Goal: Task Accomplishment & Management: Manage account settings

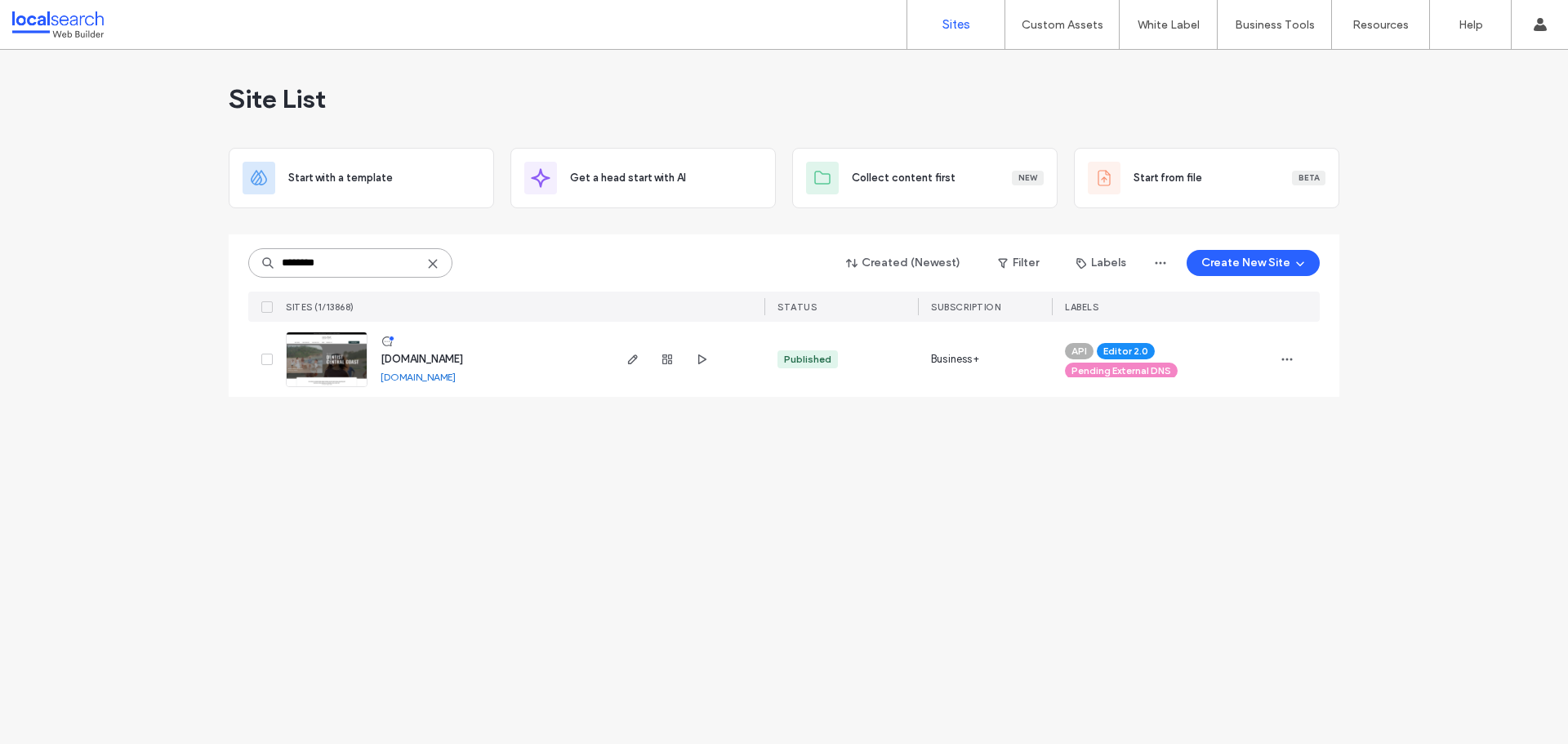
click at [363, 273] on input "********" at bounding box center [350, 263] width 204 height 29
paste input
type input "********"
click at [639, 362] on span "button" at bounding box center [633, 359] width 20 height 20
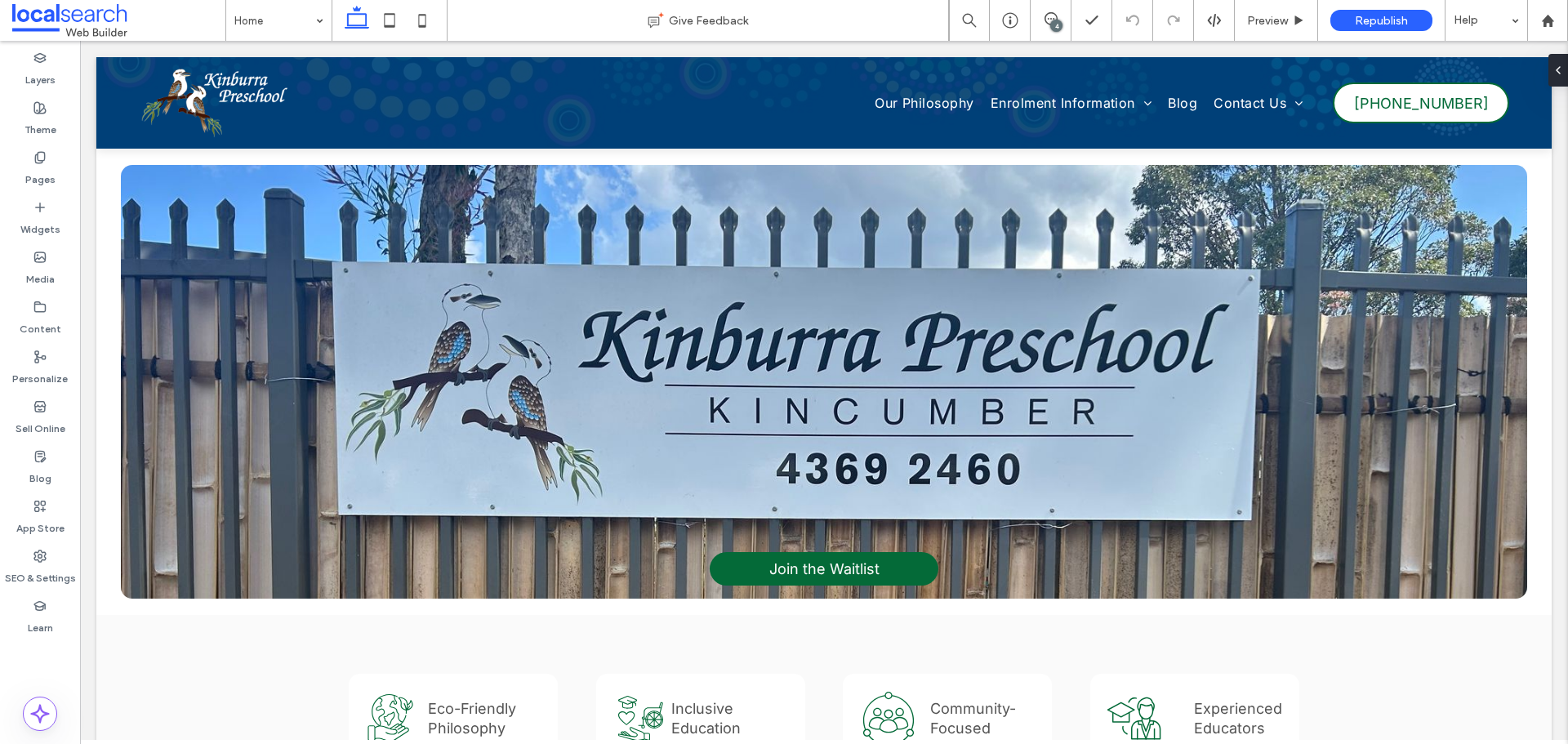
click at [1051, 22] on div "4" at bounding box center [1056, 26] width 12 height 12
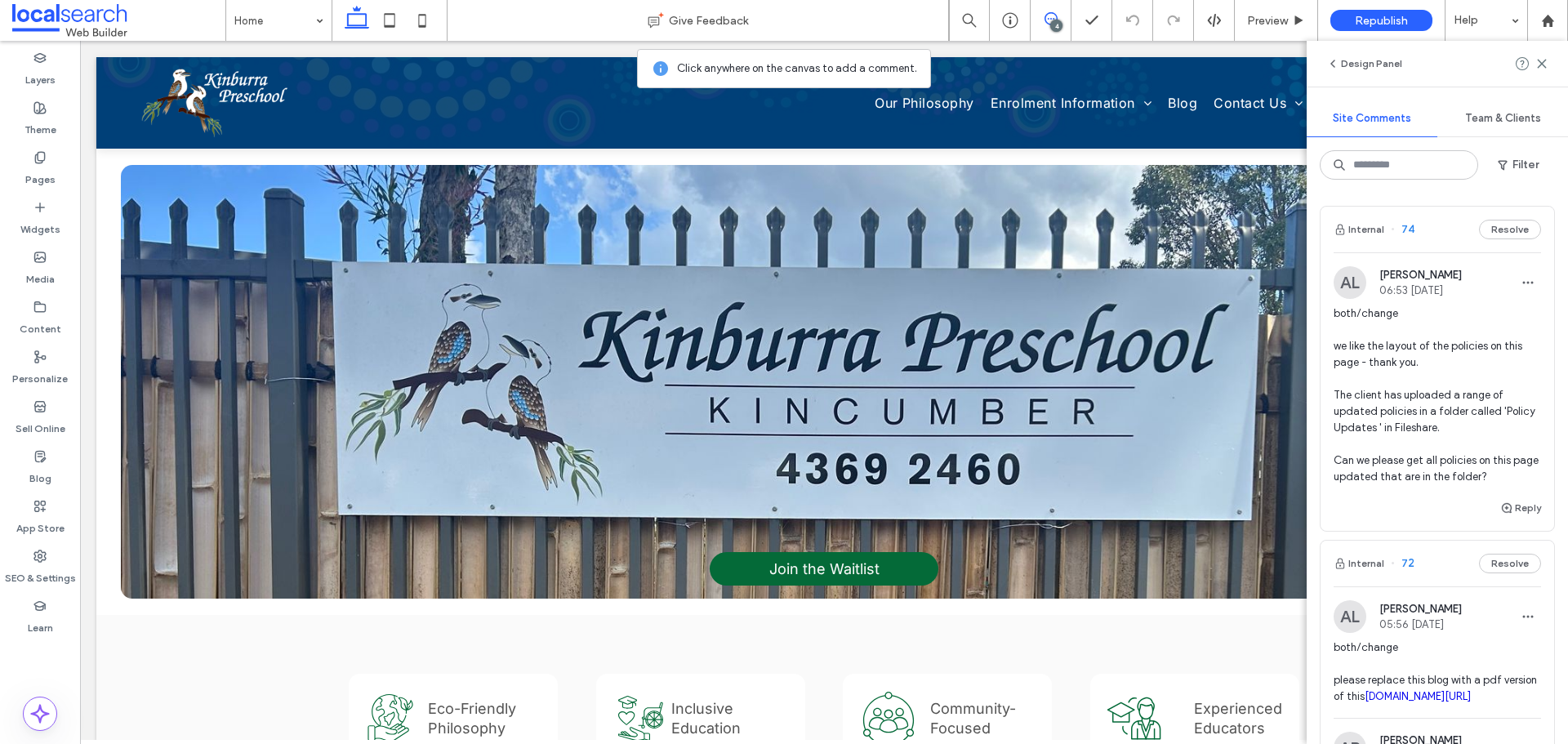
click at [1451, 391] on span "both/change we like the layout of the policies on this page - thank you. The cl…" at bounding box center [1437, 395] width 208 height 180
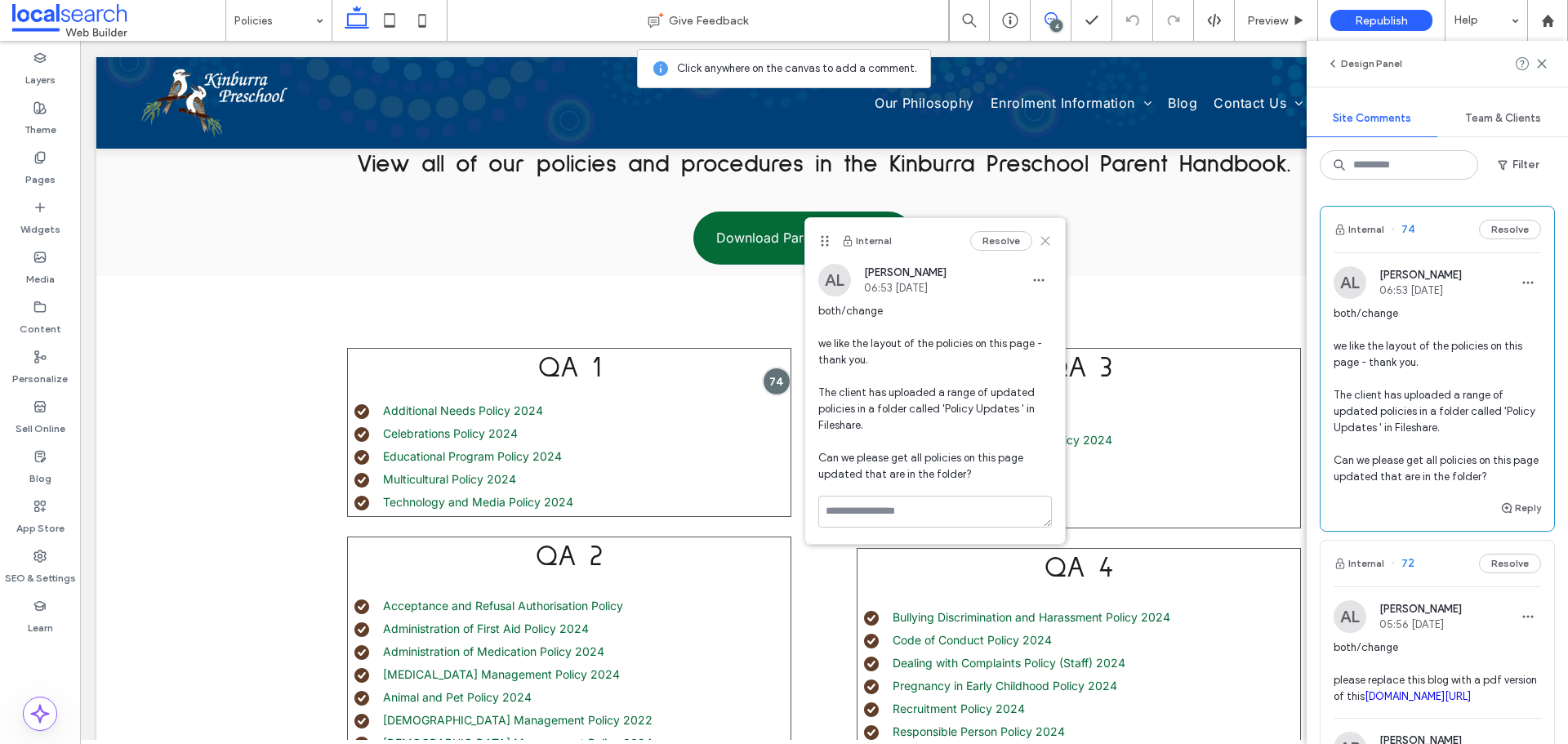
click at [1048, 243] on use at bounding box center [1044, 241] width 7 height 7
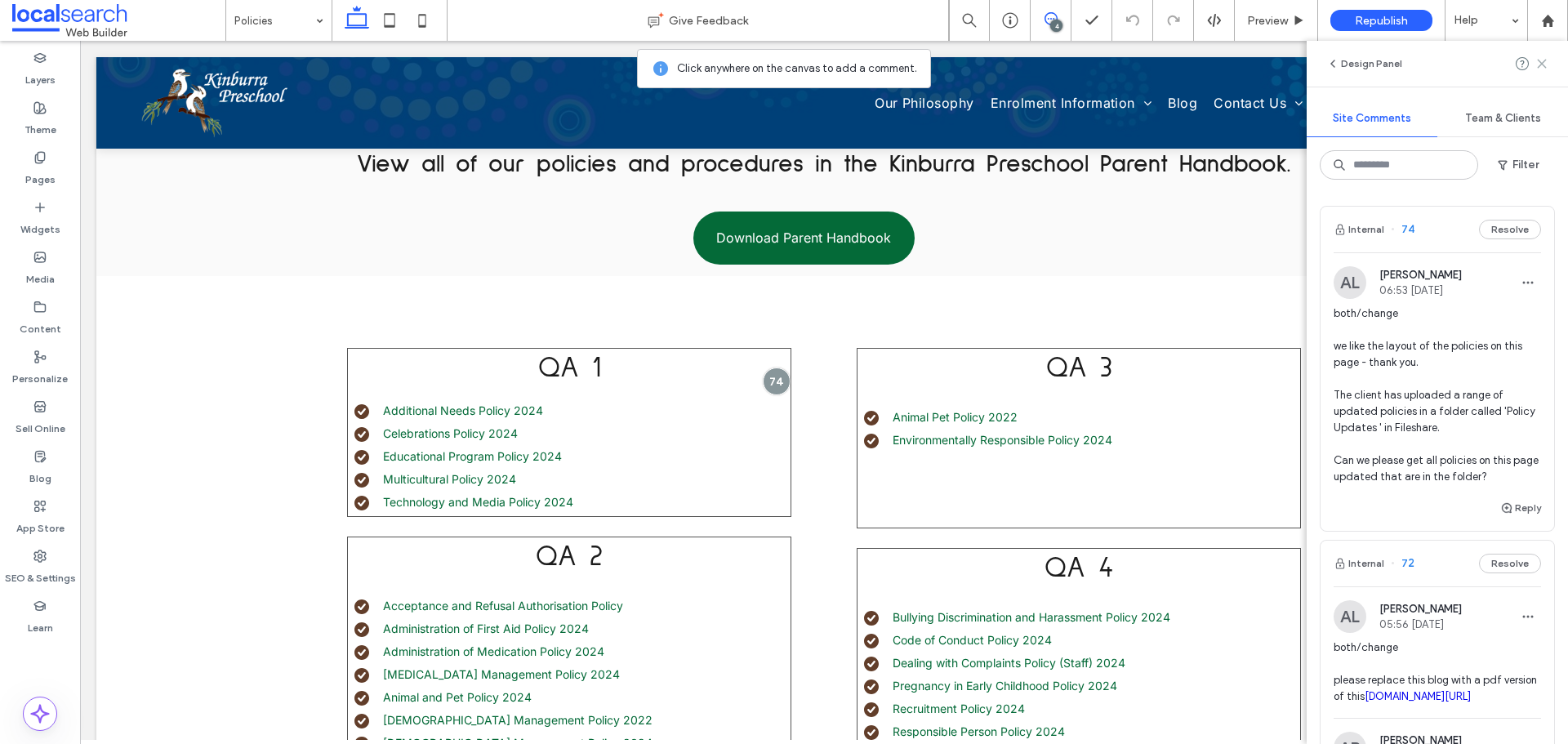
click at [1541, 65] on use at bounding box center [1541, 63] width 7 height 7
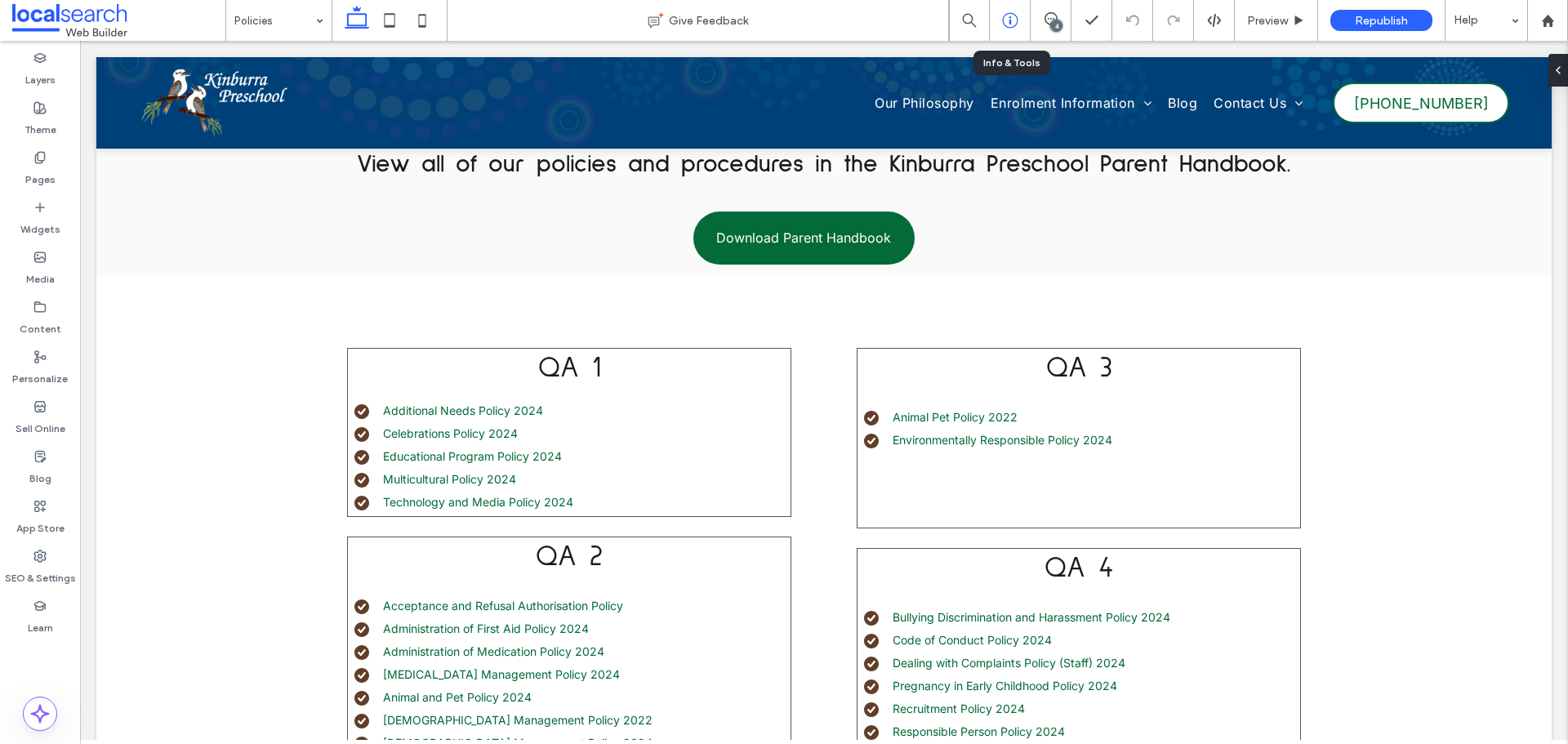
click at [1019, 18] on div at bounding box center [1010, 20] width 40 height 16
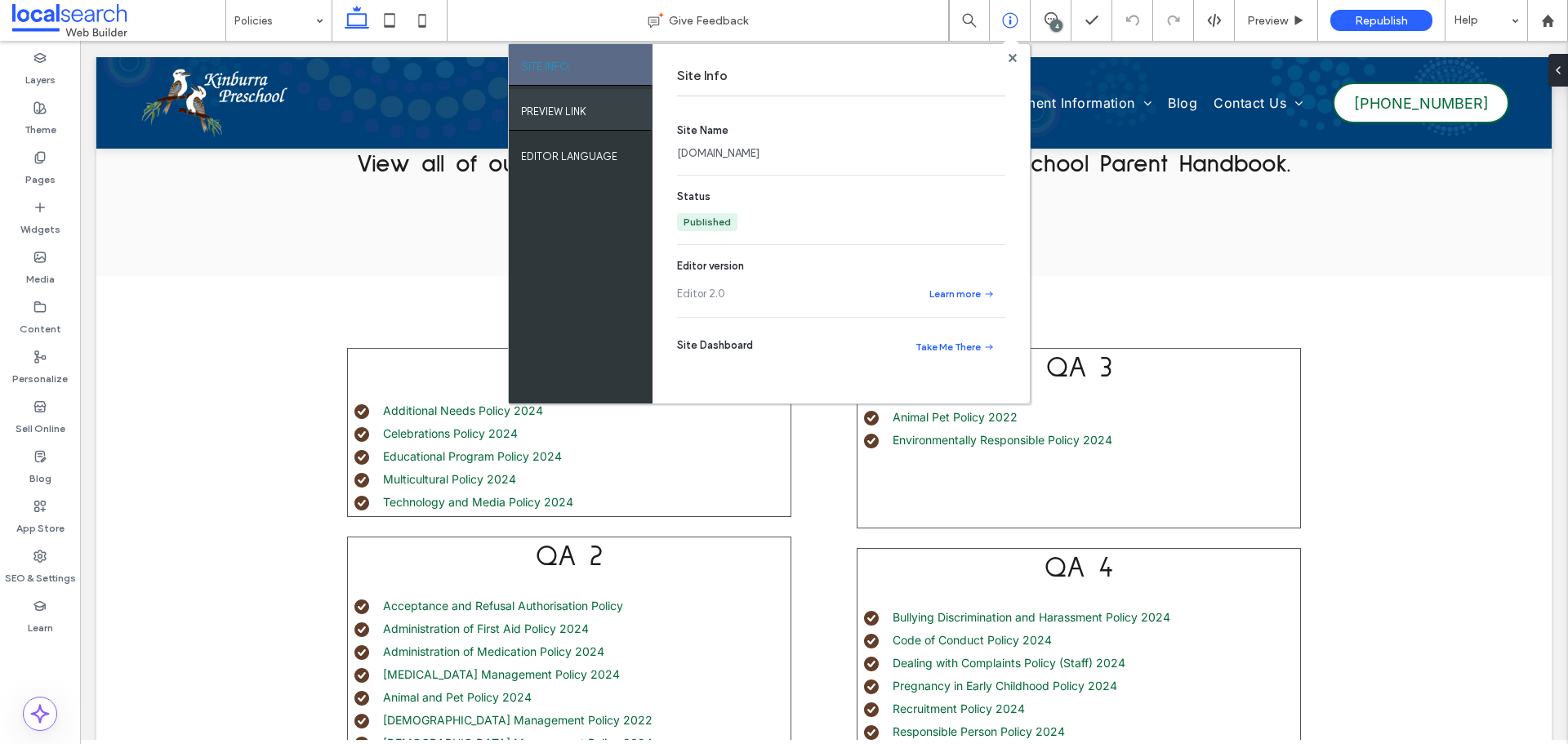
click at [601, 117] on div "PREVIEW LINK" at bounding box center [581, 109] width 144 height 41
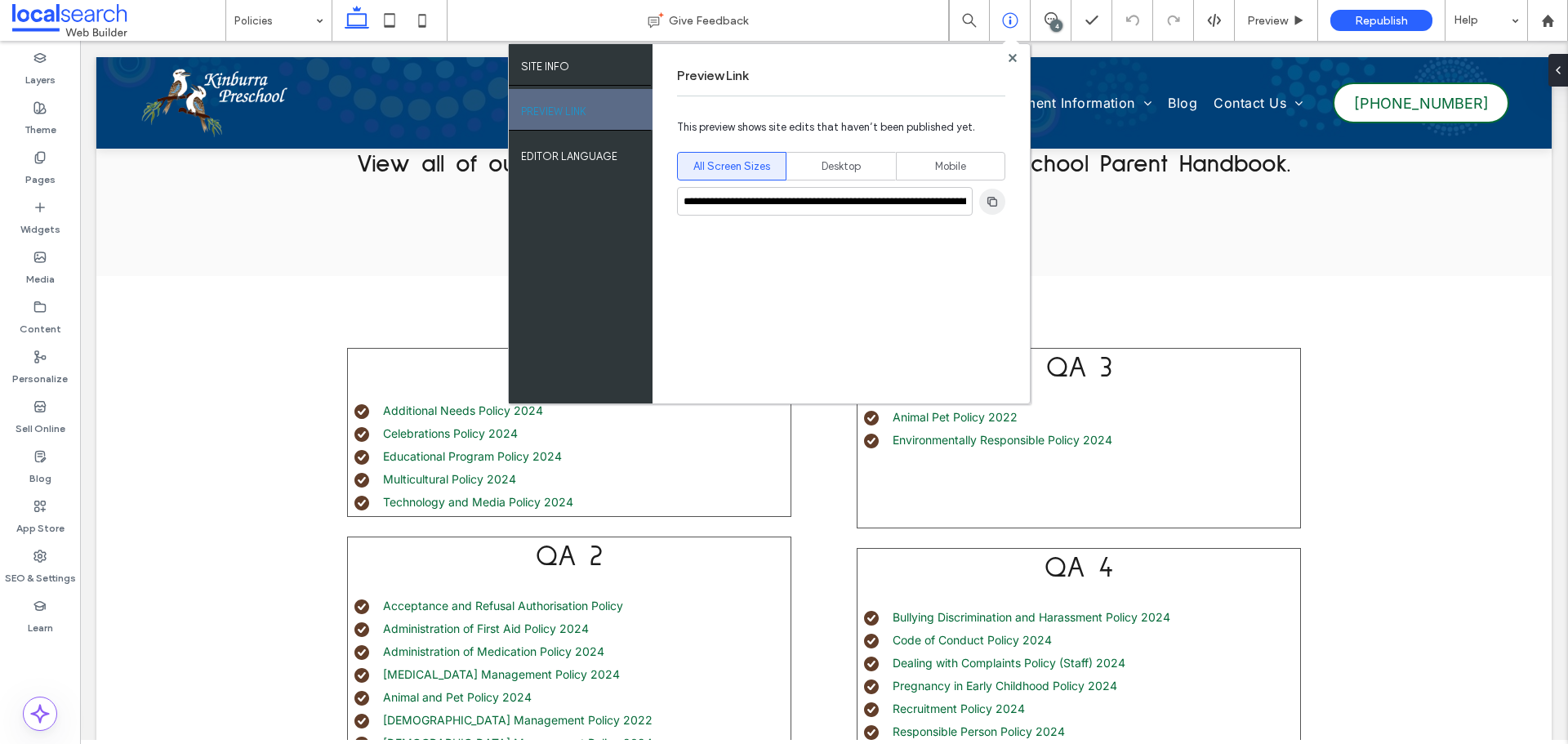
click at [995, 200] on use "button" at bounding box center [992, 200] width 10 height 10
click at [1014, 55] on use at bounding box center [1011, 56] width 8 height 8
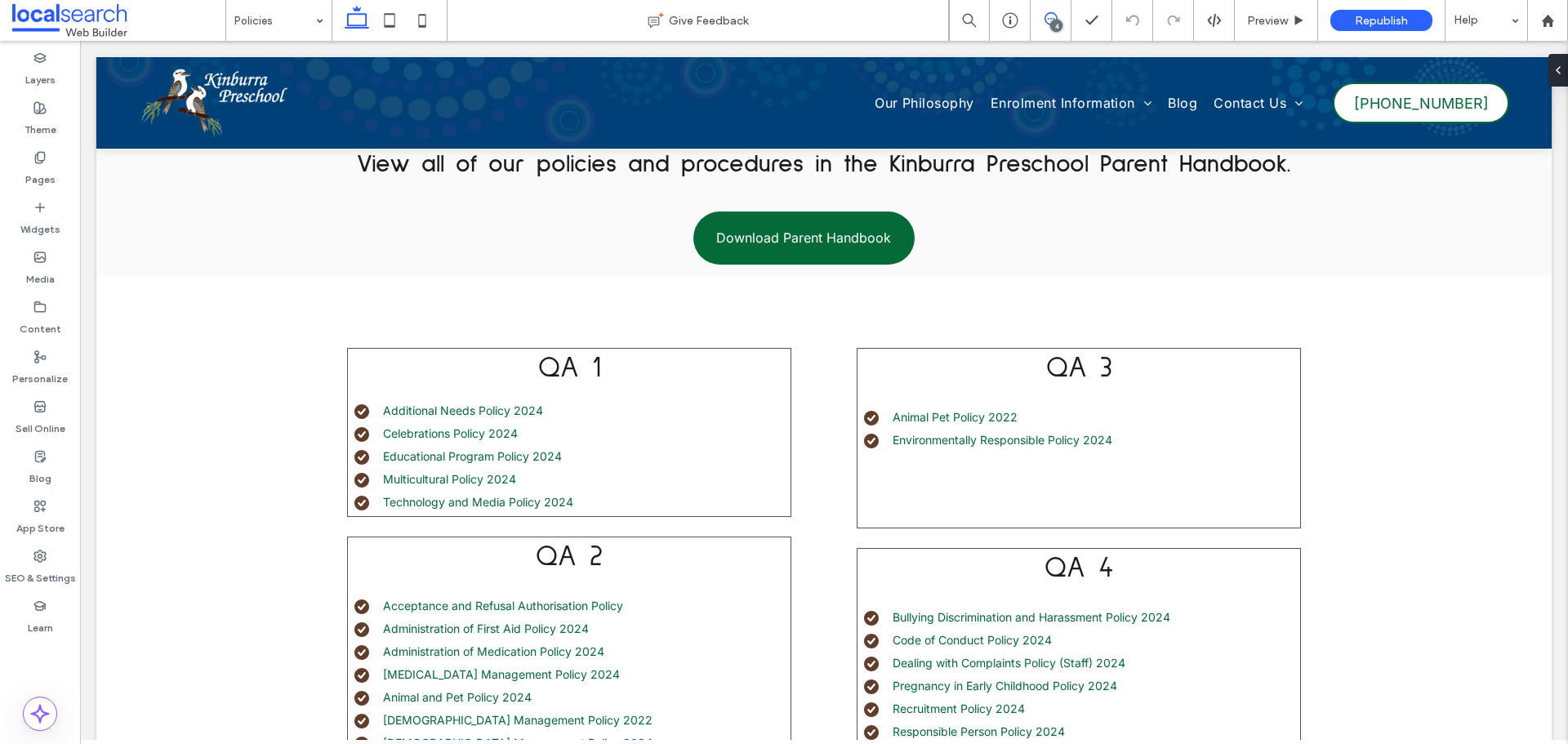
click at [1049, 17] on icon at bounding box center [1051, 18] width 13 height 13
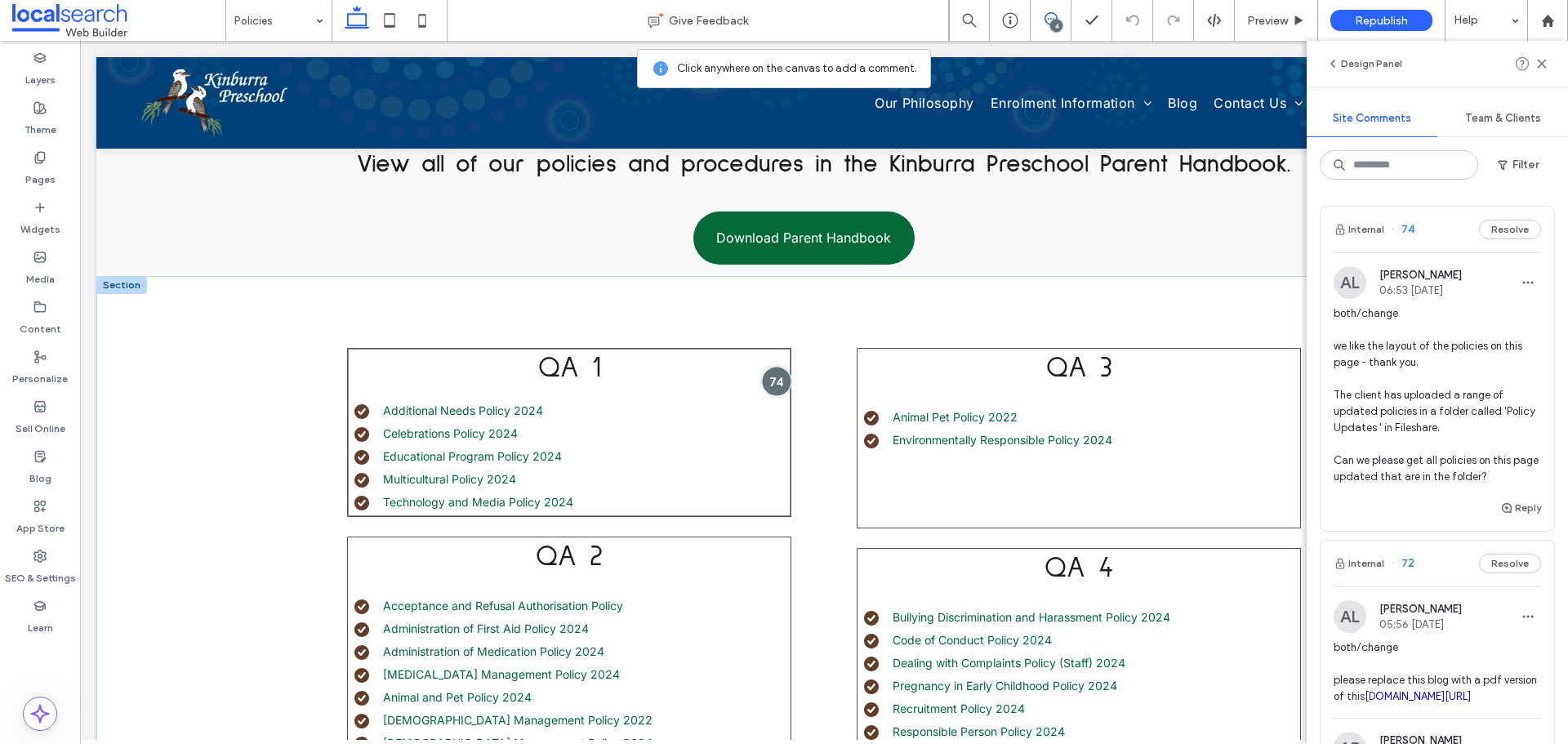
click at [780, 375] on div at bounding box center [775, 381] width 30 height 30
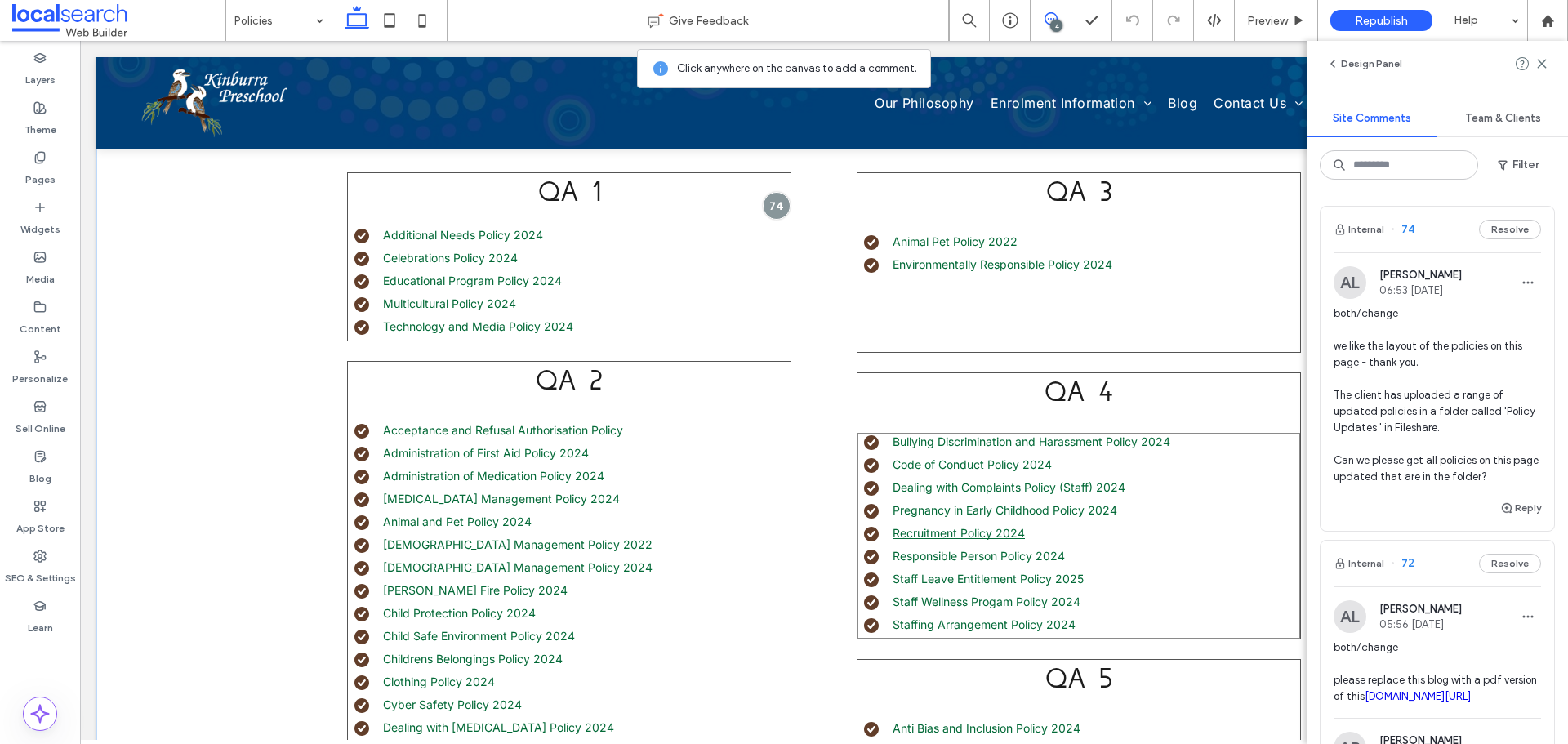
scroll to position [421, 0]
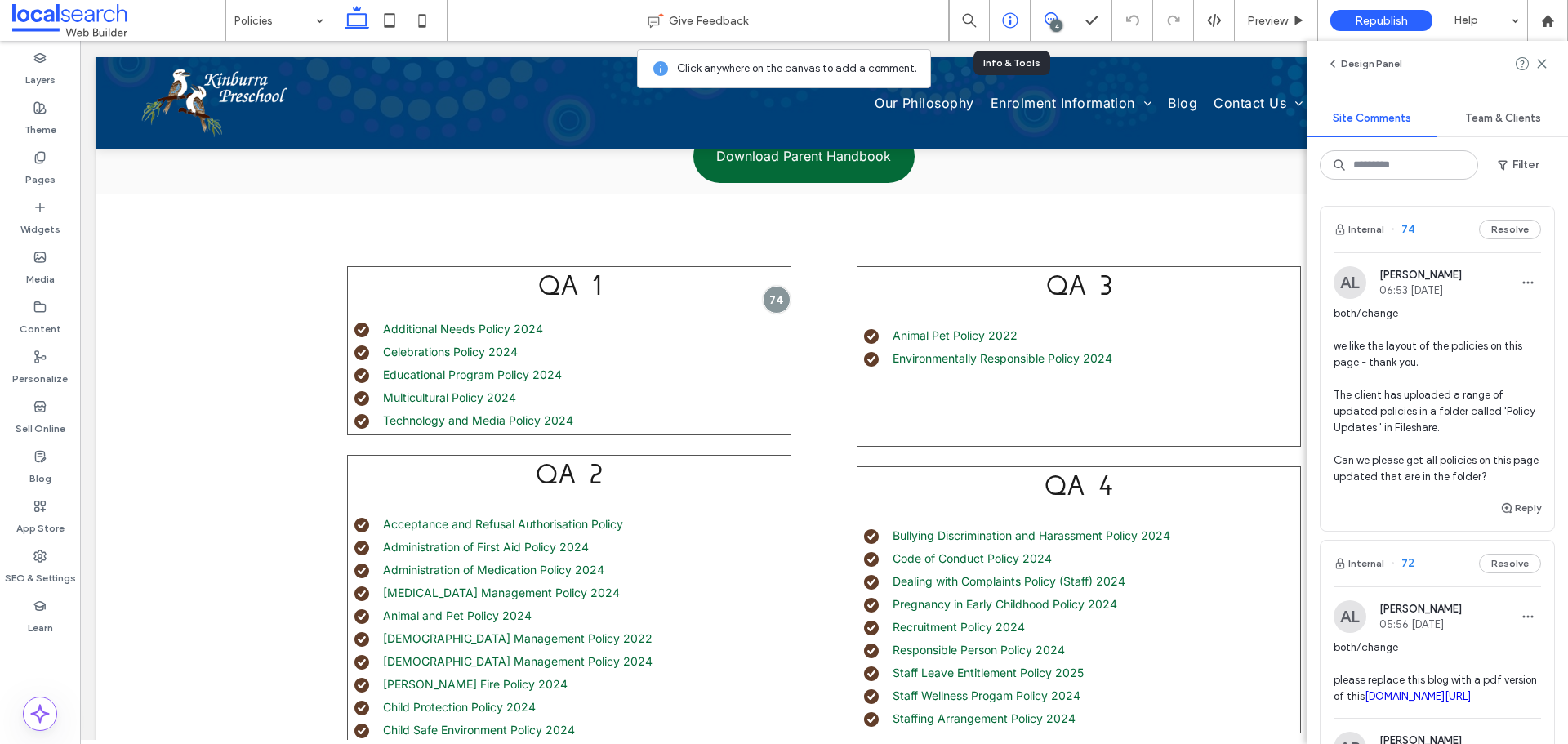
click at [1015, 10] on div at bounding box center [1010, 20] width 41 height 41
click at [1005, 10] on div at bounding box center [1010, 20] width 41 height 41
click at [1018, 27] on icon at bounding box center [1010, 20] width 16 height 16
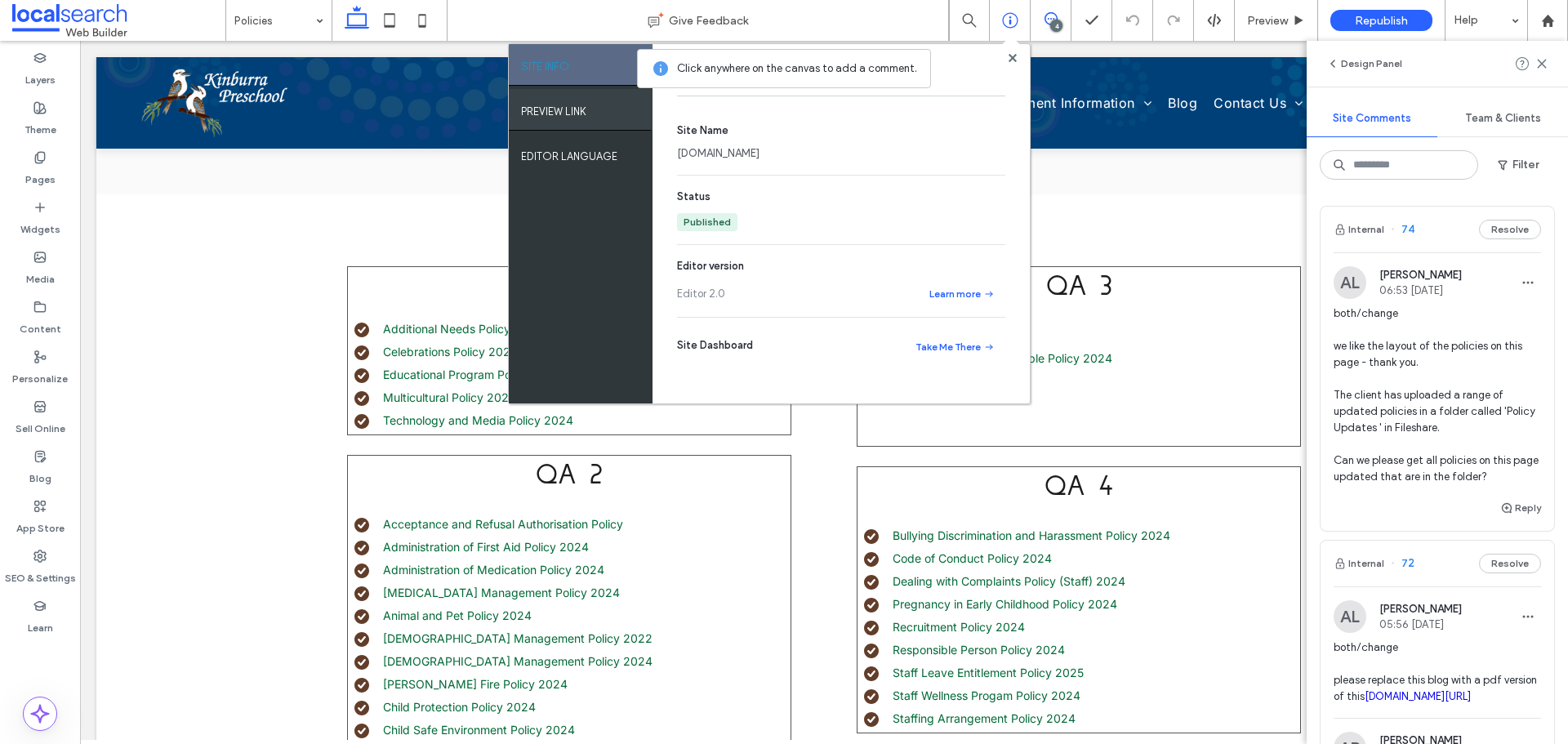
click at [571, 108] on label "PREVIEW LINK" at bounding box center [553, 107] width 65 height 21
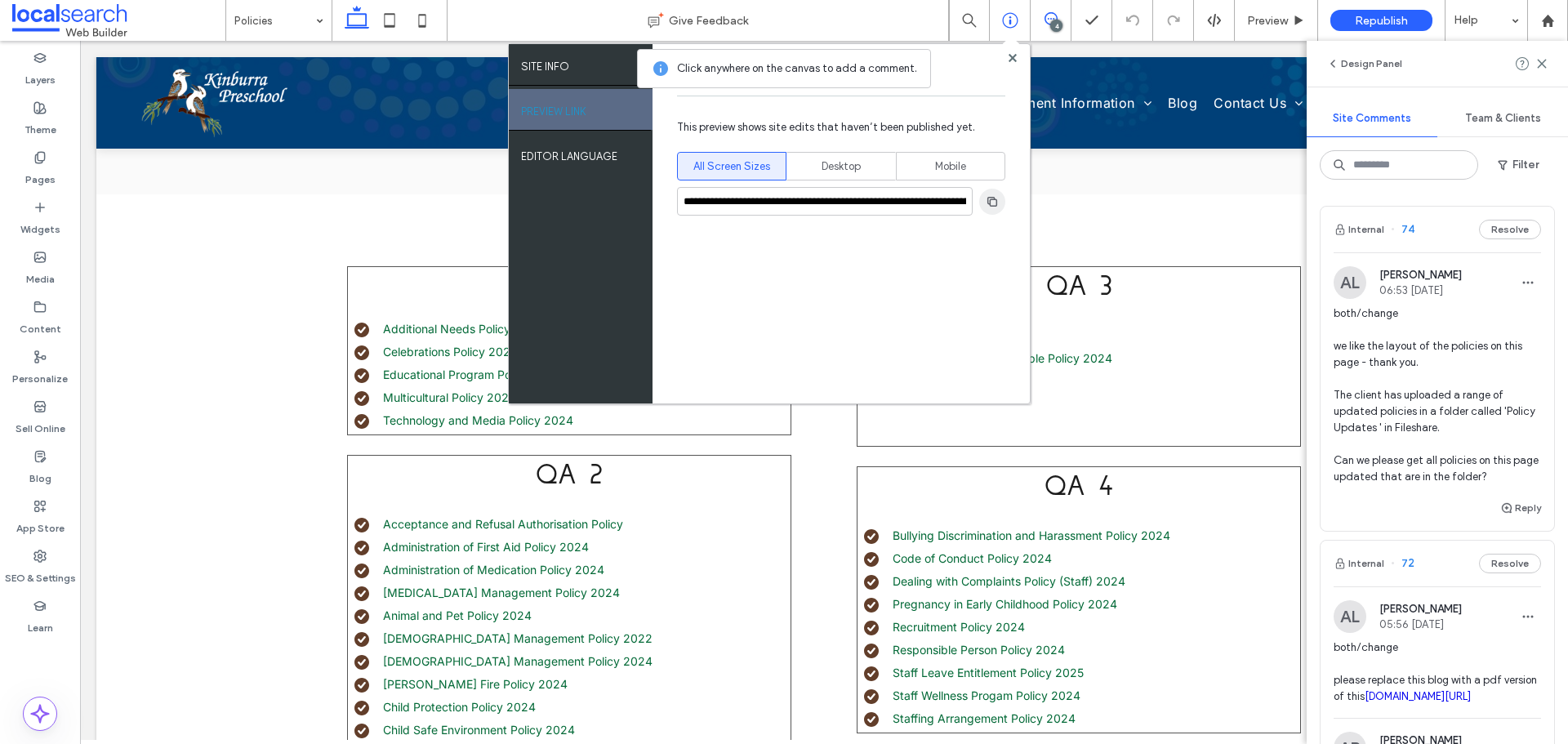
click at [990, 199] on use "button" at bounding box center [992, 200] width 10 height 10
click at [1013, 54] on icon at bounding box center [1012, 57] width 8 height 8
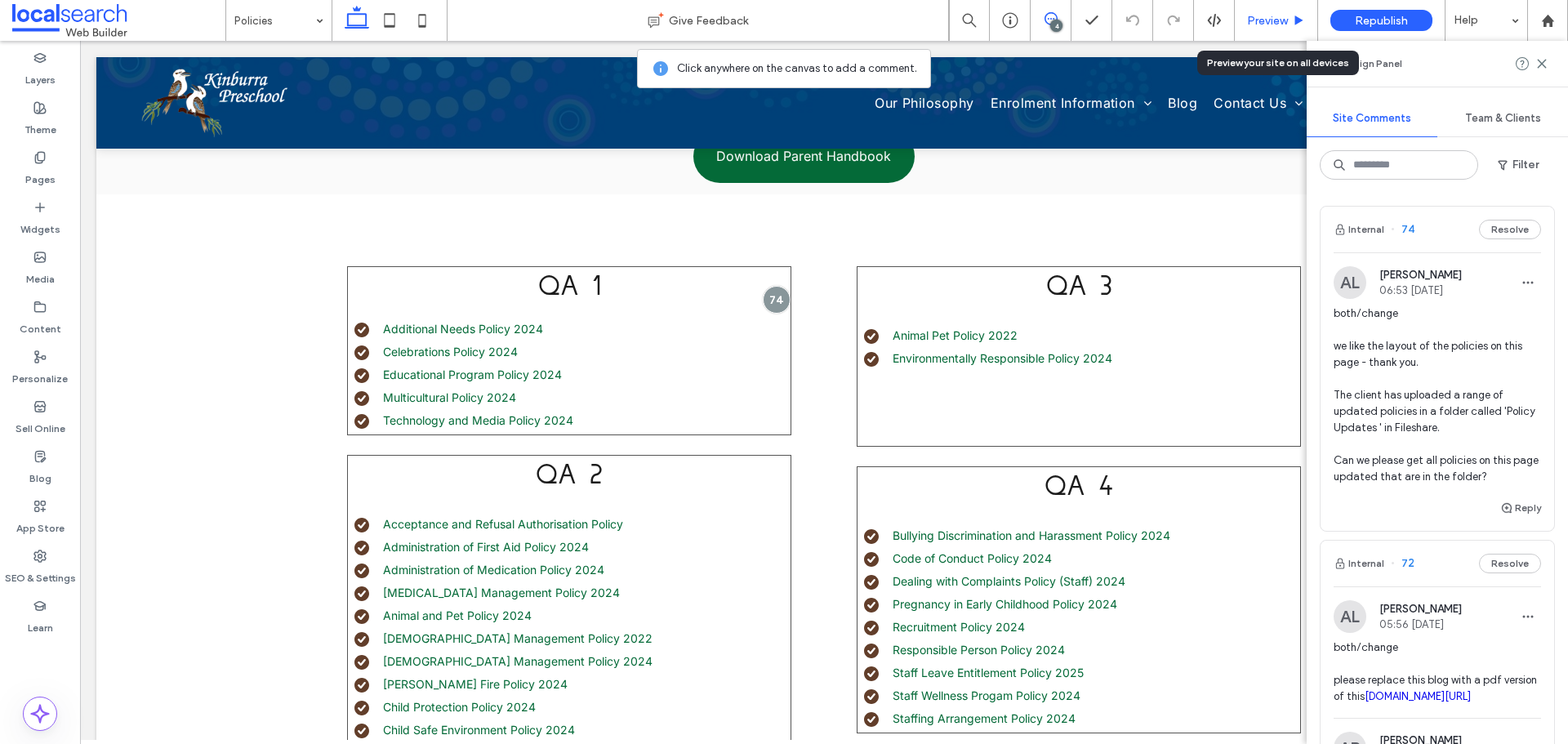
click at [1285, 21] on span "Preview" at bounding box center [1267, 21] width 41 height 14
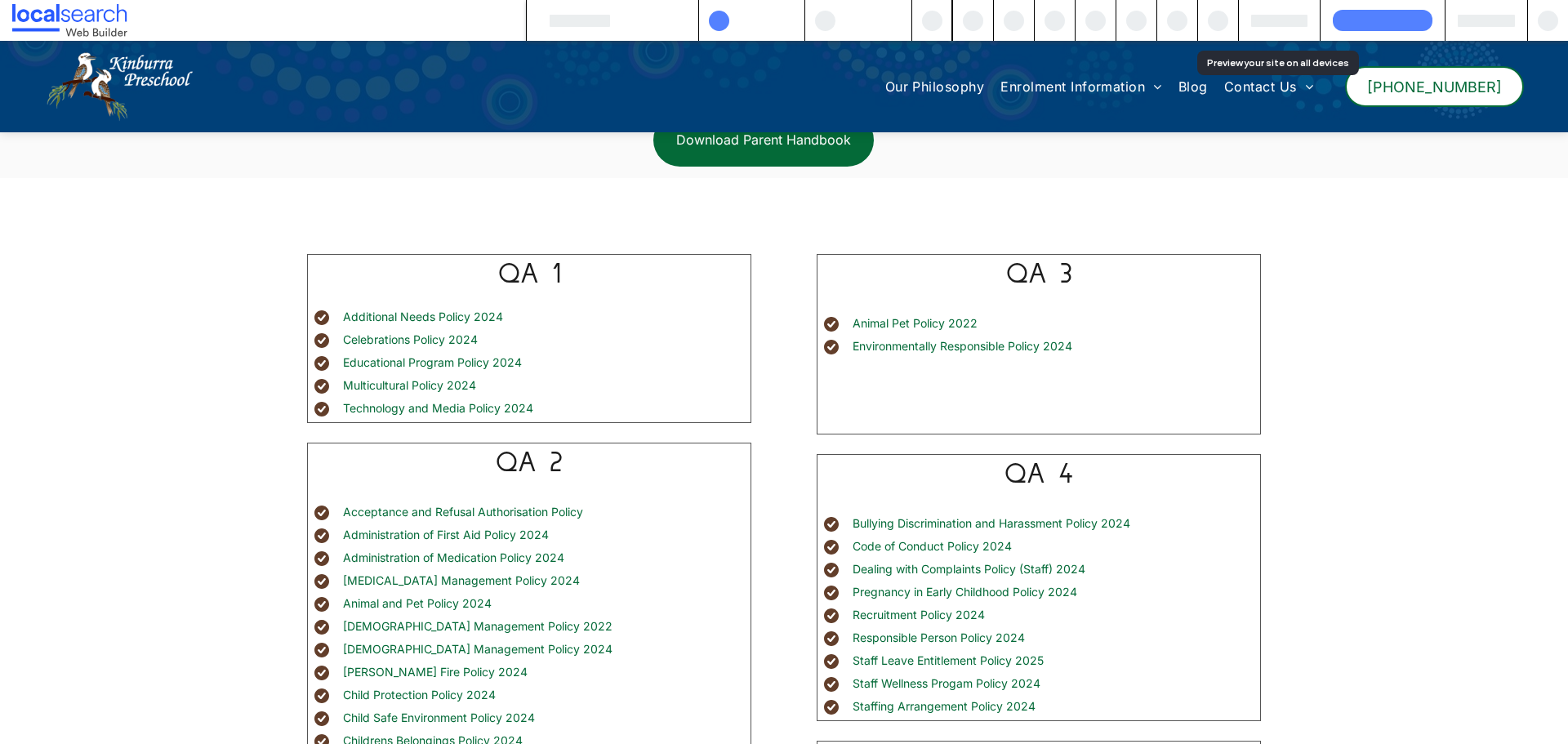
scroll to position [405, 0]
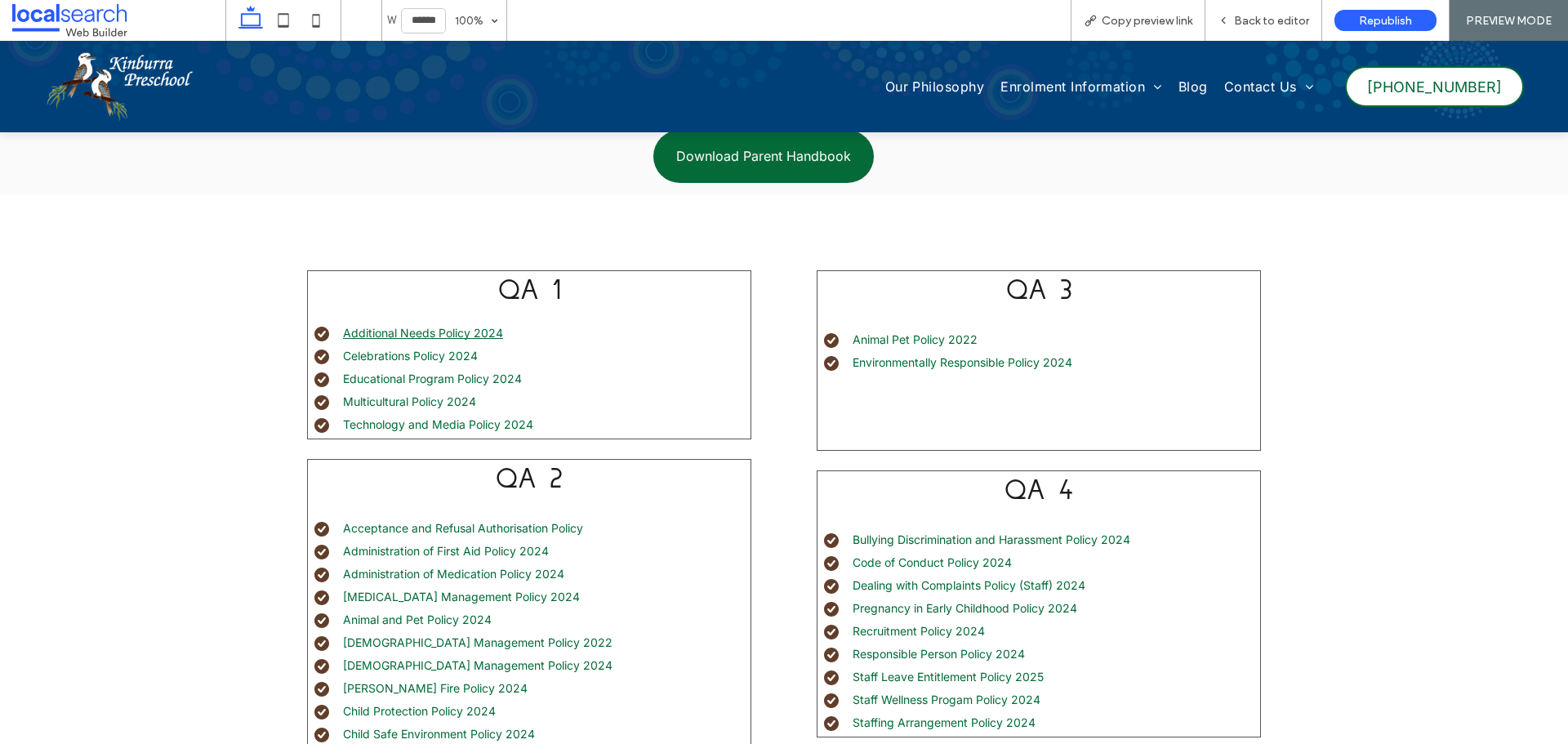
click at [472, 335] on link "Additional Needs Policy 2024" at bounding box center [422, 332] width 160 height 14
click at [1223, 22] on icon at bounding box center [1223, 20] width 11 height 11
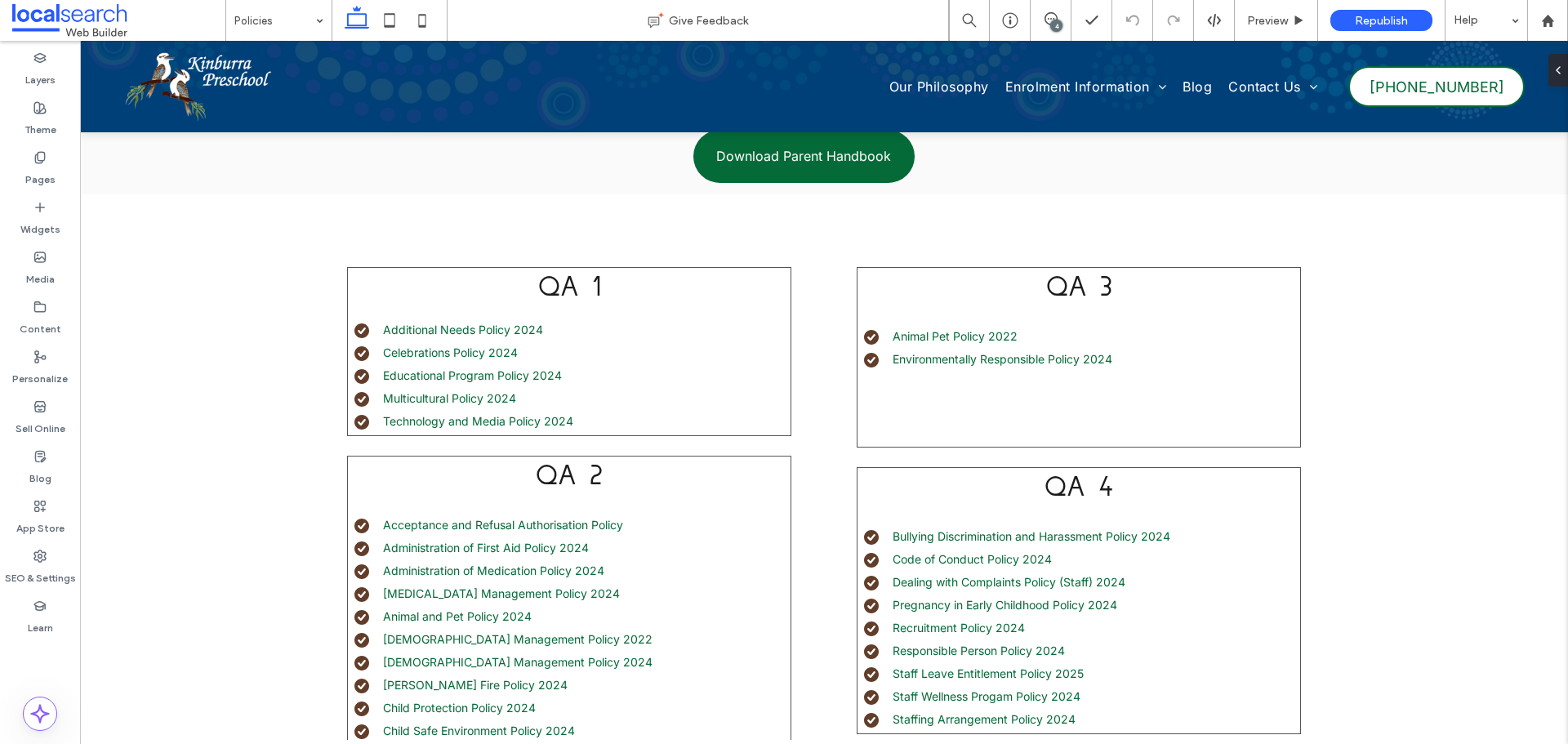
scroll to position [421, 0]
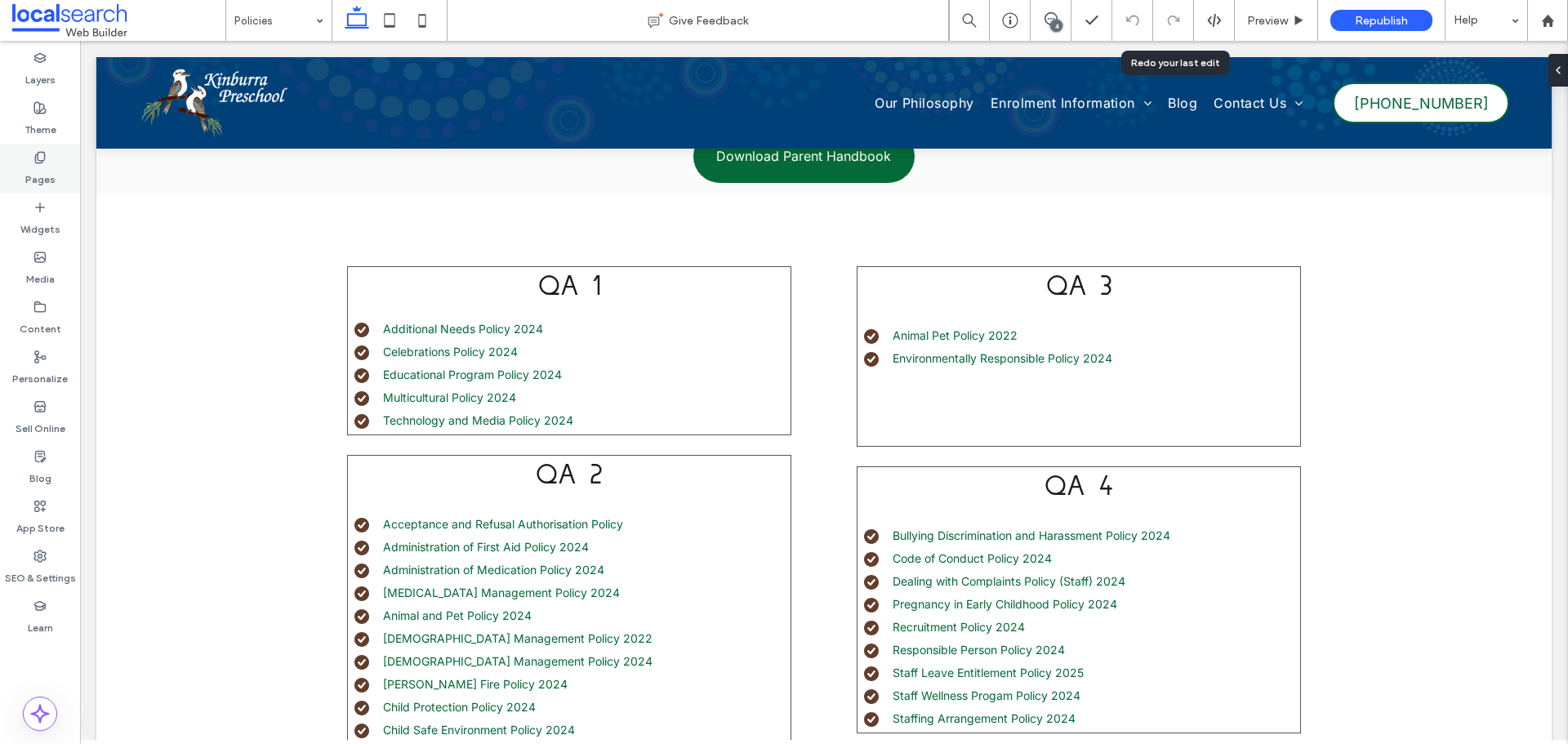
click at [22, 164] on div "Pages" at bounding box center [40, 169] width 80 height 50
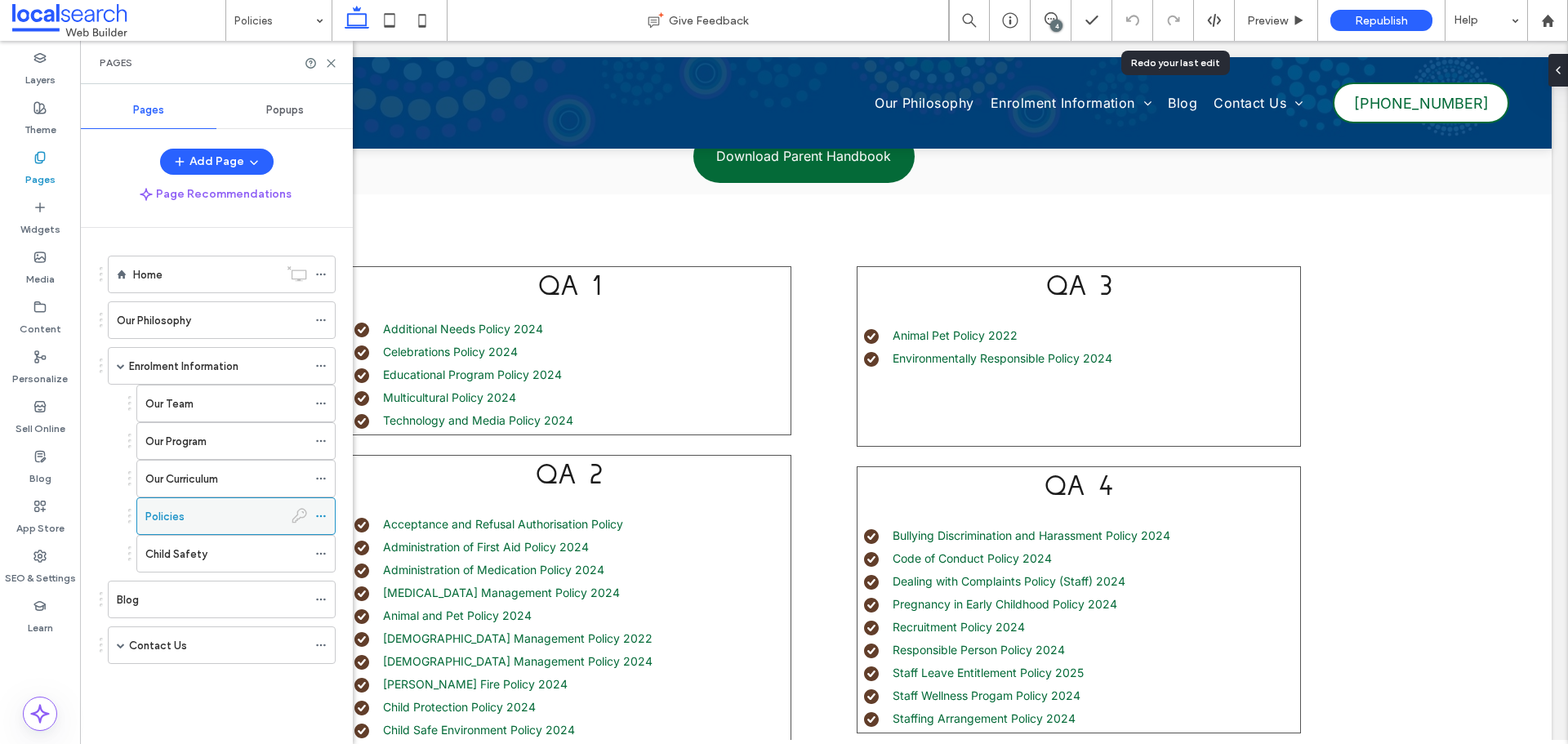
click at [315, 518] on icon at bounding box center [320, 516] width 11 height 11
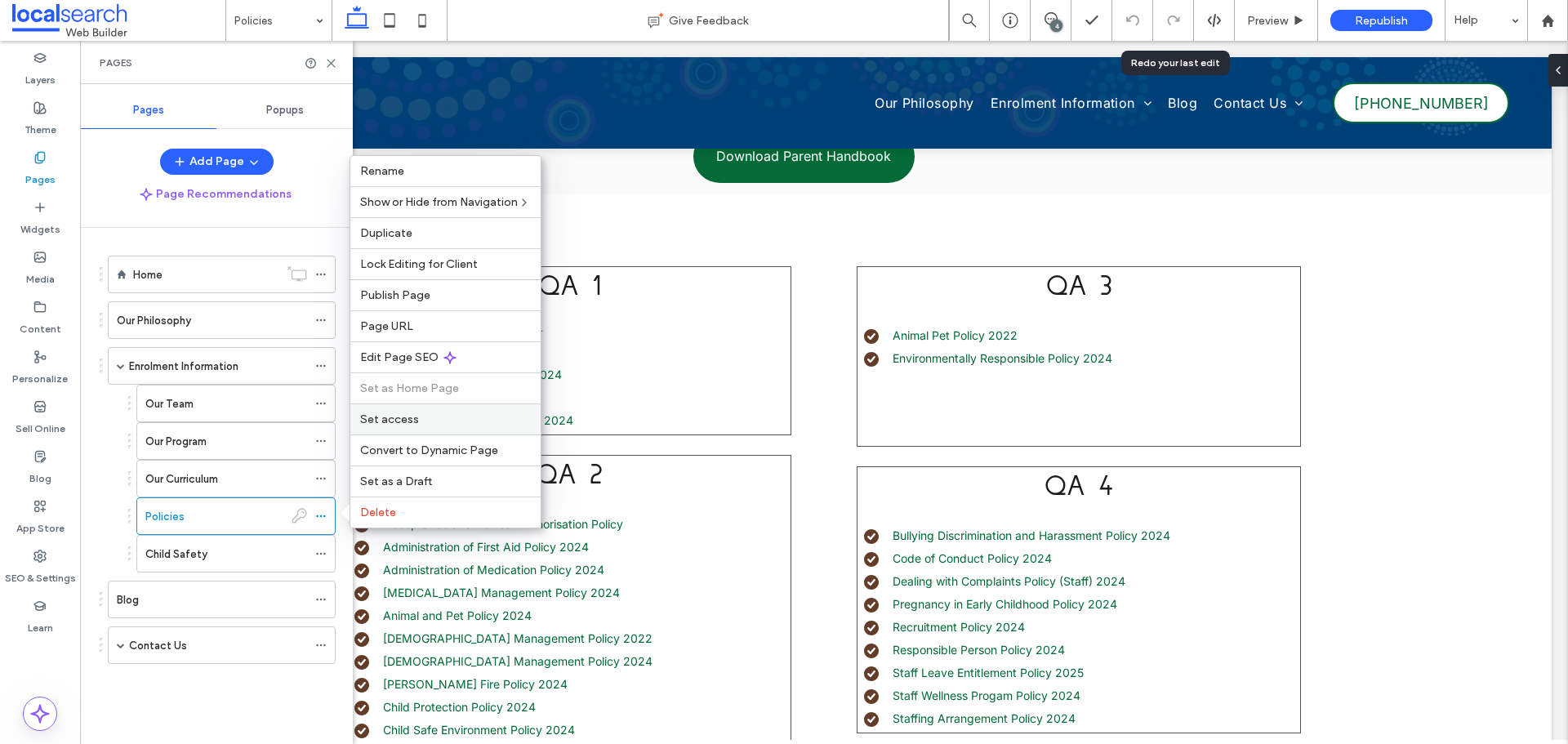
click at [433, 418] on label "Set access" at bounding box center [445, 419] width 170 height 14
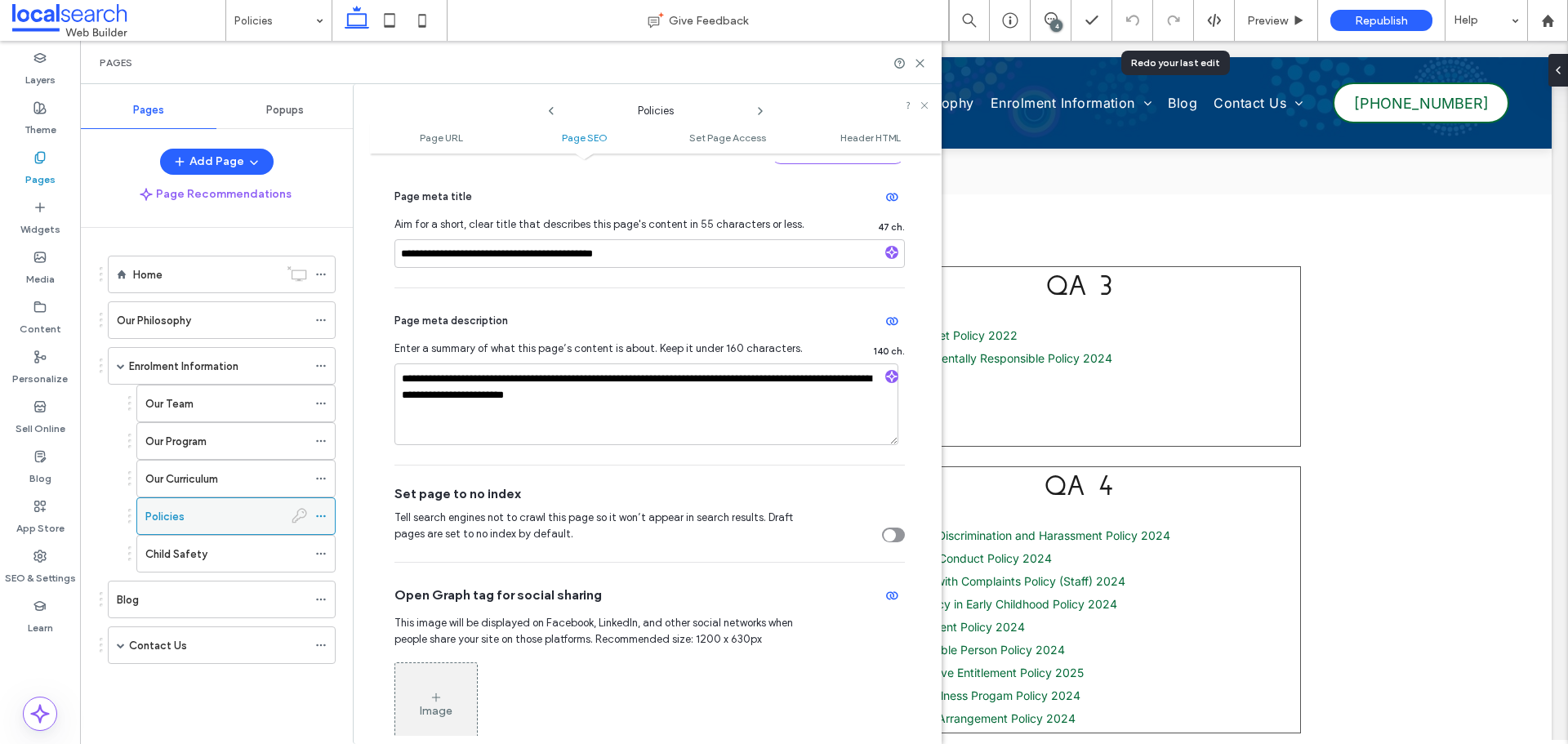
scroll to position [408, 0]
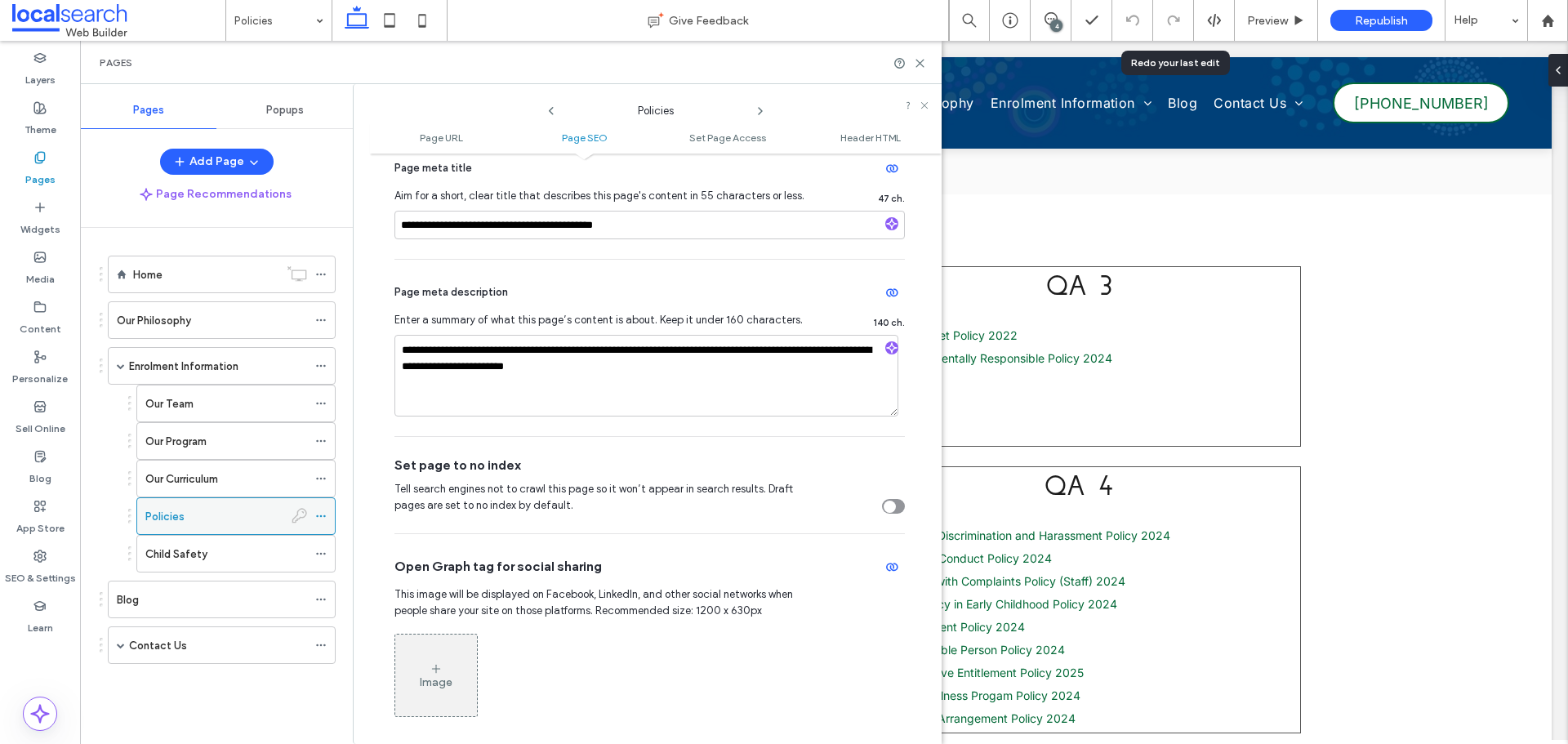
click at [325, 517] on icon at bounding box center [320, 516] width 11 height 11
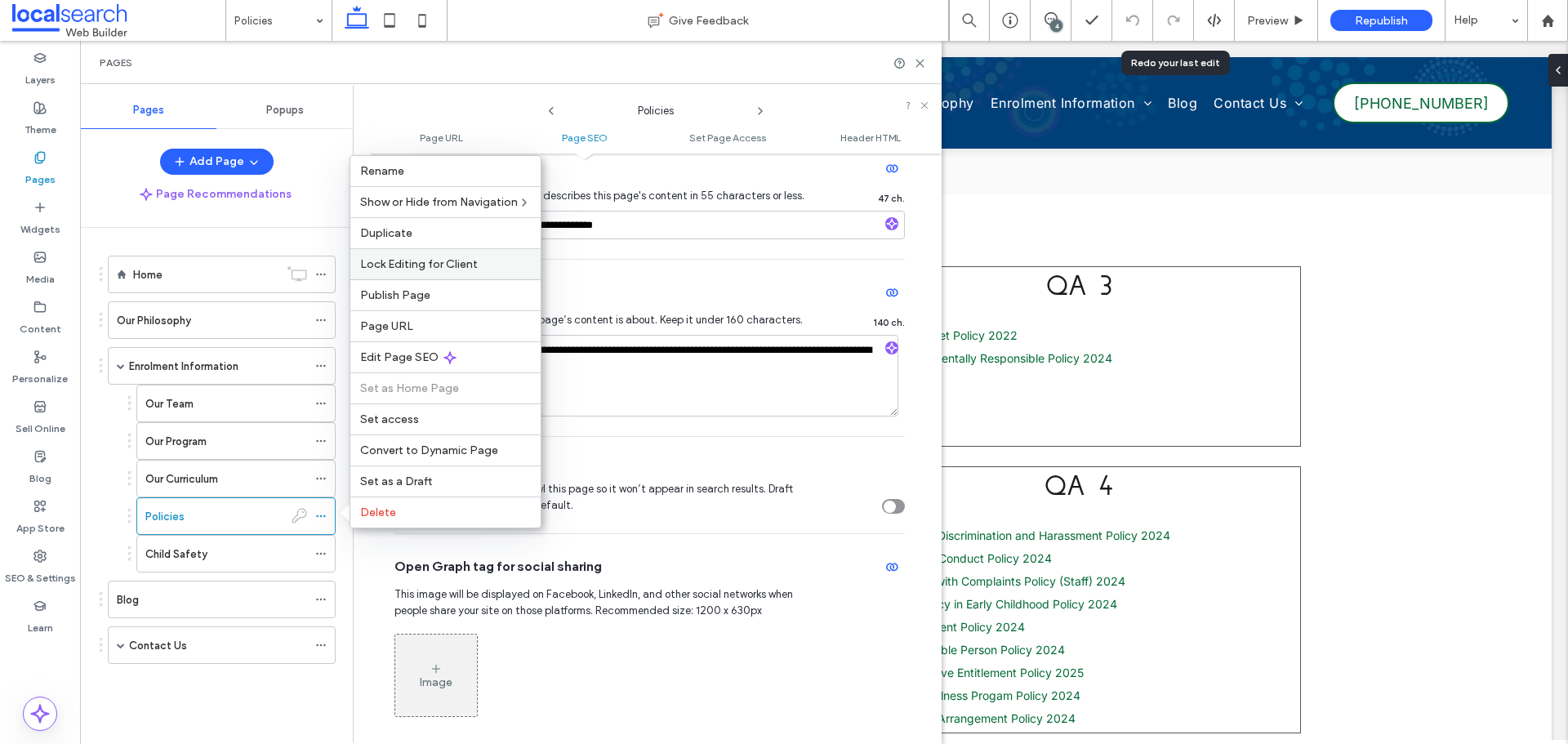
click at [472, 266] on span "Lock Editing for Client" at bounding box center [419, 264] width 118 height 14
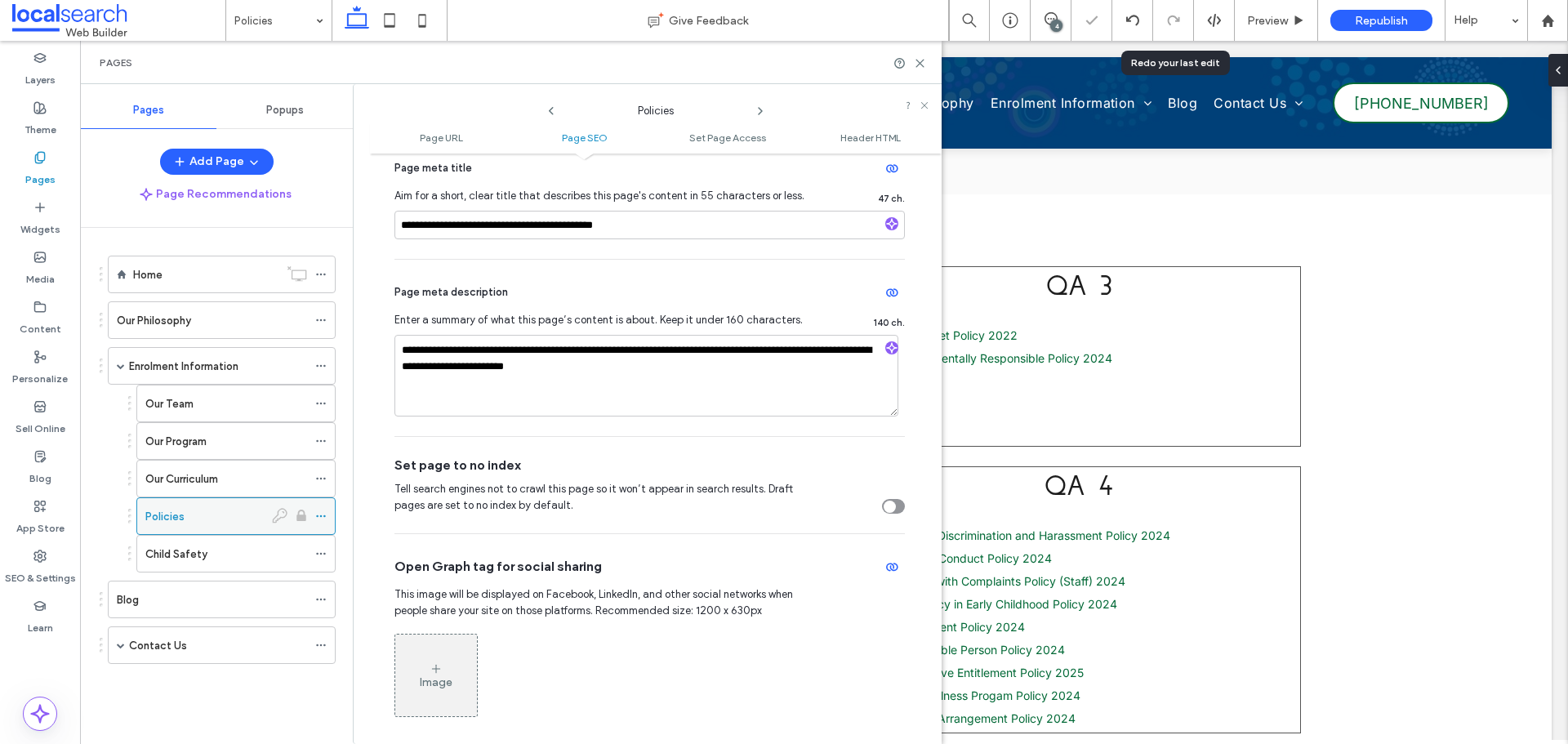
click at [329, 514] on div at bounding box center [325, 516] width 20 height 24
click at [320, 512] on icon at bounding box center [320, 516] width 11 height 11
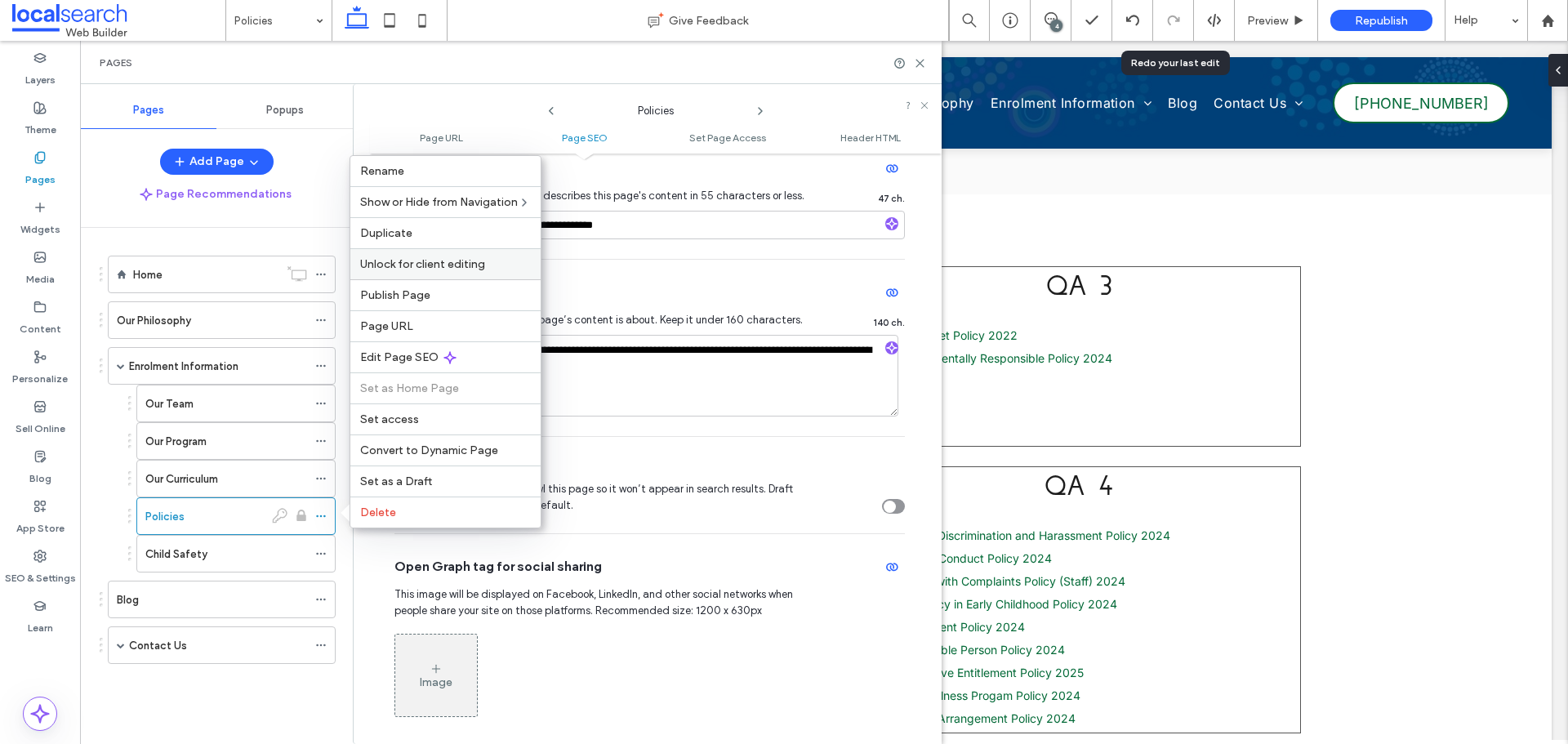
click at [440, 271] on div "Unlock for client editing" at bounding box center [446, 264] width 190 height 31
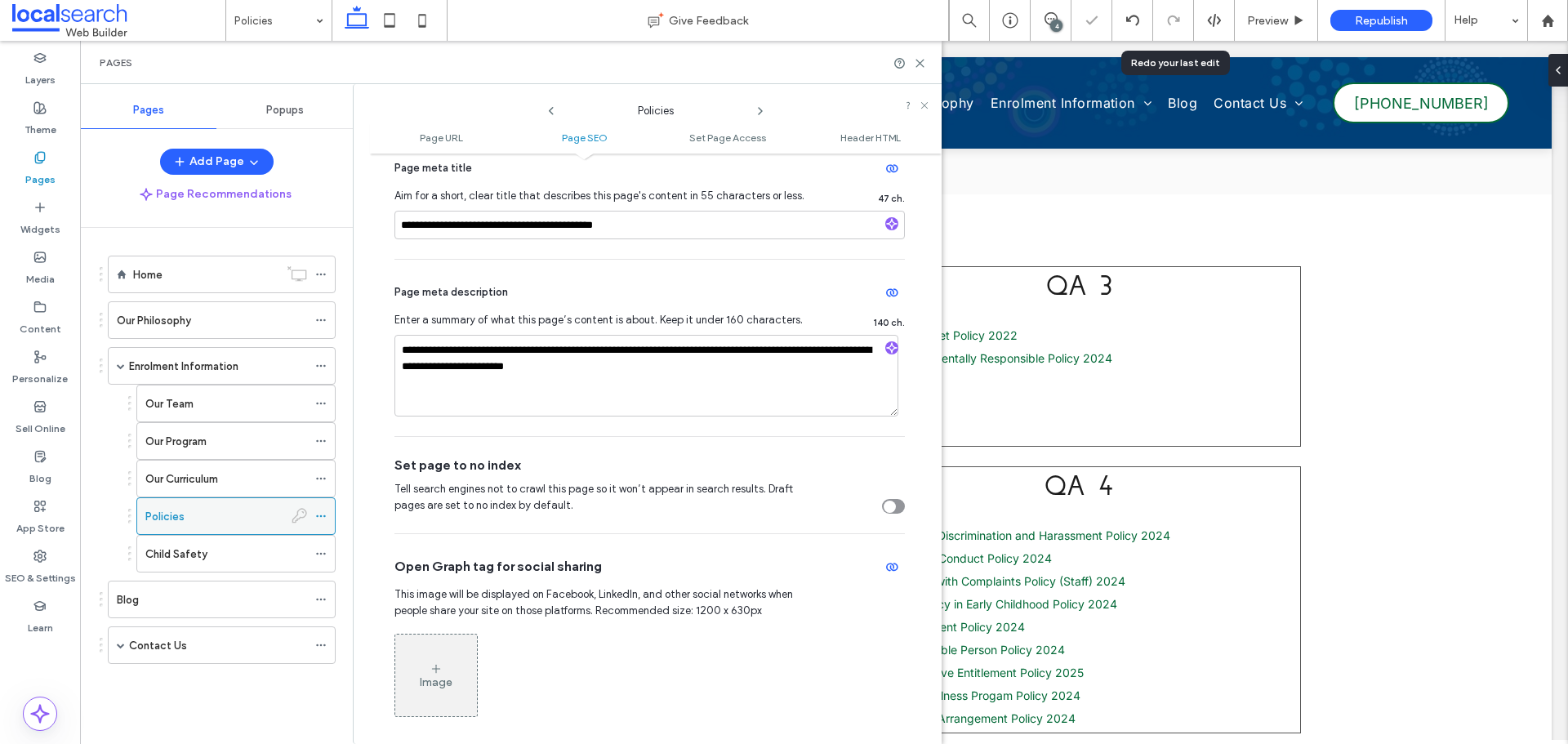
click at [322, 520] on icon at bounding box center [320, 516] width 11 height 11
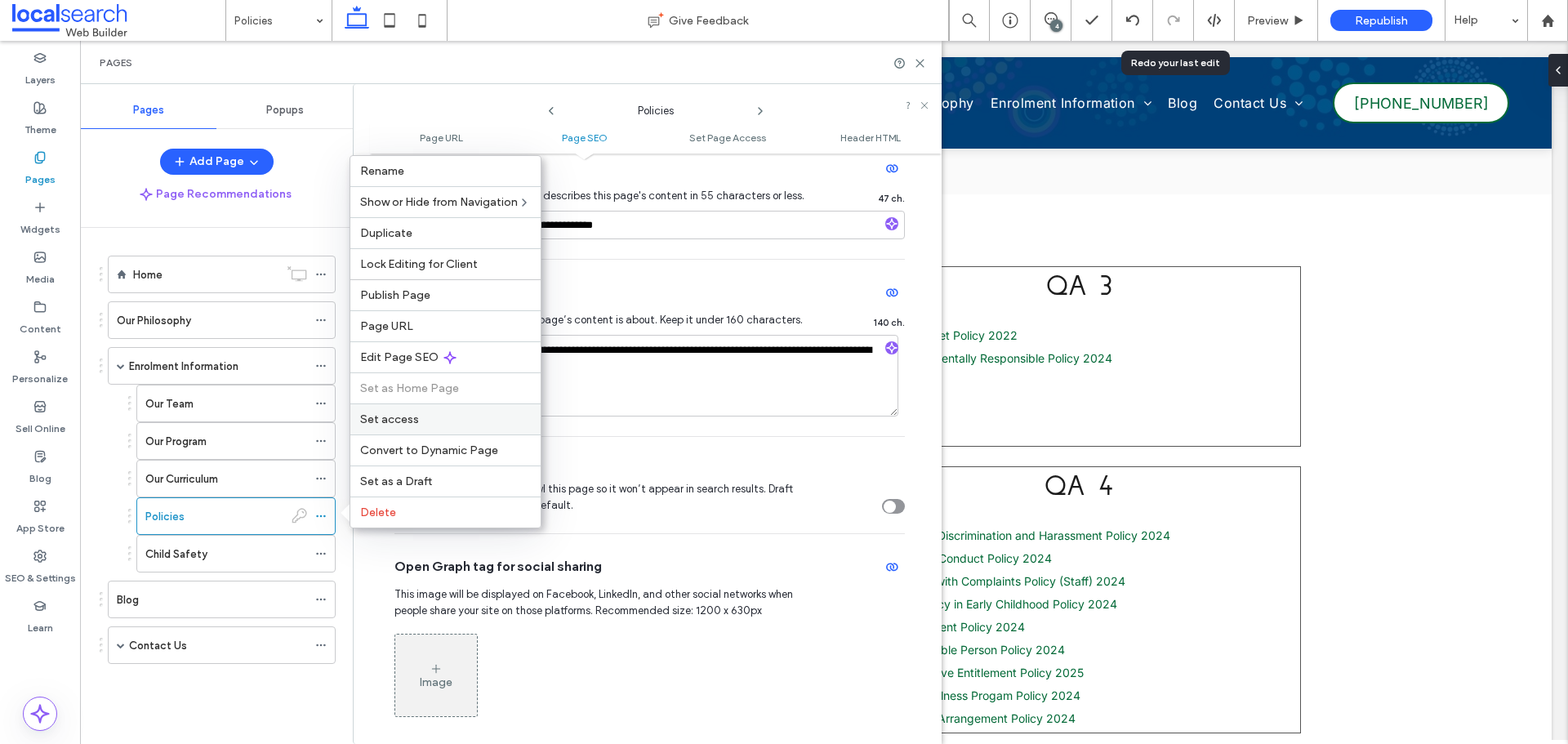
click at [404, 422] on span "Set access" at bounding box center [389, 419] width 59 height 14
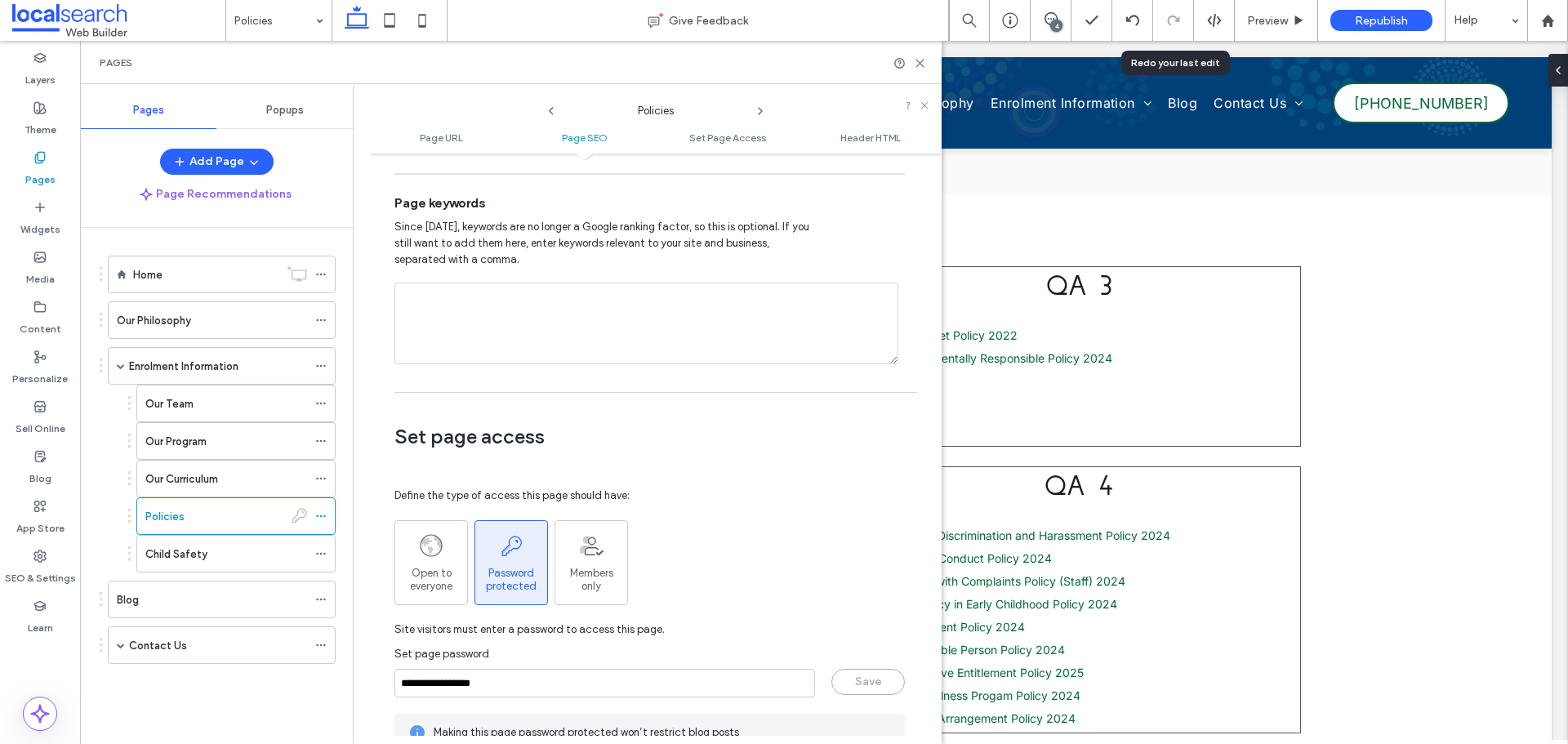
scroll to position [1224, 0]
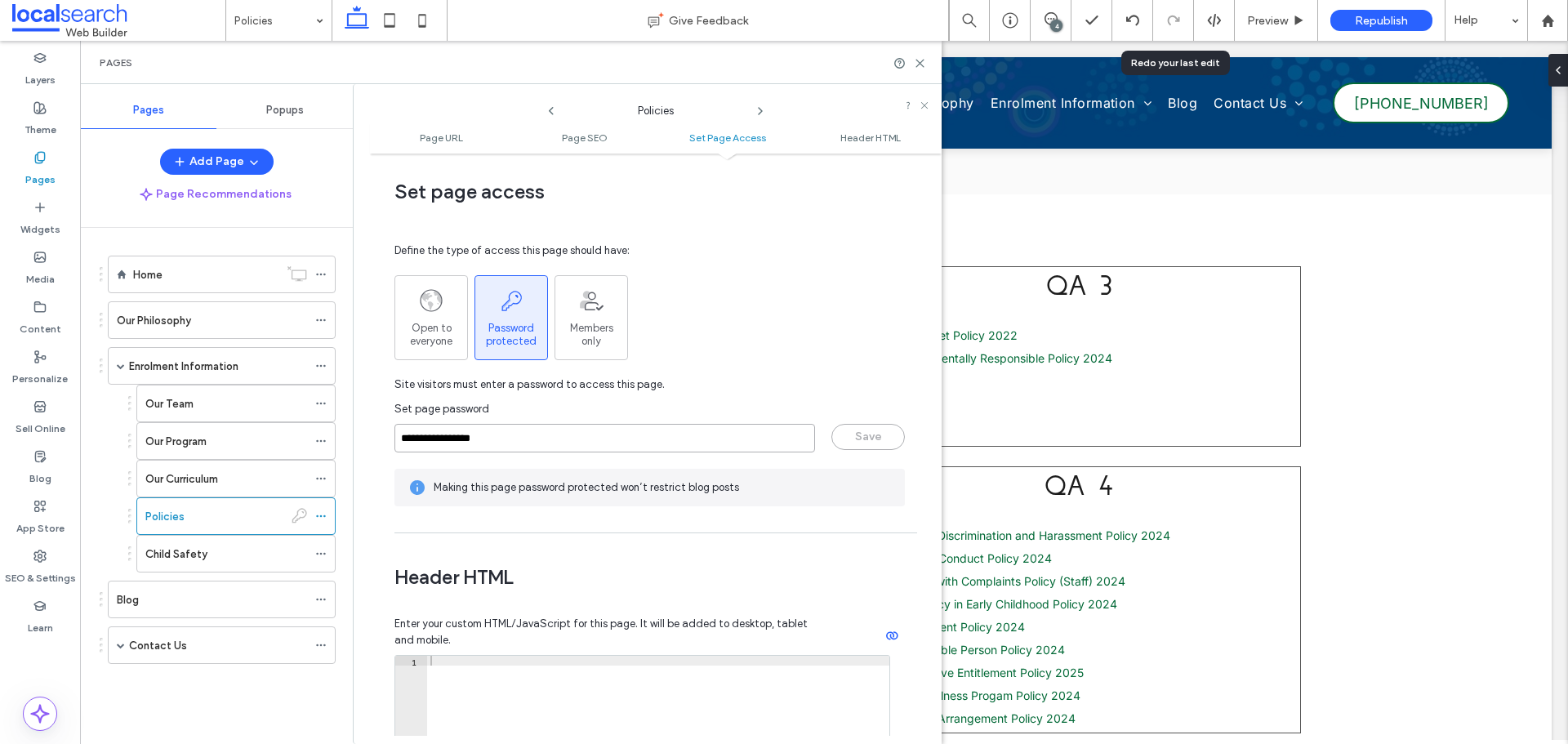
click at [564, 442] on input "**********" at bounding box center [605, 438] width 421 height 29
click at [56, 564] on label "SEO & Settings" at bounding box center [41, 574] width 71 height 22
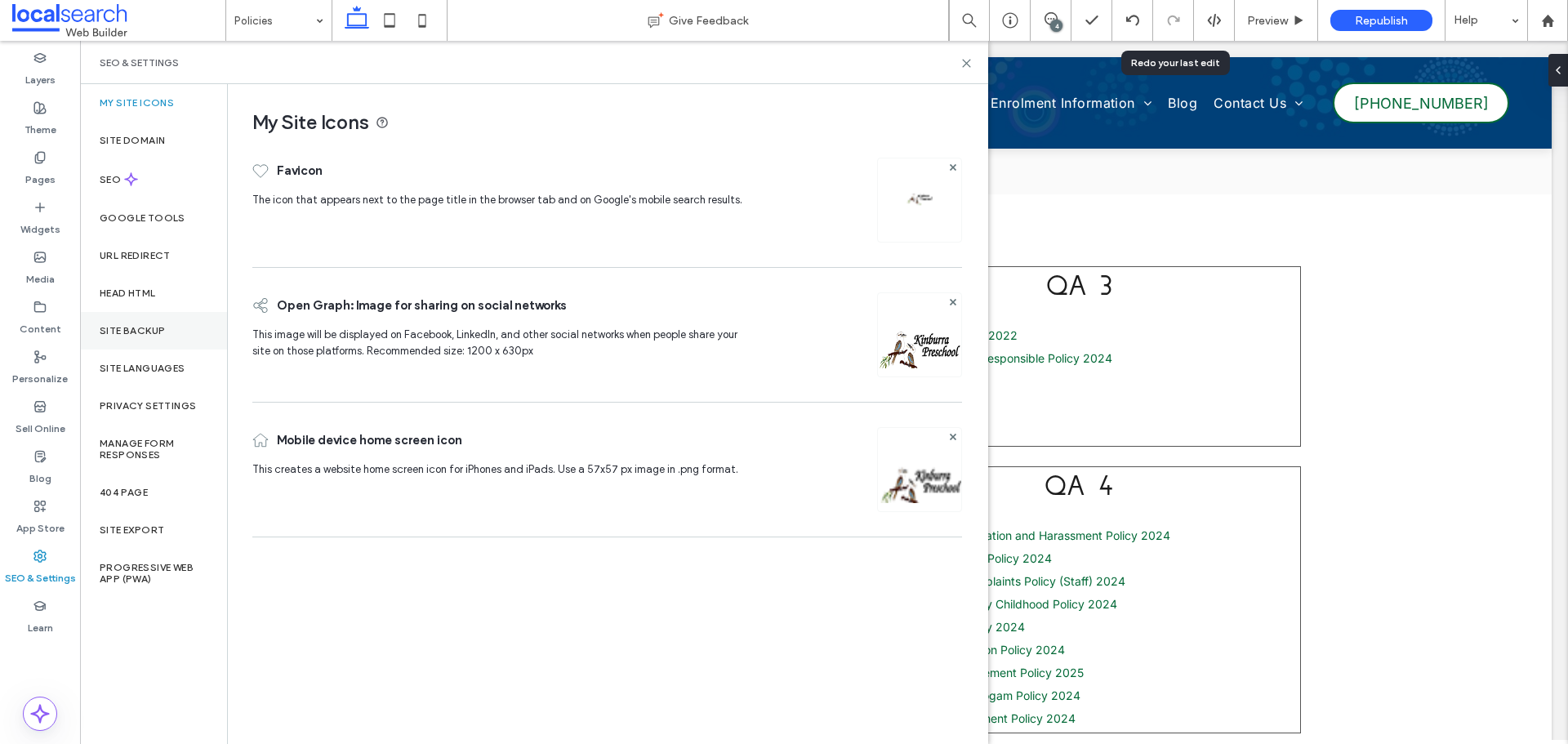
click at [167, 339] on div "Site Backup" at bounding box center [153, 330] width 147 height 37
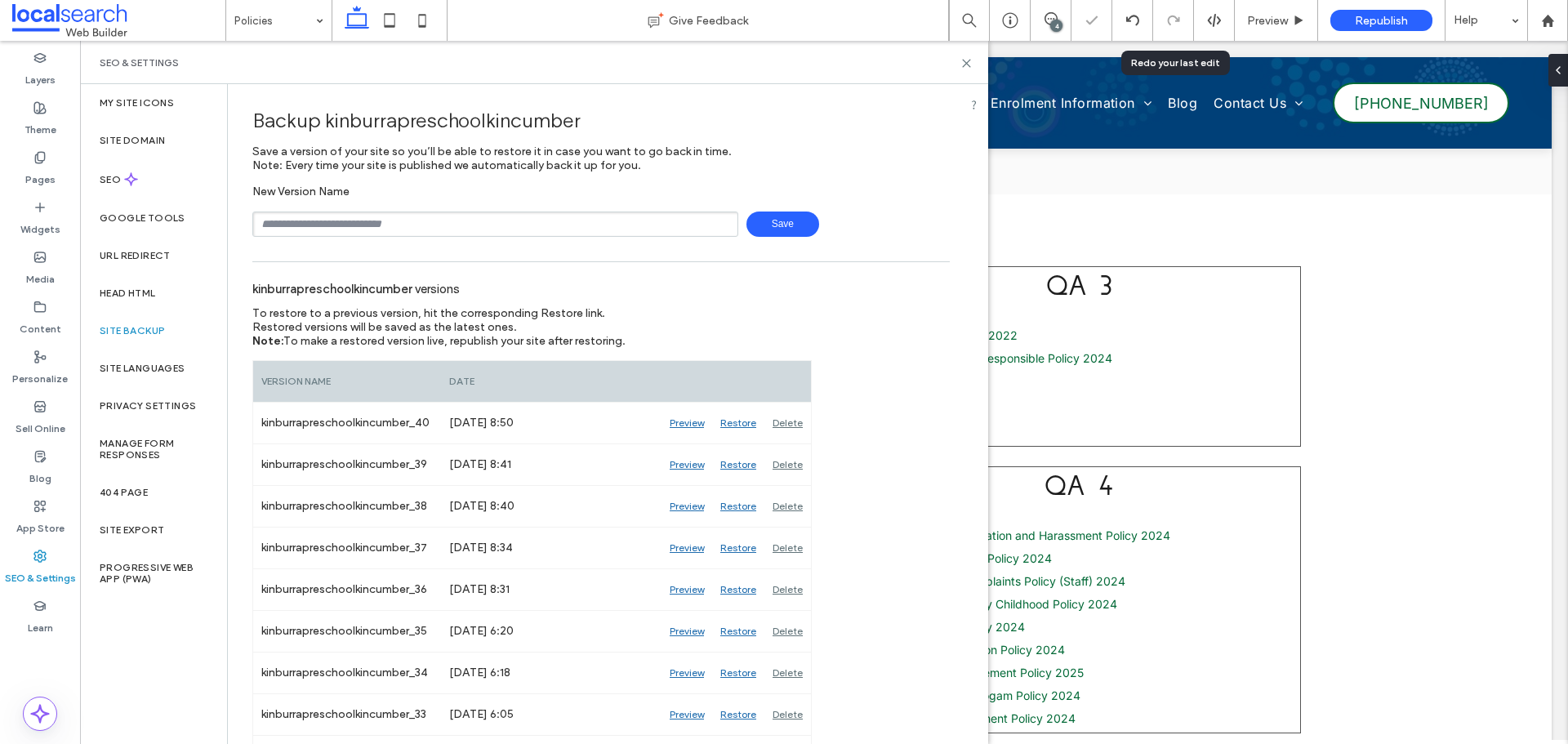
click at [352, 223] on input "text" at bounding box center [495, 223] width 485 height 25
type input "**********"
click at [763, 222] on span "Save" at bounding box center [782, 223] width 73 height 25
click at [971, 65] on icon at bounding box center [967, 63] width 12 height 12
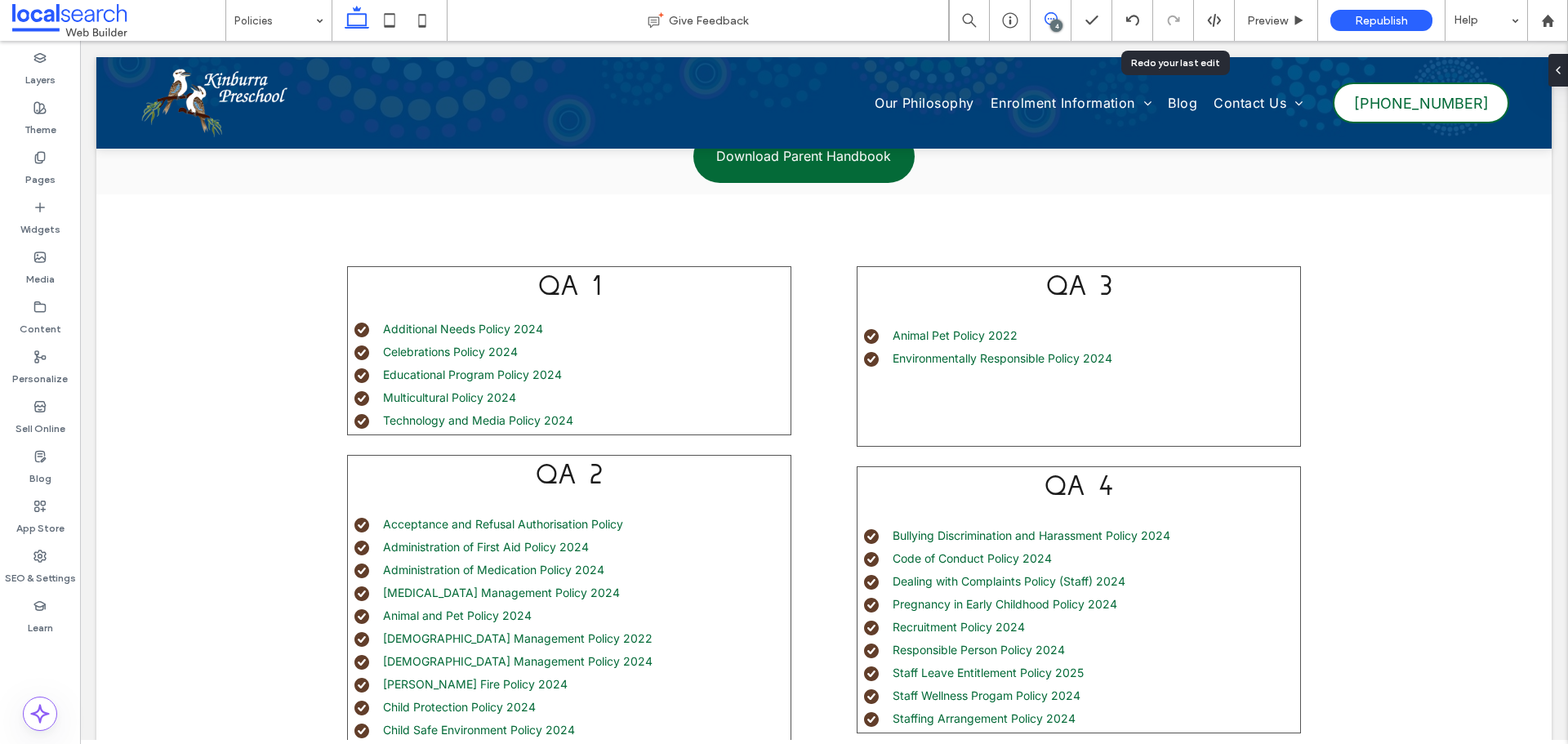
click at [1058, 18] on span at bounding box center [1051, 18] width 40 height 13
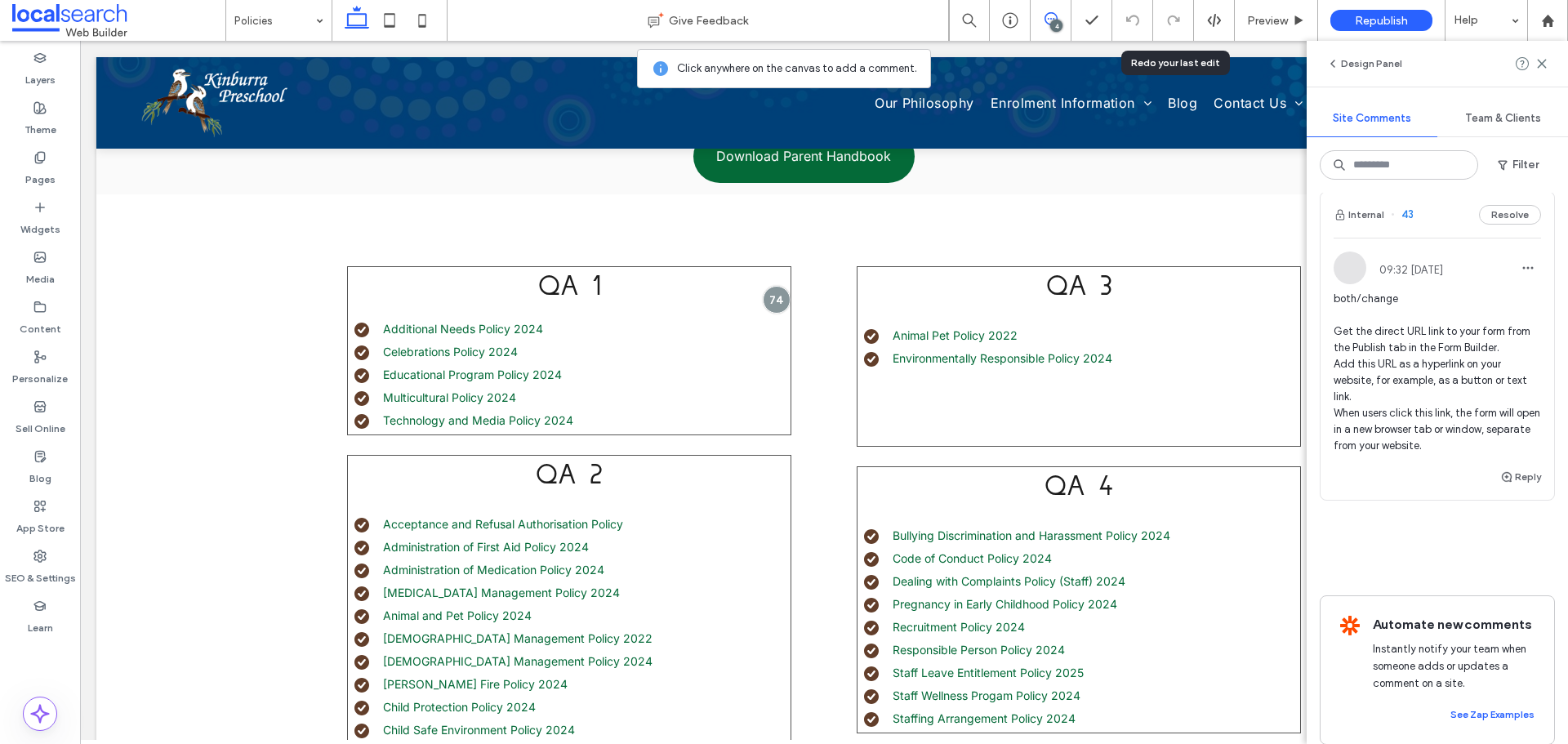
scroll to position [1000, 0]
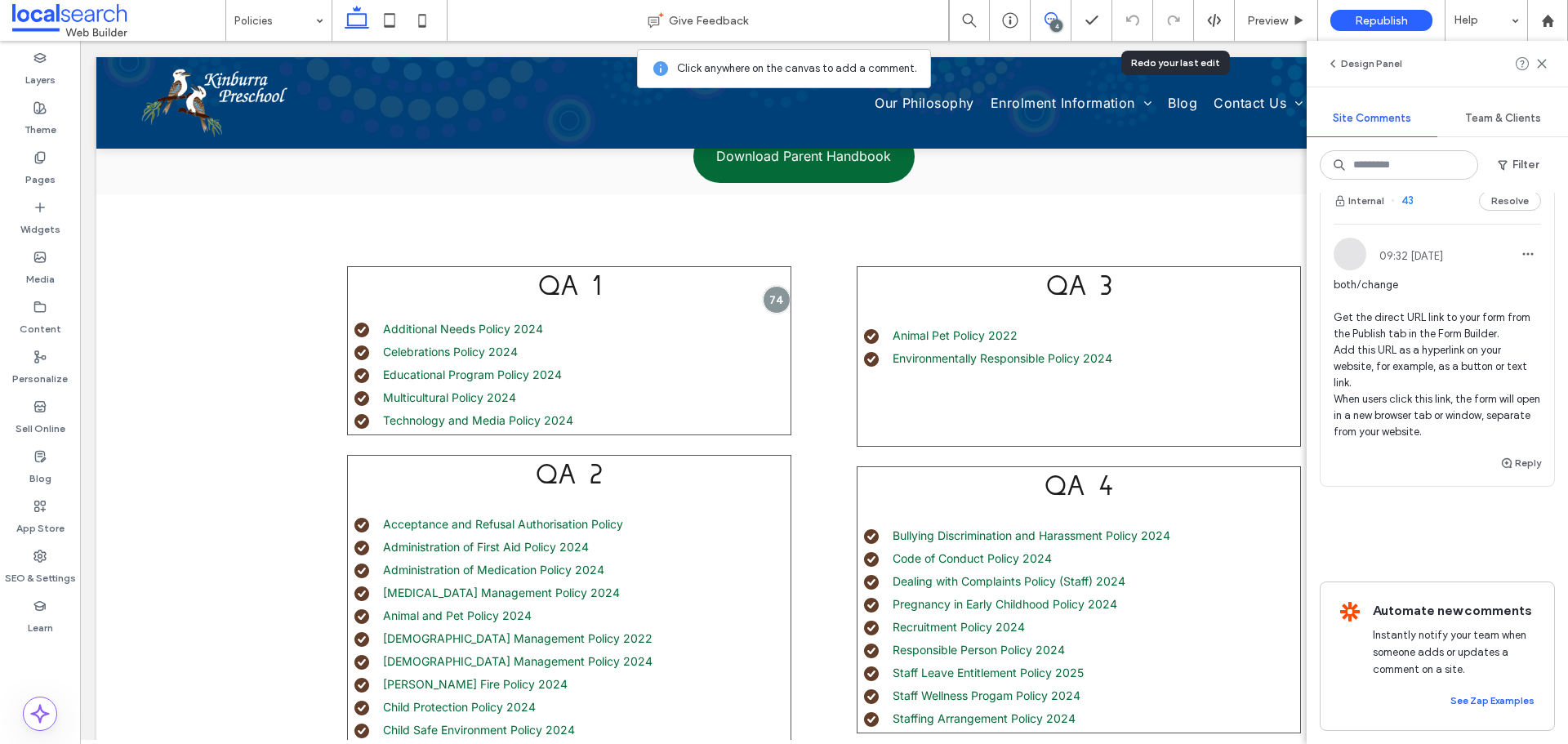
click at [1417, 412] on span "both/change Get the direct URL link to your form from the Publish tab in the Fo…" at bounding box center [1437, 358] width 208 height 164
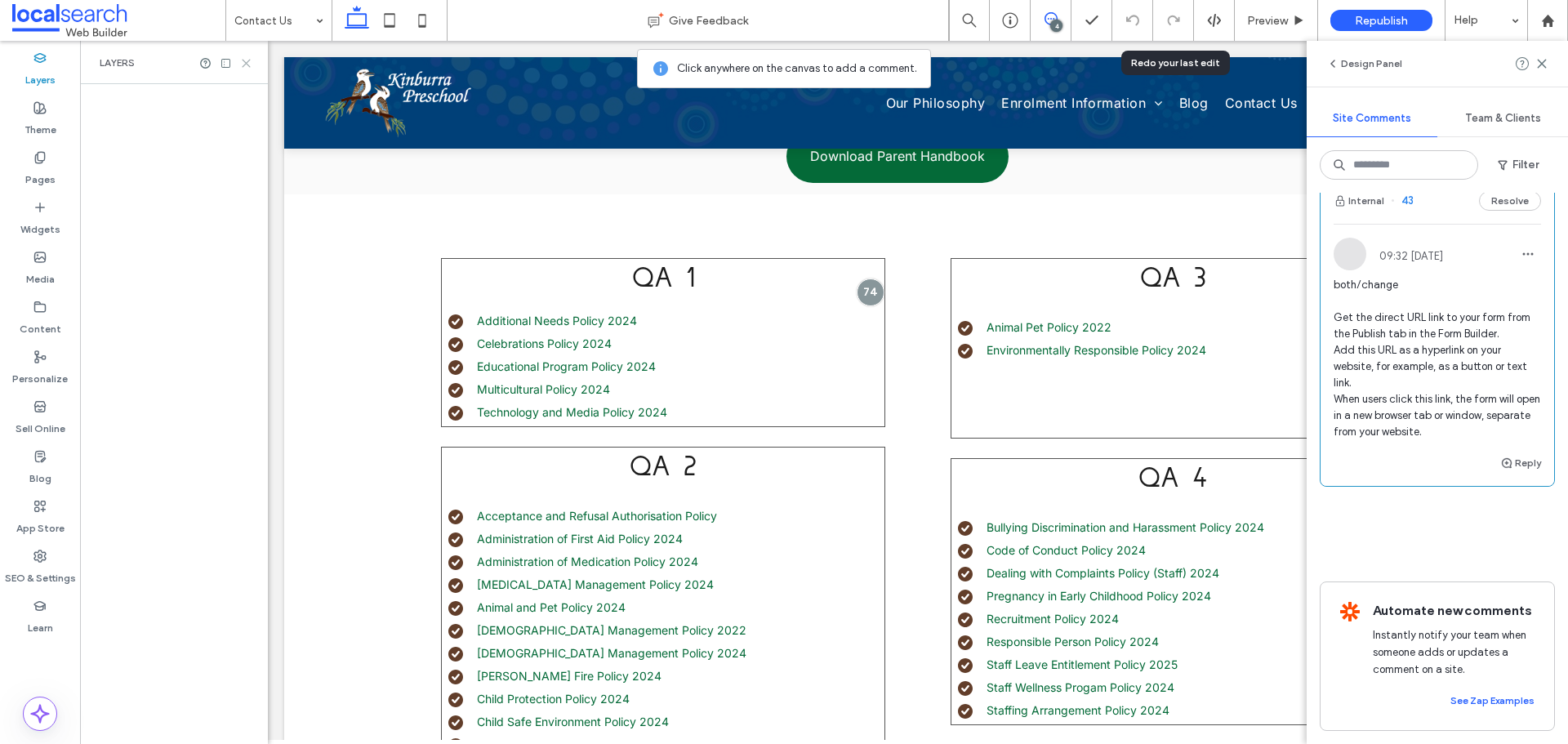
click at [242, 63] on icon at bounding box center [246, 63] width 12 height 12
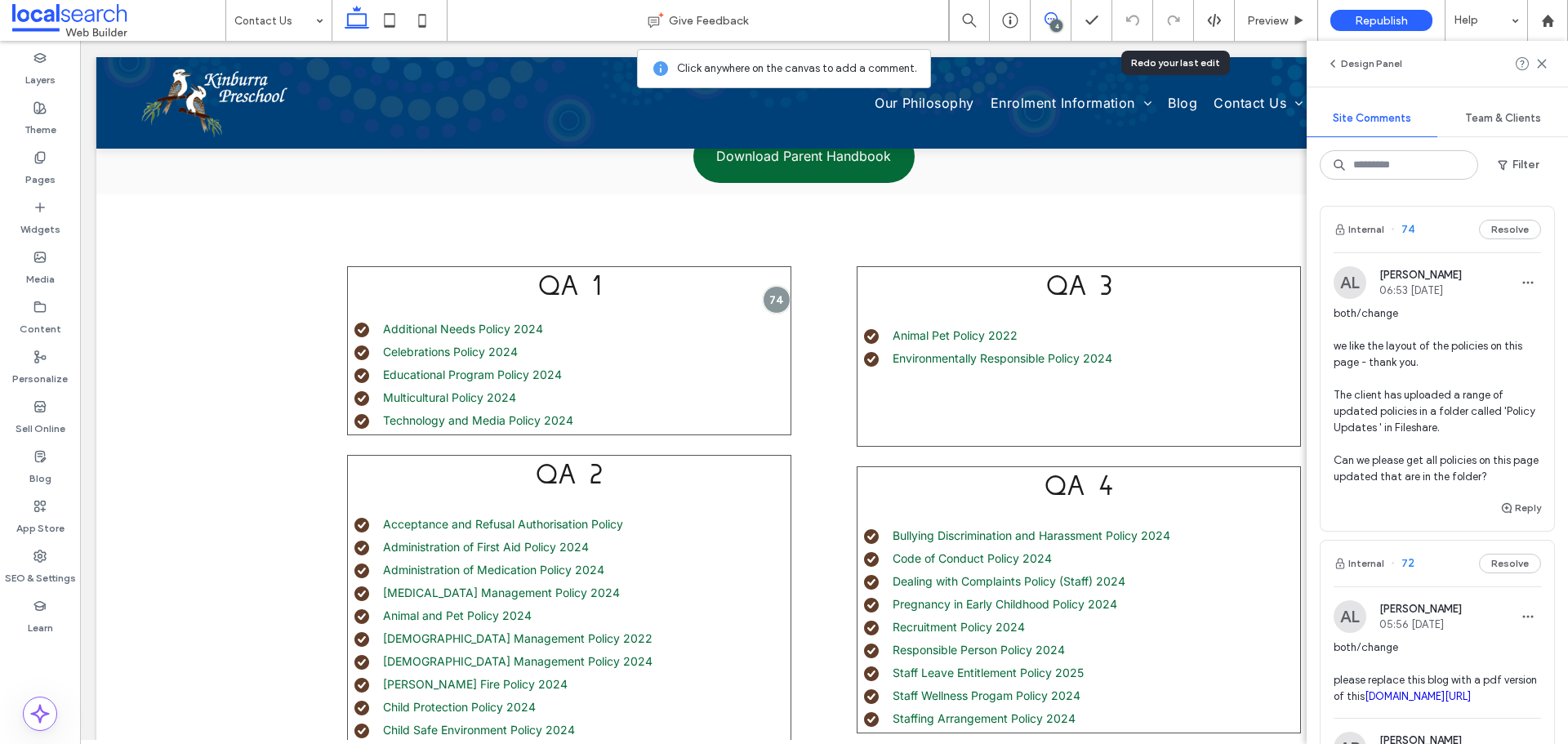
click at [1491, 370] on span "both/change we like the layout of the policies on this page - thank you. The cl…" at bounding box center [1437, 395] width 208 height 180
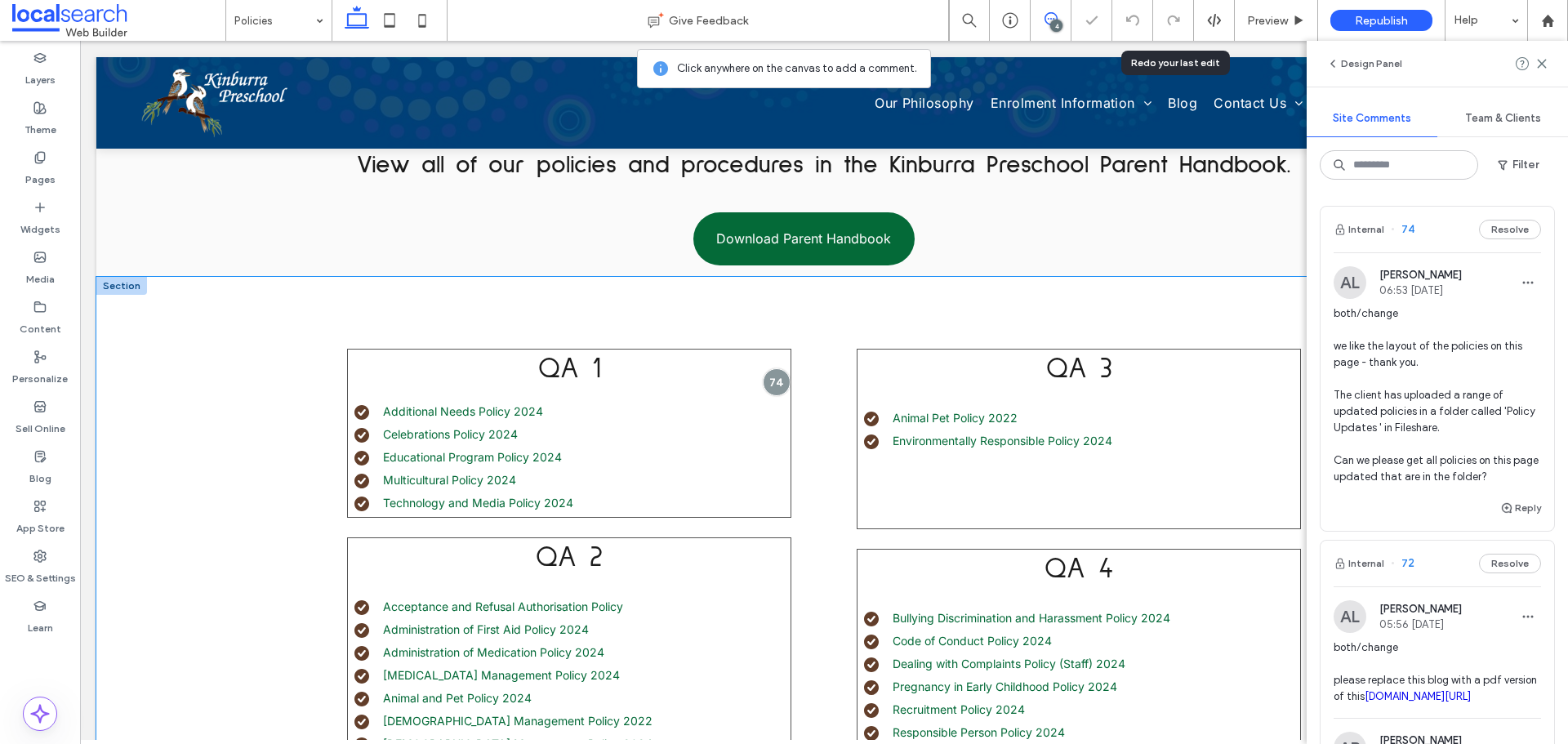
scroll to position [339, 0]
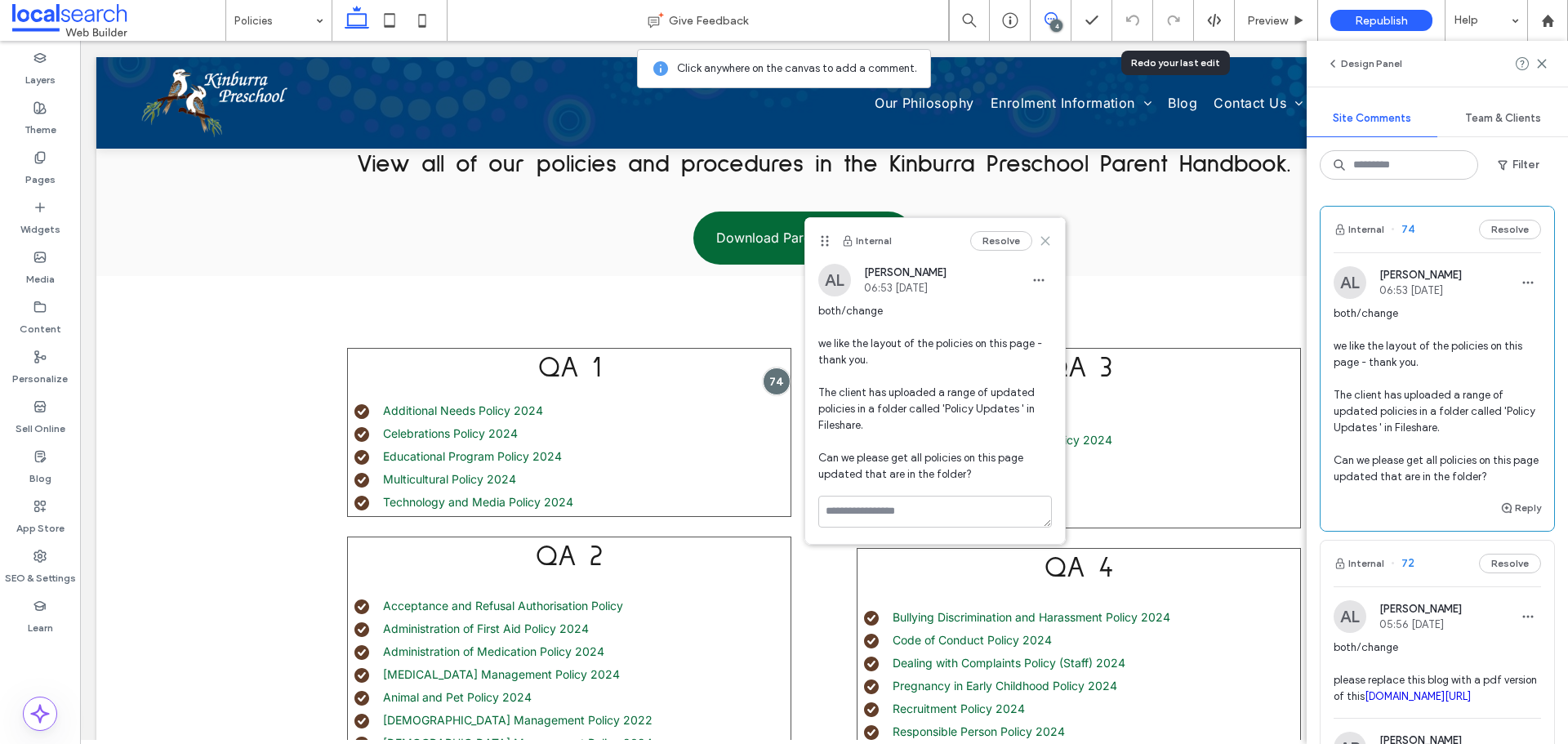
click at [1049, 241] on icon at bounding box center [1044, 241] width 13 height 13
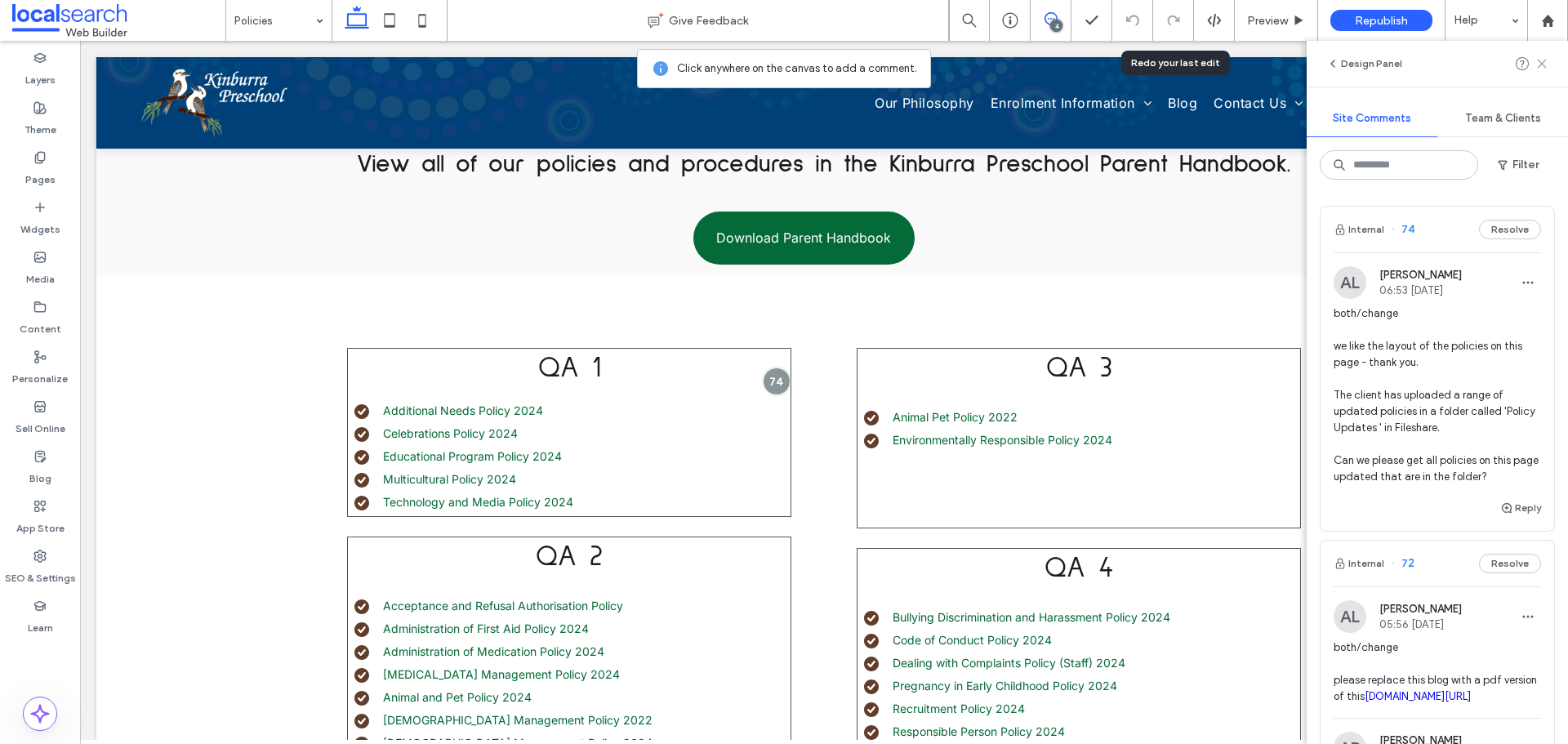
click at [1541, 68] on icon at bounding box center [1541, 63] width 13 height 13
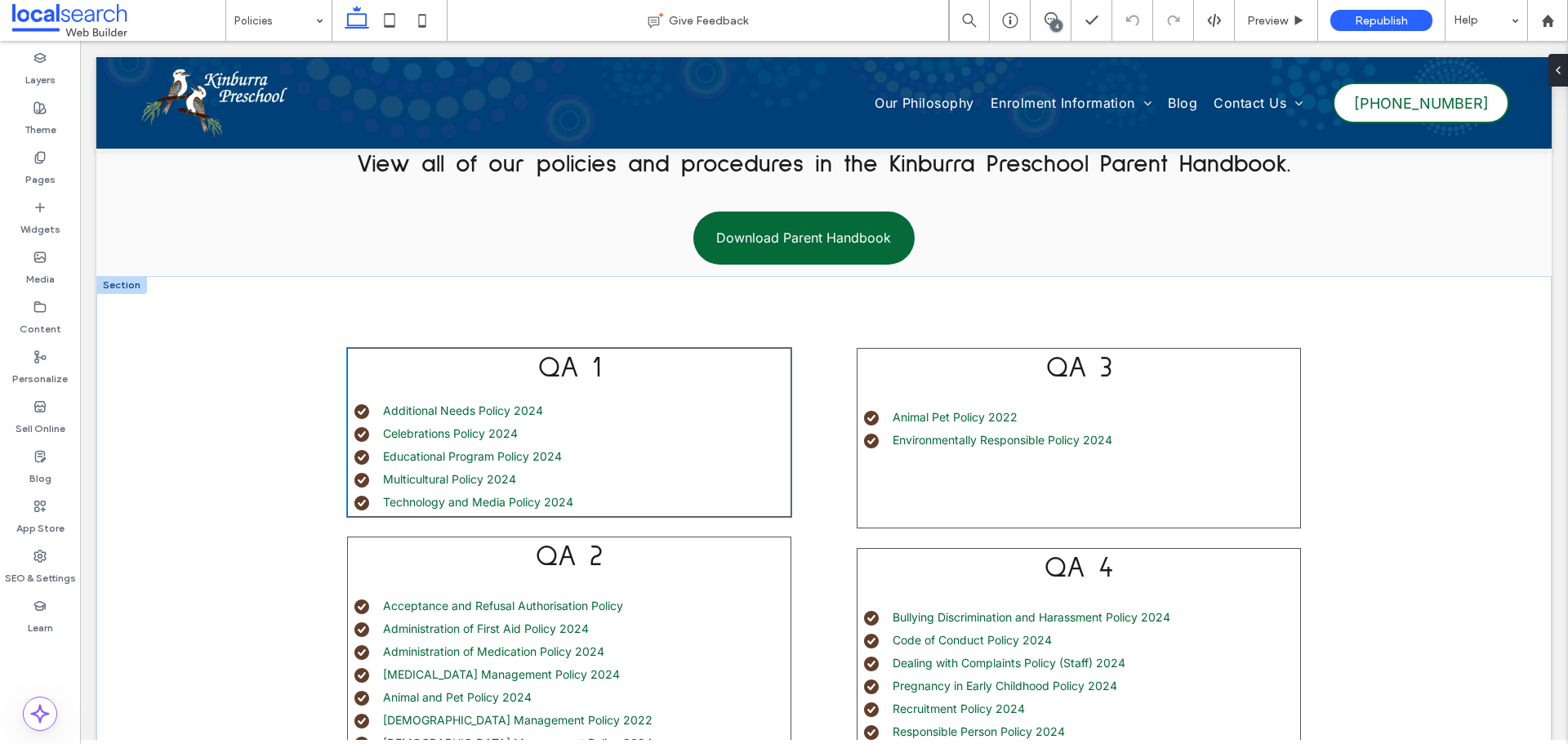
click at [584, 476] on li "Multicultural Policy 2024" at bounding box center [572, 478] width 436 height 17
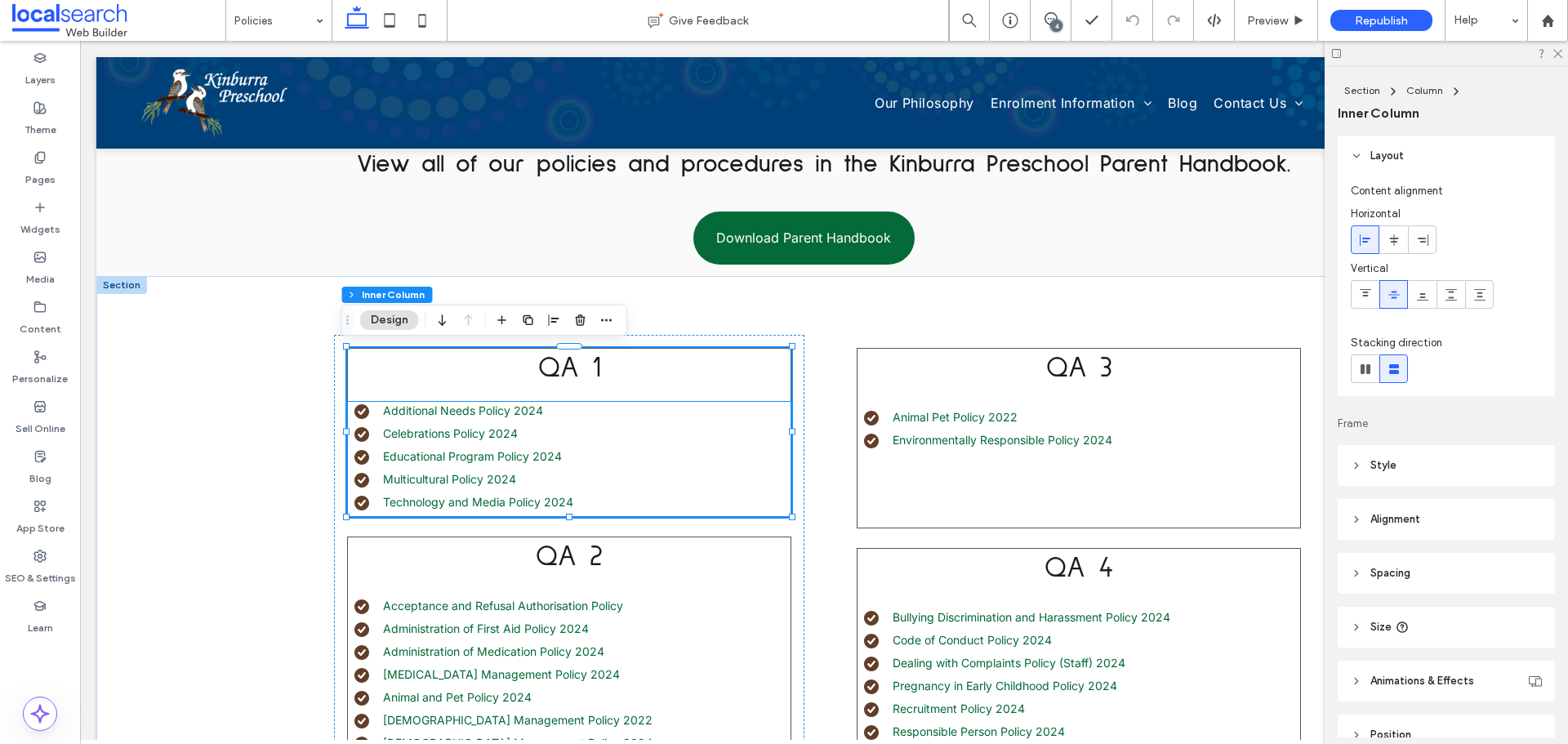
click at [610, 457] on li "Educational Program Policy 2024" at bounding box center [572, 456] width 436 height 17
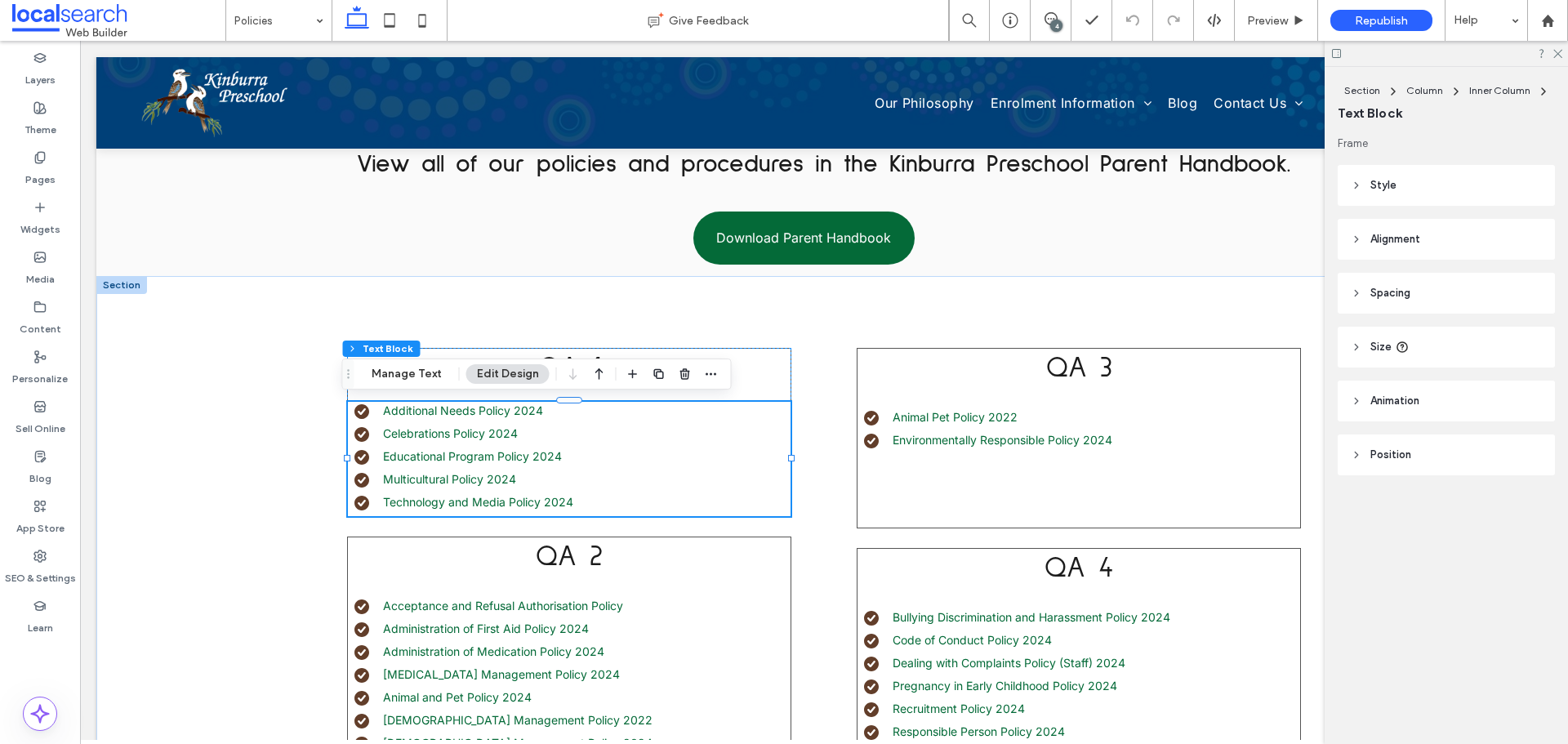
click at [1556, 58] on div at bounding box center [1445, 53] width 243 height 25
click at [1561, 52] on icon at bounding box center [1557, 53] width 10 height 10
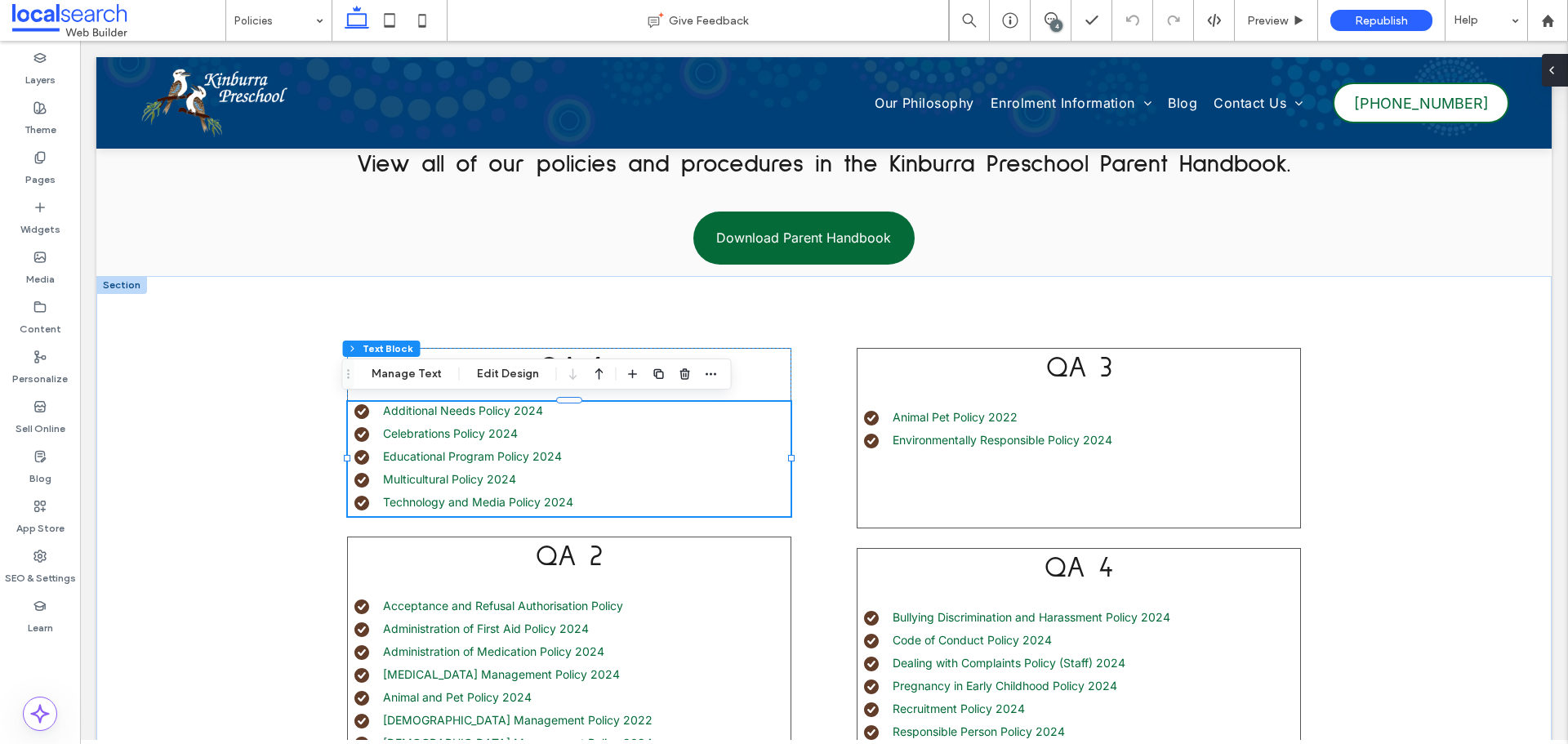
click at [1554, 85] on span at bounding box center [1551, 70] width 13 height 33
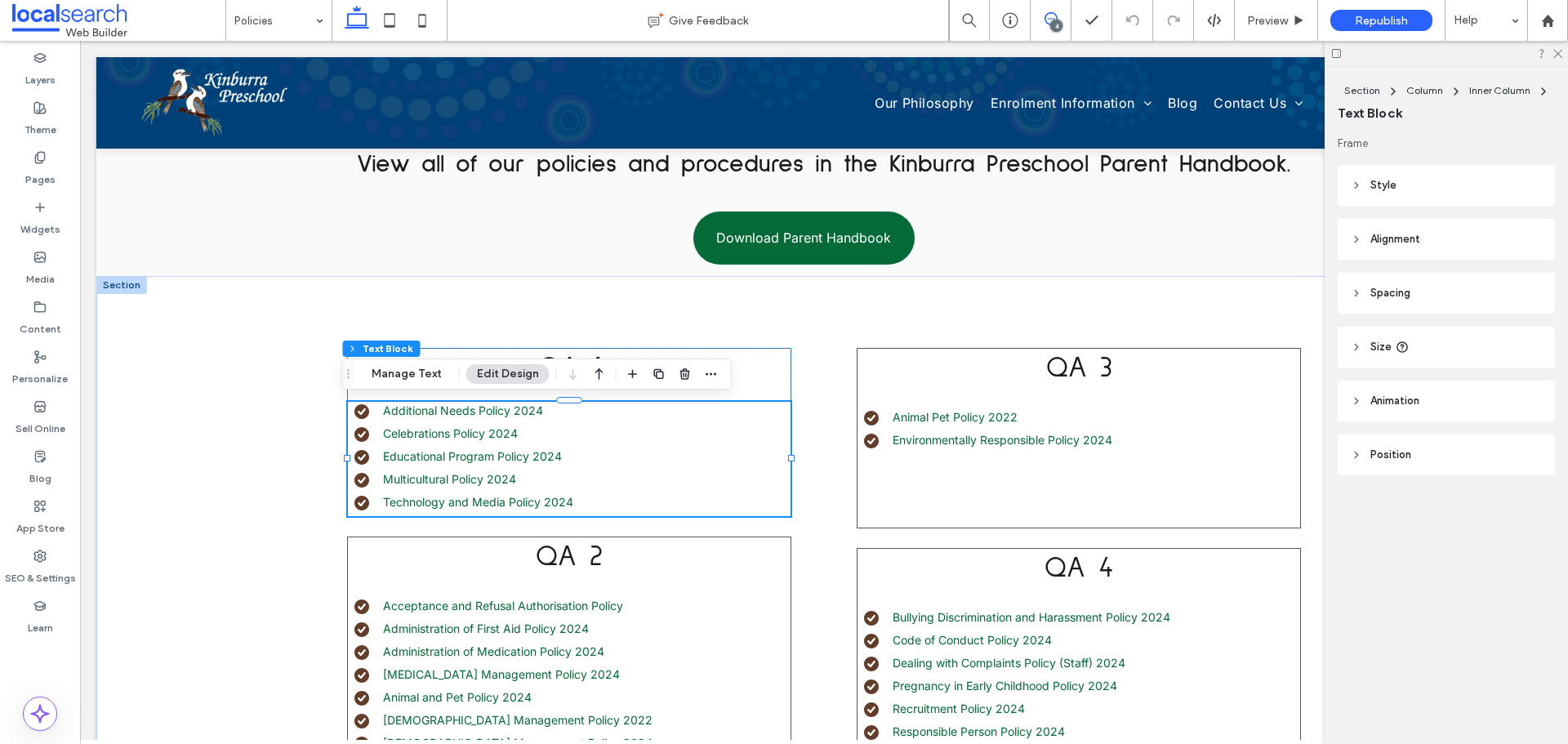
click at [1050, 14] on icon at bounding box center [1051, 18] width 13 height 13
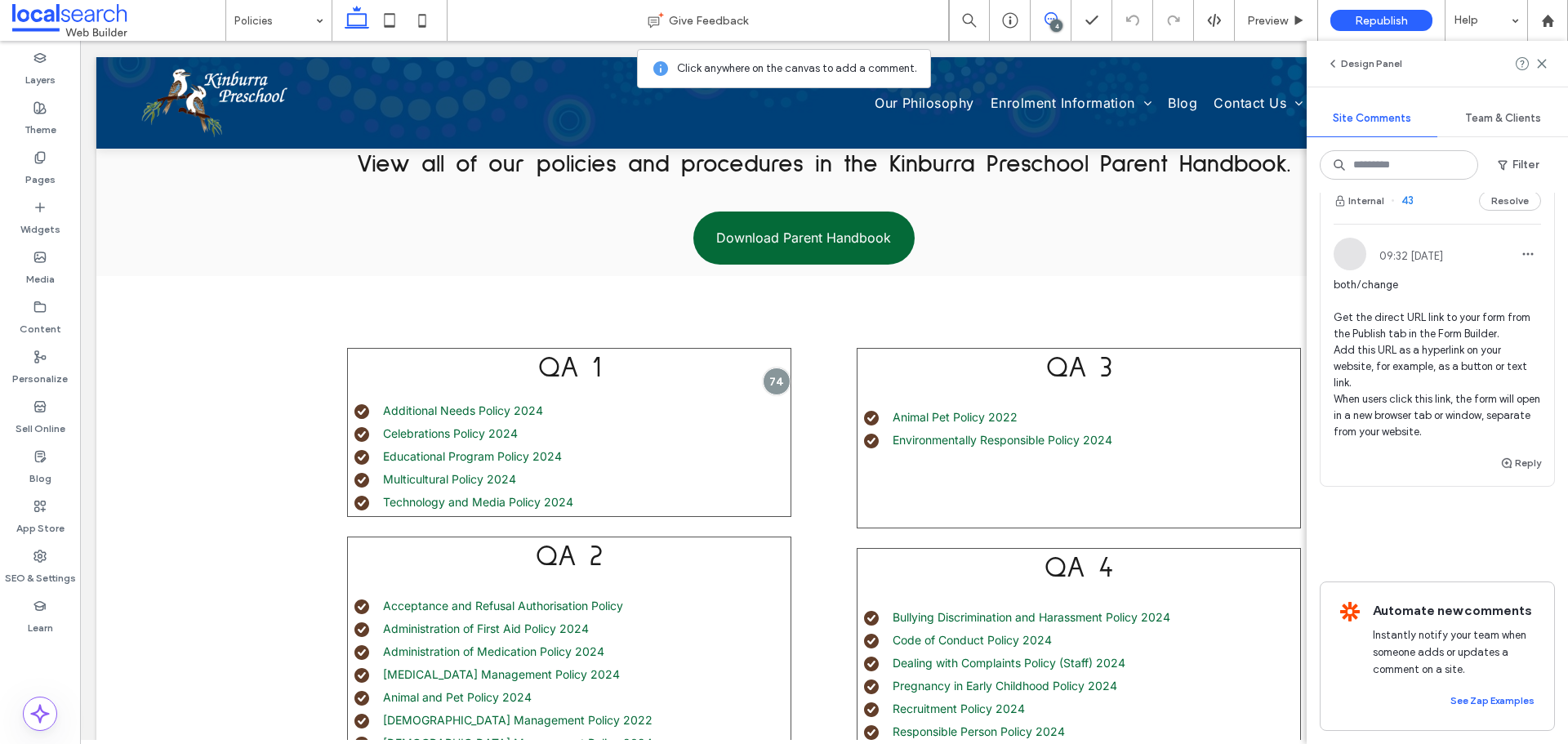
scroll to position [837, 0]
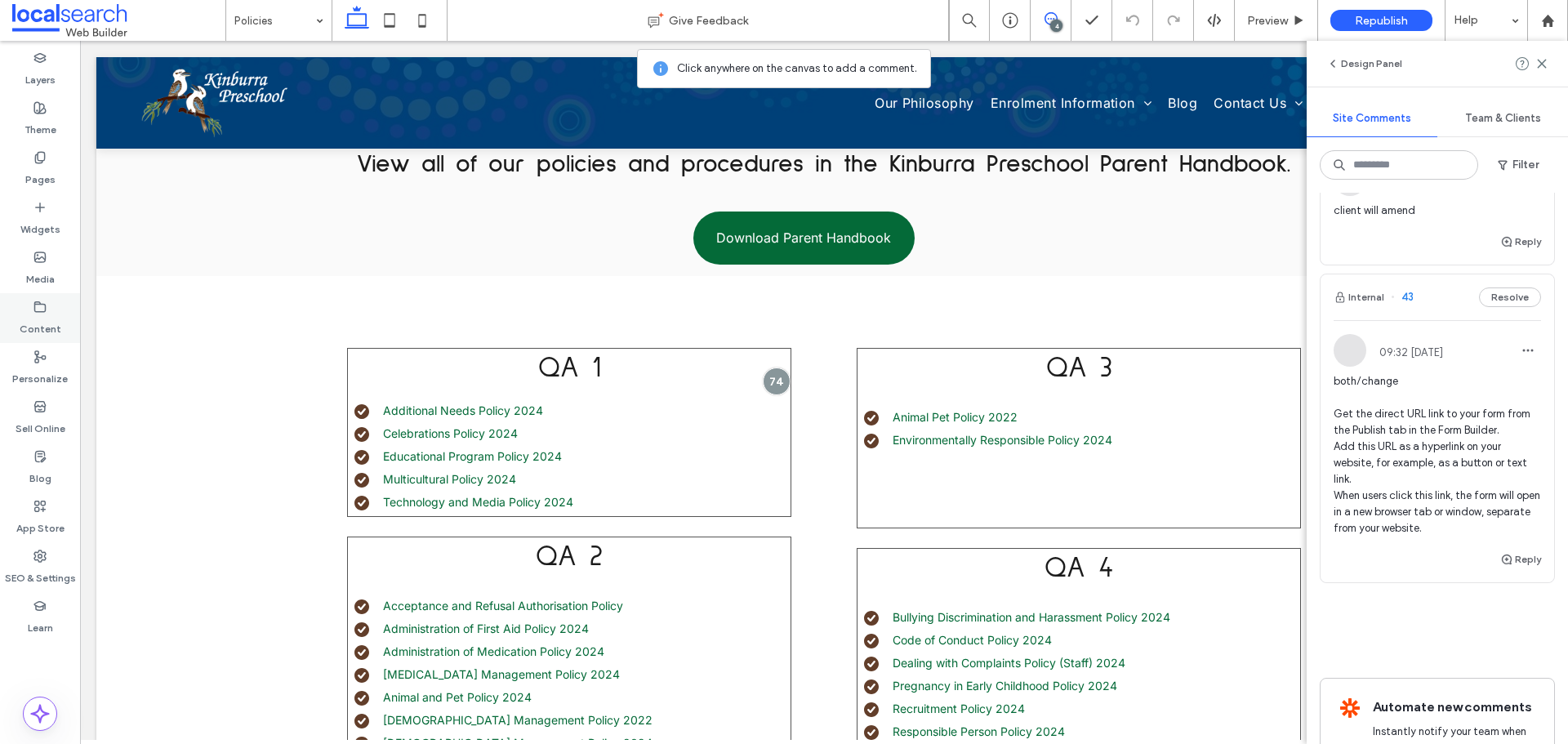
click at [45, 319] on label "Content" at bounding box center [41, 324] width 42 height 22
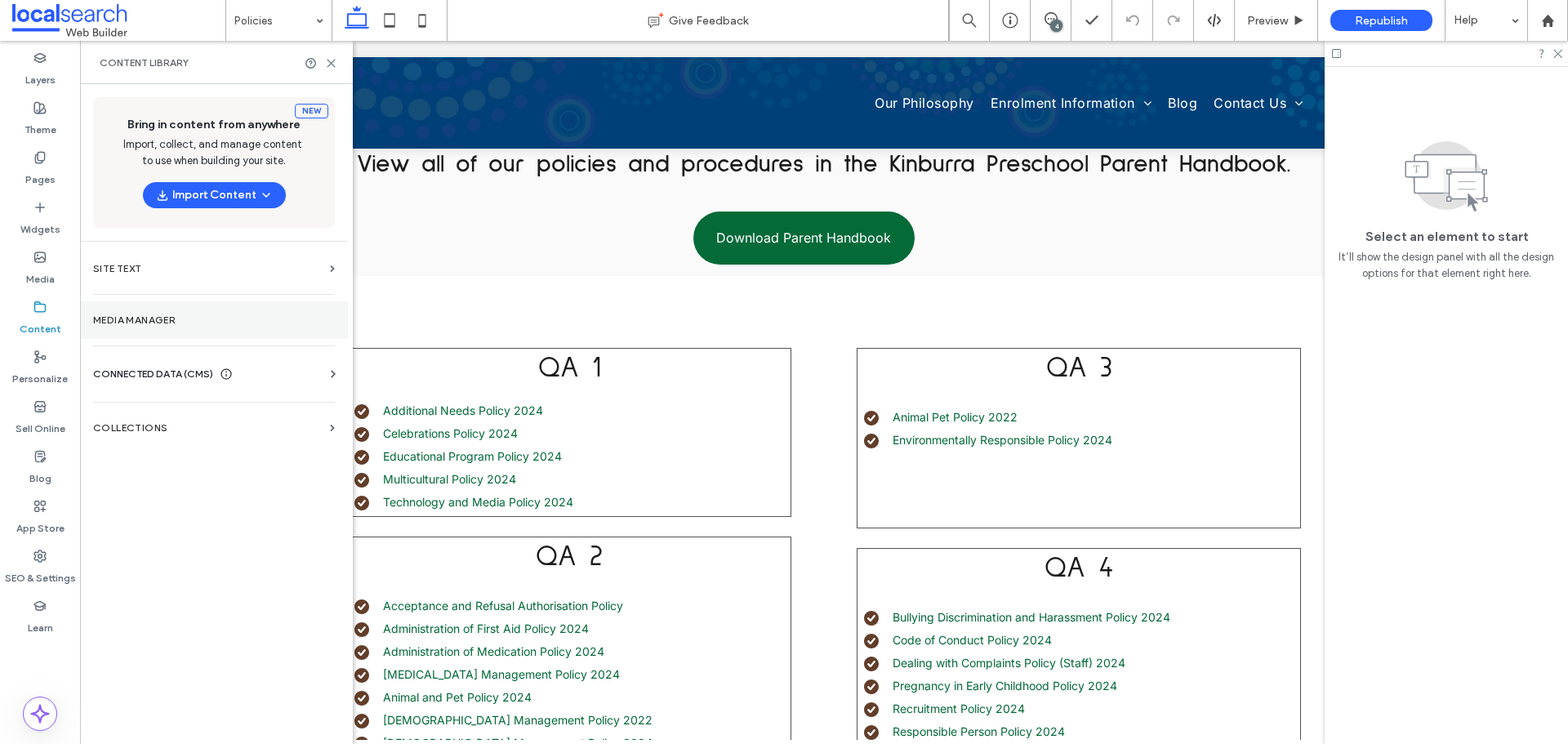
click at [171, 316] on label "Media Manager" at bounding box center [214, 319] width 241 height 11
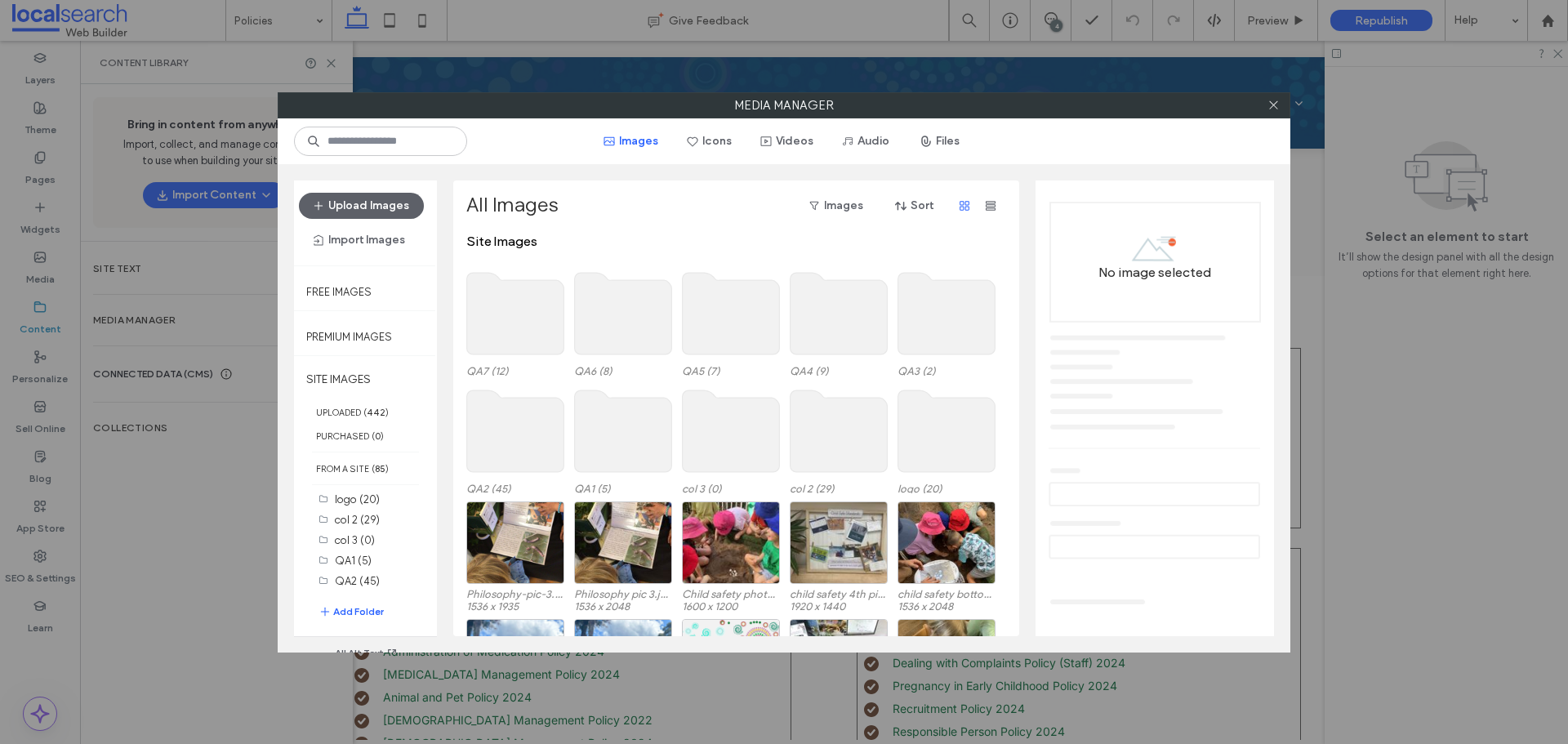
click at [835, 325] on use at bounding box center [839, 313] width 97 height 81
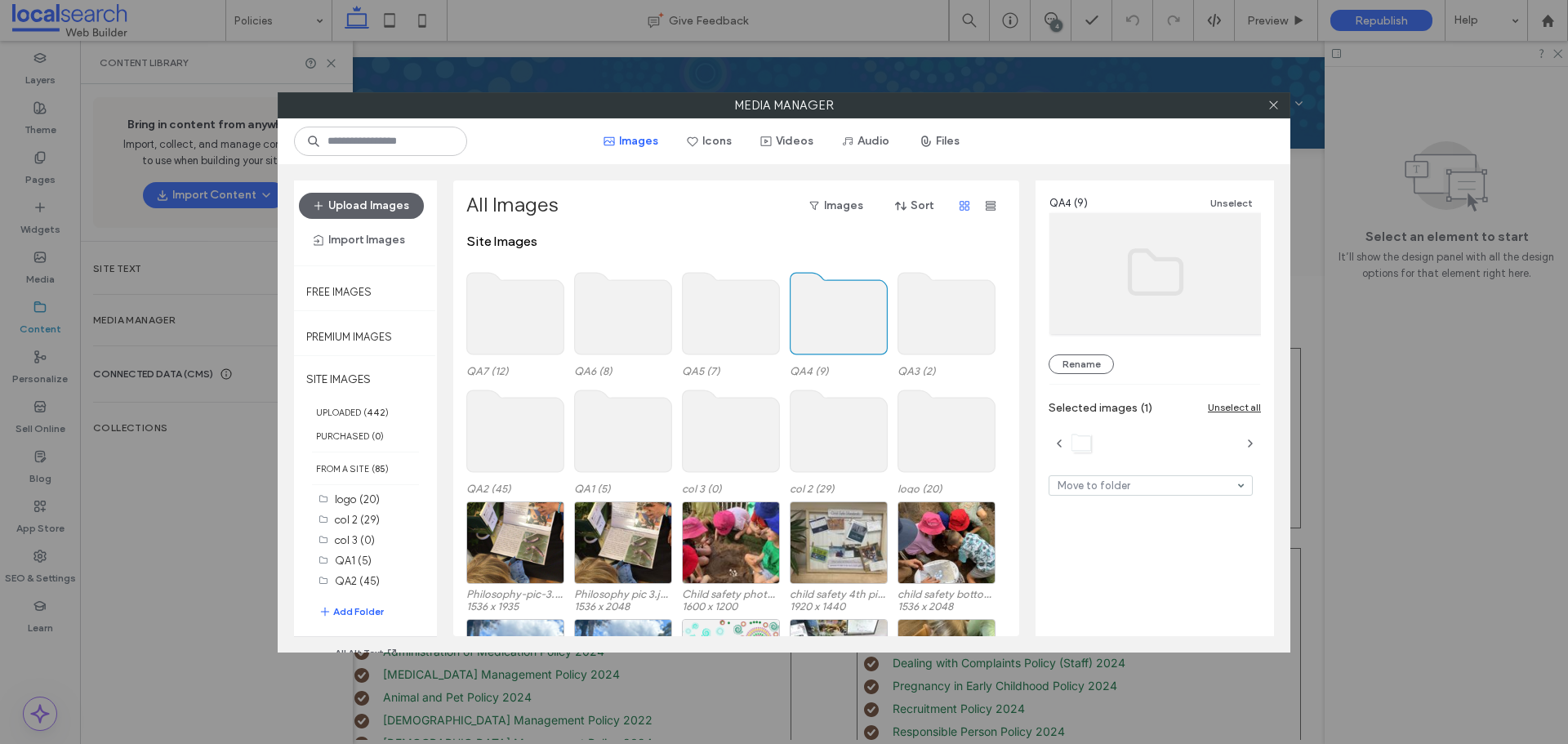
click at [833, 325] on use at bounding box center [839, 313] width 97 height 81
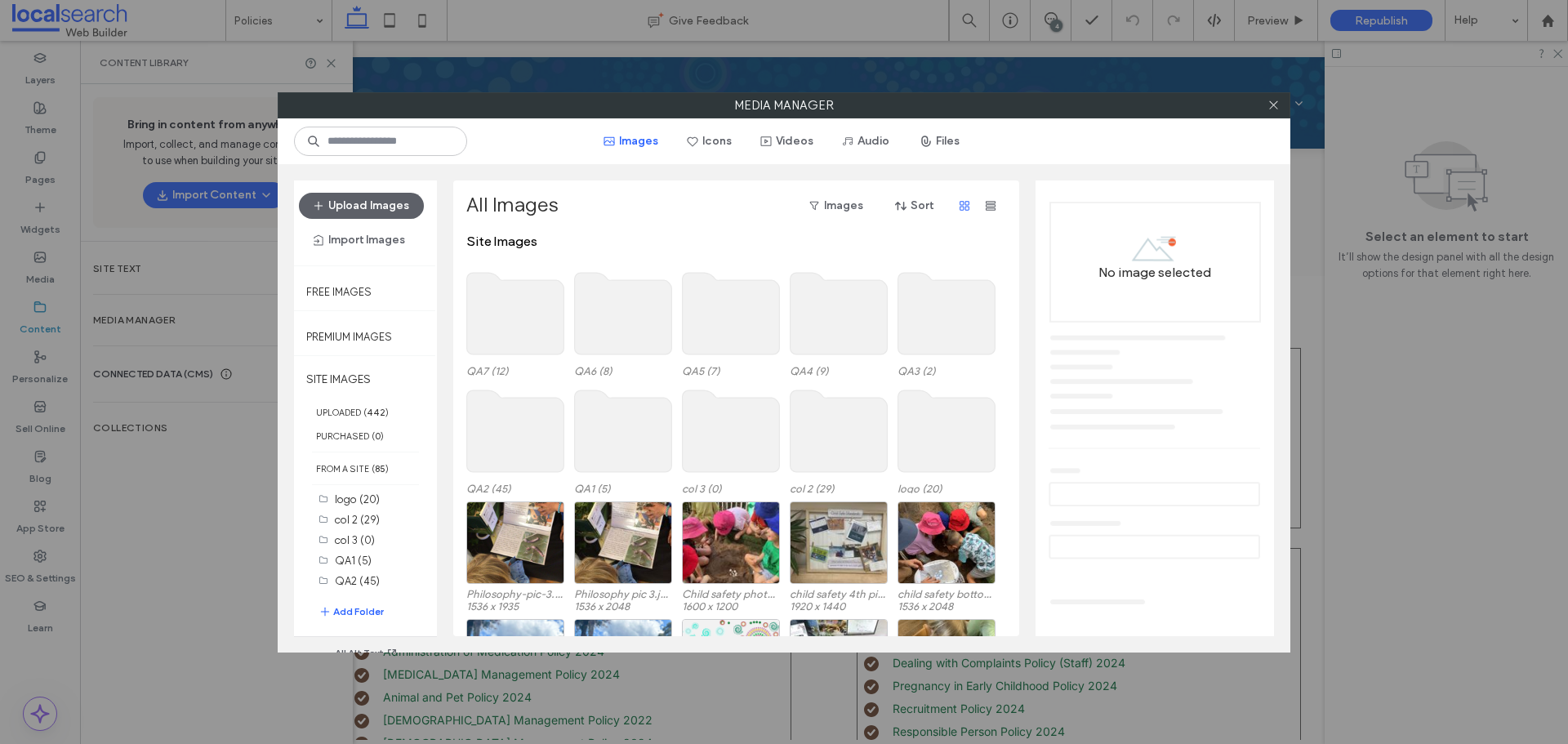
click at [833, 325] on use at bounding box center [839, 313] width 97 height 81
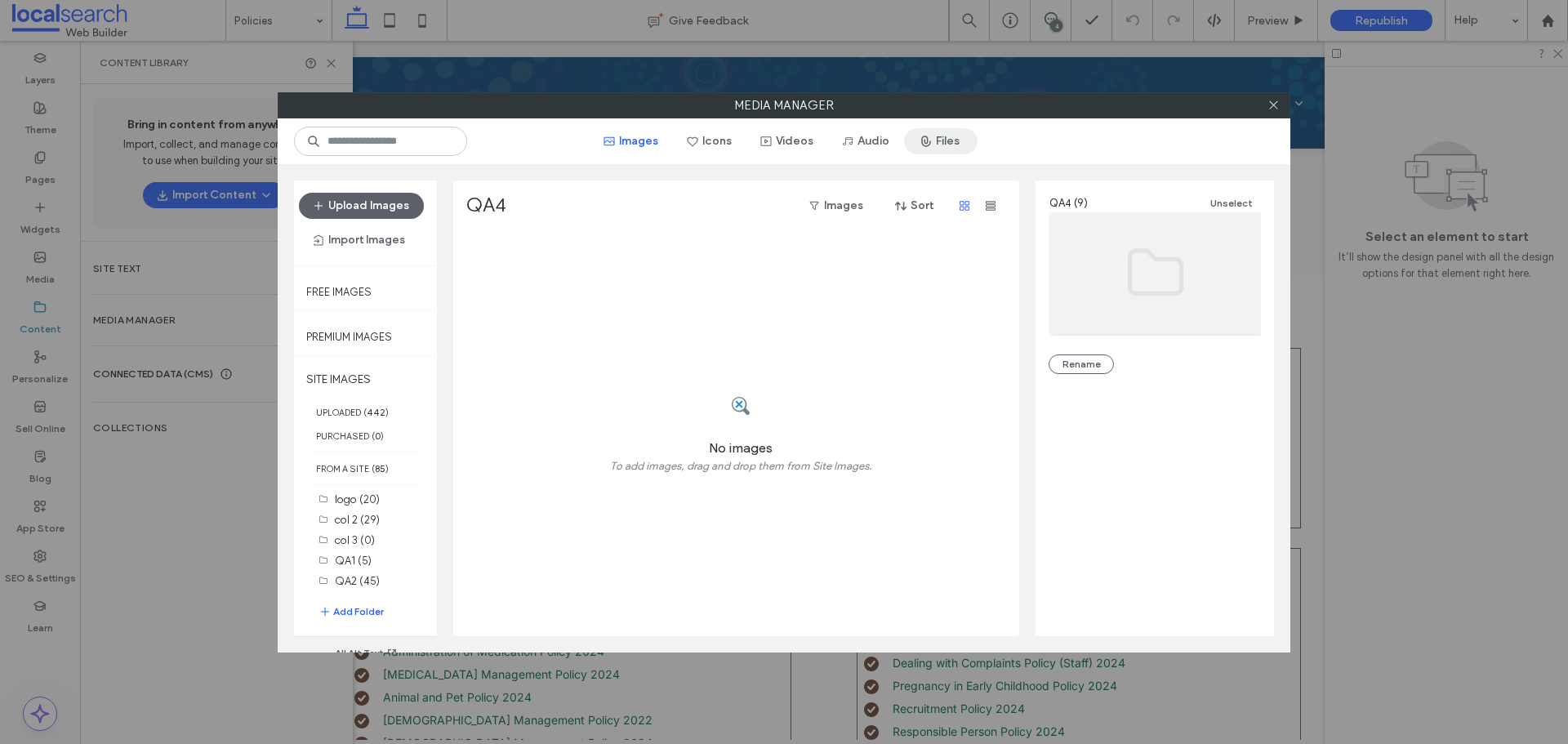
click at [960, 144] on button "Files" at bounding box center [940, 141] width 74 height 26
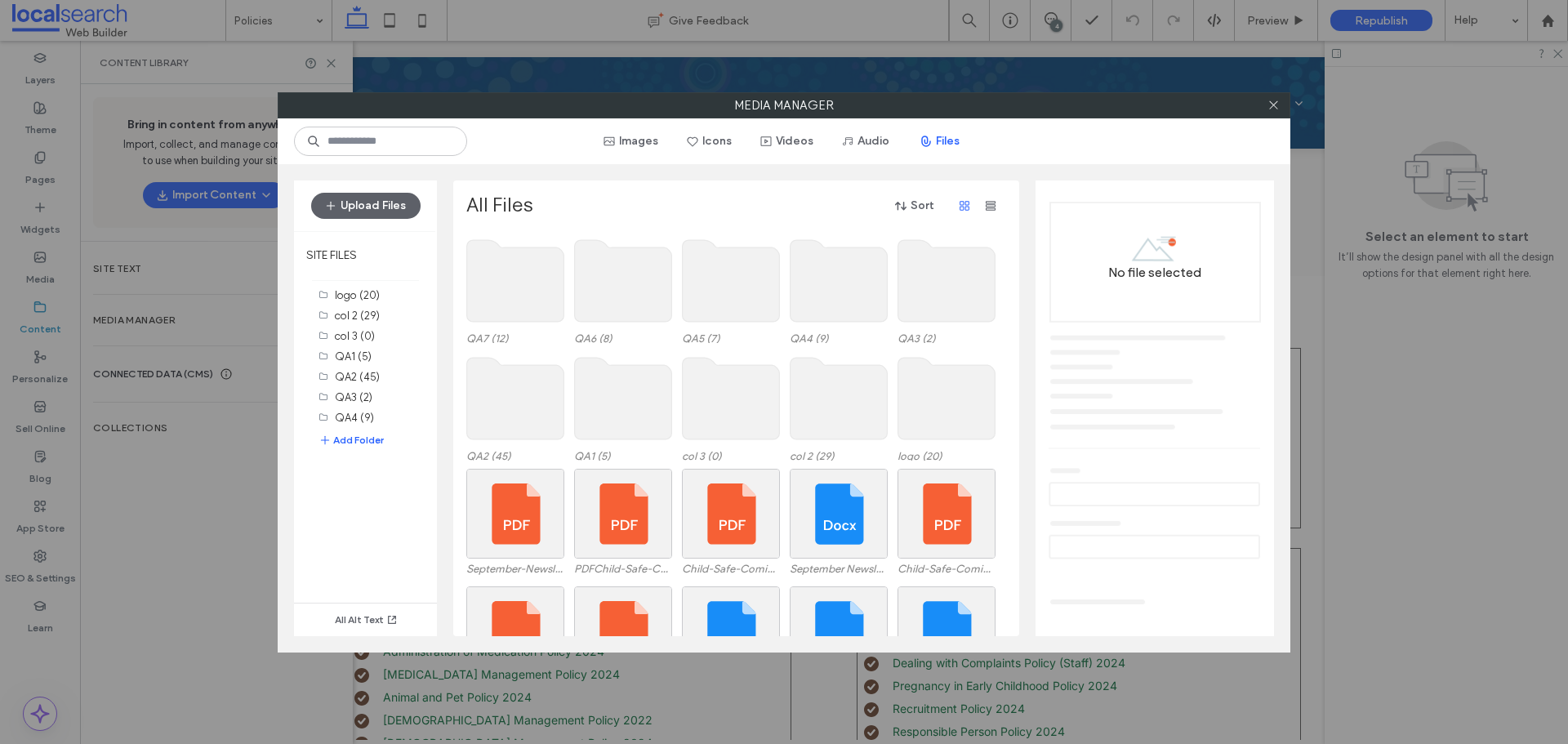
click at [802, 278] on use at bounding box center [839, 280] width 97 height 81
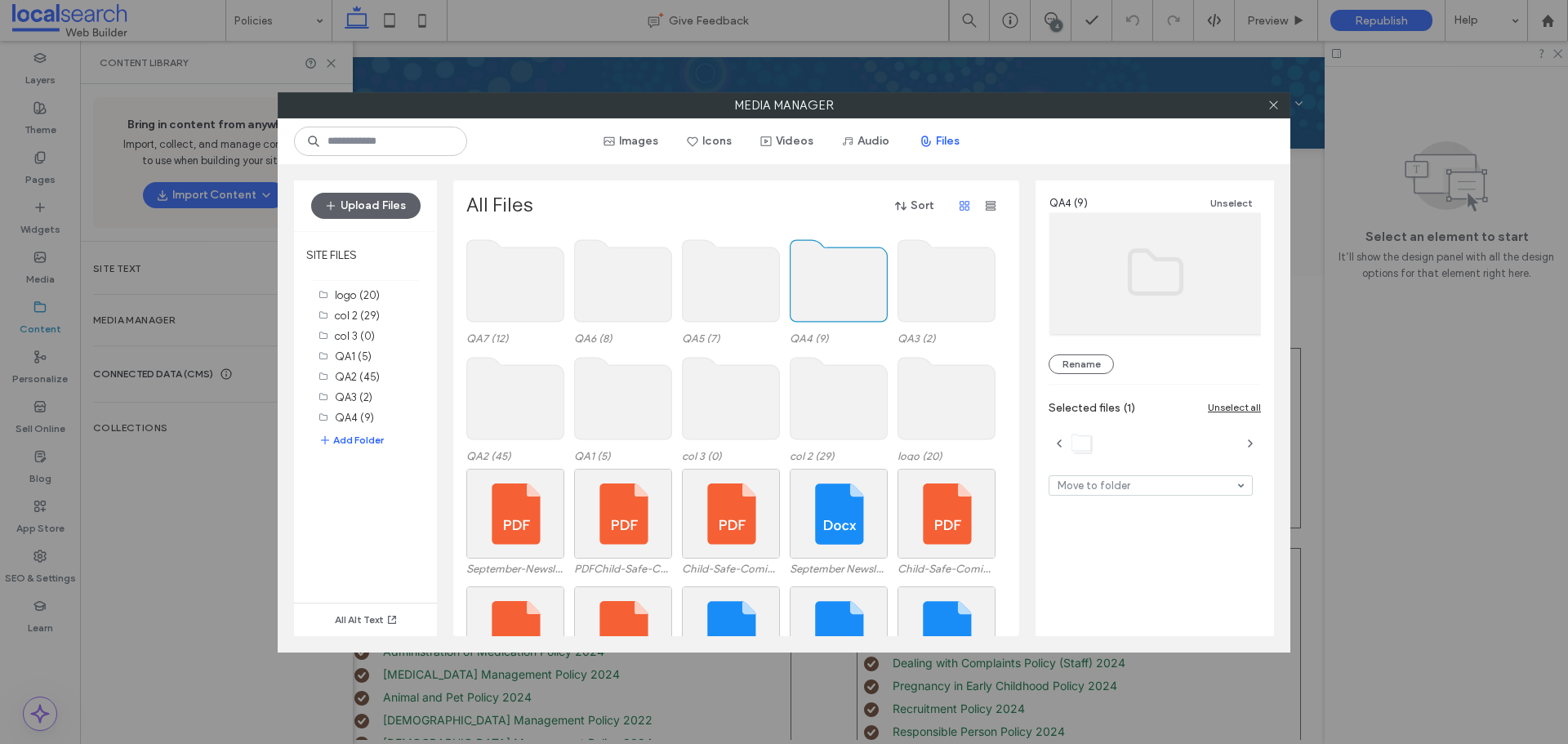
click at [802, 278] on use at bounding box center [839, 280] width 97 height 81
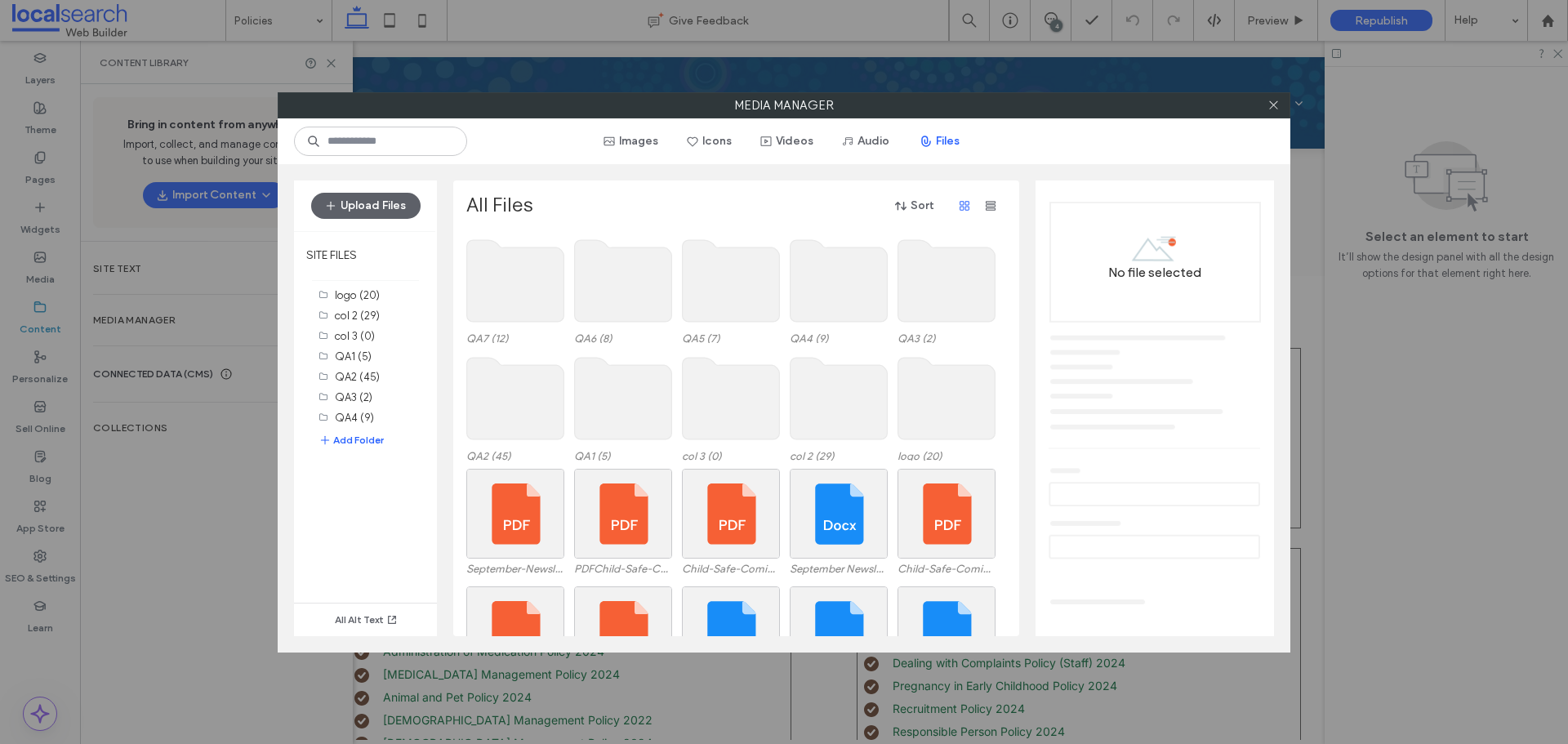
click at [840, 303] on use at bounding box center [839, 280] width 97 height 81
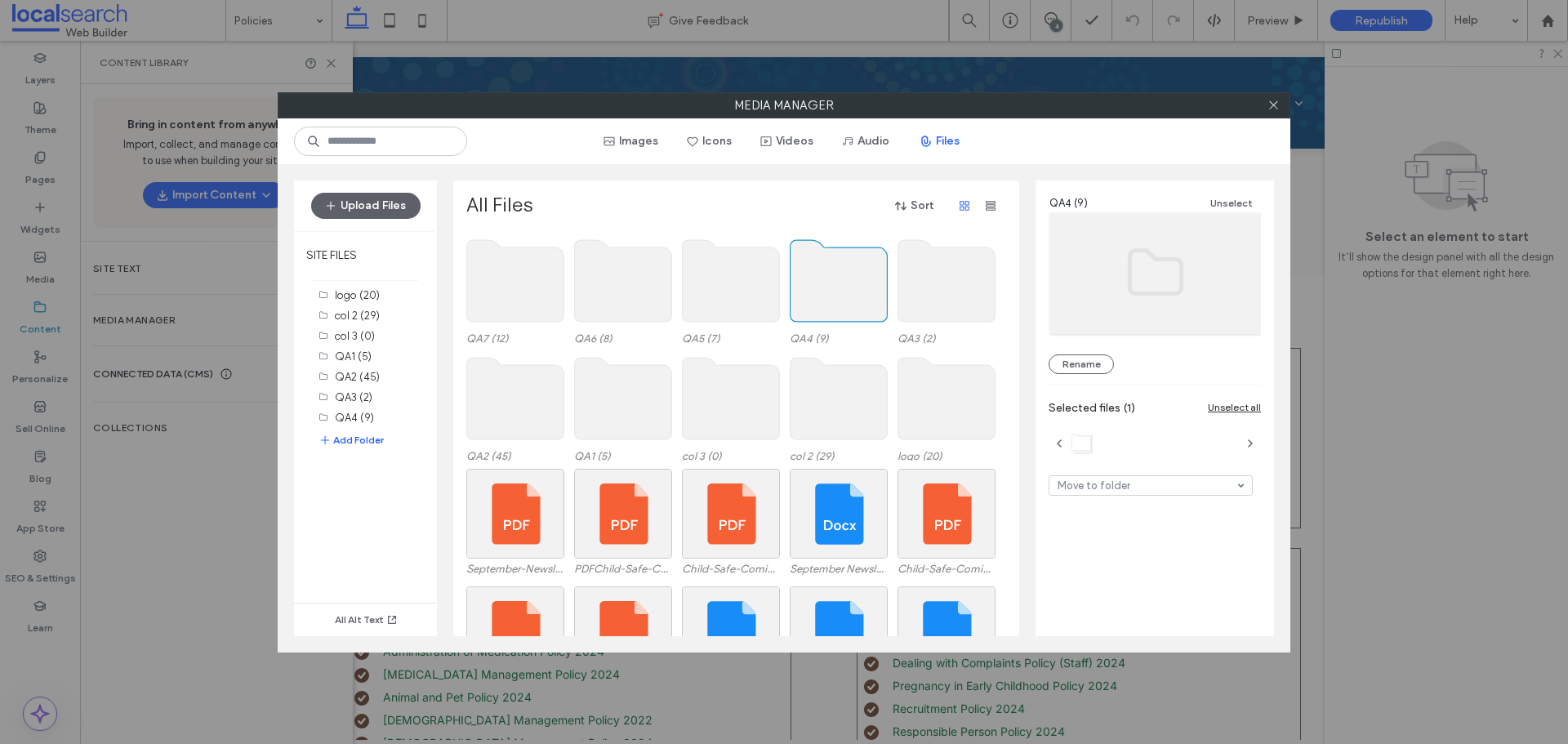
click at [840, 303] on use at bounding box center [839, 280] width 97 height 81
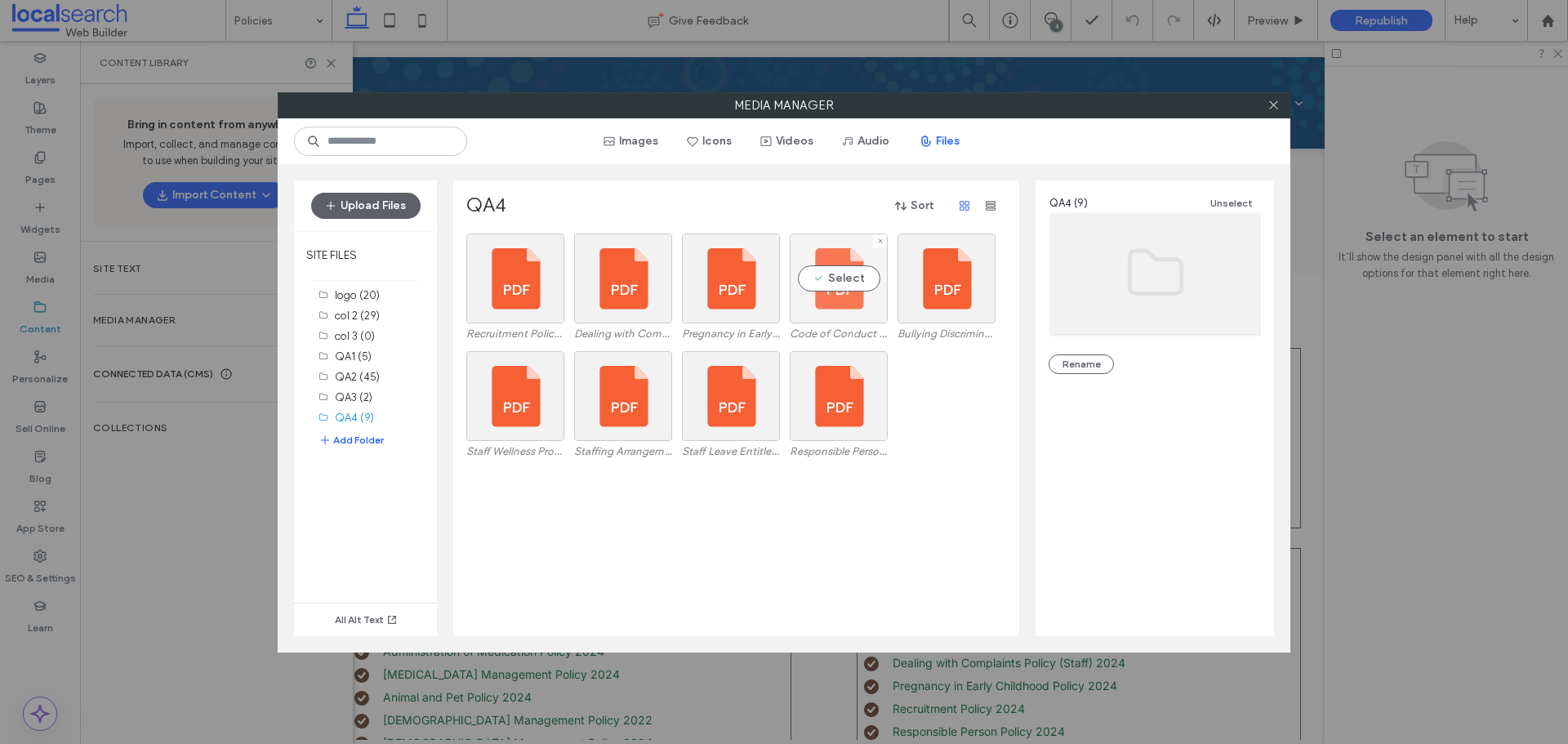
click at [854, 317] on div "Select" at bounding box center [838, 279] width 98 height 90
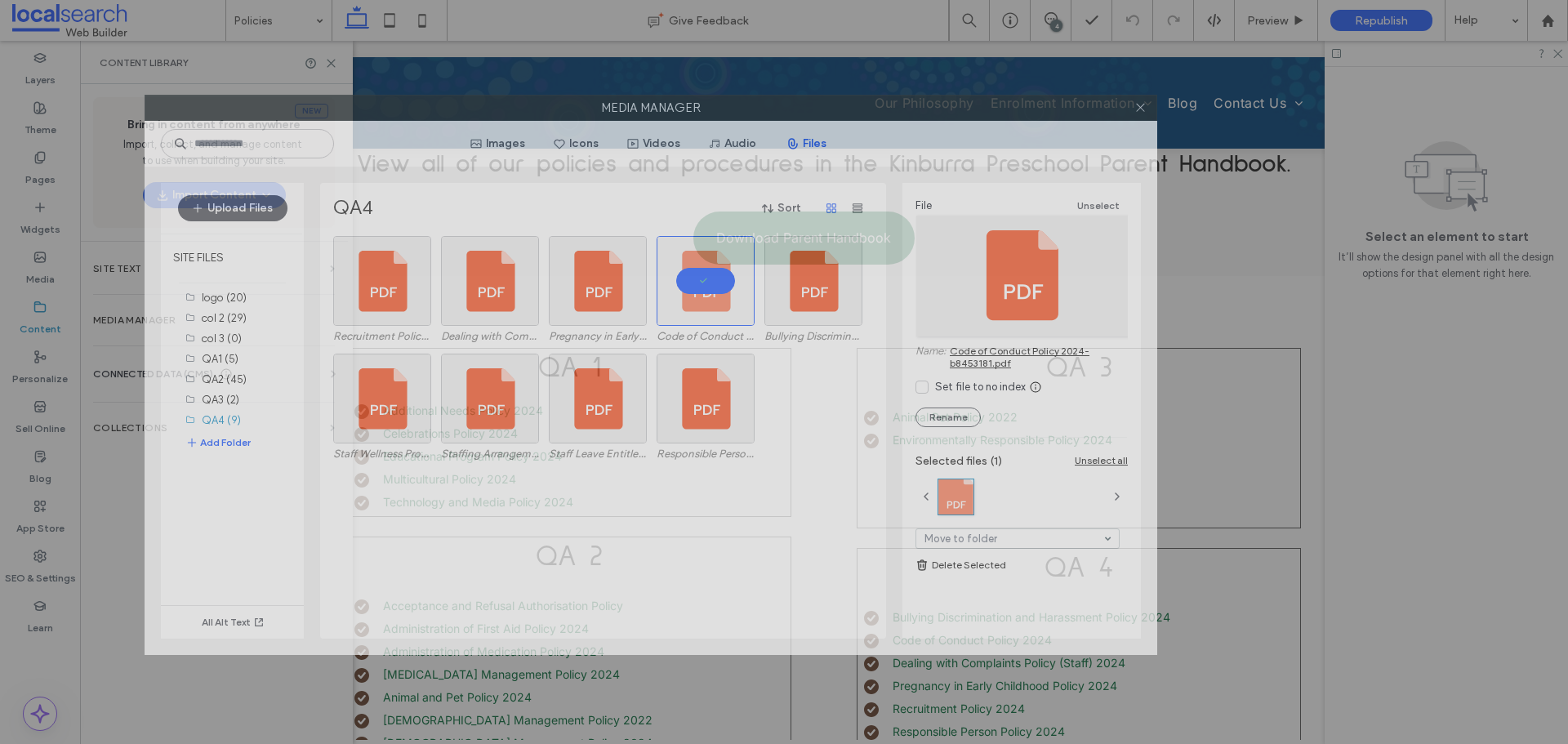
drag, startPoint x: 996, startPoint y: 115, endPoint x: 1080, endPoint y: 138, distance: 87.1
click at [869, 117] on label "Media Manager" at bounding box center [651, 107] width 1011 height 24
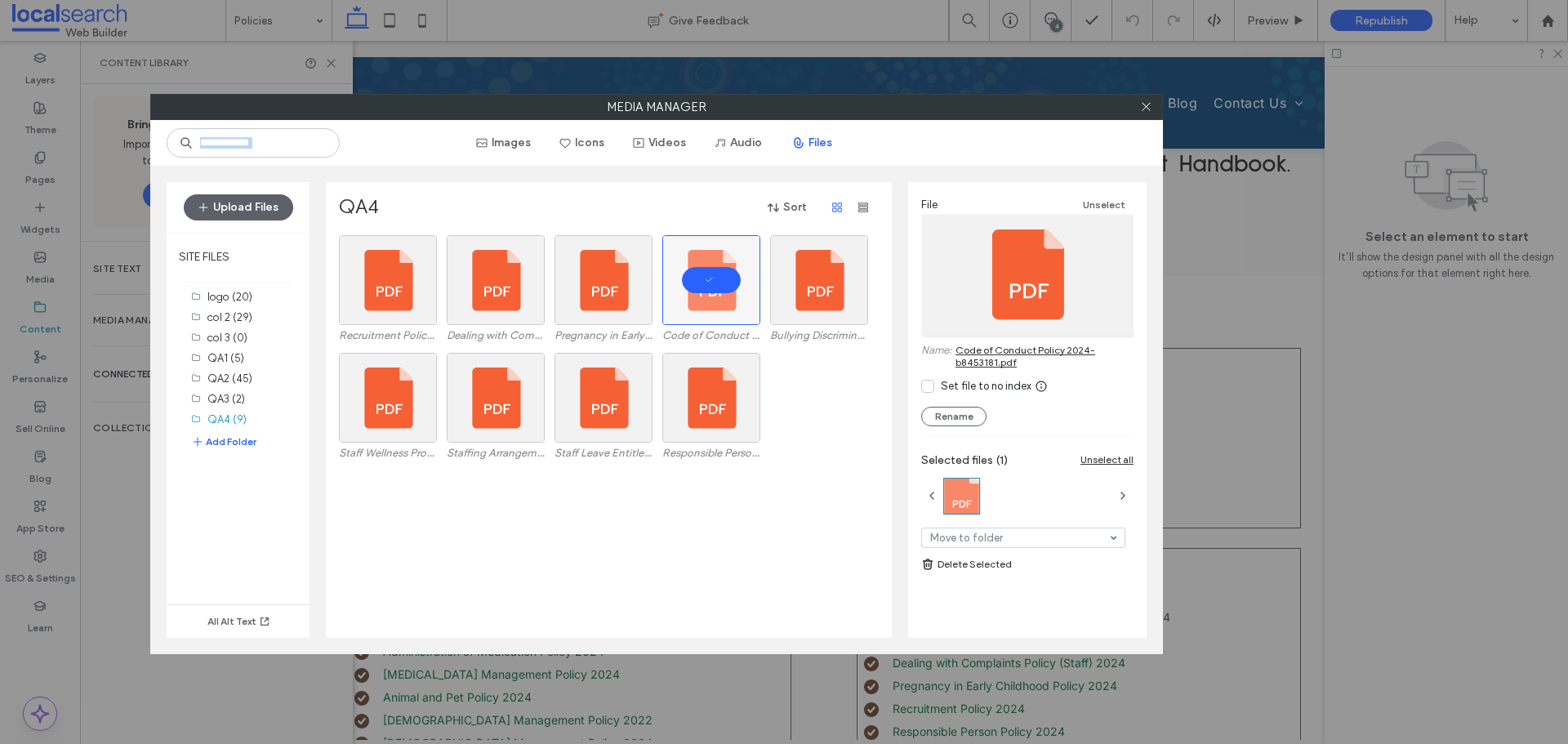
drag, startPoint x: 1070, startPoint y: 119, endPoint x: 1186, endPoint y: 105, distance: 116.8
click at [1186, 105] on div "Media Manager Images Icons Videos Audio Files Upload Files SITE FILES logo (20)…" at bounding box center [784, 372] width 1568 height 744
click at [722, 401] on div "Select" at bounding box center [710, 398] width 98 height 90
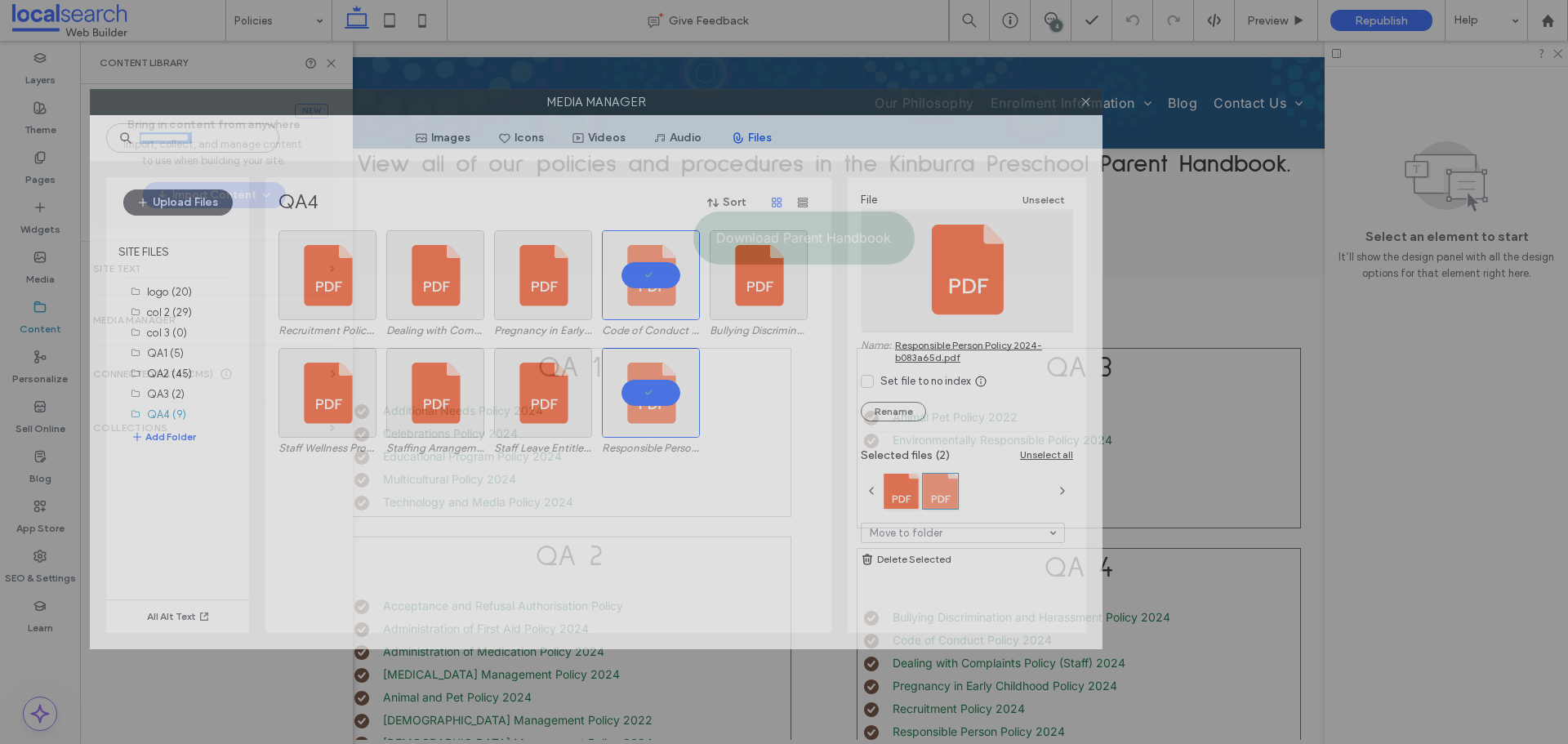
drag, startPoint x: 1084, startPoint y: 105, endPoint x: 1024, endPoint y: 99, distance: 60.3
click at [1024, 99] on label "Media Manager" at bounding box center [596, 102] width 1011 height 24
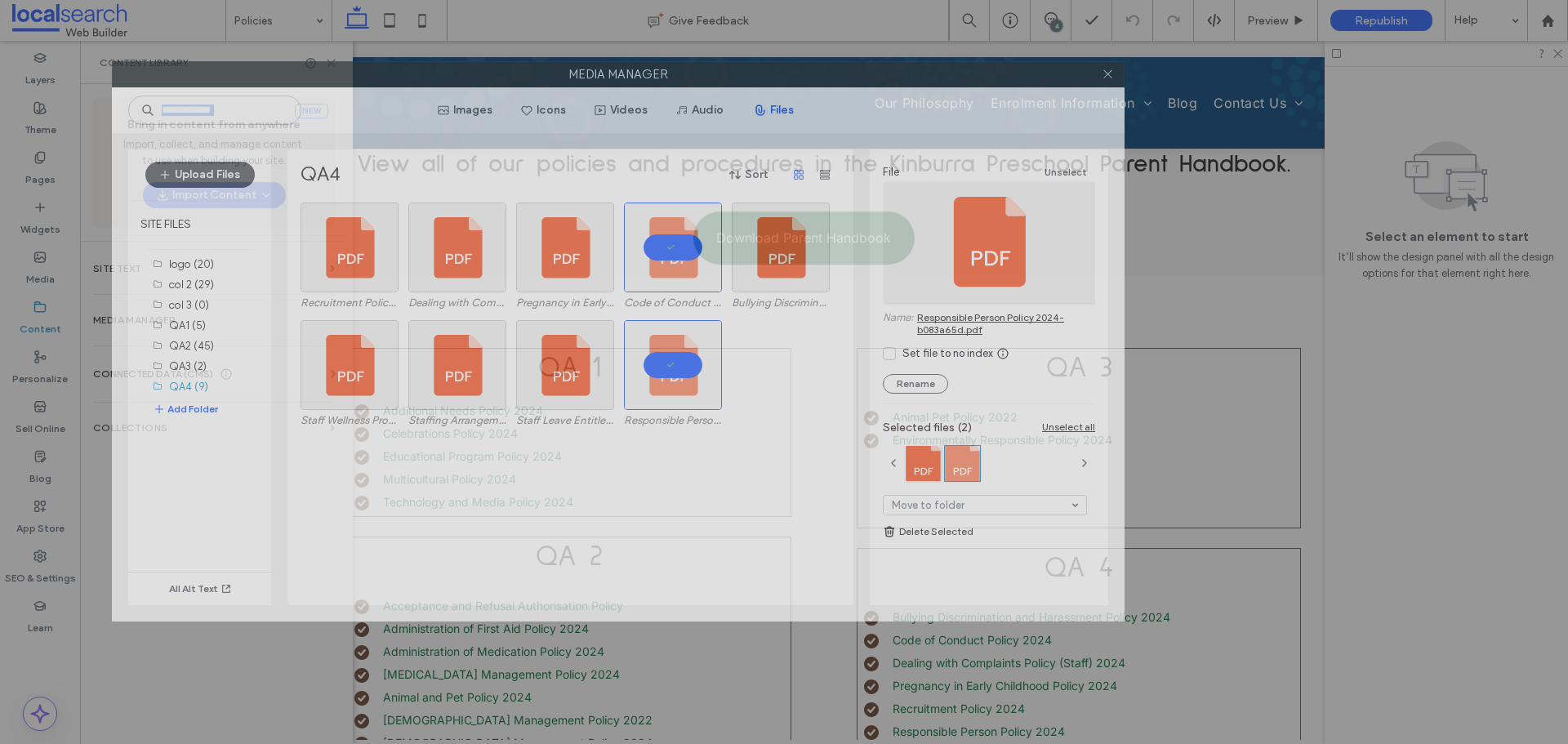
drag, startPoint x: 1005, startPoint y: 100, endPoint x: 1027, endPoint y: 73, distance: 34.8
click at [1027, 73] on label "Media Manager" at bounding box center [618, 74] width 1011 height 24
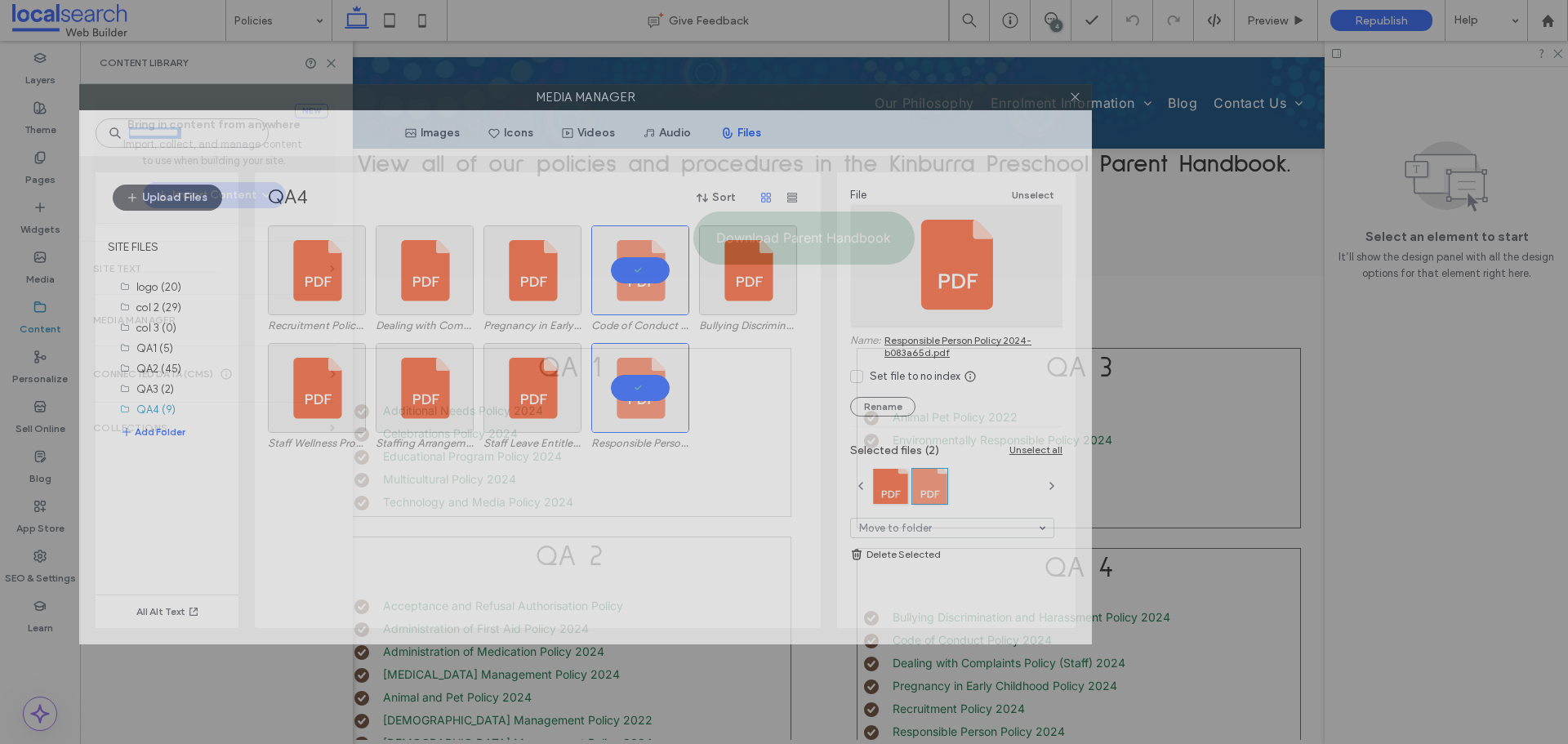
drag, startPoint x: 1017, startPoint y: 82, endPoint x: 984, endPoint y: 106, distance: 40.8
click at [984, 106] on label "Media Manager" at bounding box center [585, 97] width 1011 height 24
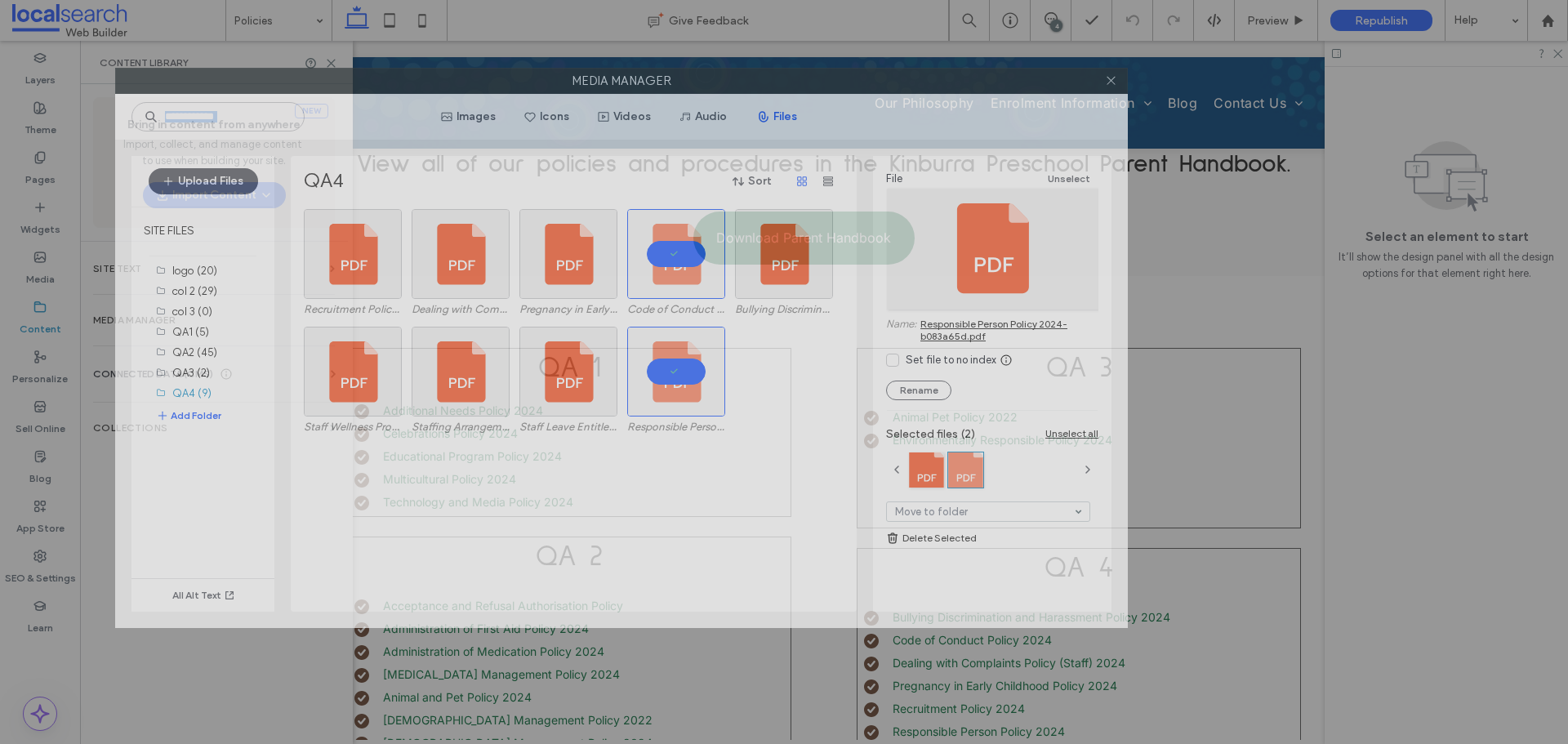
drag, startPoint x: 645, startPoint y: 94, endPoint x: 681, endPoint y: 79, distance: 39.0
click at [681, 79] on label "Media Manager" at bounding box center [621, 80] width 1011 height 24
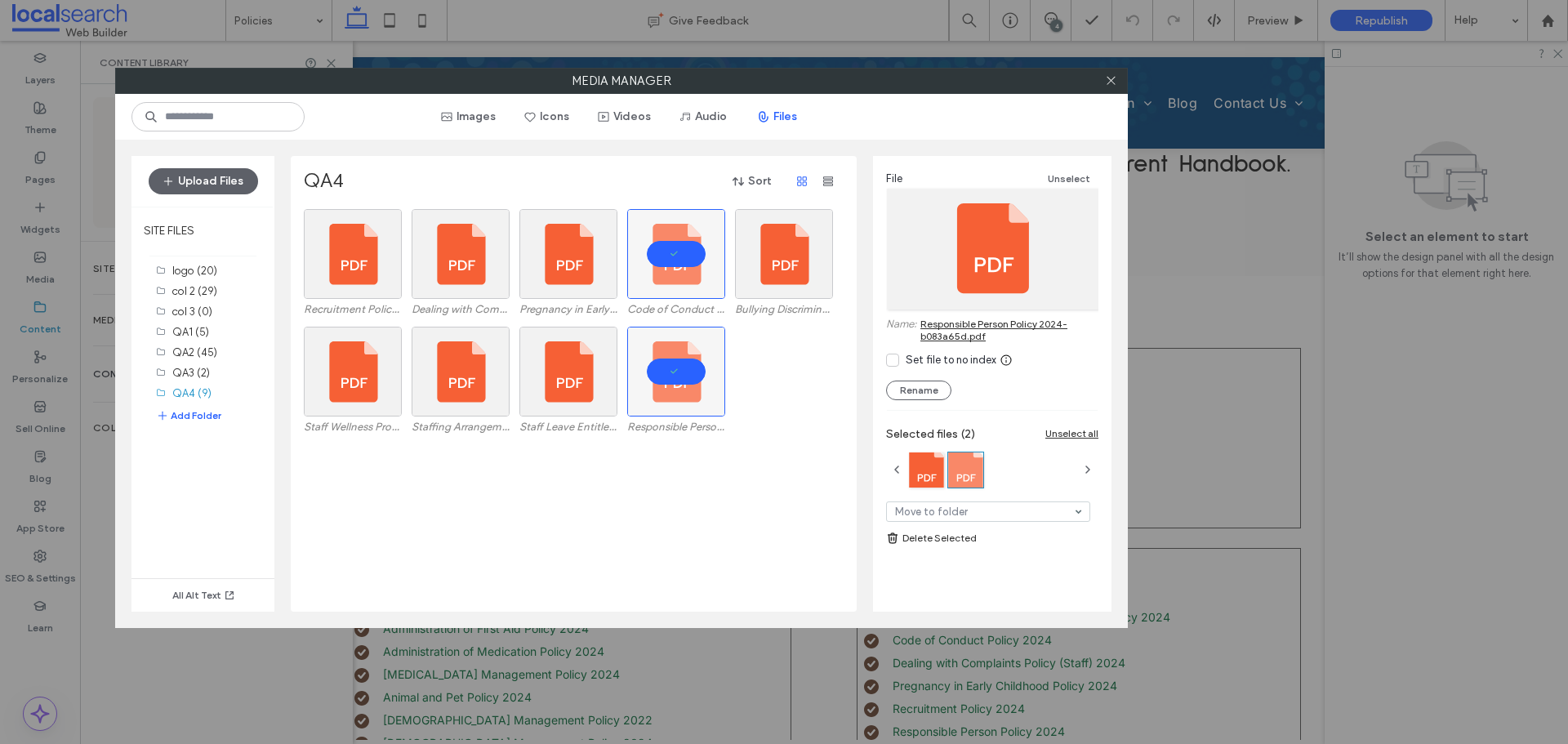
click at [766, 442] on div "Staff Wellness Progam Policy 2024-30cf3c7b.pdf Staffing Arrangement Policy 2024…" at bounding box center [578, 385] width 549 height 118
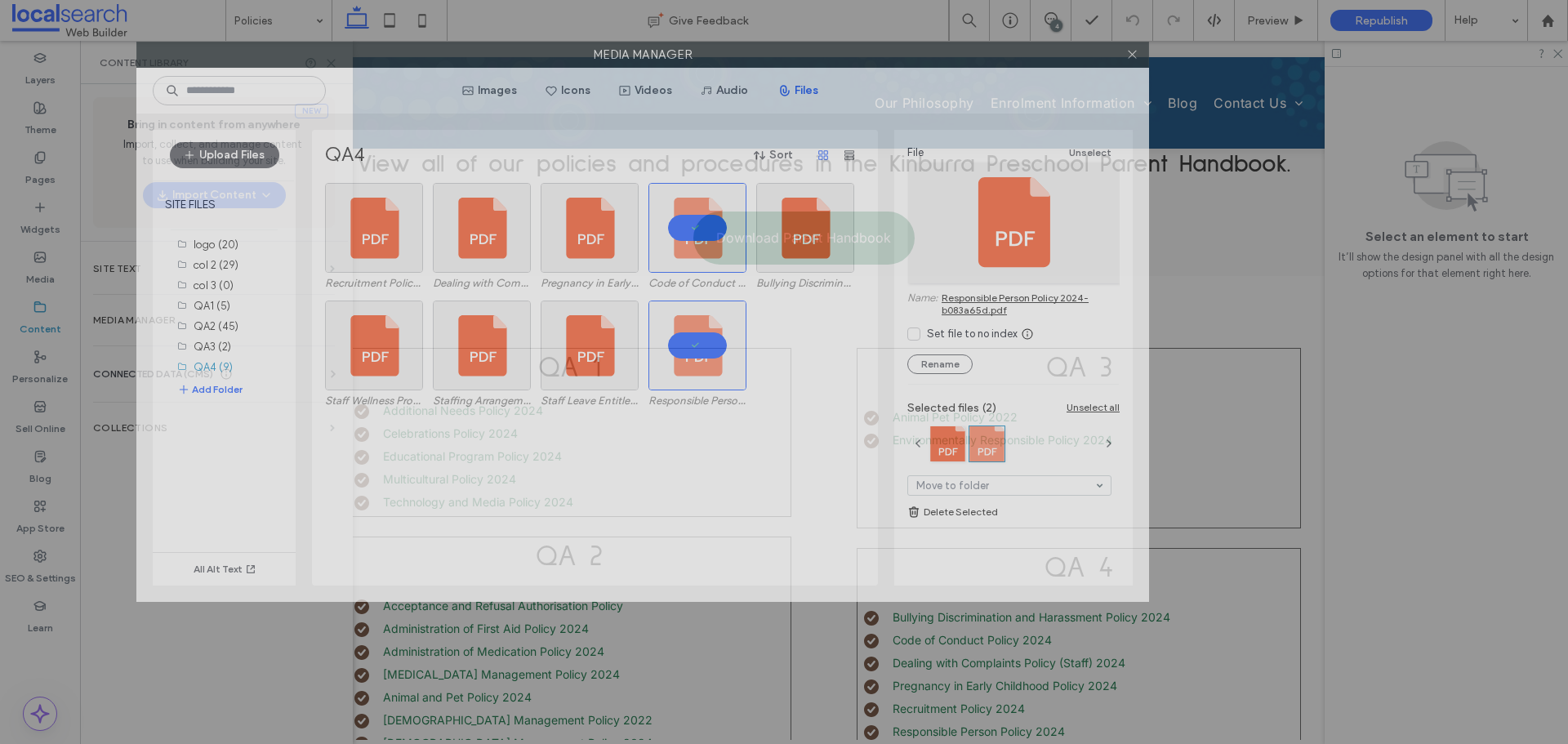
drag, startPoint x: 629, startPoint y: 86, endPoint x: 651, endPoint y: 60, distance: 34.1
click at [651, 60] on label "Media Manager" at bounding box center [643, 55] width 1011 height 24
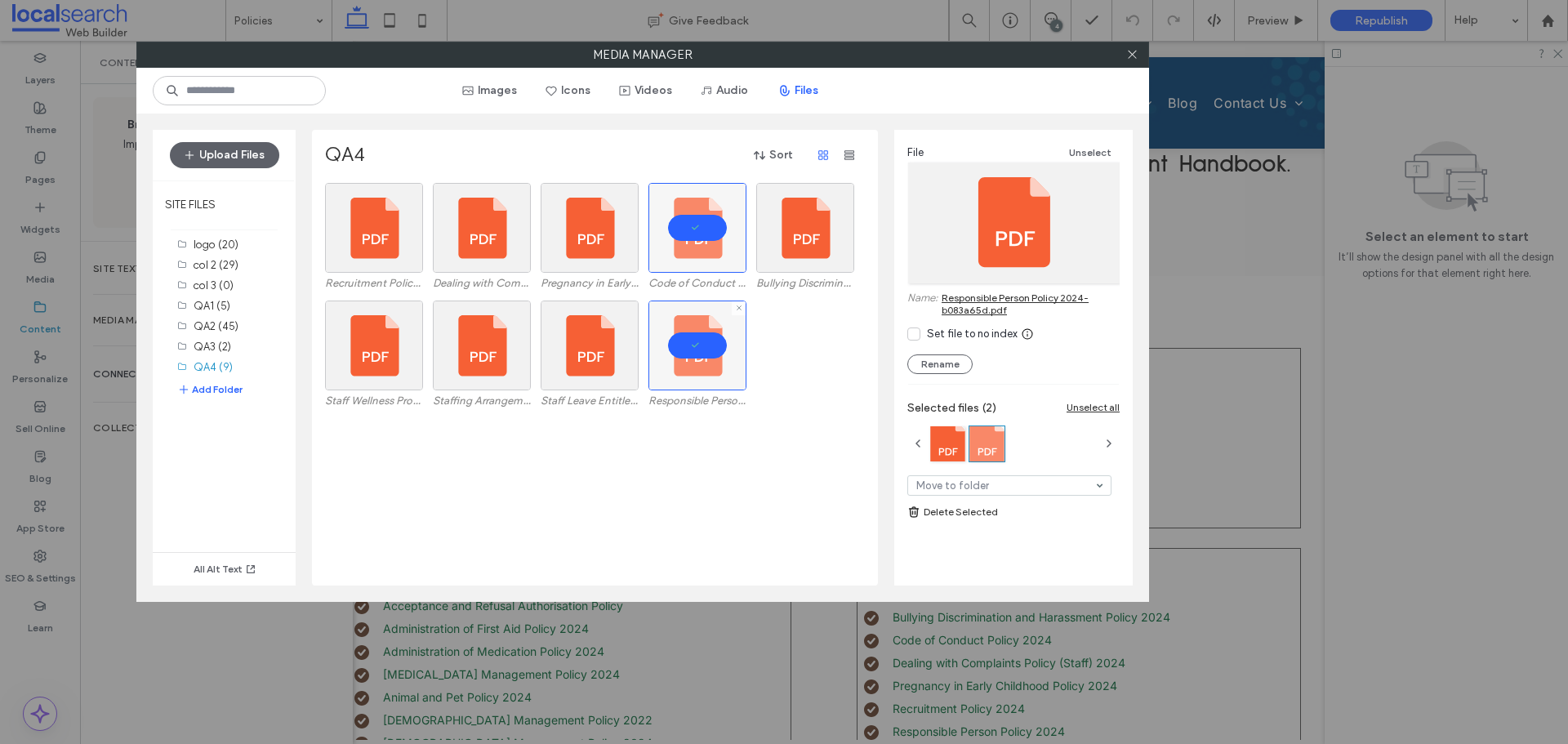
click at [699, 343] on div at bounding box center [697, 345] width 98 height 90
click at [700, 230] on div at bounding box center [697, 228] width 98 height 90
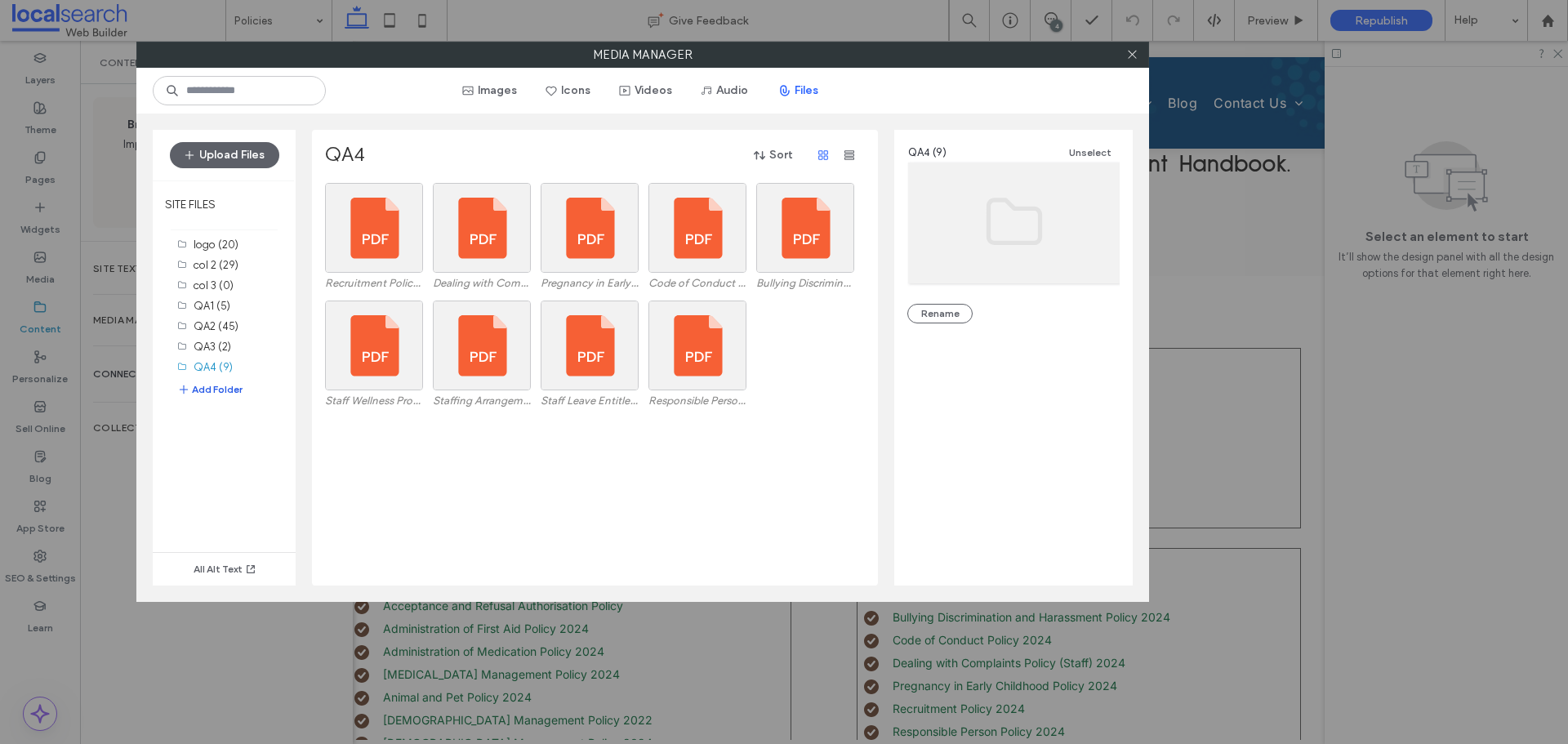
click at [212, 382] on button "Add Folder" at bounding box center [209, 389] width 65 height 16
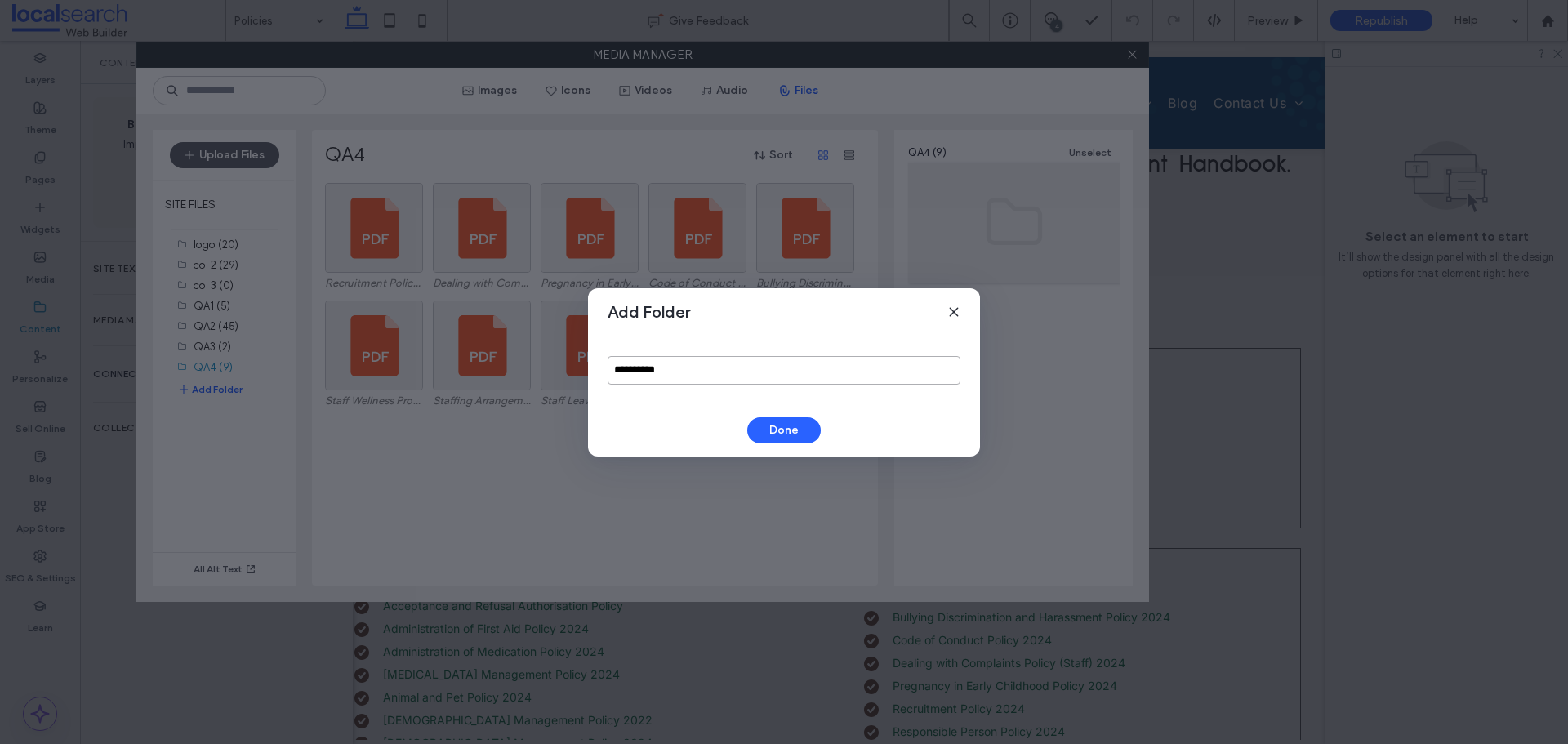
click at [676, 370] on input "**********" at bounding box center [784, 369] width 353 height 29
type input "******"
click at [784, 426] on button "Done" at bounding box center [783, 430] width 74 height 26
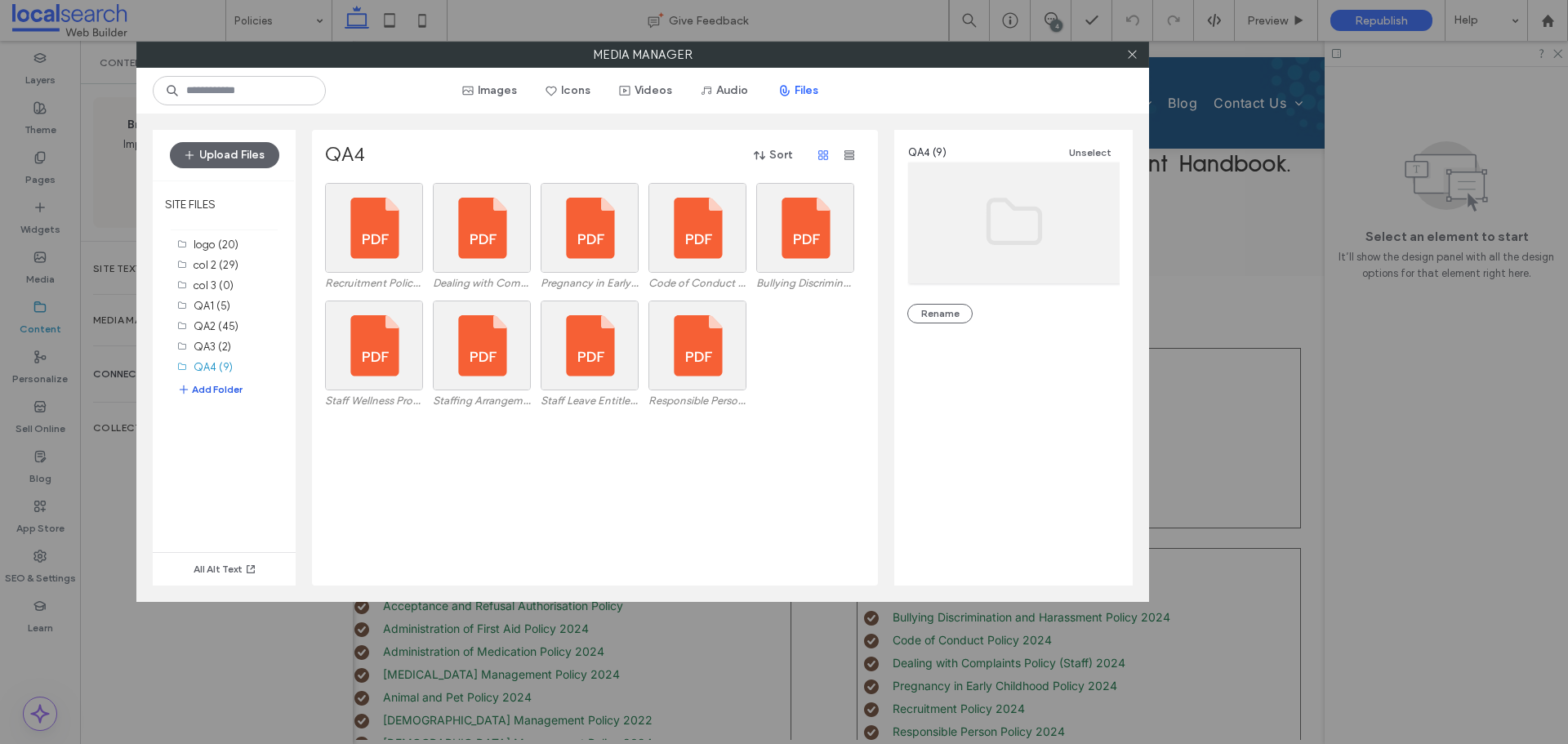
click at [221, 395] on button "Add Folder" at bounding box center [209, 389] width 65 height 16
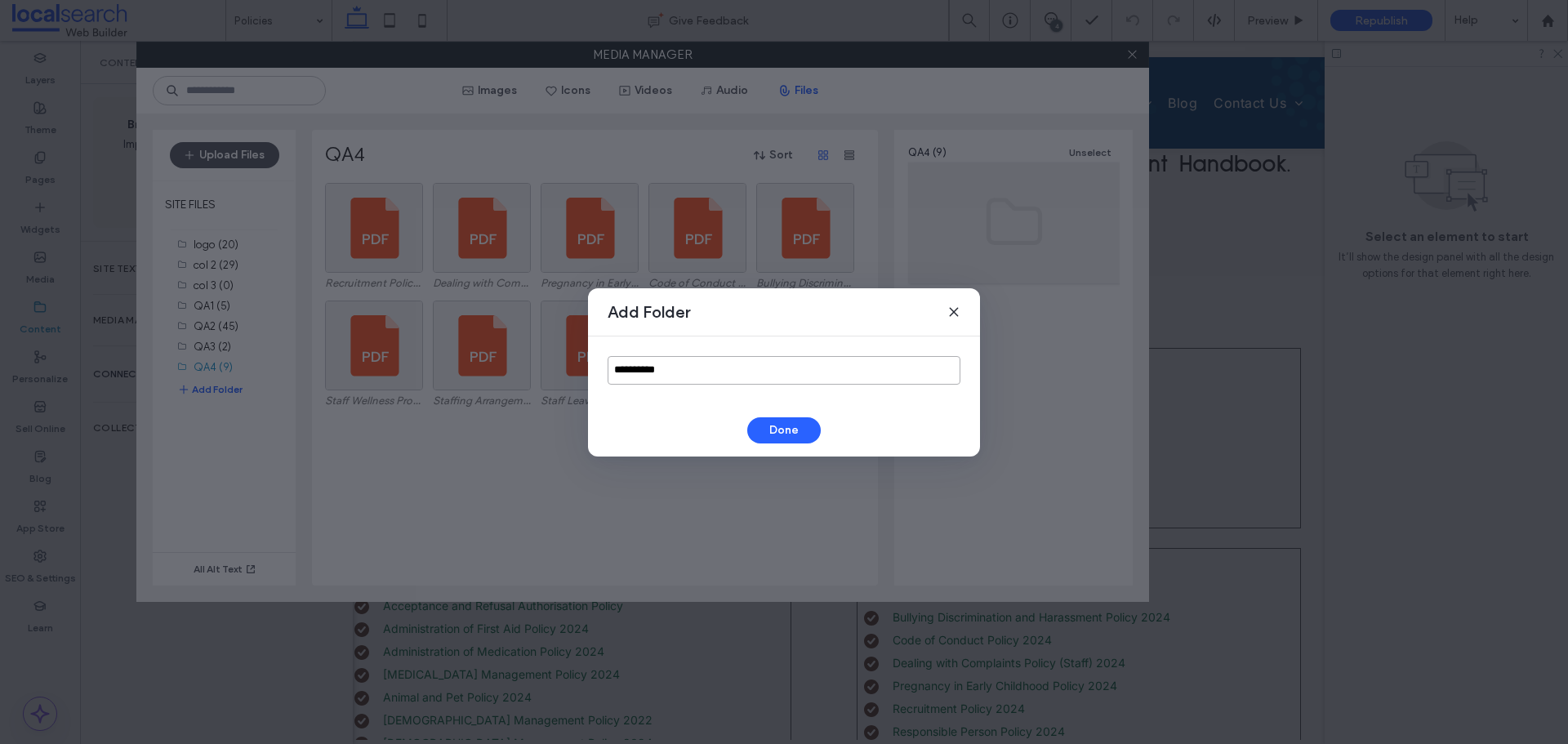
click at [687, 362] on input "**********" at bounding box center [784, 369] width 353 height 29
type input "******"
click at [795, 420] on button "Done" at bounding box center [783, 430] width 74 height 26
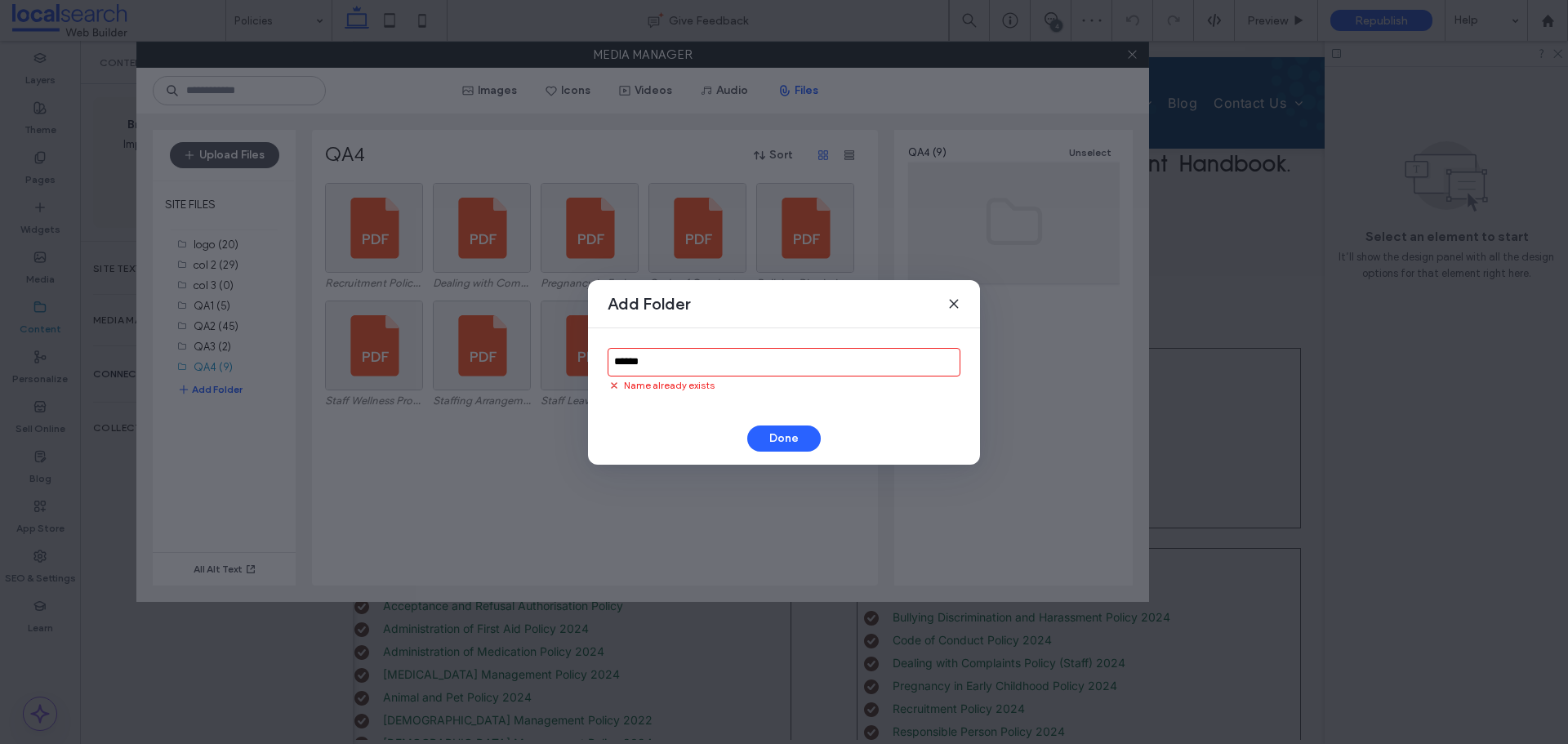
click at [690, 369] on input "******" at bounding box center [784, 362] width 353 height 29
click at [956, 306] on icon at bounding box center [953, 303] width 13 height 13
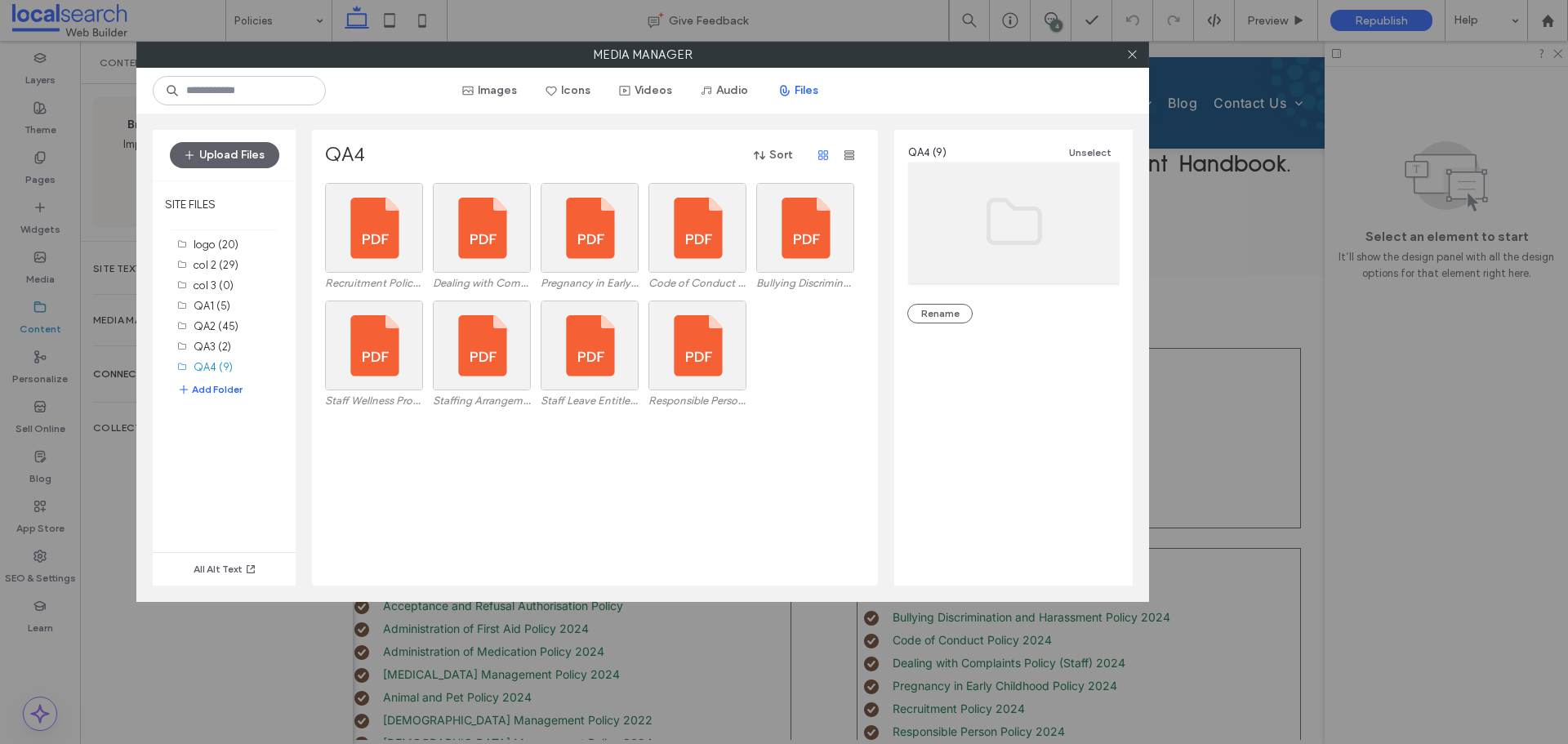
click at [221, 552] on hr at bounding box center [223, 552] width 143 height 1
click at [244, 455] on div "All Alt Text" at bounding box center [223, 499] width 143 height 171
click at [223, 350] on label "QA3 (2)" at bounding box center [212, 346] width 37 height 12
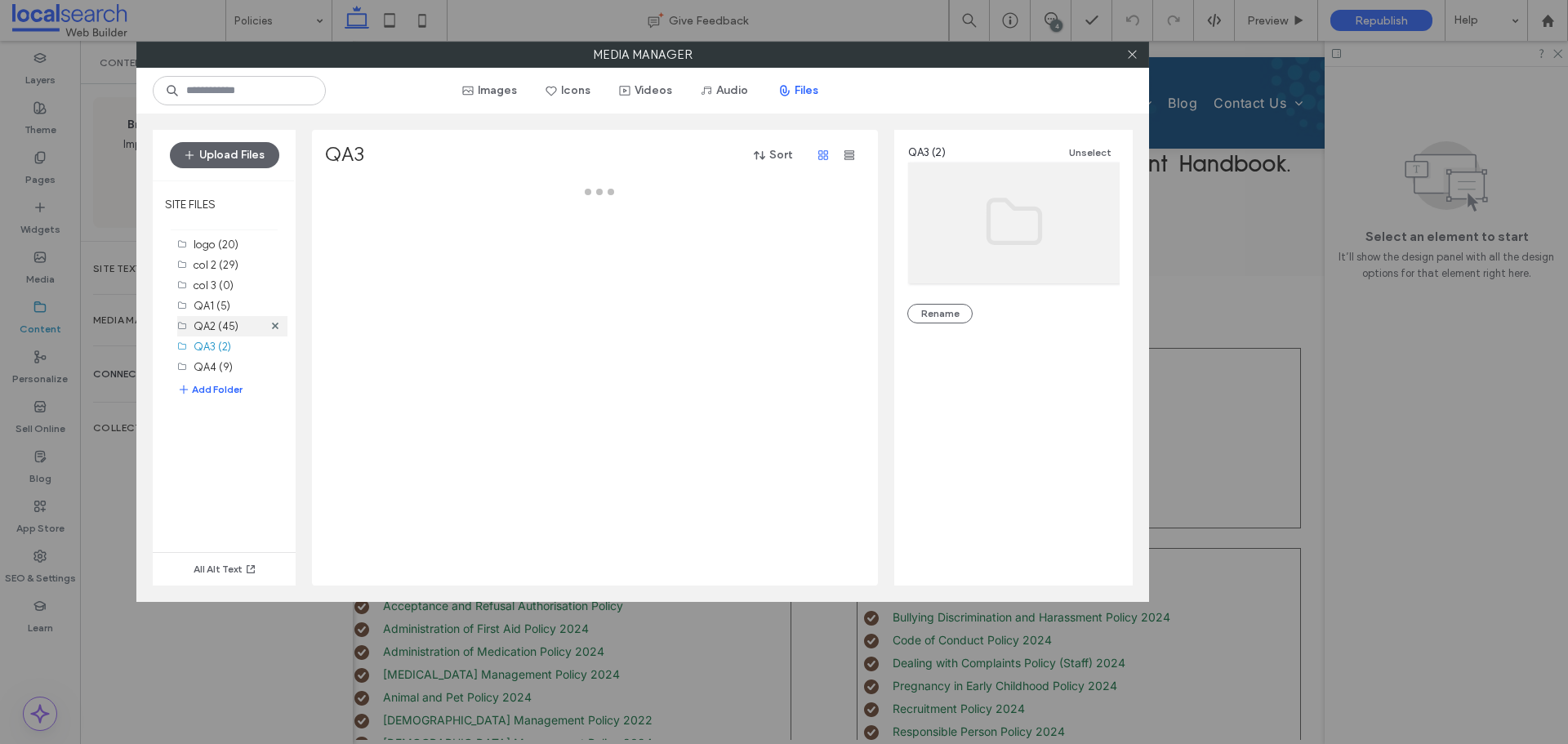
click at [222, 325] on label "QA2 (45)" at bounding box center [216, 326] width 45 height 12
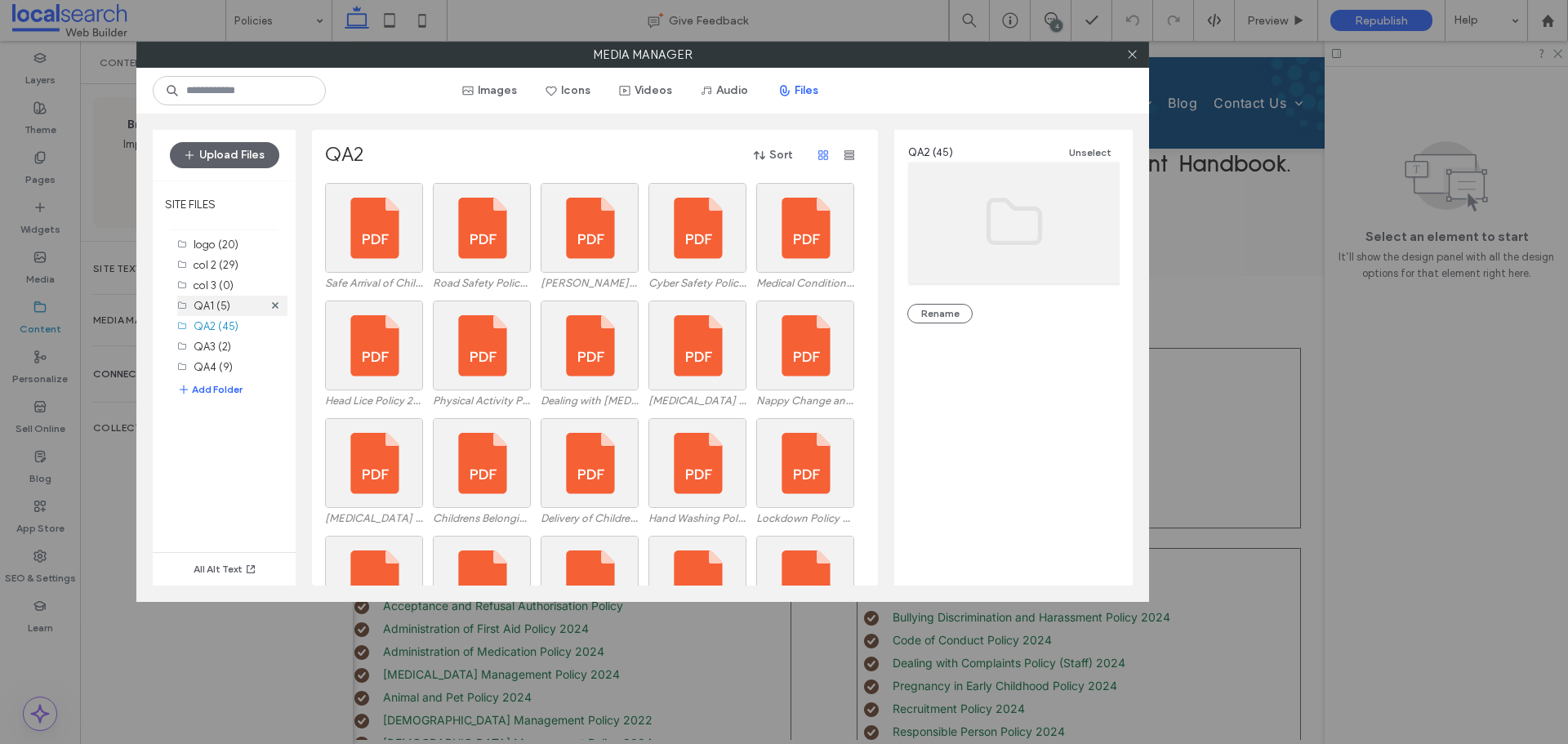
click at [221, 305] on label "QA1 (5)" at bounding box center [212, 305] width 36 height 12
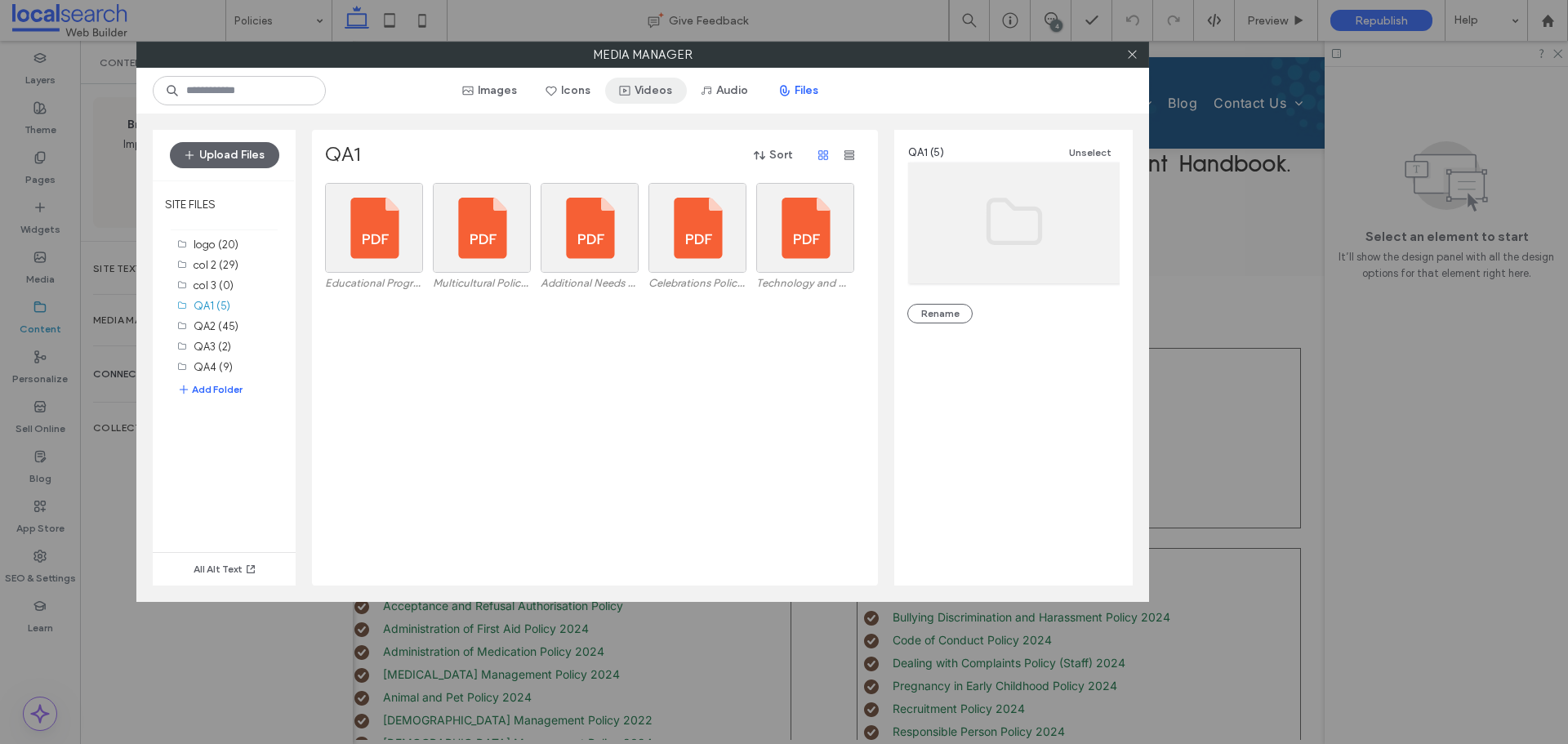
click at [684, 87] on button "Videos" at bounding box center [646, 91] width 81 height 26
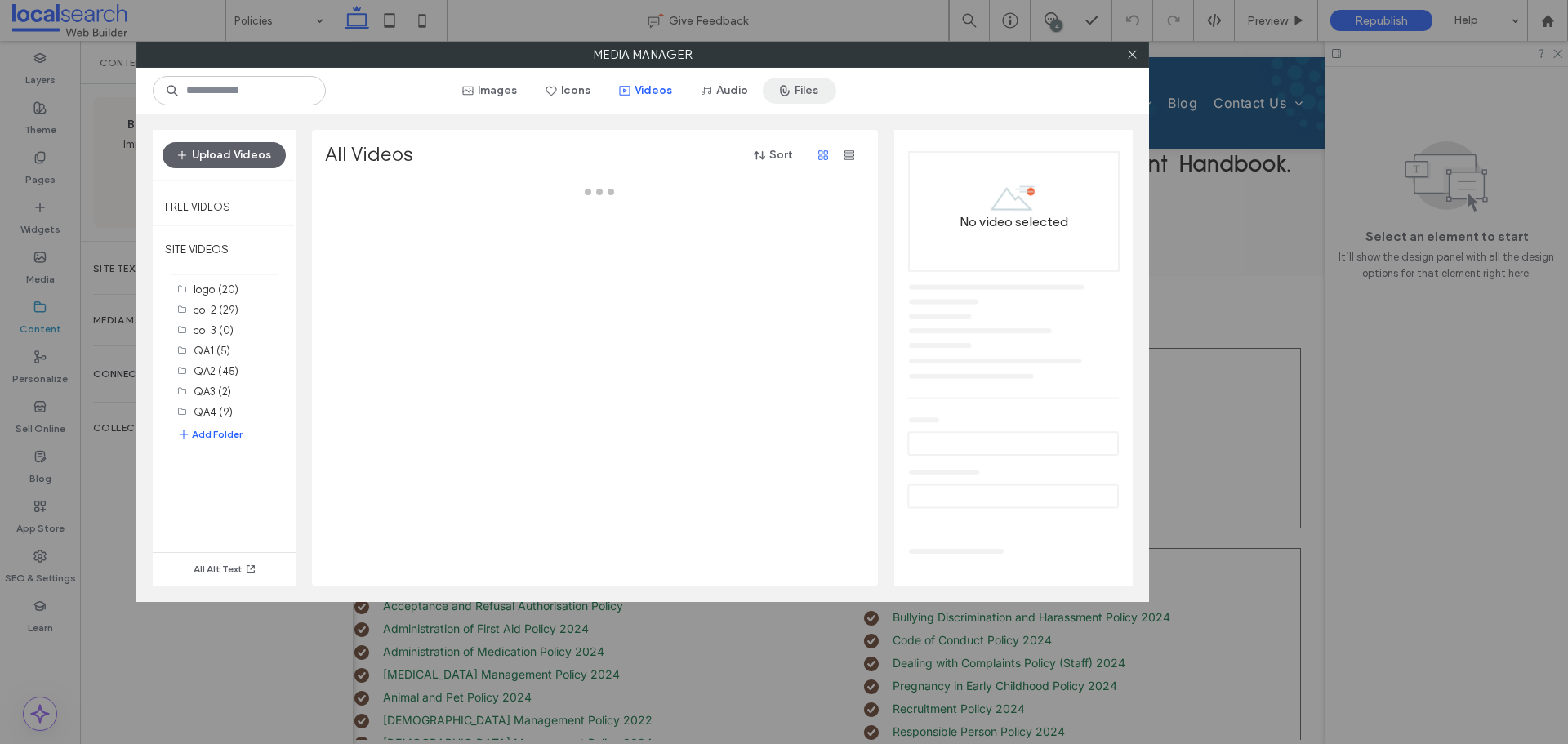
click at [800, 93] on button "Files" at bounding box center [799, 91] width 74 height 26
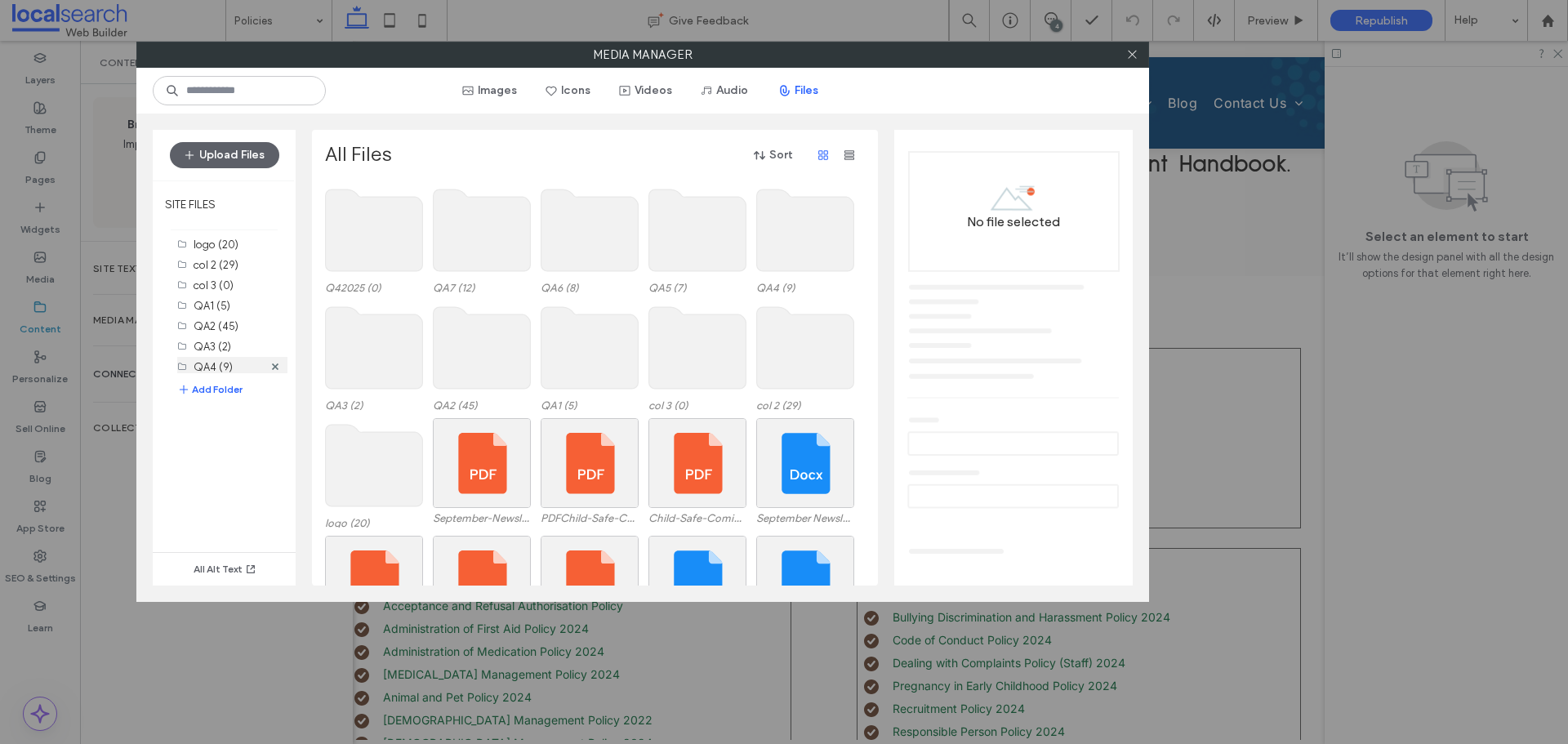
click at [211, 368] on label "QA4 (9)" at bounding box center [213, 367] width 39 height 12
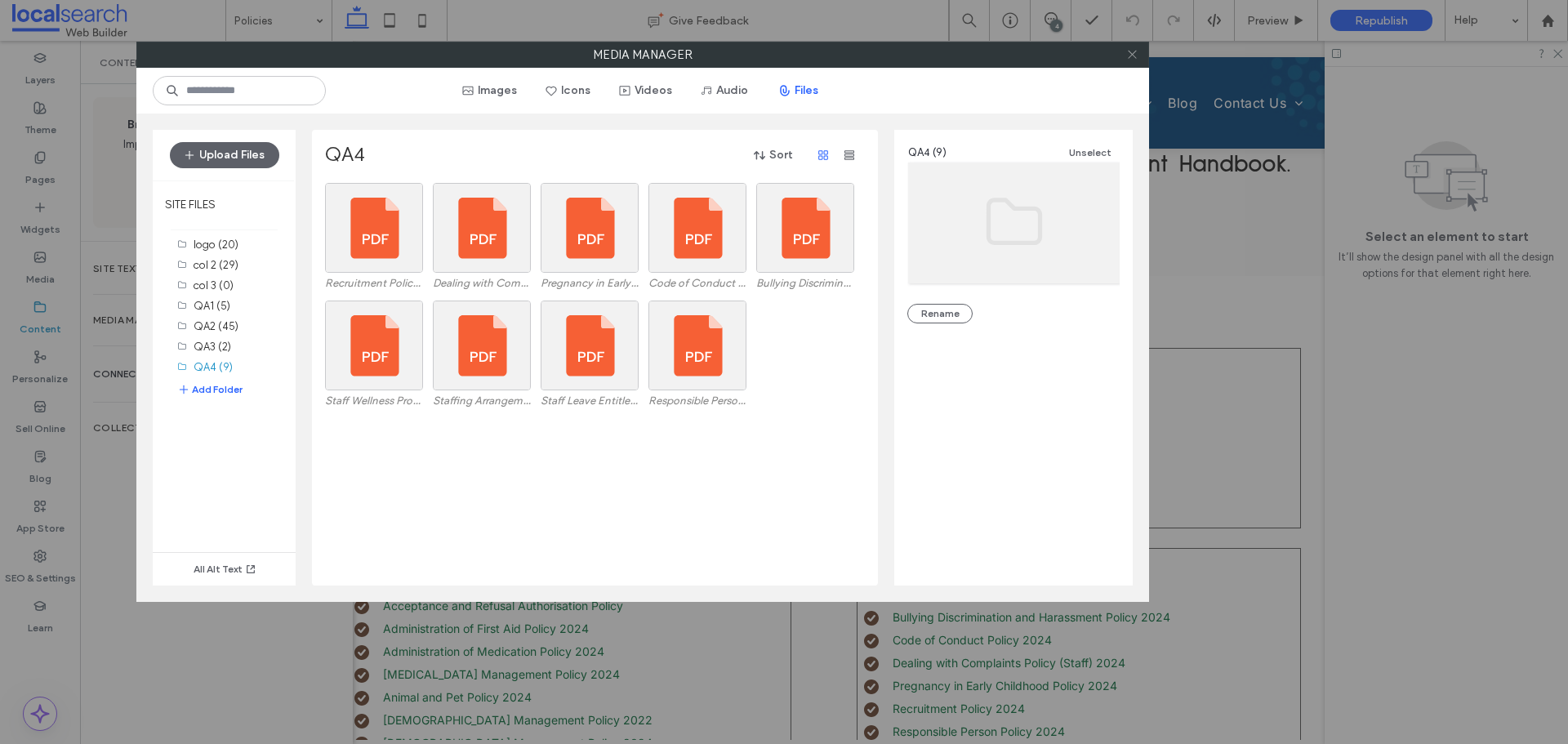
click at [1134, 55] on icon at bounding box center [1132, 55] width 12 height 12
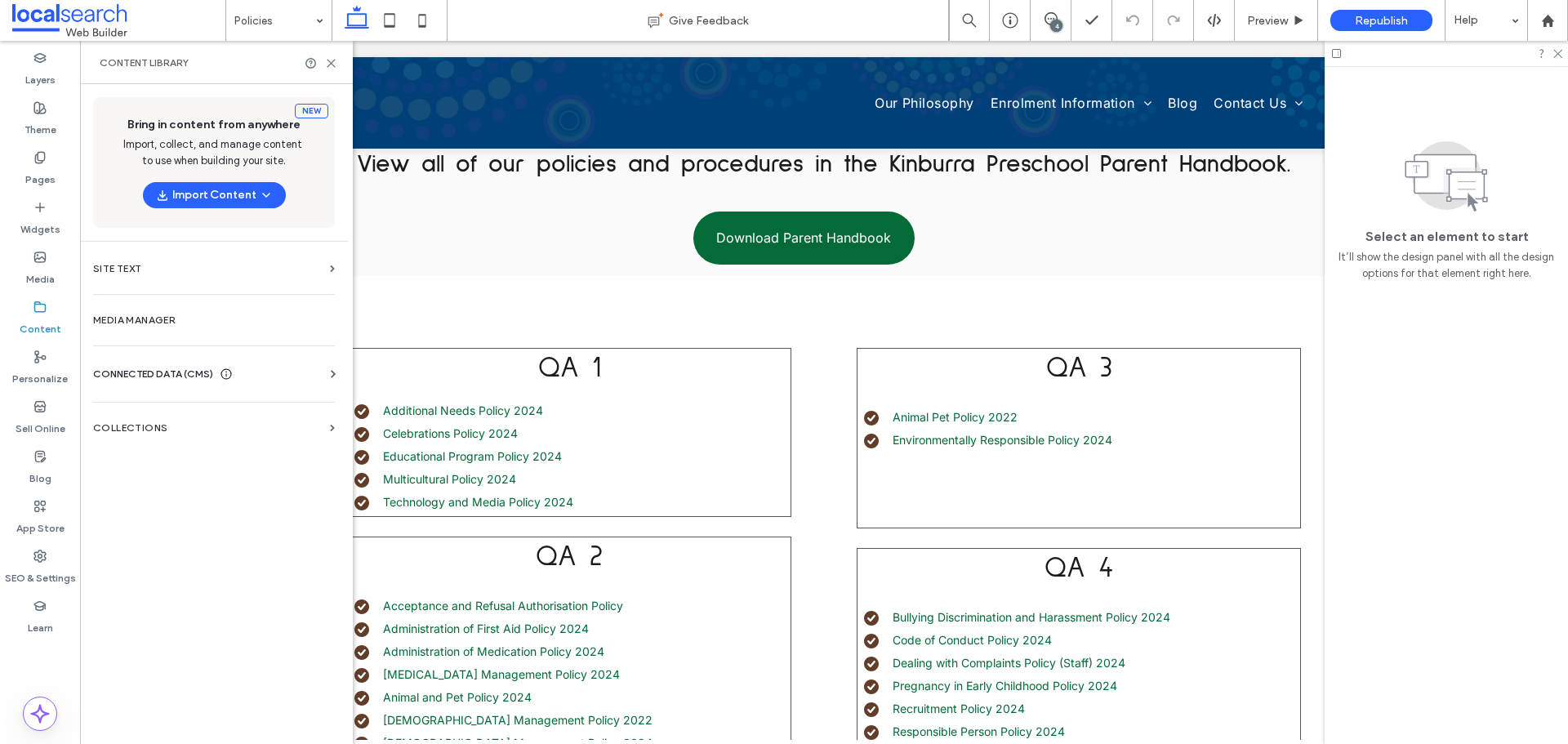
click at [75, 19] on span at bounding box center [119, 21] width 213 height 33
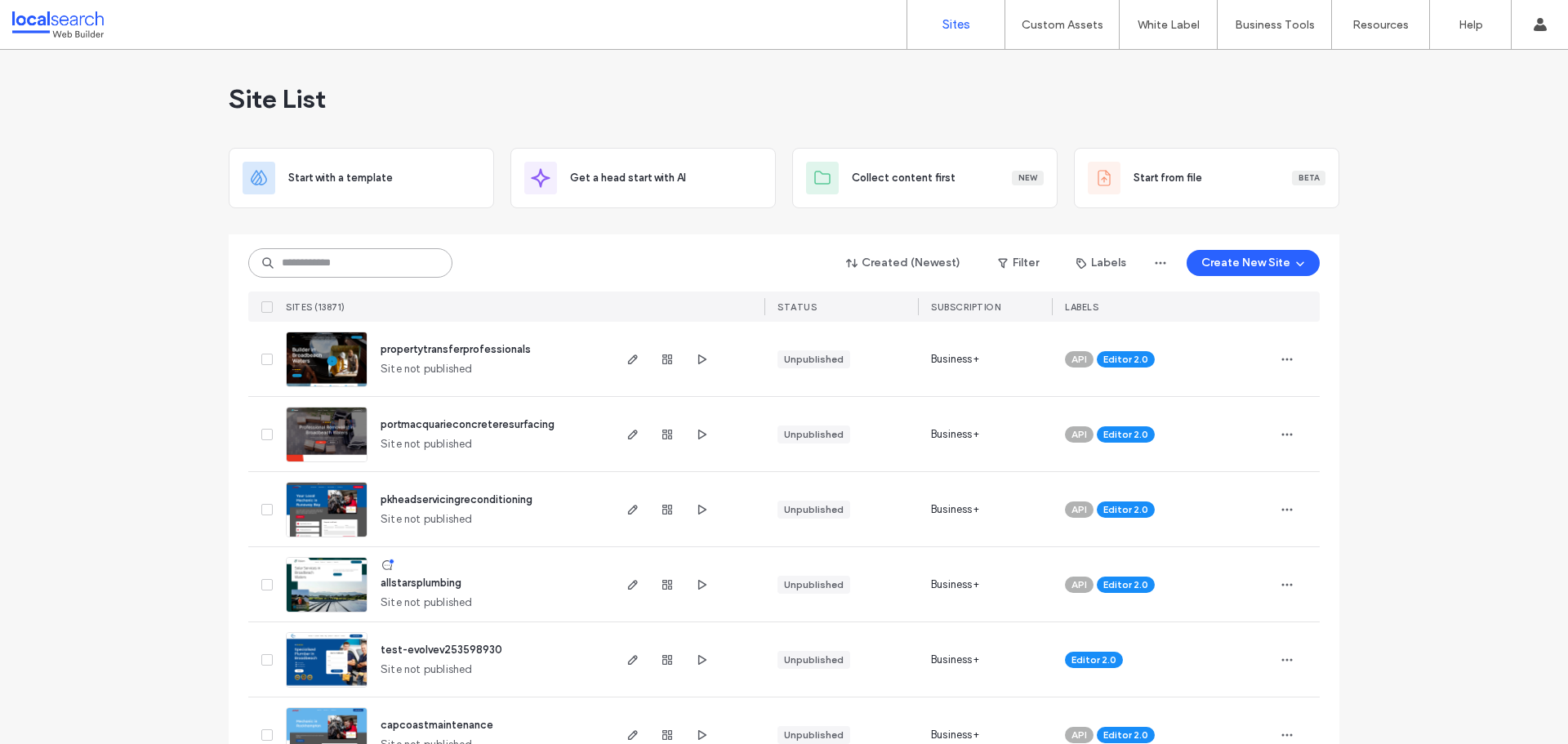
click at [298, 260] on input at bounding box center [350, 263] width 204 height 29
paste input "********"
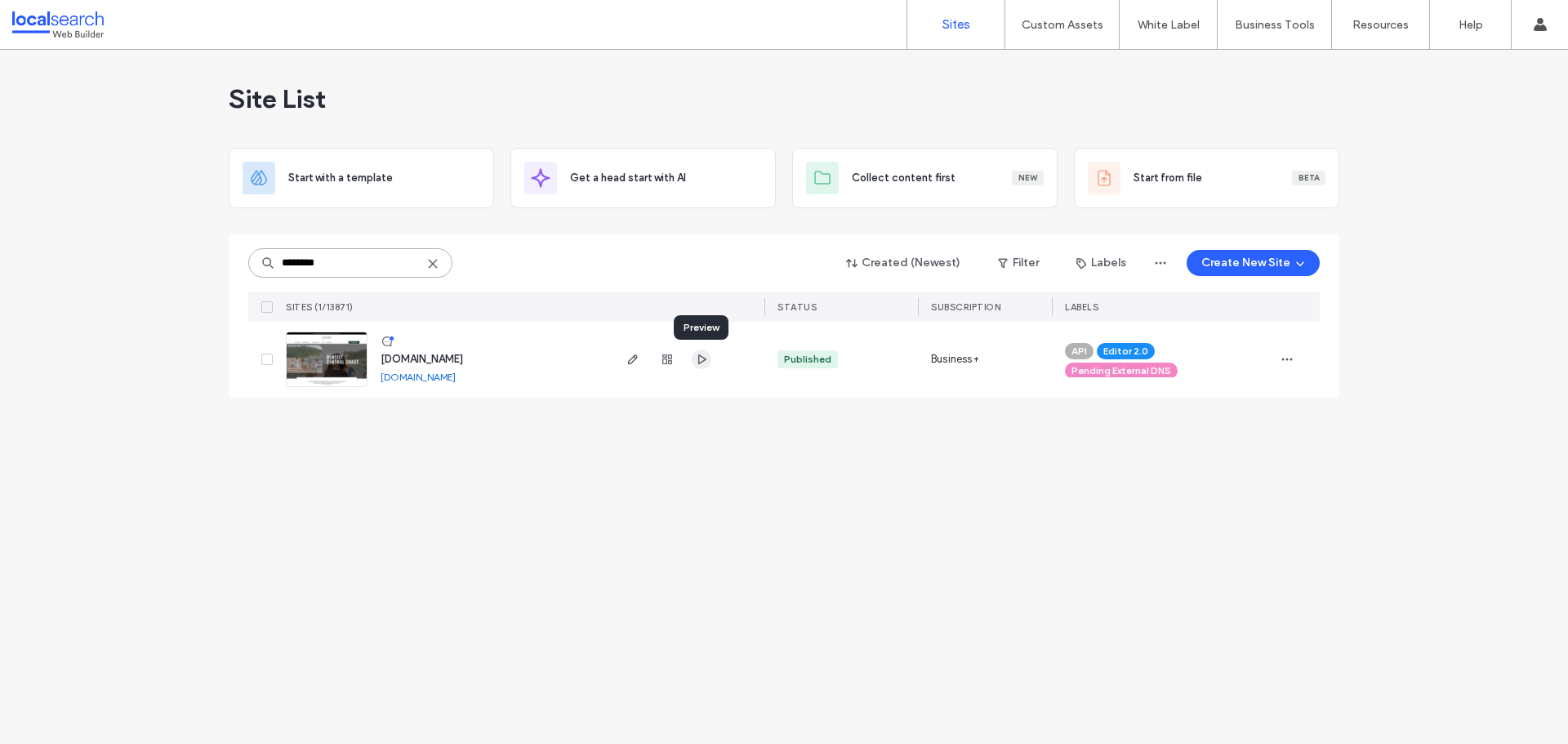
type input "********"
click at [125, 97] on div "Site List Start with a template Get a head start with AI Collect content first …" at bounding box center [784, 397] width 1568 height 694
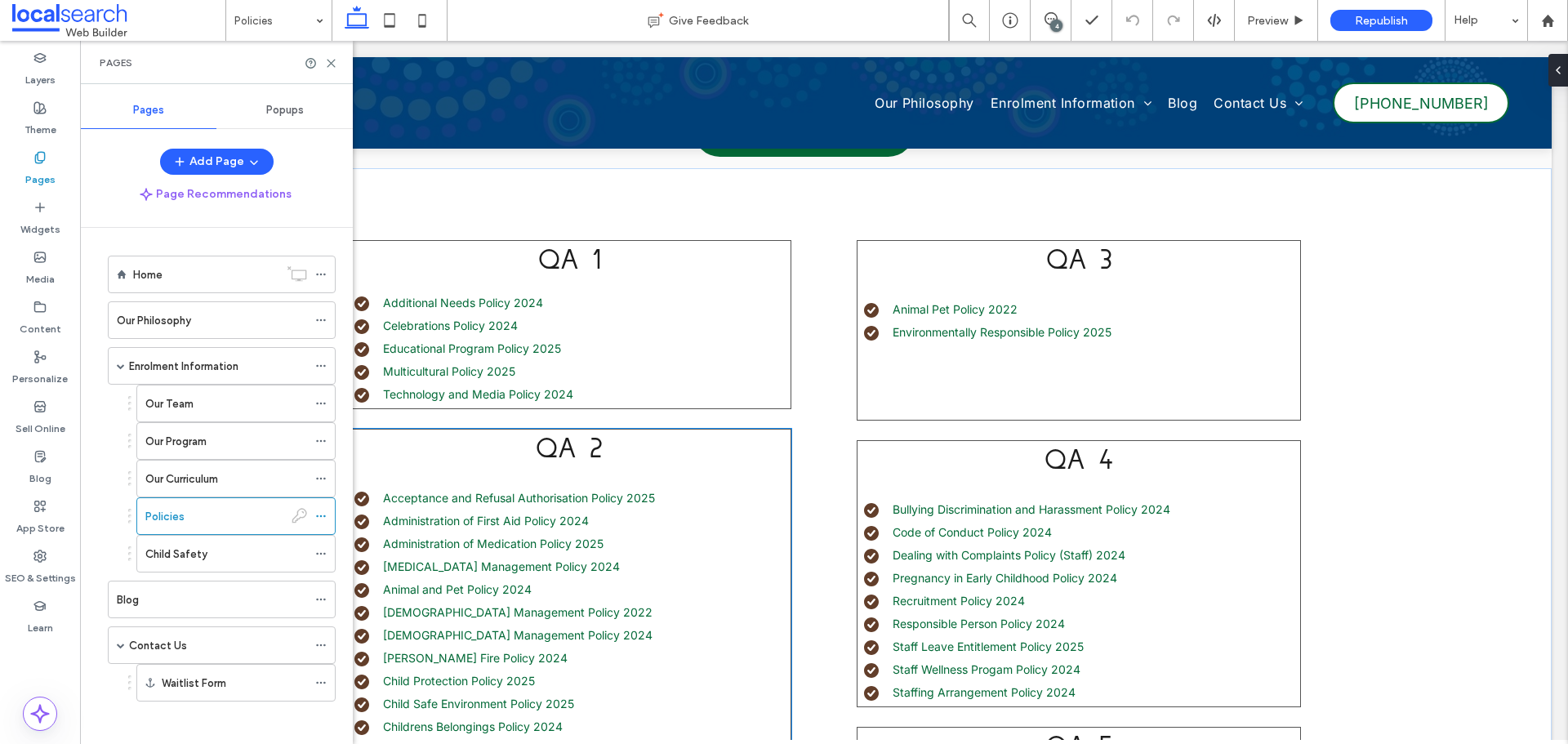
scroll to position [408, 0]
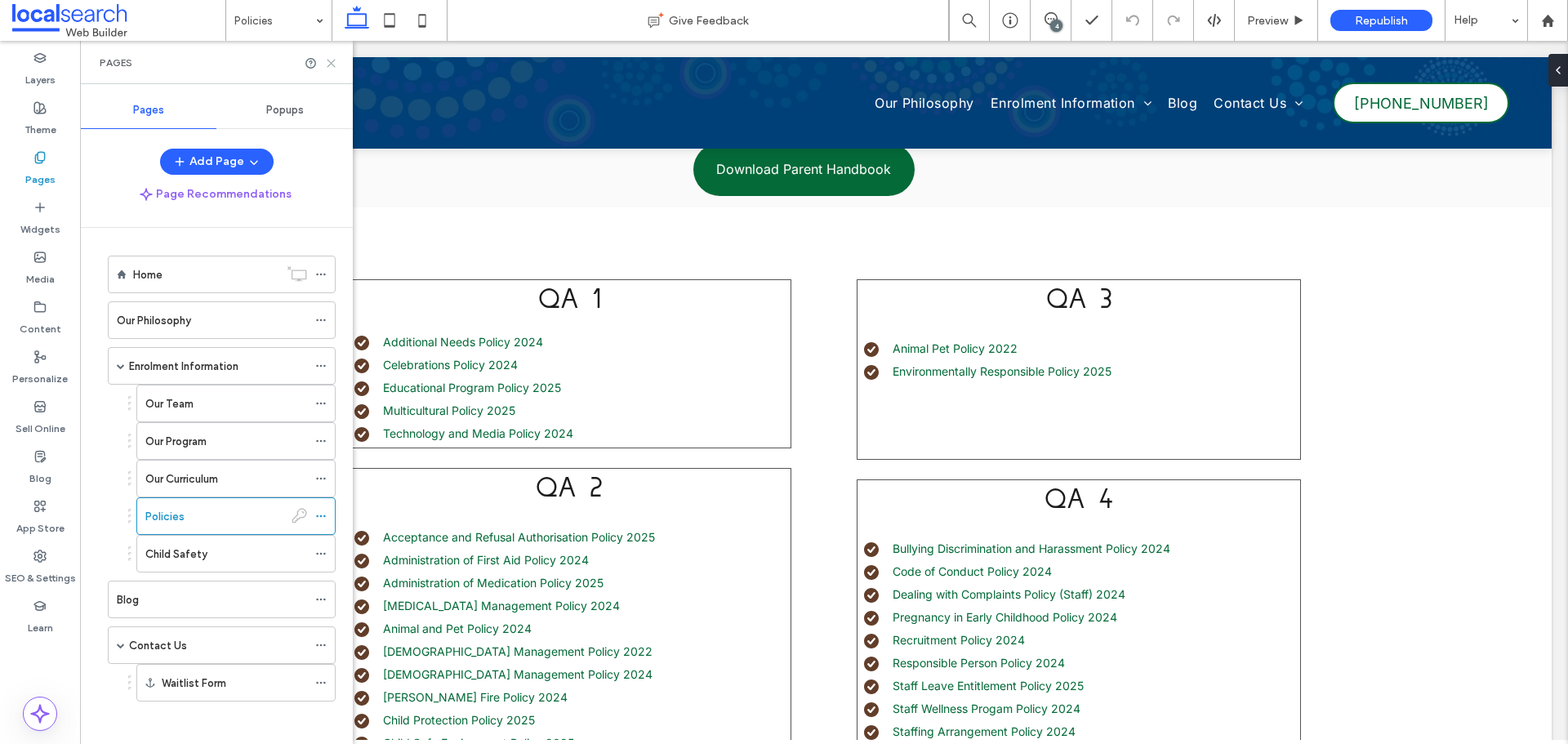
click at [331, 60] on icon at bounding box center [331, 63] width 12 height 12
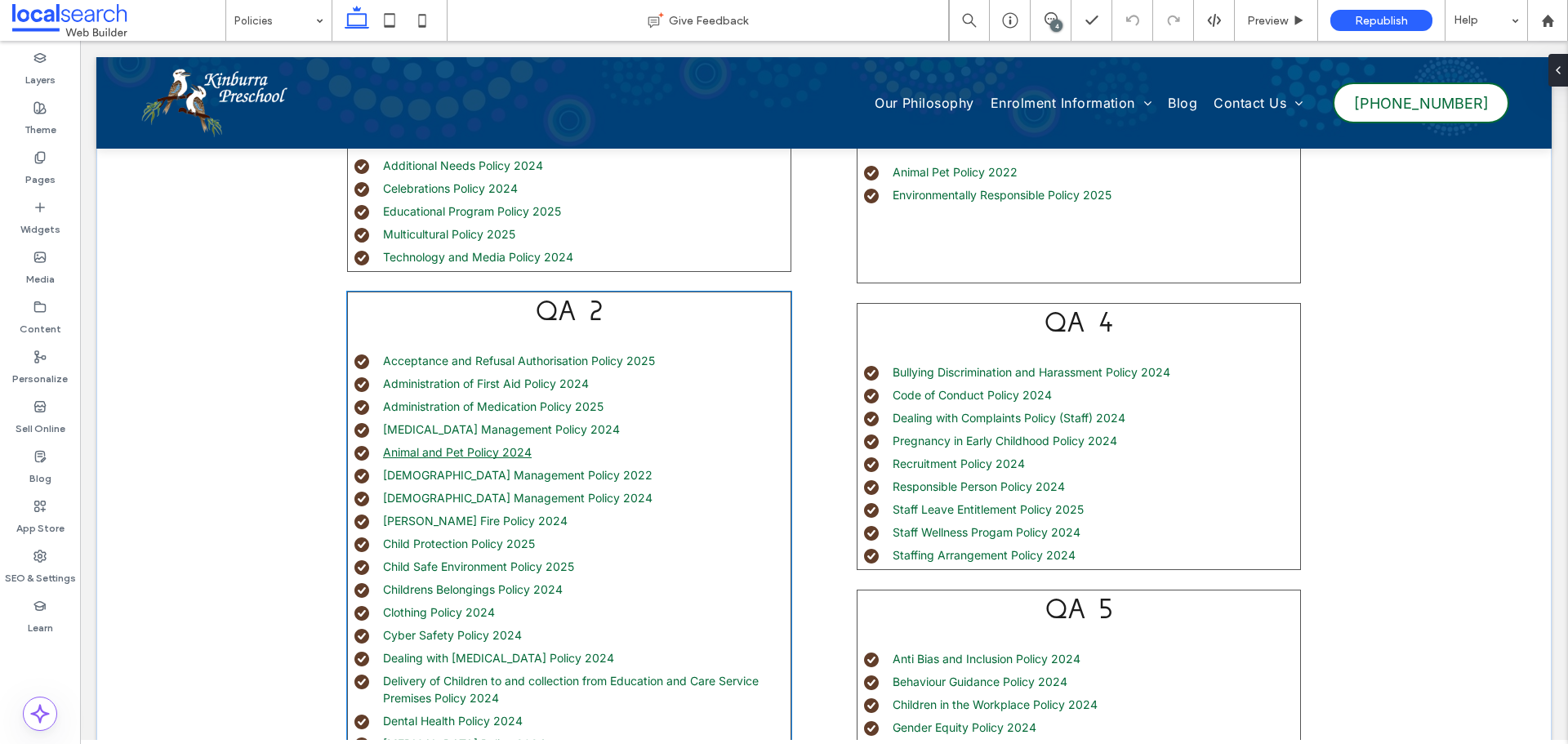
scroll to position [571, 0]
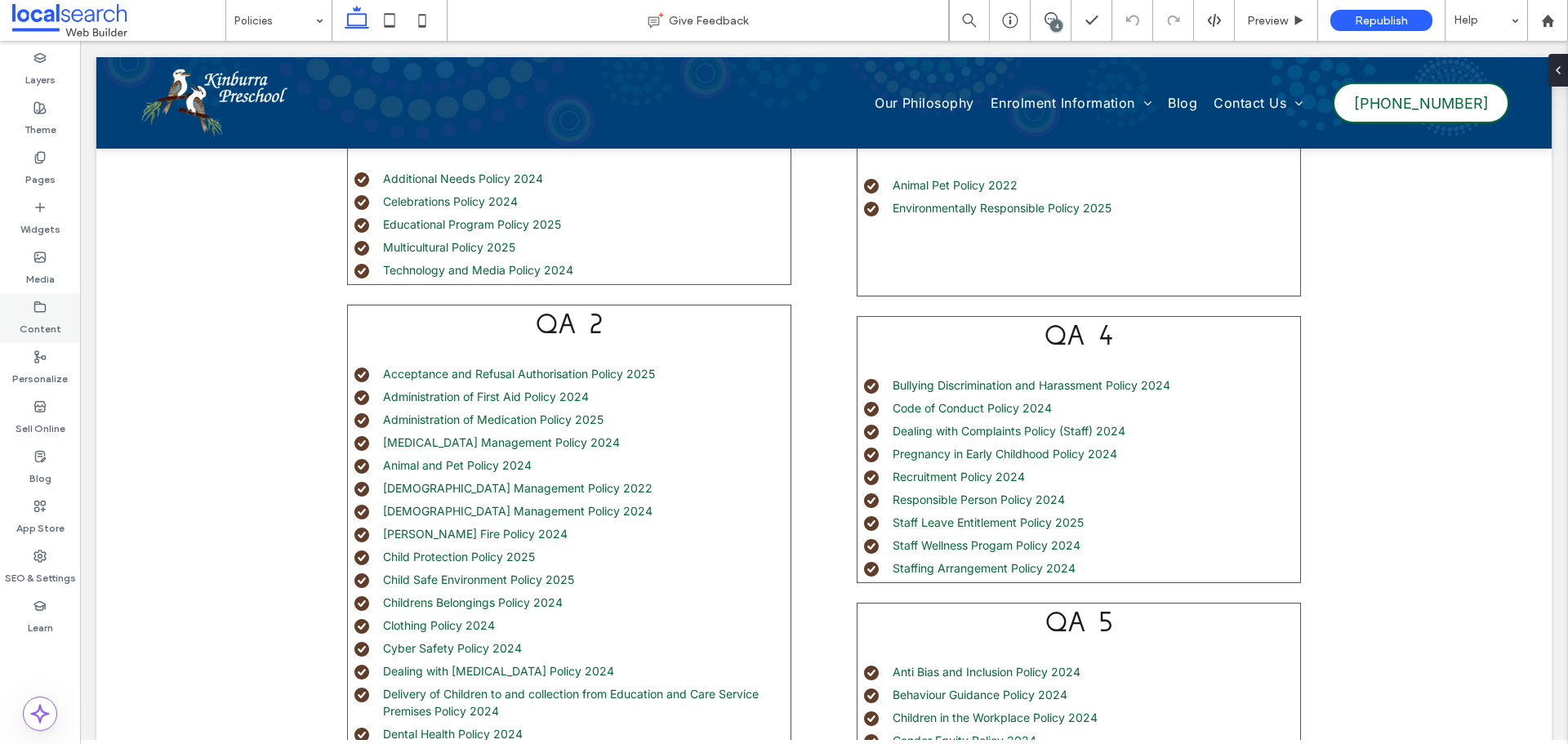
click at [48, 331] on label "Content" at bounding box center [41, 324] width 42 height 22
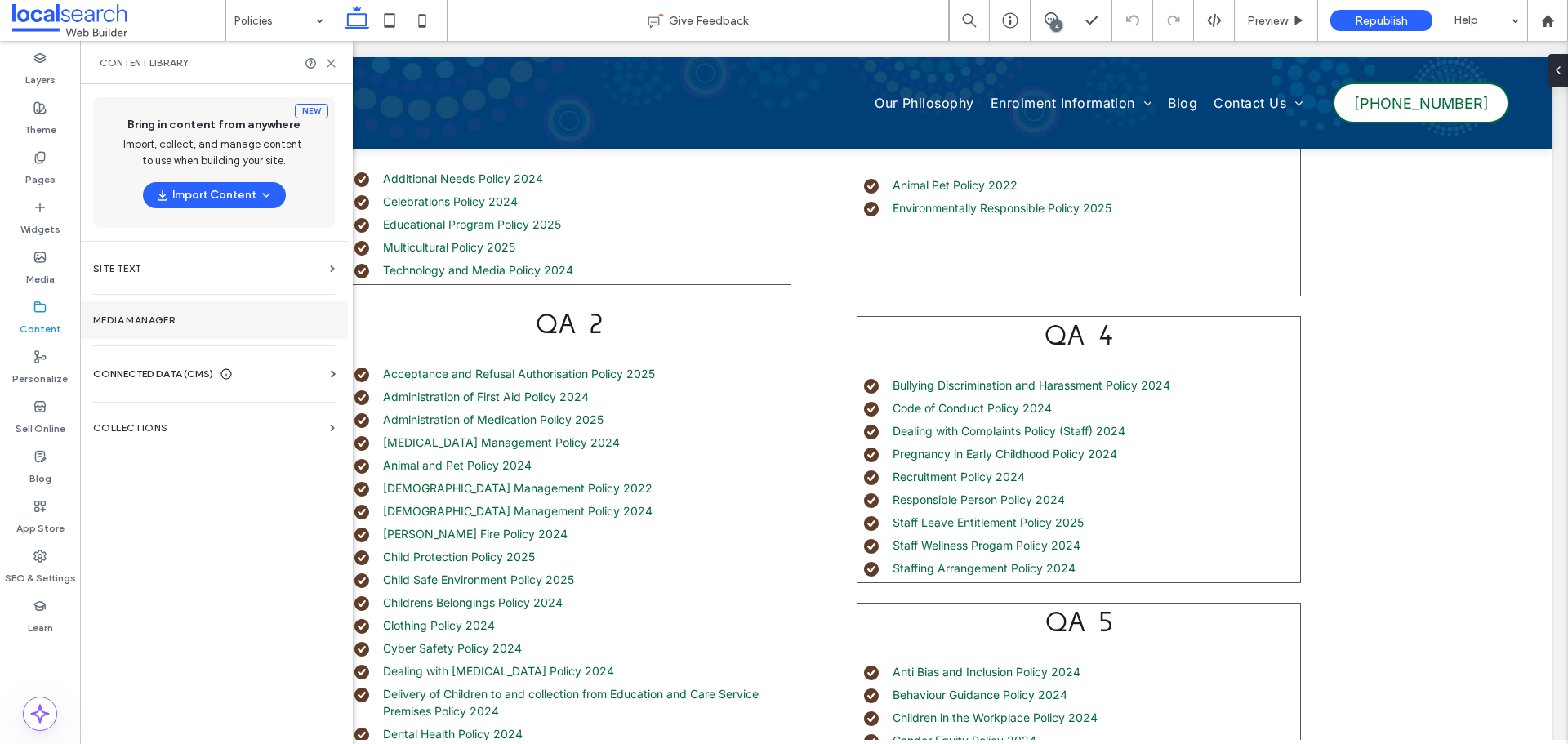
click at [133, 330] on section "Media Manager" at bounding box center [213, 319] width 267 height 37
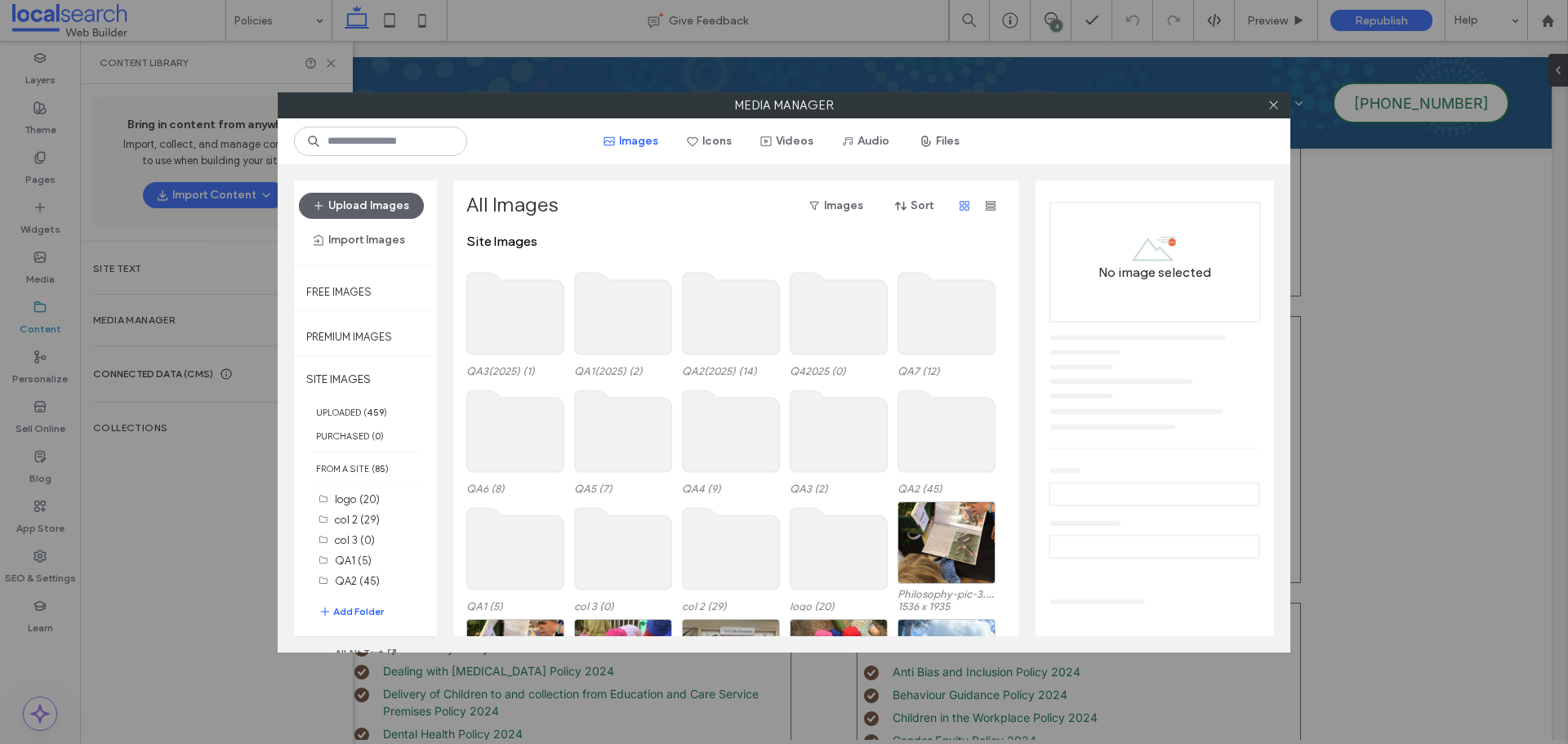
scroll to position [100, 0]
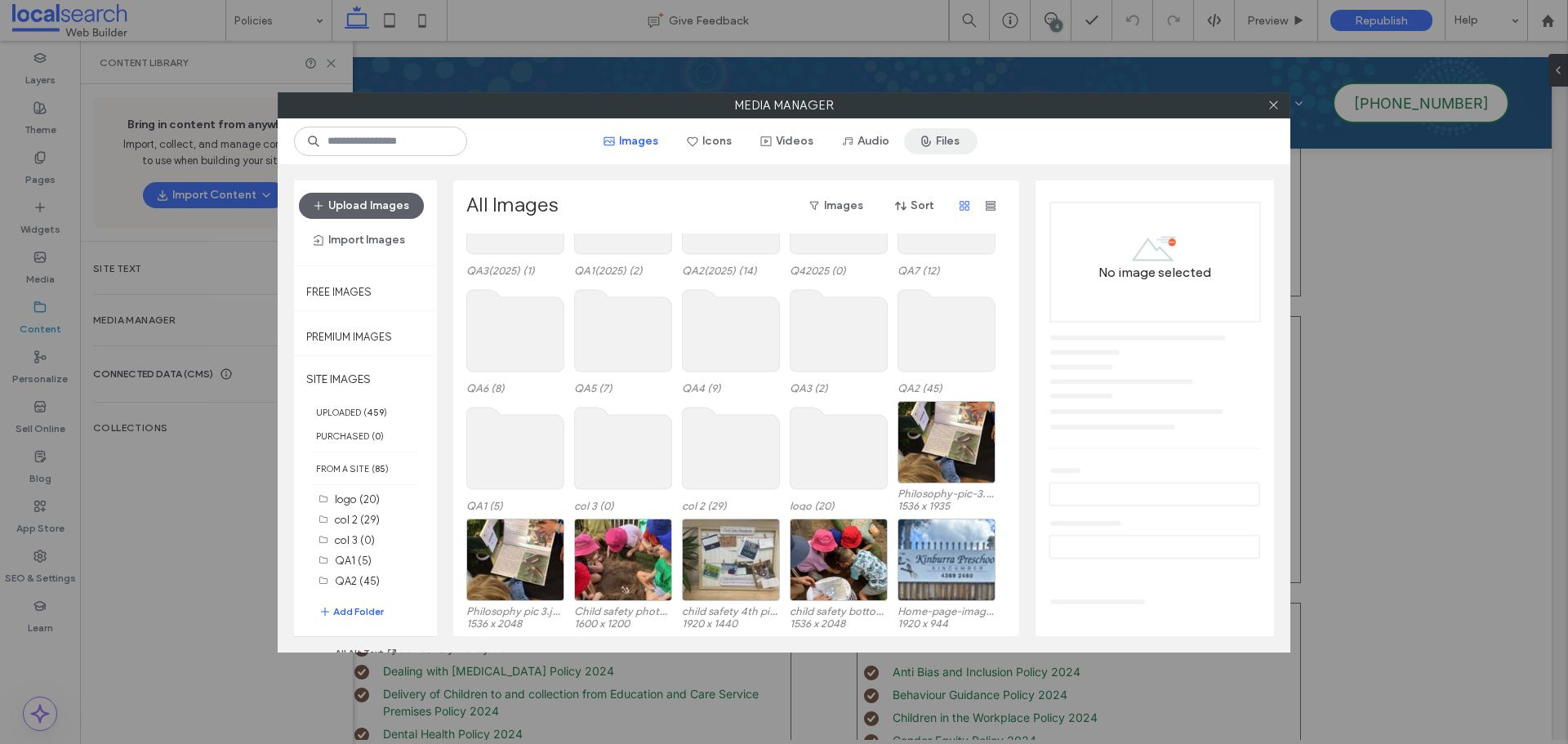
click at [927, 146] on use "button" at bounding box center [925, 141] width 8 height 10
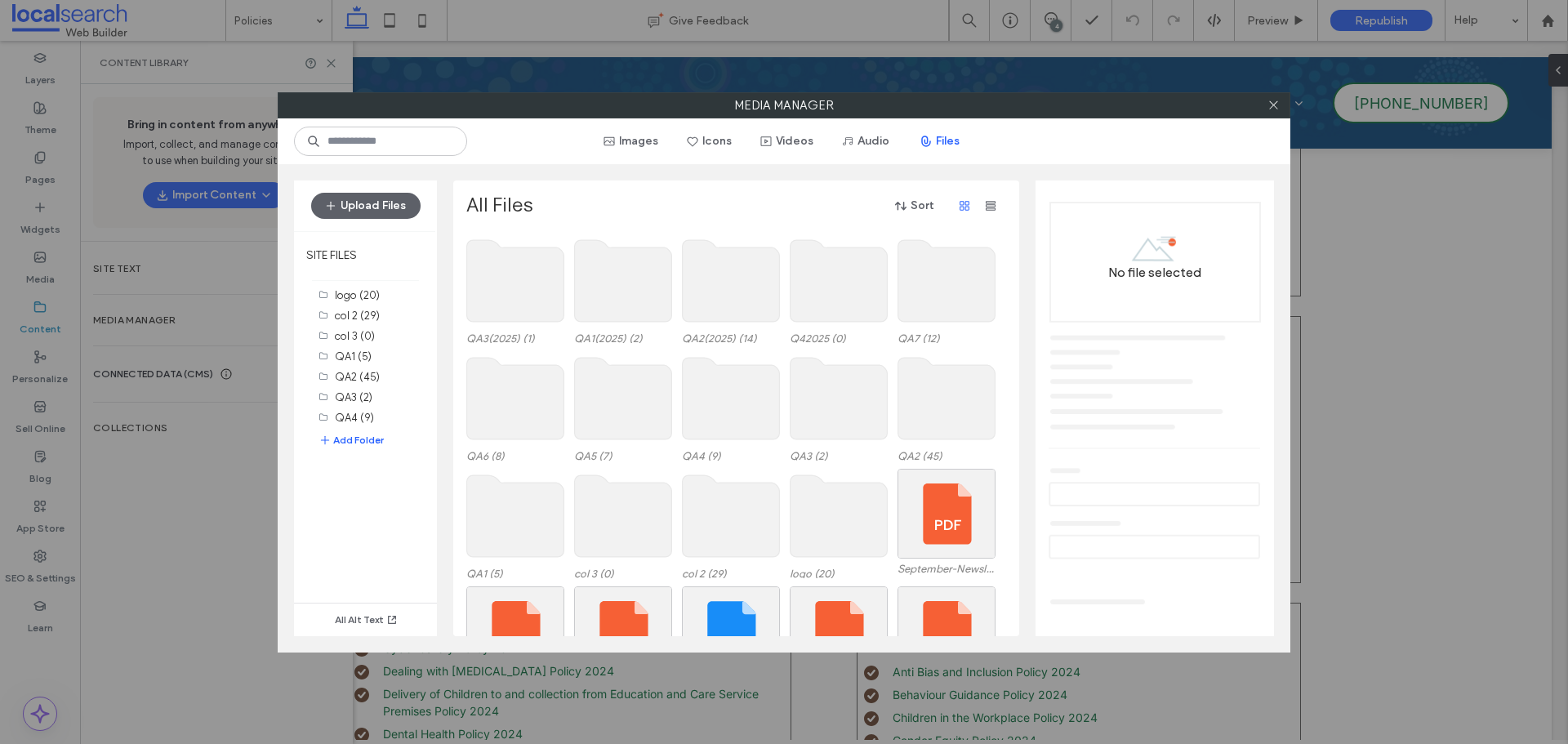
scroll to position [67, 0]
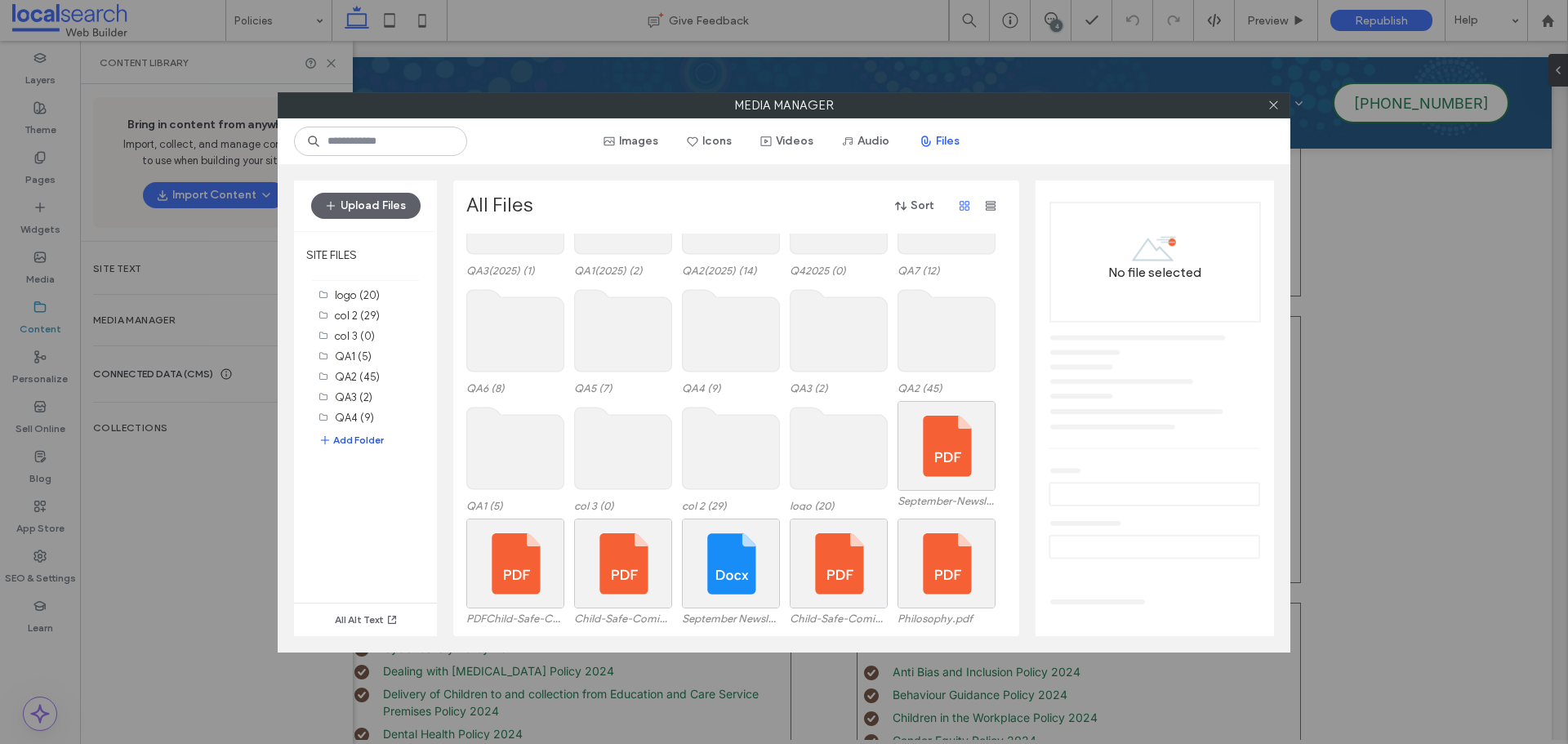
click at [354, 441] on button "Add Folder" at bounding box center [350, 439] width 65 height 16
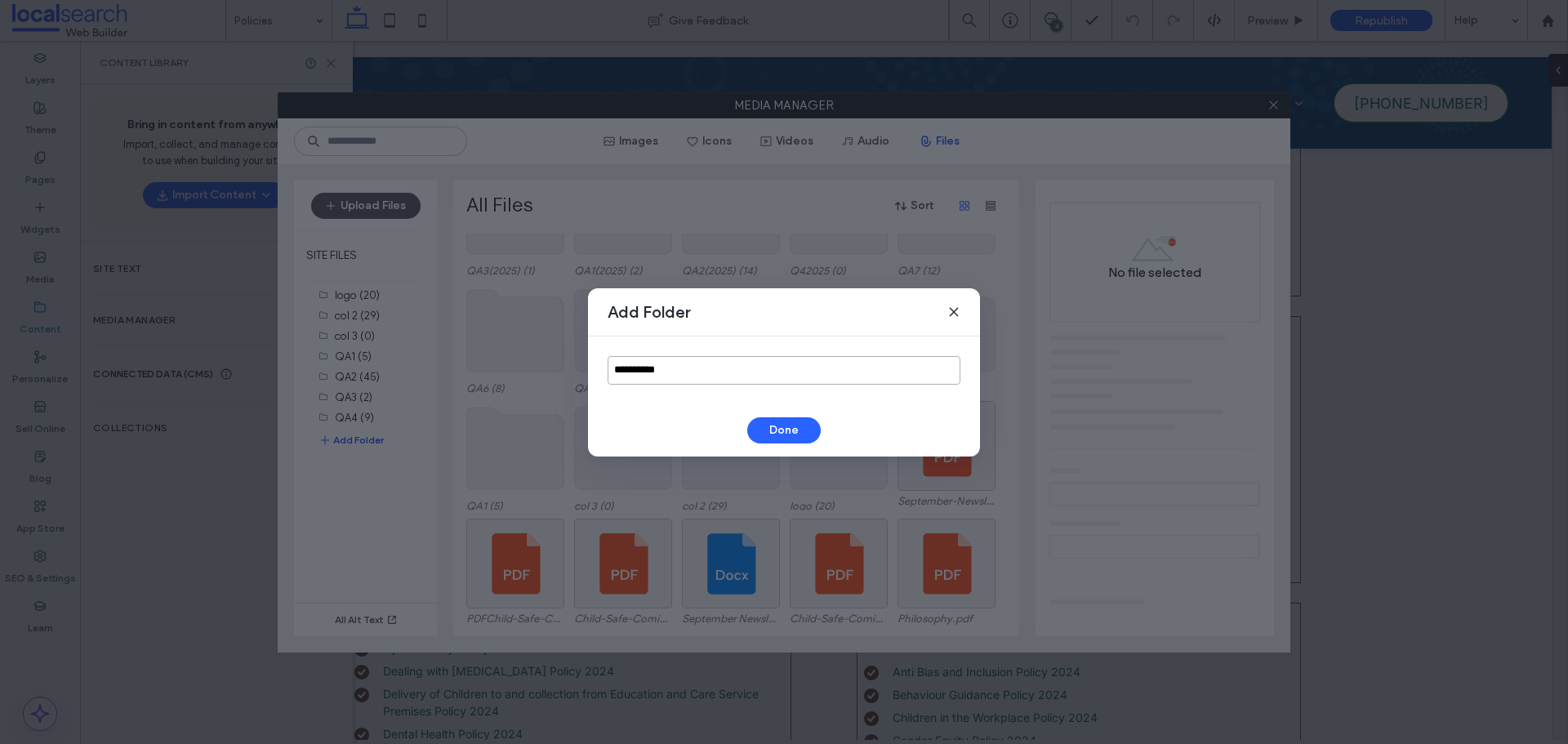
click at [702, 369] on input "**********" at bounding box center [784, 369] width 353 height 29
type input "***"
click at [774, 427] on button "Done" at bounding box center [783, 430] width 74 height 26
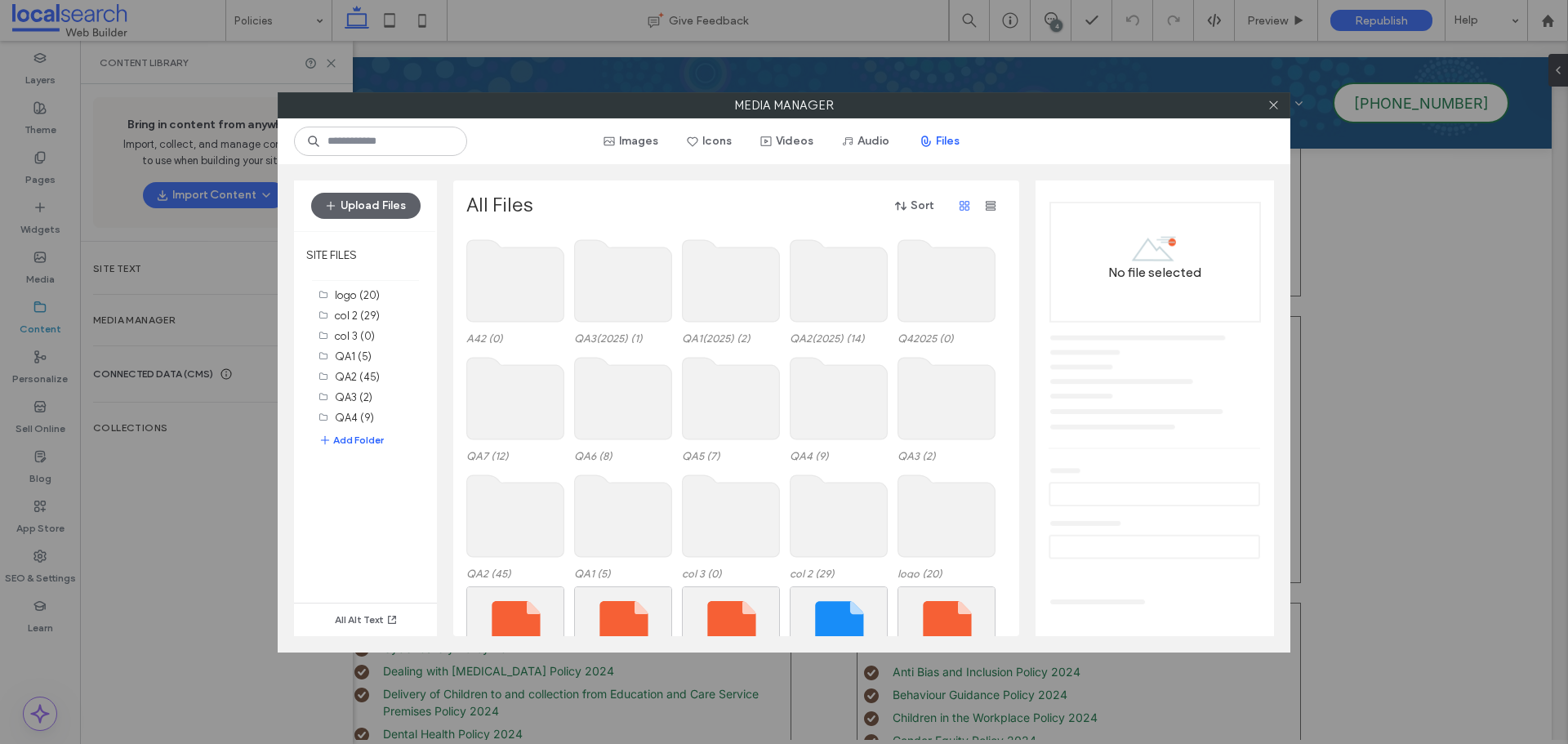
click at [901, 285] on use at bounding box center [947, 280] width 97 height 81
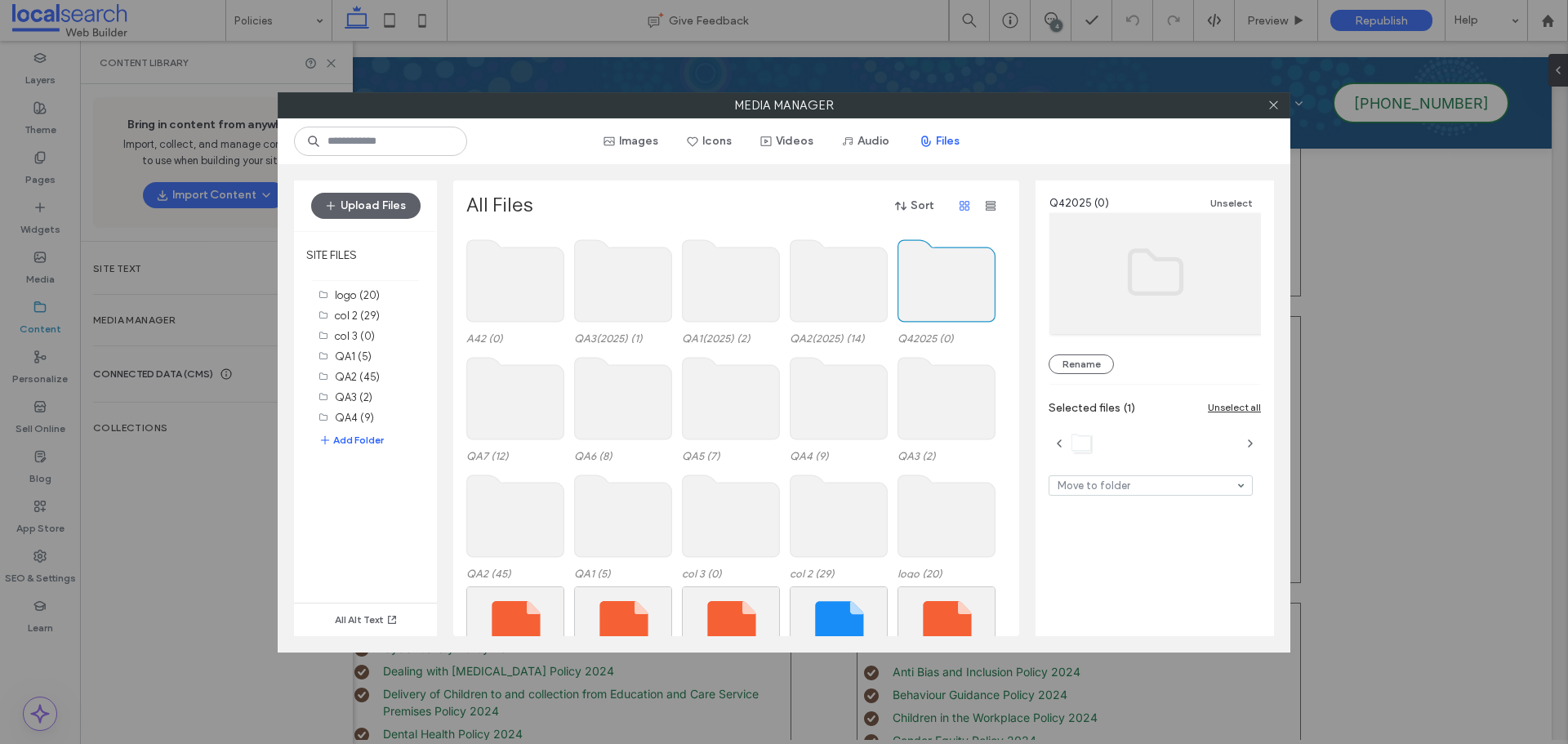
click at [925, 271] on use at bounding box center [947, 280] width 97 height 81
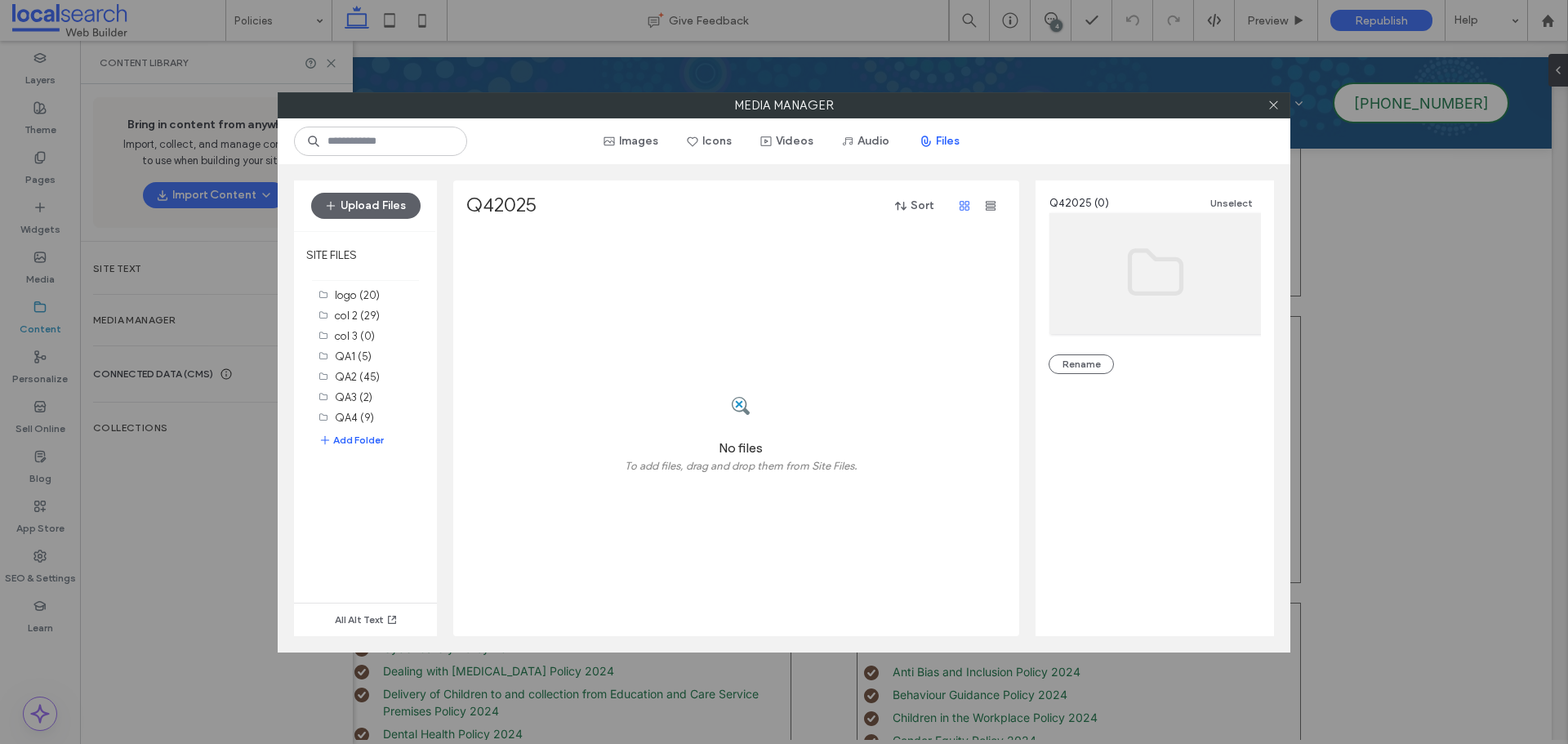
click at [696, 498] on div "No files To add files, drag and drop them from Site Files." at bounding box center [741, 434] width 549 height 402
click at [772, 379] on div at bounding box center [741, 406] width 233 height 64
click at [342, 211] on button "Upload Files" at bounding box center [365, 206] width 109 height 26
click at [375, 195] on button "Upload Files" at bounding box center [365, 206] width 109 height 26
click at [368, 209] on button "Upload Files" at bounding box center [365, 206] width 109 height 26
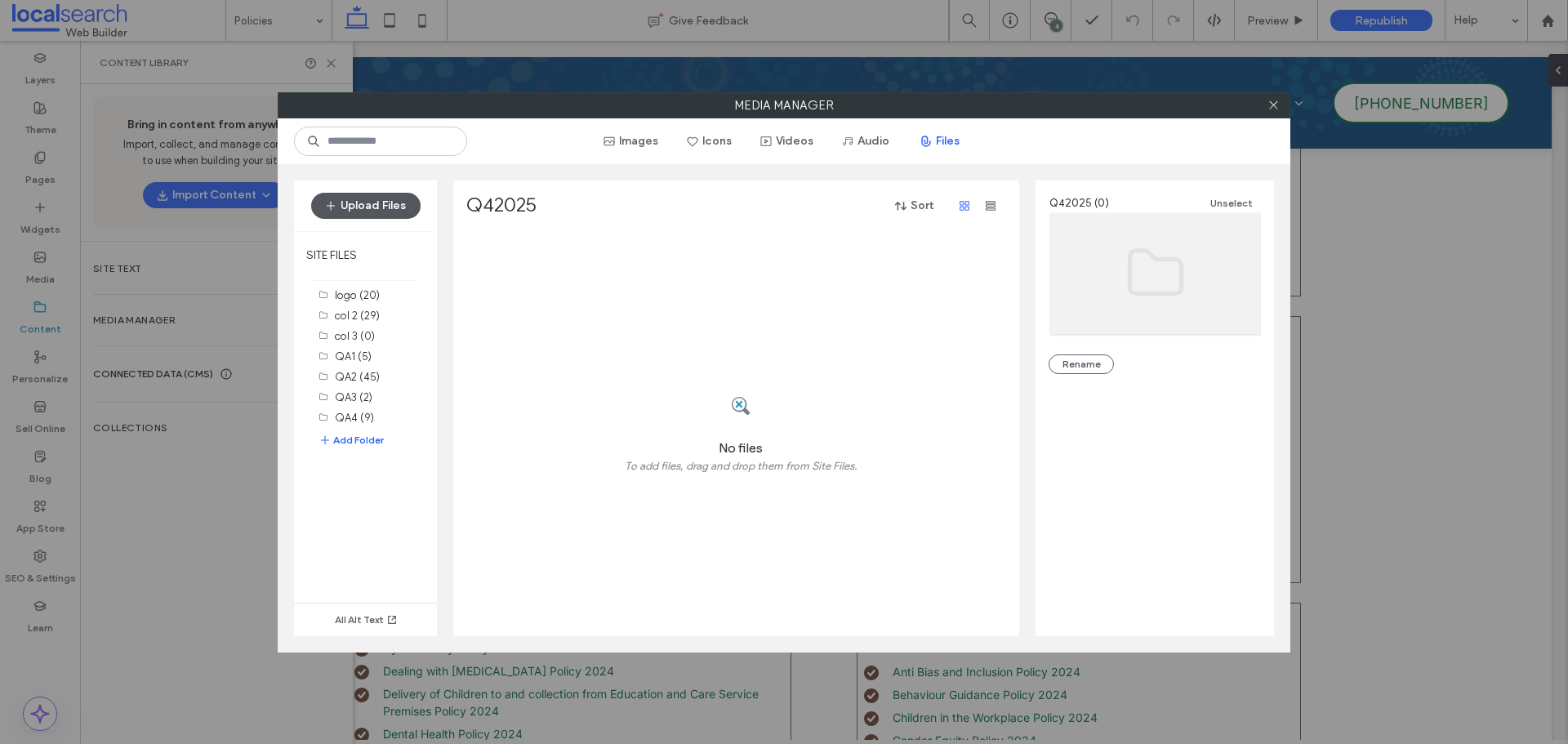
click at [368, 209] on button "Upload Files" at bounding box center [365, 206] width 109 height 26
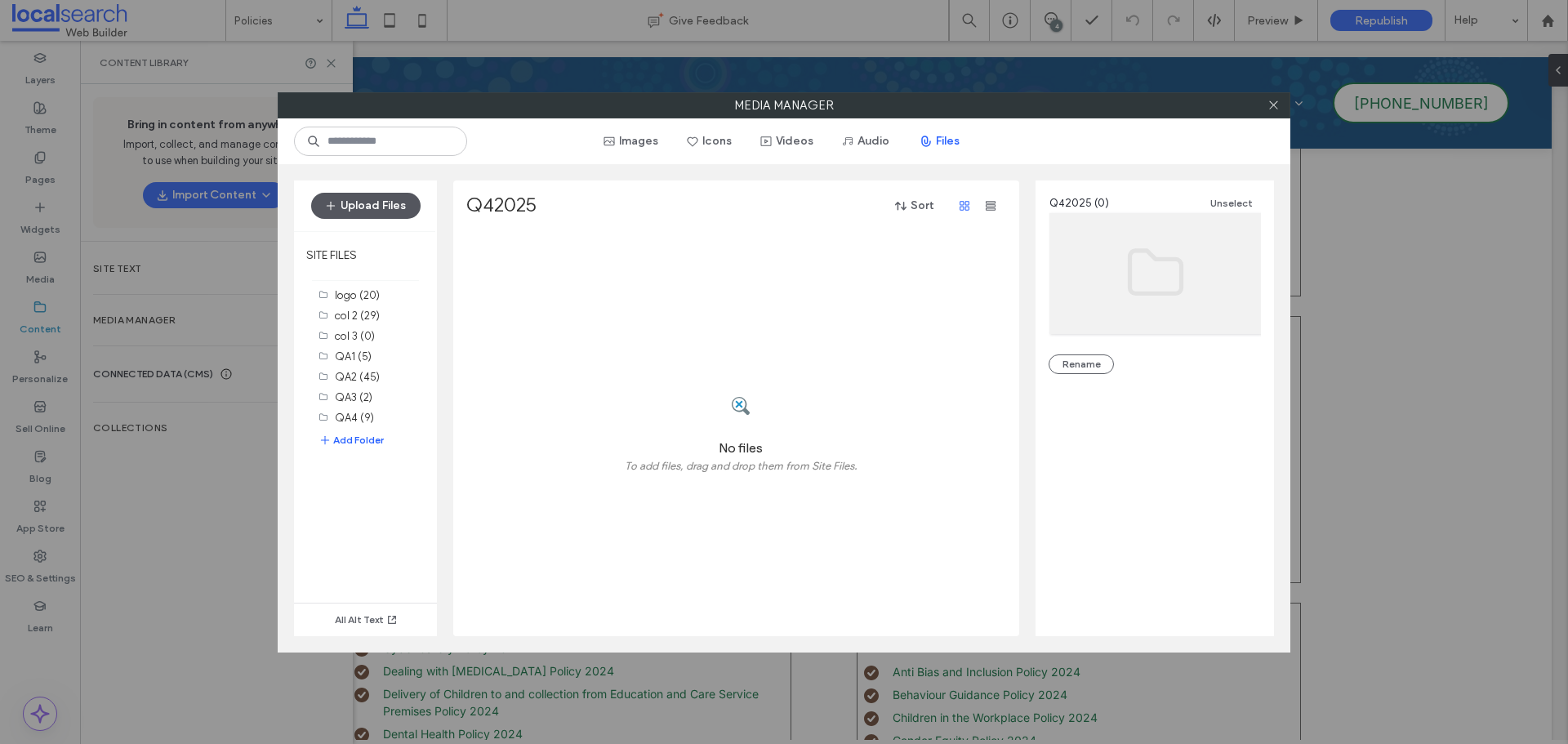
click at [368, 209] on button "Upload Files" at bounding box center [365, 206] width 109 height 26
click at [1276, 110] on icon at bounding box center [1273, 105] width 12 height 12
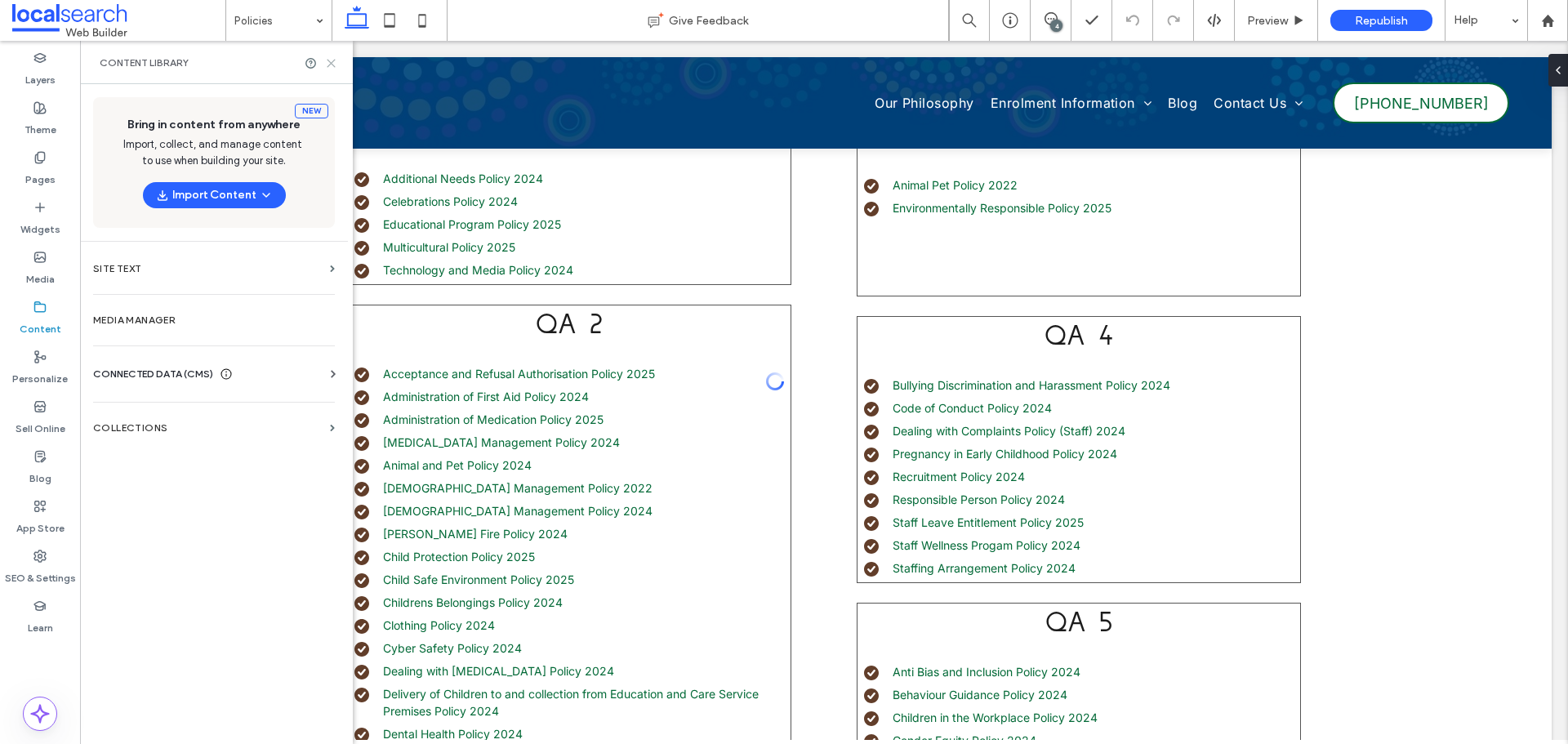
click at [336, 65] on icon at bounding box center [331, 63] width 12 height 12
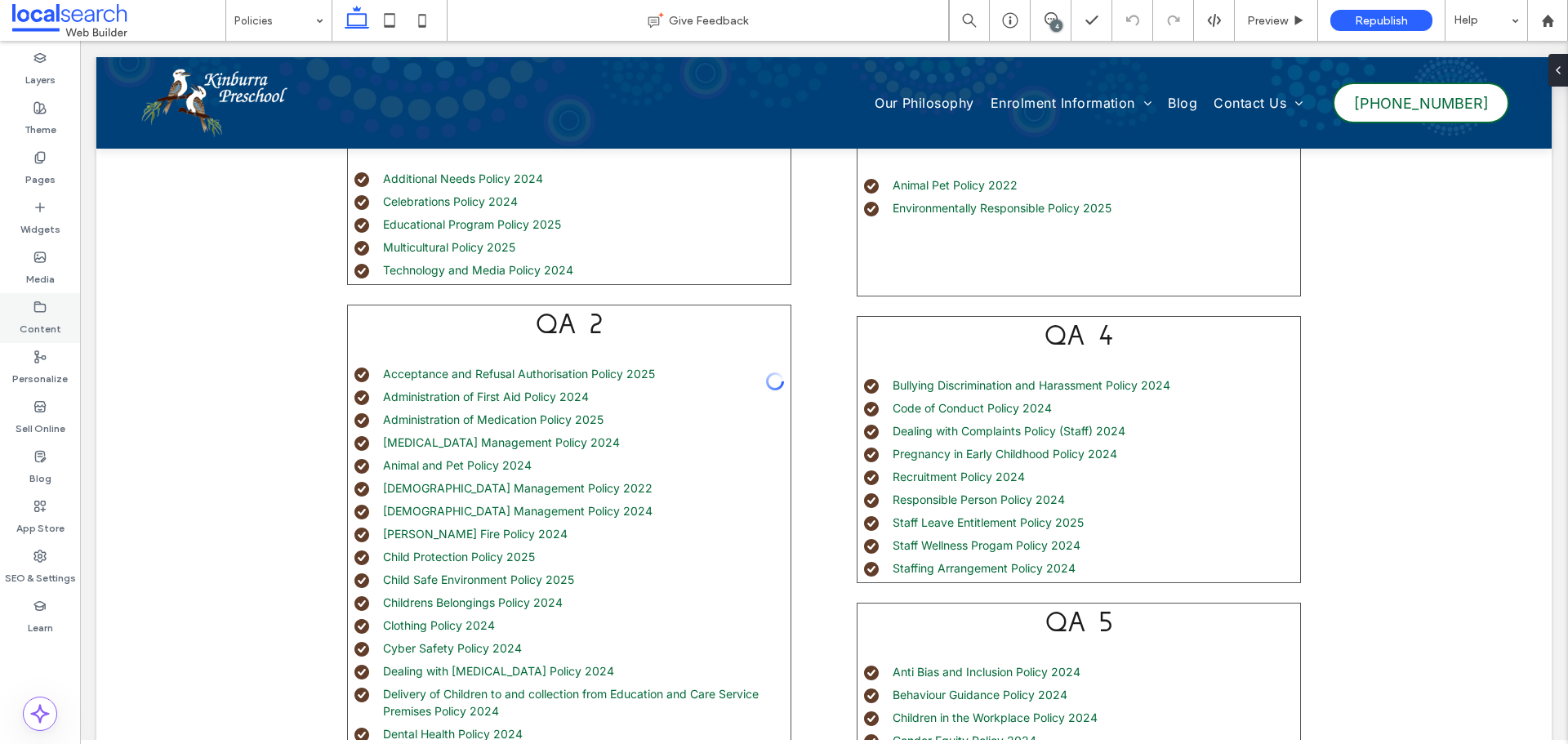
click at [48, 325] on label "Content" at bounding box center [41, 324] width 42 height 22
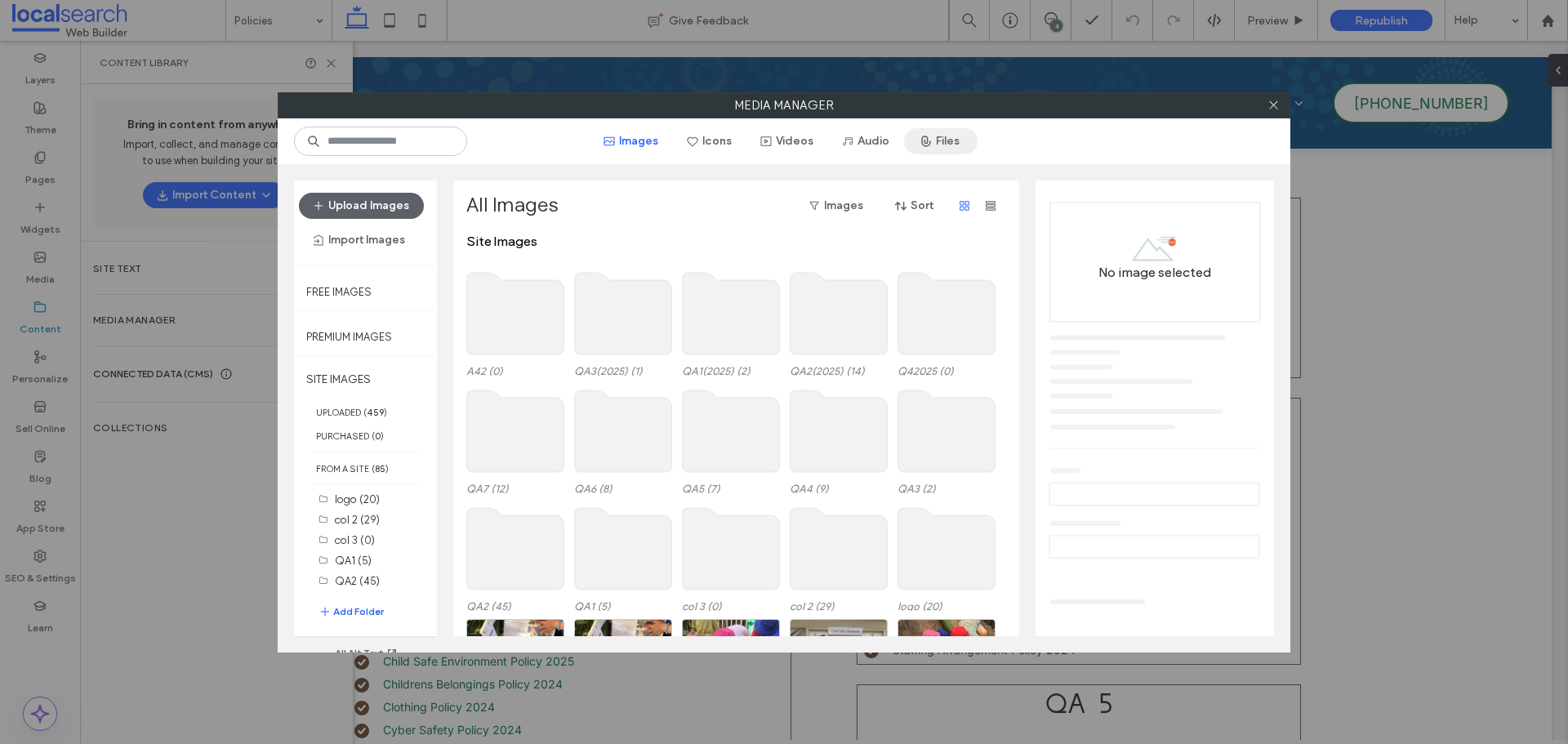
click at [936, 140] on button "Files" at bounding box center [940, 141] width 74 height 26
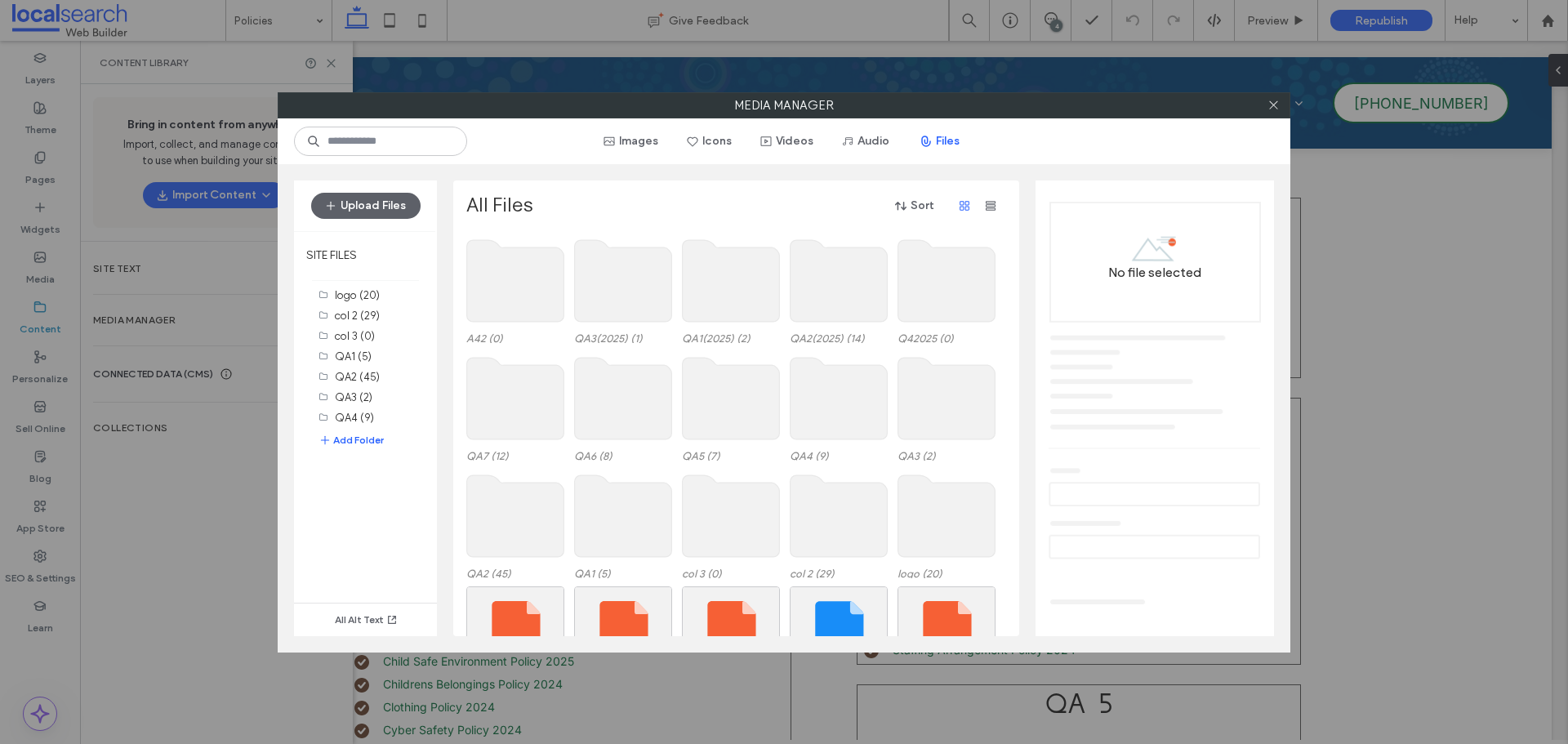
click at [952, 292] on use at bounding box center [947, 280] width 97 height 81
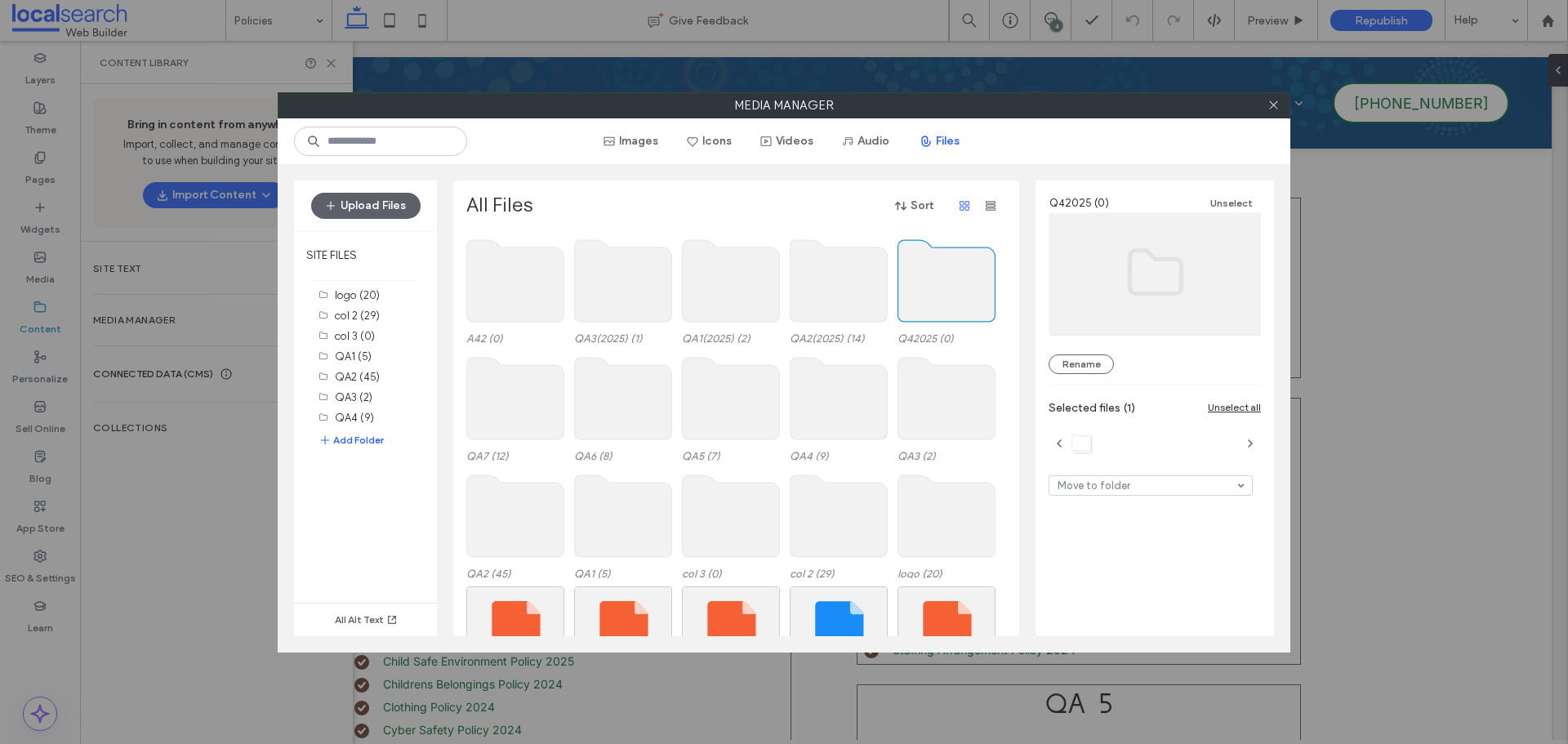
click at [945, 293] on use at bounding box center [947, 280] width 97 height 81
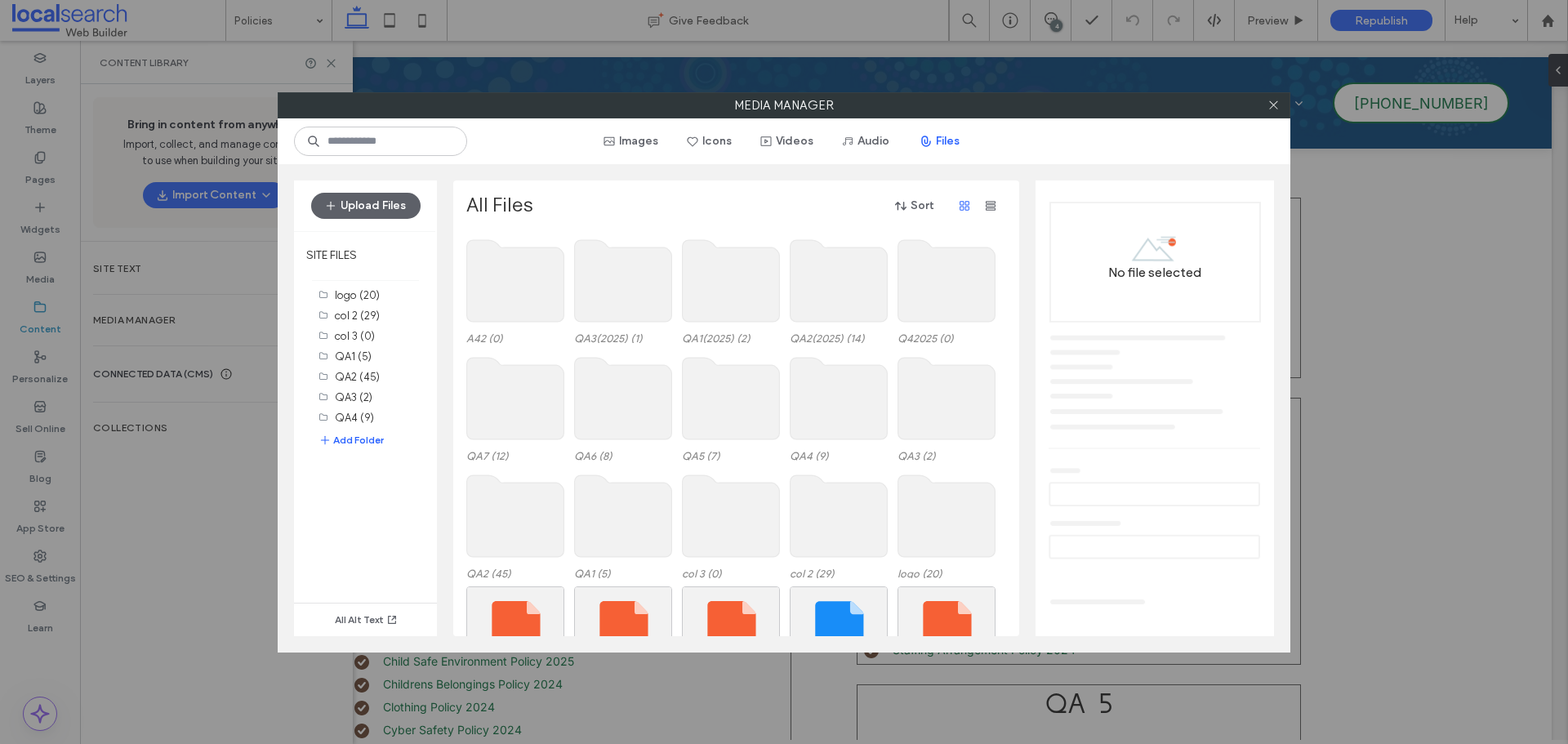
click at [945, 293] on use at bounding box center [947, 280] width 97 height 81
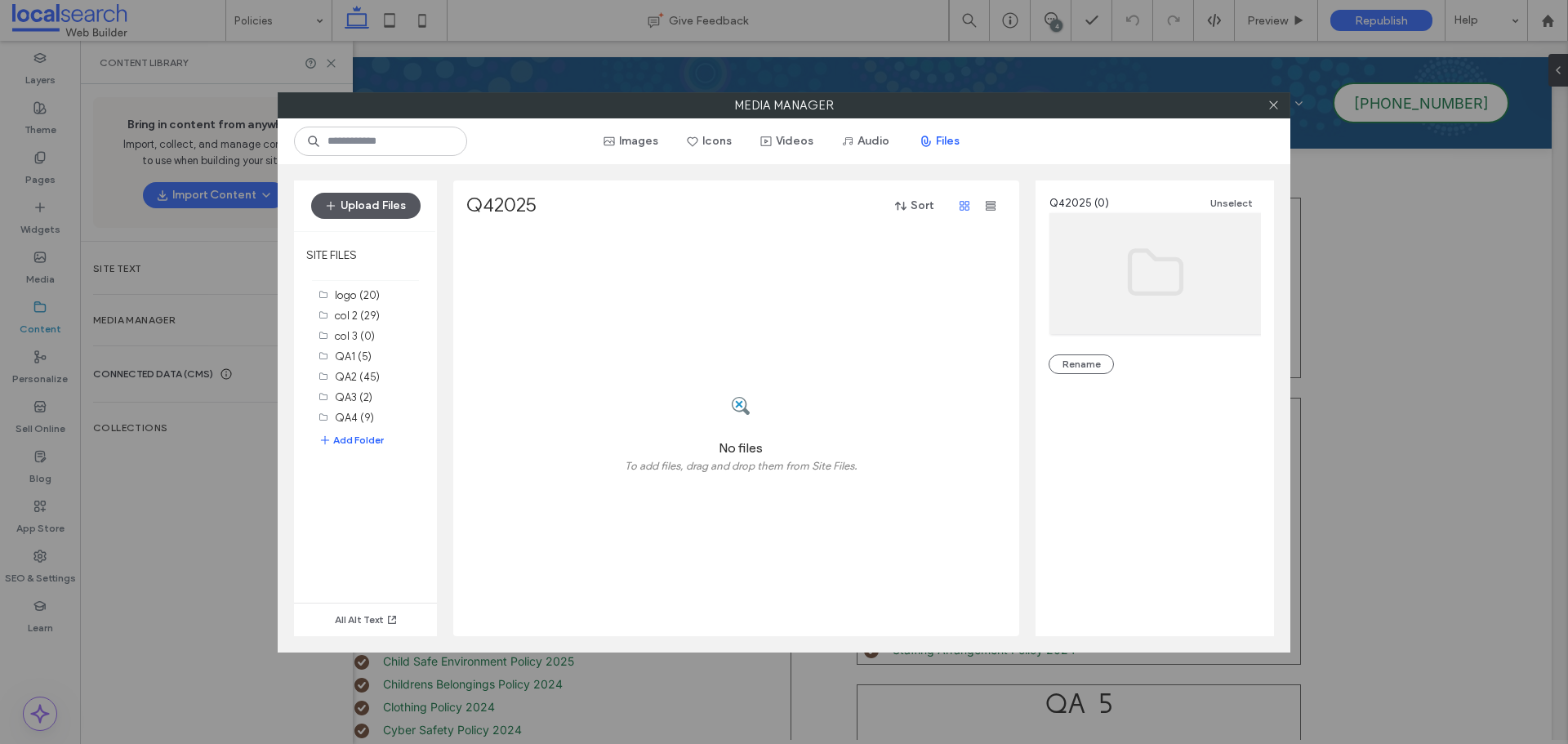
click at [397, 212] on button "Upload Files" at bounding box center [365, 206] width 109 height 26
click at [588, 332] on div "No files To add files, drag and drop them from Site Files." at bounding box center [741, 434] width 549 height 402
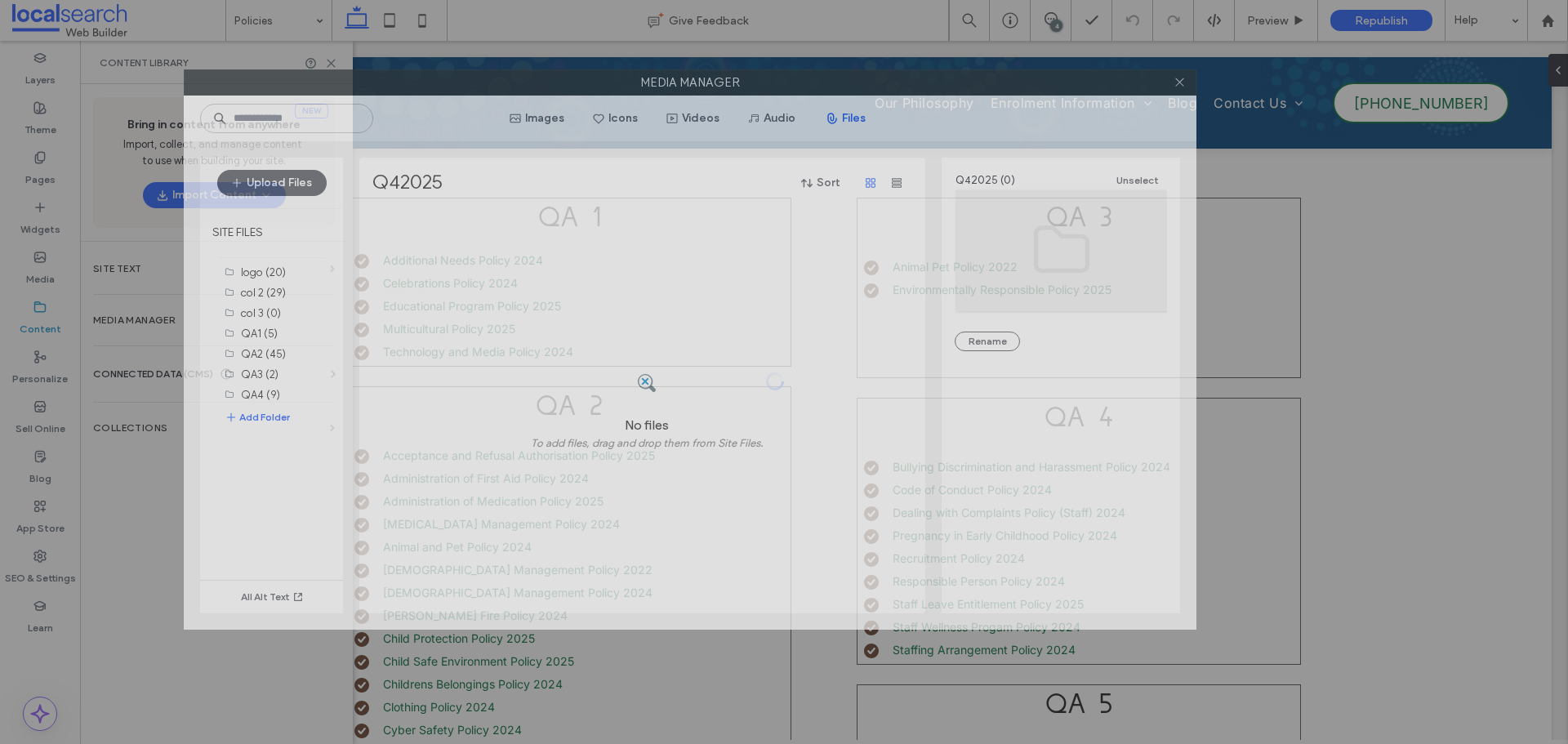
drag, startPoint x: 925, startPoint y: 104, endPoint x: 831, endPoint y: 80, distance: 97.0
click at [831, 80] on label "Media Manager" at bounding box center [690, 82] width 1011 height 24
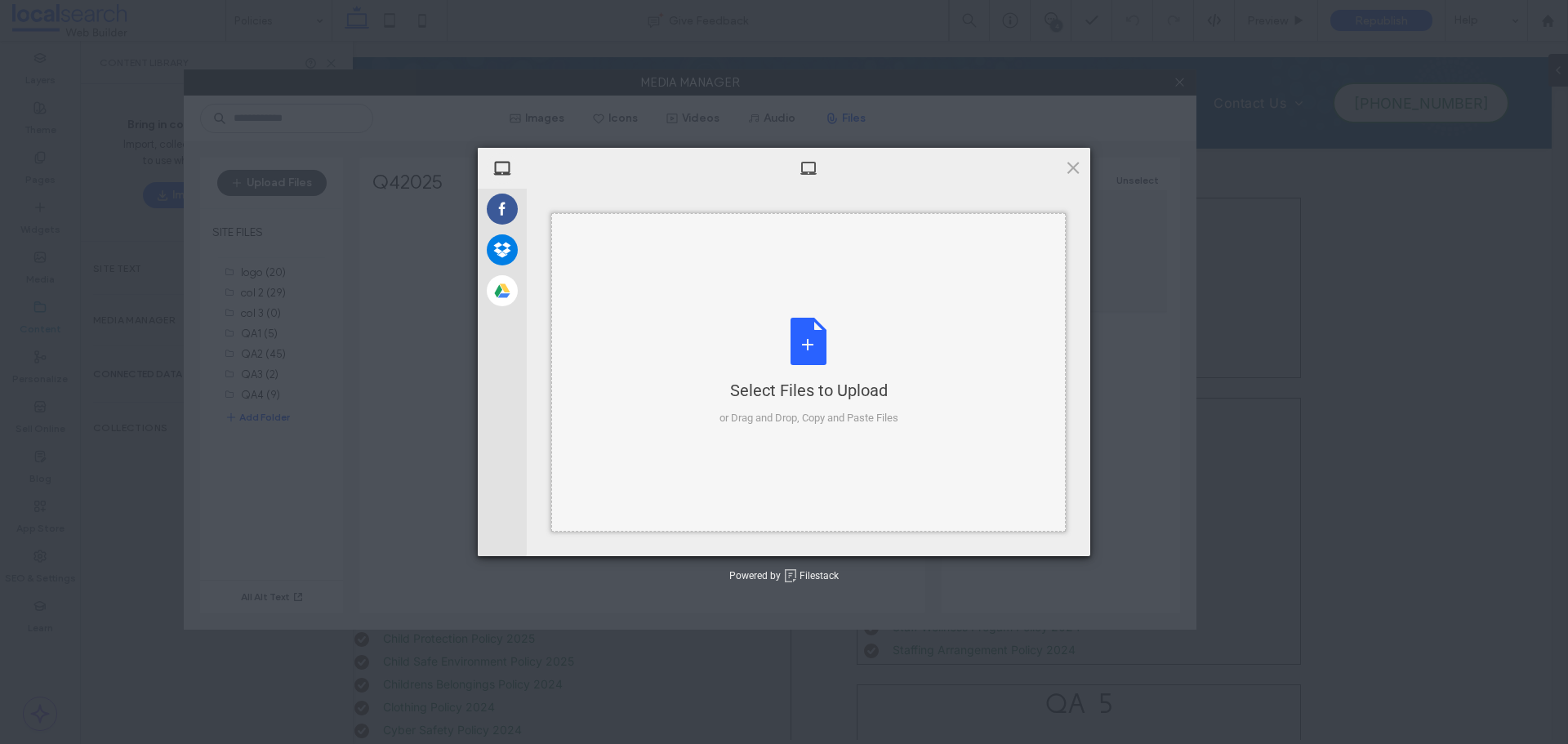
click at [669, 425] on div "Select Files to Upload or Drag and Drop, Copy and Paste Files" at bounding box center [808, 372] width 514 height 318
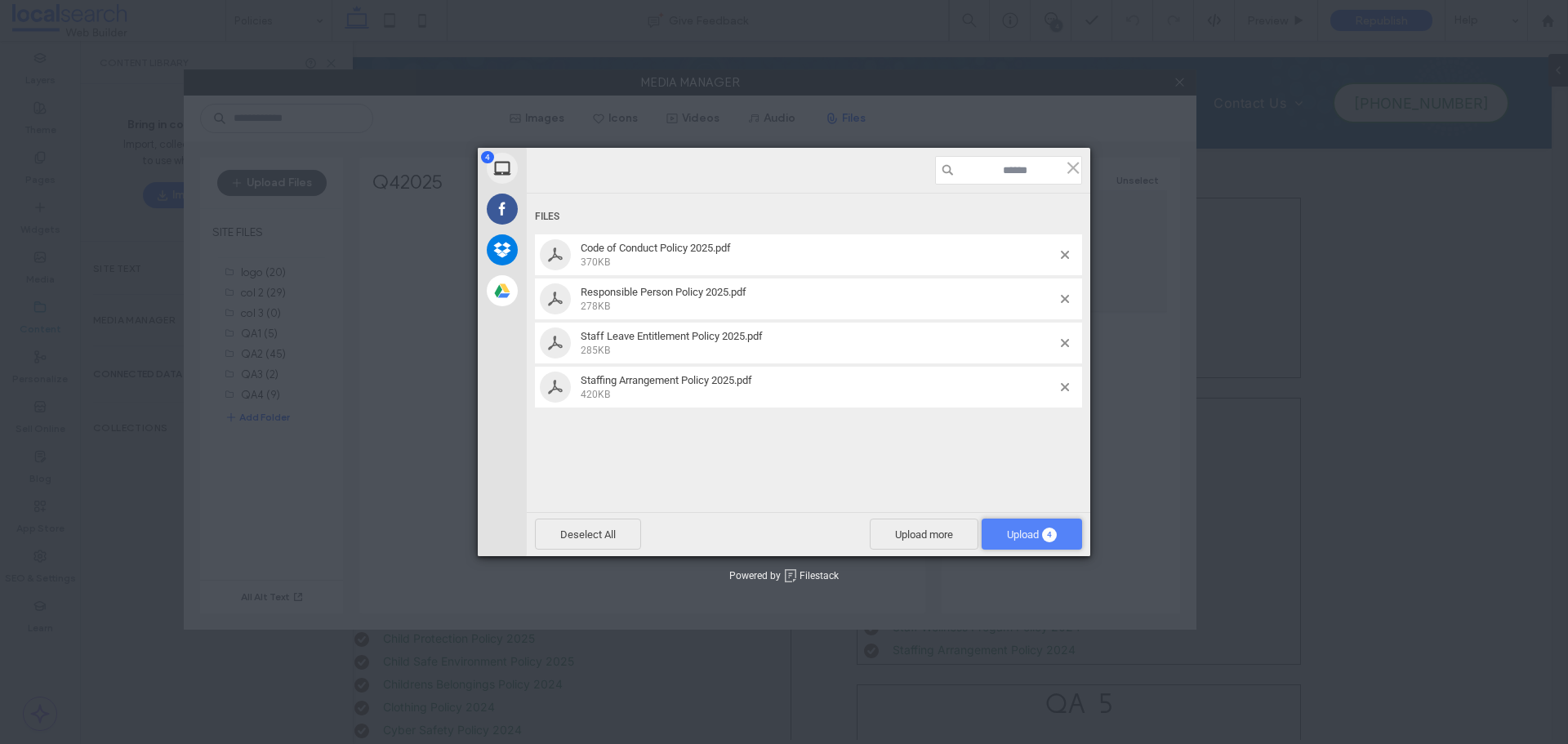
click at [1039, 538] on span "Upload 4" at bounding box center [1031, 534] width 50 height 12
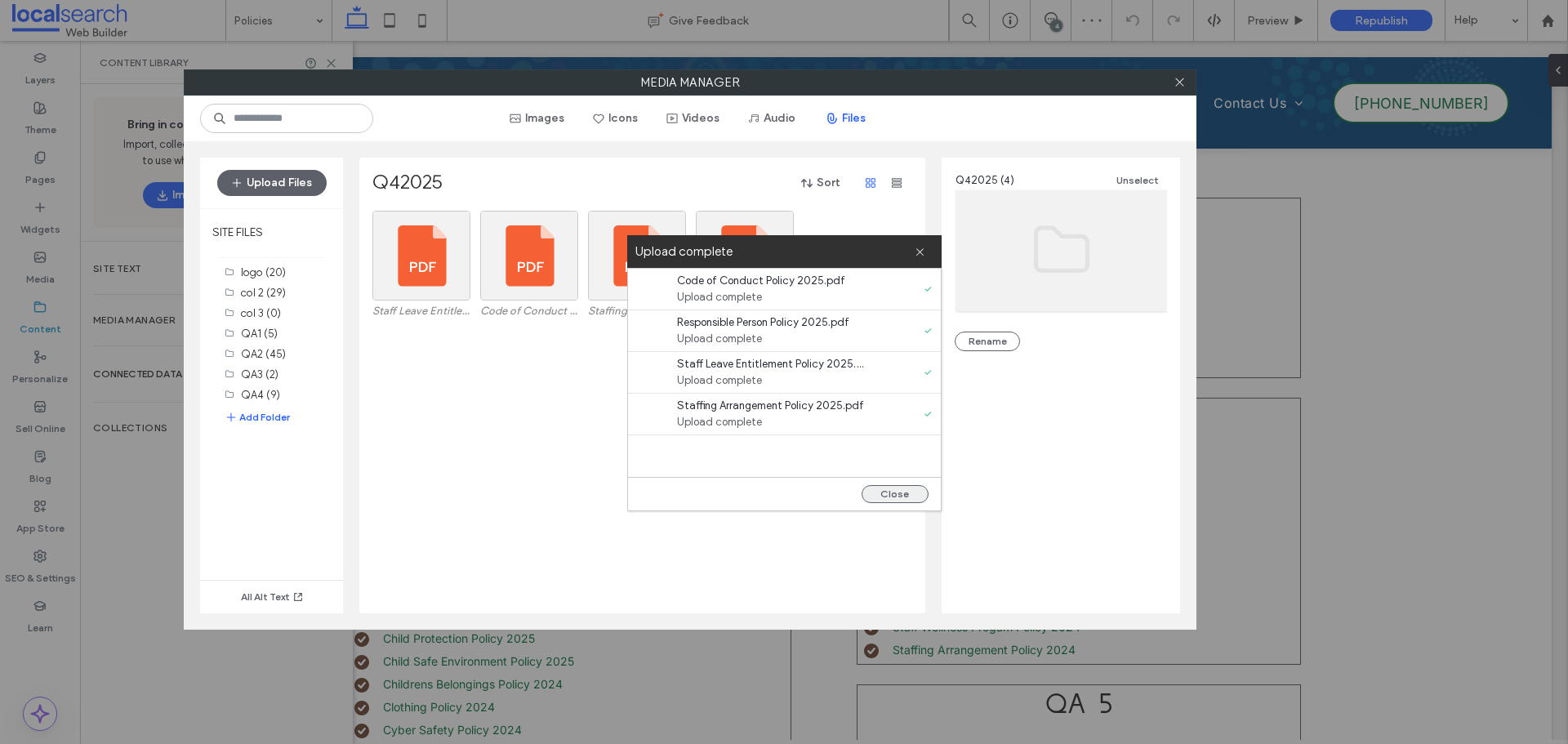
click at [902, 500] on button "Close" at bounding box center [894, 493] width 67 height 18
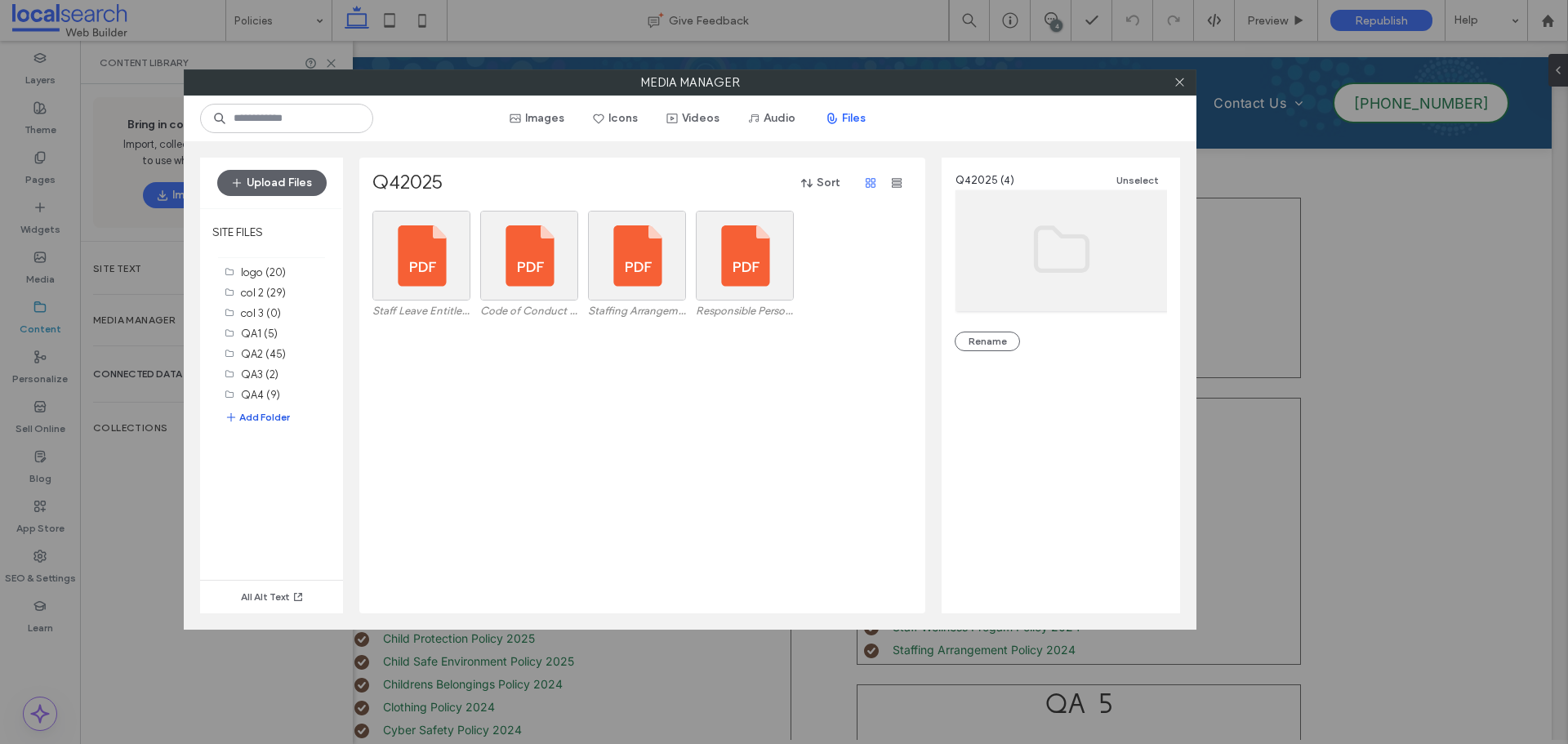
click at [274, 420] on button "Add Folder" at bounding box center [256, 417] width 65 height 16
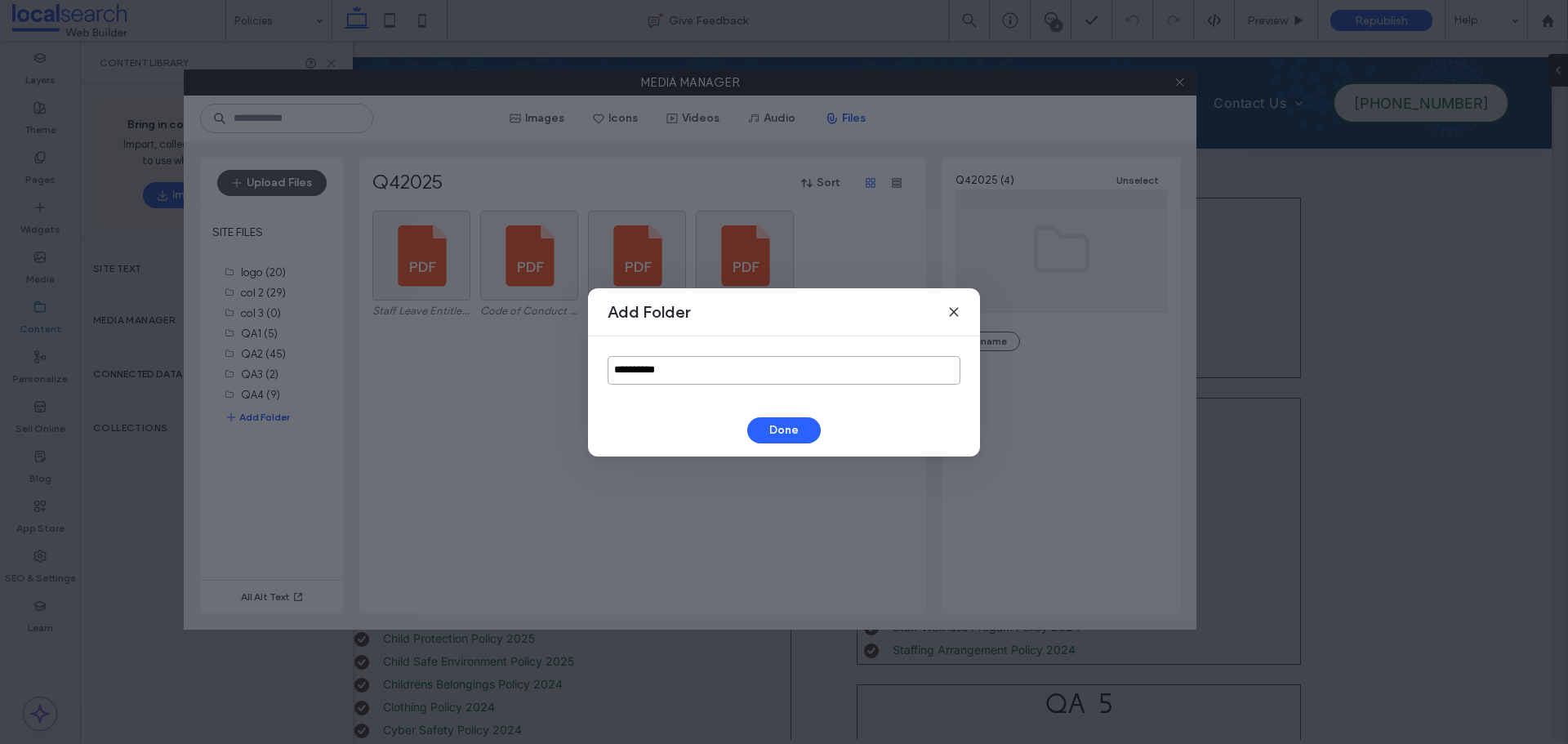
click at [697, 378] on input "**********" at bounding box center [784, 369] width 353 height 29
type input "******"
click at [787, 430] on button "Done" at bounding box center [783, 430] width 74 height 26
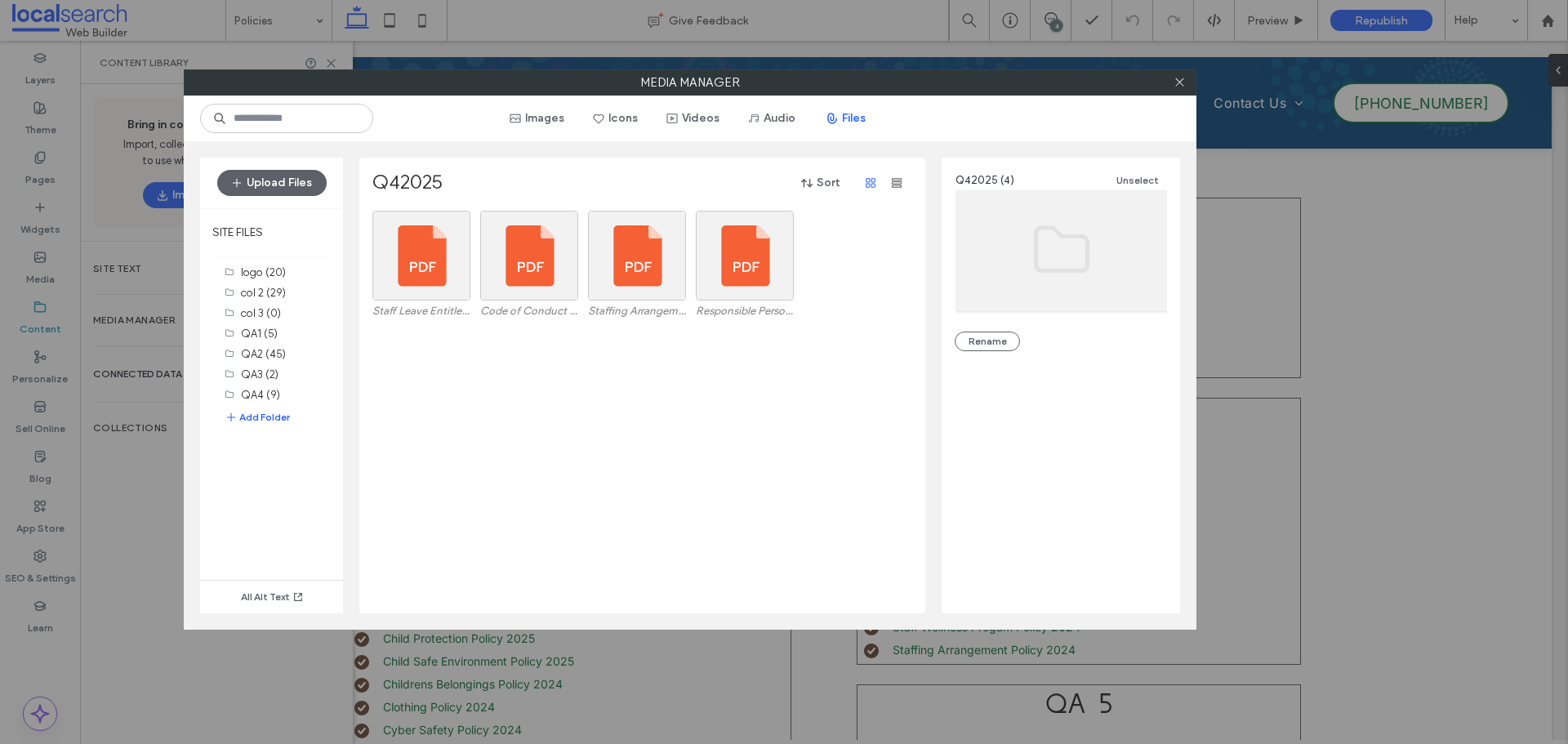
drag, startPoint x: 1180, startPoint y: 78, endPoint x: 1143, endPoint y: 92, distance: 39.6
click at [1182, 78] on icon at bounding box center [1179, 82] width 12 height 12
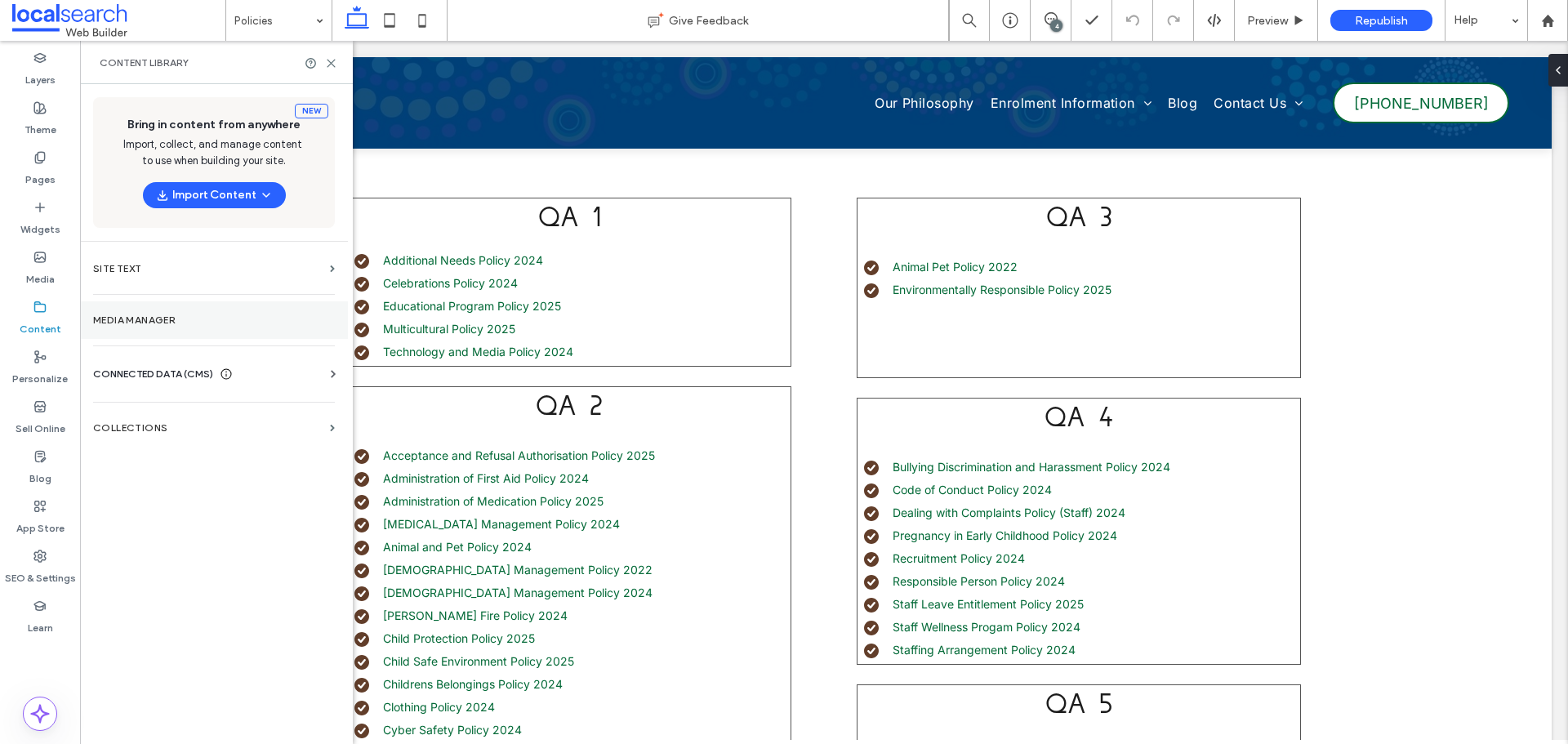
click at [156, 319] on label "Media Manager" at bounding box center [214, 319] width 241 height 11
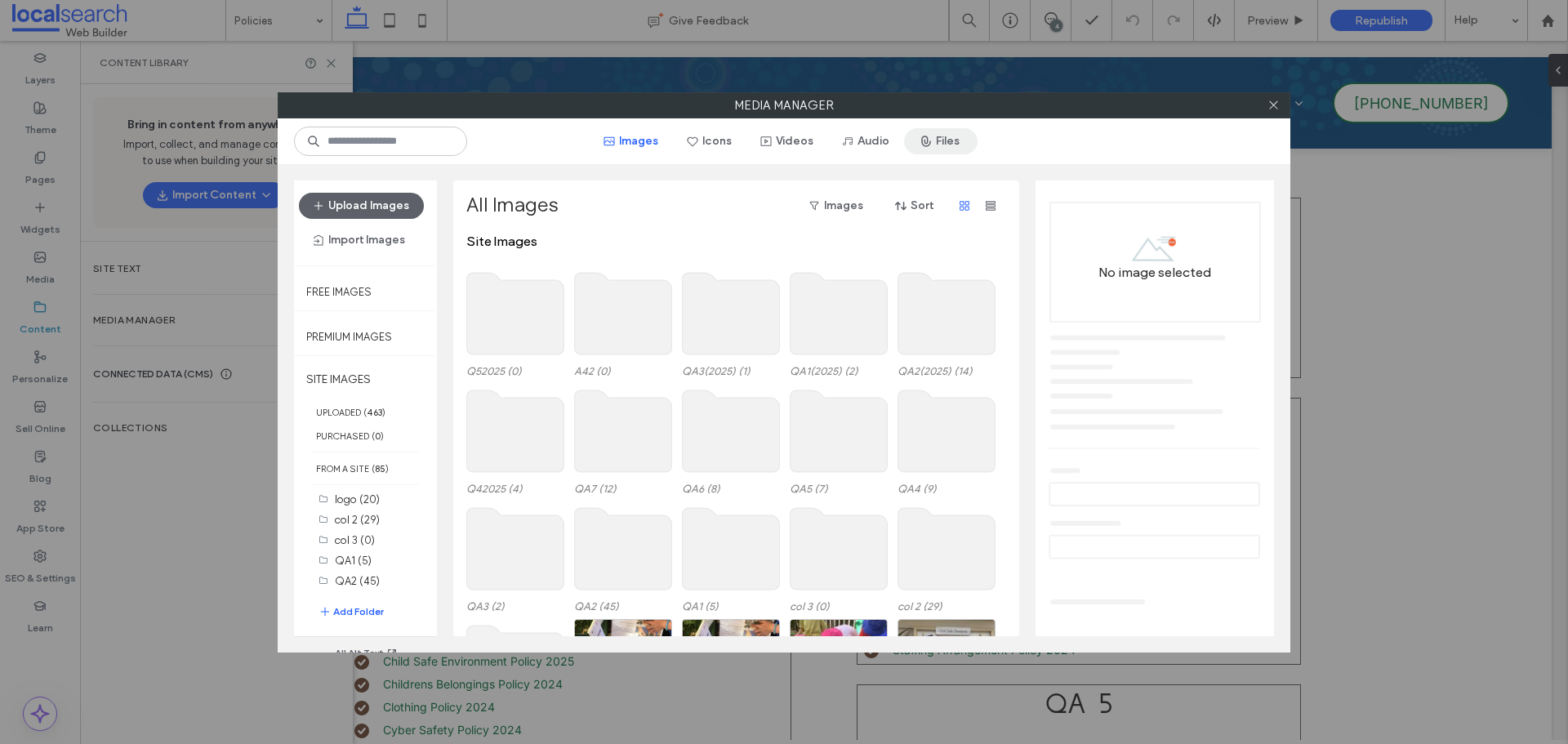
click at [937, 146] on button "Files" at bounding box center [940, 141] width 74 height 26
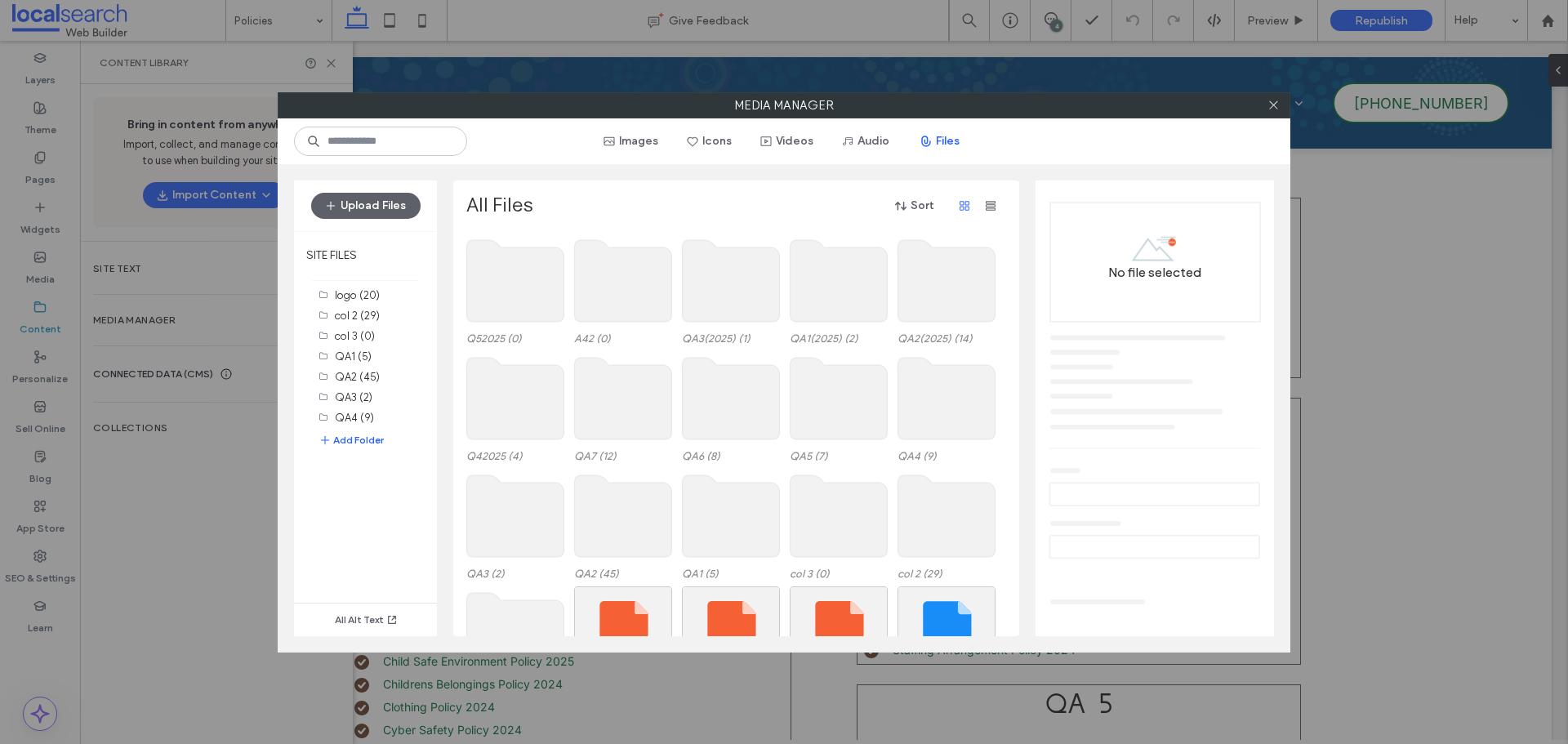
click at [533, 297] on use at bounding box center [516, 280] width 97 height 81
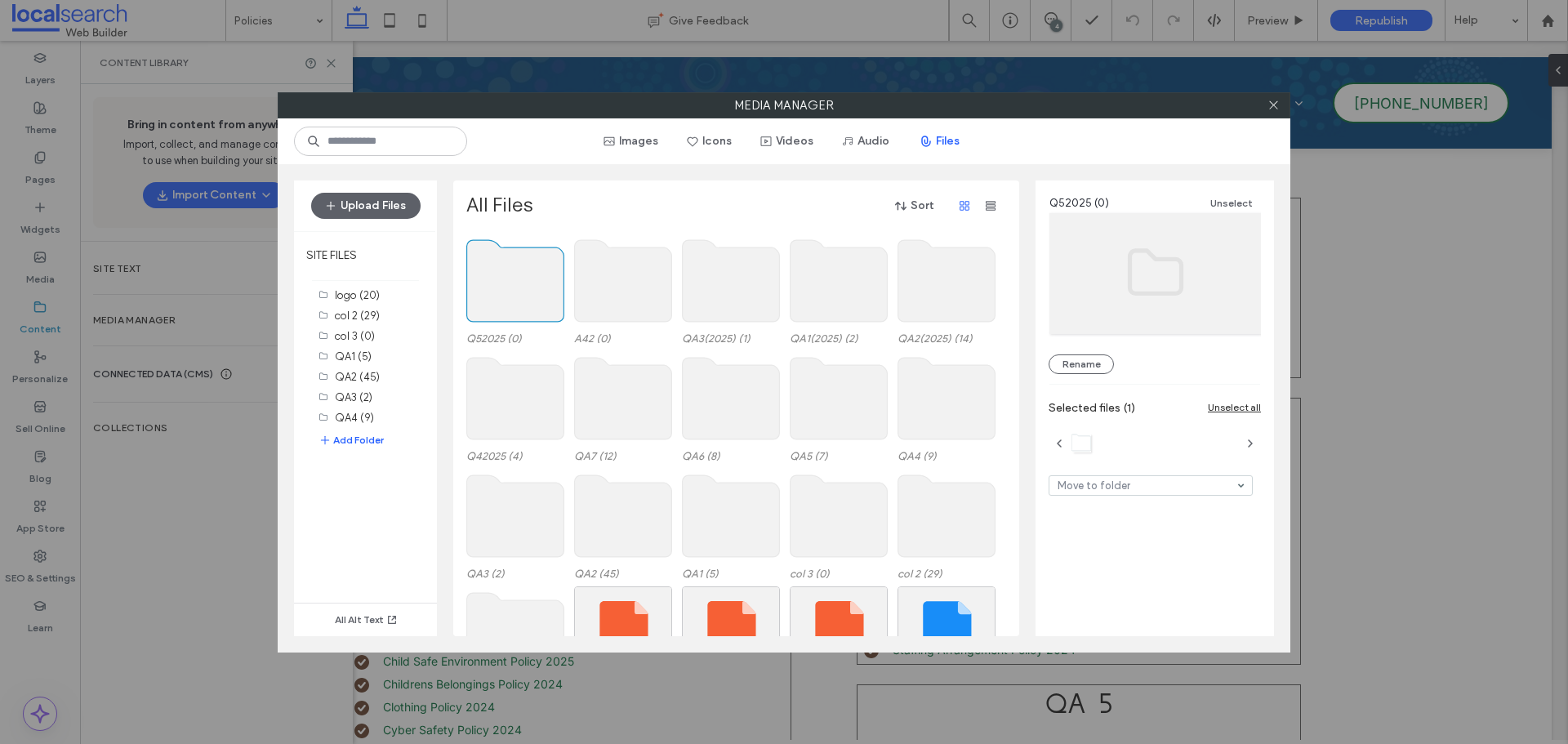
click at [533, 297] on use at bounding box center [516, 280] width 97 height 81
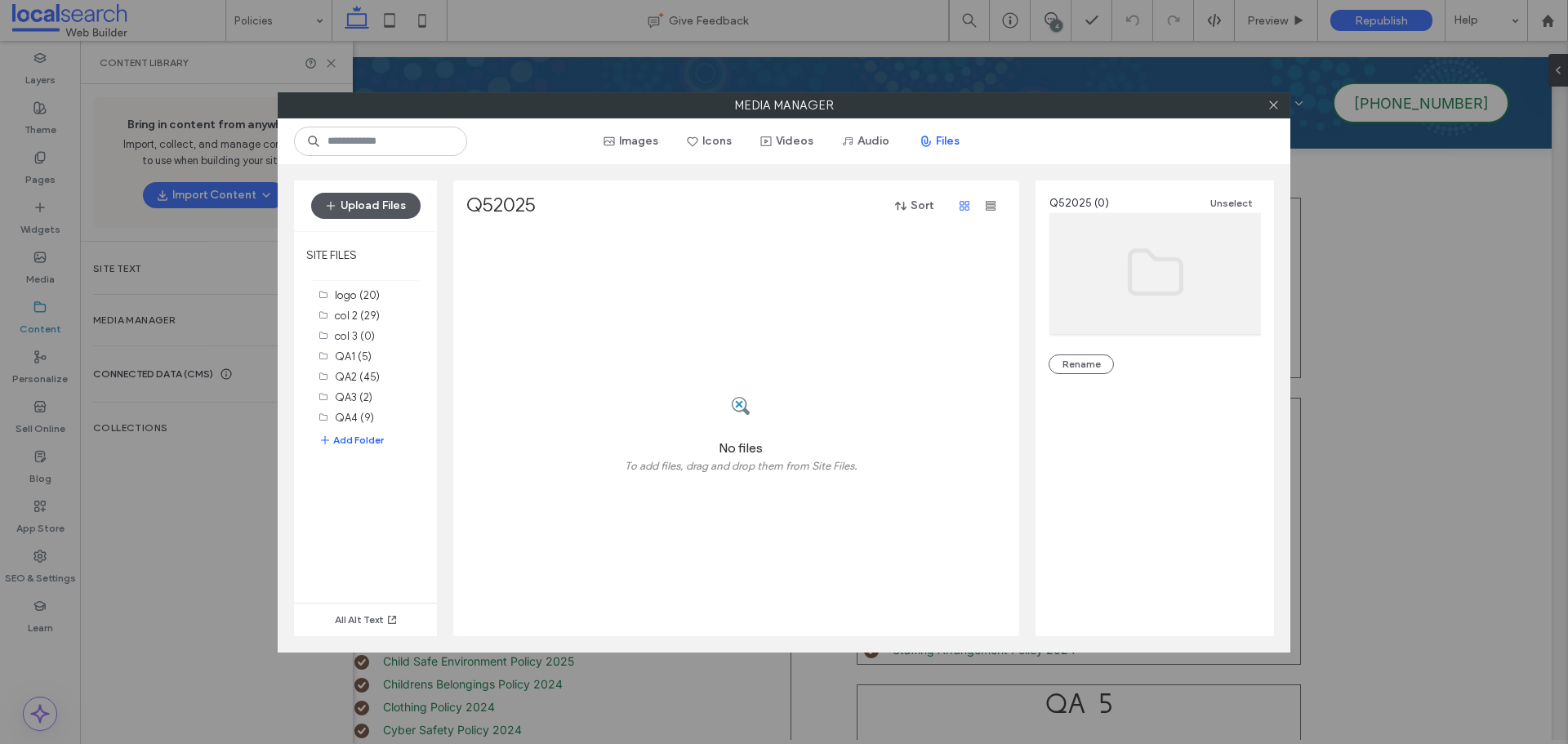
click at [378, 208] on button "Upload Files" at bounding box center [365, 206] width 109 height 26
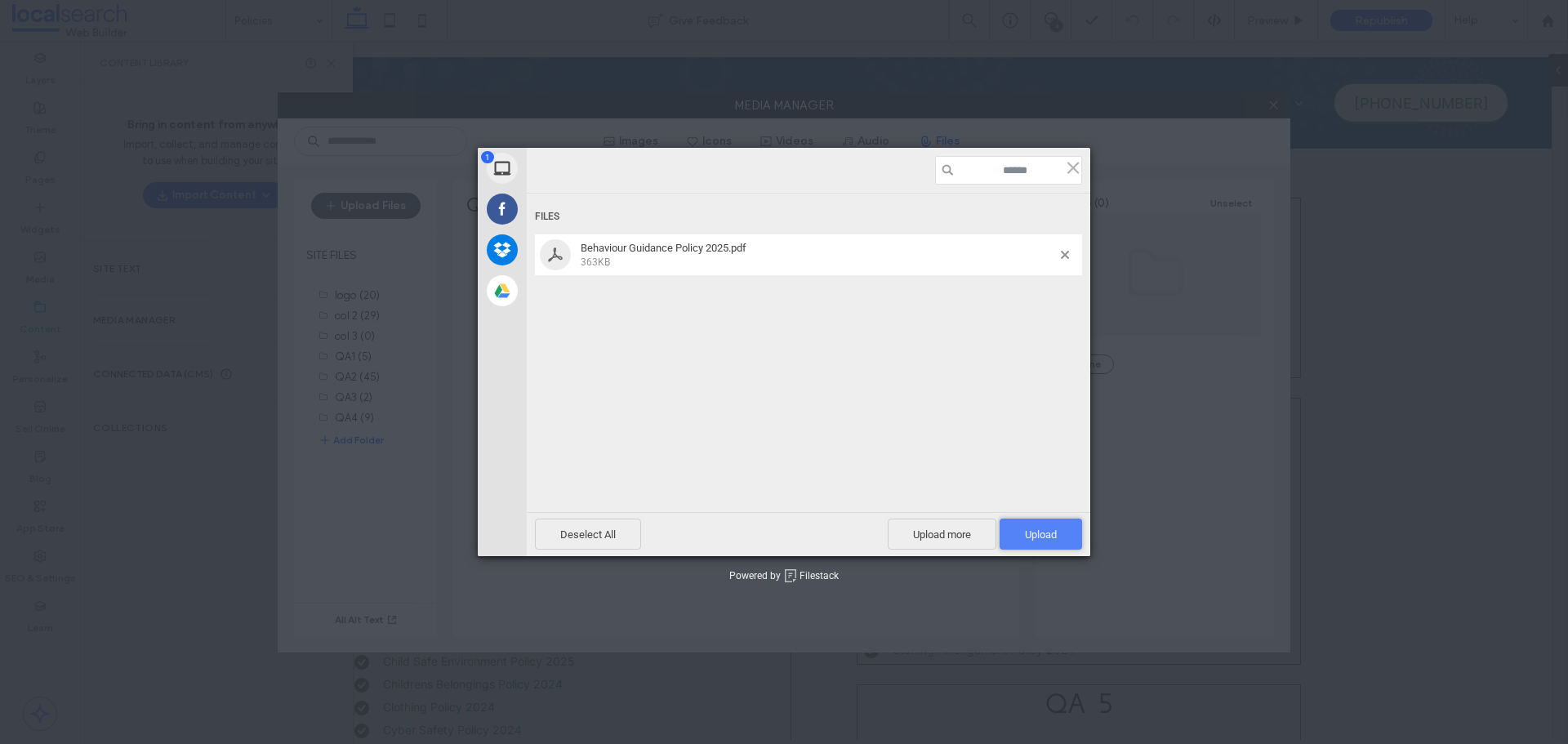
click at [1048, 538] on span "Upload 1" at bounding box center [1040, 534] width 32 height 12
click at [858, 409] on div "Uploading Behaviour Guidance Policy 2025.pdf 0.00B / 363KB" at bounding box center [808, 356] width 563 height 326
click at [1064, 253] on span at bounding box center [1064, 254] width 8 height 8
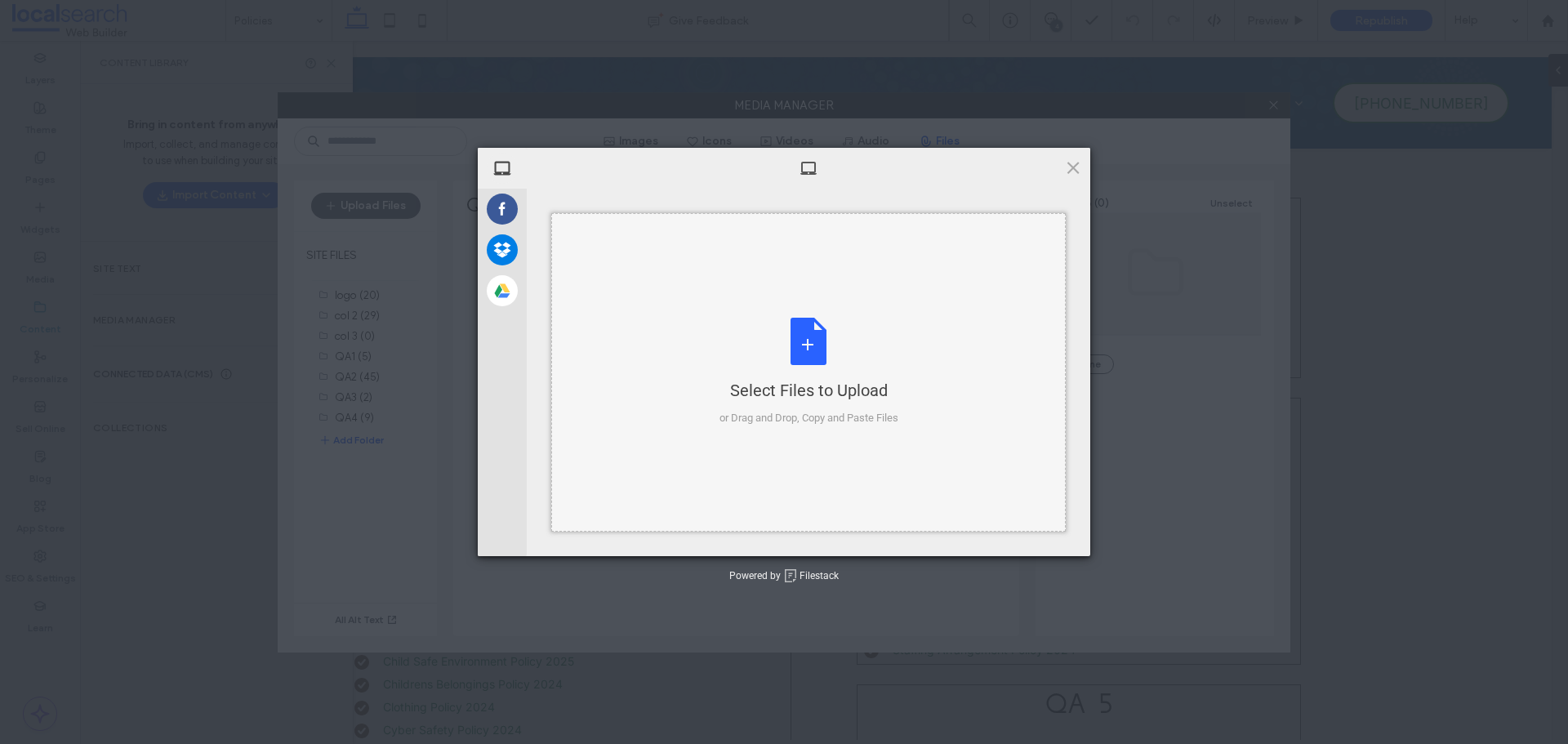
click at [797, 339] on div "Select Files to Upload or Drag and Drop, Copy and Paste Files" at bounding box center [808, 371] width 179 height 108
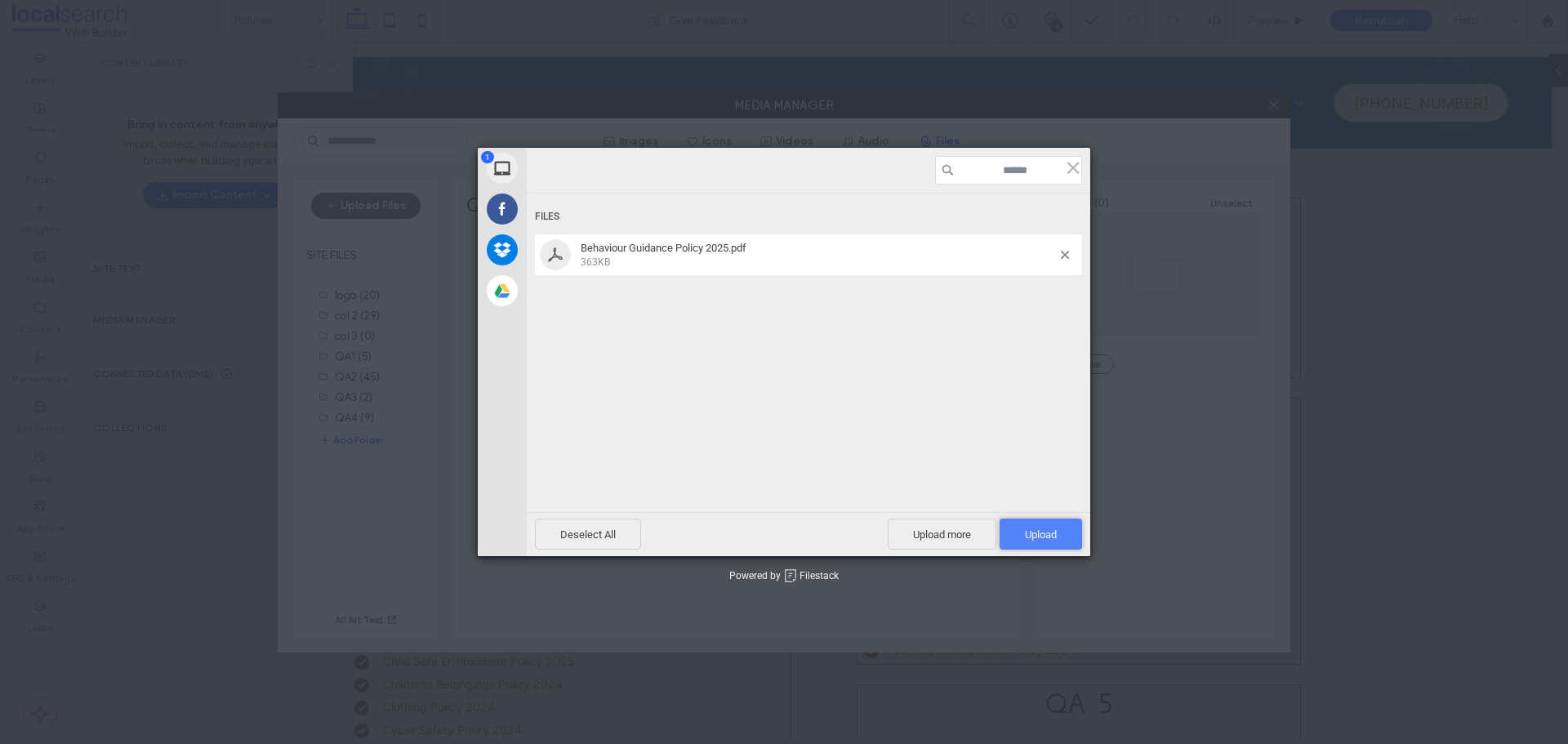
click at [1051, 531] on span "Upload 1" at bounding box center [1040, 534] width 32 height 12
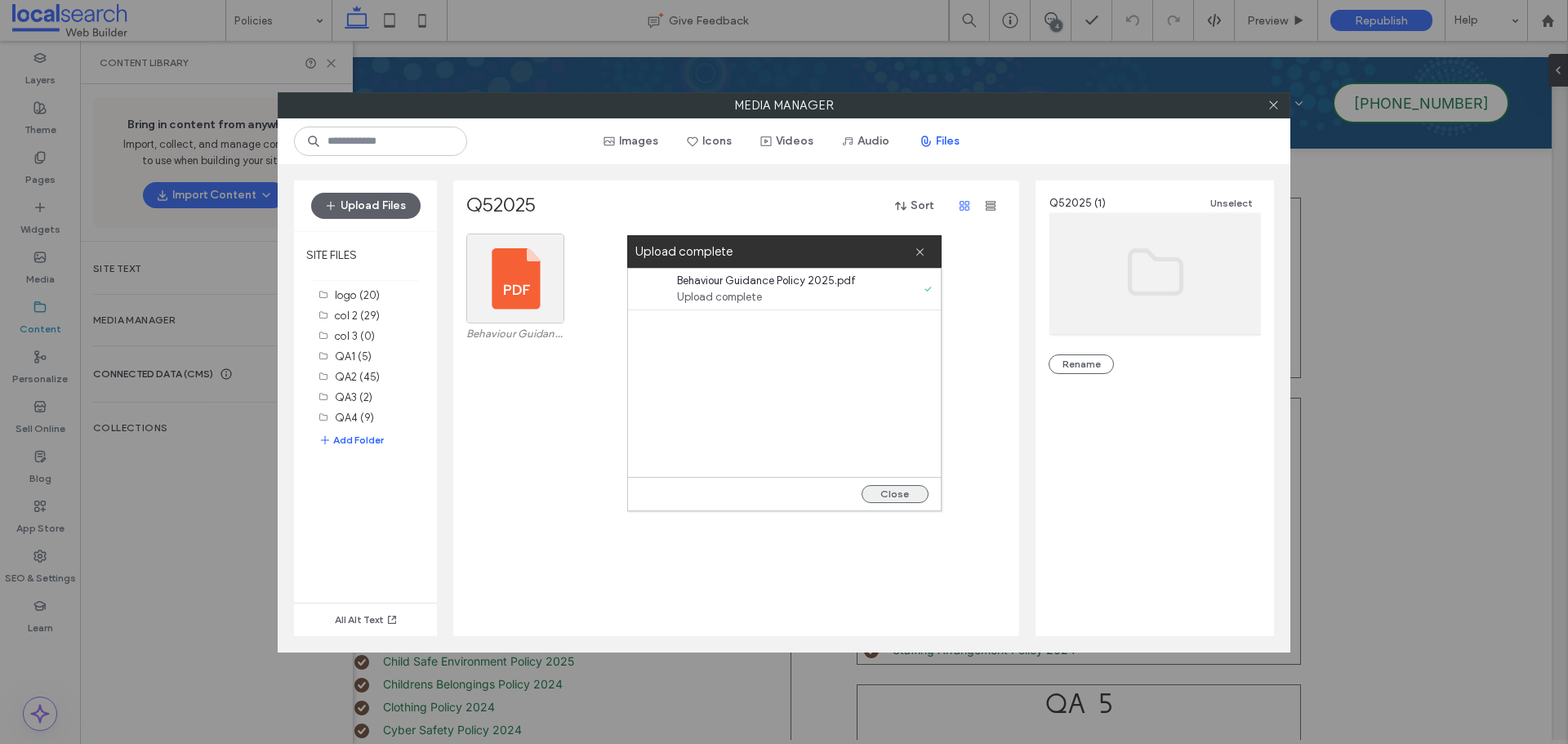
click at [894, 499] on button "Close" at bounding box center [894, 493] width 67 height 18
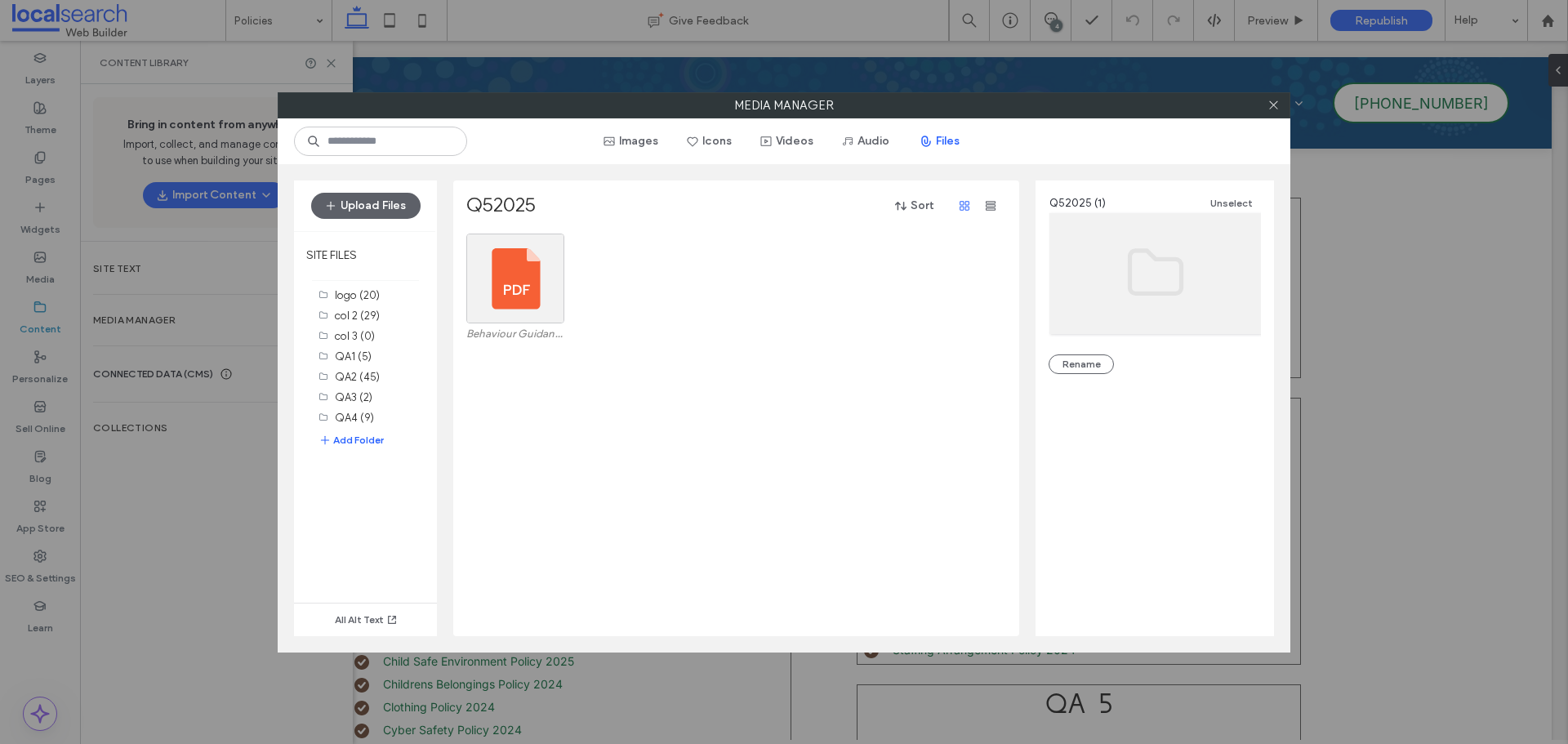
click at [850, 356] on div "Behaviour Guidance Policy 2025.pdf" at bounding box center [741, 434] width 549 height 402
click at [1271, 110] on icon at bounding box center [1273, 105] width 12 height 12
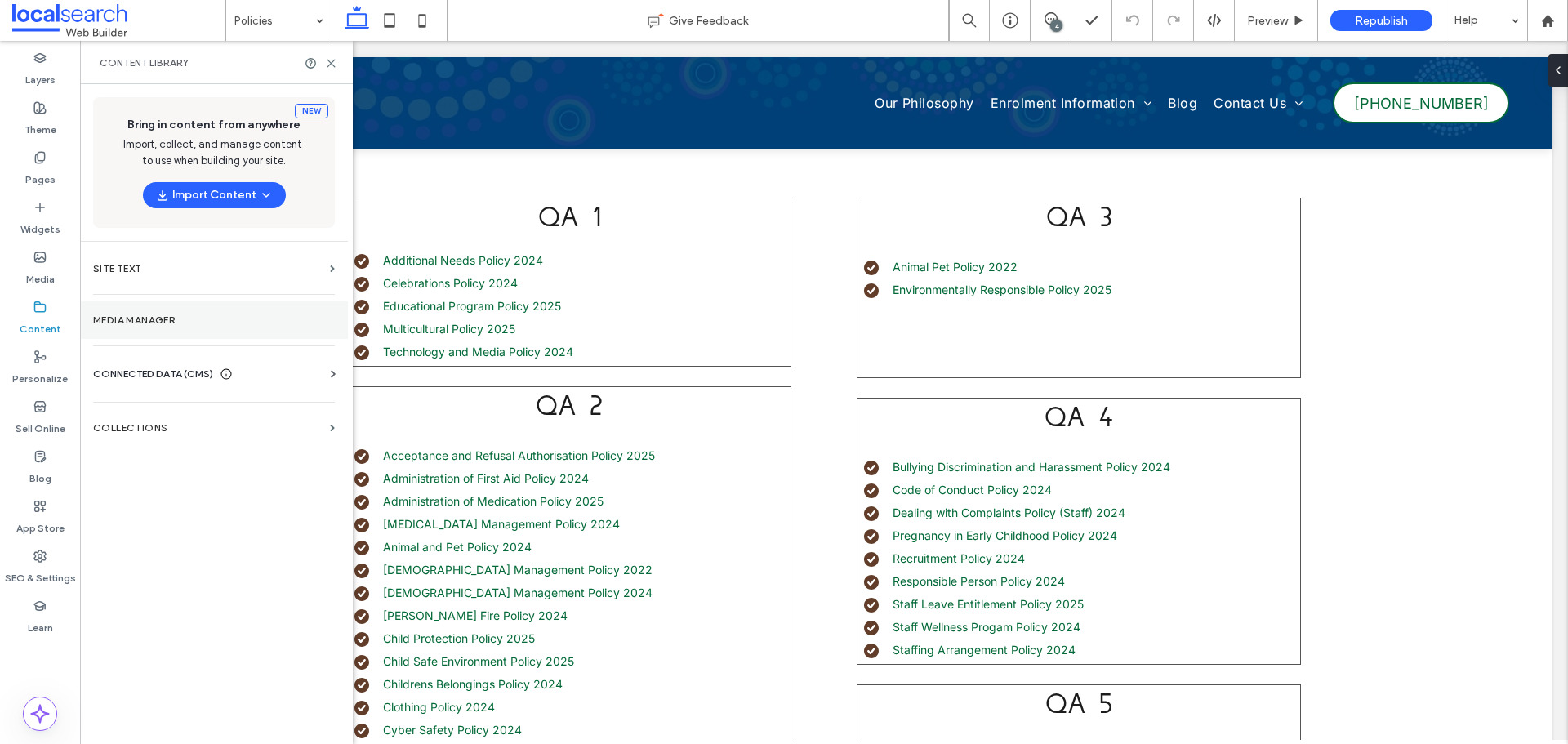
click at [156, 316] on label "Media Manager" at bounding box center [214, 319] width 241 height 11
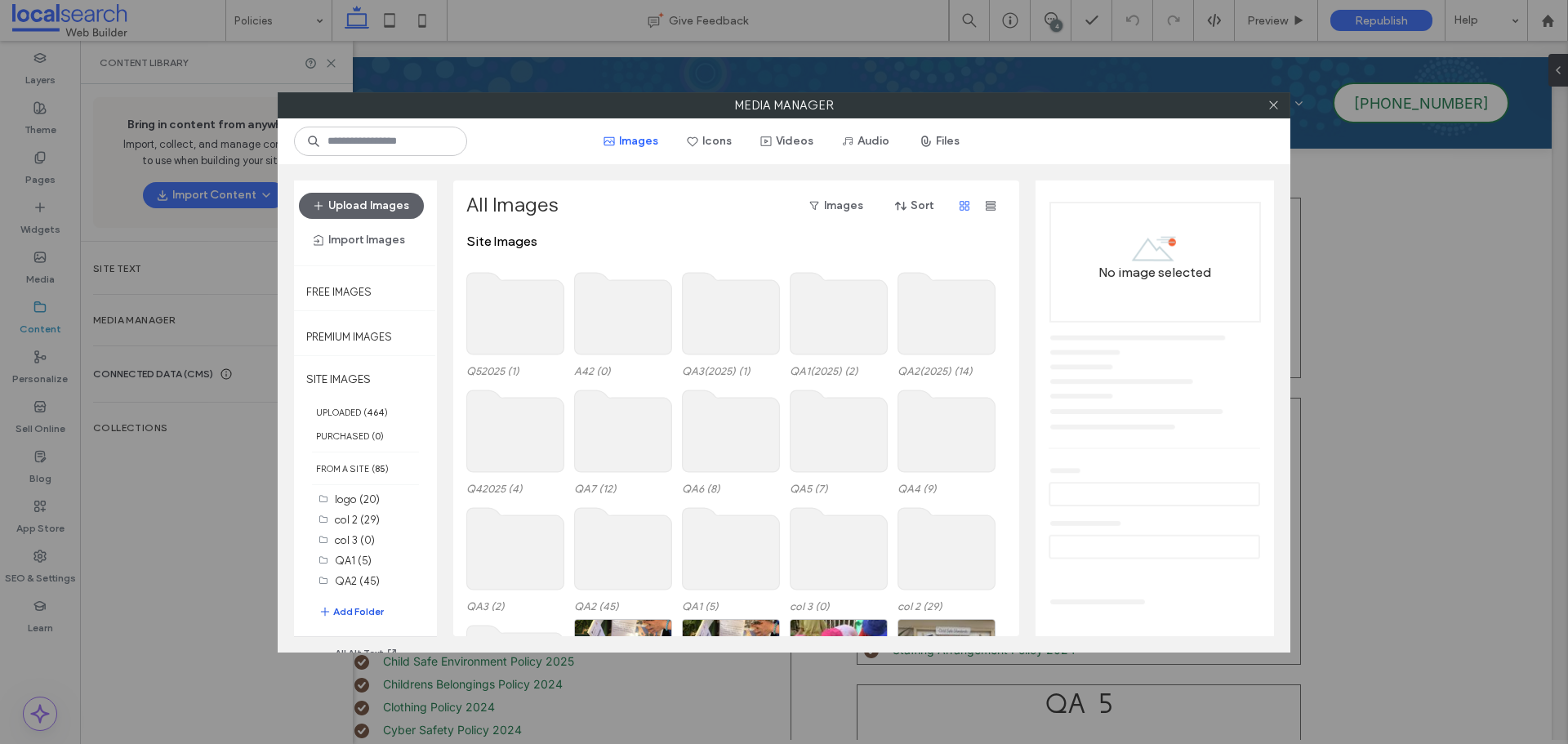
click at [376, 611] on button "Add Folder" at bounding box center [350, 611] width 65 height 16
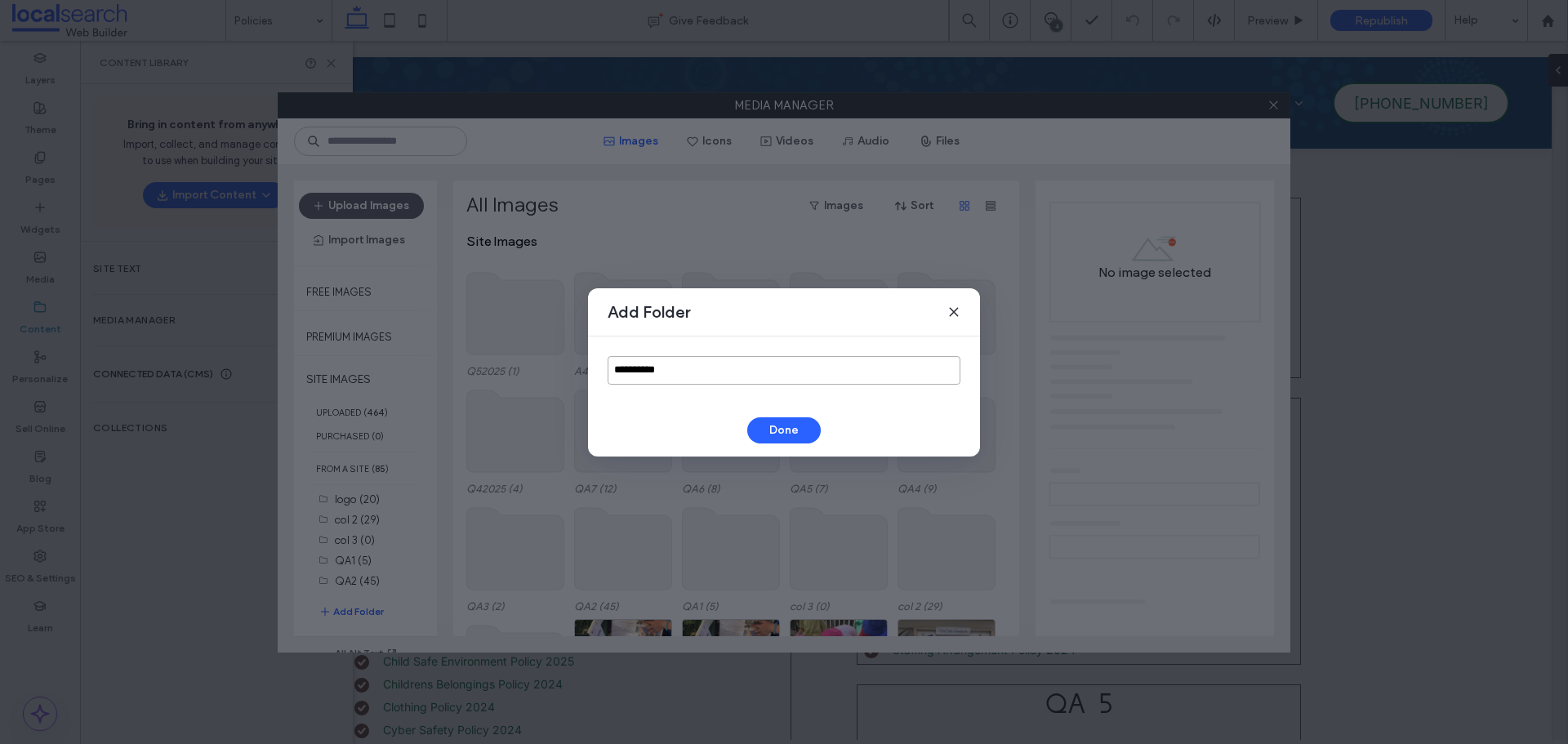
click at [697, 364] on input "**********" at bounding box center [784, 369] width 353 height 29
type input "*******"
click at [783, 427] on button "Done" at bounding box center [783, 430] width 74 height 26
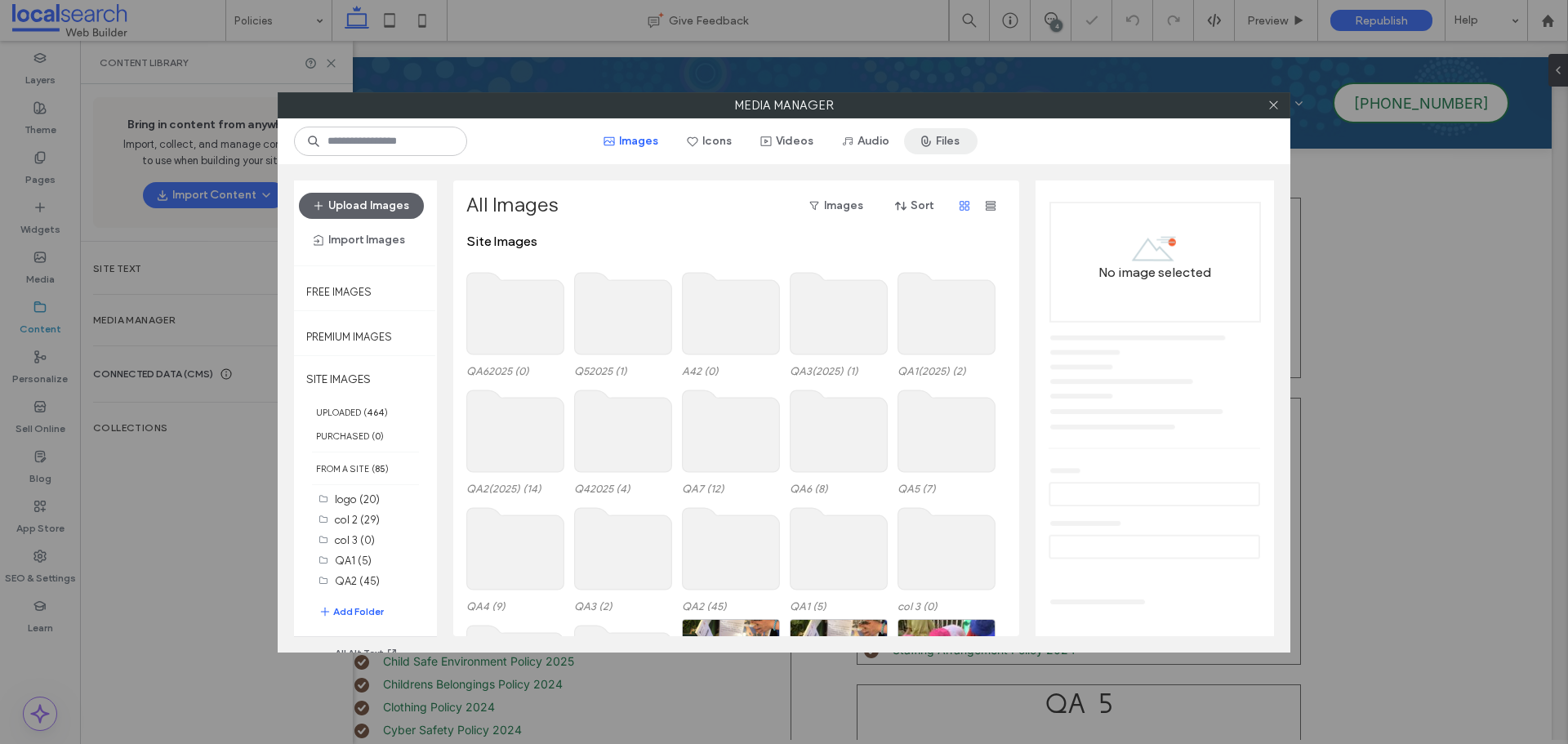
click at [935, 146] on span "button" at bounding box center [927, 141] width 16 height 24
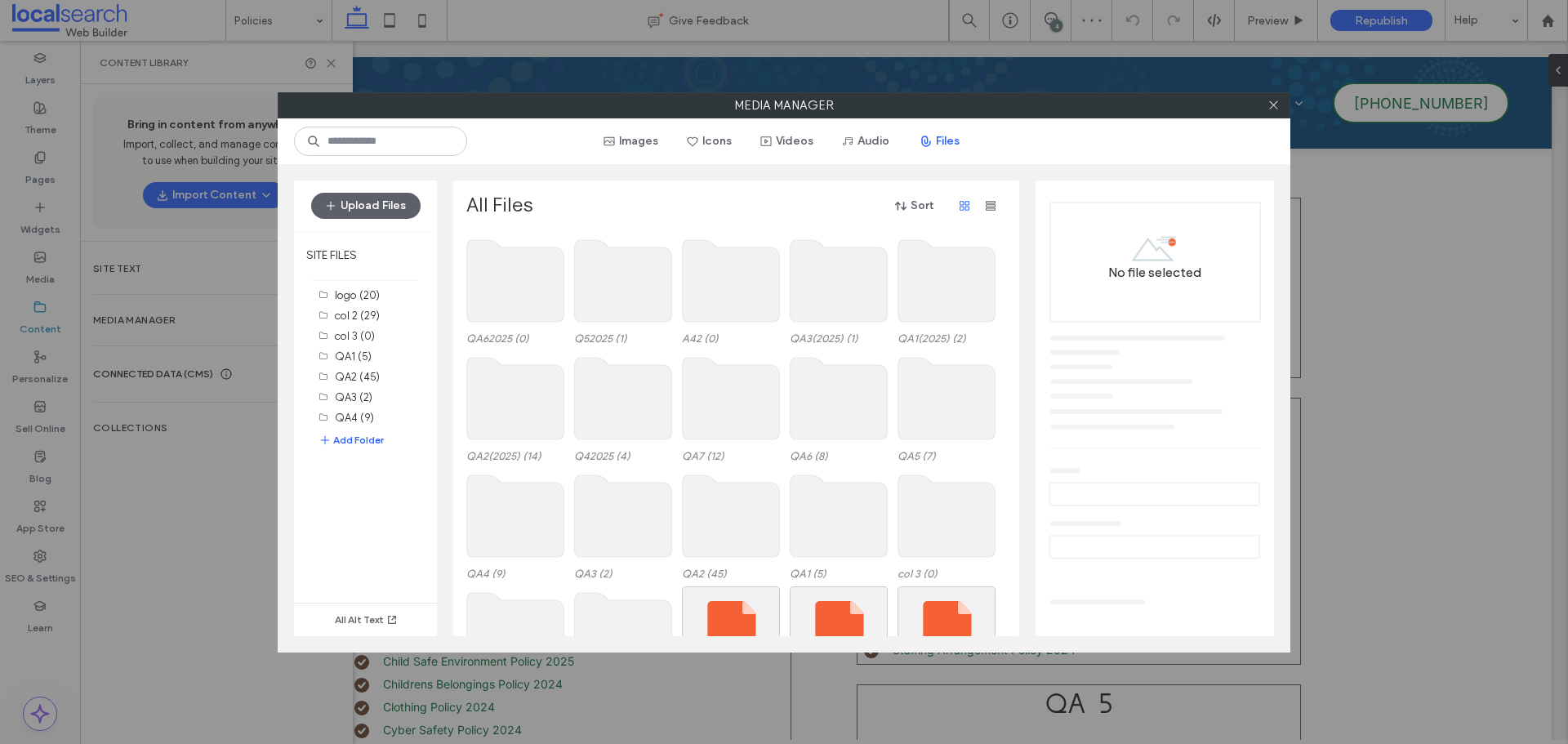
click at [527, 313] on use at bounding box center [516, 280] width 97 height 81
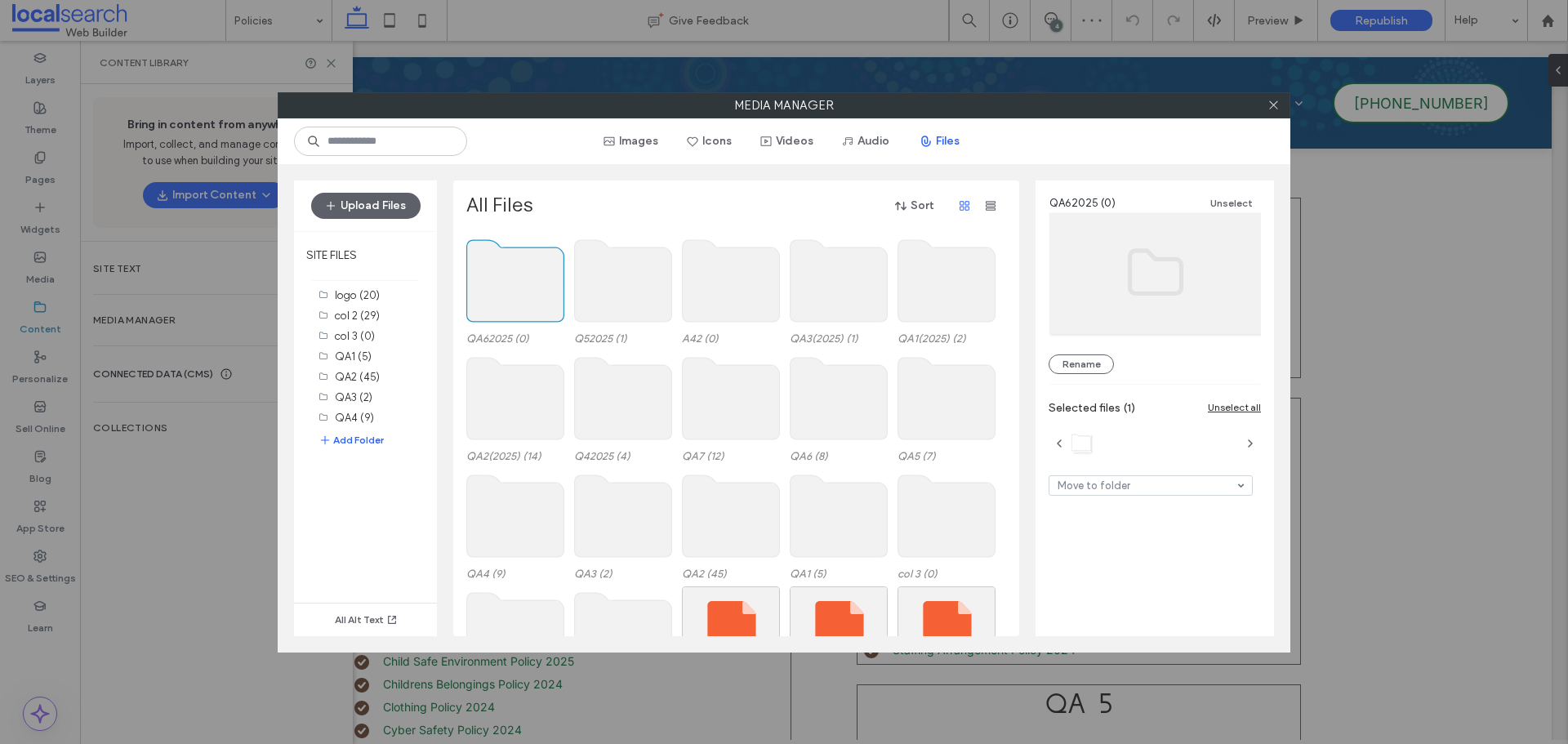
click at [527, 313] on use at bounding box center [516, 280] width 97 height 81
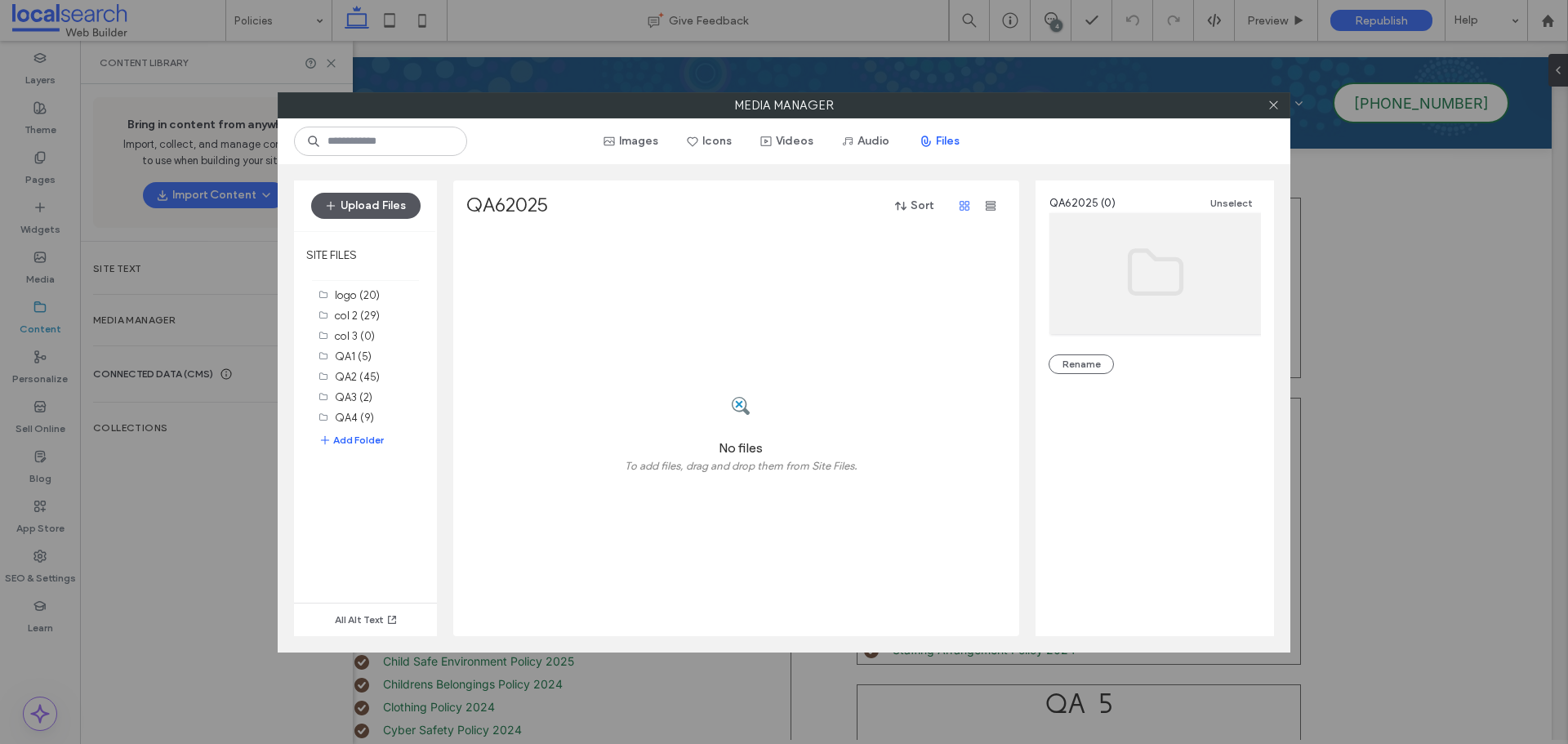
click at [376, 213] on button "Upload Files" at bounding box center [365, 206] width 109 height 26
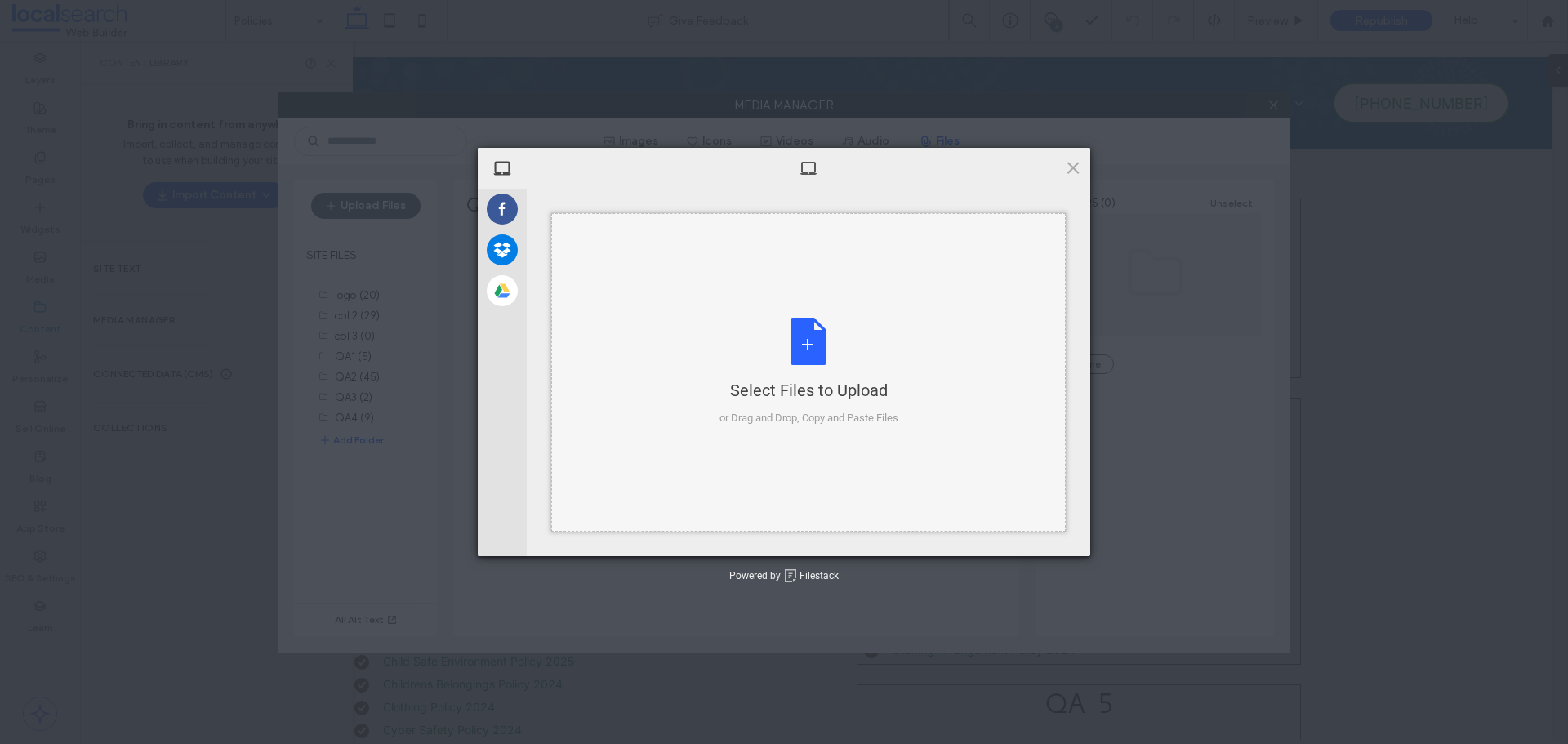
click at [743, 310] on div "Select Files to Upload or Drag and Drop, Copy and Paste Files" at bounding box center [808, 372] width 514 height 318
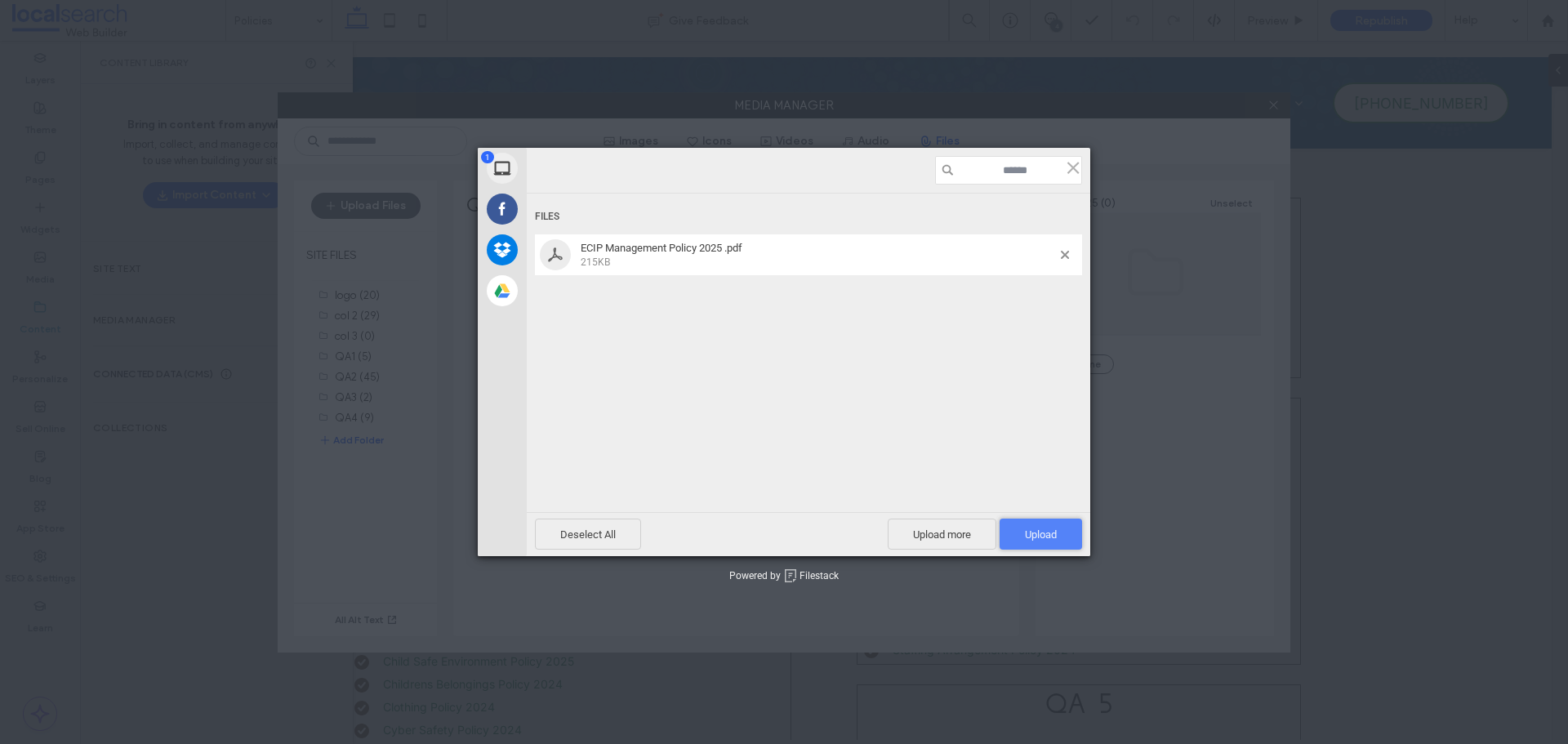
click at [1039, 540] on span "Upload 1" at bounding box center [1040, 534] width 32 height 12
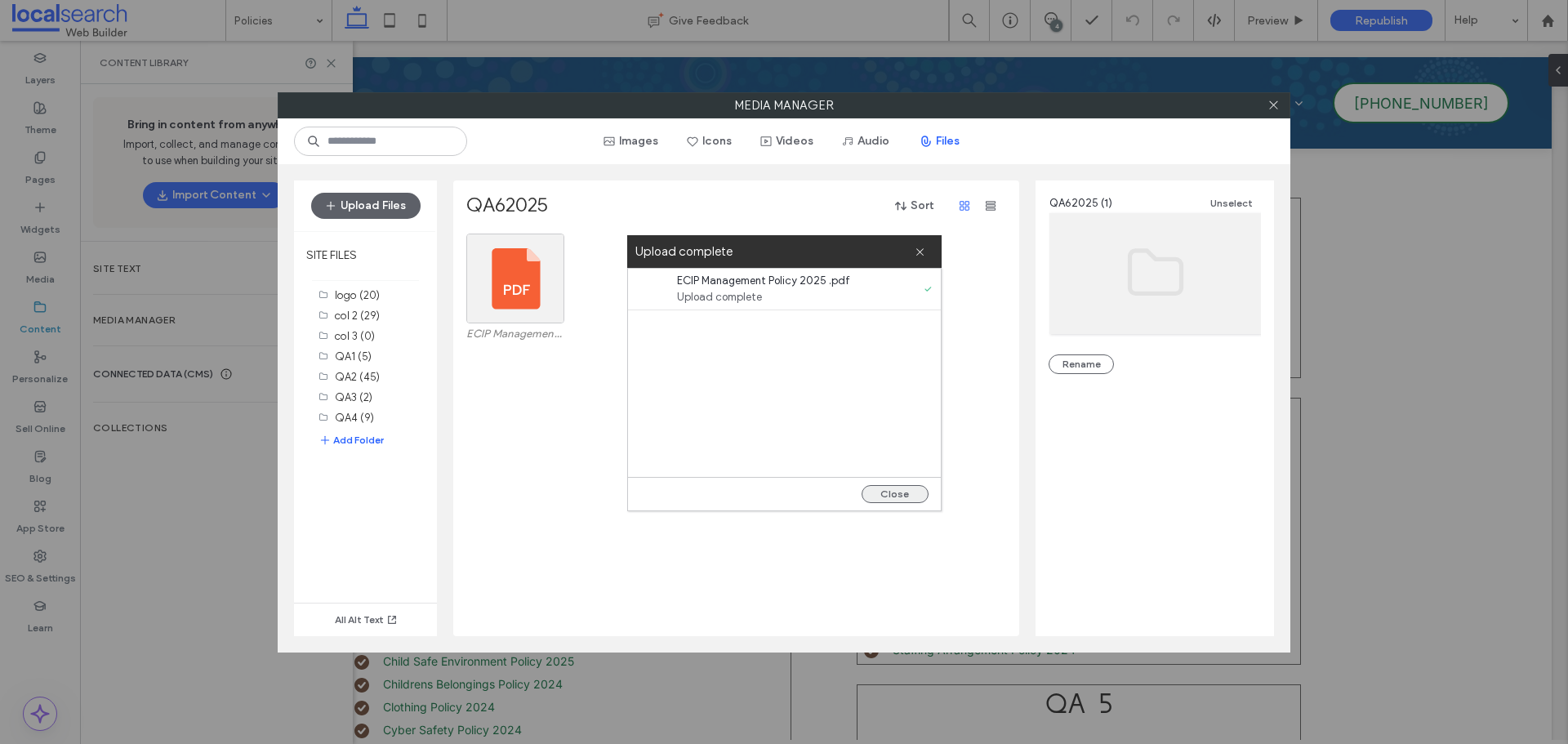
click at [880, 490] on button "Close" at bounding box center [894, 493] width 67 height 18
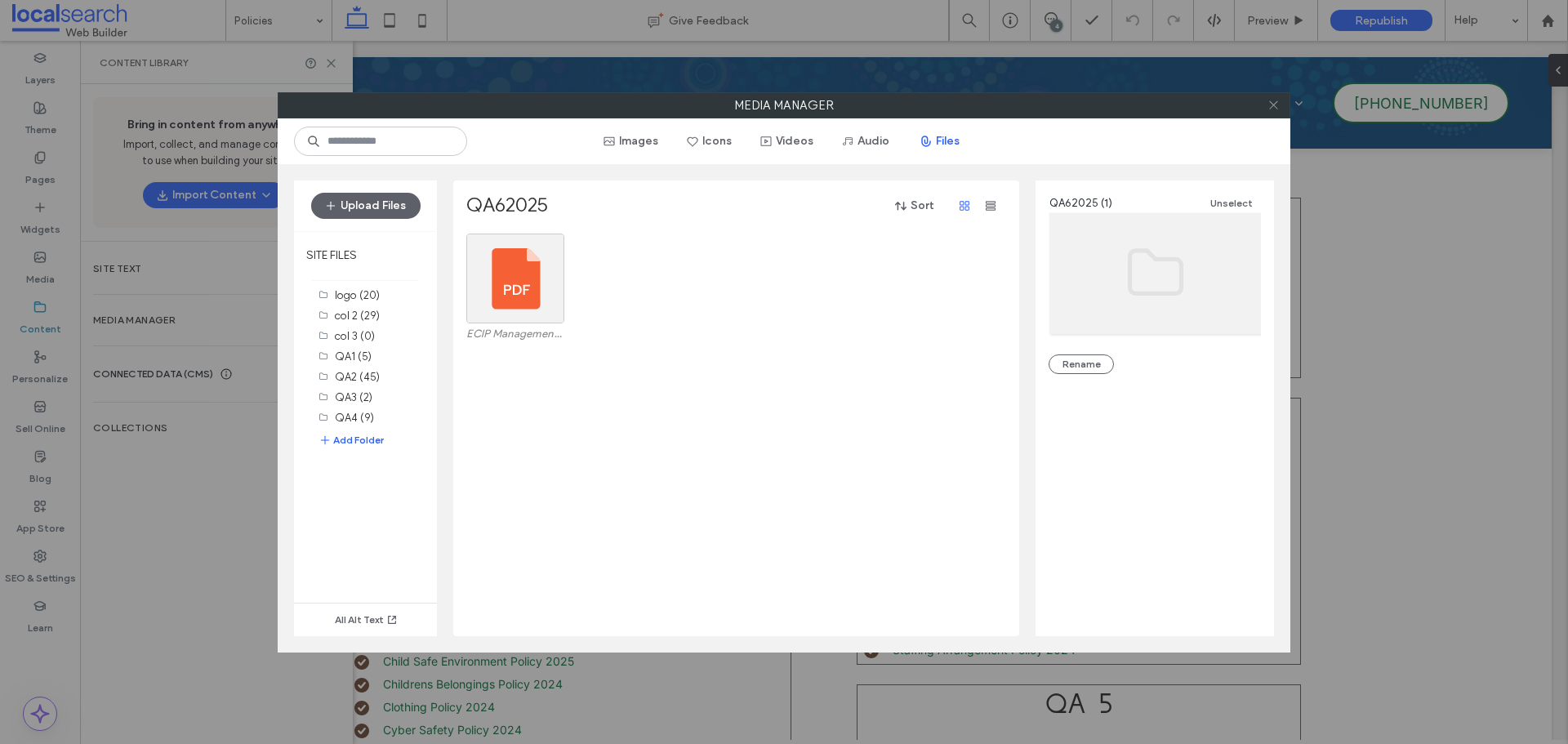
click at [1276, 116] on span at bounding box center [1273, 106] width 12 height 24
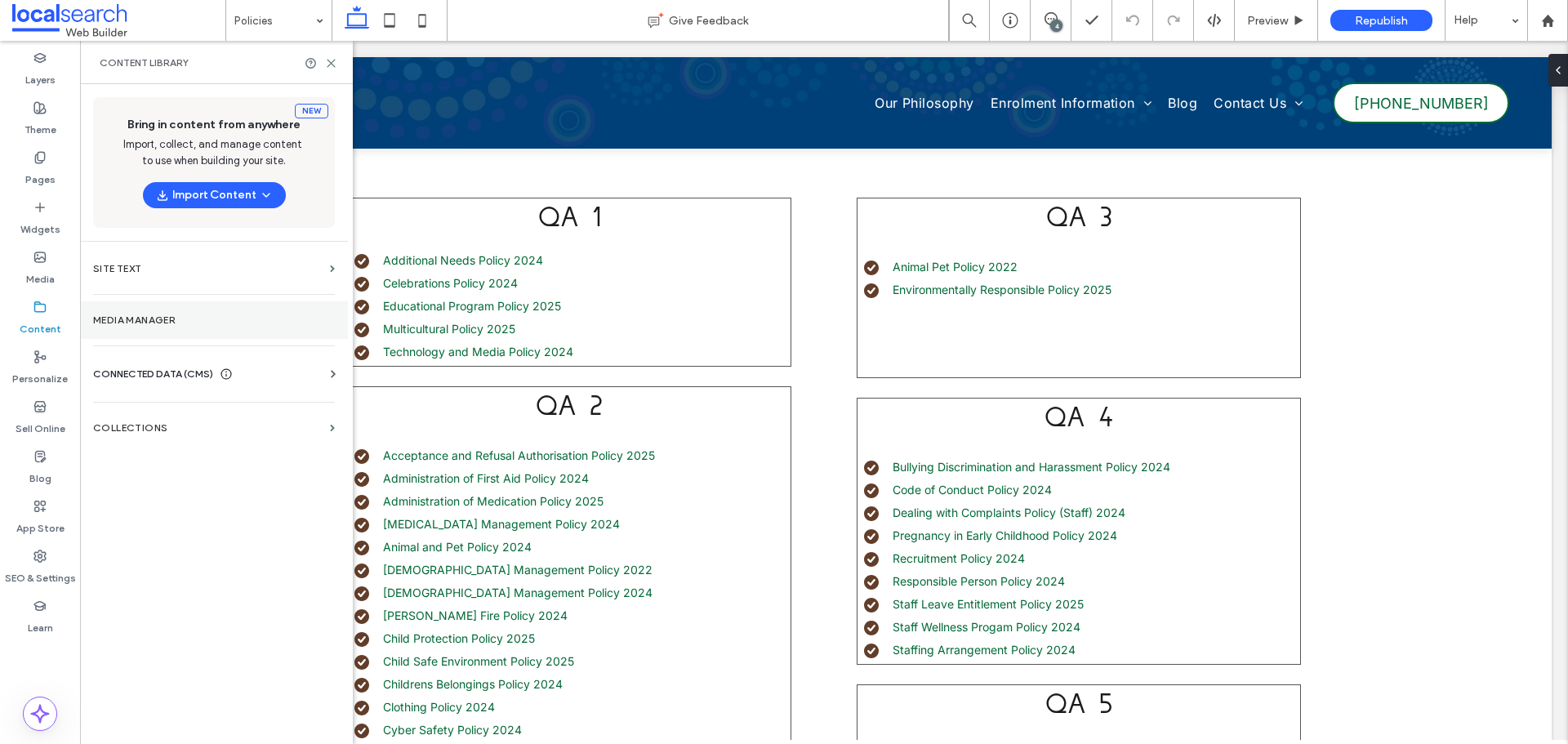
click at [257, 336] on section "Media Manager" at bounding box center [213, 319] width 267 height 37
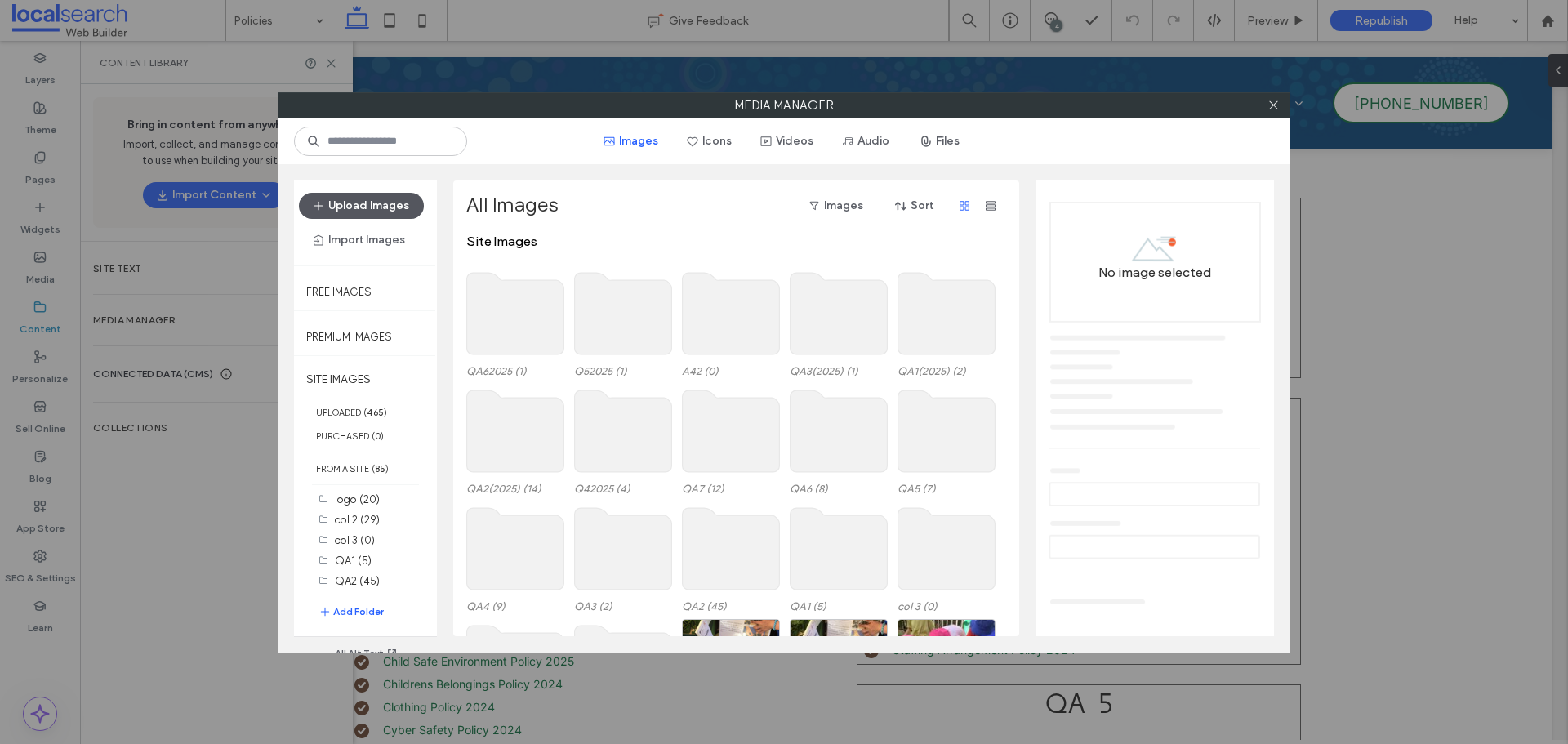
click at [381, 214] on button "Upload Images" at bounding box center [361, 206] width 125 height 26
click at [336, 603] on button "Add Folder" at bounding box center [350, 611] width 65 height 16
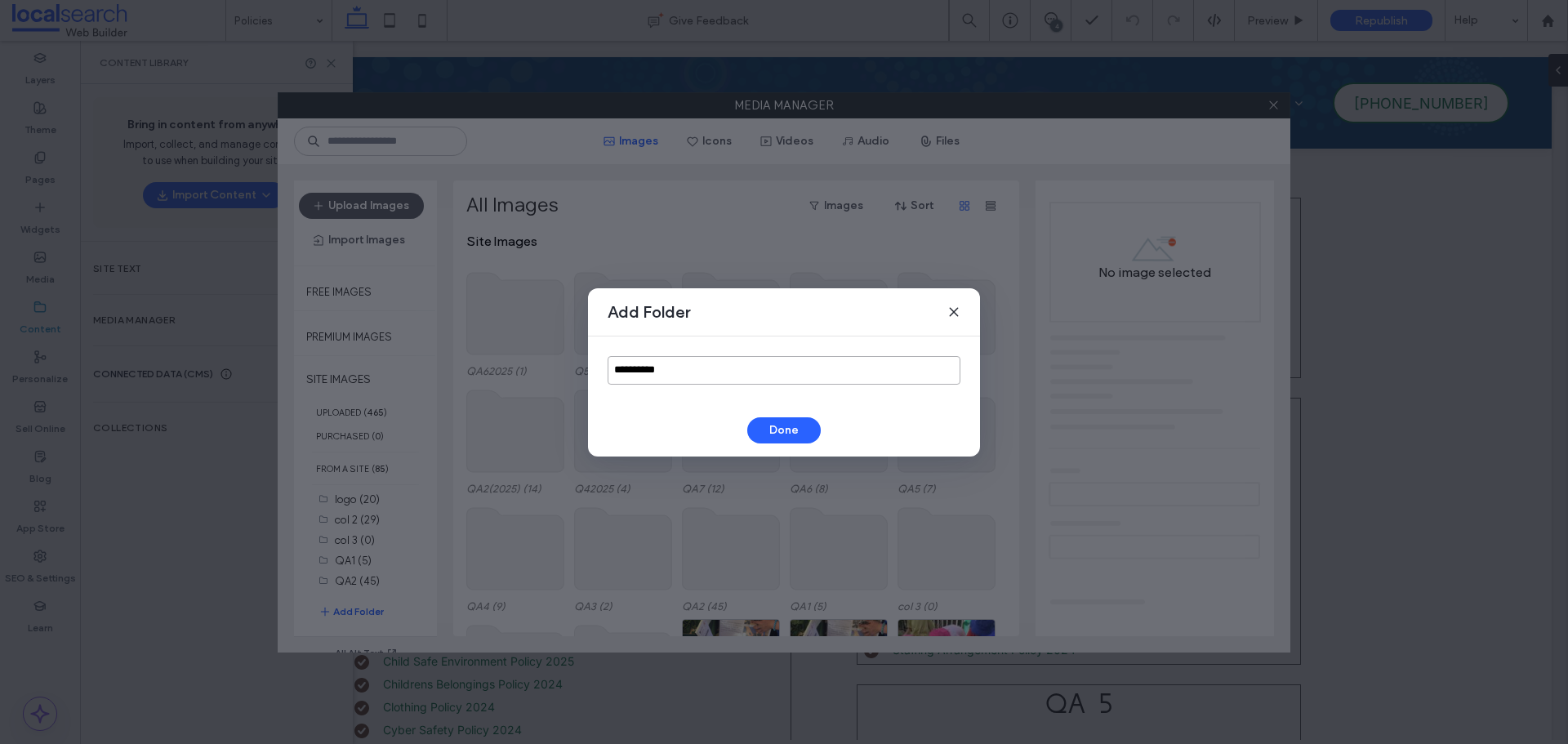
click at [776, 380] on input "**********" at bounding box center [784, 369] width 353 height 29
type input "*"
type input "*******"
click at [789, 428] on button "Done" at bounding box center [783, 430] width 74 height 26
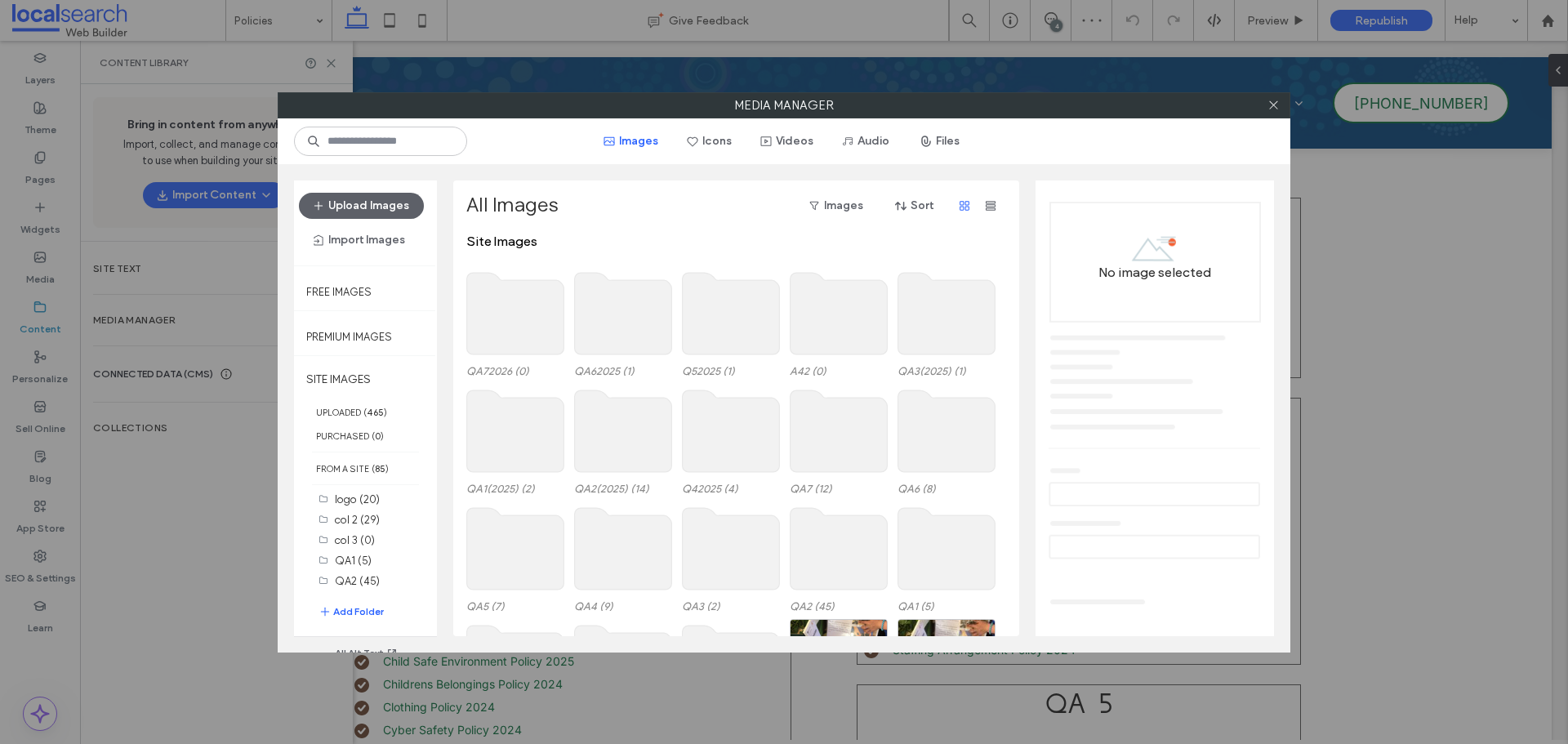
click at [518, 327] on use at bounding box center [516, 313] width 97 height 81
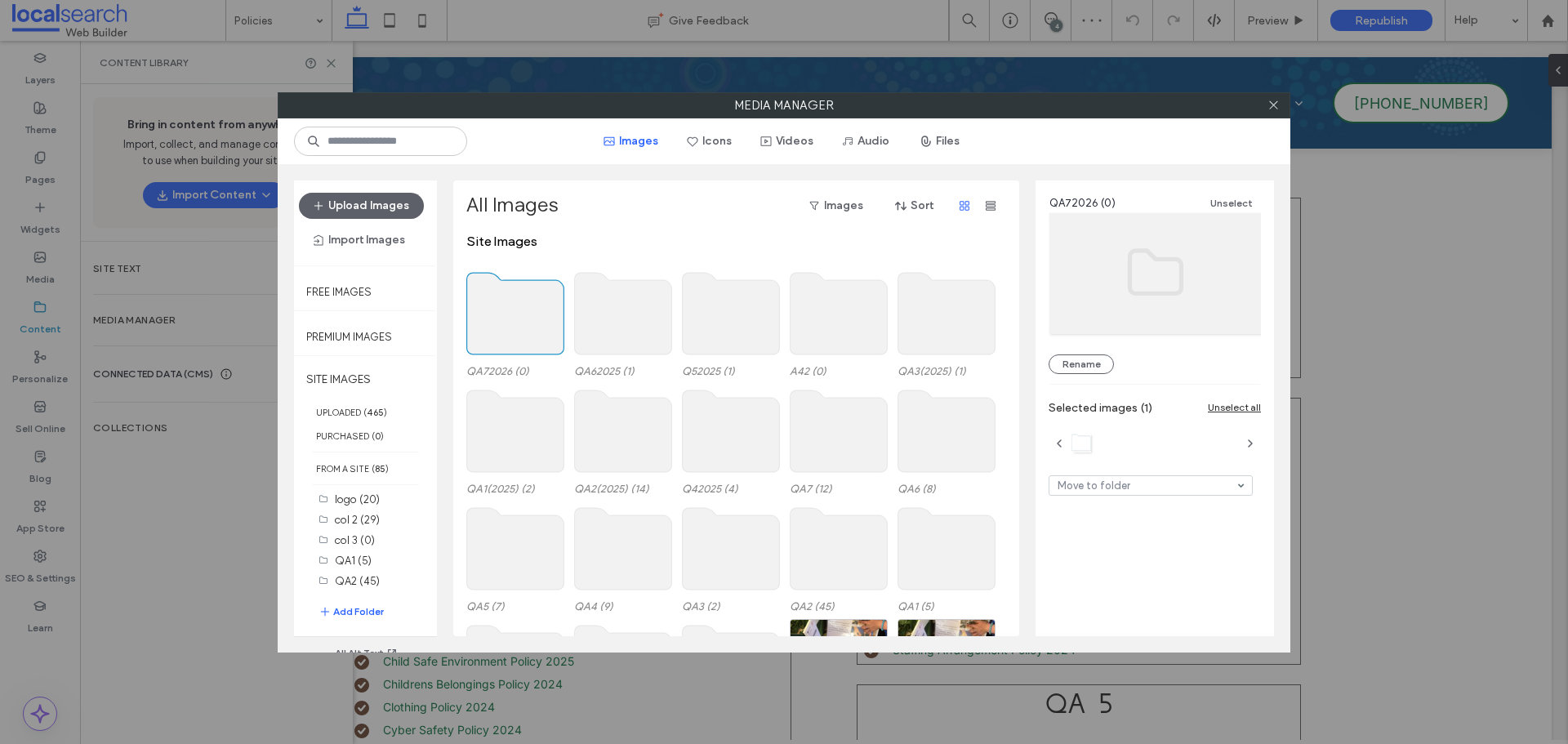
click at [518, 327] on use at bounding box center [516, 313] width 97 height 81
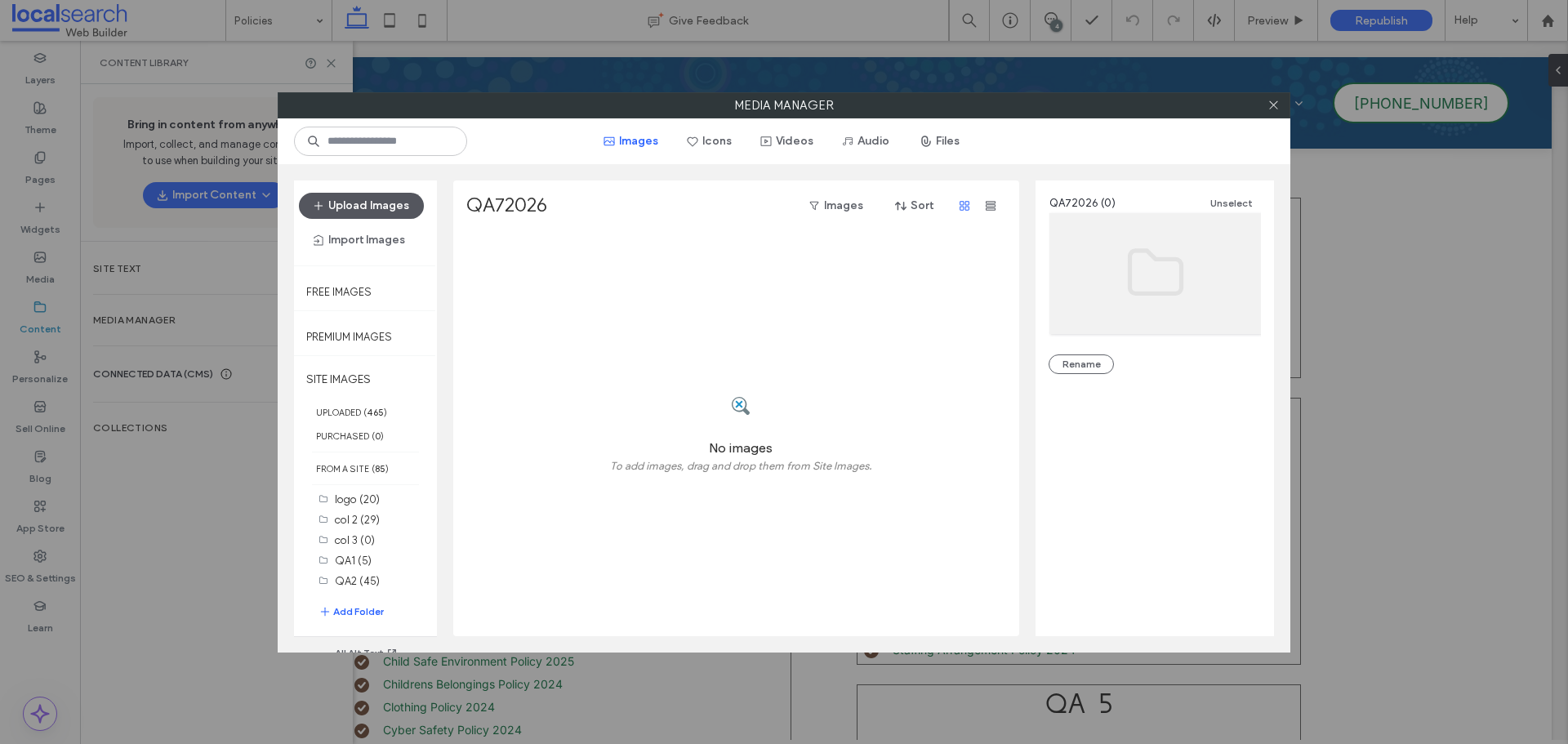
click at [375, 208] on button "Upload Images" at bounding box center [361, 206] width 125 height 26
click at [932, 141] on icon "button" at bounding box center [925, 141] width 13 height 13
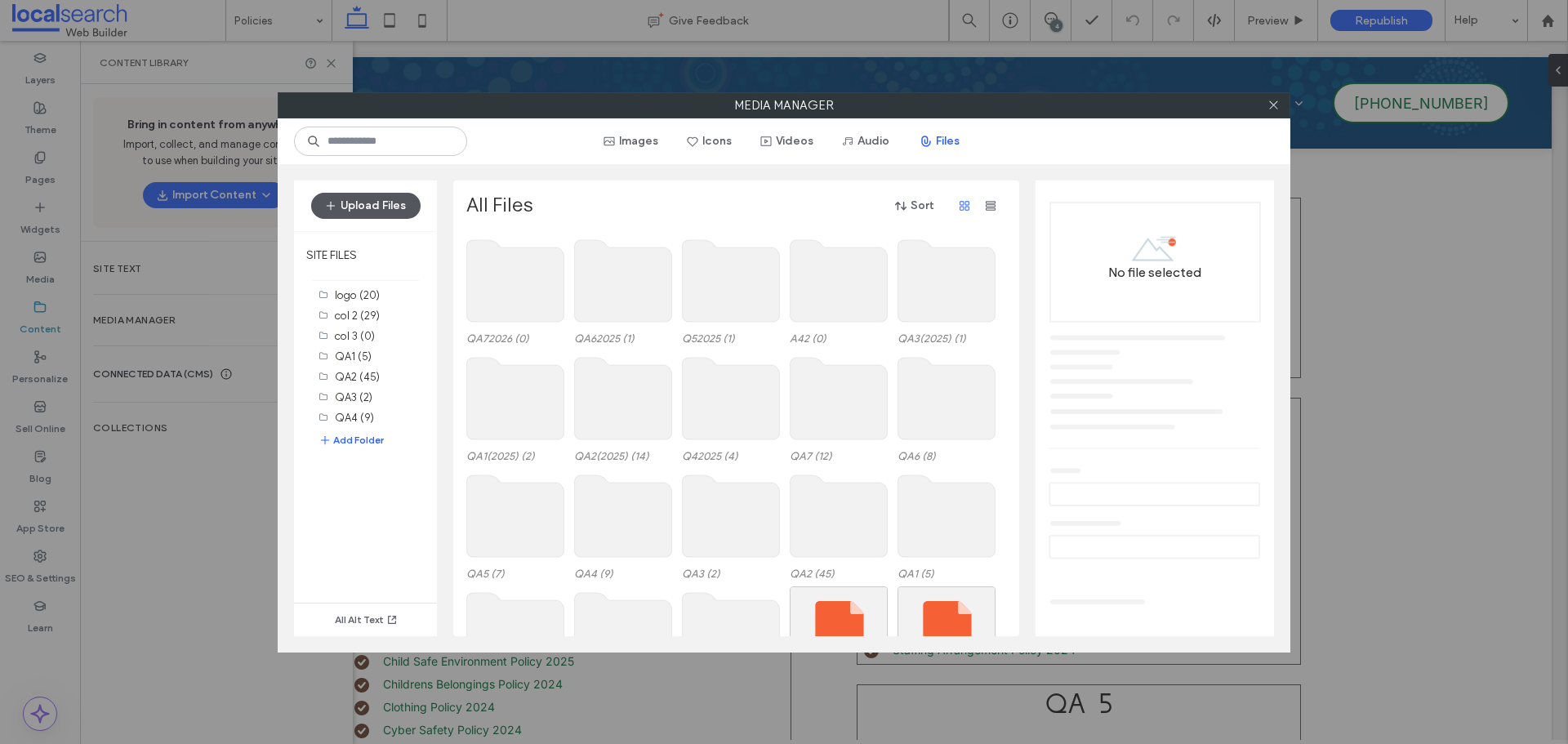
click at [390, 208] on button "Upload Files" at bounding box center [365, 206] width 109 height 26
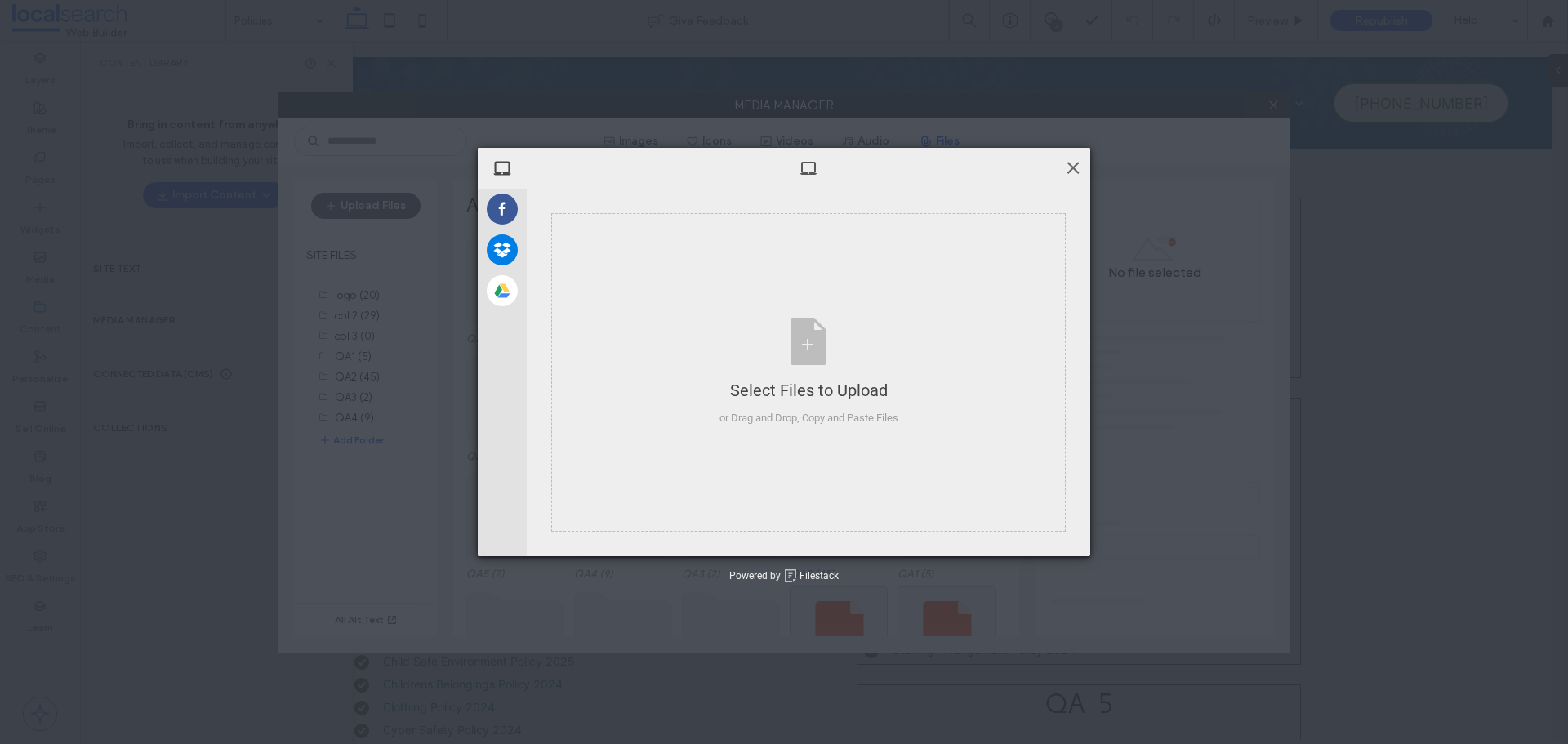
click at [1070, 170] on span at bounding box center [1072, 167] width 18 height 18
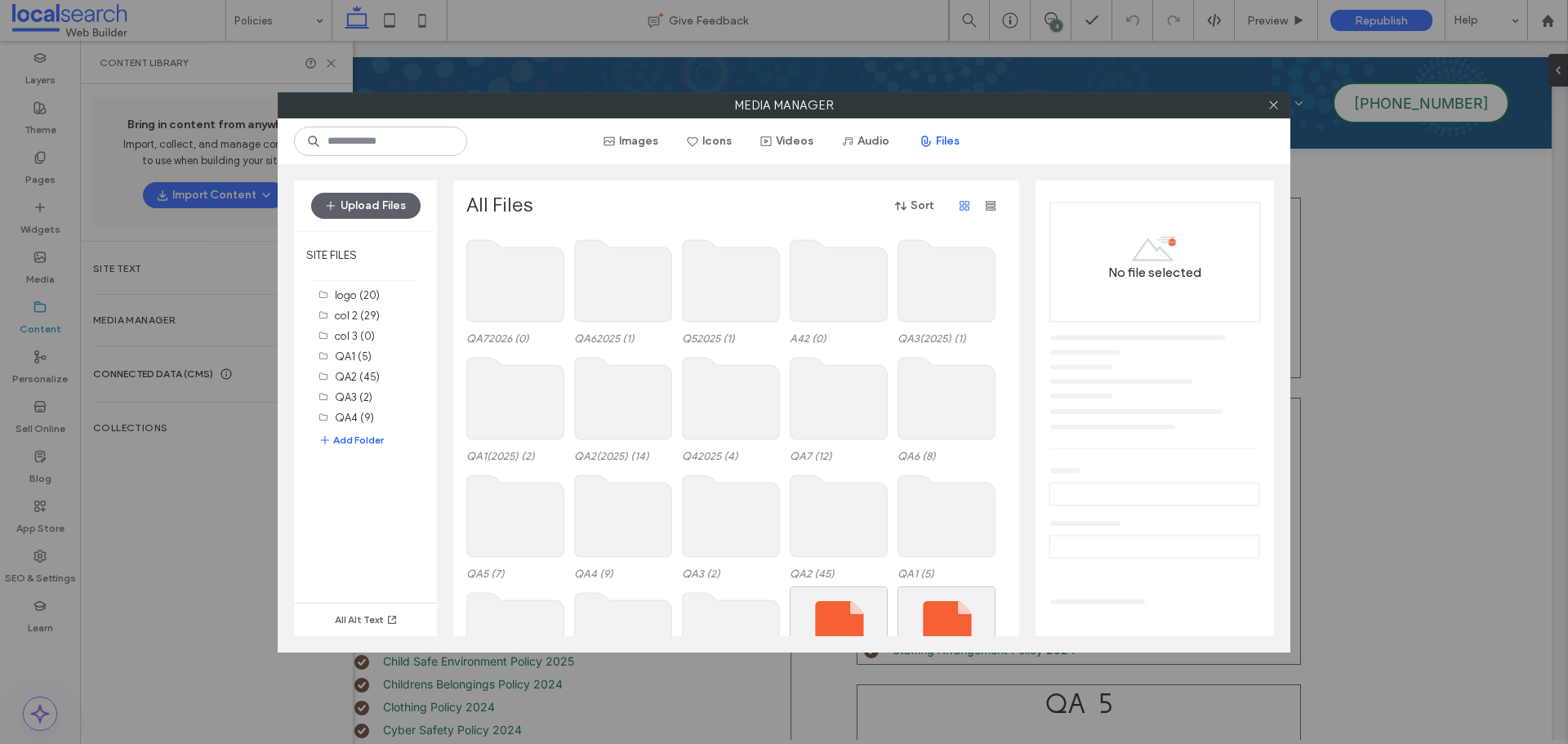
click at [513, 274] on use at bounding box center [516, 280] width 97 height 81
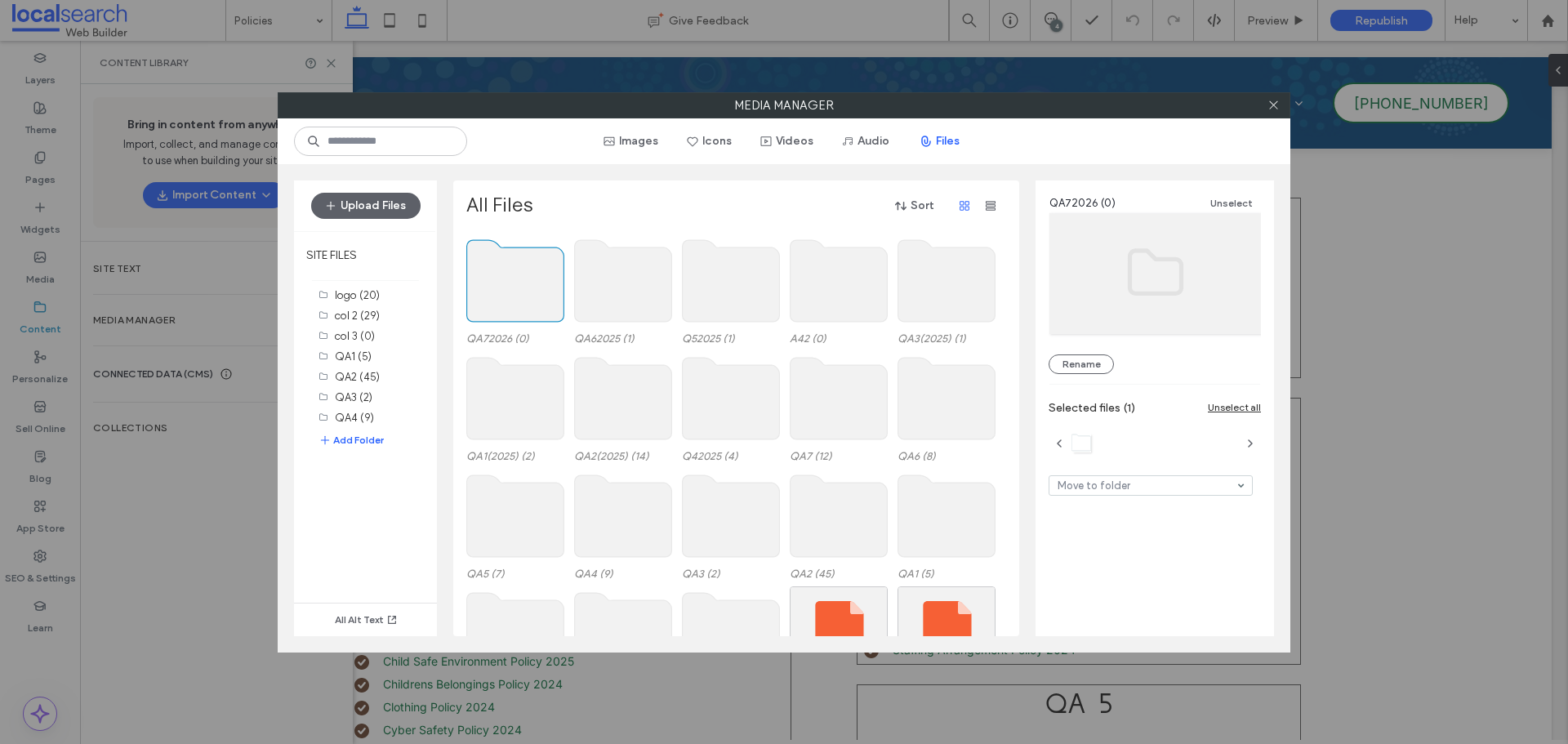
click at [513, 274] on use at bounding box center [516, 280] width 97 height 81
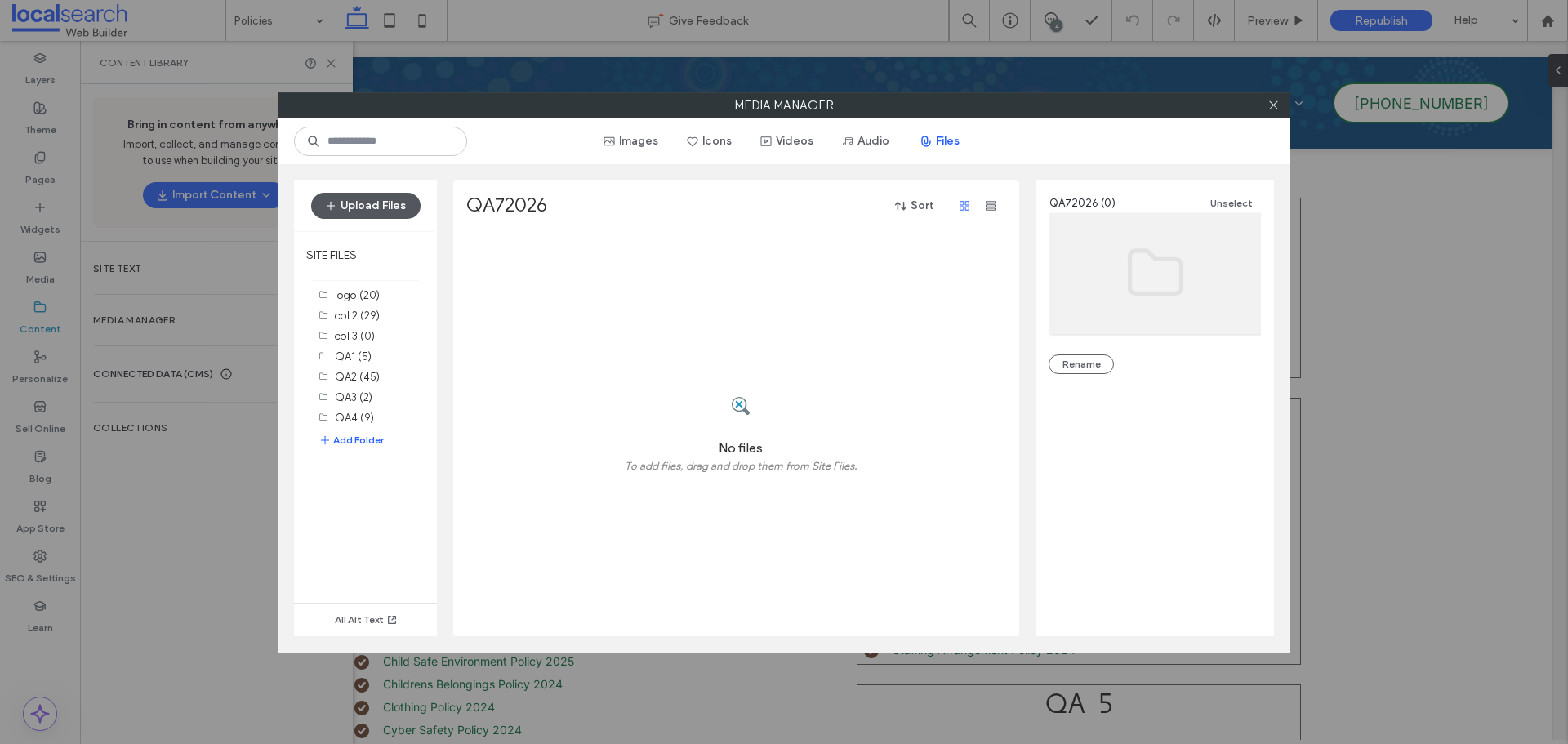
click at [362, 193] on button "Upload Files" at bounding box center [365, 206] width 109 height 26
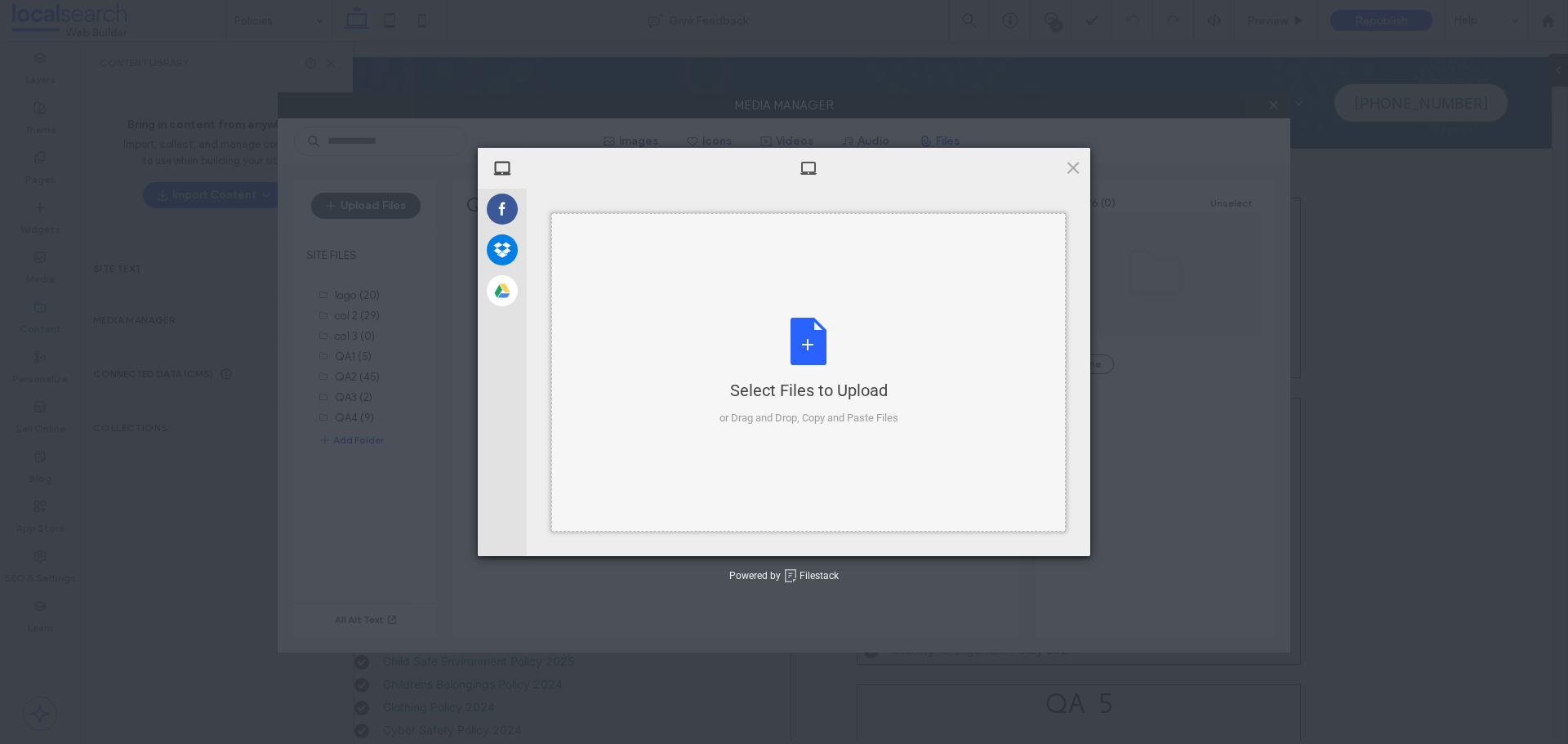
click at [802, 364] on div "Select Files to Upload or Drag and Drop, Copy and Paste Files" at bounding box center [808, 371] width 179 height 108
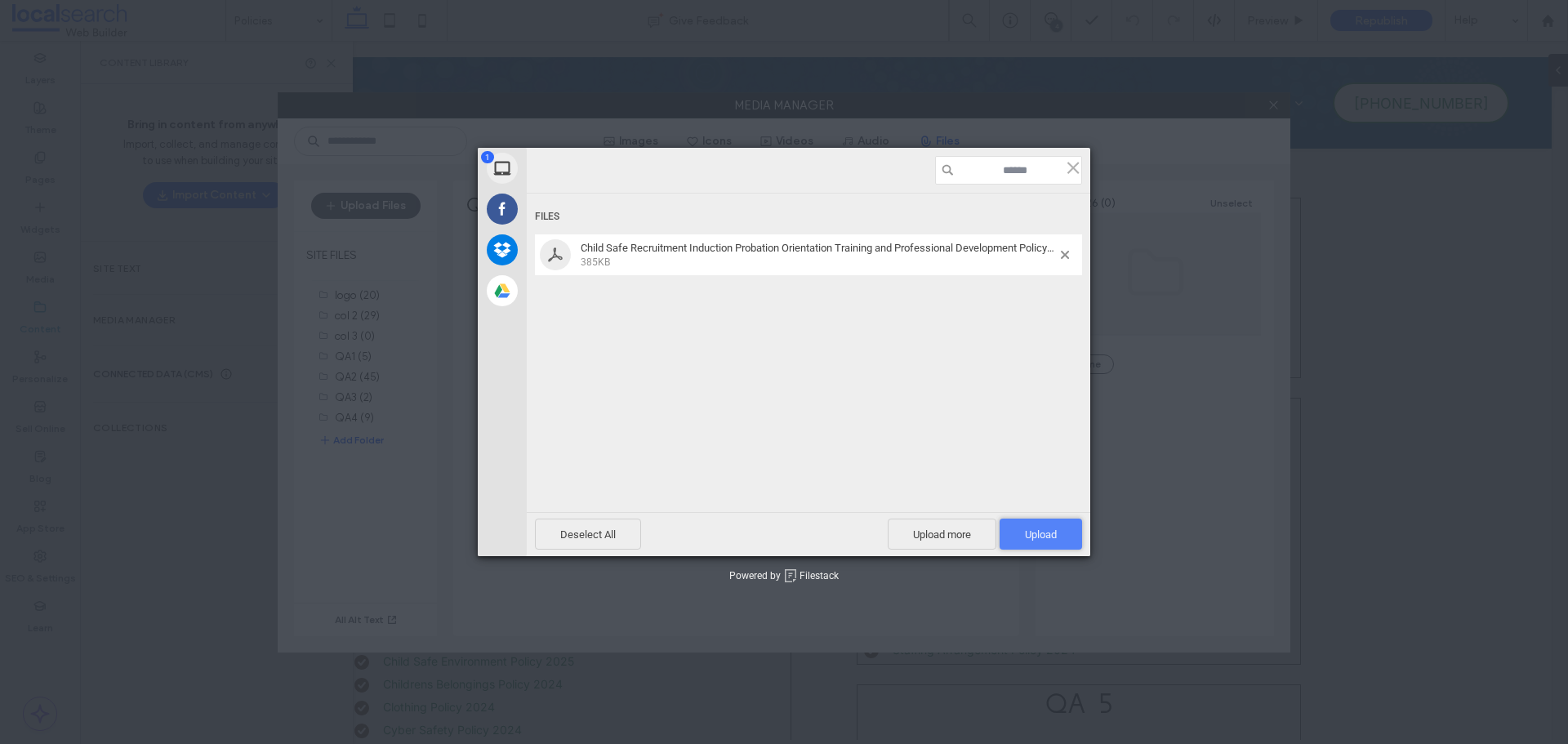
click at [1021, 541] on span "Upload 1" at bounding box center [1040, 534] width 82 height 31
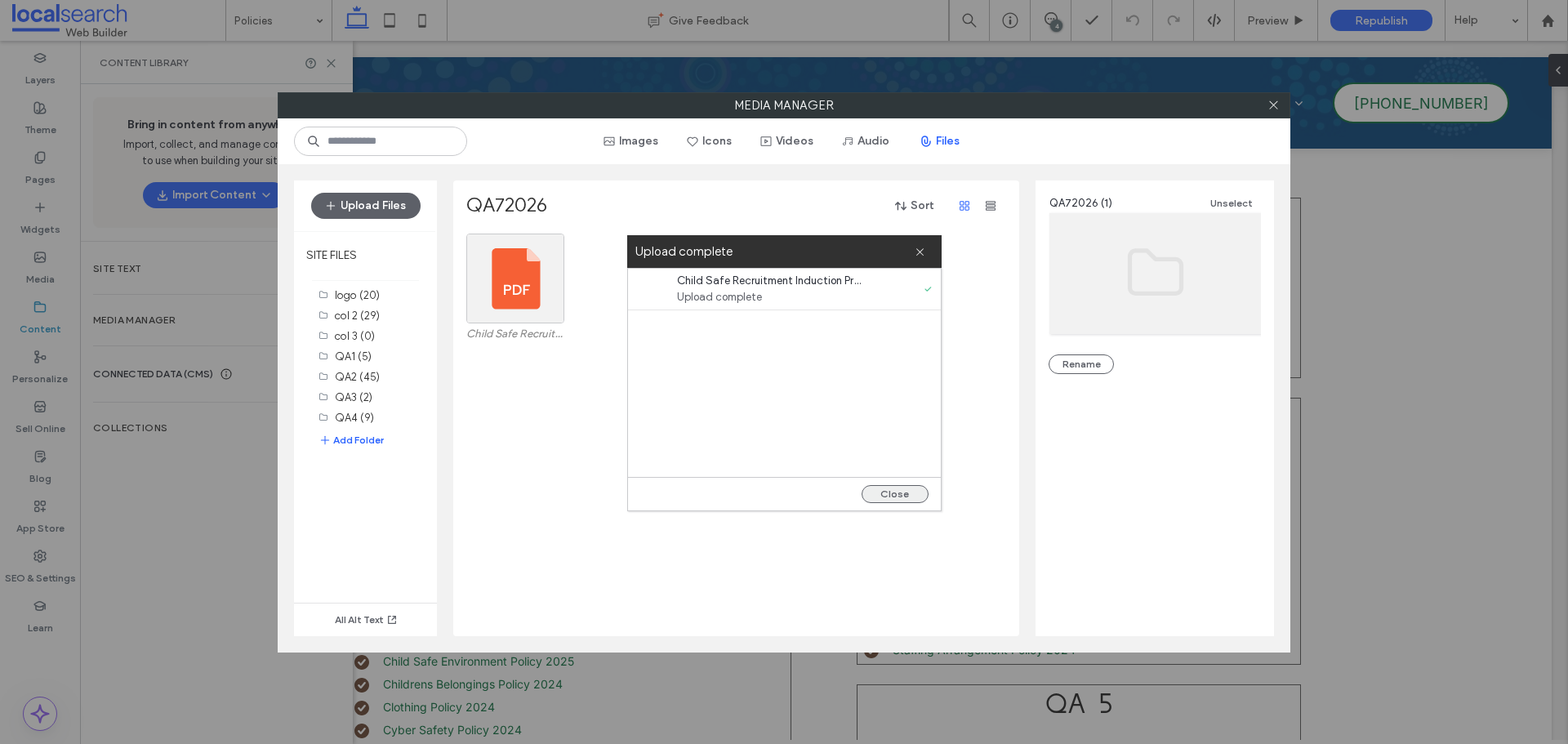
click at [922, 491] on button "Close" at bounding box center [894, 493] width 67 height 18
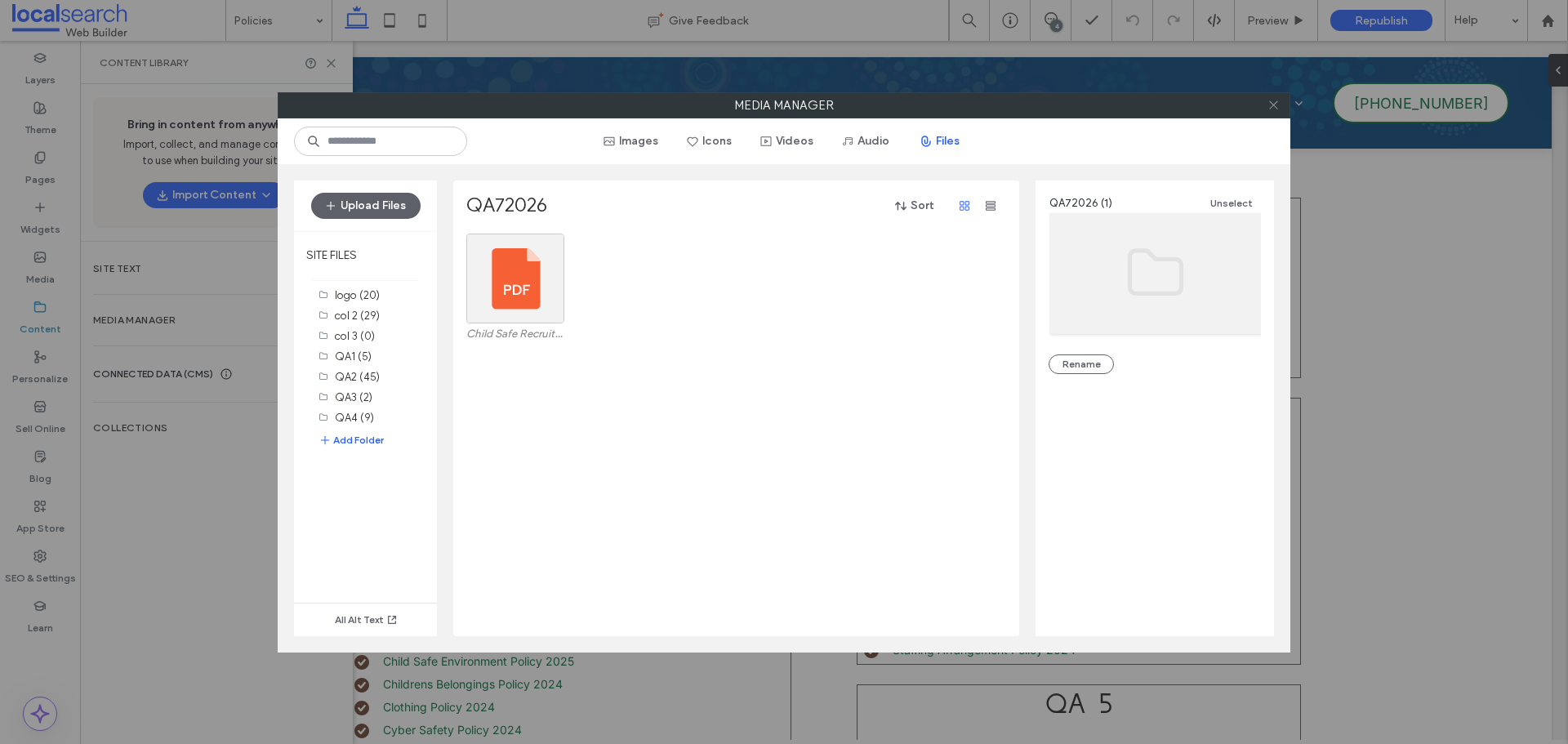
click at [1273, 111] on span at bounding box center [1273, 106] width 12 height 24
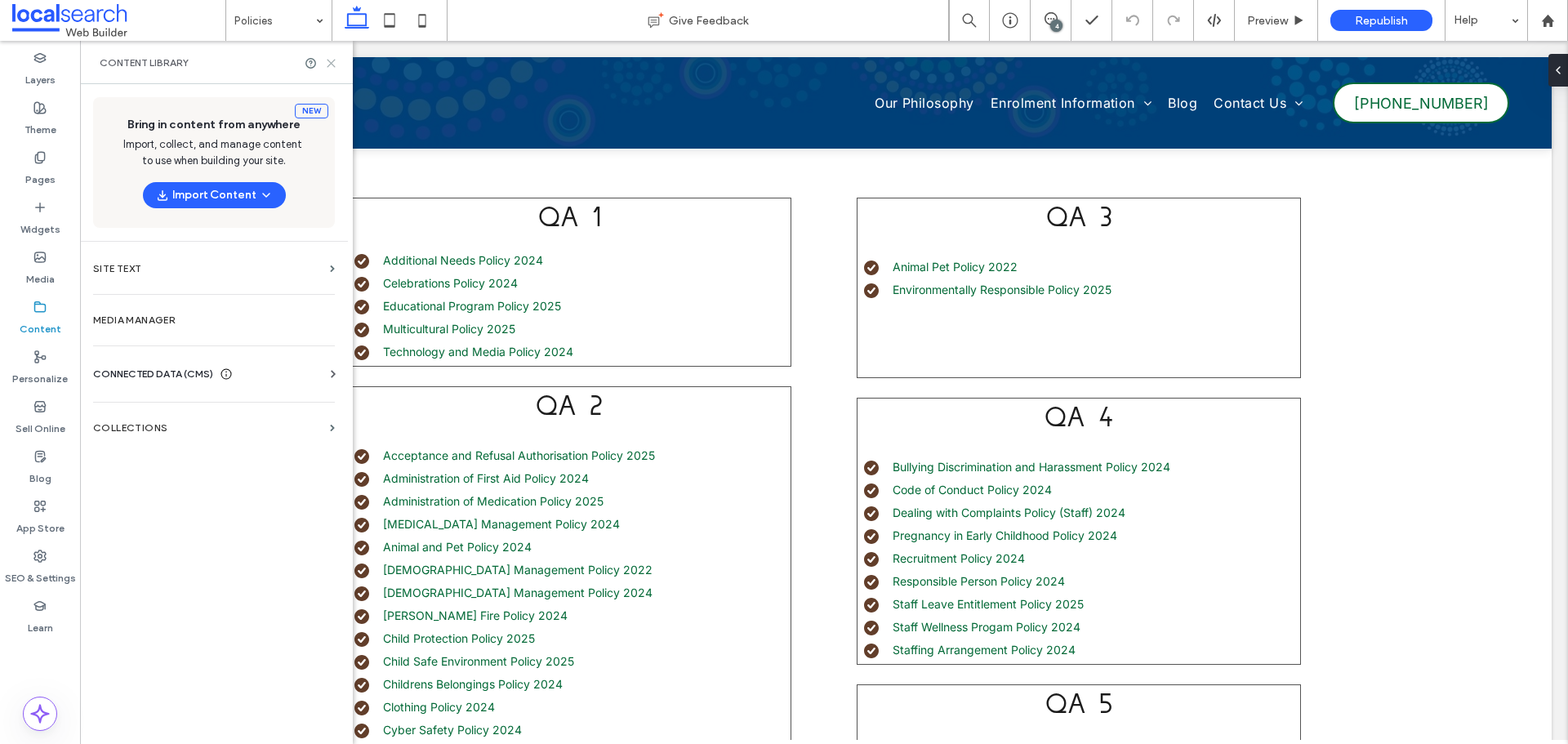
drag, startPoint x: 334, startPoint y: 58, endPoint x: 271, endPoint y: 42, distance: 65.0
click at [334, 58] on icon at bounding box center [331, 63] width 12 height 12
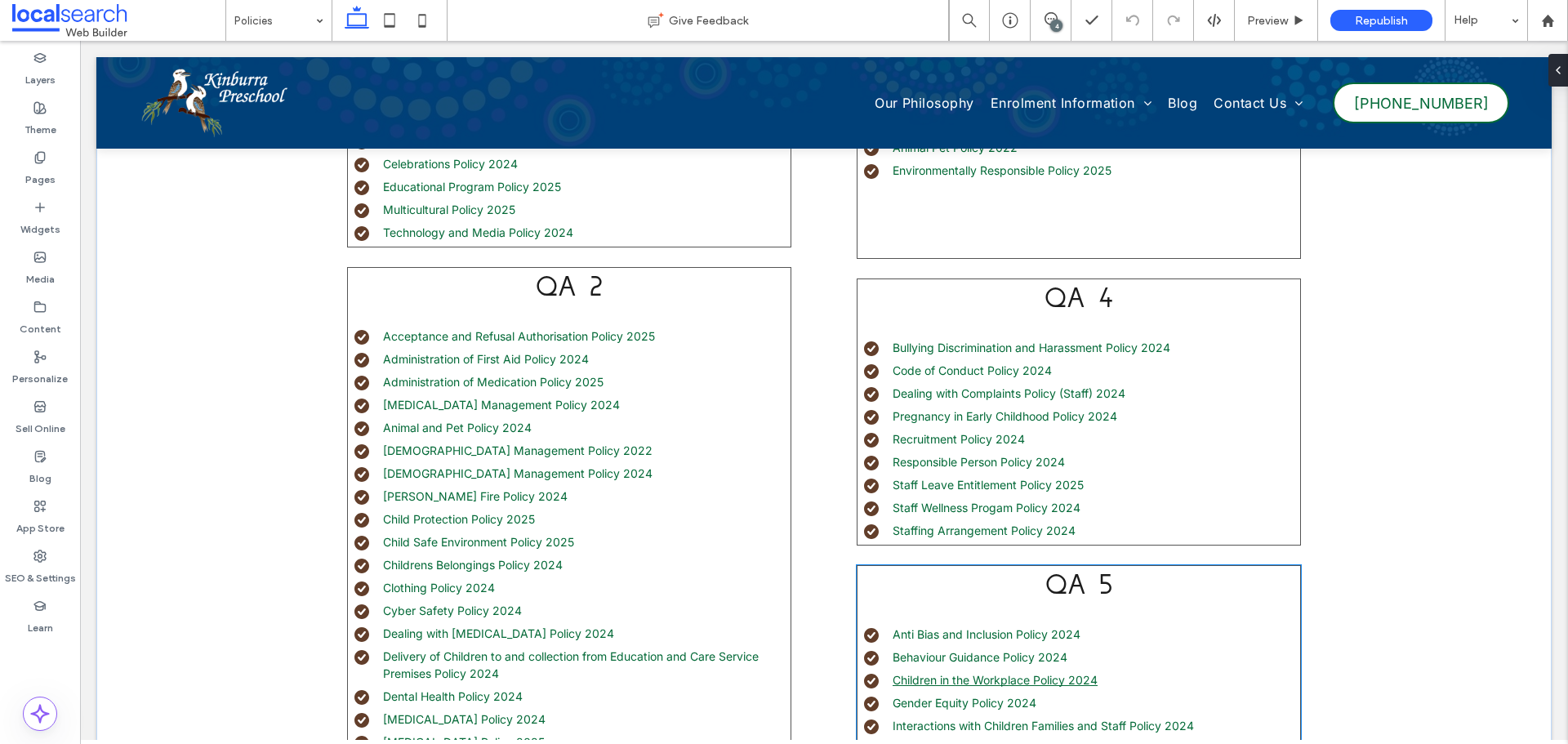
scroll to position [571, 0]
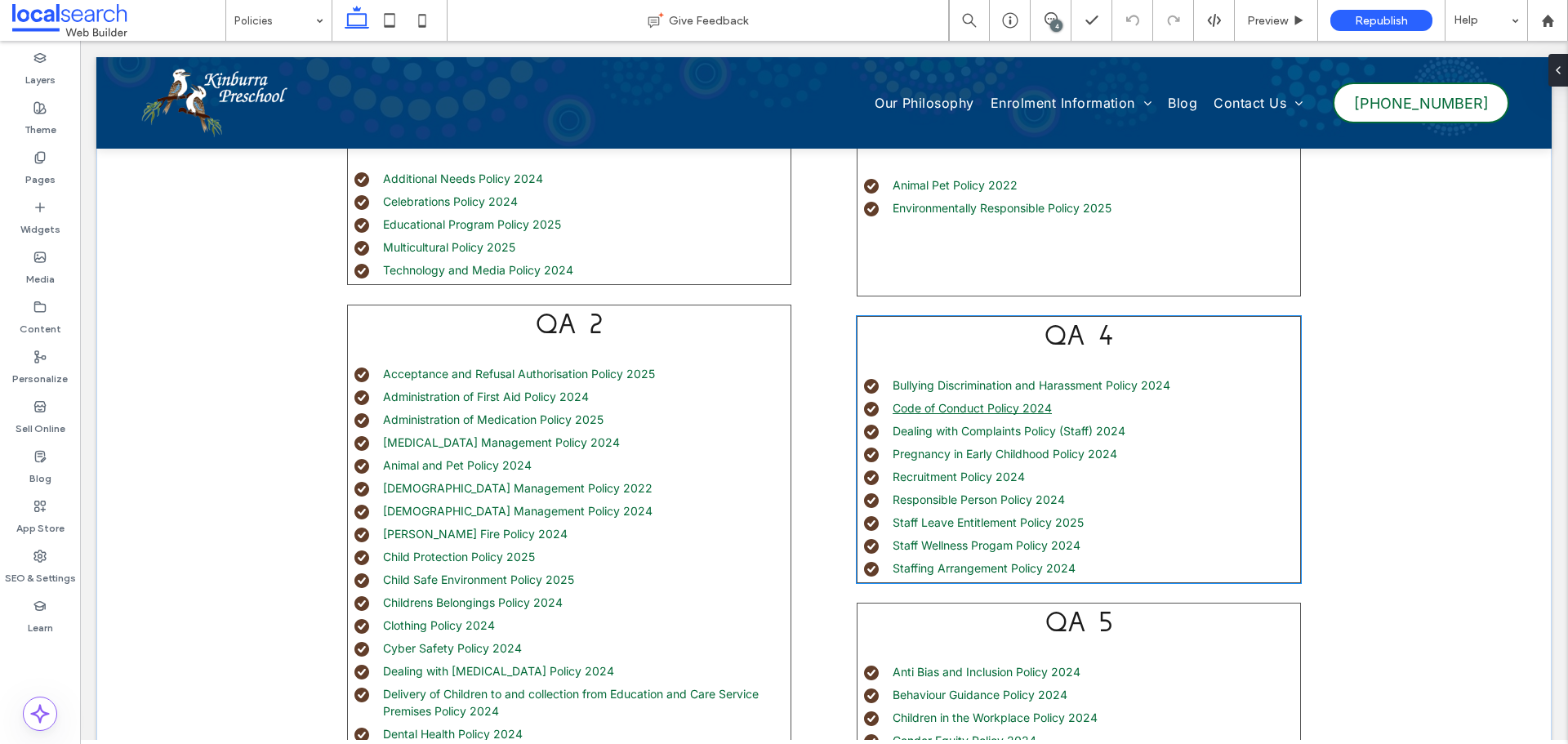
click at [982, 410] on link "Code of Conduct Policy 2024" at bounding box center [972, 407] width 159 height 14
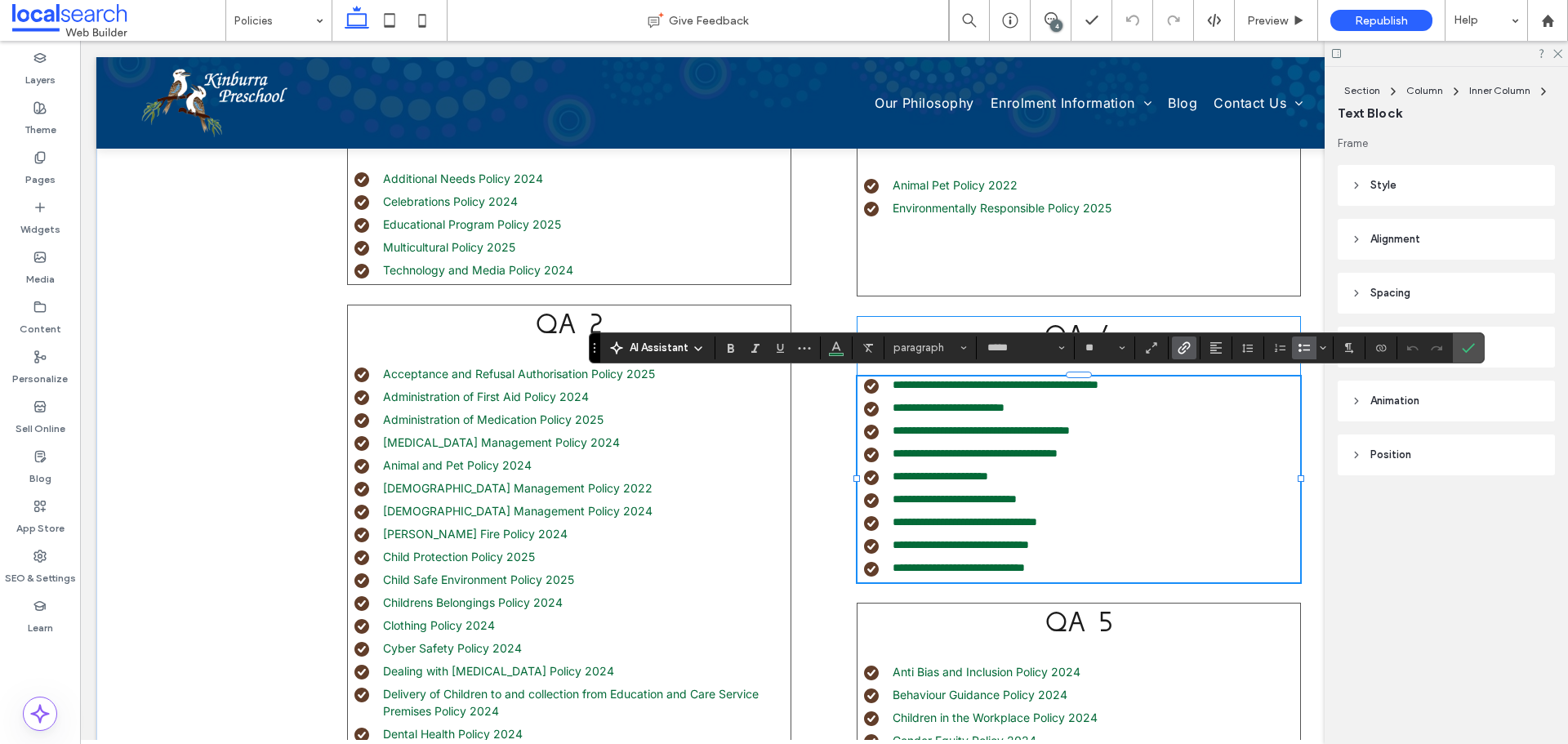
type input "*****"
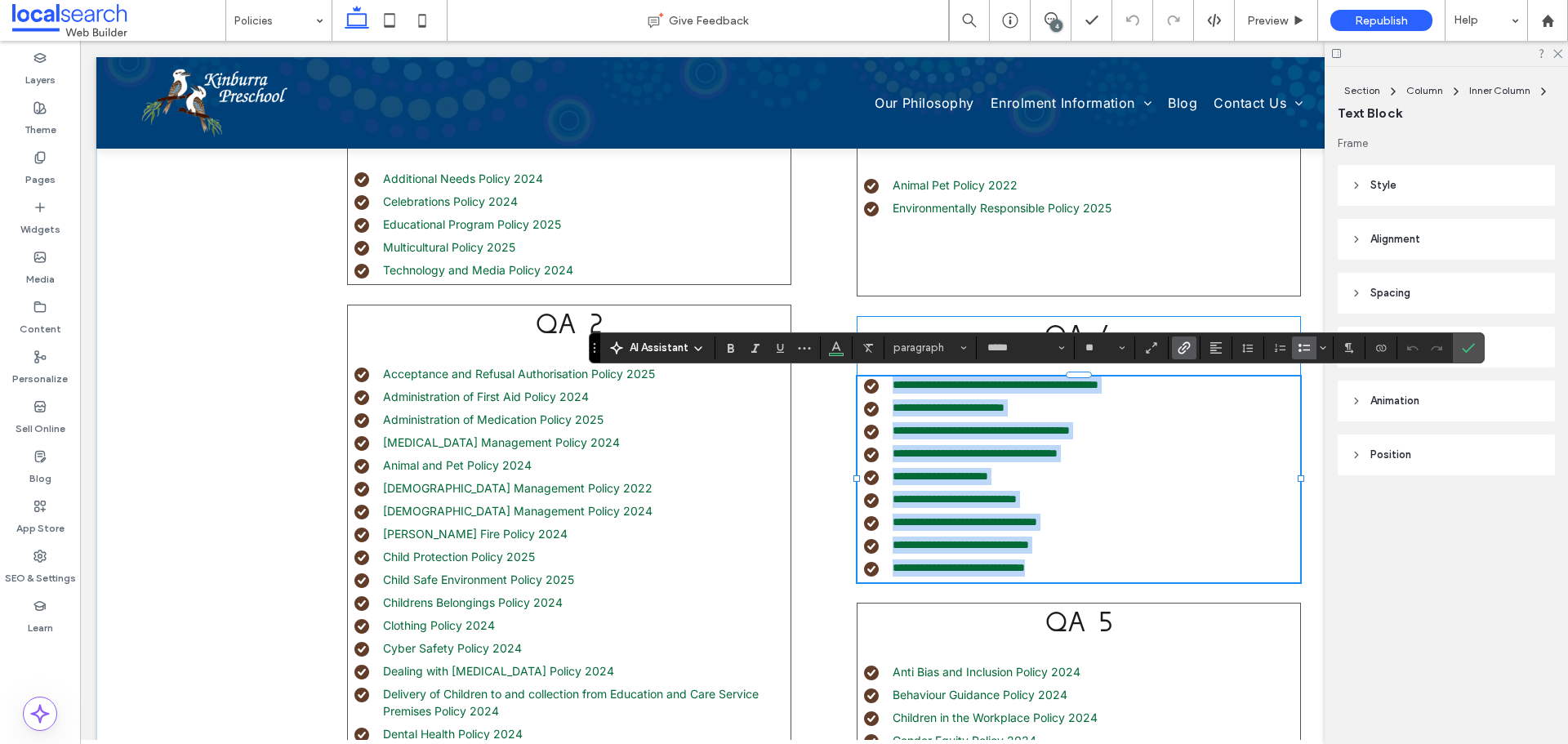
click at [1055, 402] on li "**********" at bounding box center [1082, 407] width 436 height 17
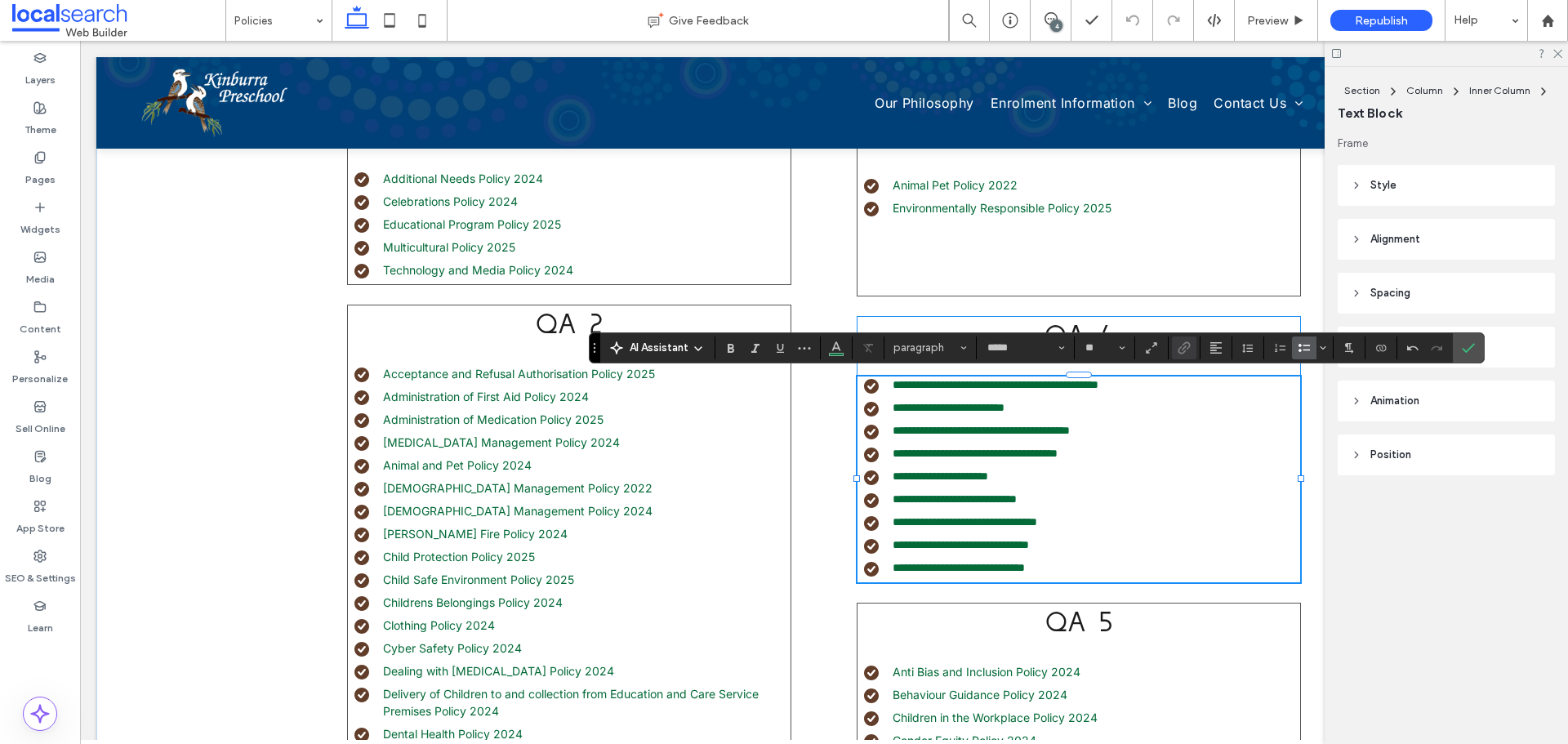
type input "**"
click at [1186, 350] on icon "Link" at bounding box center [1184, 347] width 13 height 13
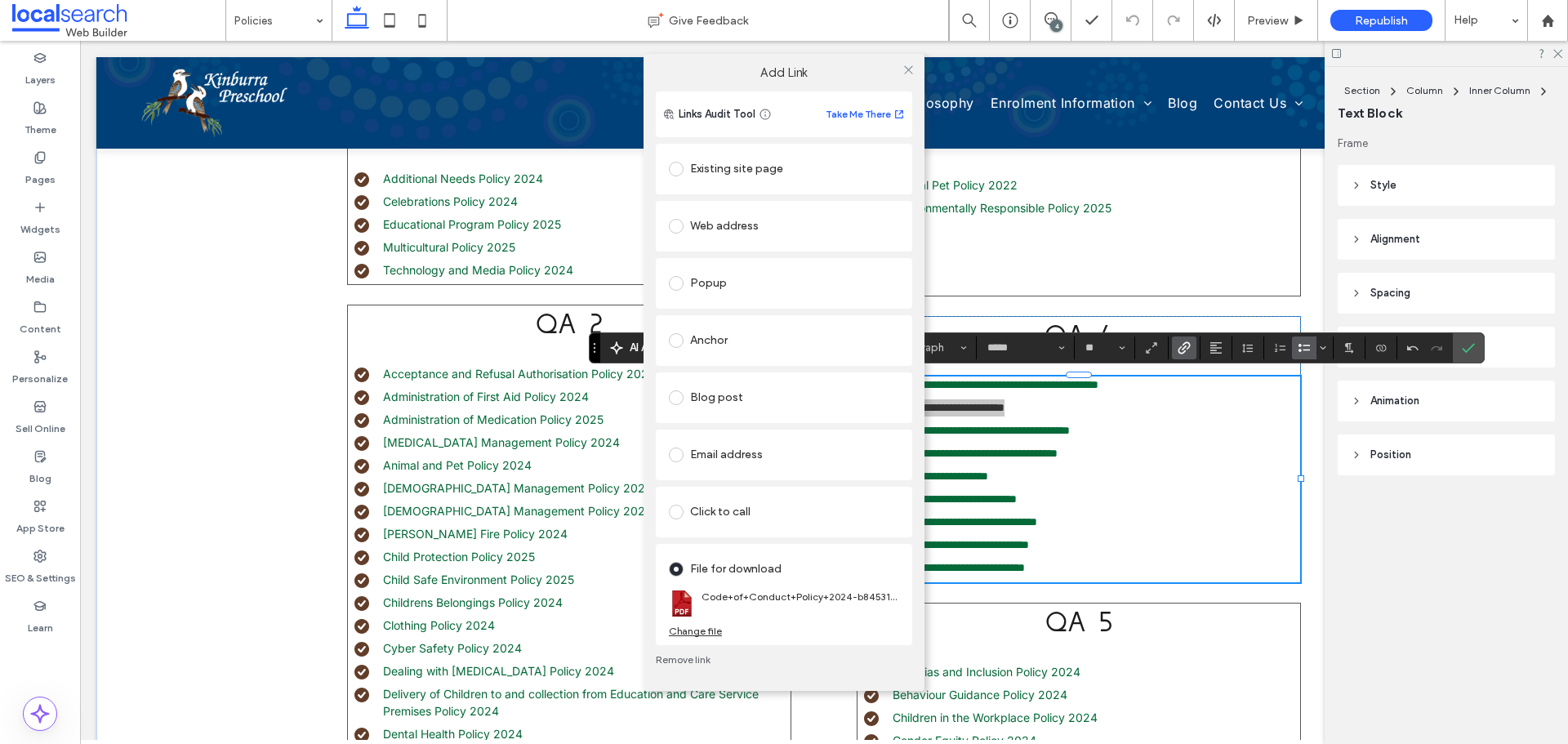
click at [684, 632] on div "Change file" at bounding box center [695, 631] width 53 height 12
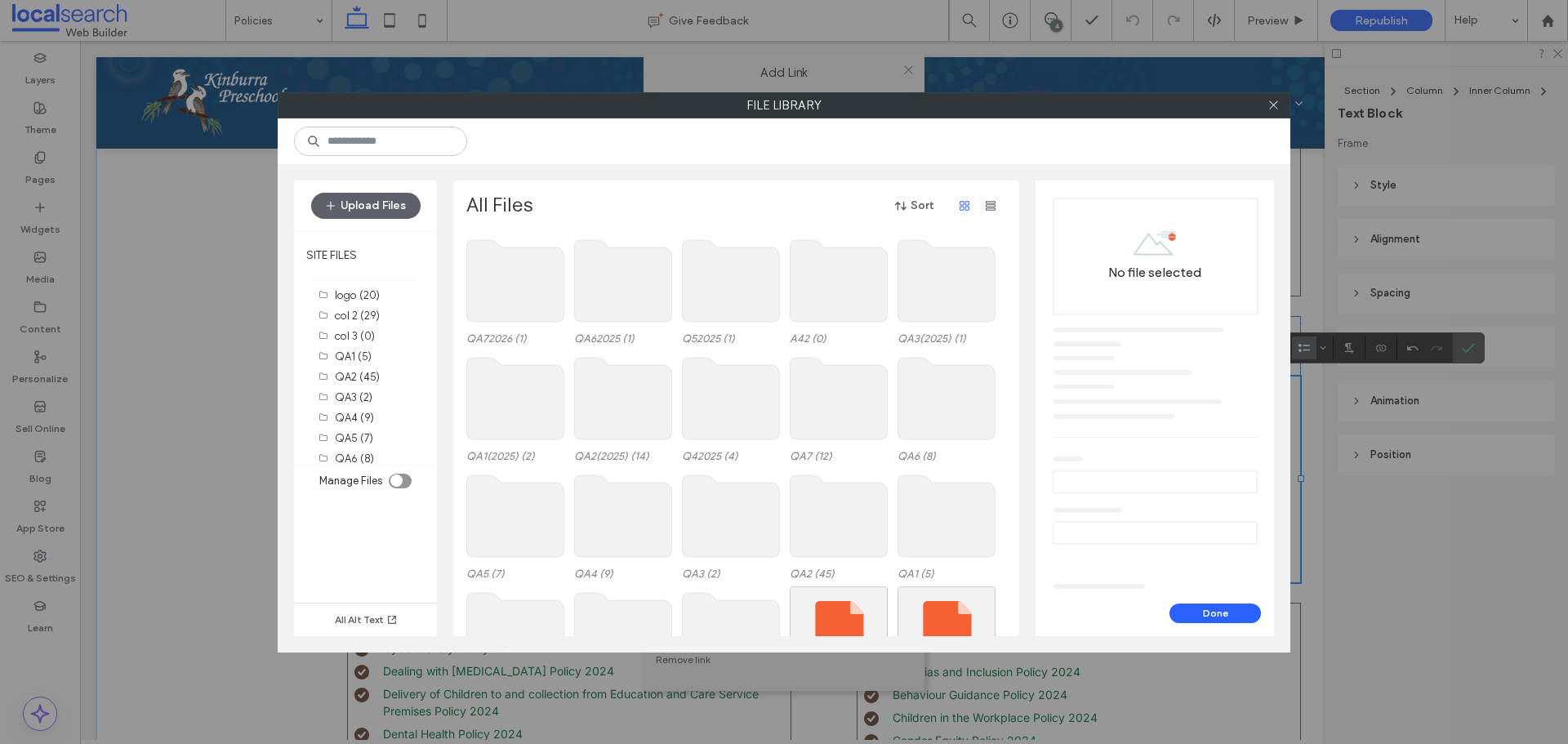
click at [744, 403] on use at bounding box center [731, 398] width 97 height 81
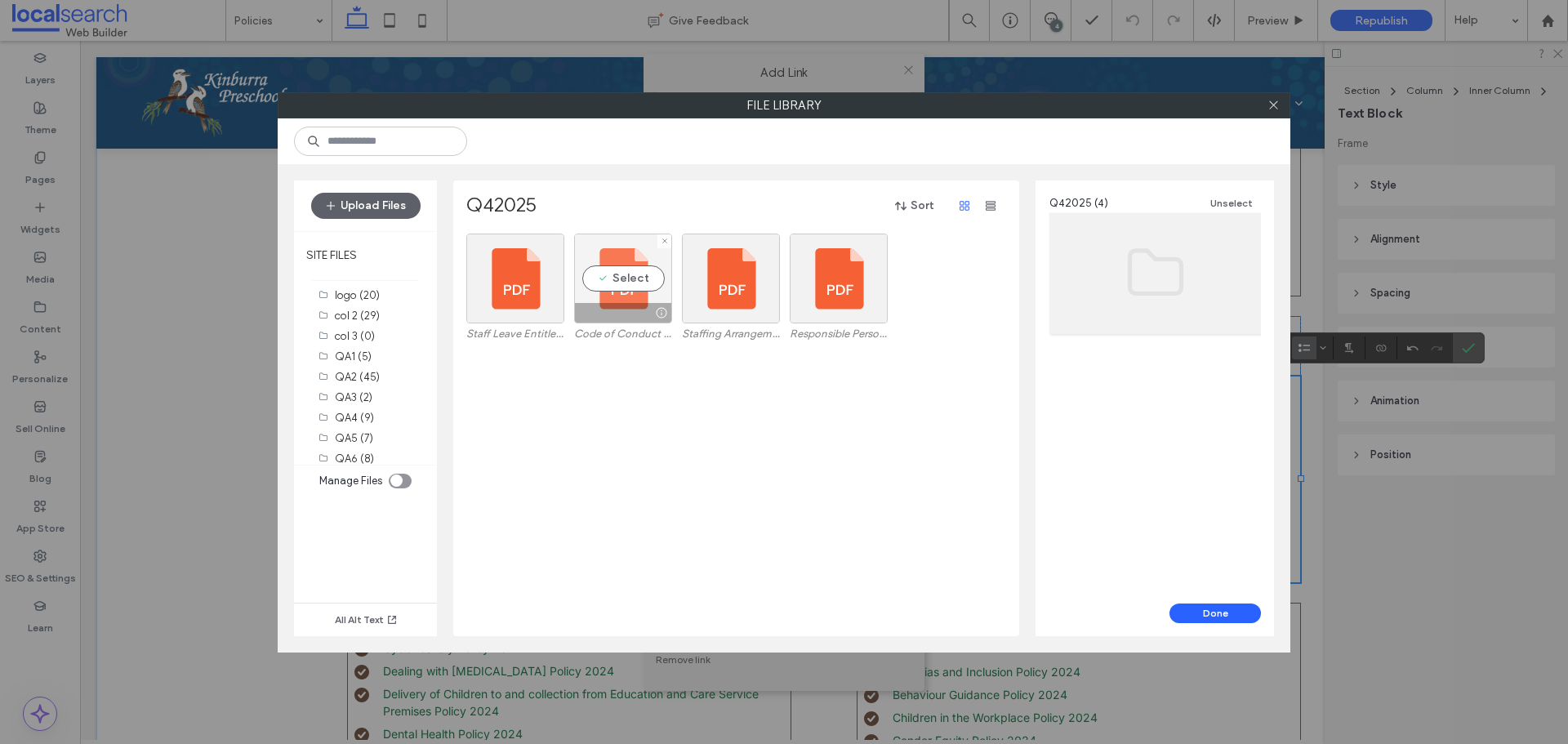
click at [627, 271] on div "Select" at bounding box center [622, 279] width 98 height 90
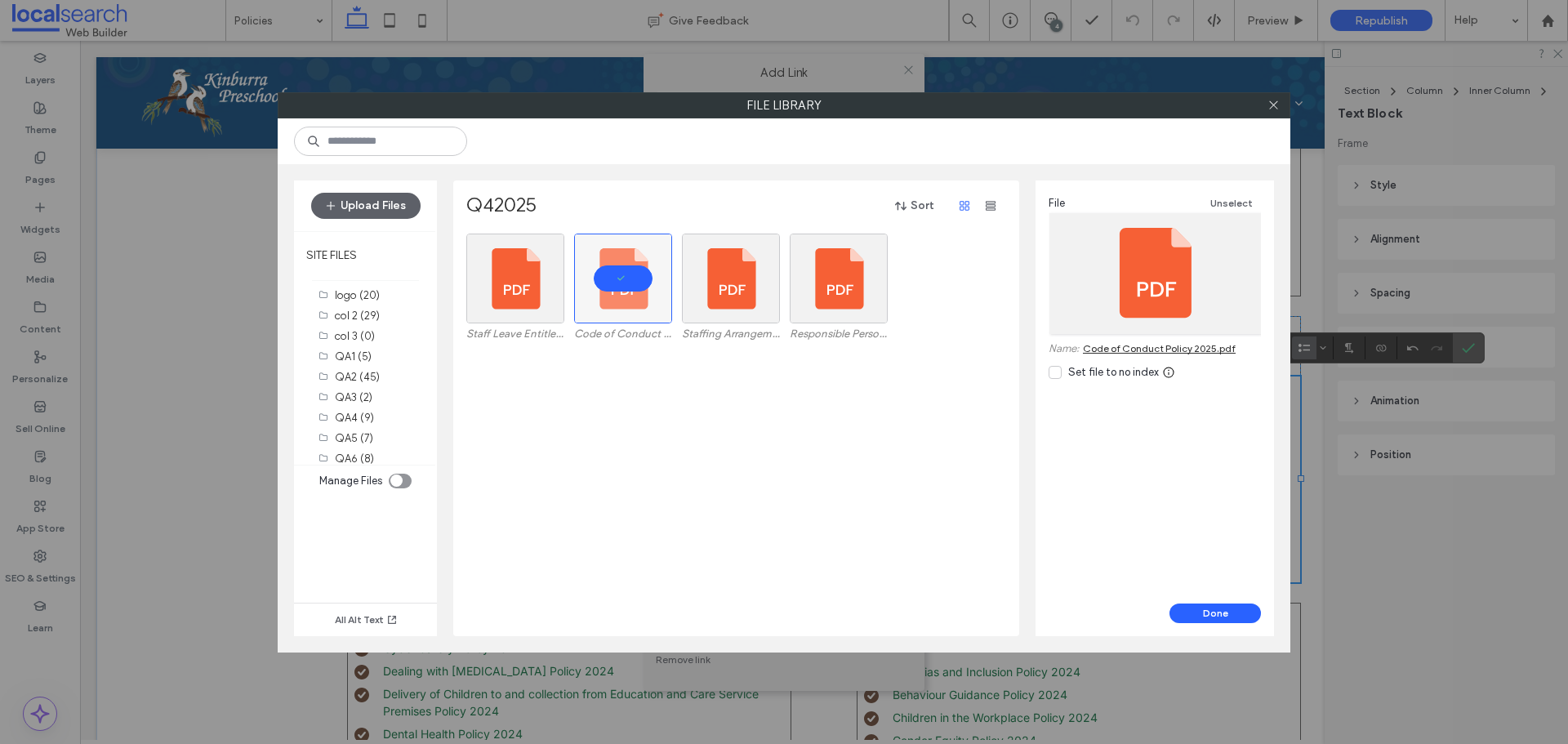
click at [1057, 373] on icon at bounding box center [1054, 372] width 8 height 7
click at [1057, 372] on icon at bounding box center [1054, 372] width 8 height 7
click at [1223, 614] on button "Done" at bounding box center [1215, 613] width 92 height 20
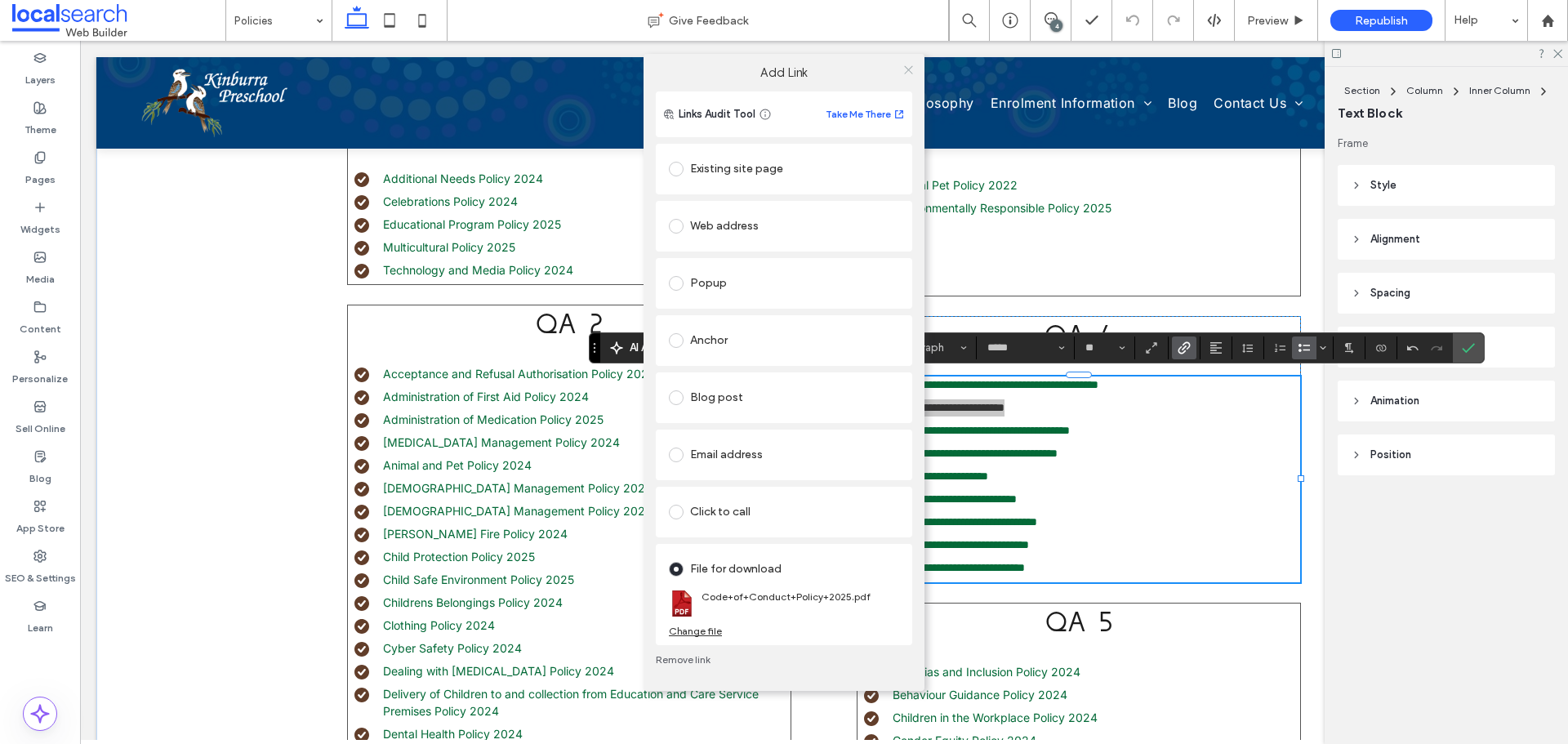
click at [904, 69] on icon at bounding box center [909, 70] width 12 height 12
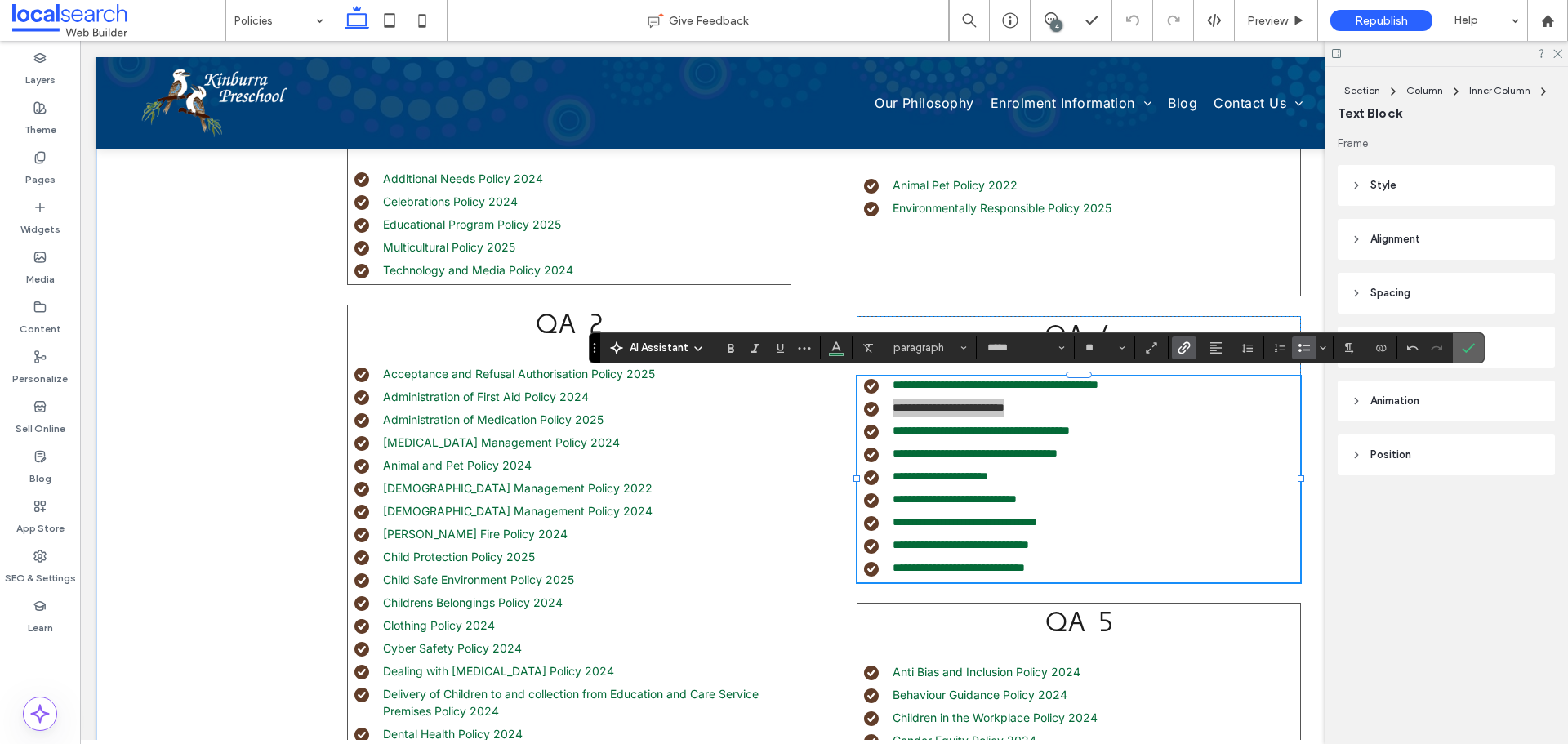
click at [1473, 352] on icon "Confirm" at bounding box center [1468, 347] width 13 height 13
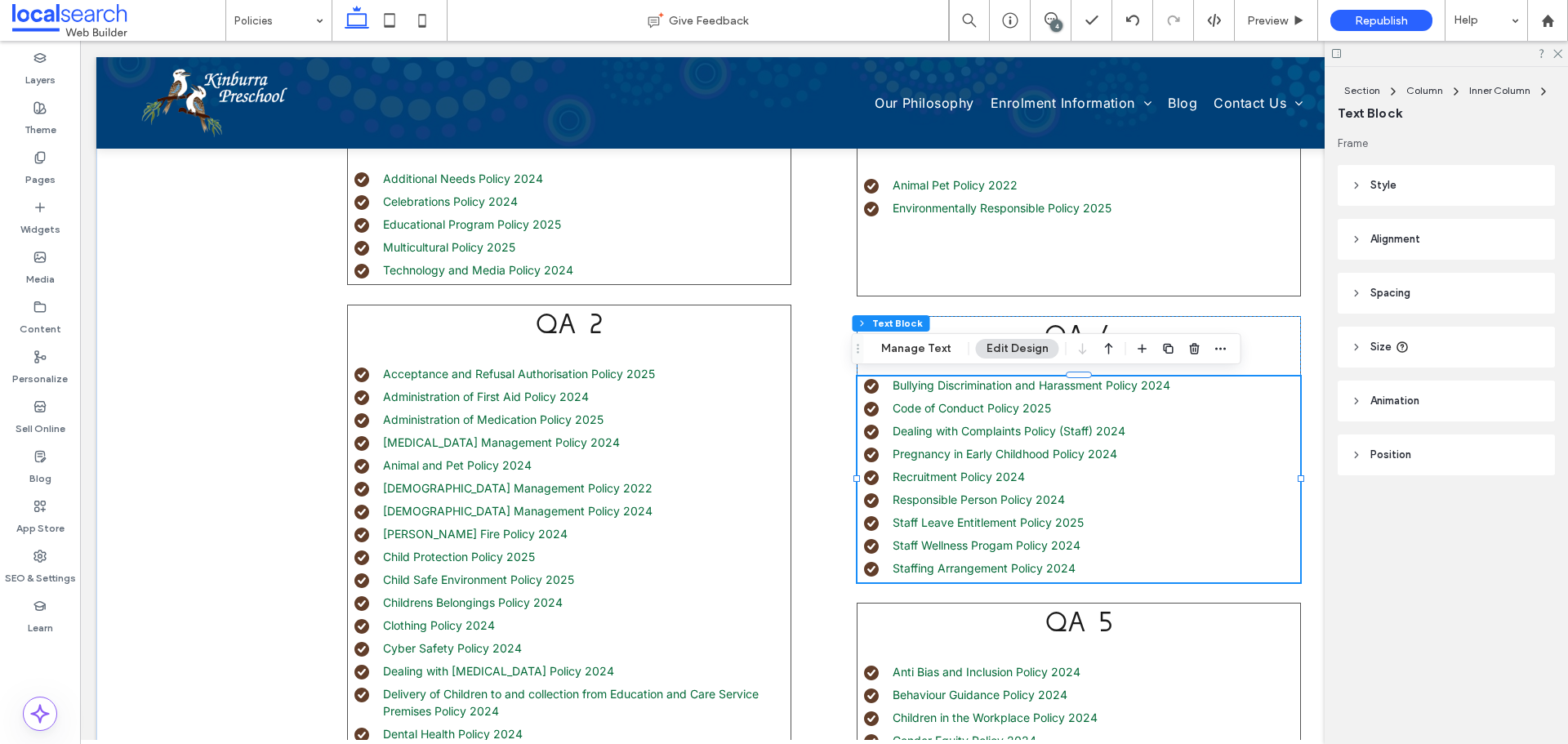
click at [1043, 508] on ul "Bullying Discrimination and Harassment Policy 2024 Code of Conduct Policy 2025 …" at bounding box center [1070, 476] width 459 height 200
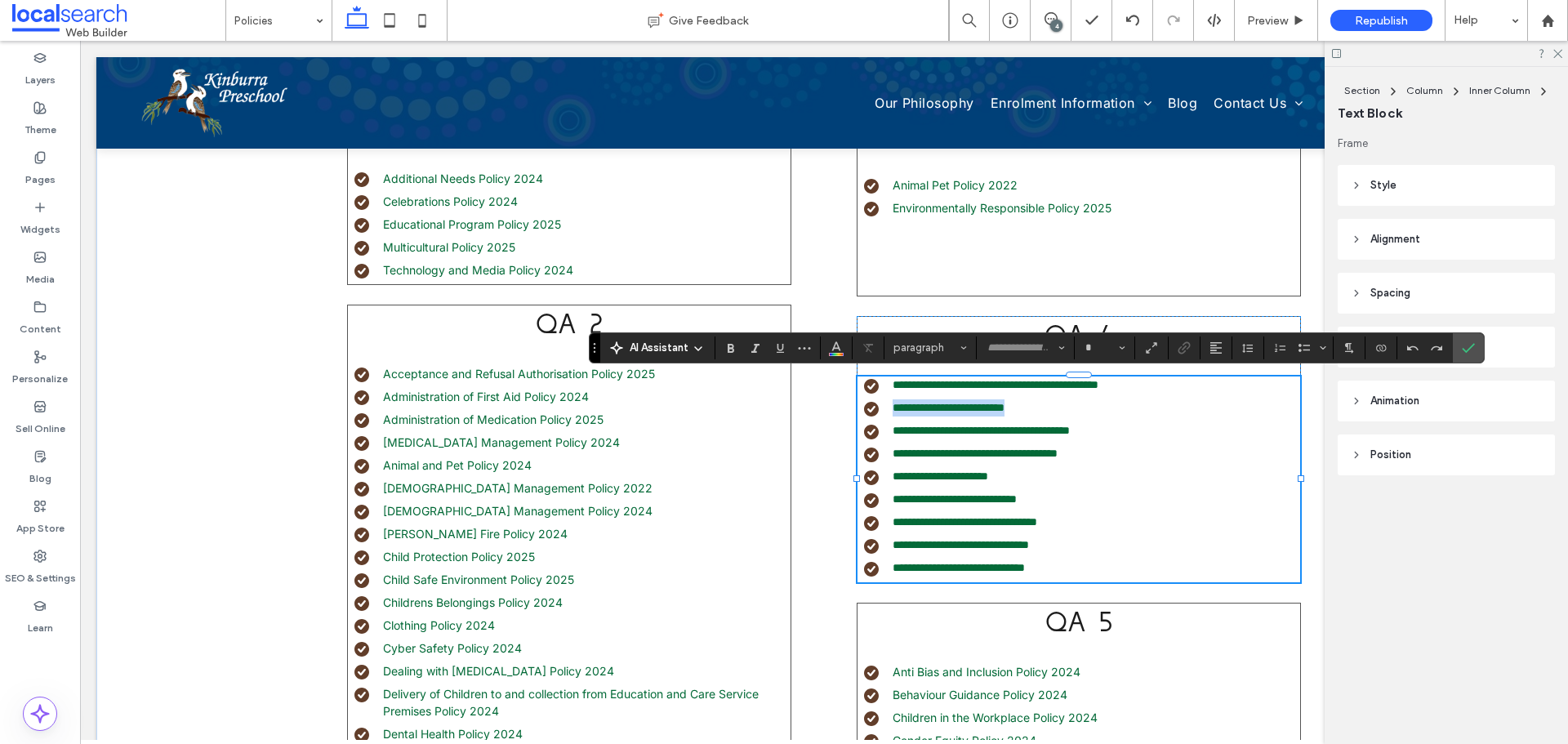
type input "*****"
click at [1017, 499] on link "**********" at bounding box center [954, 498] width 124 height 11
click at [1017, 493] on link "**********" at bounding box center [954, 498] width 124 height 11
click at [1017, 495] on link "**********" at bounding box center [954, 498] width 124 height 11
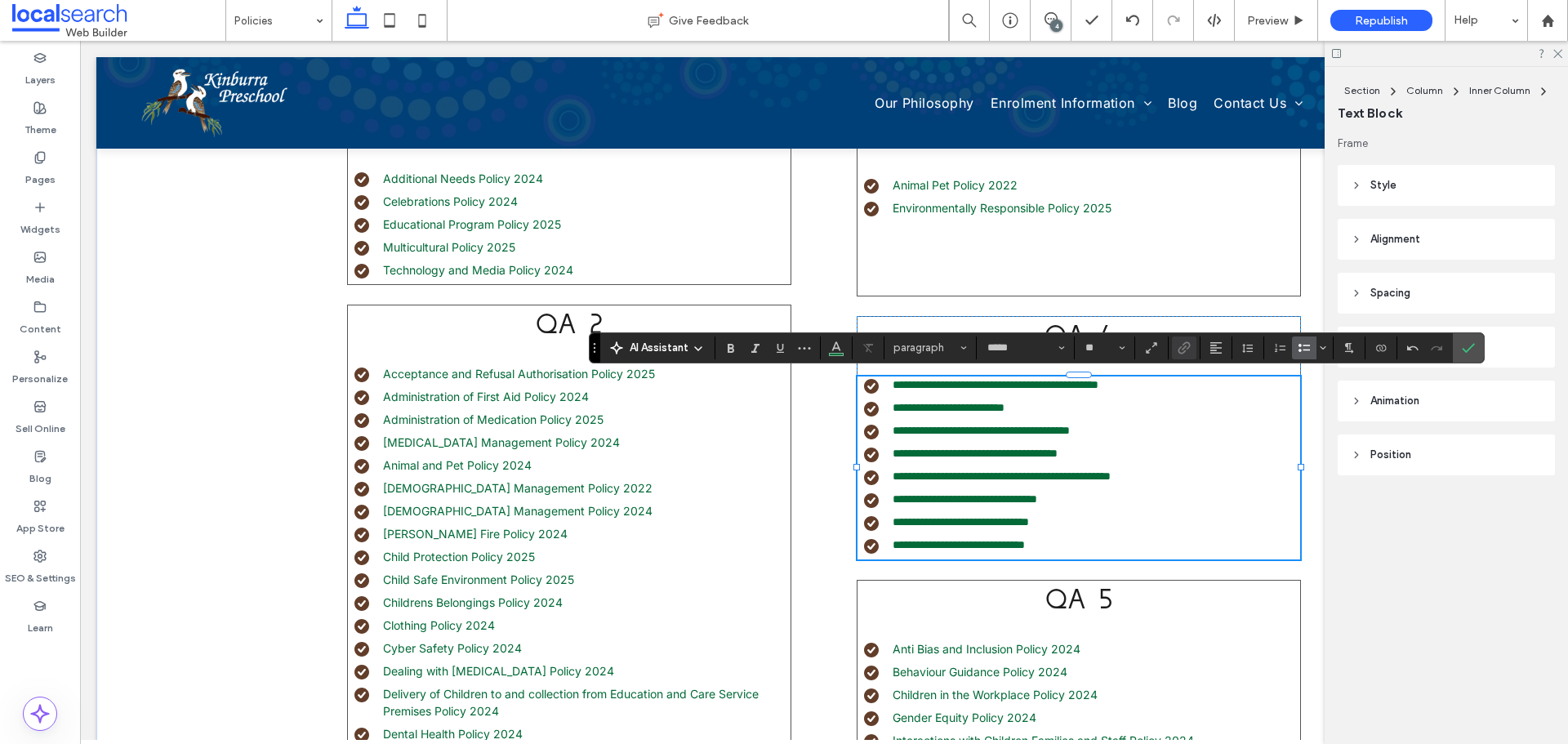
type input "**"
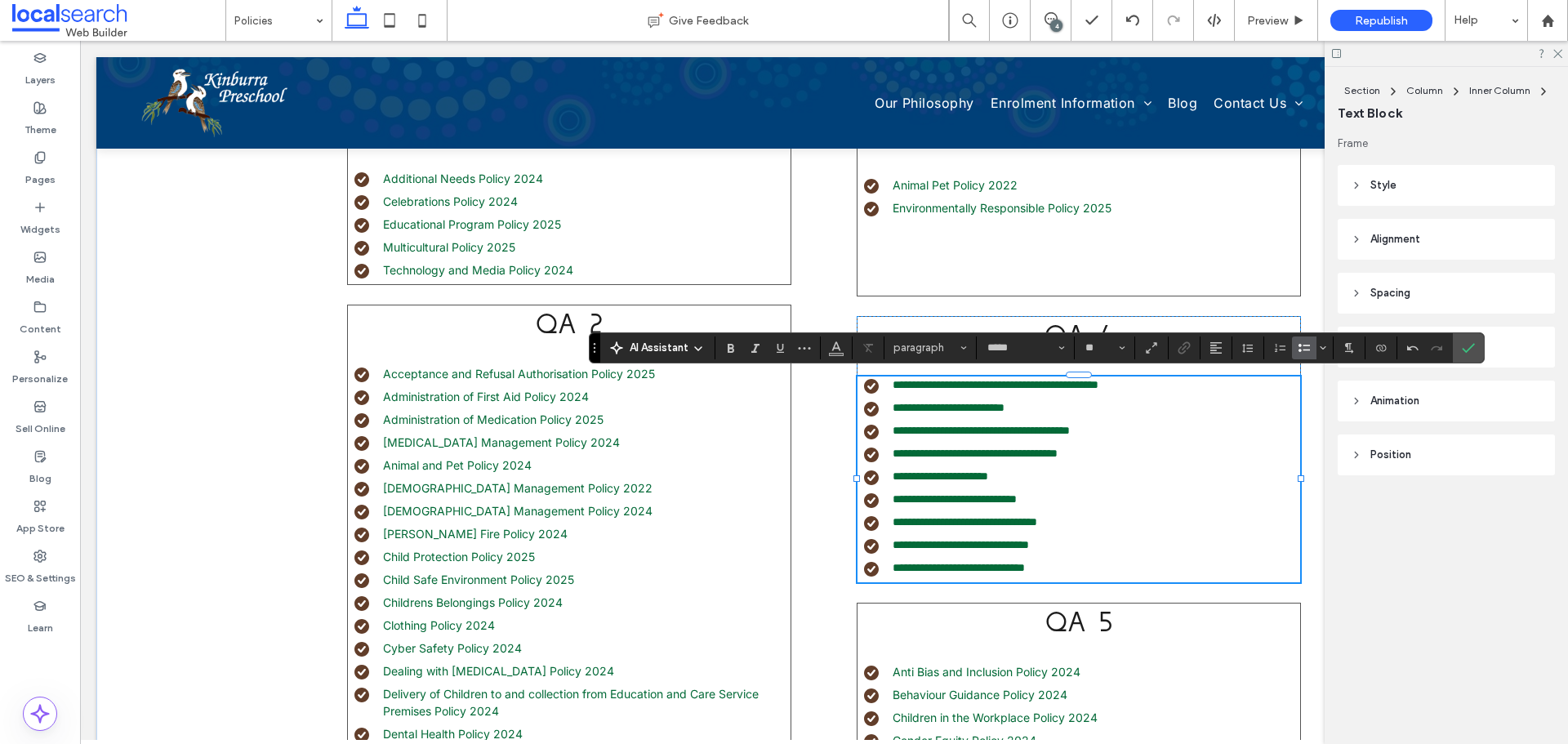
type input "**"
click at [1178, 349] on use "Link" at bounding box center [1184, 347] width 12 height 12
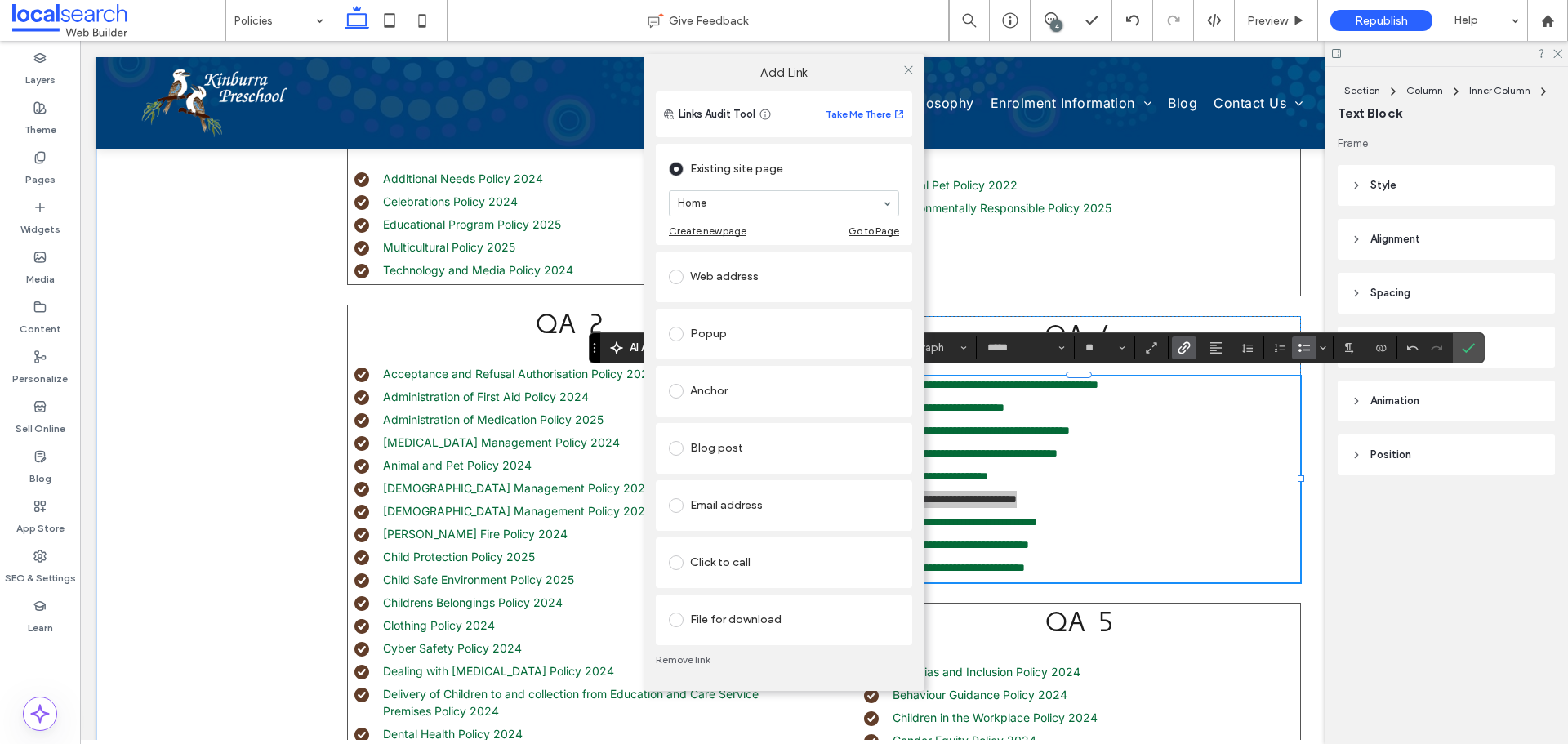
click at [712, 610] on div "File for download" at bounding box center [784, 619] width 230 height 26
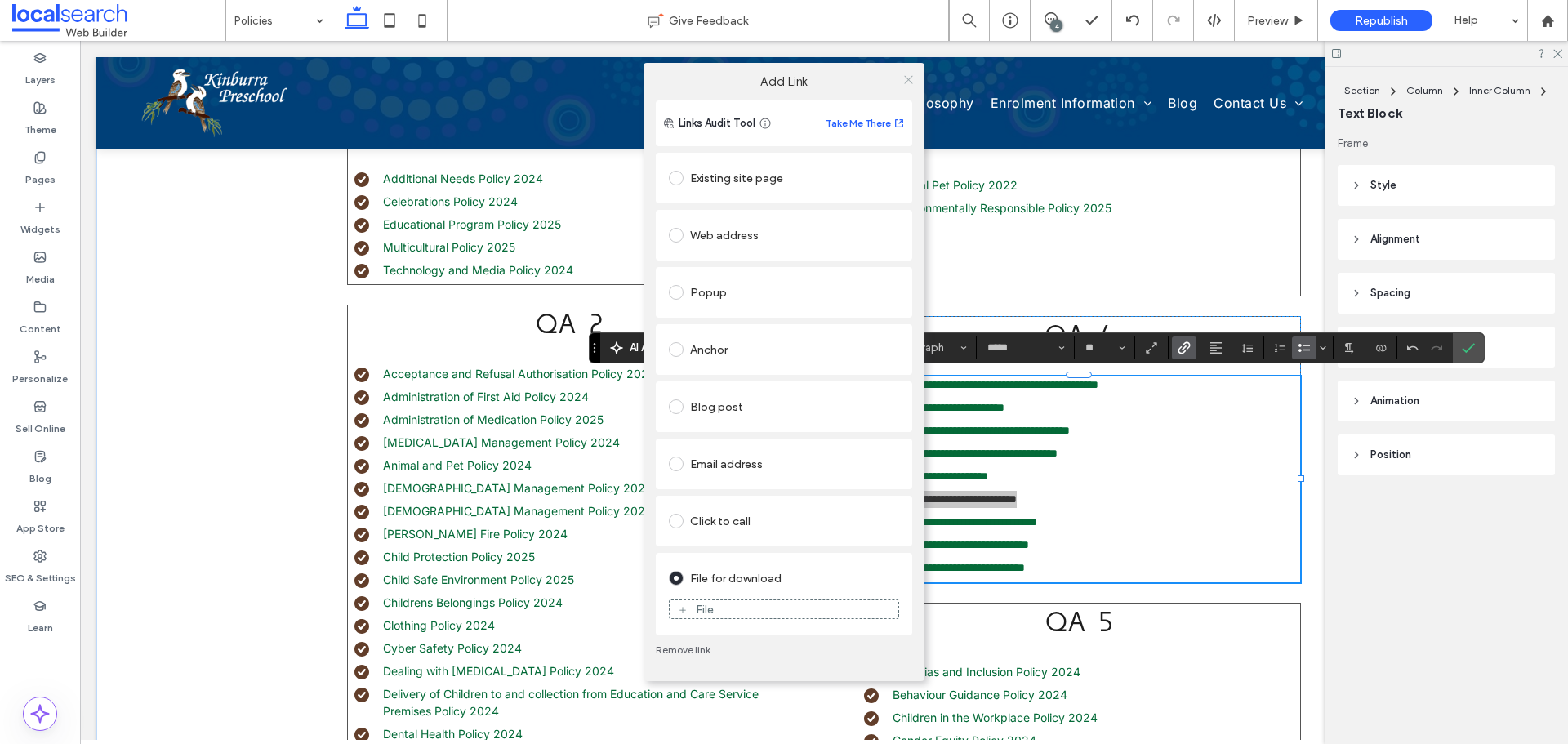
click at [912, 84] on icon at bounding box center [909, 80] width 12 height 12
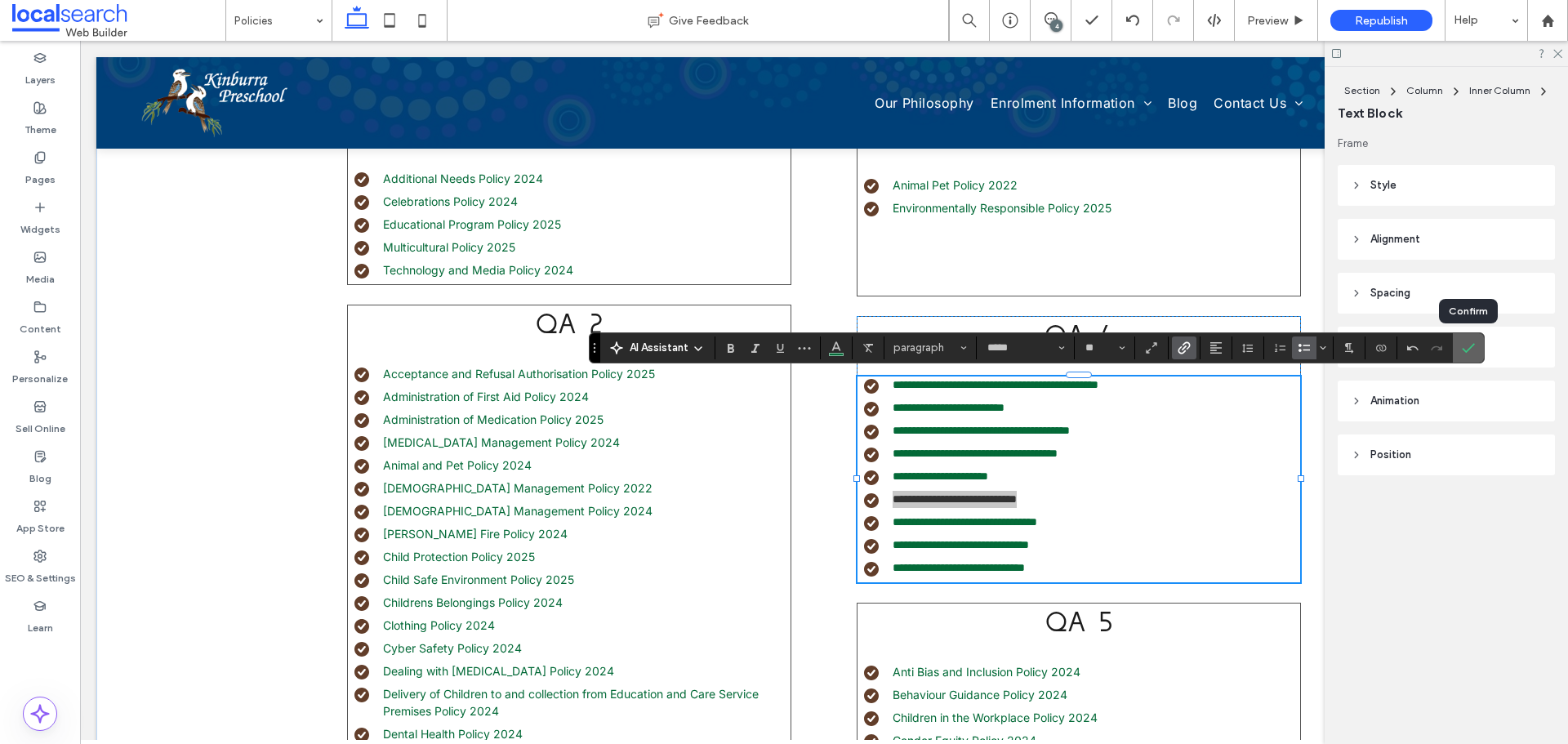
click at [1459, 345] on label "Confirm" at bounding box center [1468, 348] width 24 height 29
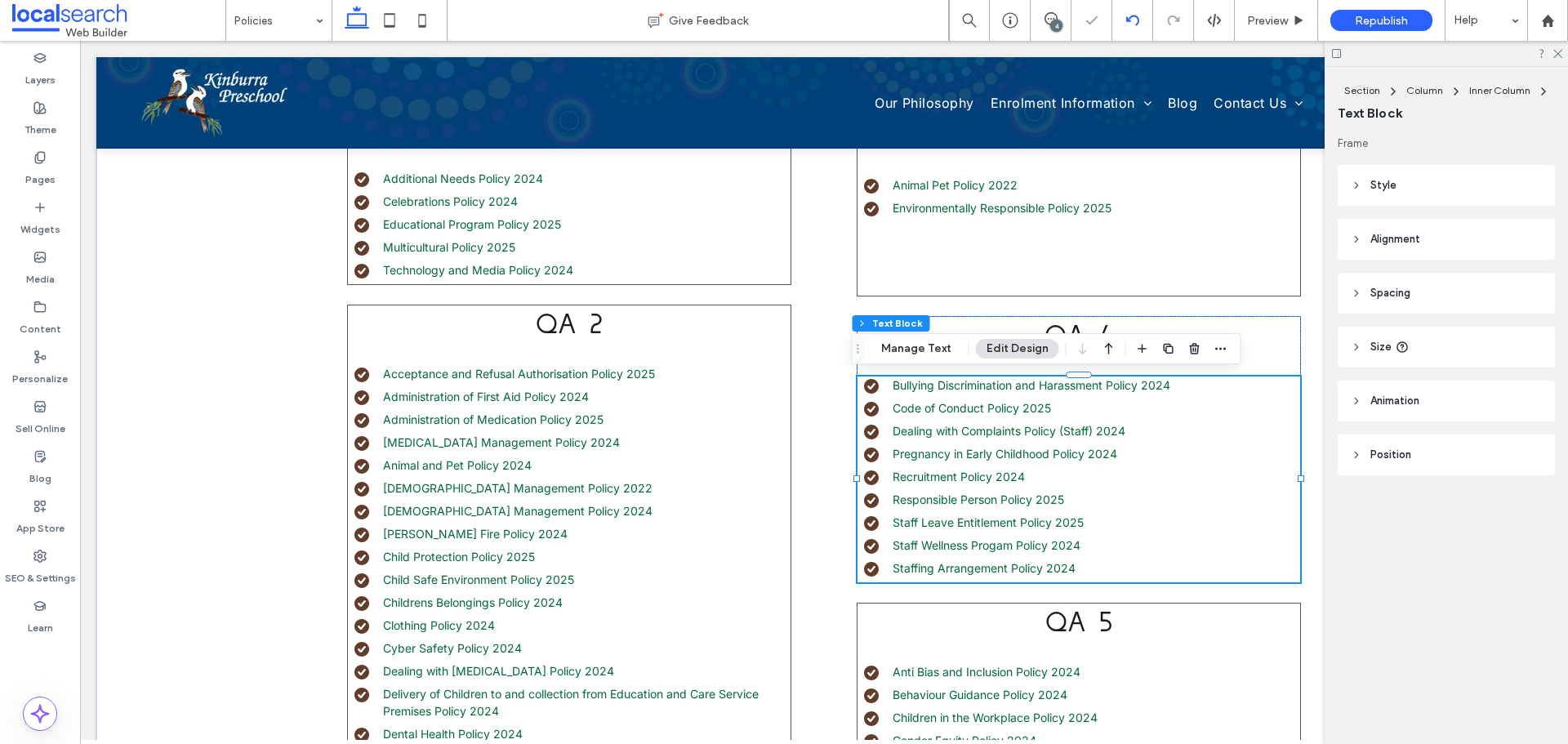
click at [1135, 25] on use at bounding box center [1131, 20] width 13 height 10
click at [1131, 19] on icon at bounding box center [1132, 20] width 13 height 13
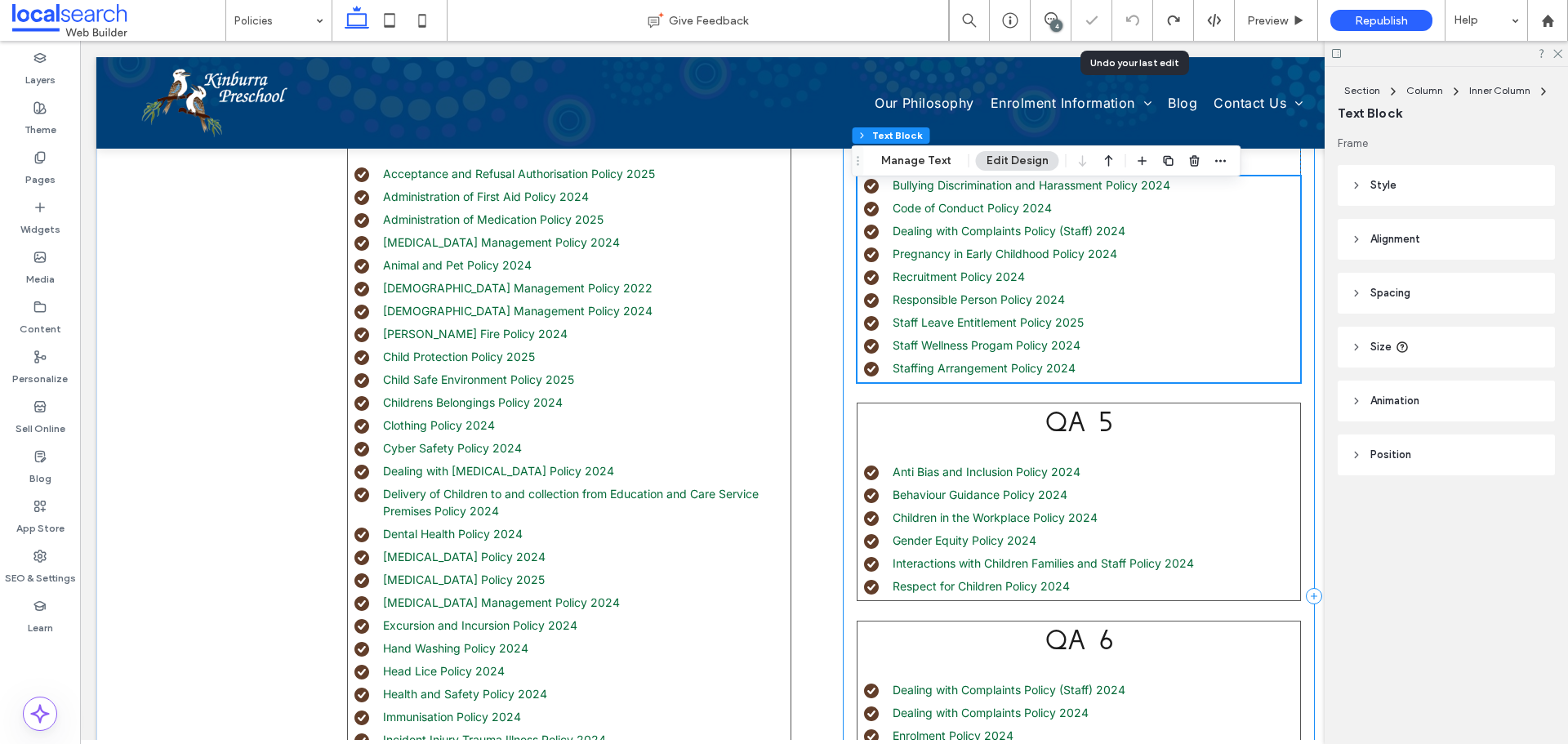
scroll to position [734, 0]
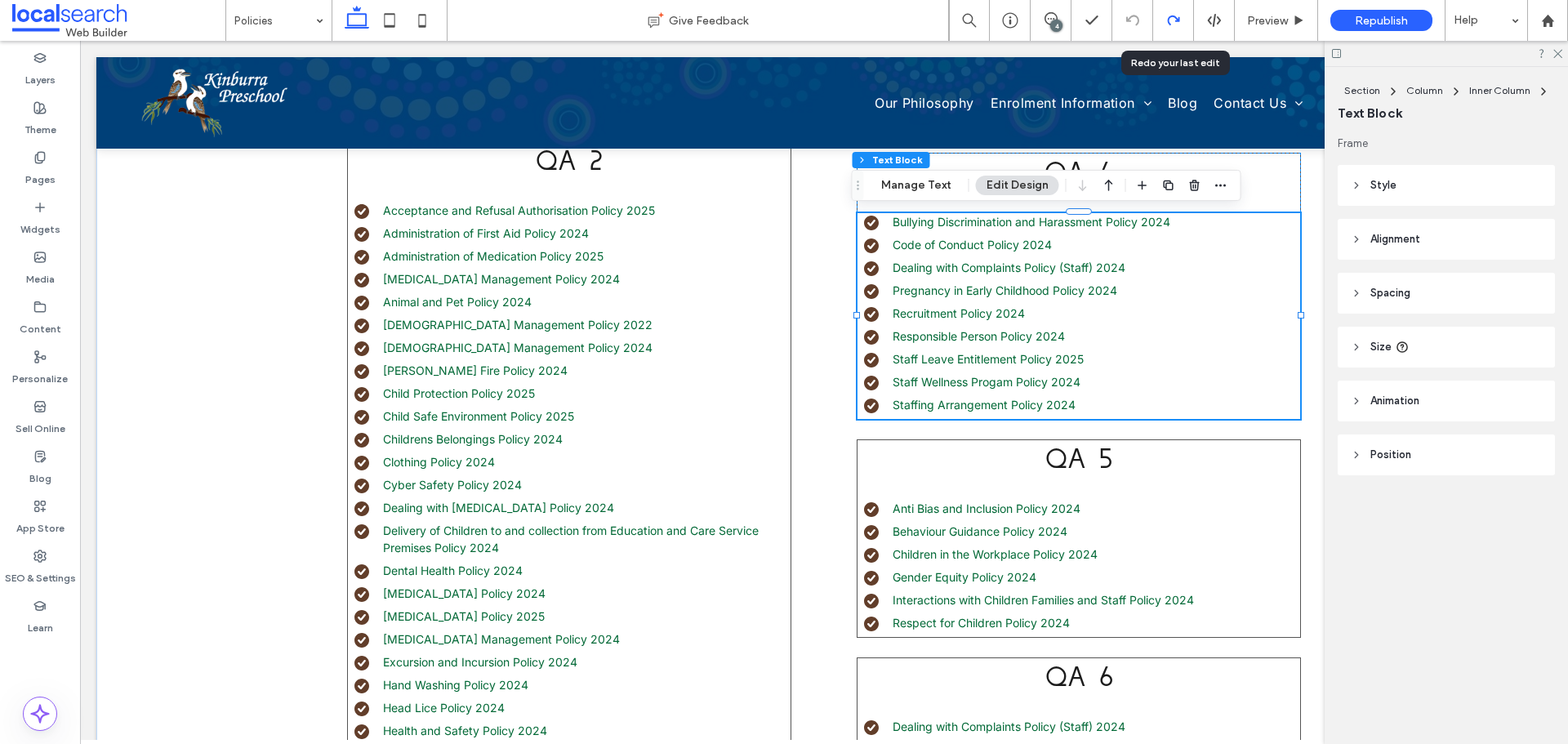
click at [1180, 22] on div at bounding box center [1173, 20] width 40 height 13
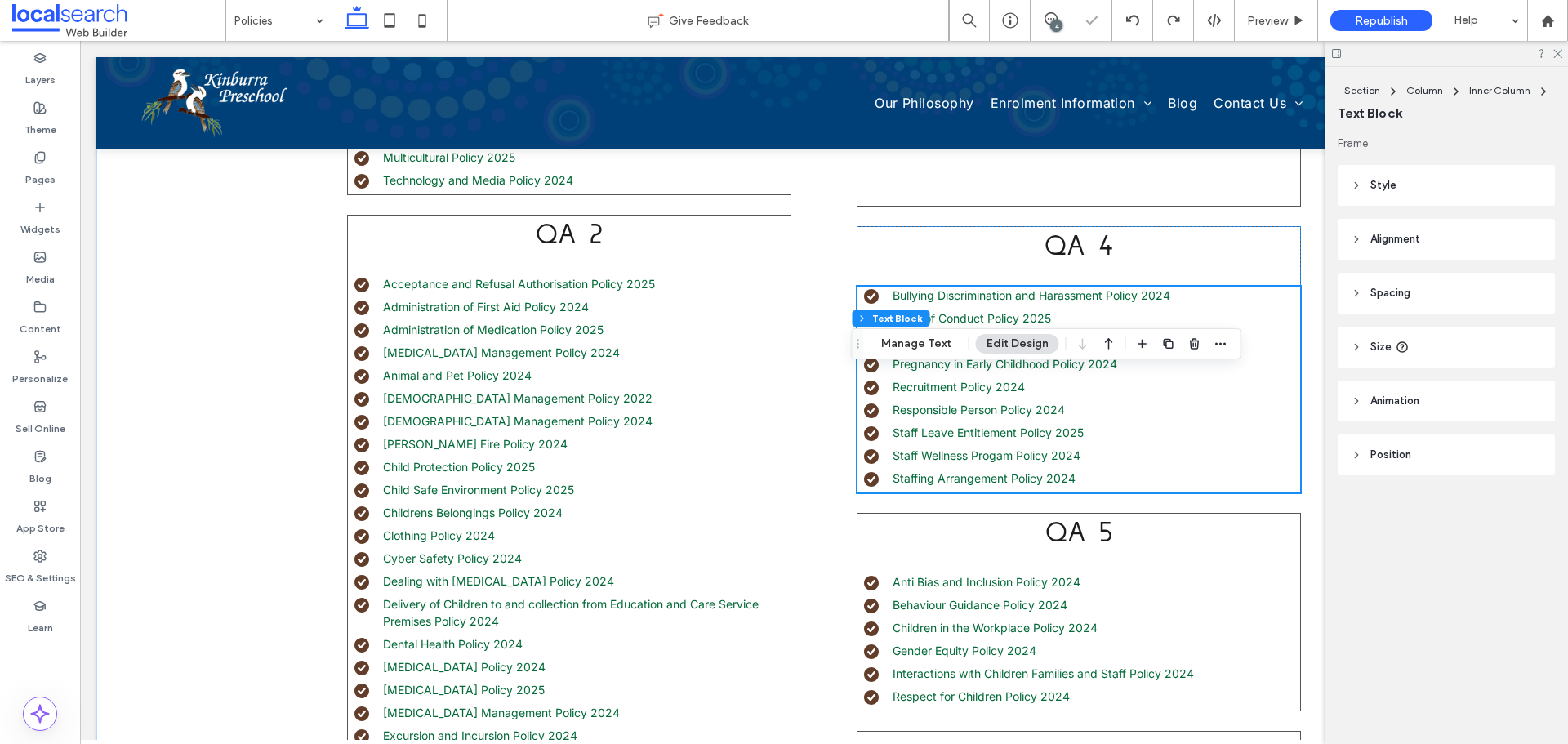
scroll to position [571, 0]
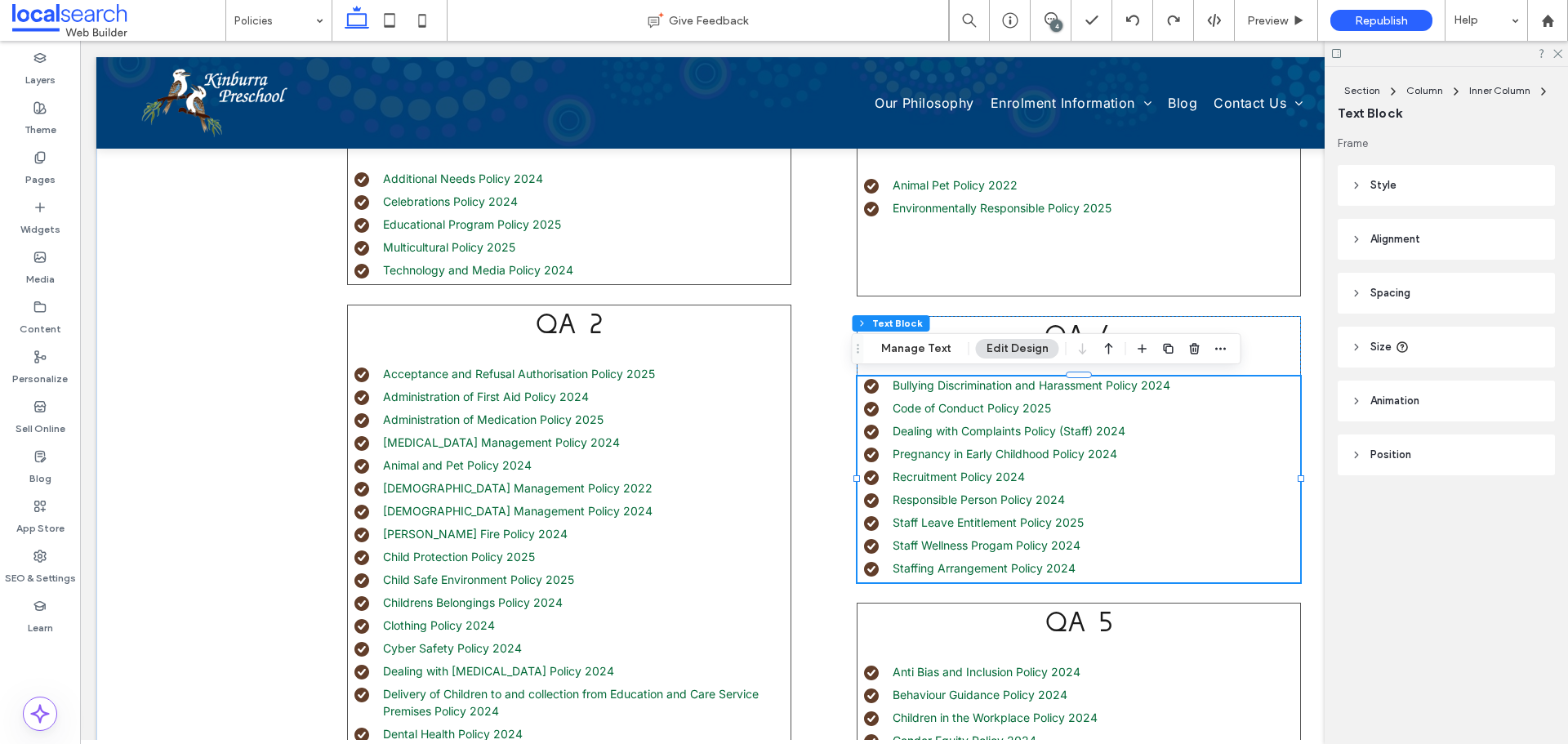
click at [1066, 406] on li "Code of Conduct Policy 2025" at bounding box center [1082, 407] width 436 height 17
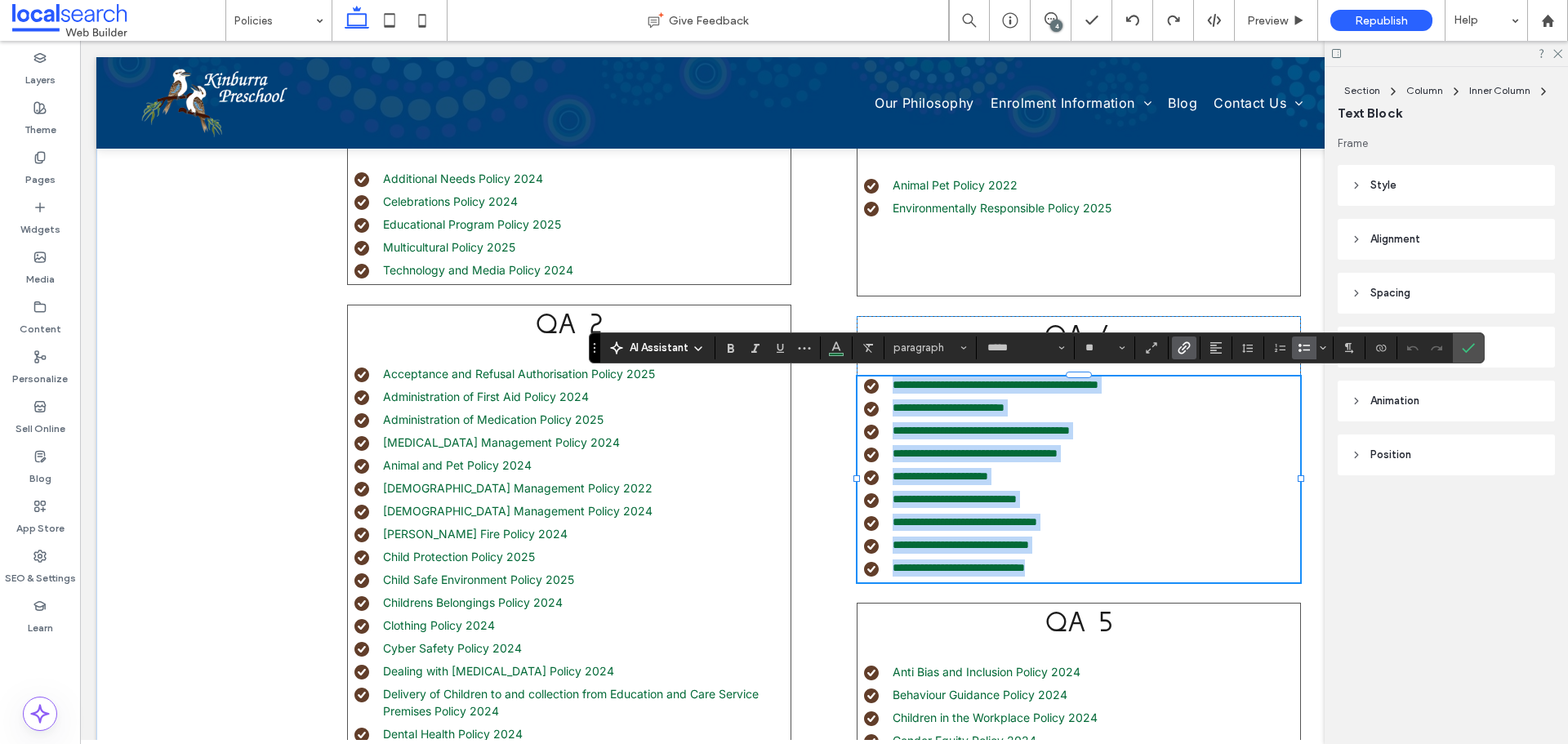
click at [1064, 406] on li "**********" at bounding box center [1082, 407] width 436 height 17
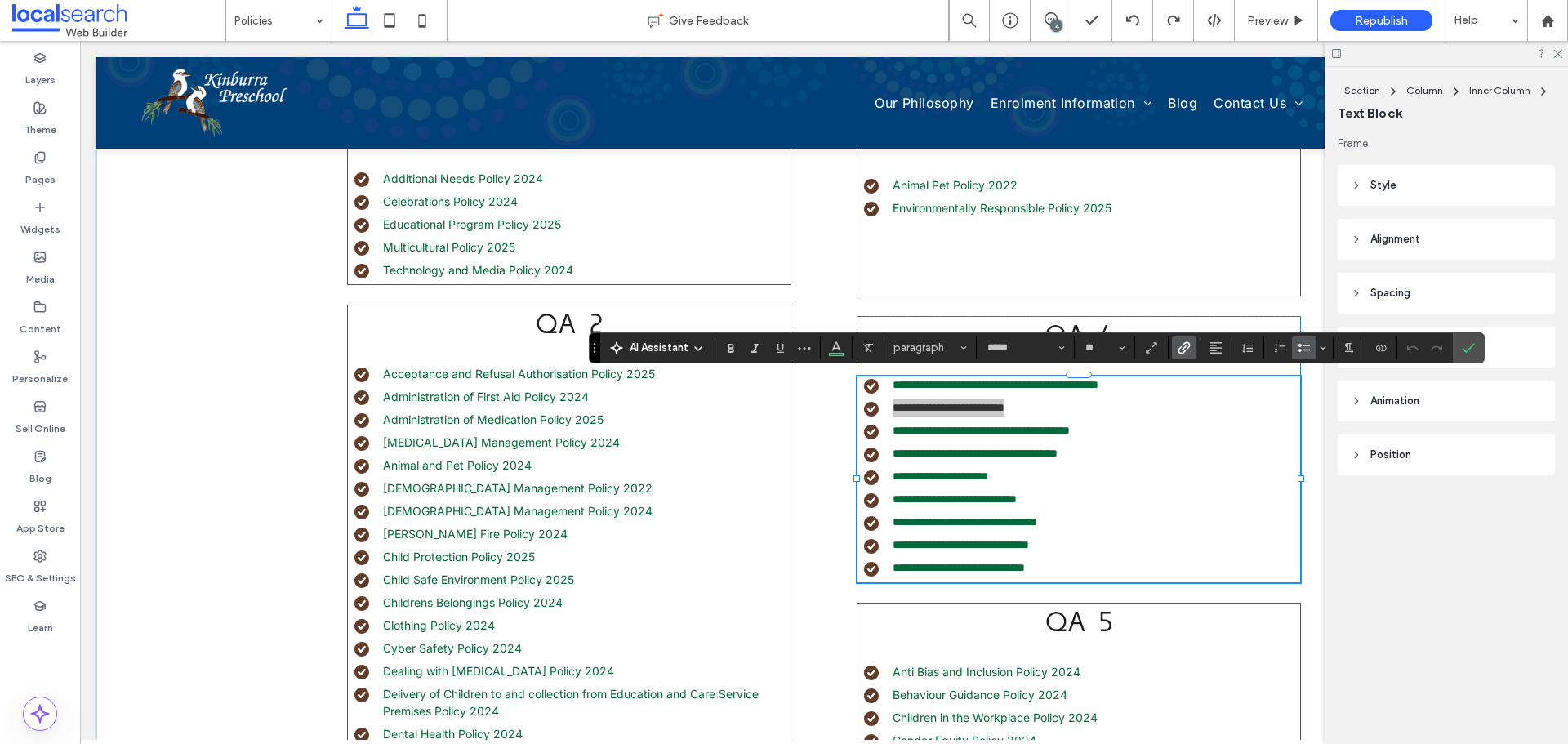
click at [1178, 355] on span "Link" at bounding box center [1181, 348] width 7 height 22
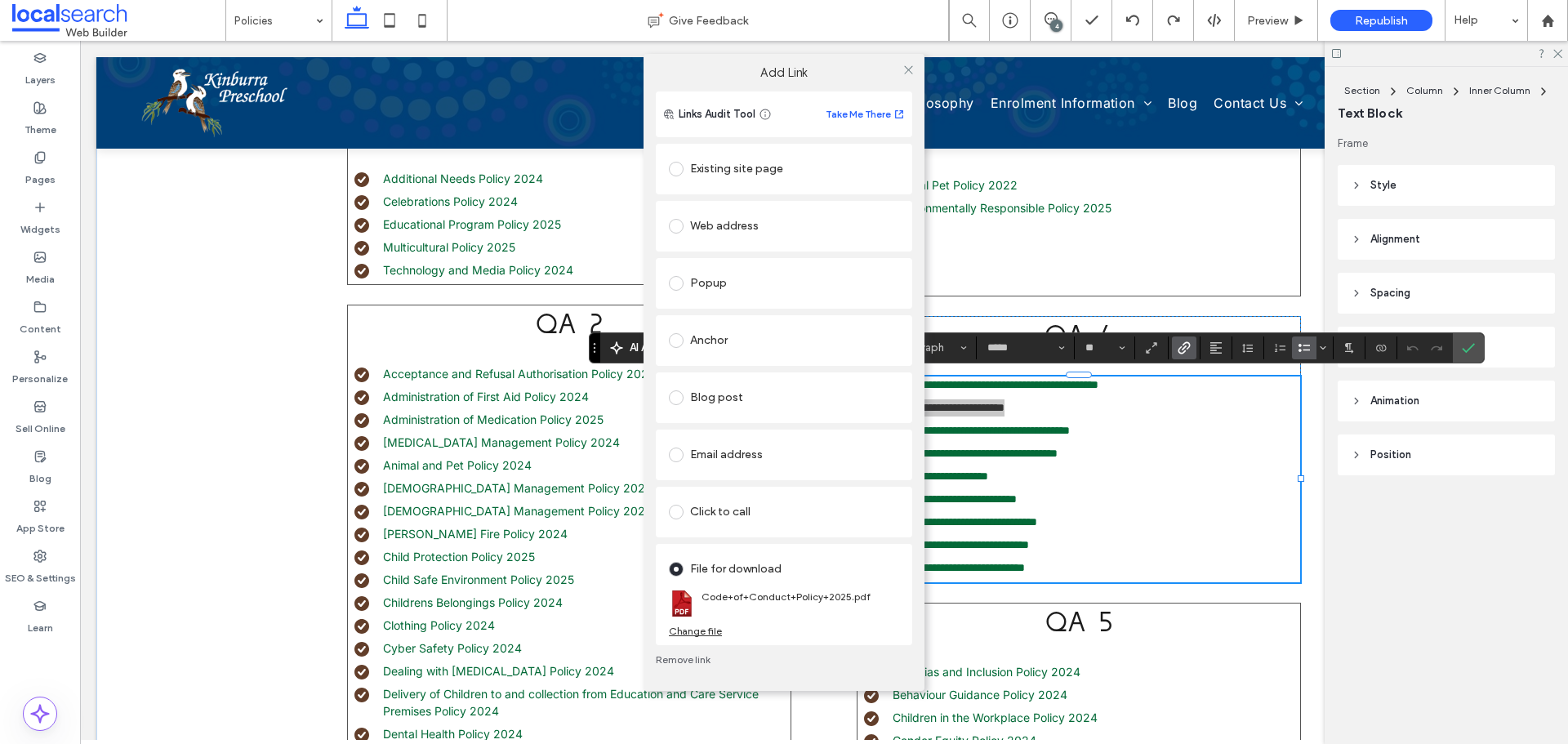
click at [1469, 345] on div "Add Link Links Audit Tool Take Me There Existing site page Web address Popup An…" at bounding box center [784, 372] width 1568 height 744
click at [908, 72] on icon at bounding box center [909, 70] width 12 height 12
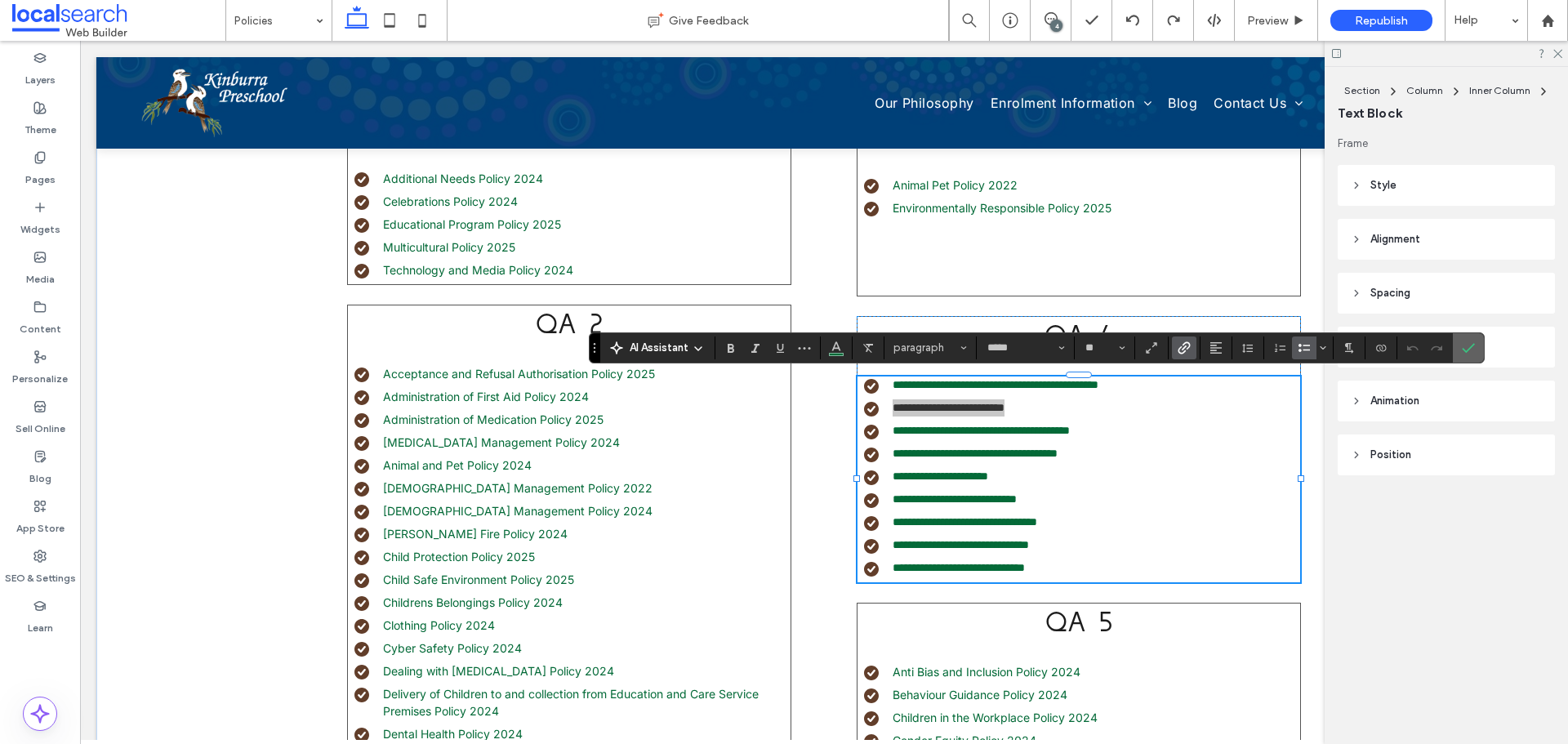
click at [1464, 342] on icon "Confirm" at bounding box center [1468, 347] width 13 height 13
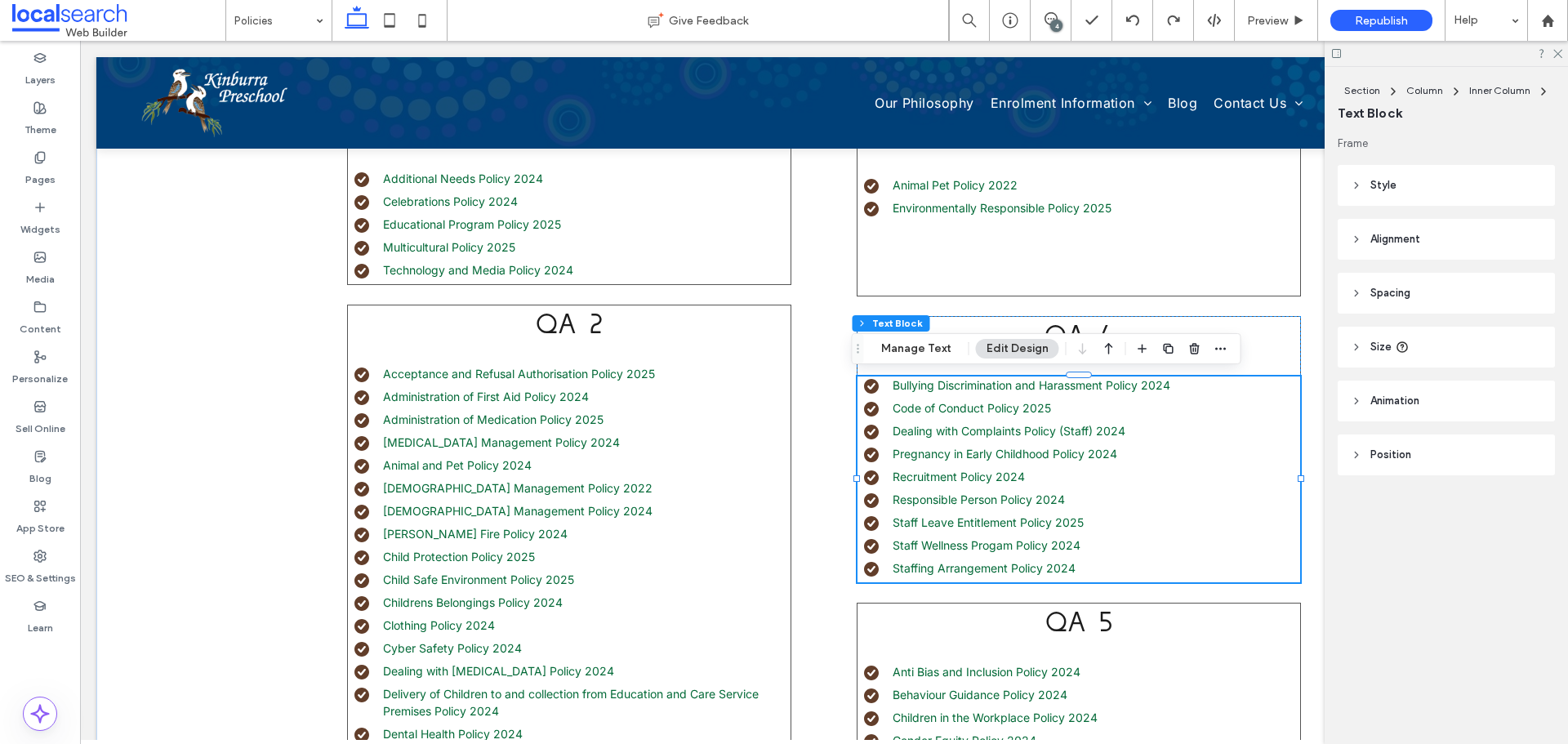
click at [1083, 503] on li "Responsible Person Policy 2024" at bounding box center [1082, 499] width 436 height 17
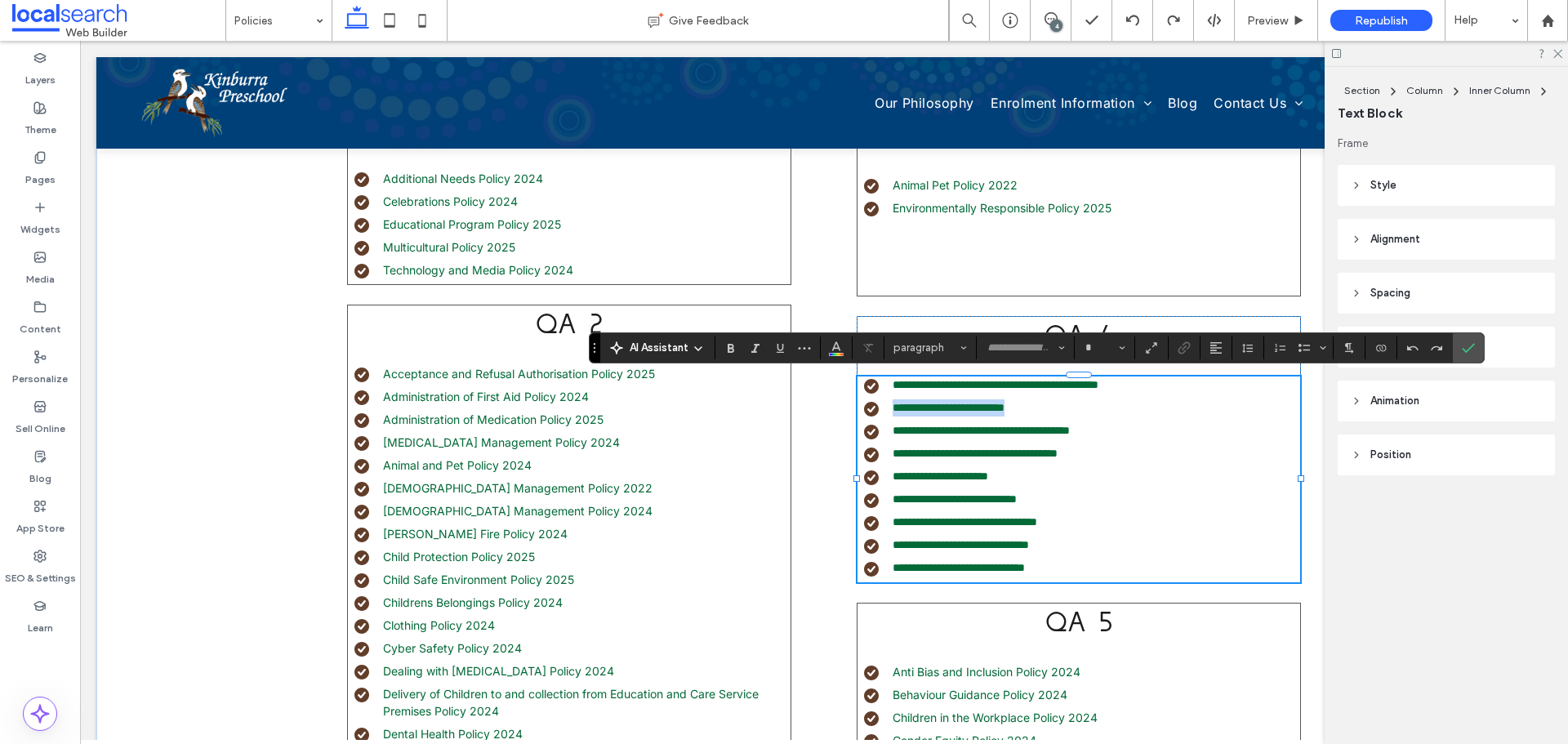
type input "*****"
type input "**"
click at [1069, 498] on li "**********" at bounding box center [1082, 499] width 436 height 17
type input "**"
click at [1183, 338] on span "Link" at bounding box center [1181, 348] width 7 height 22
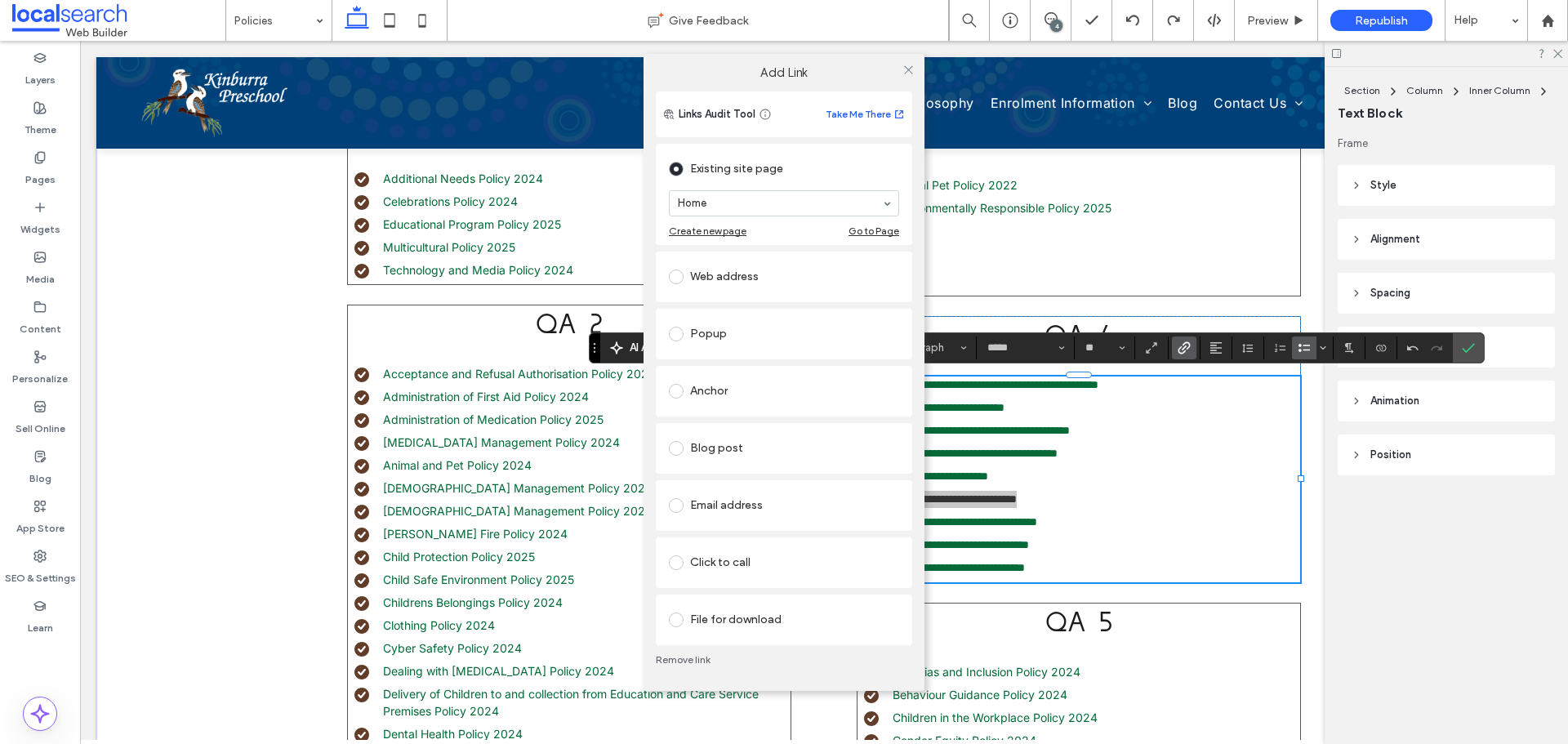
click at [740, 612] on div "File for download" at bounding box center [784, 619] width 230 height 26
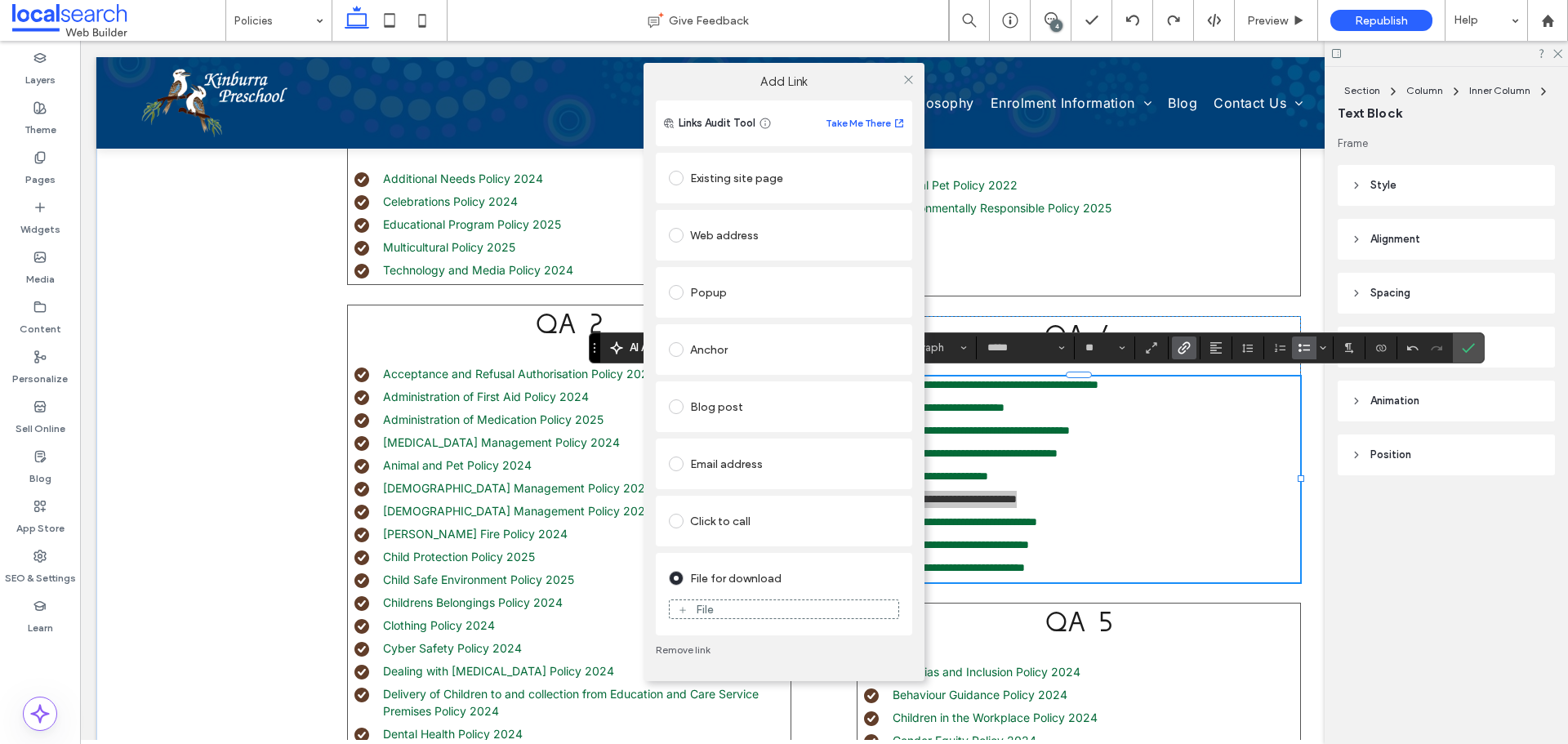
click at [742, 605] on div "File" at bounding box center [784, 608] width 228 height 15
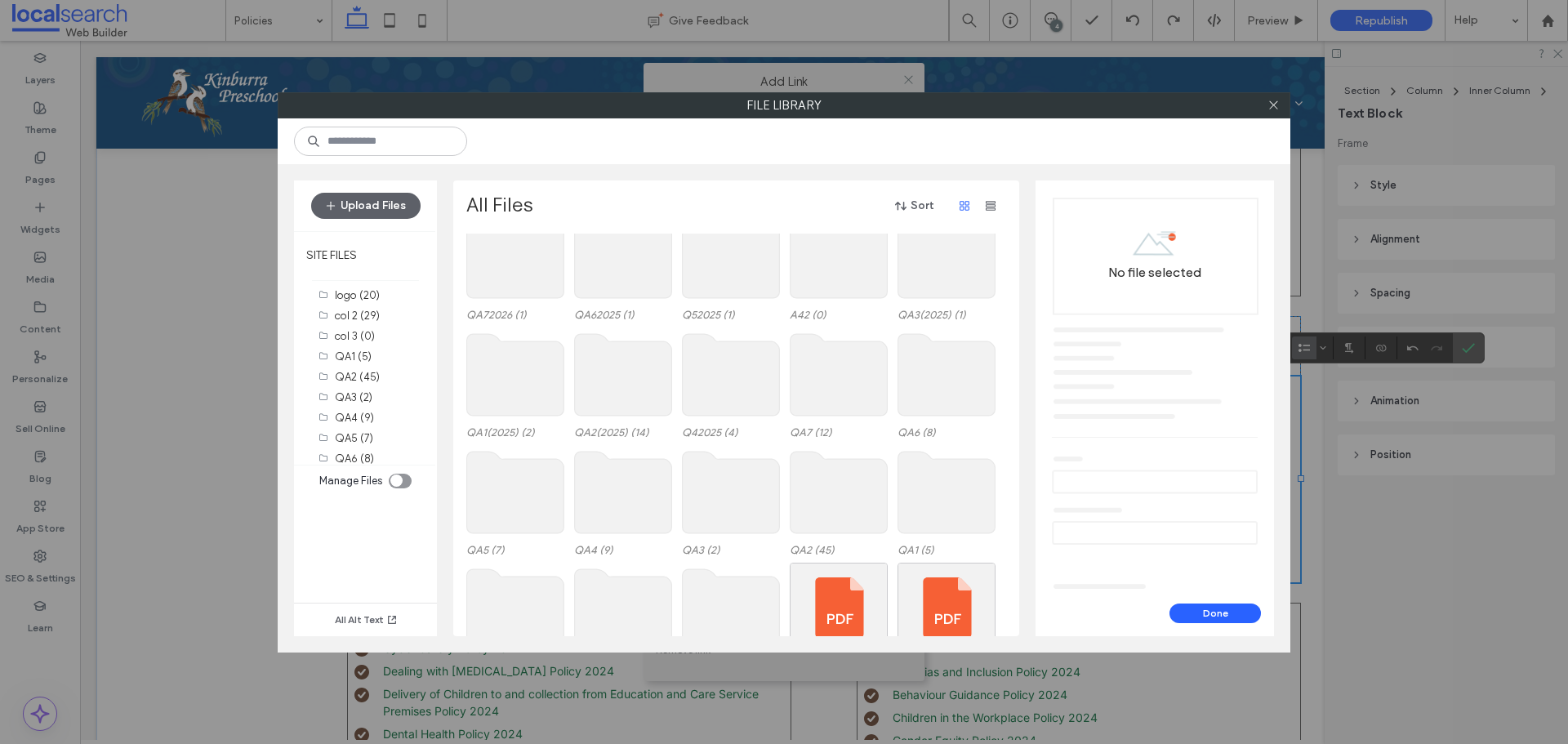
scroll to position [0, 0]
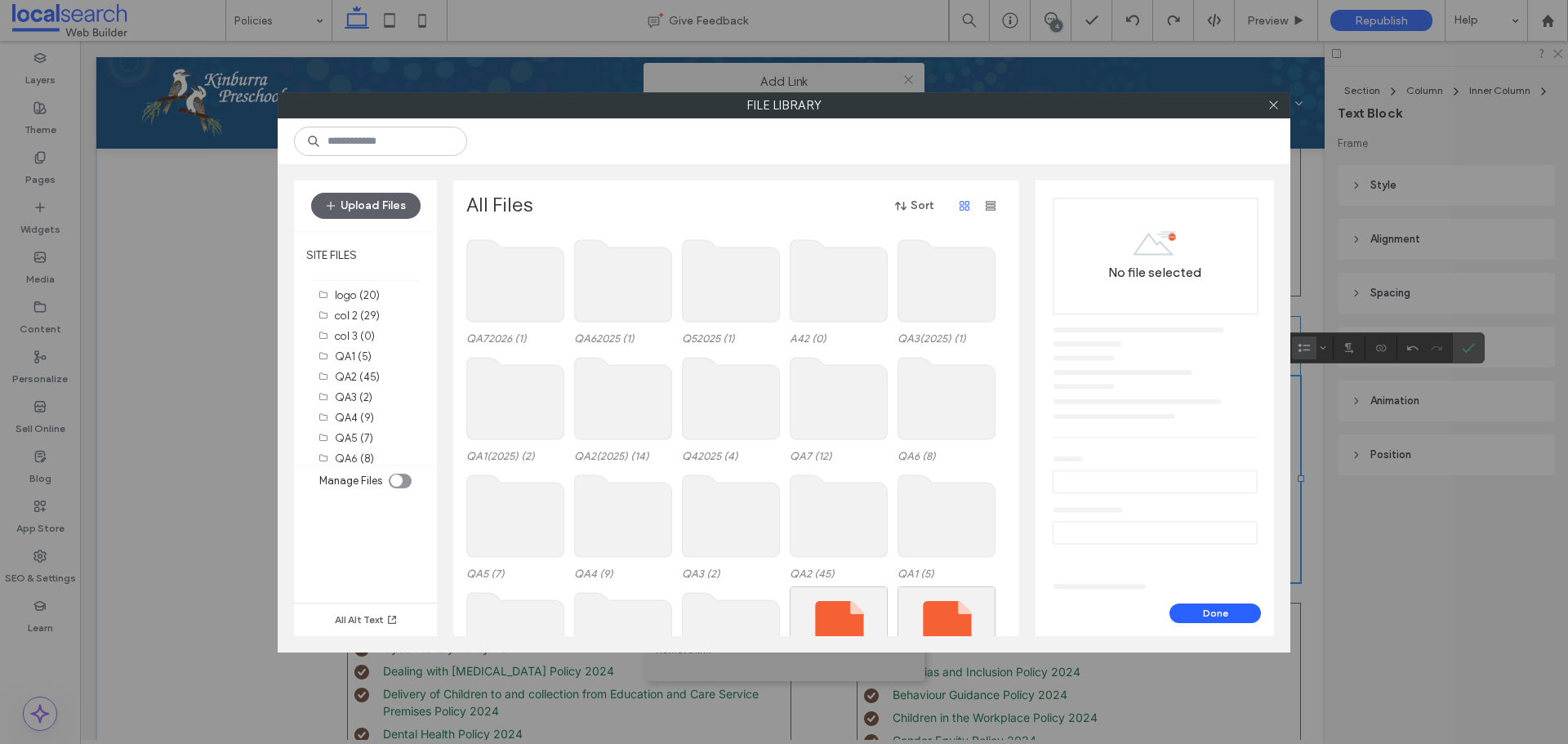
click at [741, 410] on use at bounding box center [731, 398] width 97 height 81
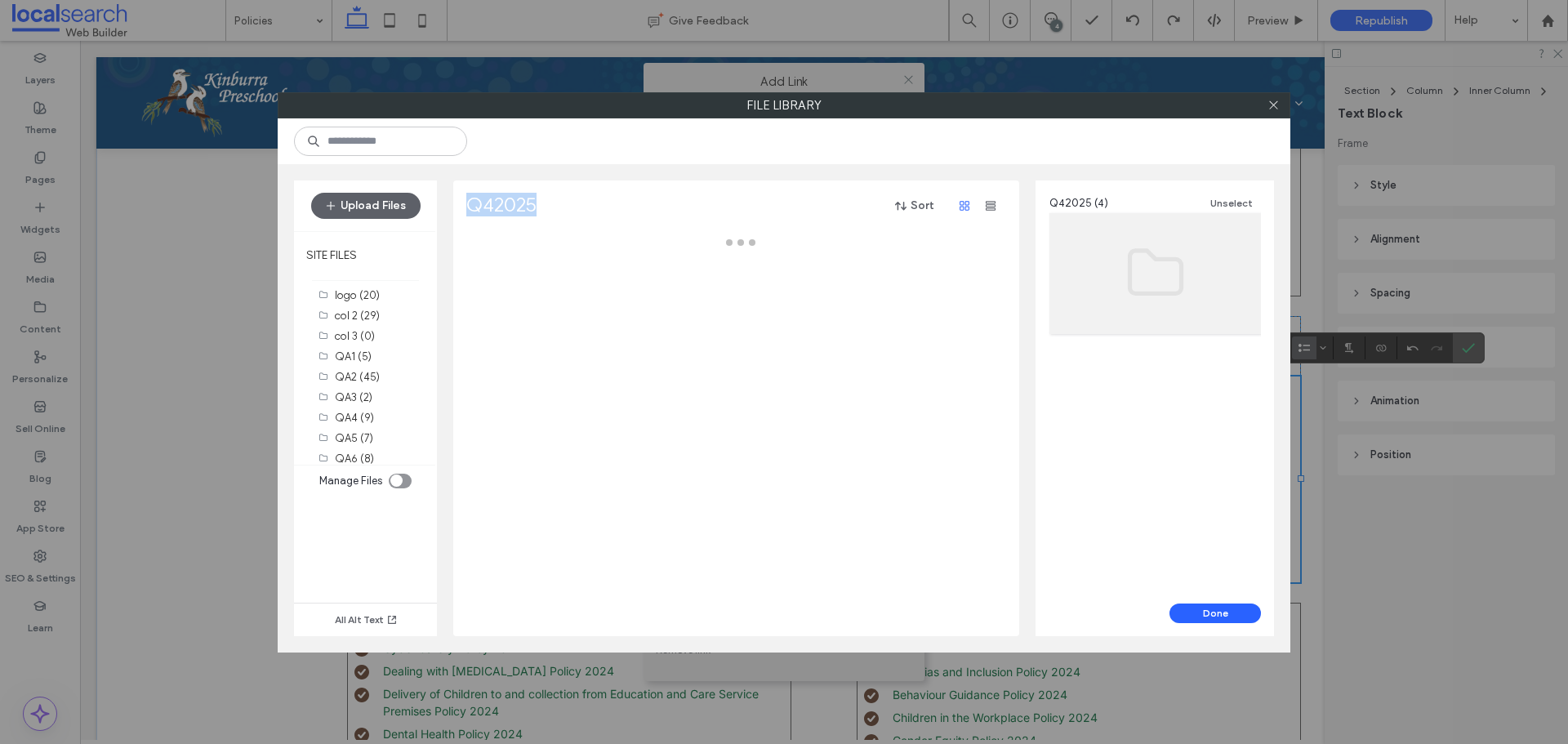
click at [741, 410] on div at bounding box center [741, 434] width 549 height 402
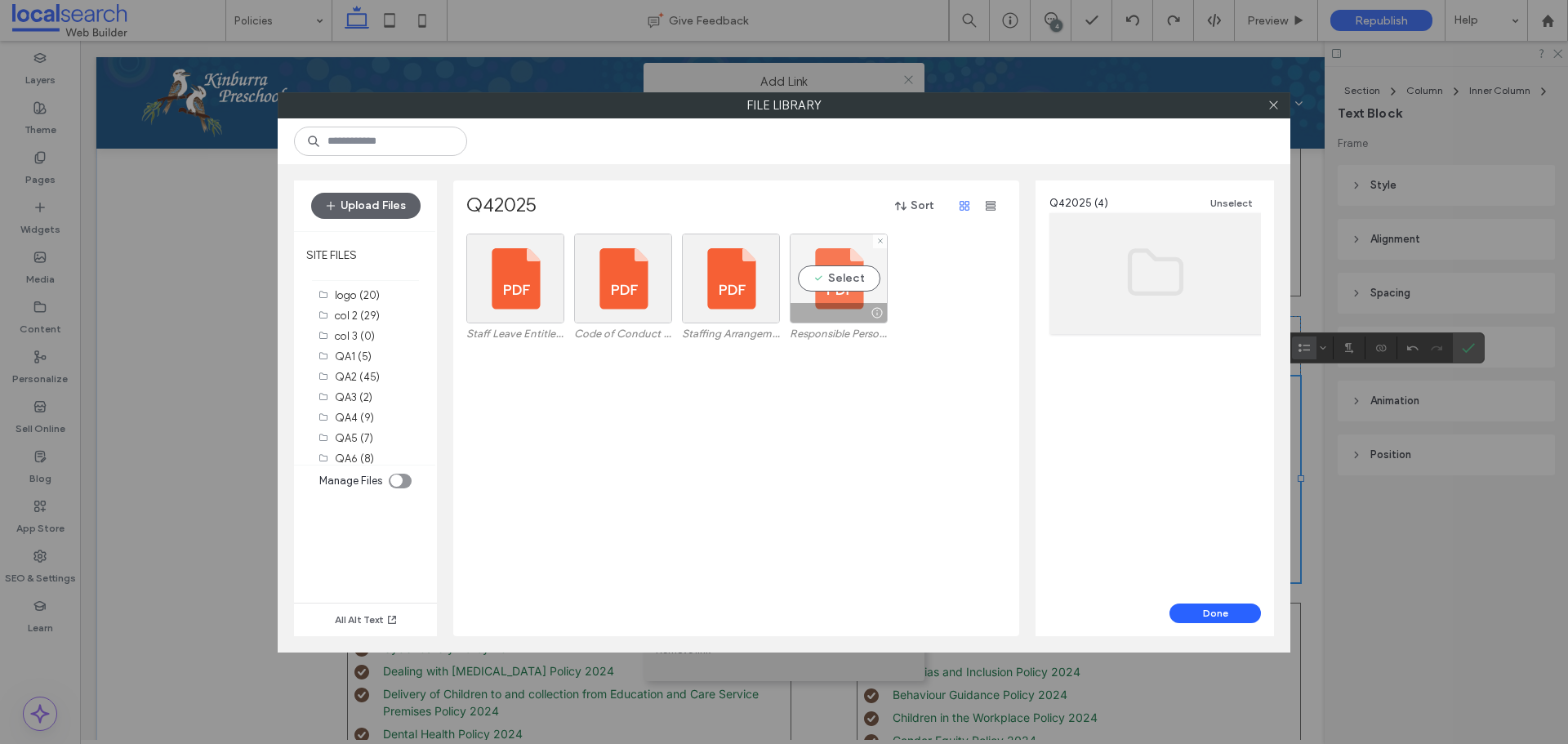
click at [845, 276] on div "Select" at bounding box center [838, 279] width 98 height 90
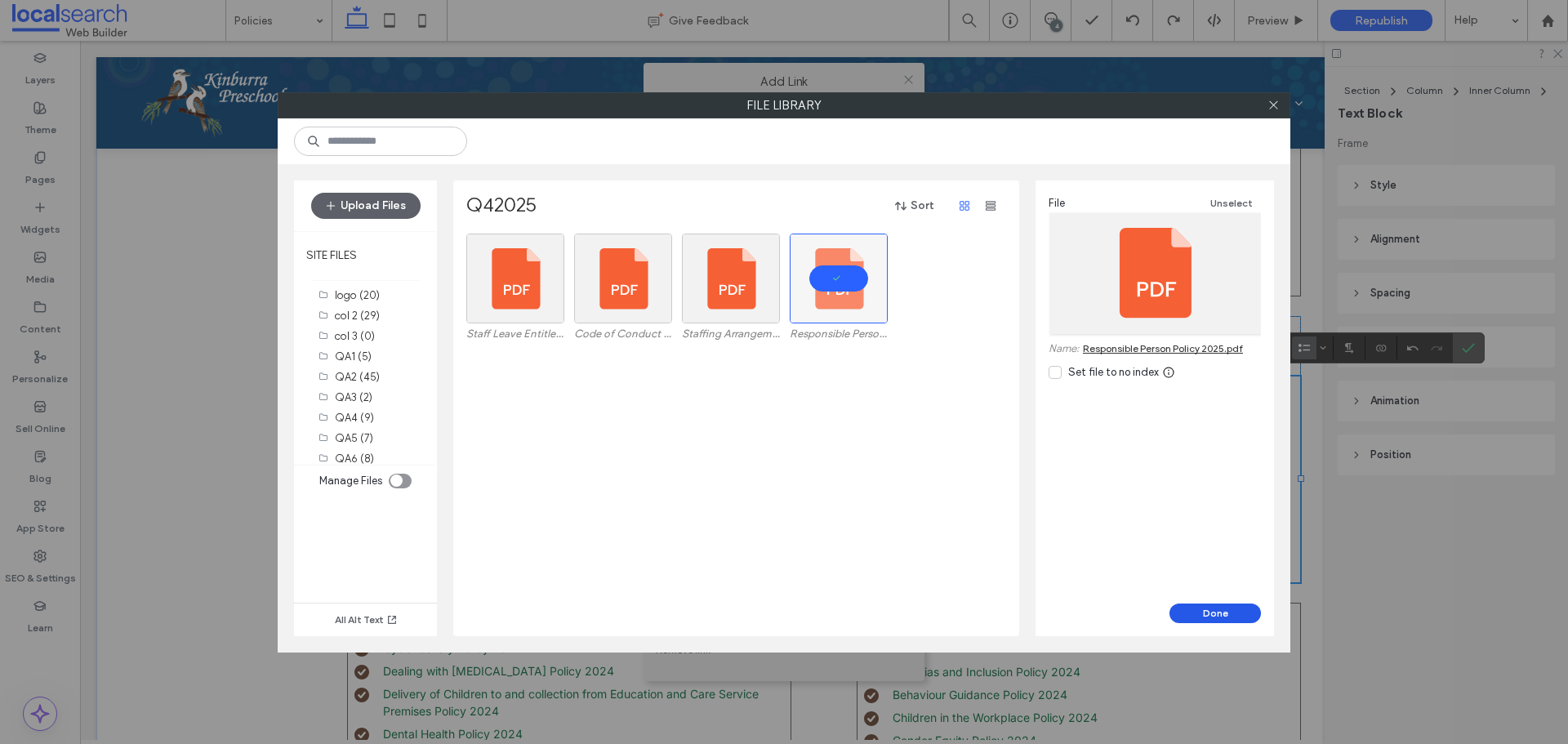
click at [1192, 614] on button "Done" at bounding box center [1215, 613] width 92 height 20
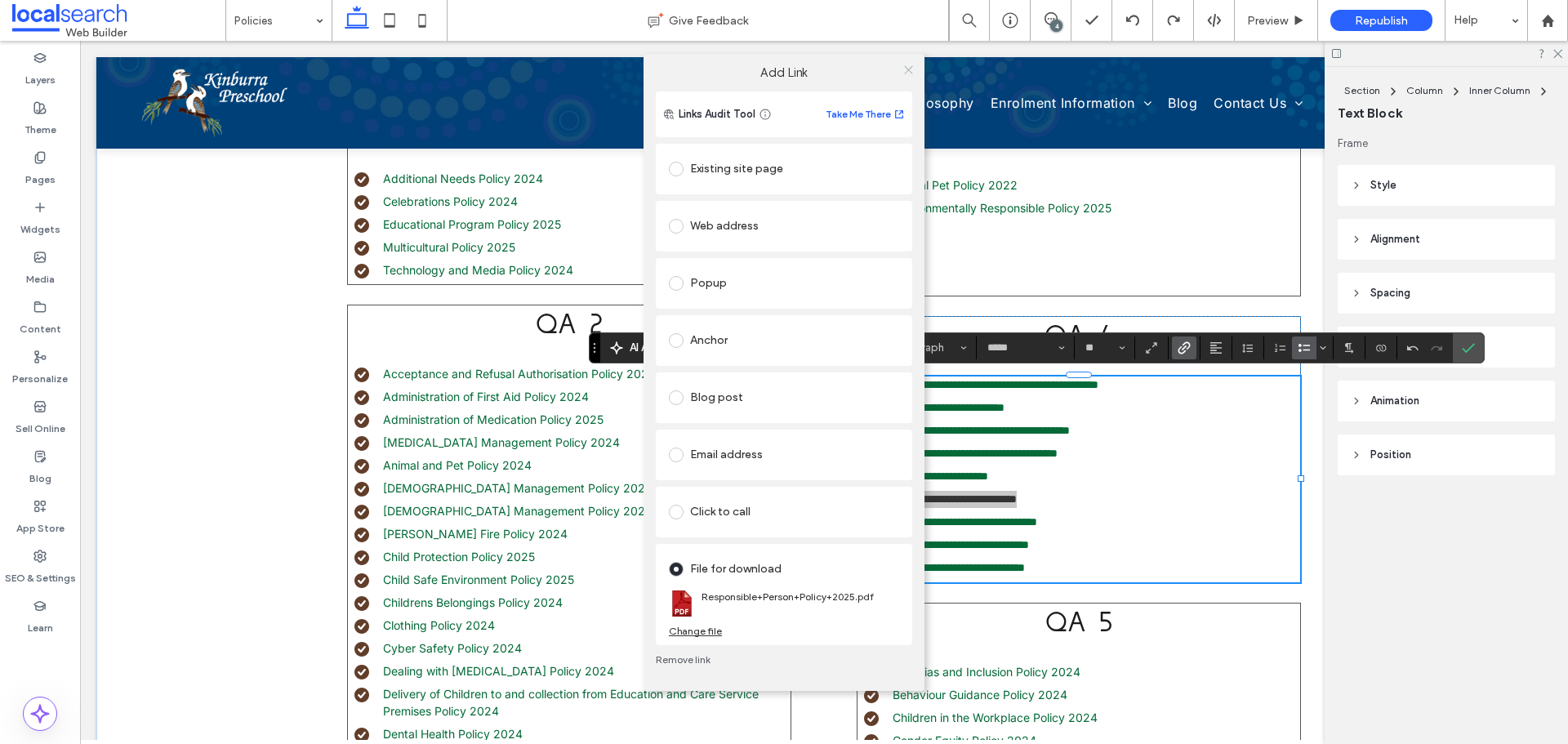
click at [907, 70] on icon at bounding box center [909, 70] width 12 height 12
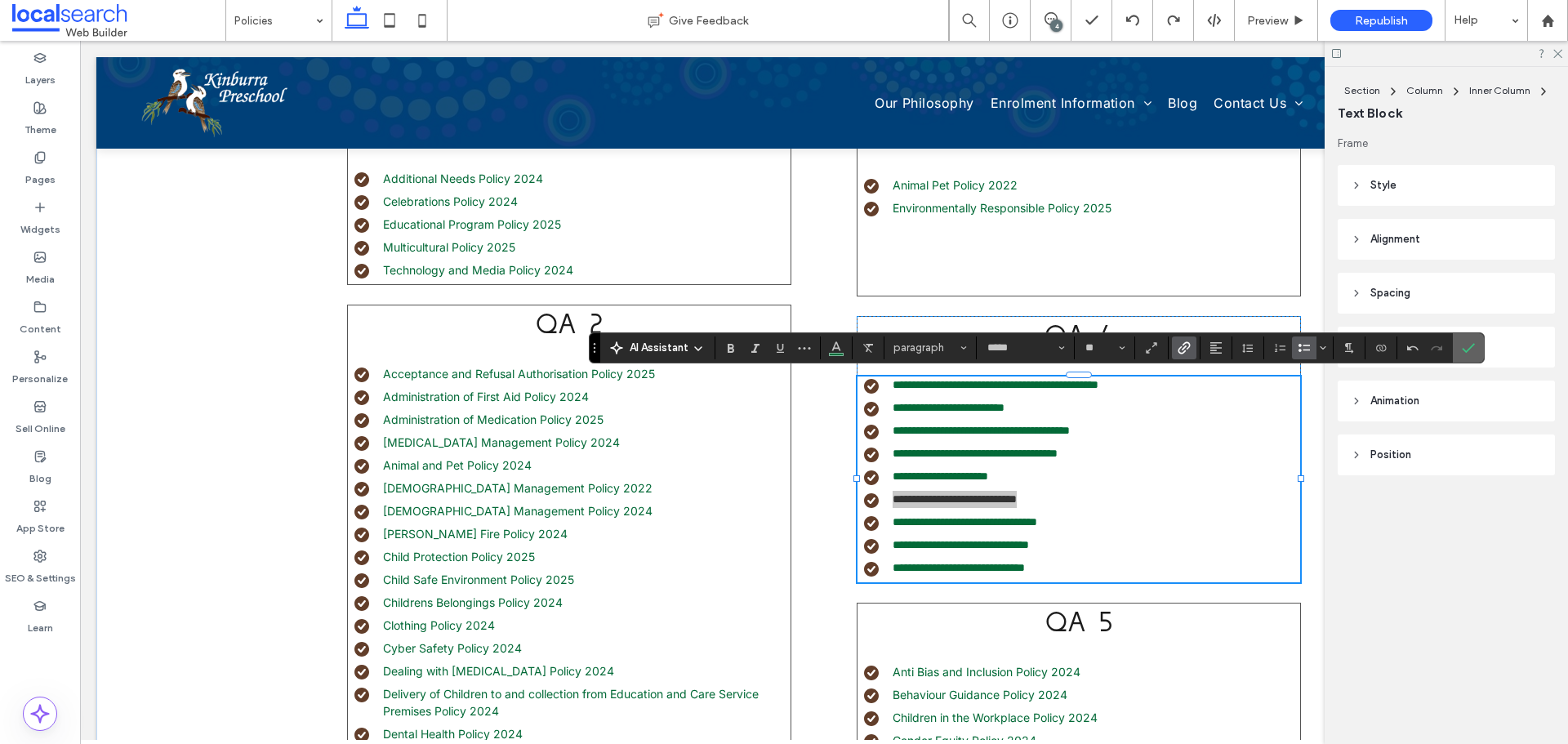
click at [1467, 337] on span "Confirm" at bounding box center [1465, 348] width 7 height 29
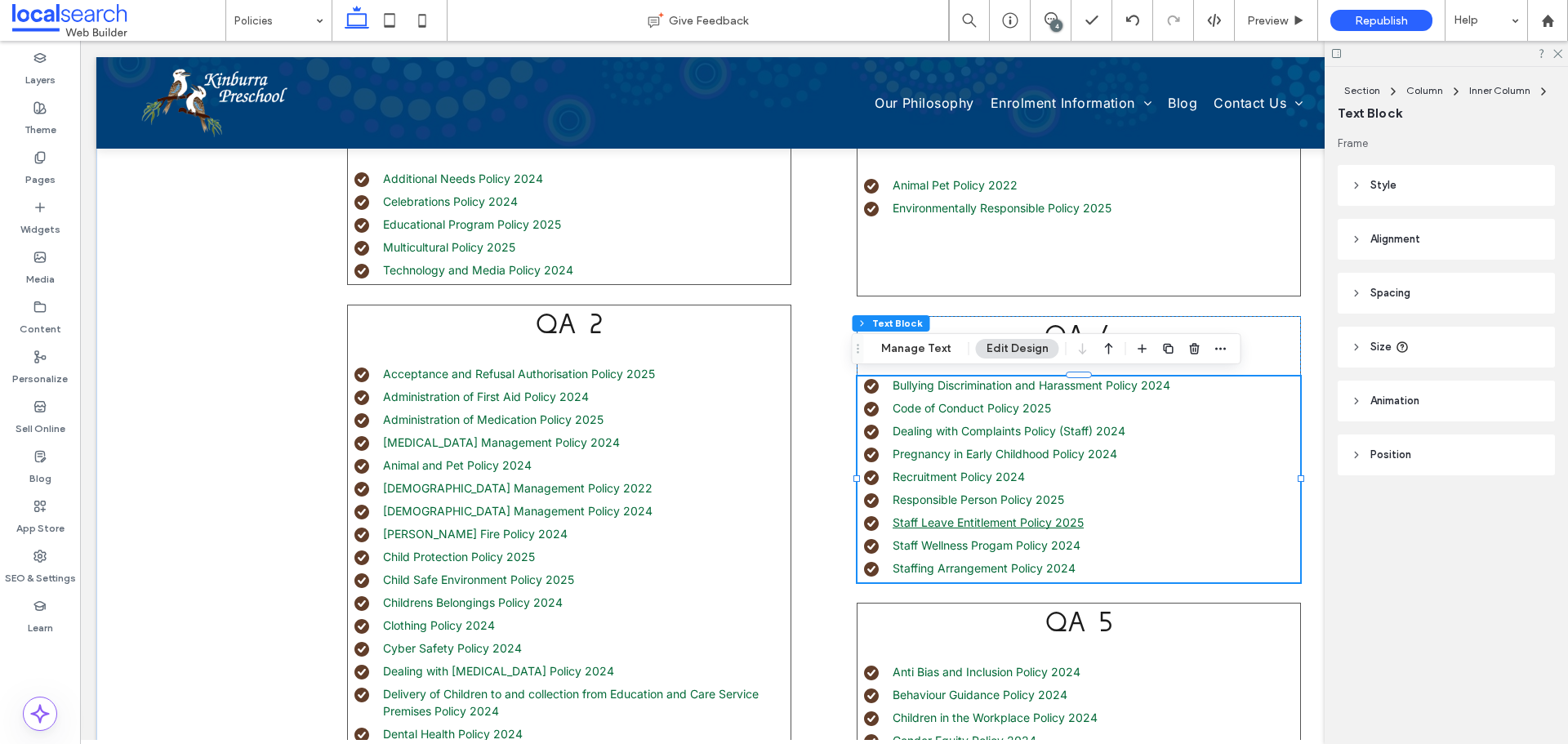
click at [1067, 521] on link "Staff Leave Entitlement Policy 2025" at bounding box center [987, 522] width 191 height 14
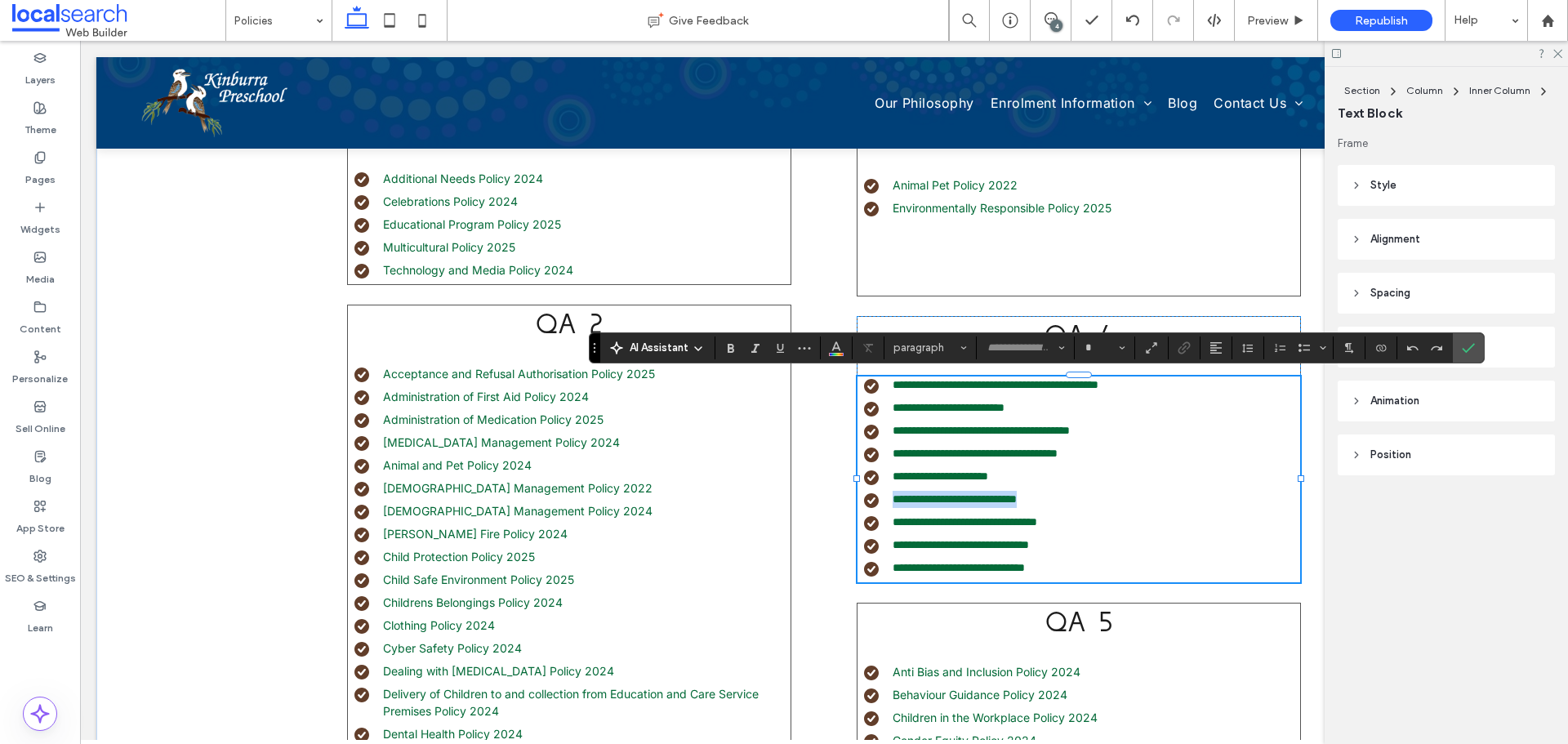
type input "*****"
type input "**"
click at [1037, 521] on link "**********" at bounding box center [964, 521] width 145 height 11
click at [1078, 521] on li "**********" at bounding box center [1082, 522] width 436 height 17
type input "**"
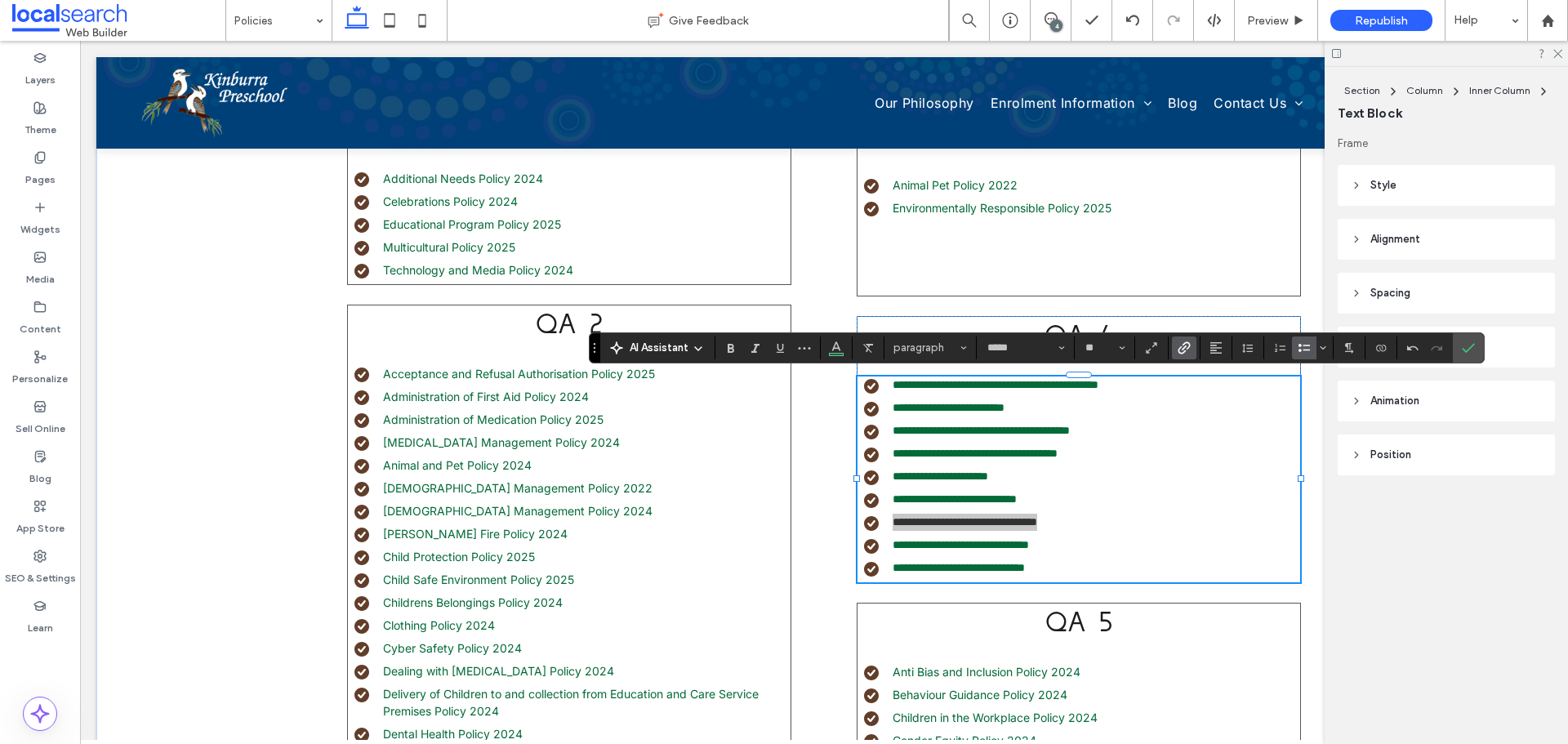
click at [1179, 339] on span "Link" at bounding box center [1181, 348] width 7 height 22
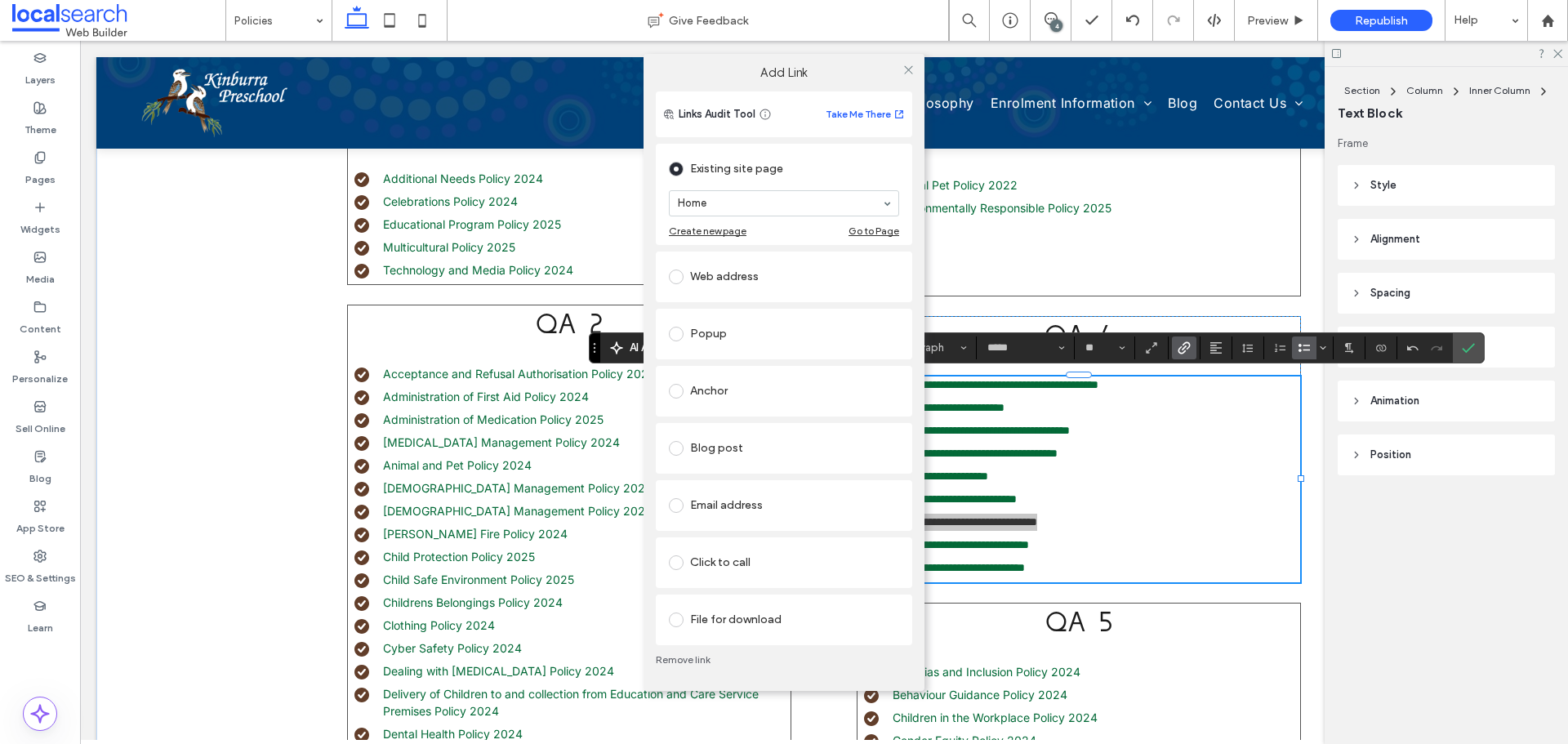
click at [699, 612] on div "File for download" at bounding box center [784, 619] width 230 height 26
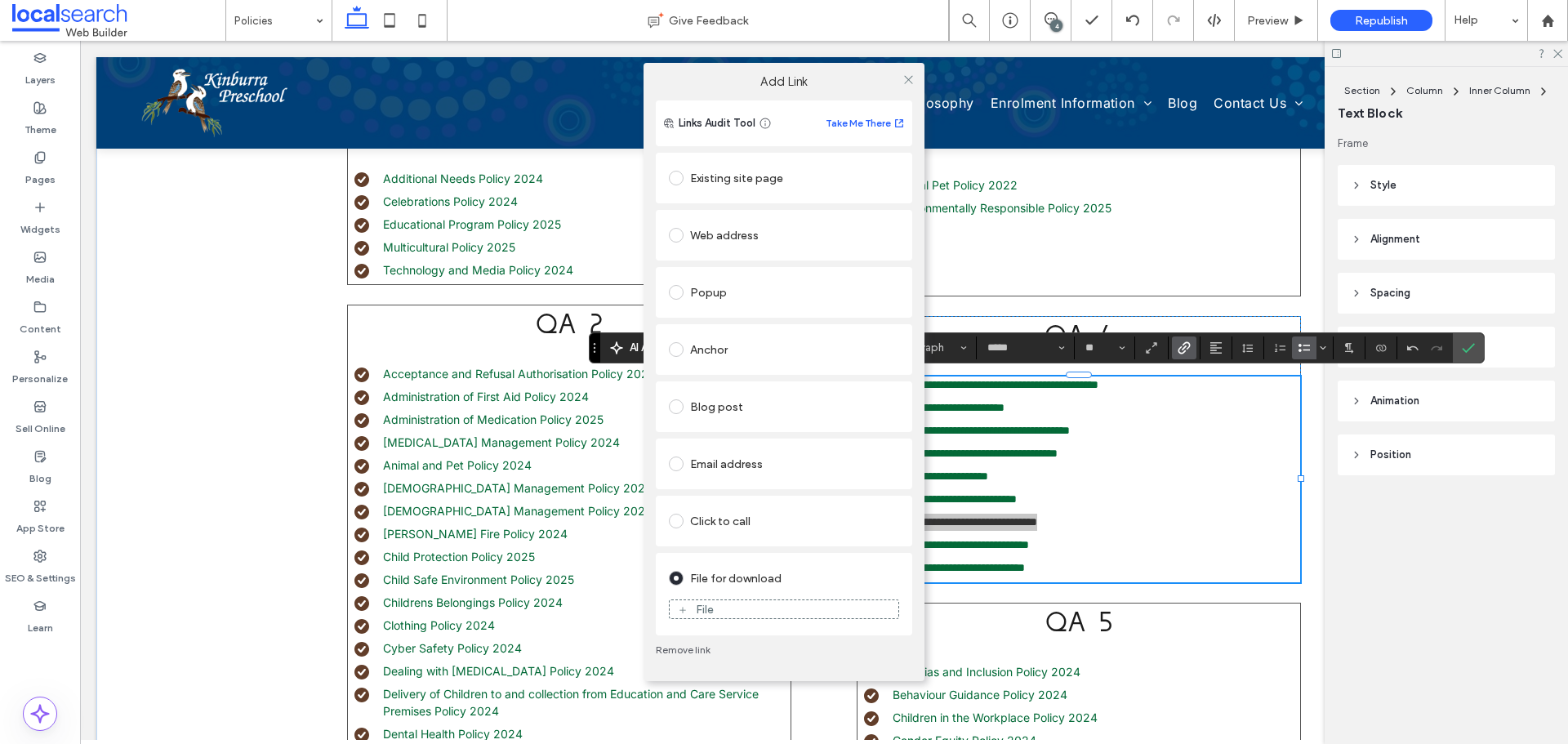
click at [754, 613] on div "File" at bounding box center [784, 608] width 228 height 15
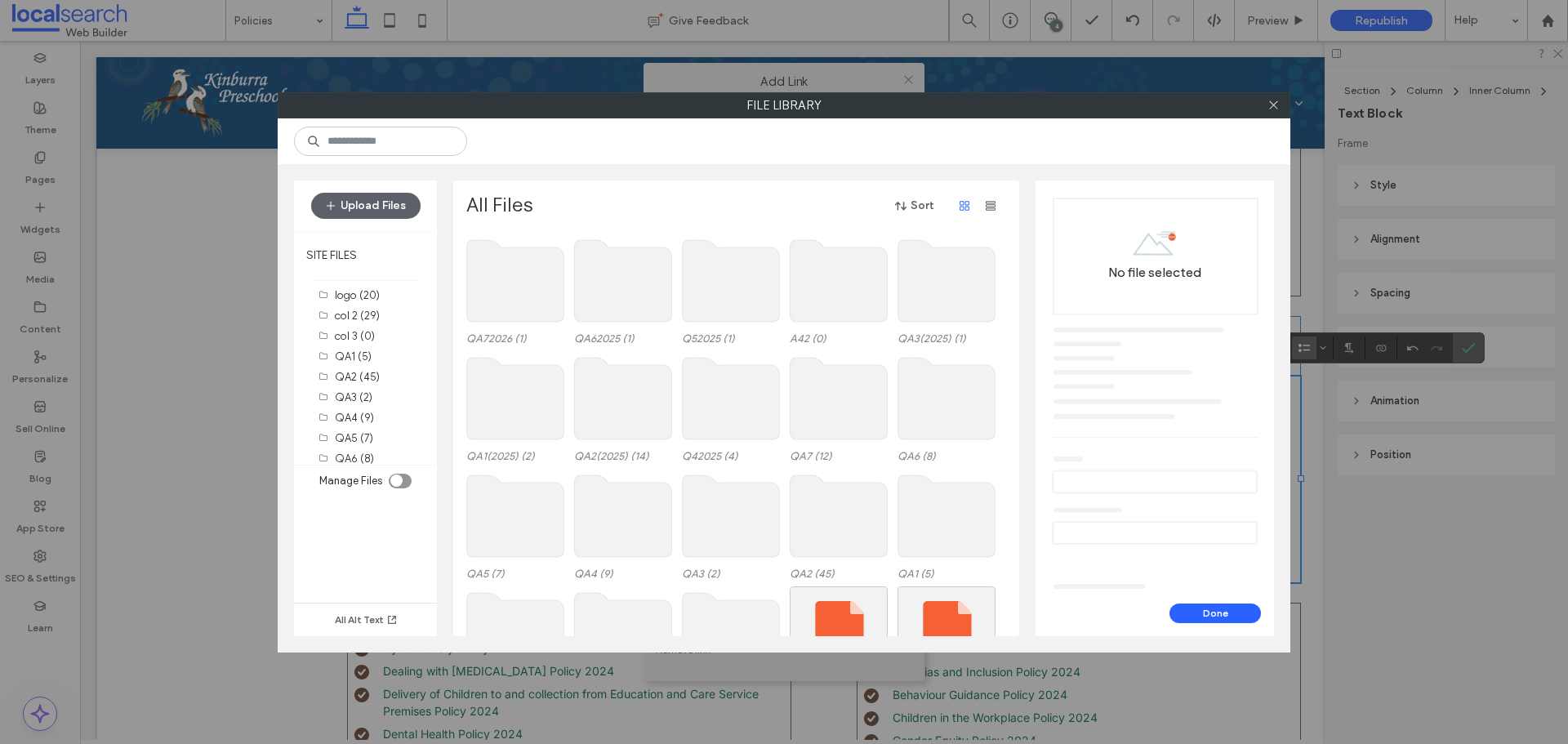
click at [705, 395] on use at bounding box center [731, 398] width 97 height 81
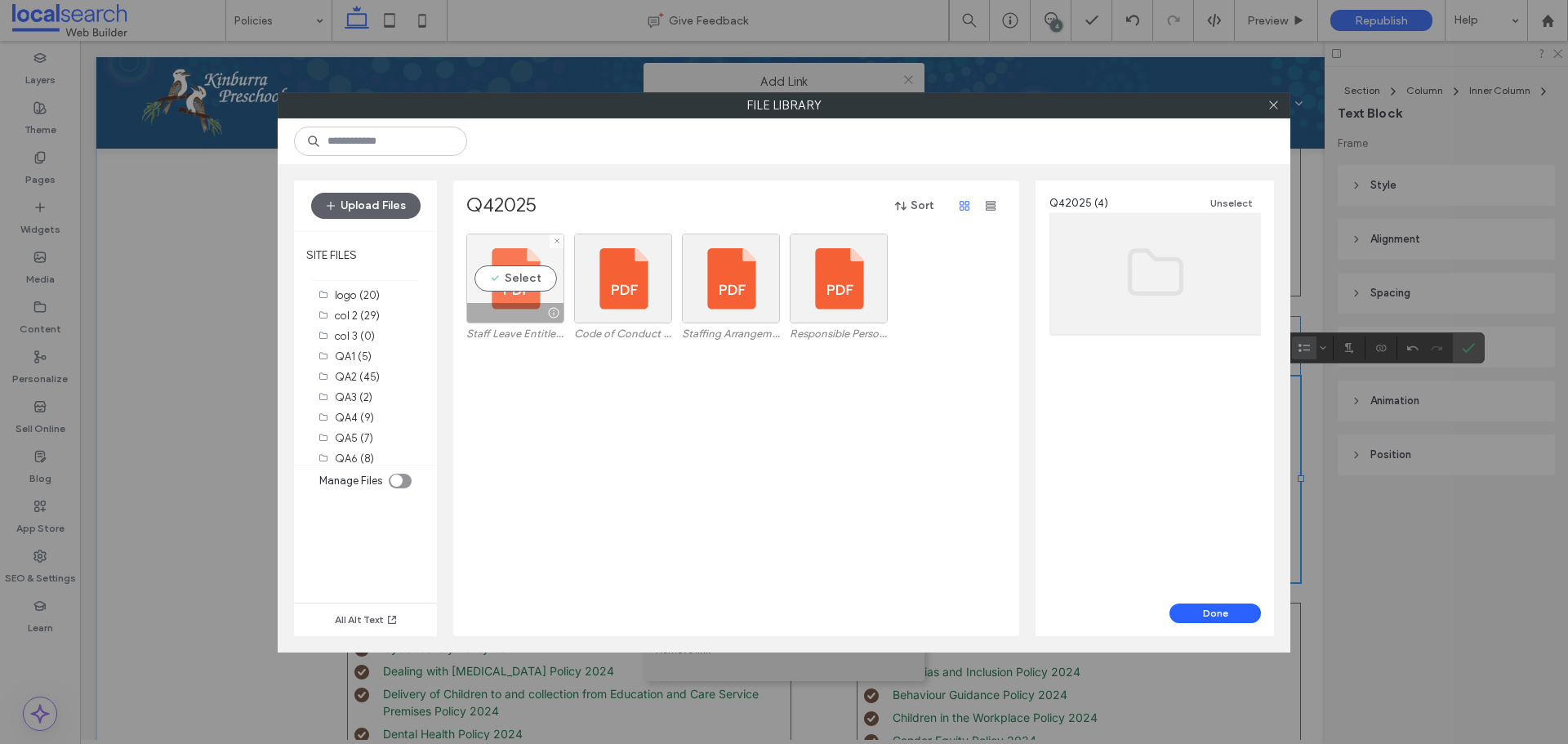
click at [529, 278] on div "Select" at bounding box center [515, 279] width 98 height 90
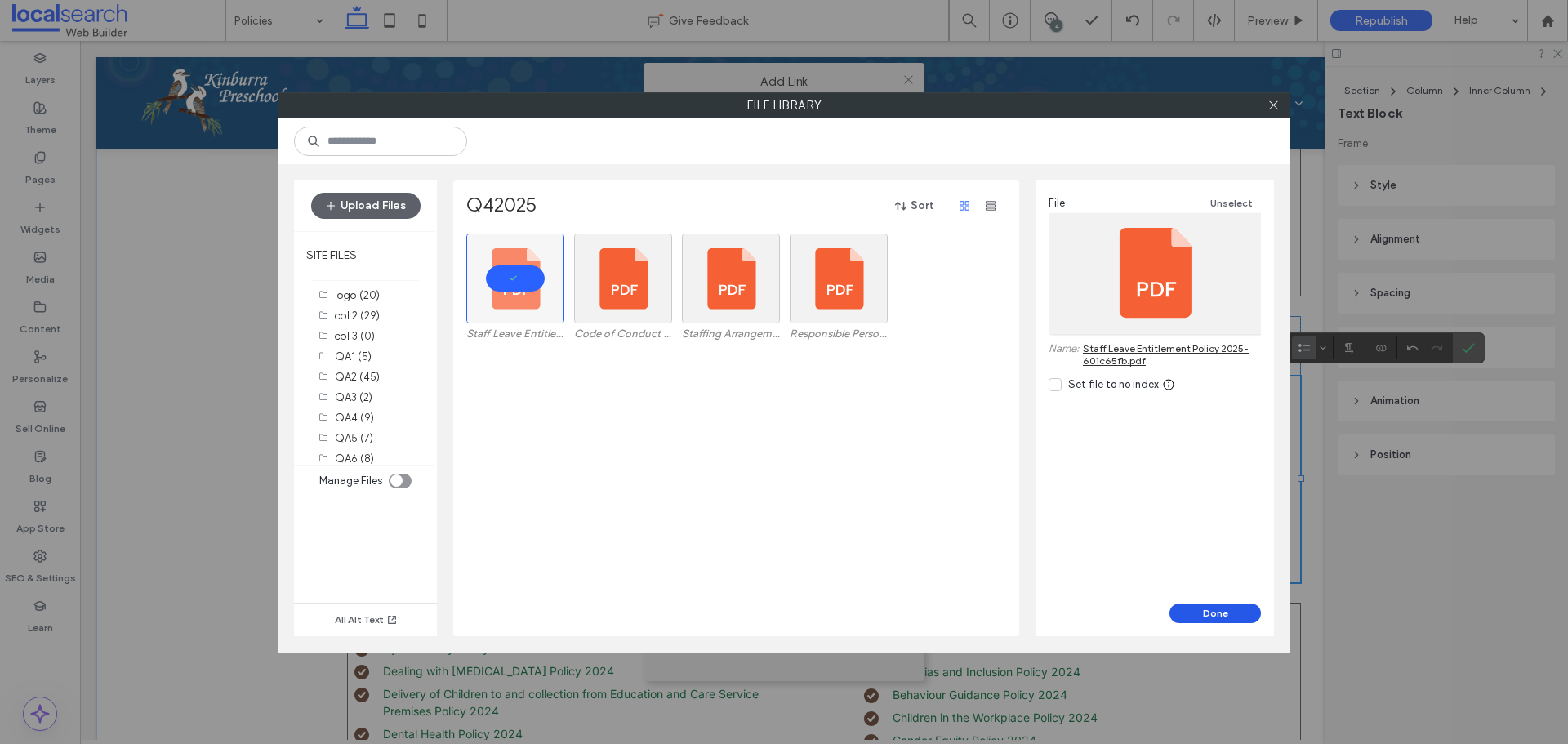
click at [1234, 615] on button "Done" at bounding box center [1215, 613] width 92 height 20
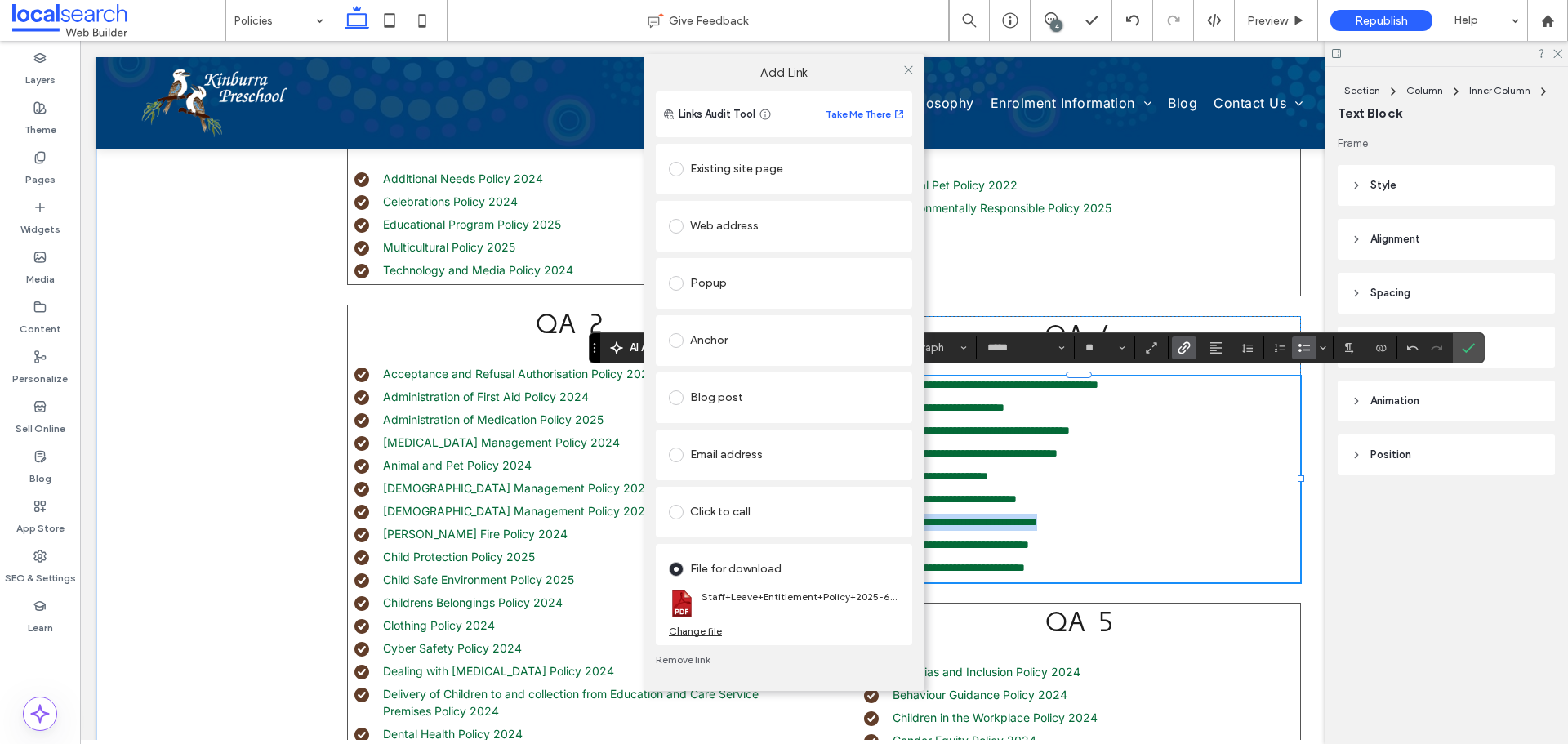
click at [892, 69] on label "Add Link" at bounding box center [784, 72] width 258 height 15
click at [907, 65] on icon at bounding box center [909, 70] width 12 height 12
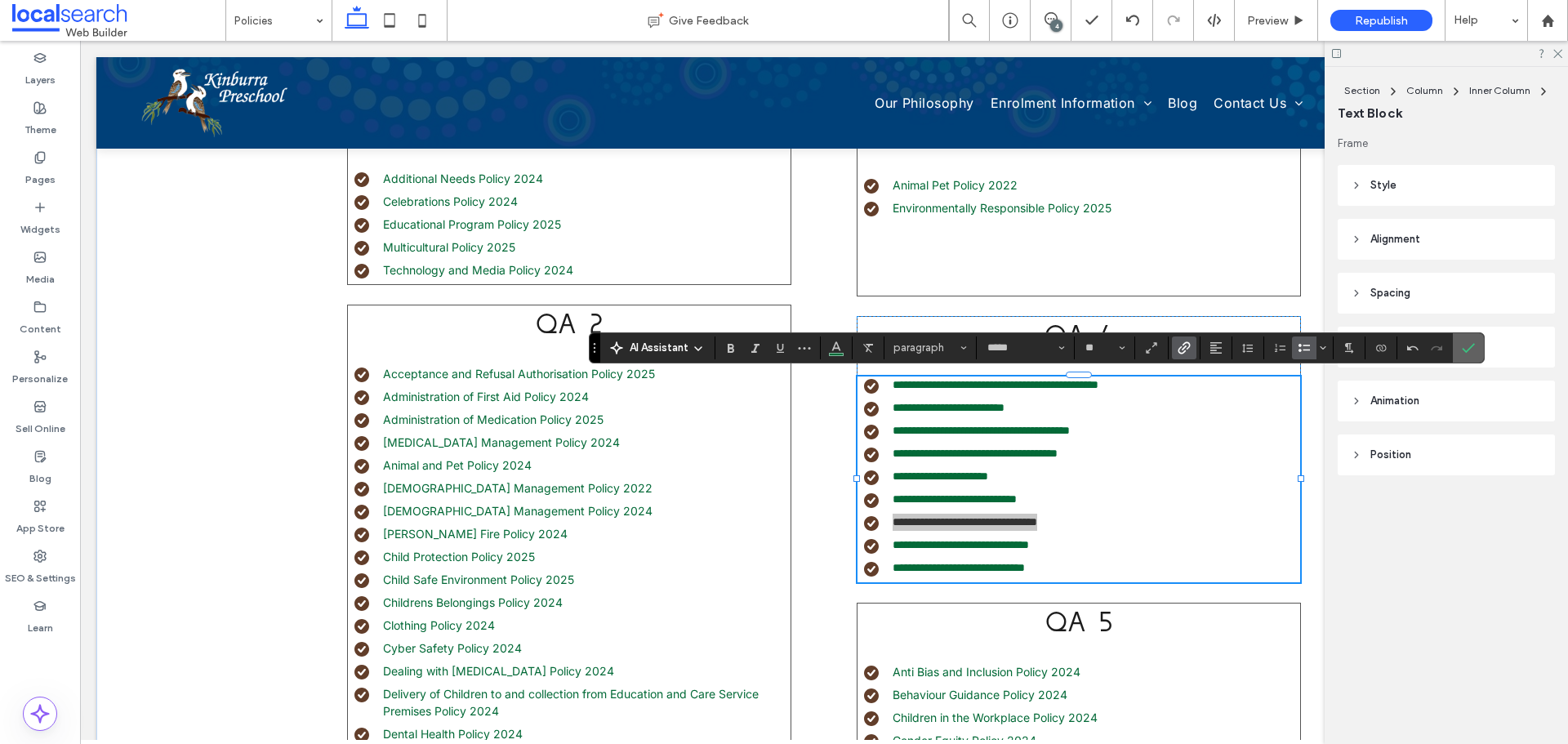
click at [1462, 348] on use "Confirm" at bounding box center [1468, 347] width 13 height 10
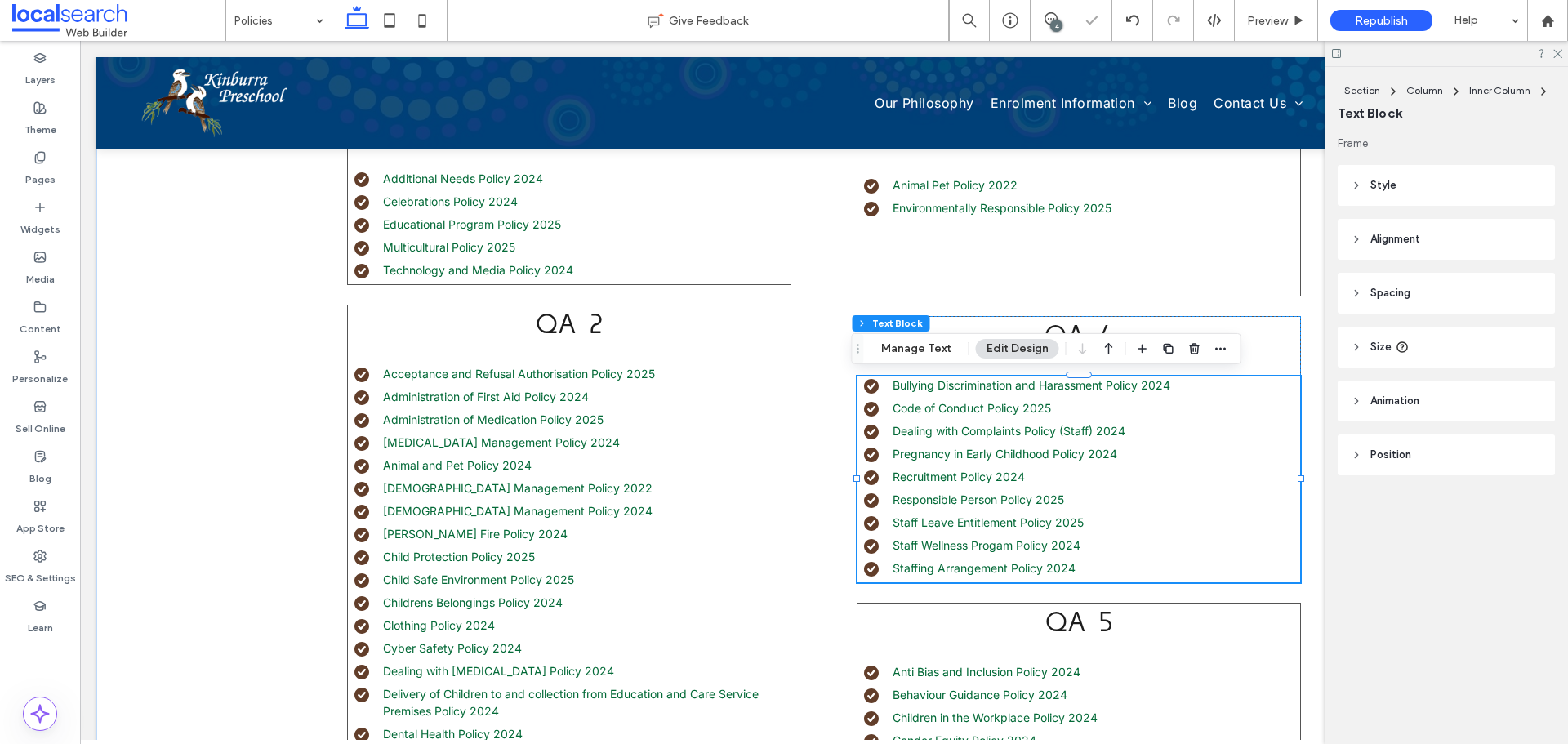
click at [1085, 568] on li "Staffing Arrangement Policy 2024" at bounding box center [1082, 568] width 436 height 17
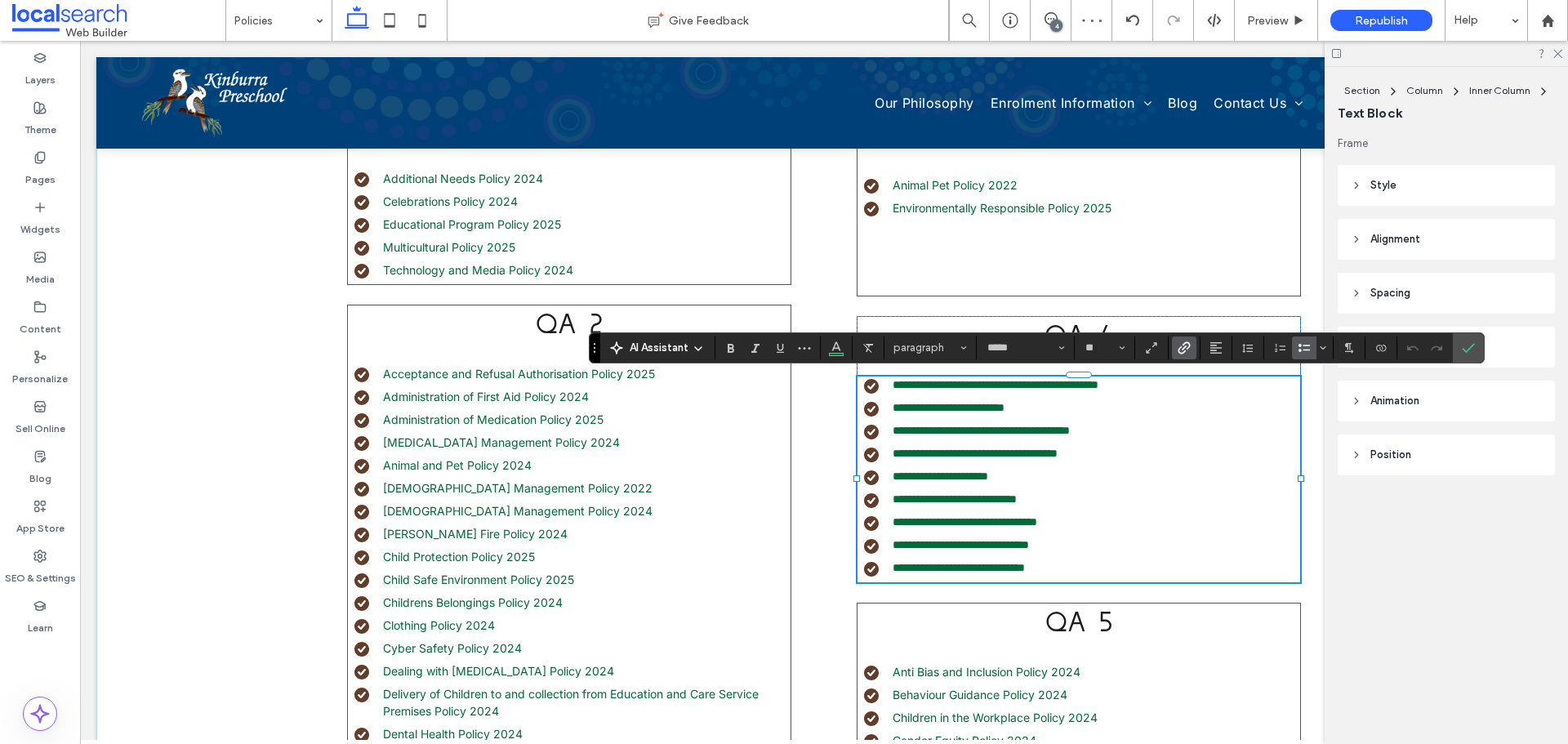
click at [1084, 568] on li "**********" at bounding box center [1082, 568] width 436 height 17
click at [1178, 351] on use "Link" at bounding box center [1184, 347] width 12 height 12
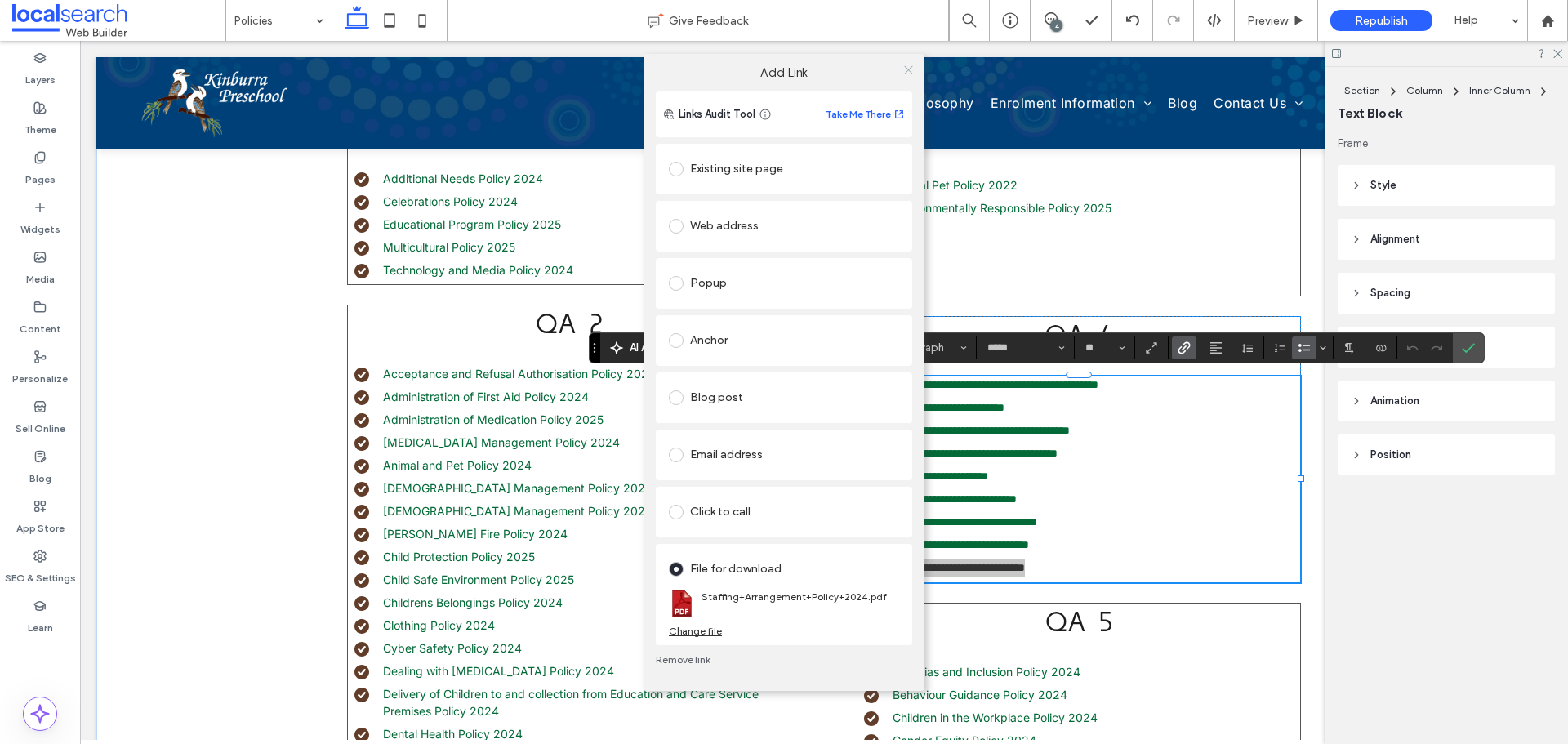
click at [909, 60] on span at bounding box center [909, 70] width 12 height 24
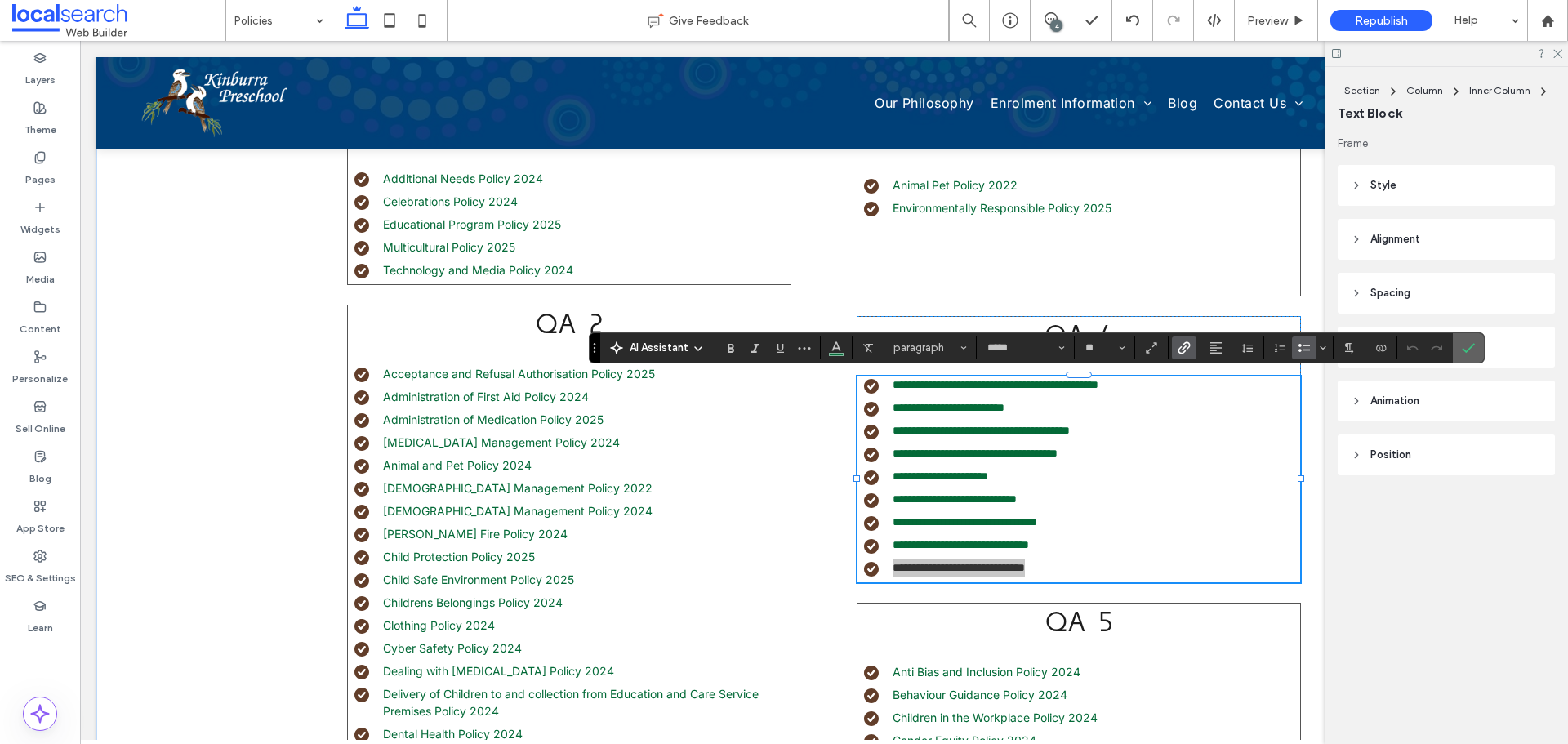
click at [1462, 338] on span "Confirm" at bounding box center [1465, 348] width 7 height 29
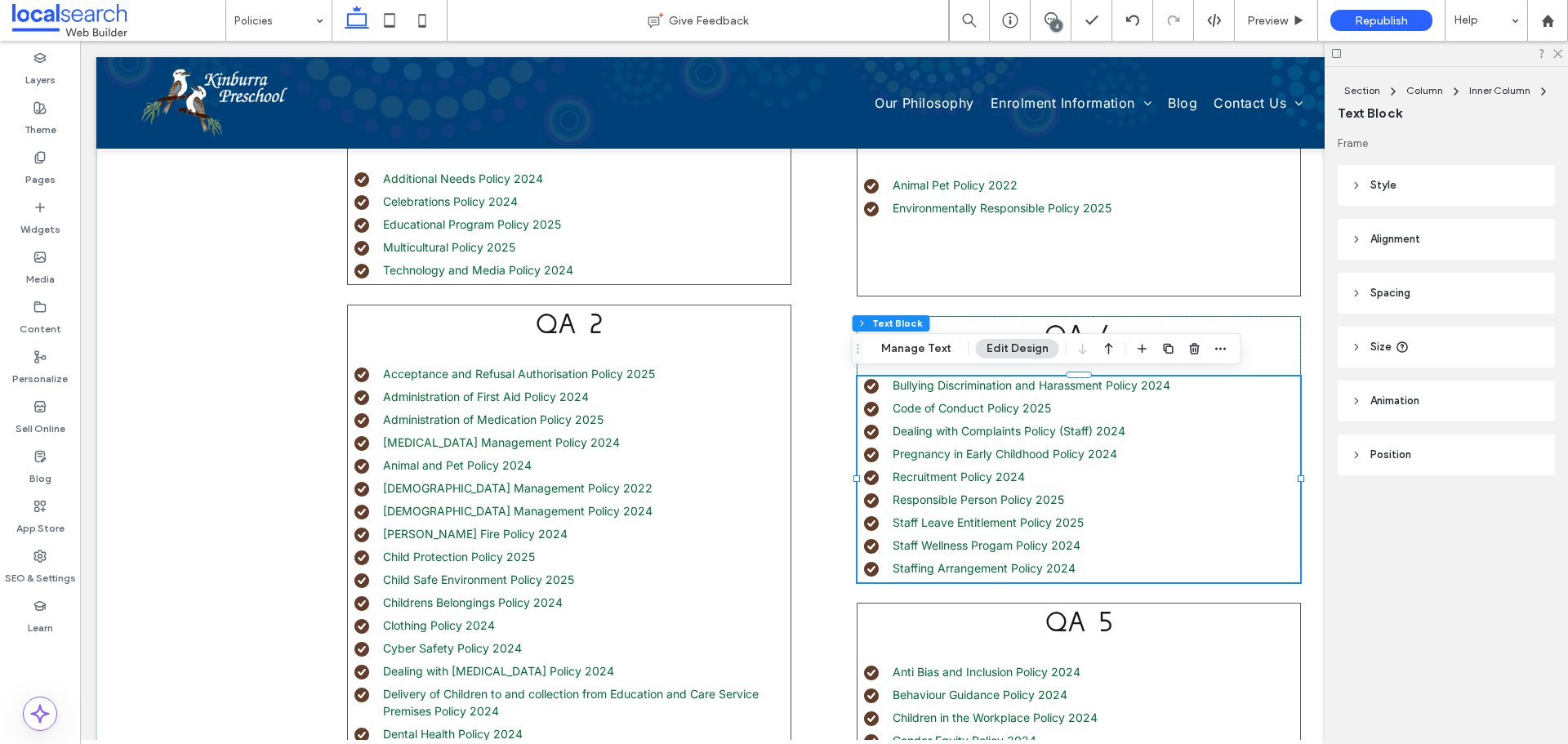
click at [1090, 566] on li "Staffing Arrangement Policy 2024" at bounding box center [1082, 568] width 436 height 17
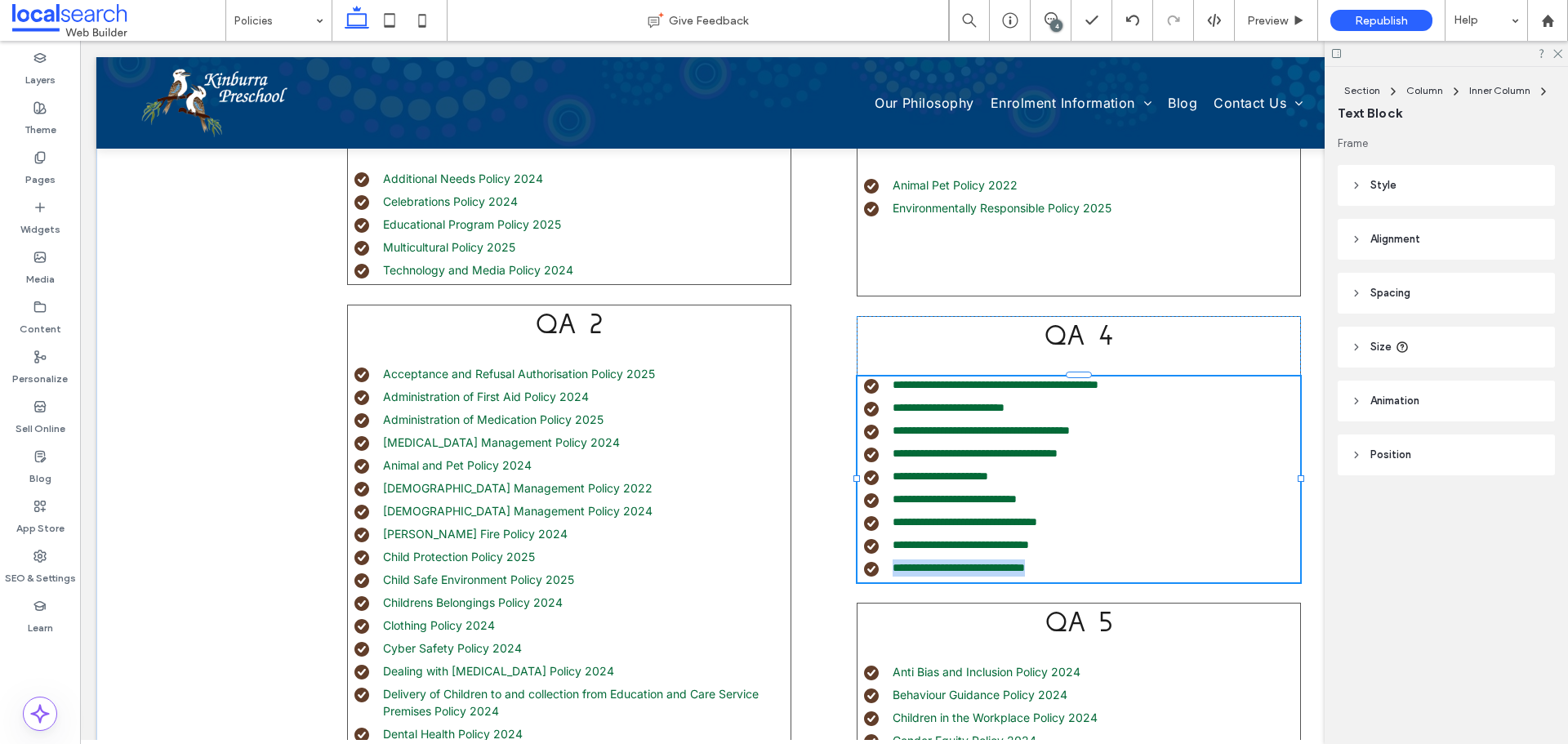
type input "*****"
type input "**"
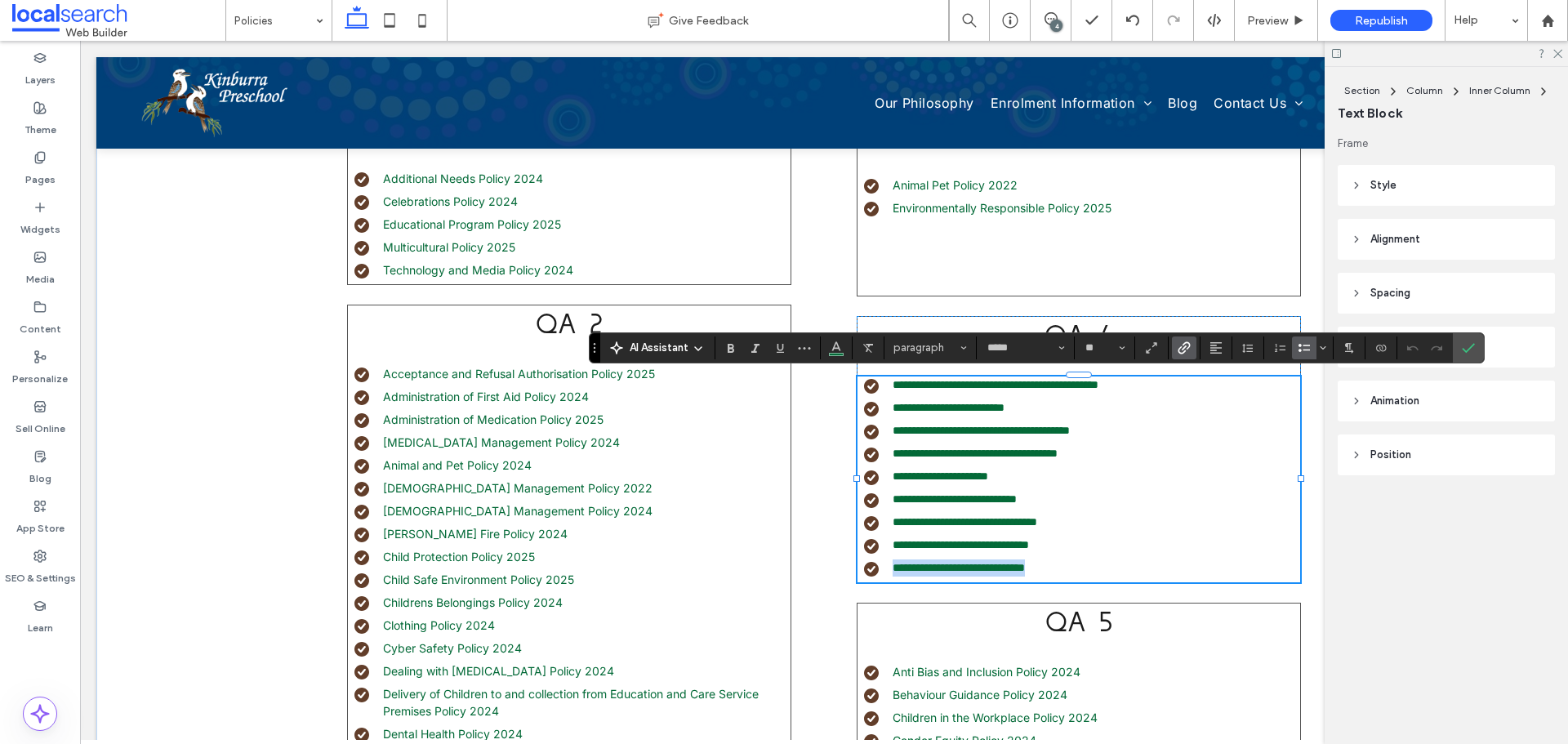
click at [1083, 572] on li "**********" at bounding box center [1082, 568] width 436 height 17
type input "**"
click at [1181, 353] on use "Link" at bounding box center [1184, 347] width 12 height 12
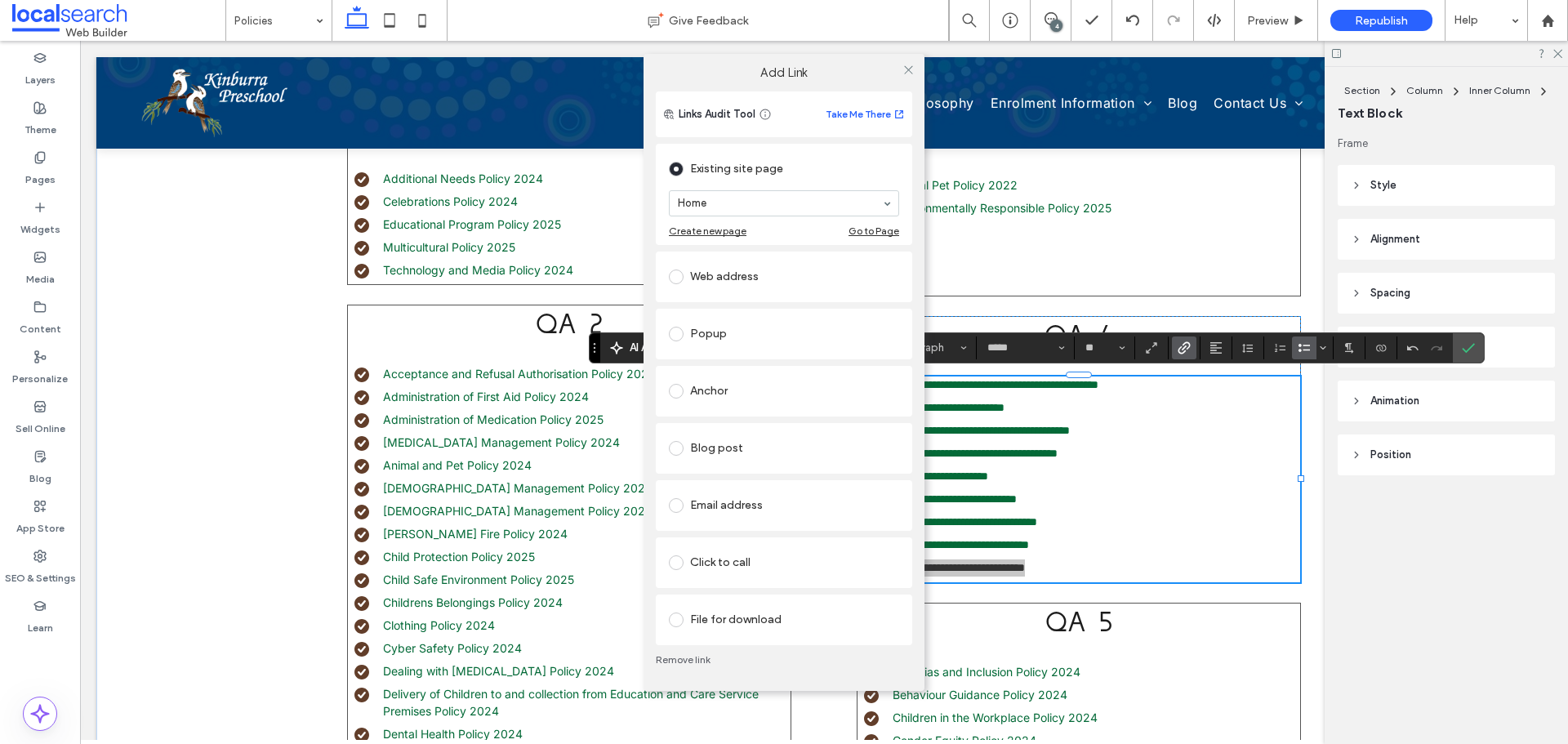
click at [779, 612] on div "File for download" at bounding box center [784, 619] width 230 height 26
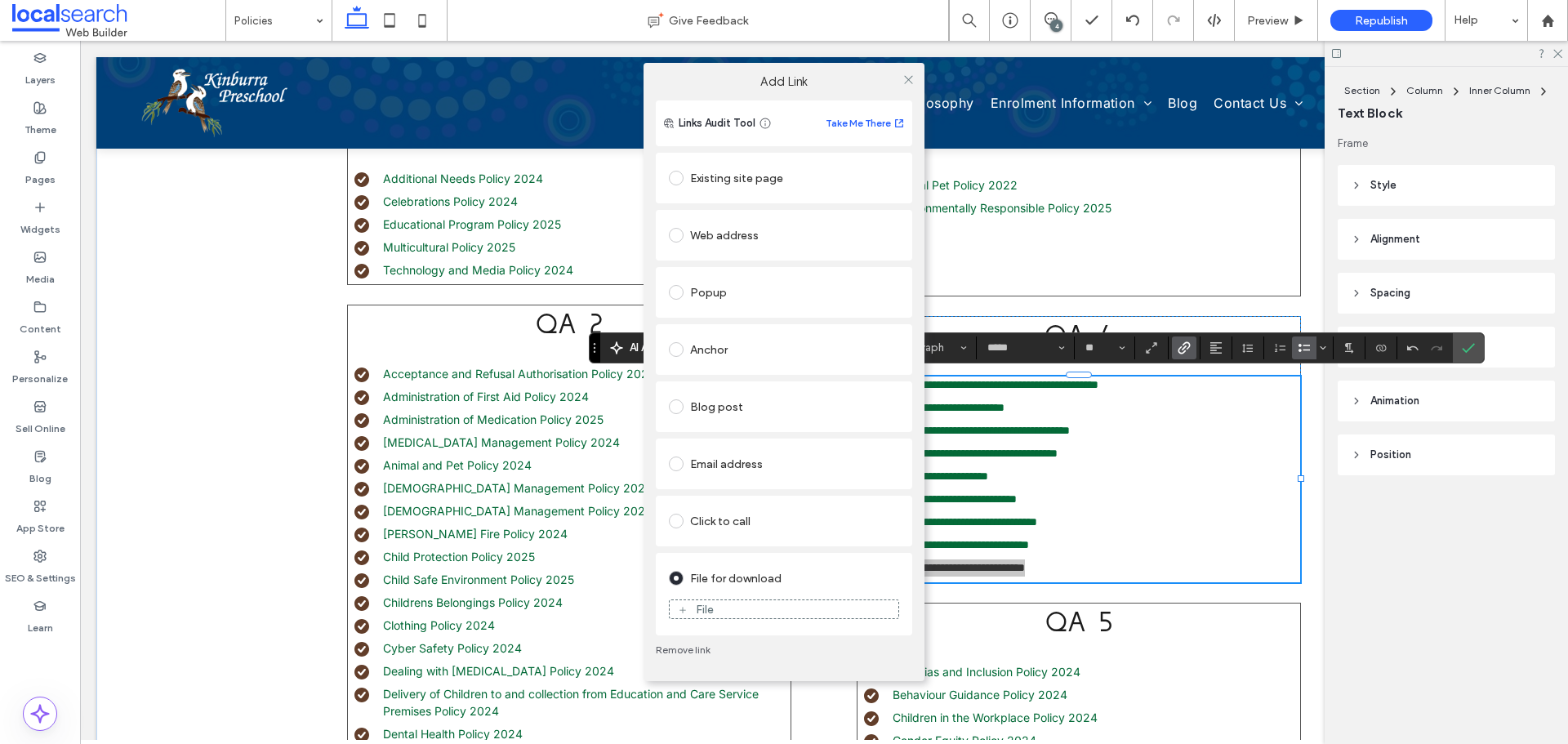
click at [754, 613] on div "File" at bounding box center [784, 608] width 228 height 15
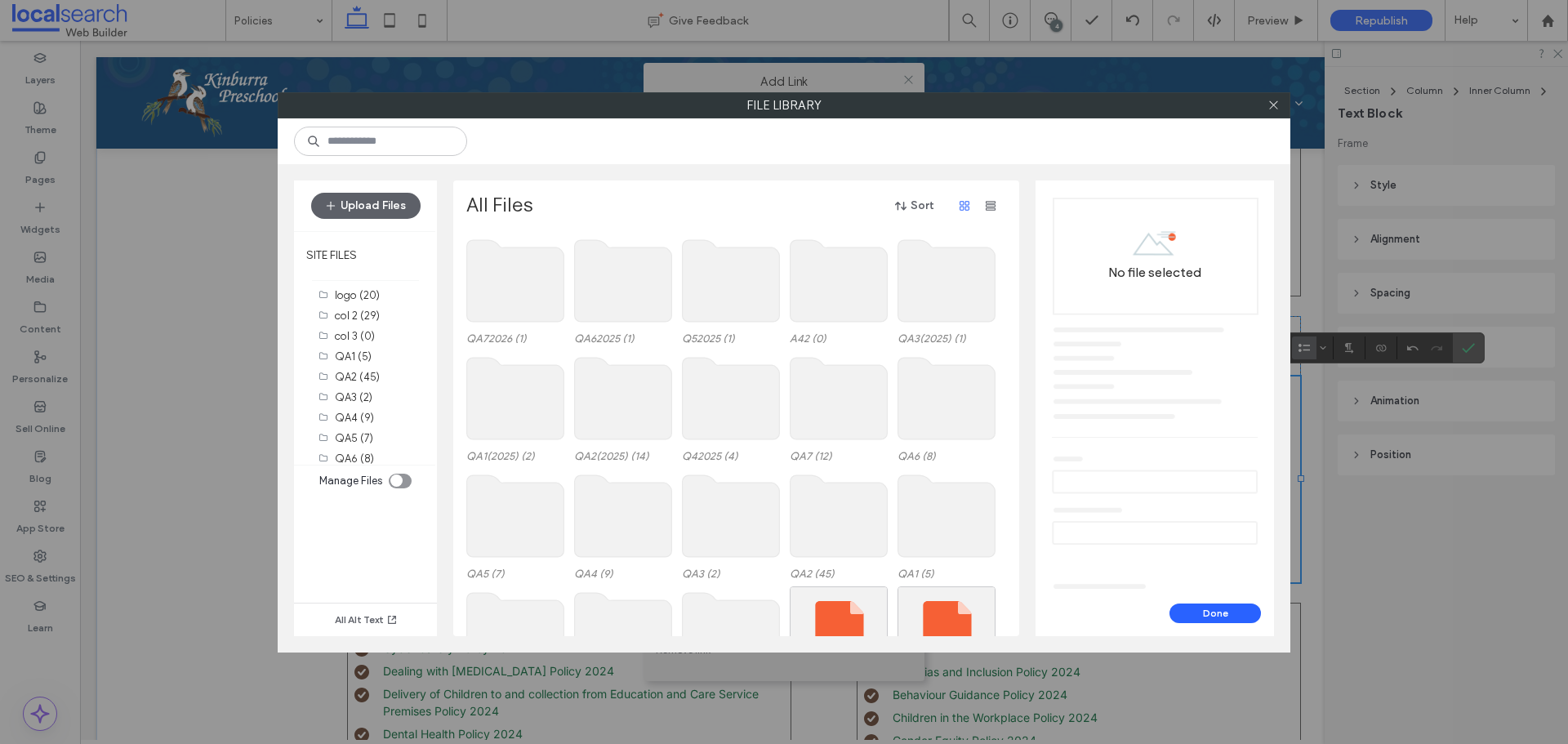
click at [702, 393] on use at bounding box center [731, 398] width 97 height 81
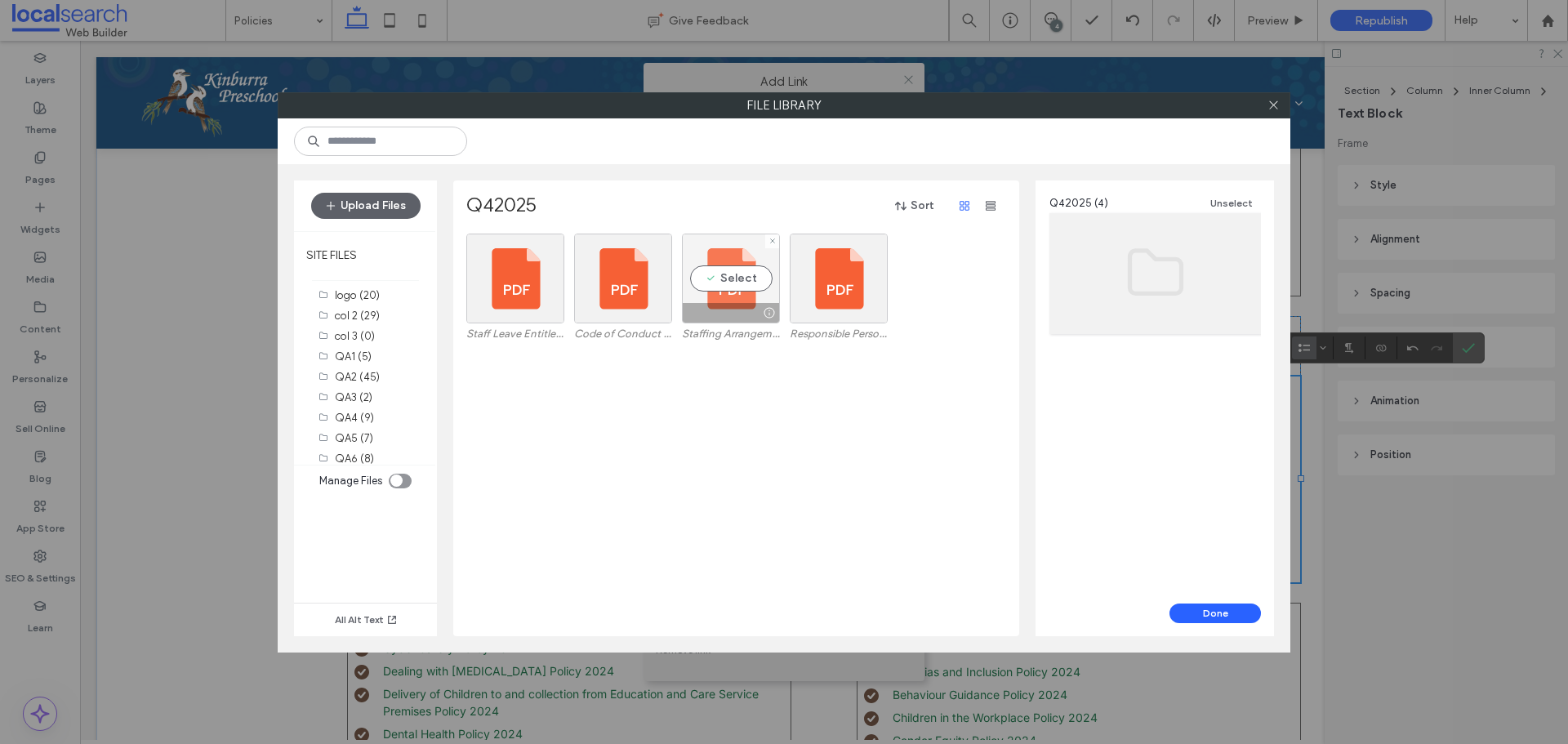
click at [735, 272] on div "Select" at bounding box center [730, 279] width 98 height 90
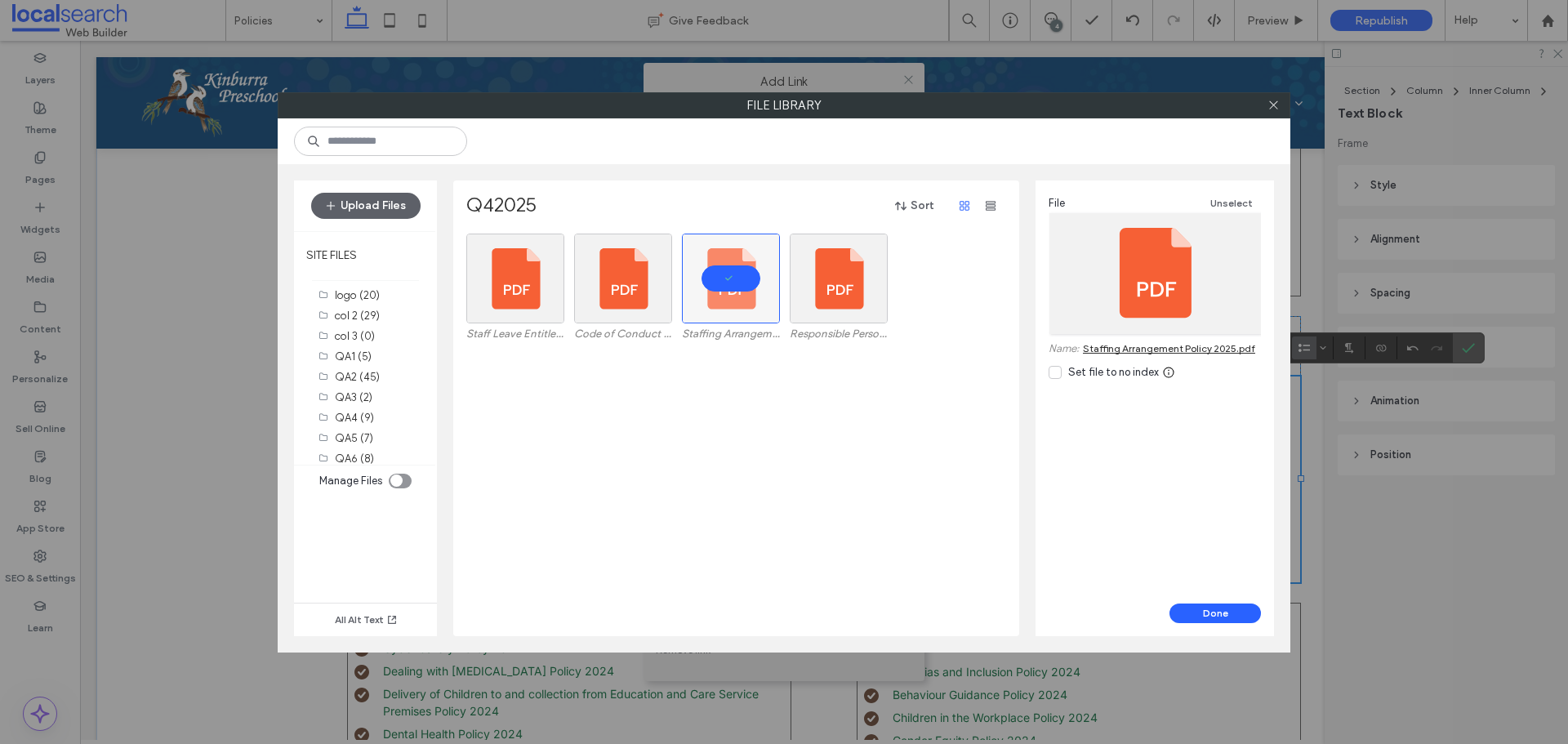
drag, startPoint x: 1200, startPoint y: 610, endPoint x: 1113, endPoint y: 600, distance: 87.6
click at [1200, 609] on button "Done" at bounding box center [1215, 613] width 92 height 20
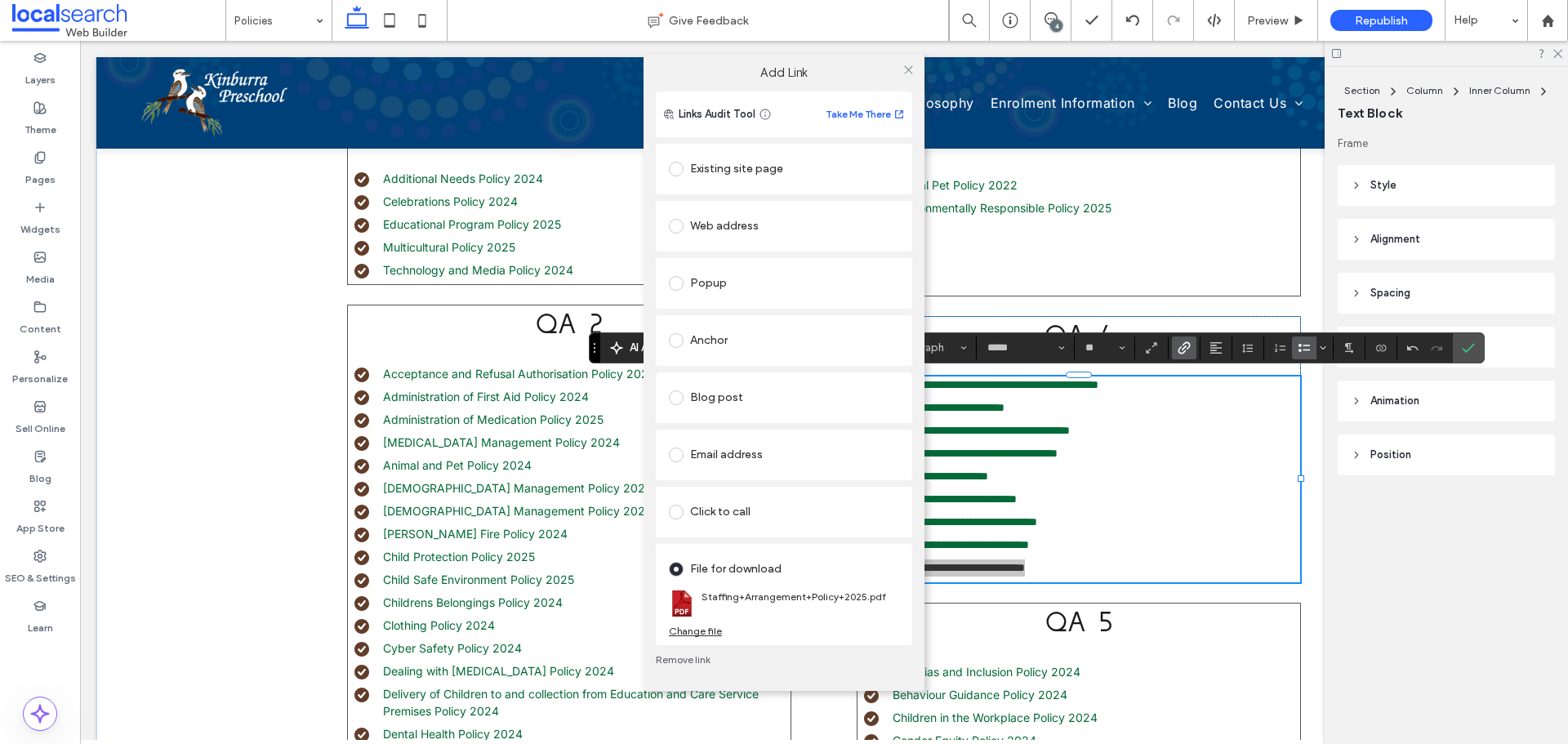
click at [918, 379] on div "Links Audit Tool Take Me There Existing site page Home Create new page Go to Pa…" at bounding box center [783, 391] width 281 height 600
click at [913, 75] on icon at bounding box center [909, 70] width 12 height 12
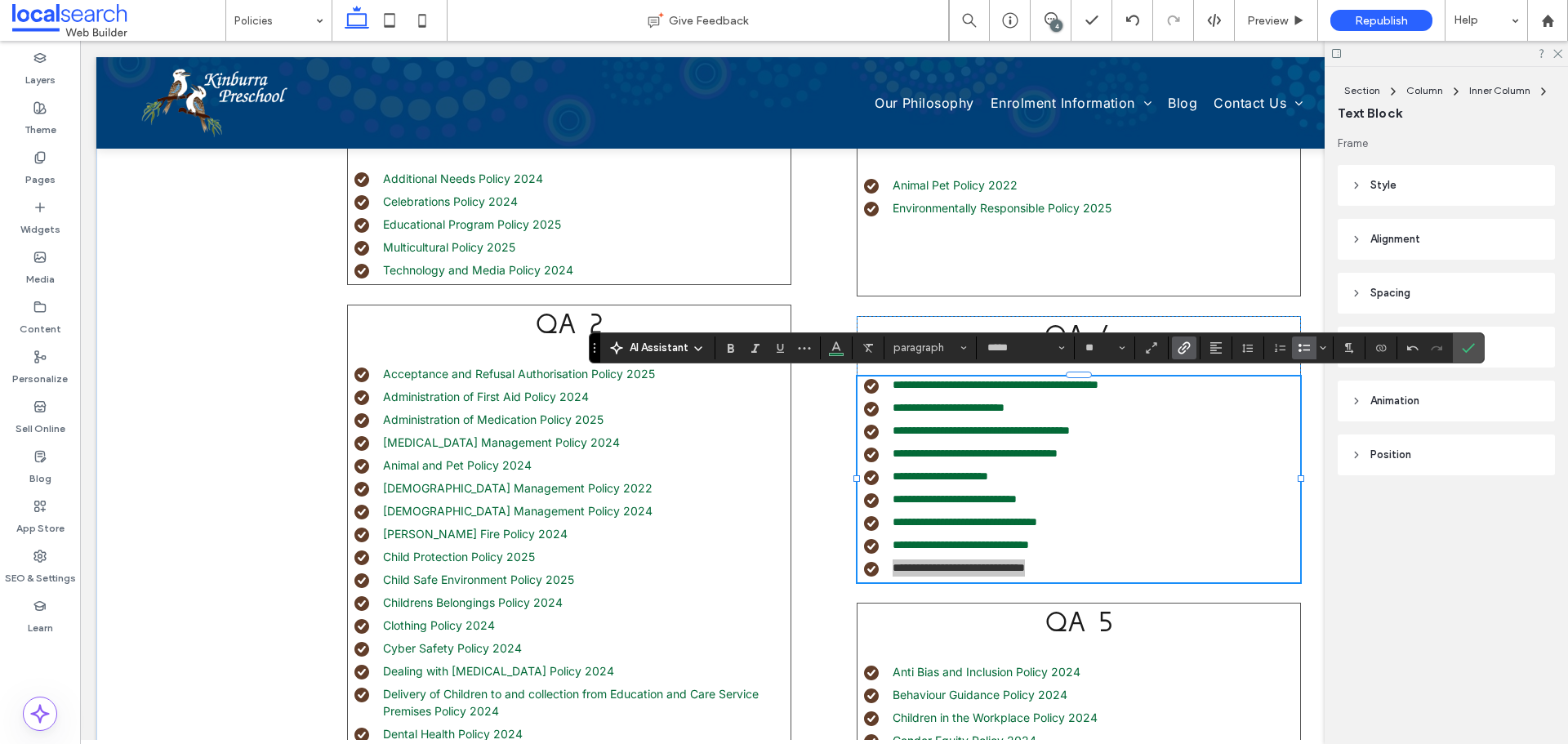
drag, startPoint x: 1464, startPoint y: 346, endPoint x: 1445, endPoint y: 354, distance: 20.6
click at [1465, 347] on icon "Confirm" at bounding box center [1468, 347] width 13 height 13
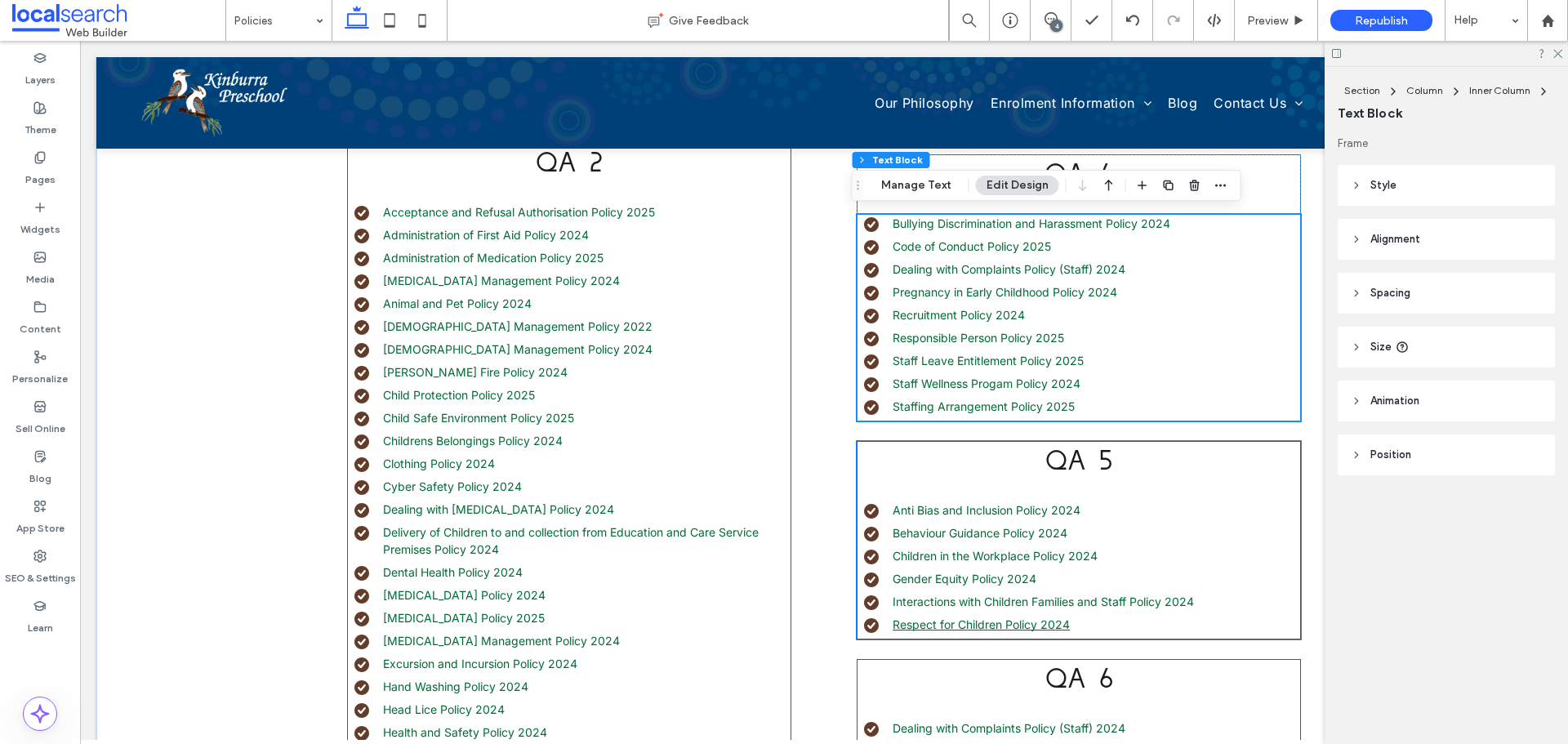
scroll to position [734, 0]
click at [1071, 529] on li "Behaviour Guidance Policy 2024" at bounding box center [1082, 531] width 436 height 17
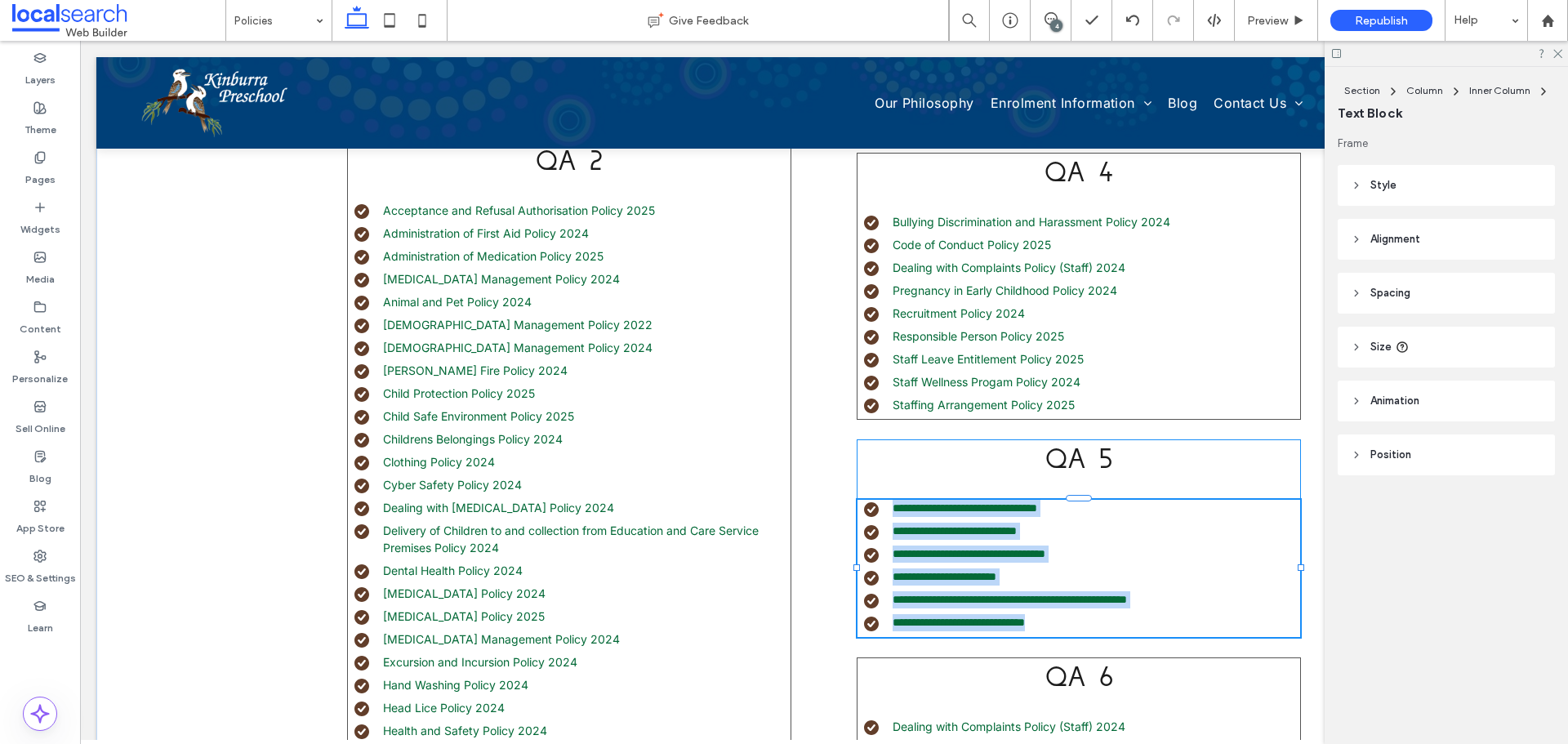
click at [1066, 528] on li "**********" at bounding box center [1082, 531] width 436 height 17
type input "*****"
type input "**"
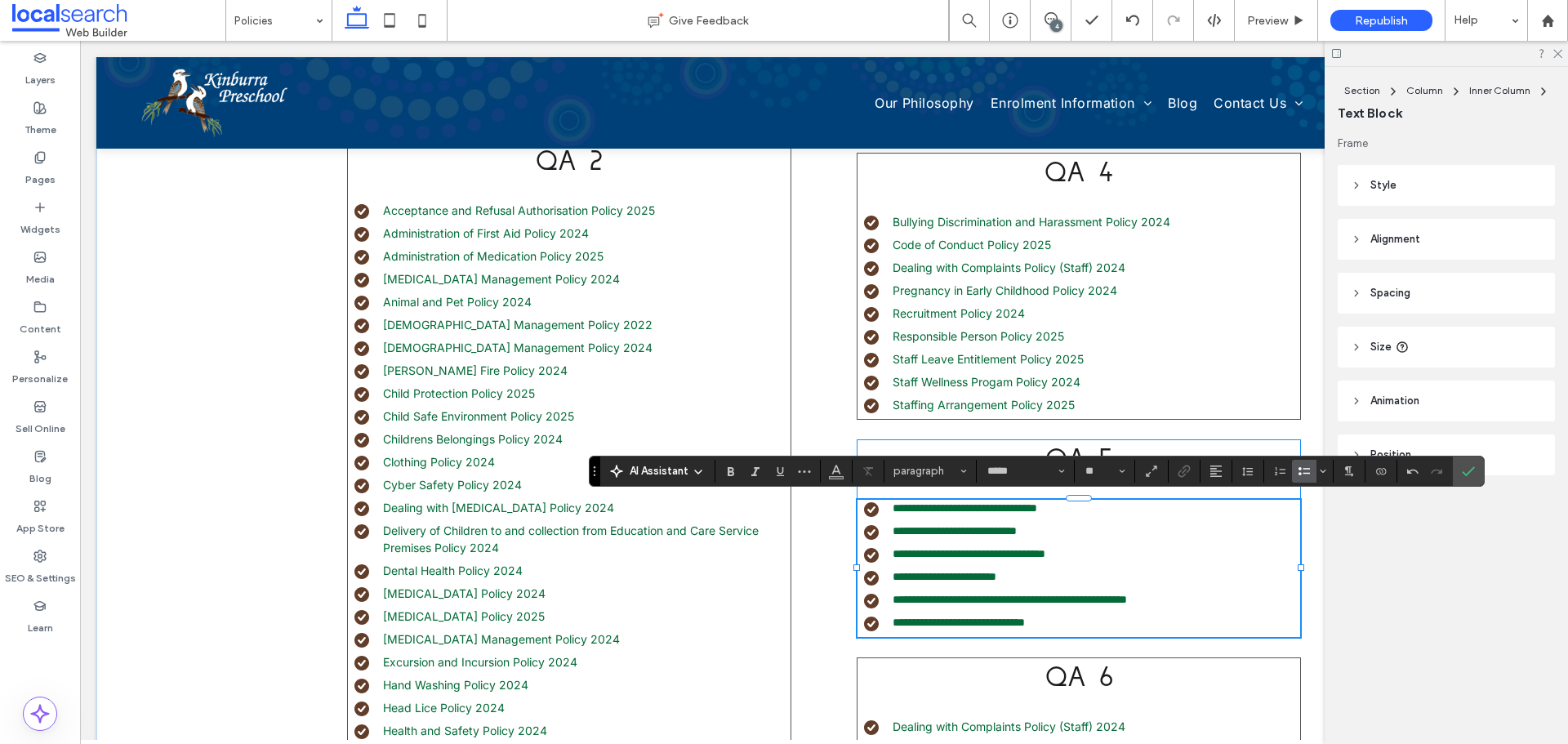
type input "**"
click at [1193, 469] on label "Link" at bounding box center [1184, 471] width 24 height 22
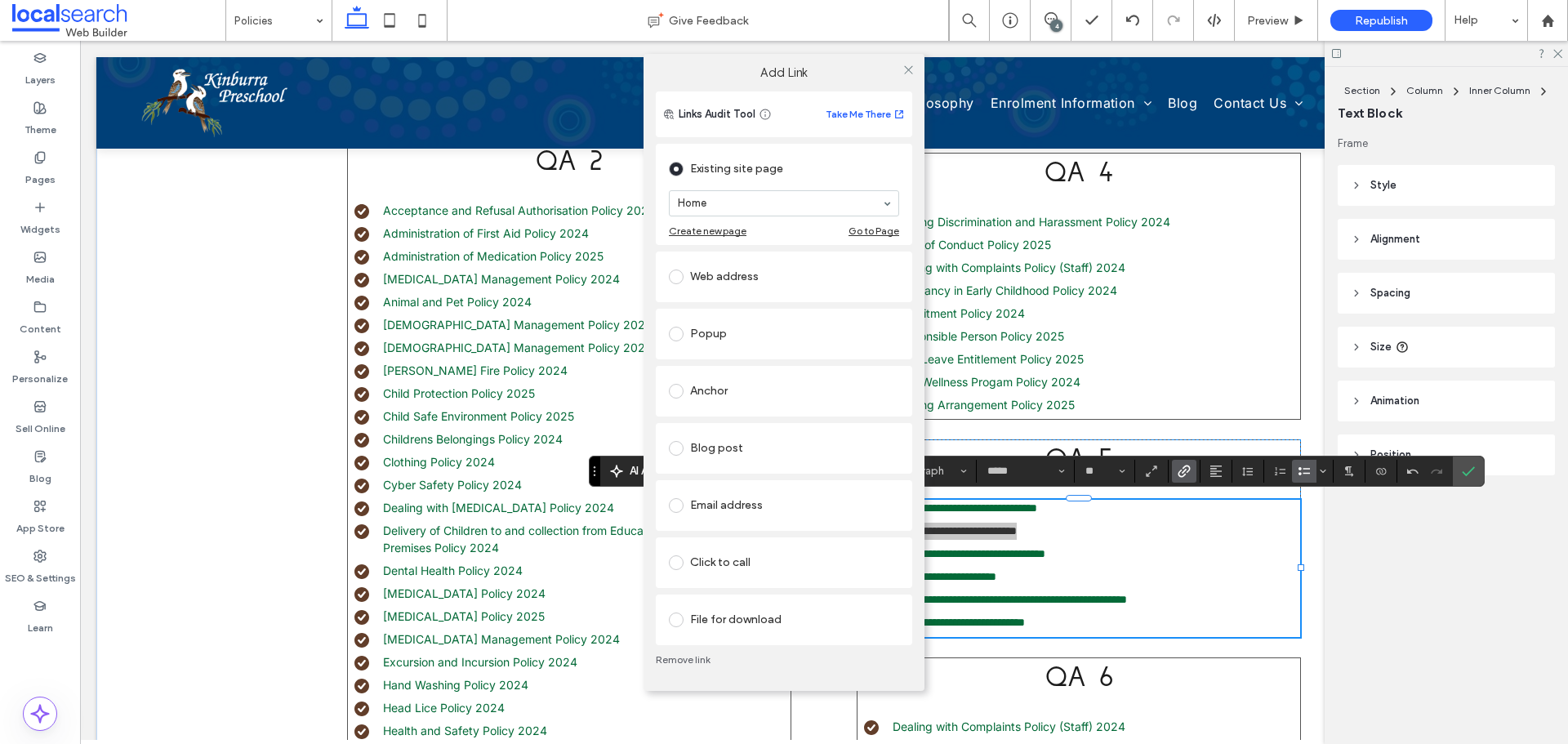
click at [712, 620] on div "File for download" at bounding box center [784, 619] width 230 height 26
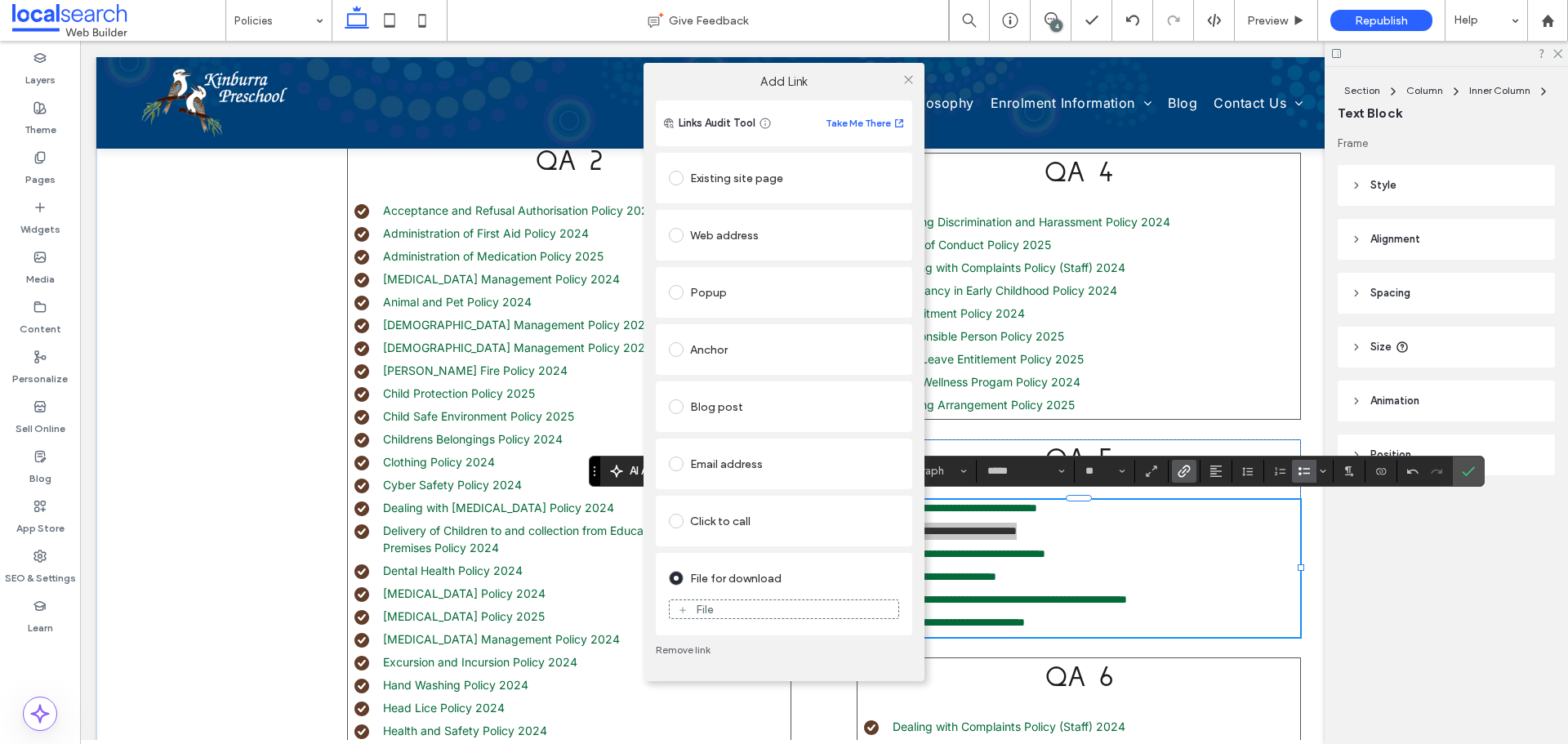
click at [753, 604] on div "File" at bounding box center [784, 608] width 228 height 15
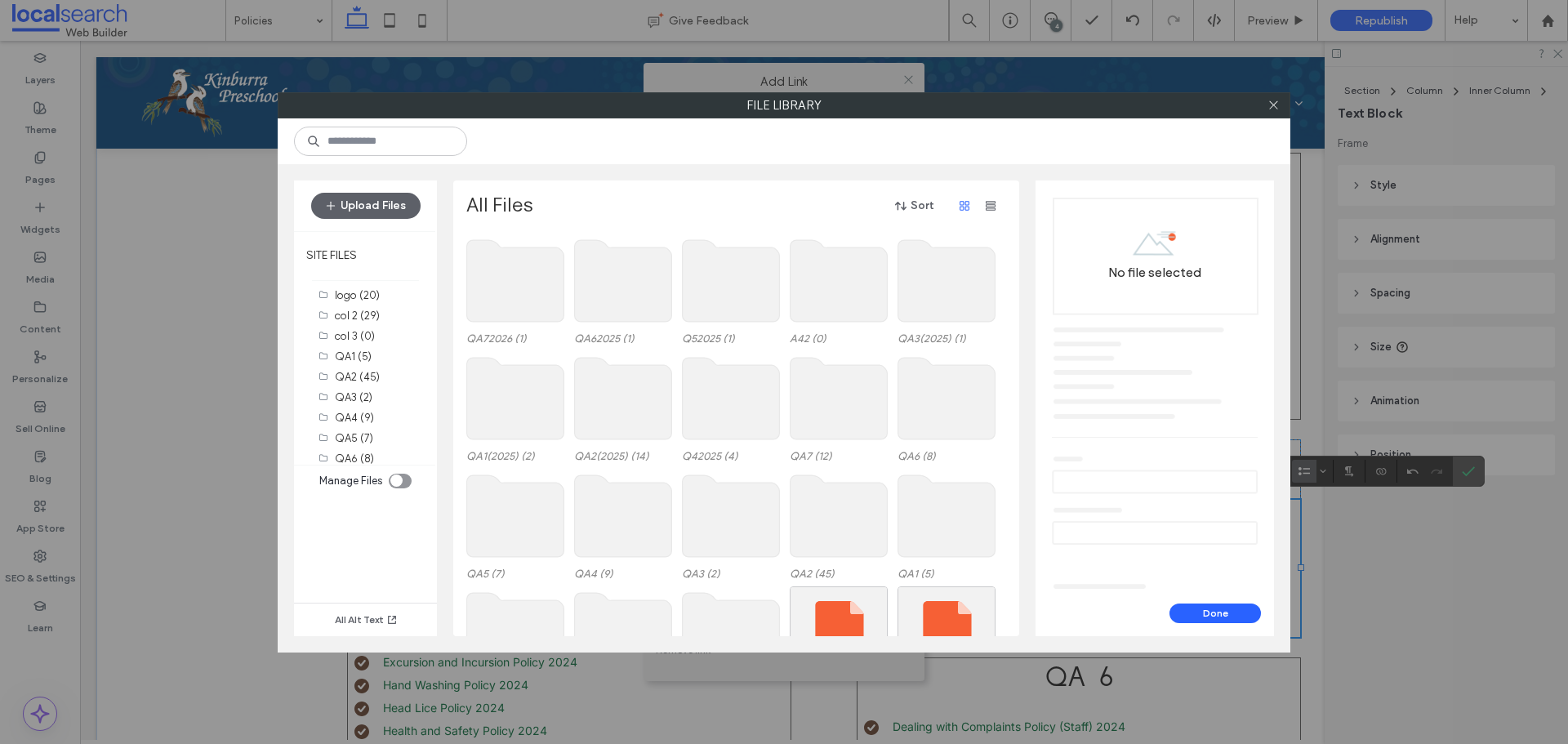
click at [728, 305] on use at bounding box center [731, 280] width 97 height 81
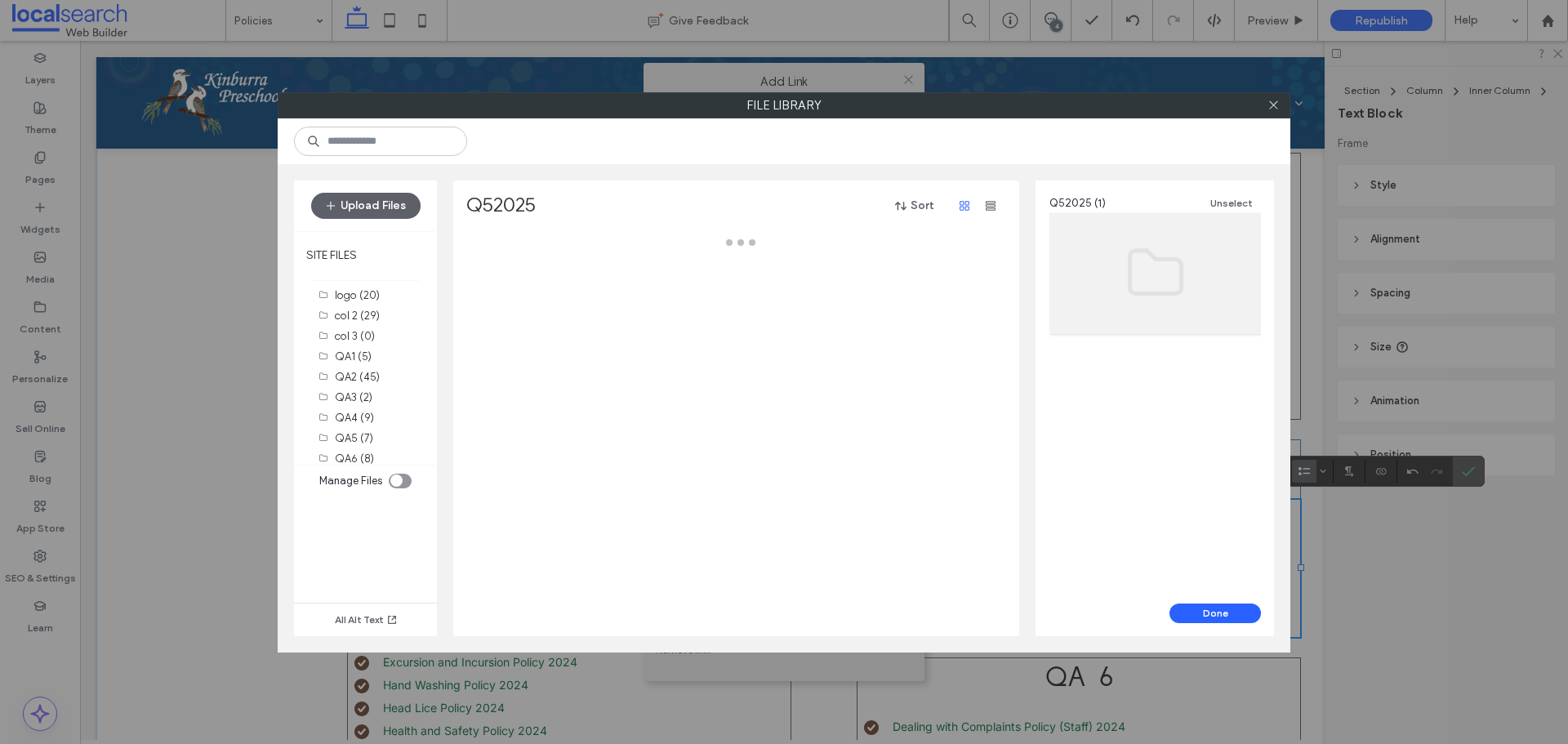
click at [728, 305] on div at bounding box center [741, 434] width 549 height 402
click at [508, 267] on div "Select" at bounding box center [515, 279] width 98 height 90
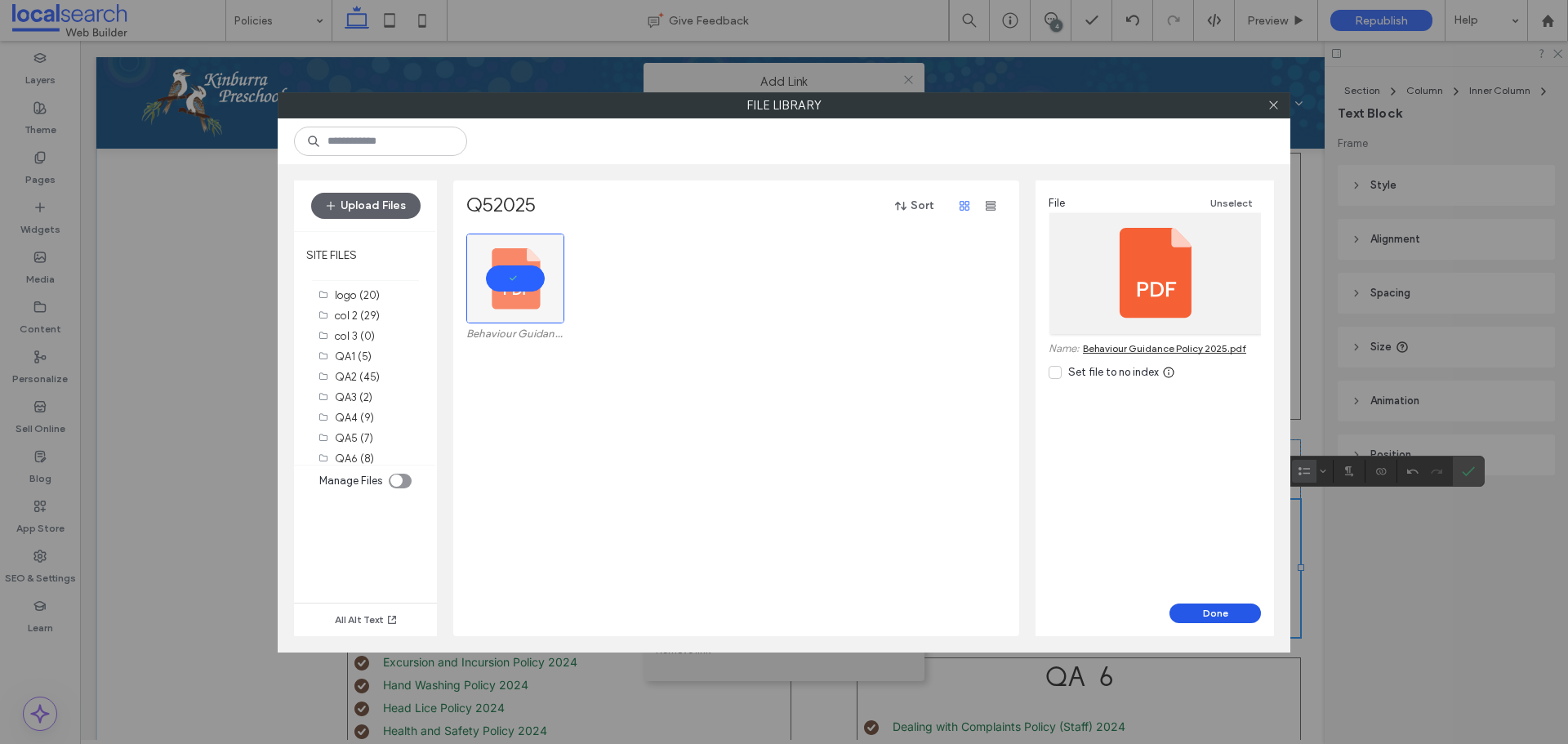
click at [1216, 613] on button "Done" at bounding box center [1215, 613] width 92 height 20
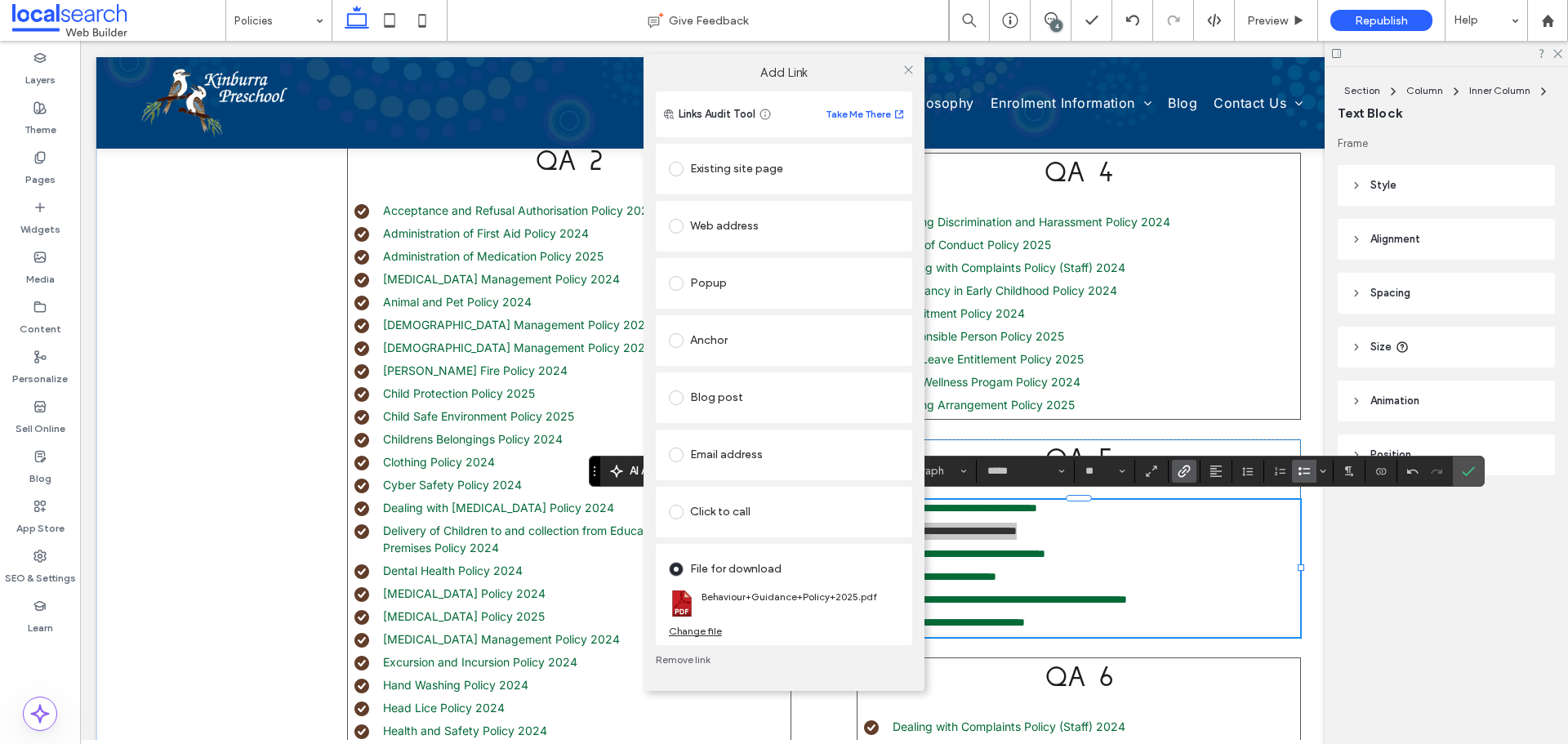
click at [917, 638] on div "Links Audit Tool Take Me There Existing site page Home Create new page Go to Pa…" at bounding box center [783, 391] width 281 height 600
click at [913, 66] on icon at bounding box center [909, 70] width 12 height 12
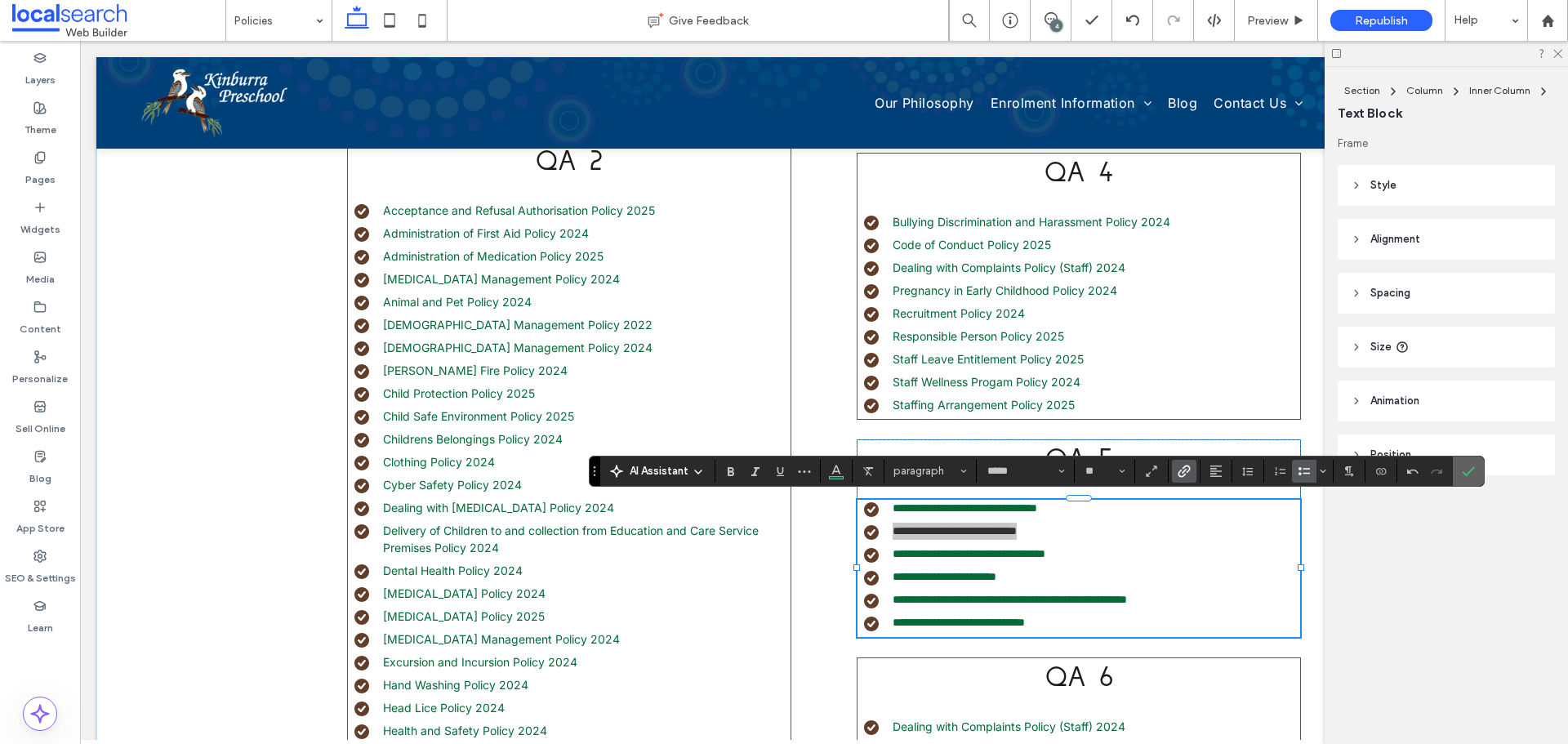
click at [1477, 470] on label "Confirm" at bounding box center [1468, 471] width 24 height 29
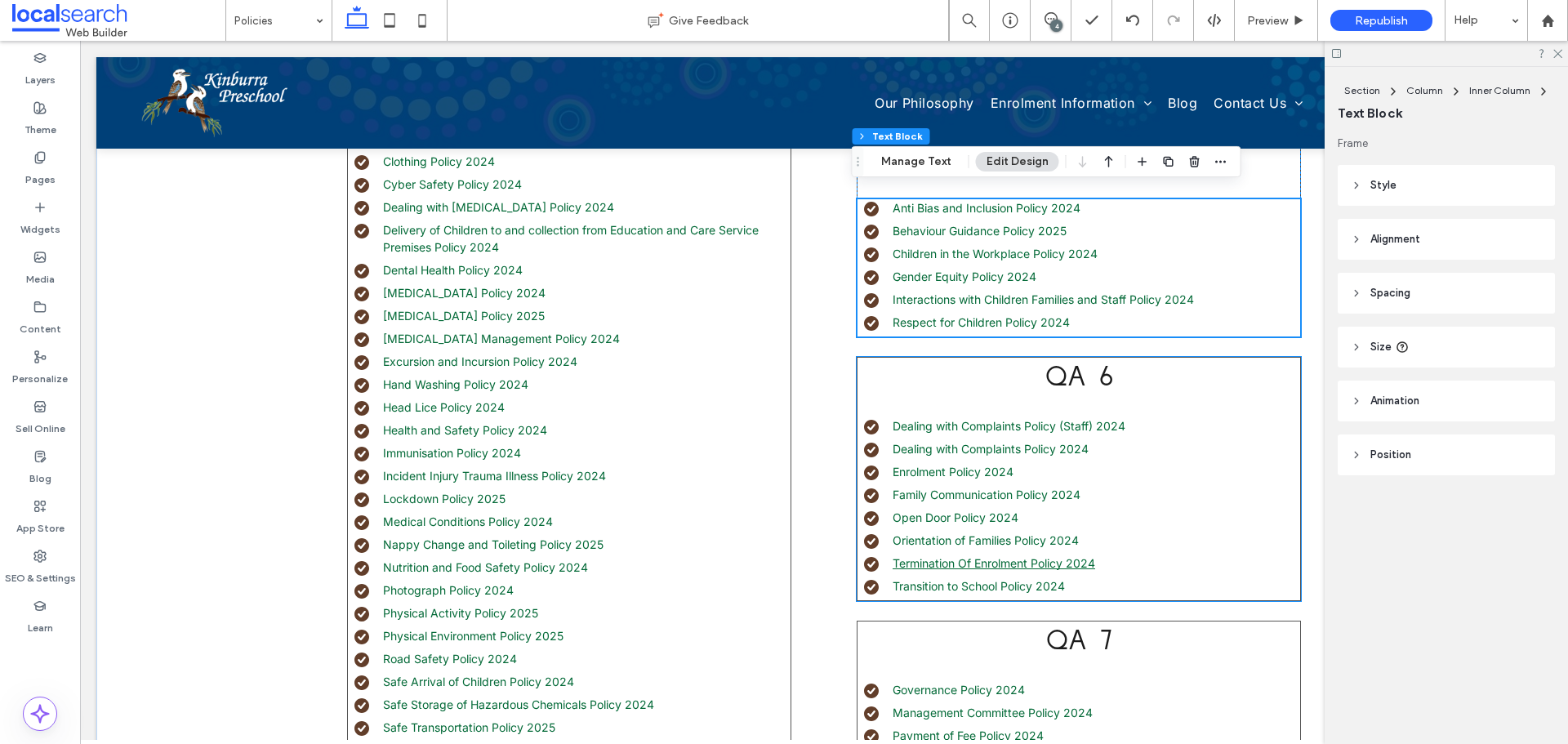
scroll to position [1061, 0]
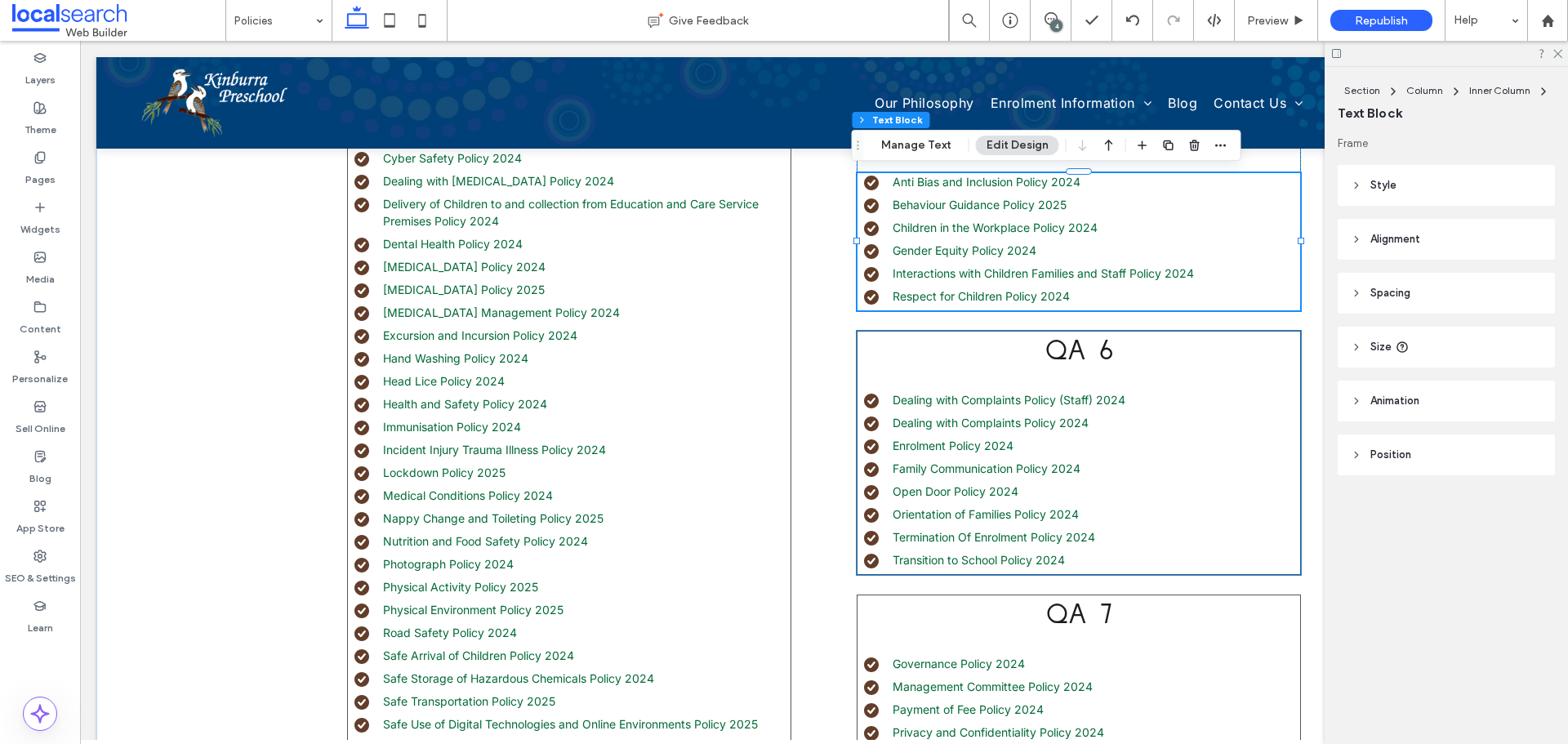
click at [1083, 557] on li "Transition to School Policy 2024" at bounding box center [1082, 560] width 436 height 17
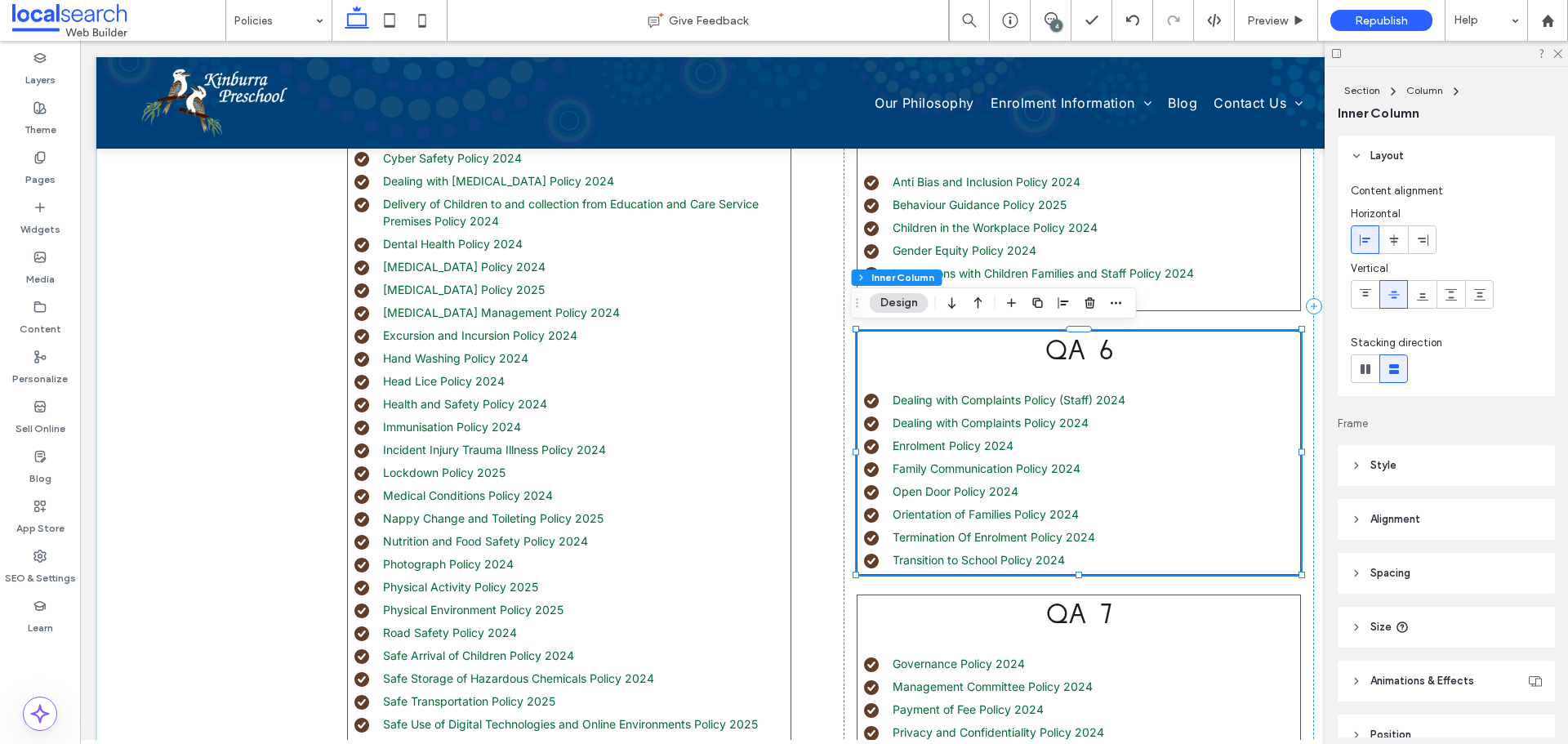
click at [1083, 559] on li "Transition to School Policy 2024" at bounding box center [1082, 560] width 436 height 17
click at [1083, 559] on div "Dealing with Complaints Policy (Staff) 2024 Dealing with Complaints Policy 2024…" at bounding box center [1078, 482] width 442 height 183
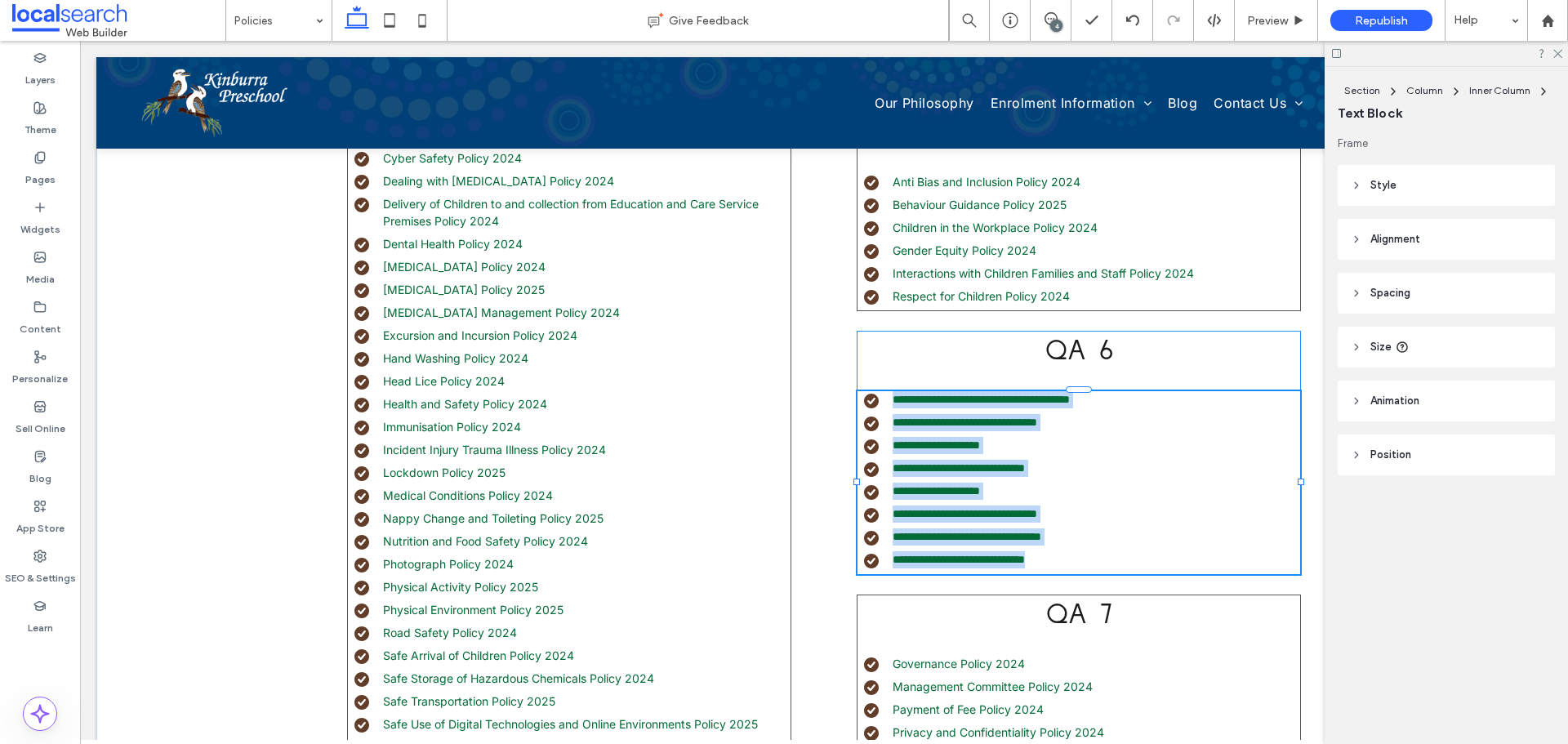
click at [1080, 559] on li "**********" at bounding box center [1082, 560] width 436 height 17
type input "*****"
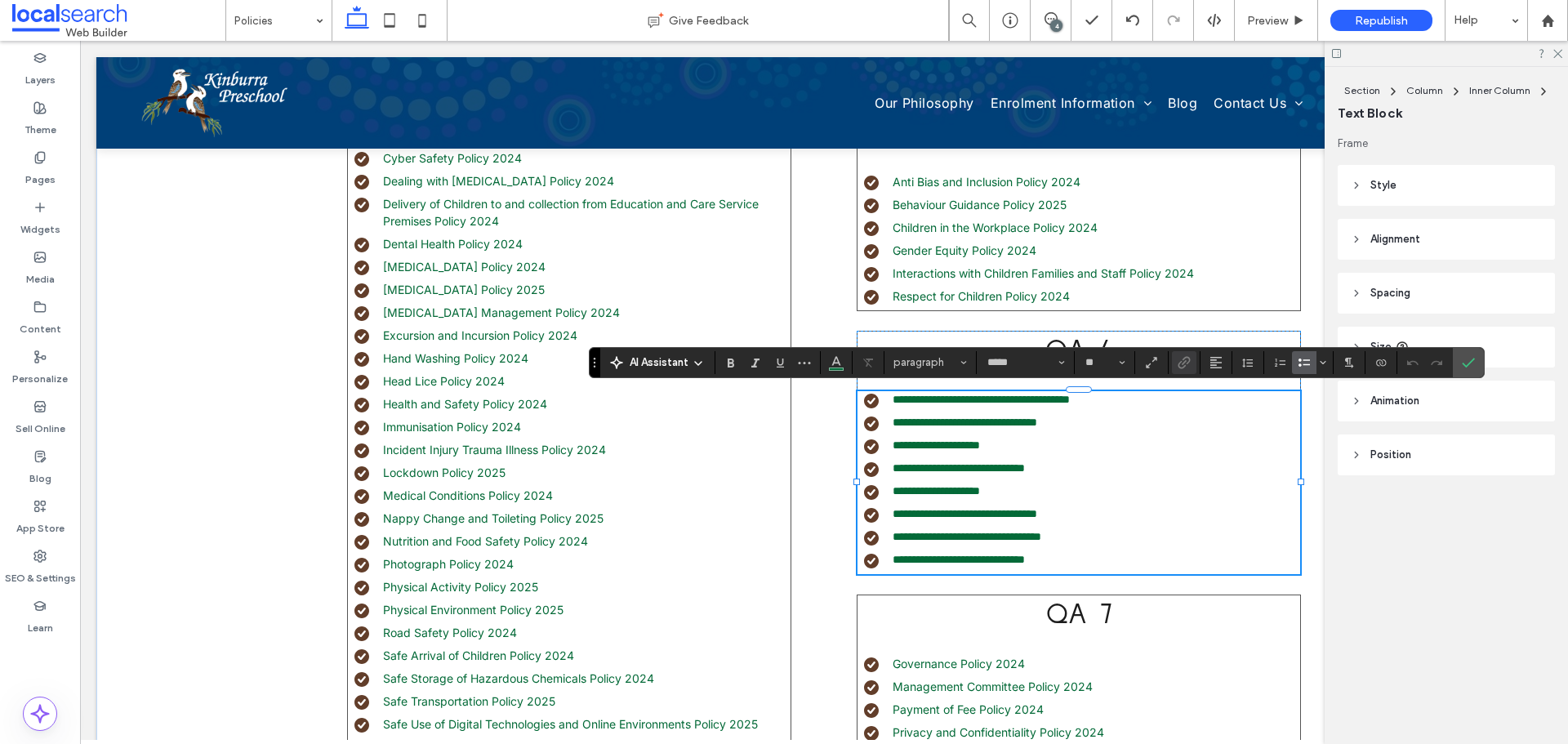
click at [1138, 558] on li "**********" at bounding box center [1082, 560] width 436 height 17
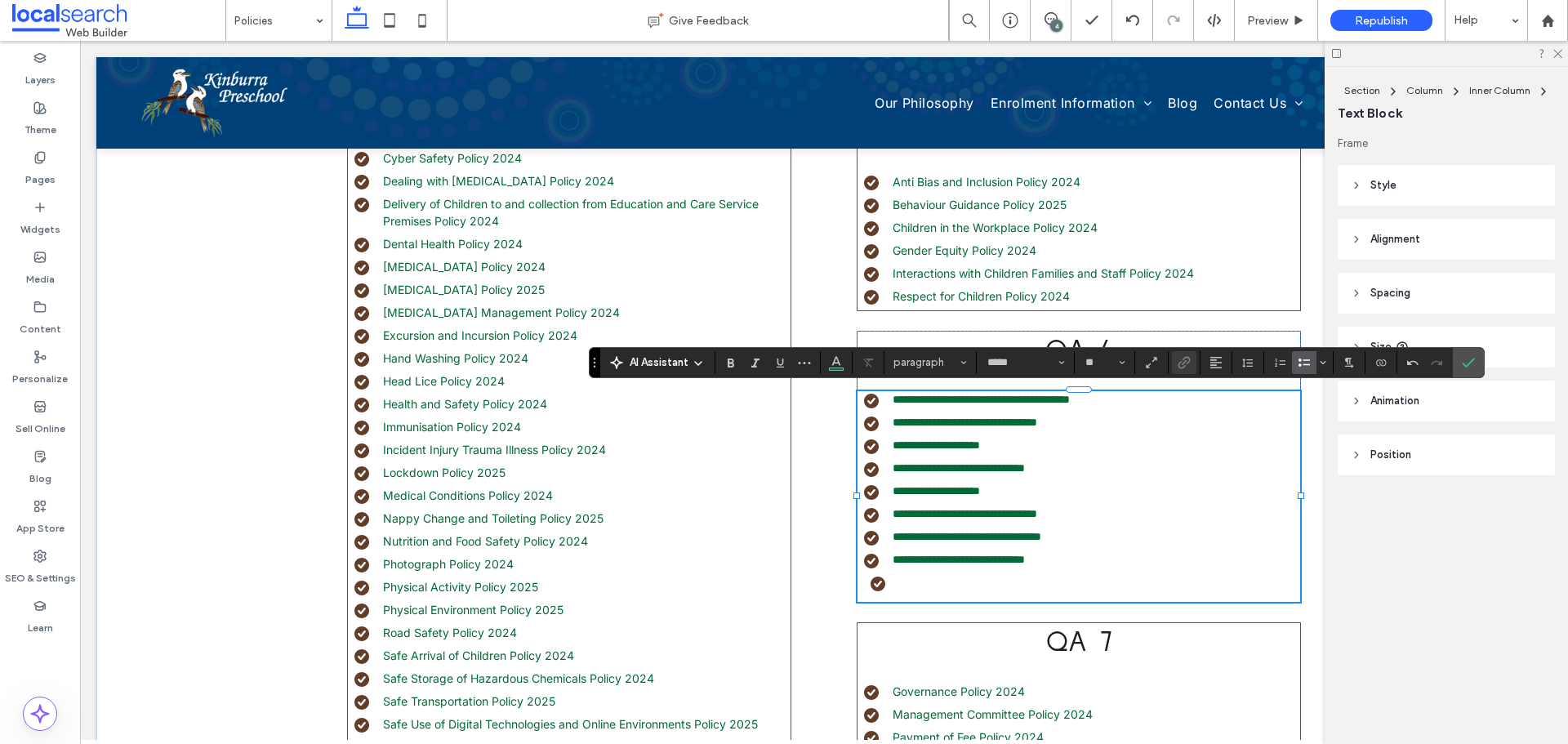
click at [871, 583] on li at bounding box center [1085, 584] width 429 height 22
click at [1070, 553] on li "**********" at bounding box center [1082, 560] width 436 height 17
type input "**"
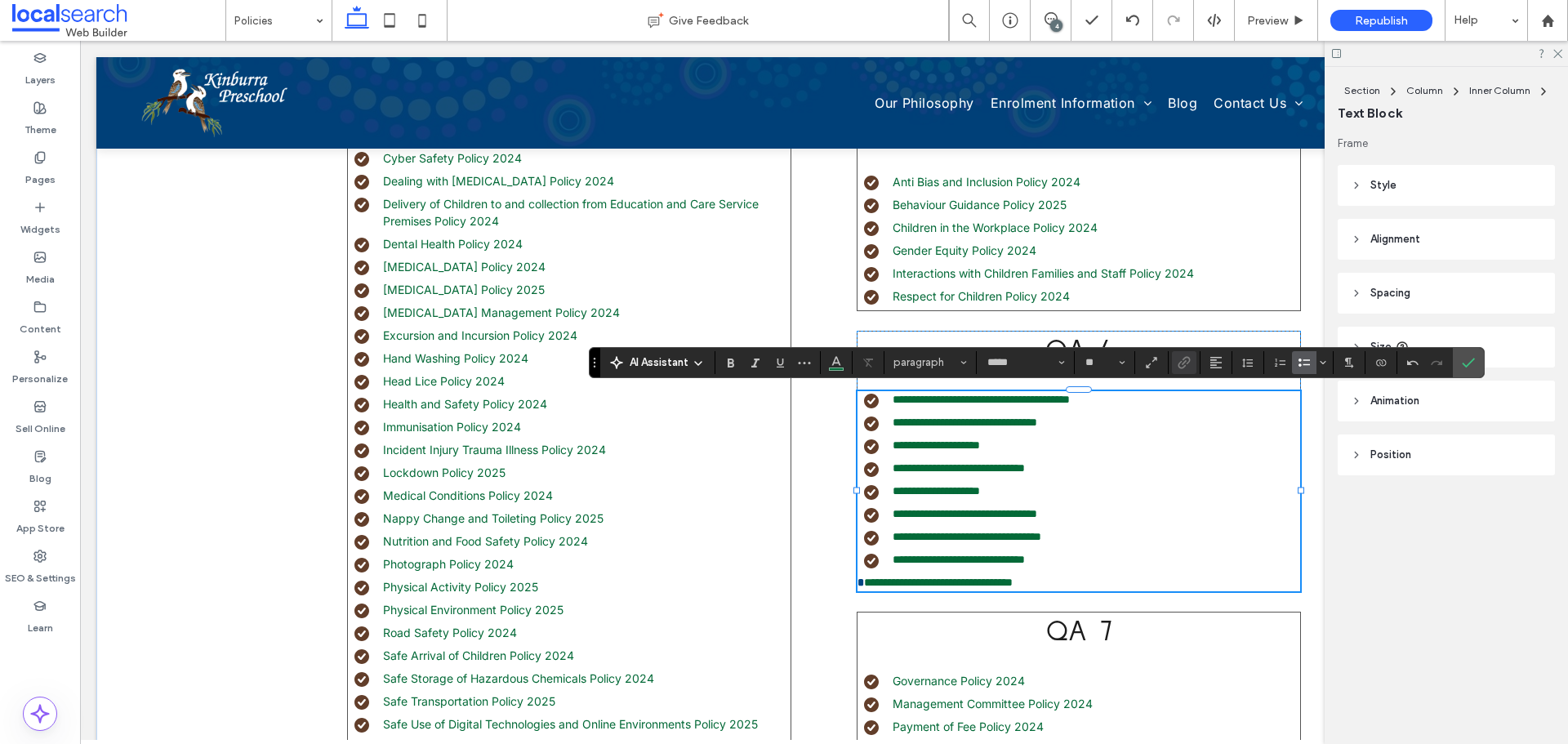
type input "**"
click at [1305, 364] on use "Bulleted List" at bounding box center [1303, 362] width 11 height 8
click at [913, 578] on span "**********" at bounding box center [974, 581] width 144 height 11
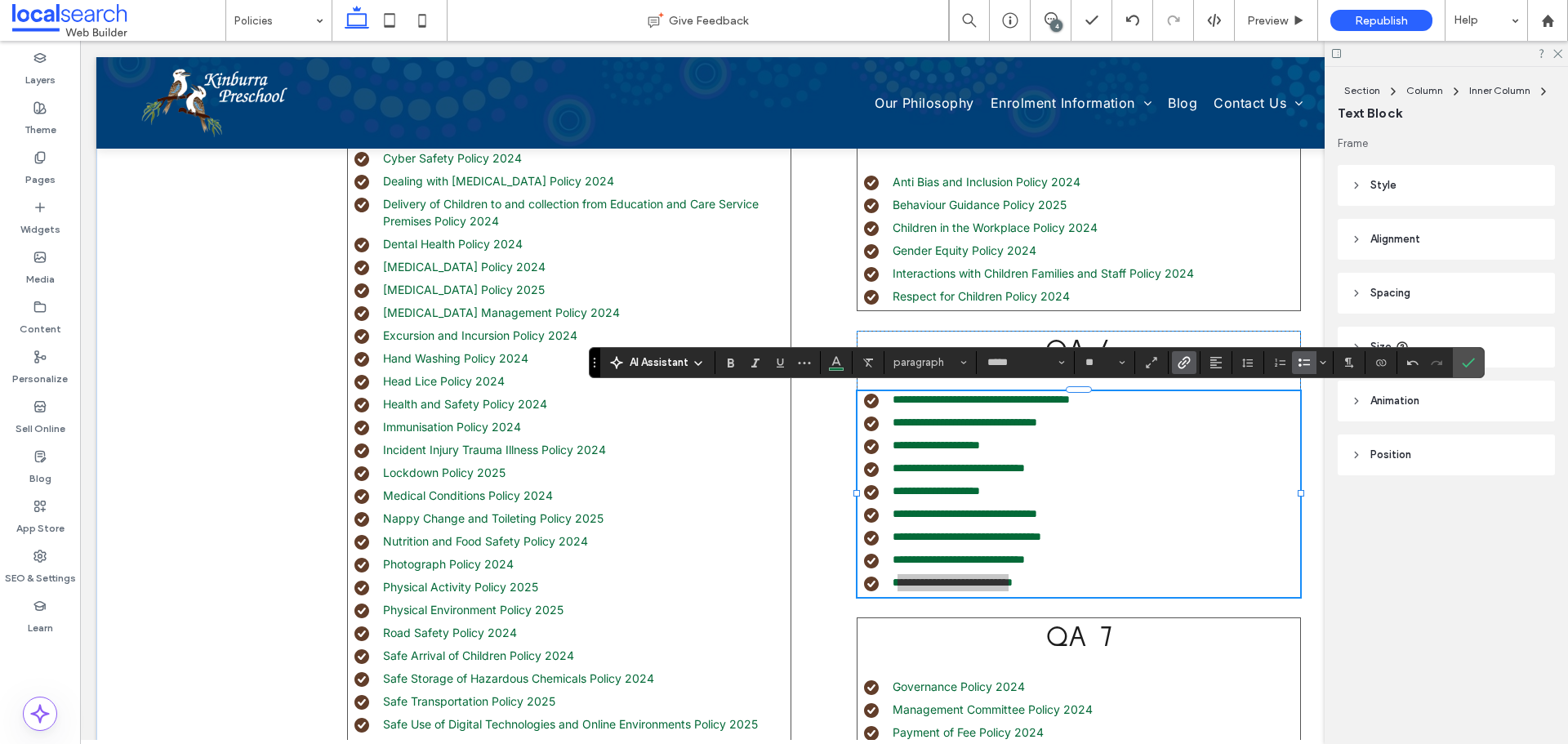
click at [1183, 365] on icon "Link" at bounding box center [1184, 362] width 13 height 13
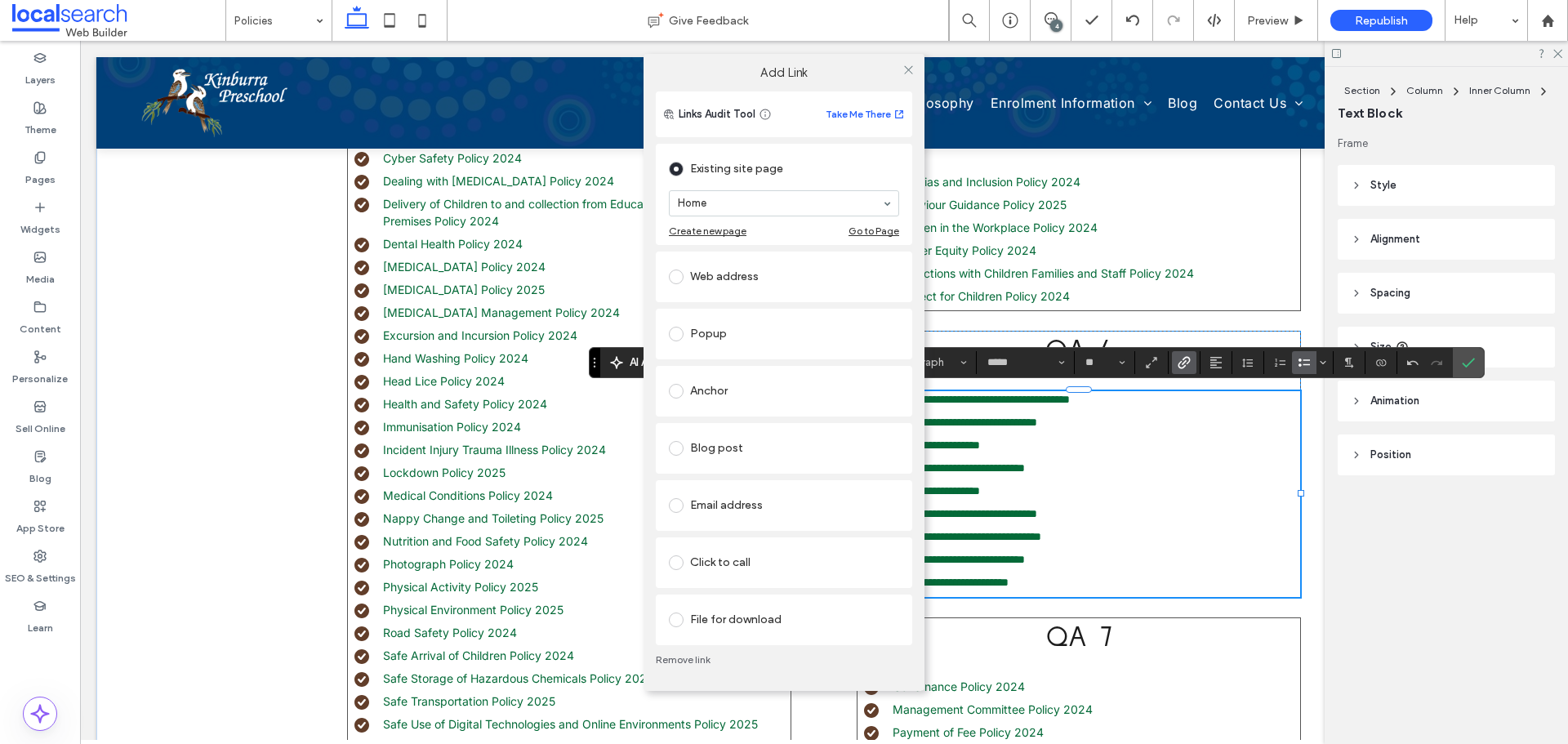
click at [731, 613] on div "File for download" at bounding box center [784, 619] width 230 height 26
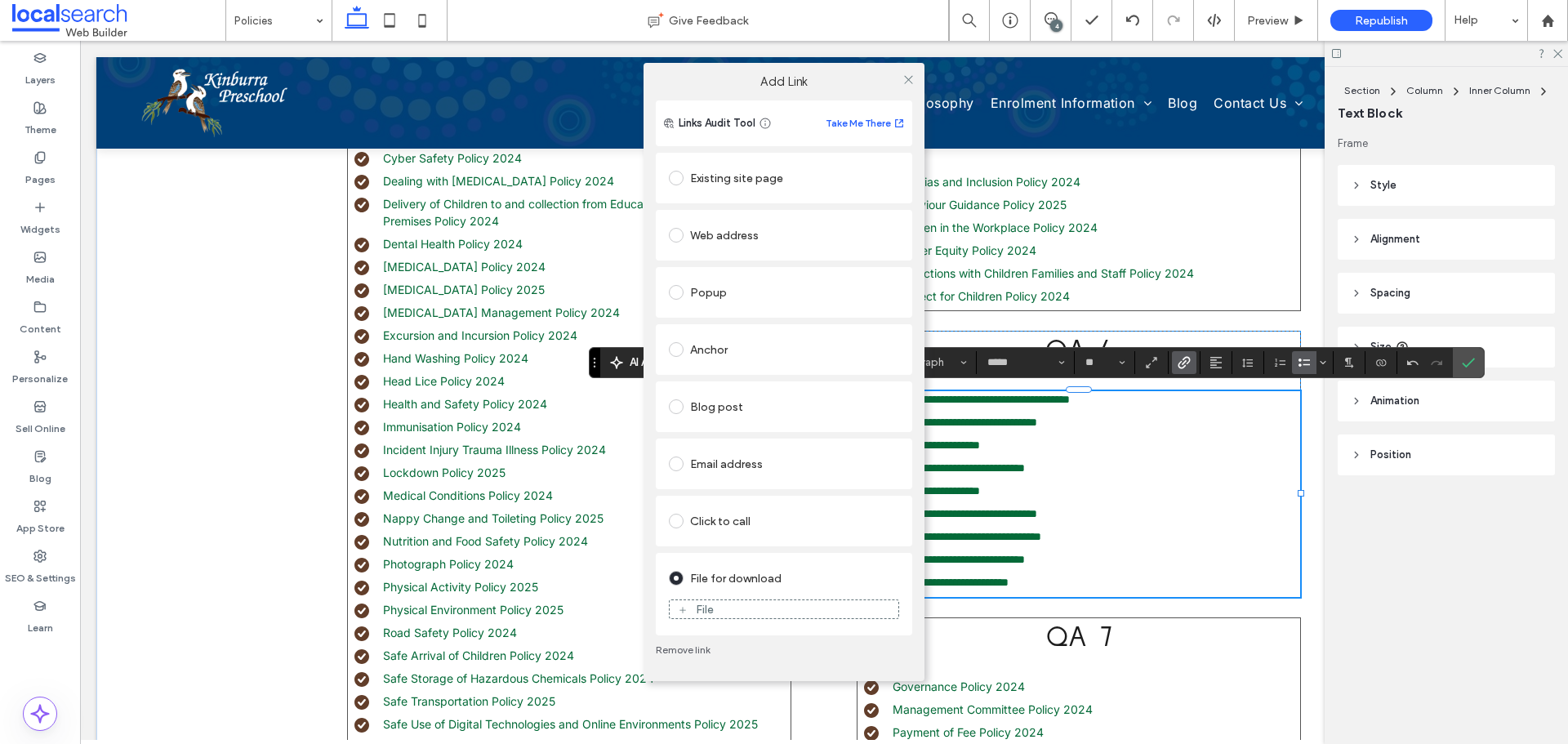
click at [743, 605] on div "File" at bounding box center [784, 608] width 228 height 15
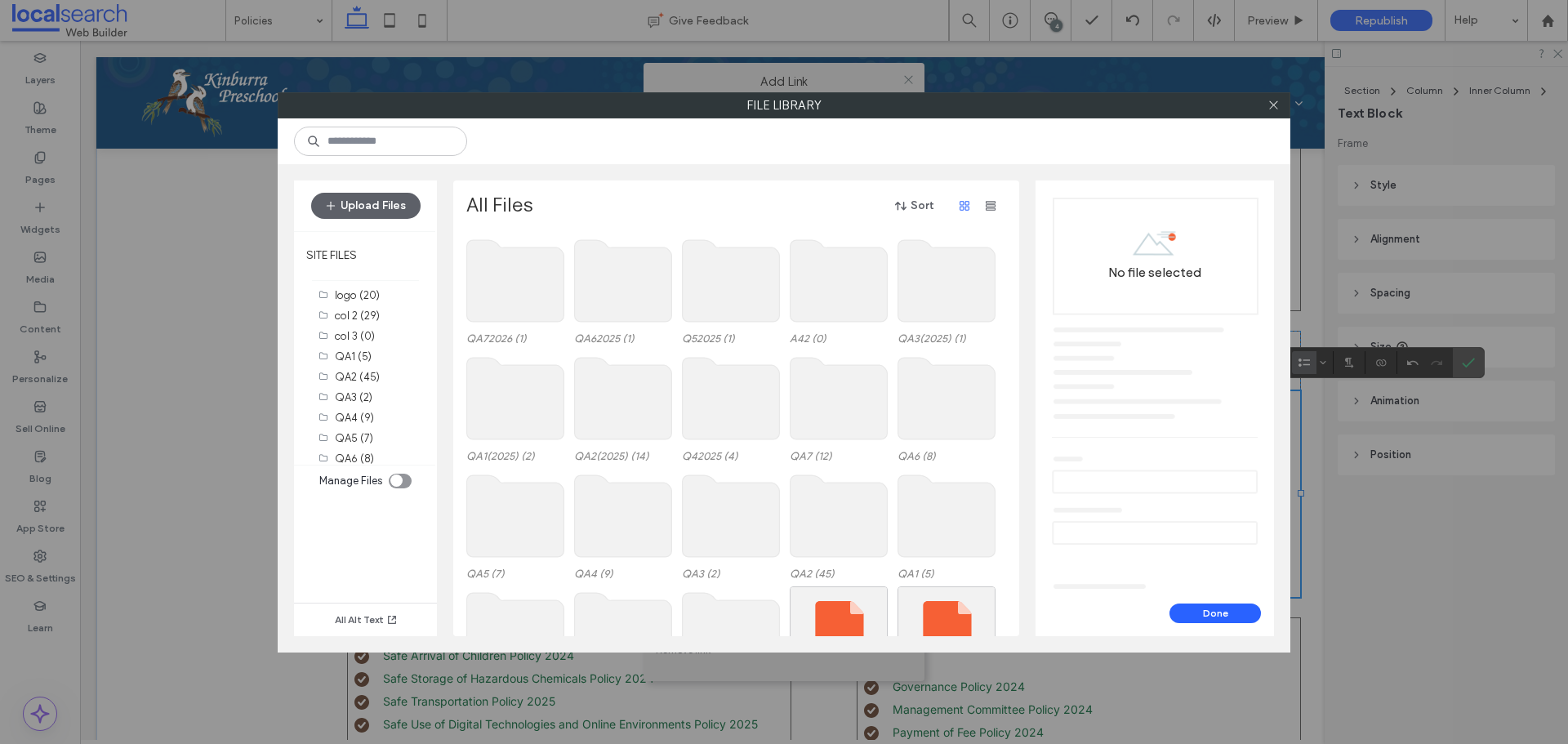
click at [643, 288] on use at bounding box center [623, 280] width 97 height 81
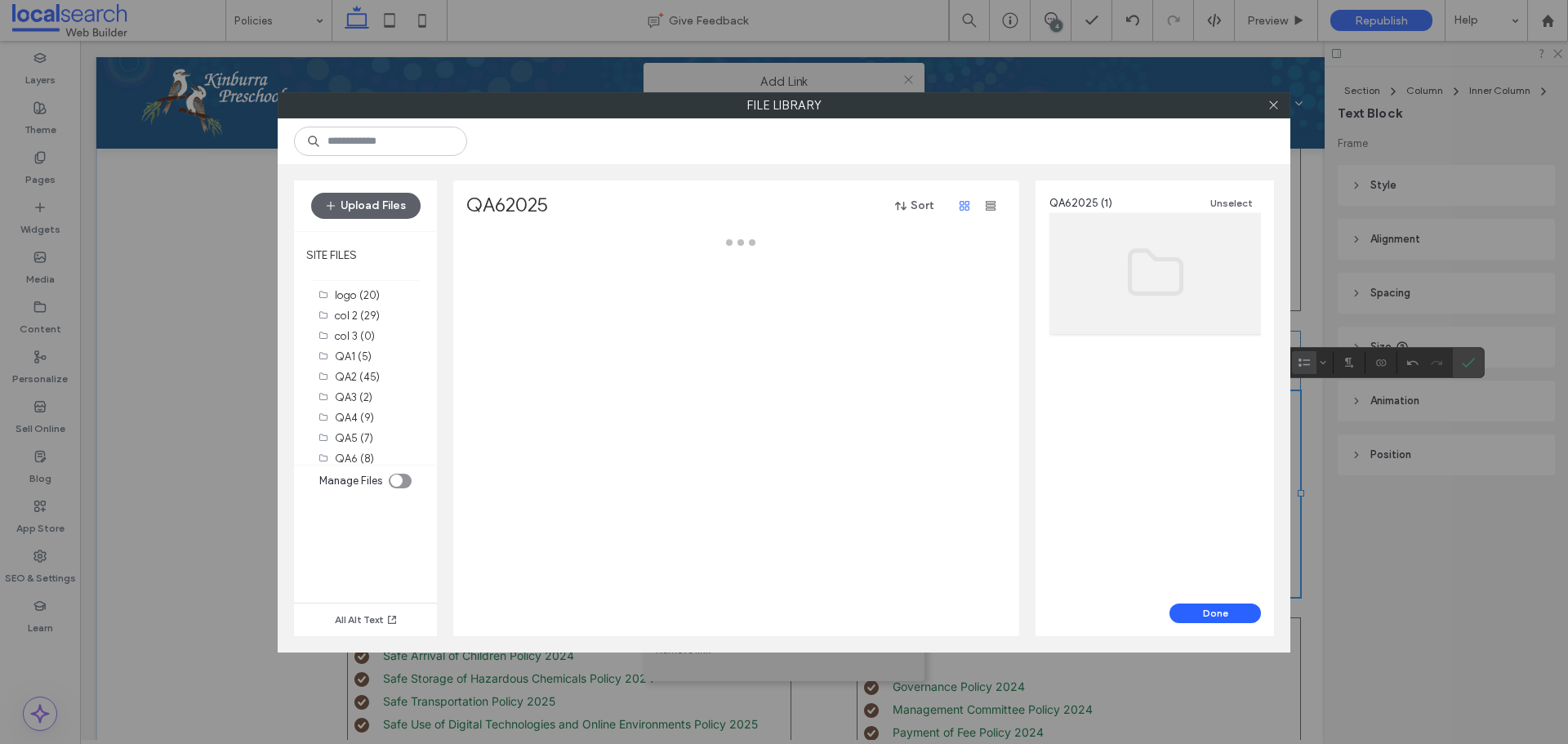
click at [643, 288] on div at bounding box center [741, 434] width 549 height 402
click at [523, 292] on div "Select" at bounding box center [515, 279] width 98 height 90
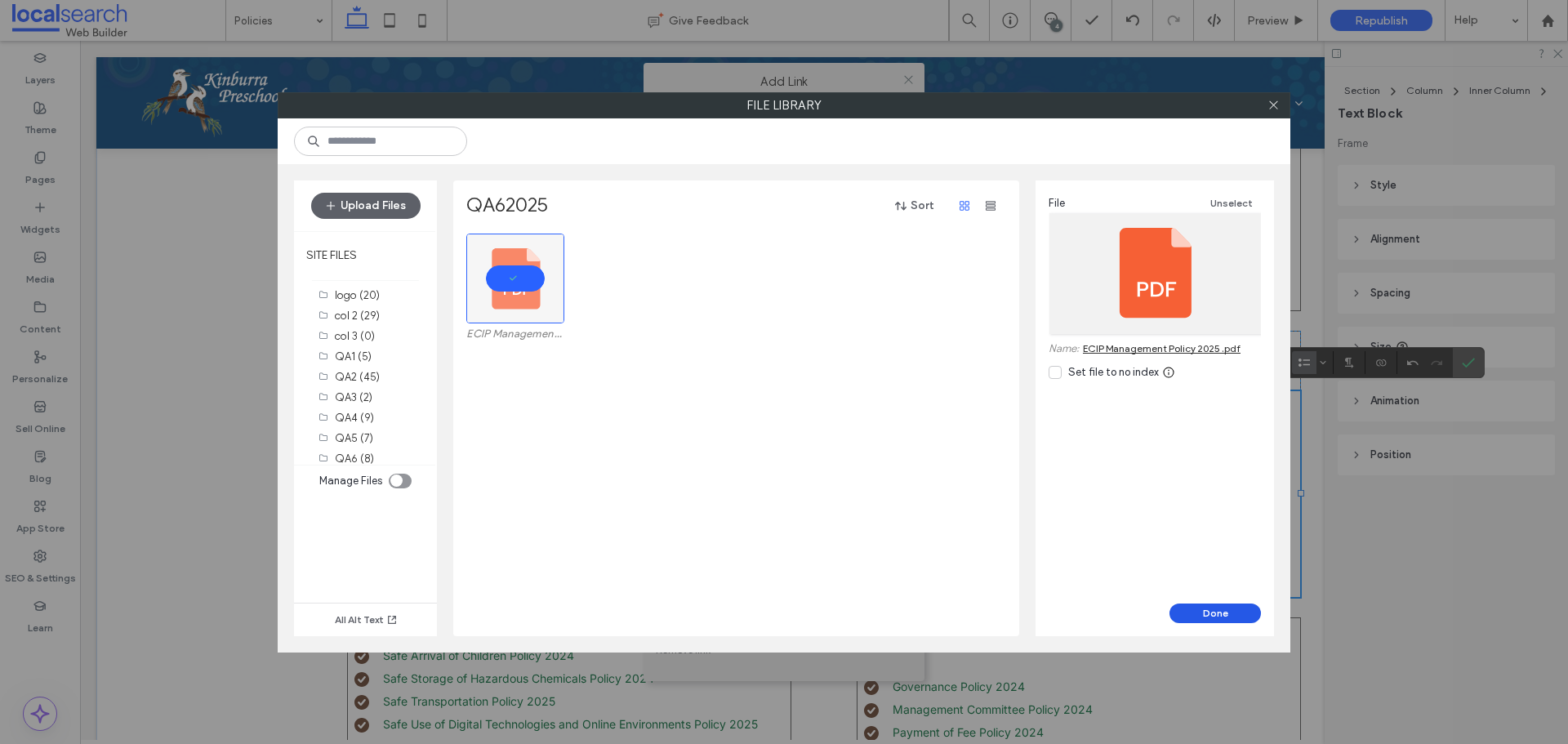
click at [1185, 609] on button "Done" at bounding box center [1215, 613] width 92 height 20
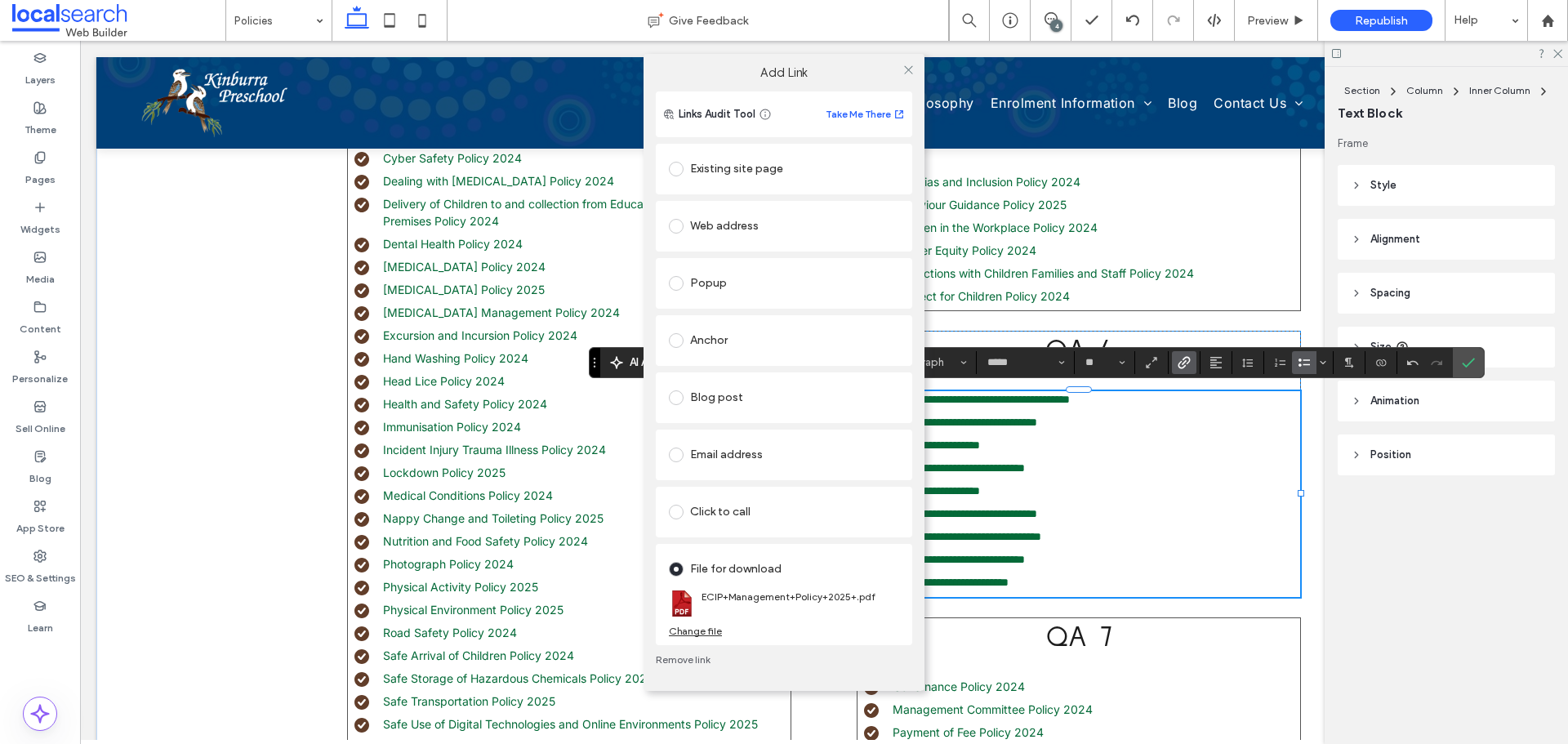
click at [869, 80] on div "Add Link" at bounding box center [783, 72] width 281 height 37
click at [905, 69] on icon at bounding box center [909, 70] width 12 height 12
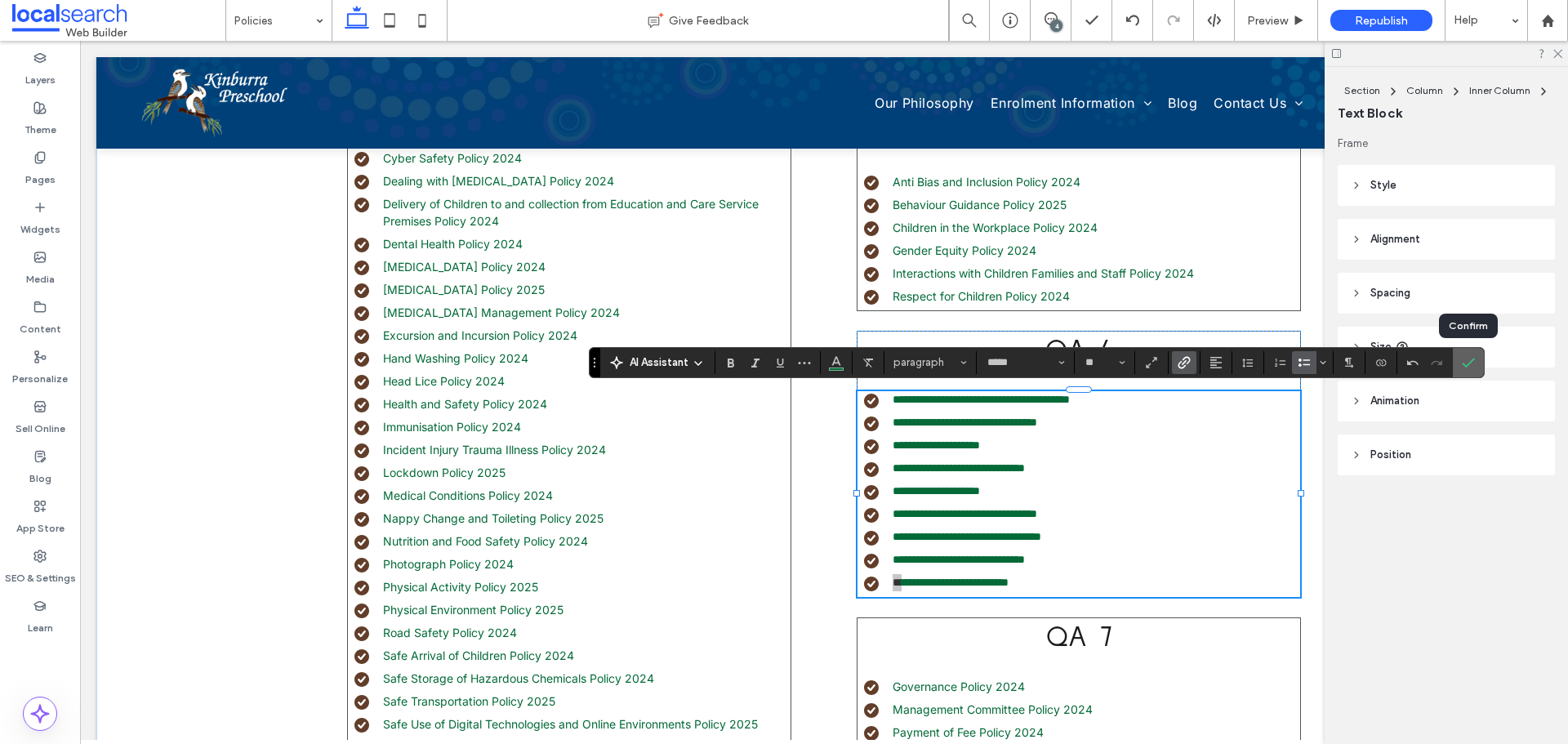
click at [1468, 356] on icon "Confirm" at bounding box center [1468, 362] width 13 height 13
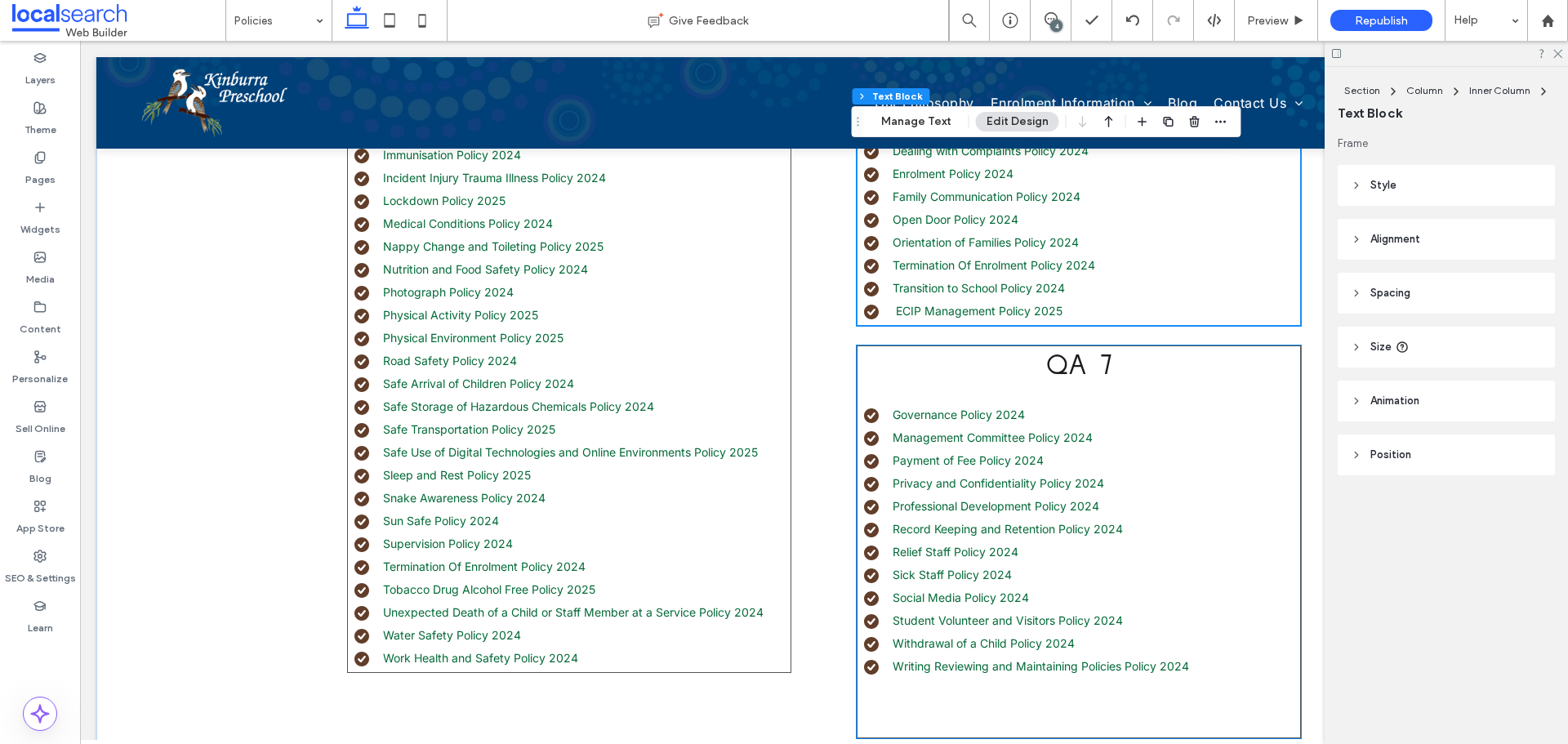
scroll to position [1469, 0]
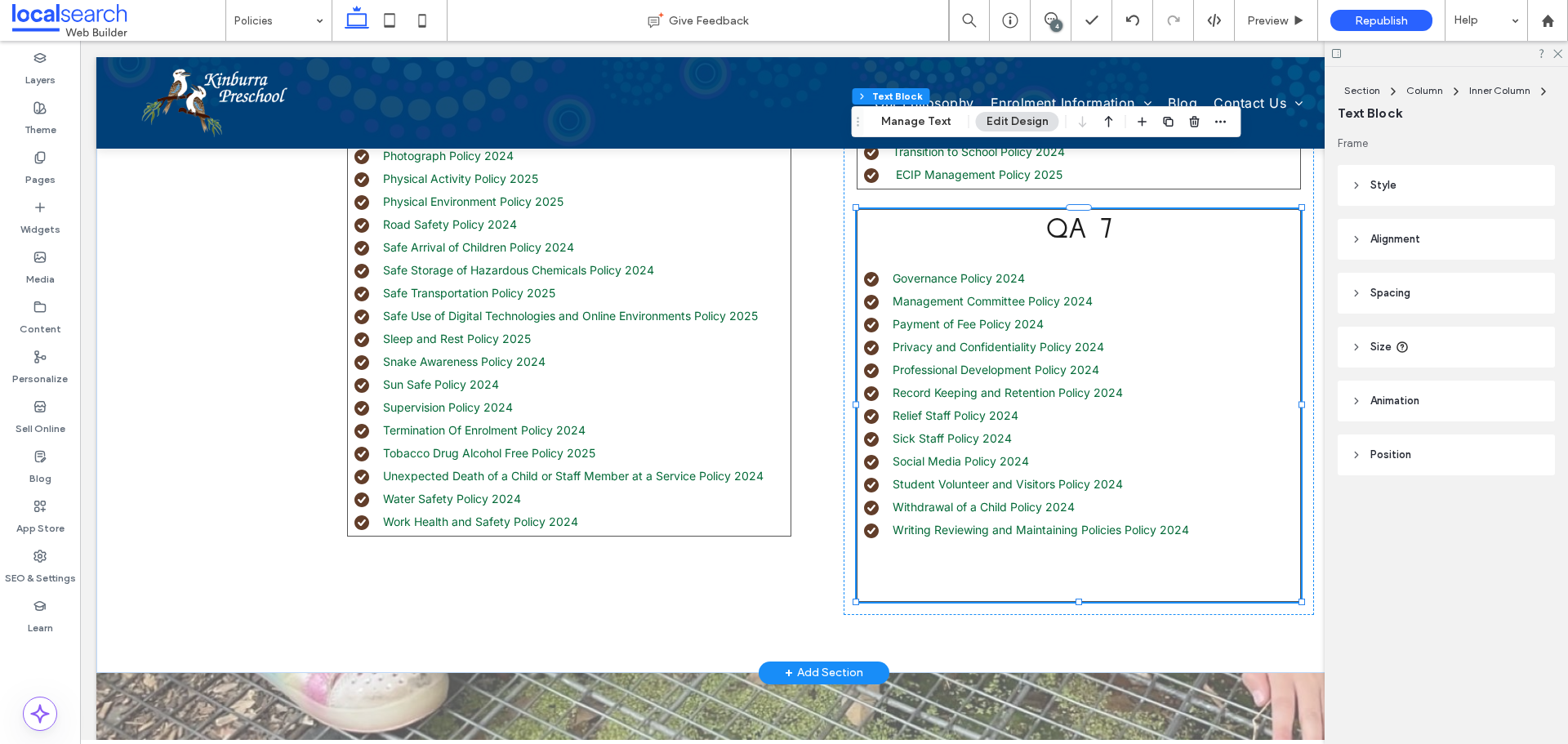
click at [1204, 527] on li "Writing Reviewing and Maintaining Policies Policy 2024" at bounding box center [1082, 529] width 436 height 17
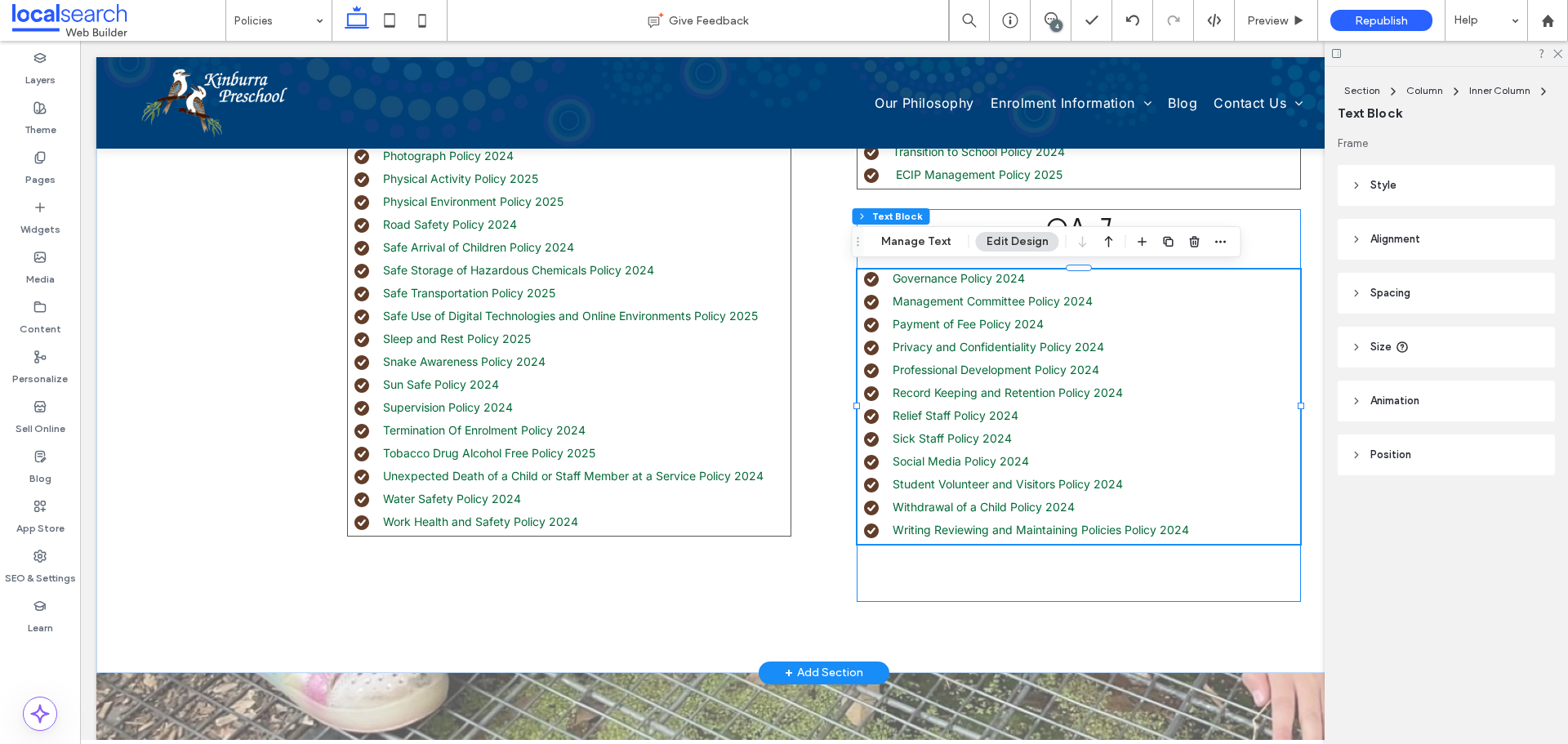
click at [1204, 527] on div "Governance Policy 2024 Management Committee Policy 2024 Payment of Fee Policy 2…" at bounding box center [1078, 406] width 442 height 274
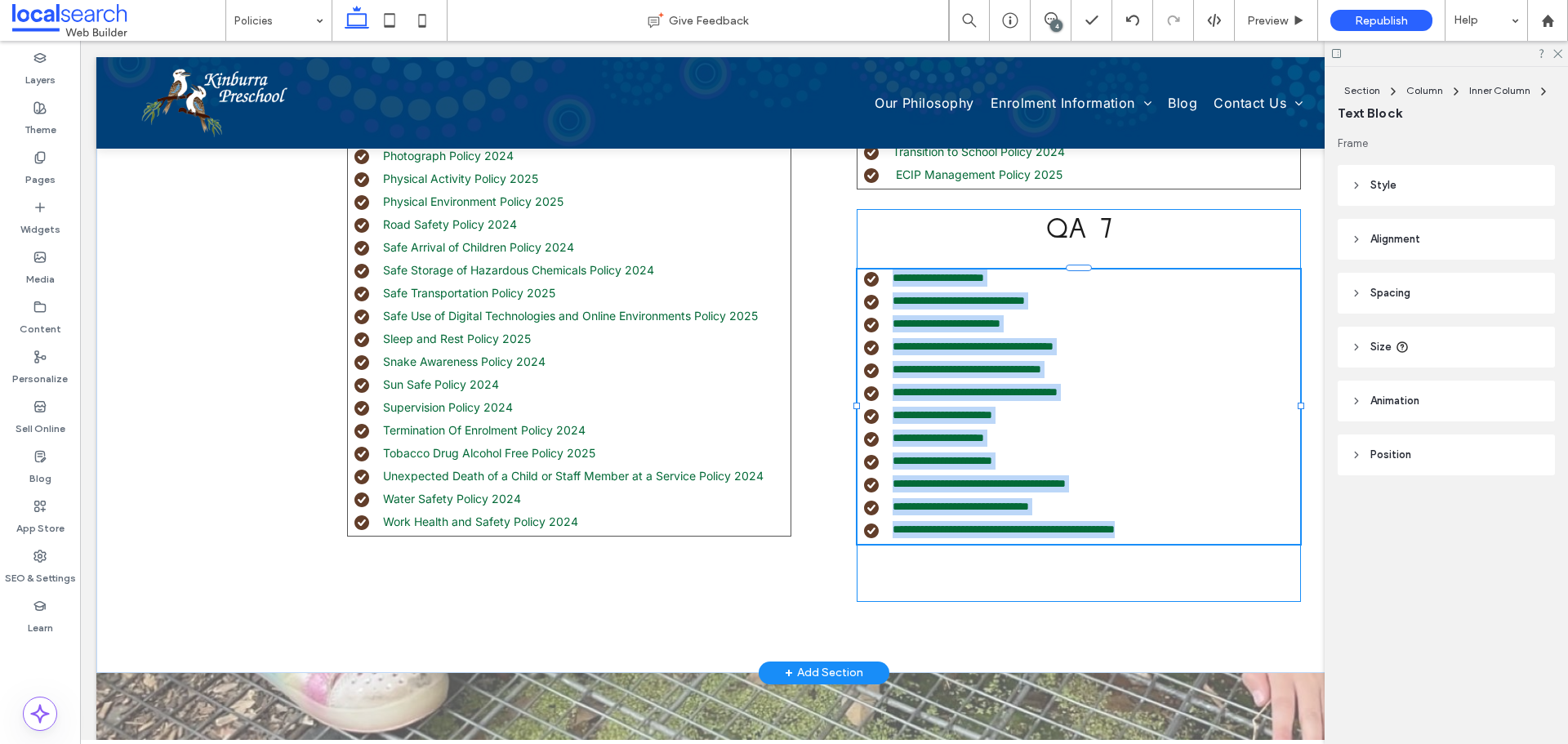
click at [1204, 527] on li "**********" at bounding box center [1082, 529] width 436 height 17
type input "*****"
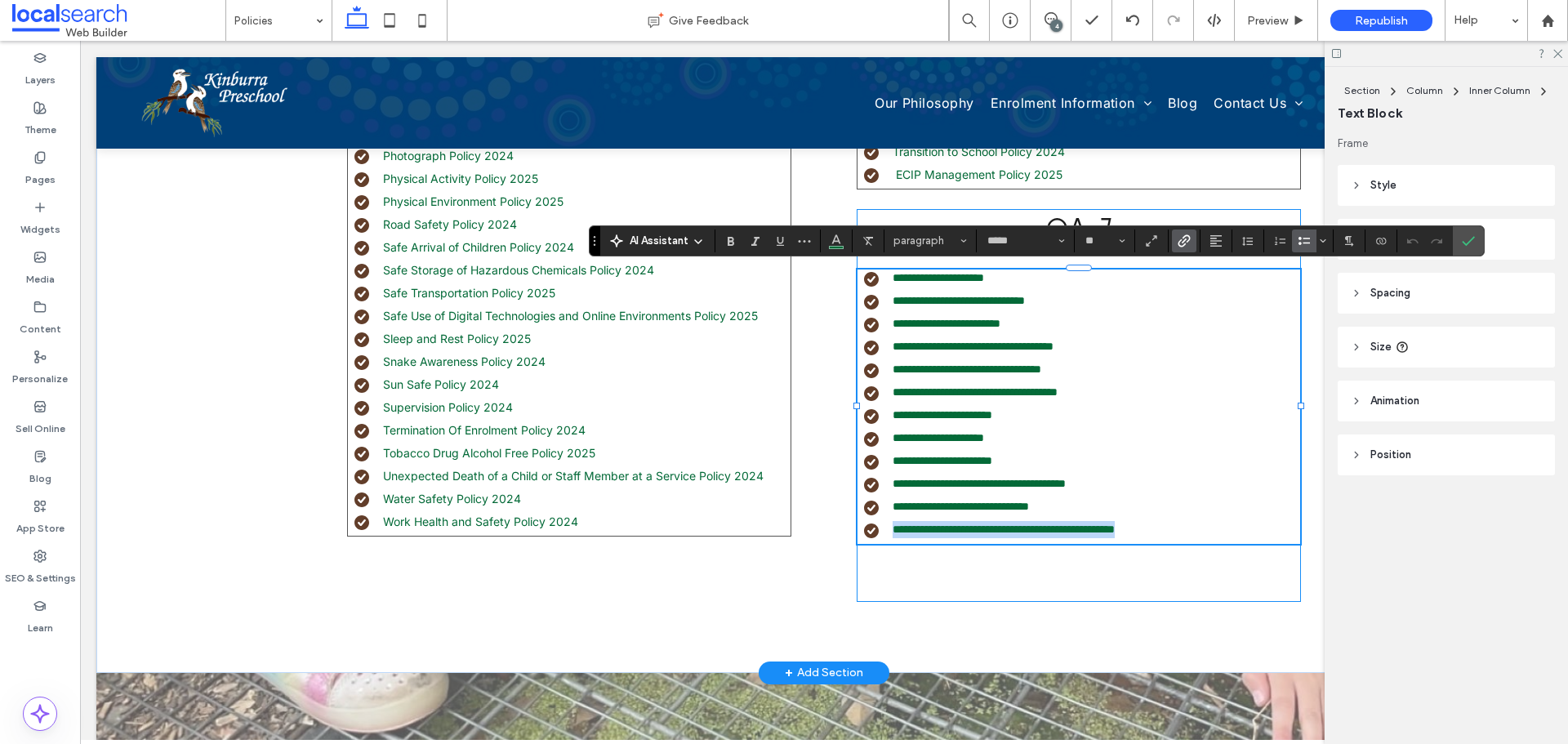
click at [1204, 527] on li "**********" at bounding box center [1082, 529] width 436 height 17
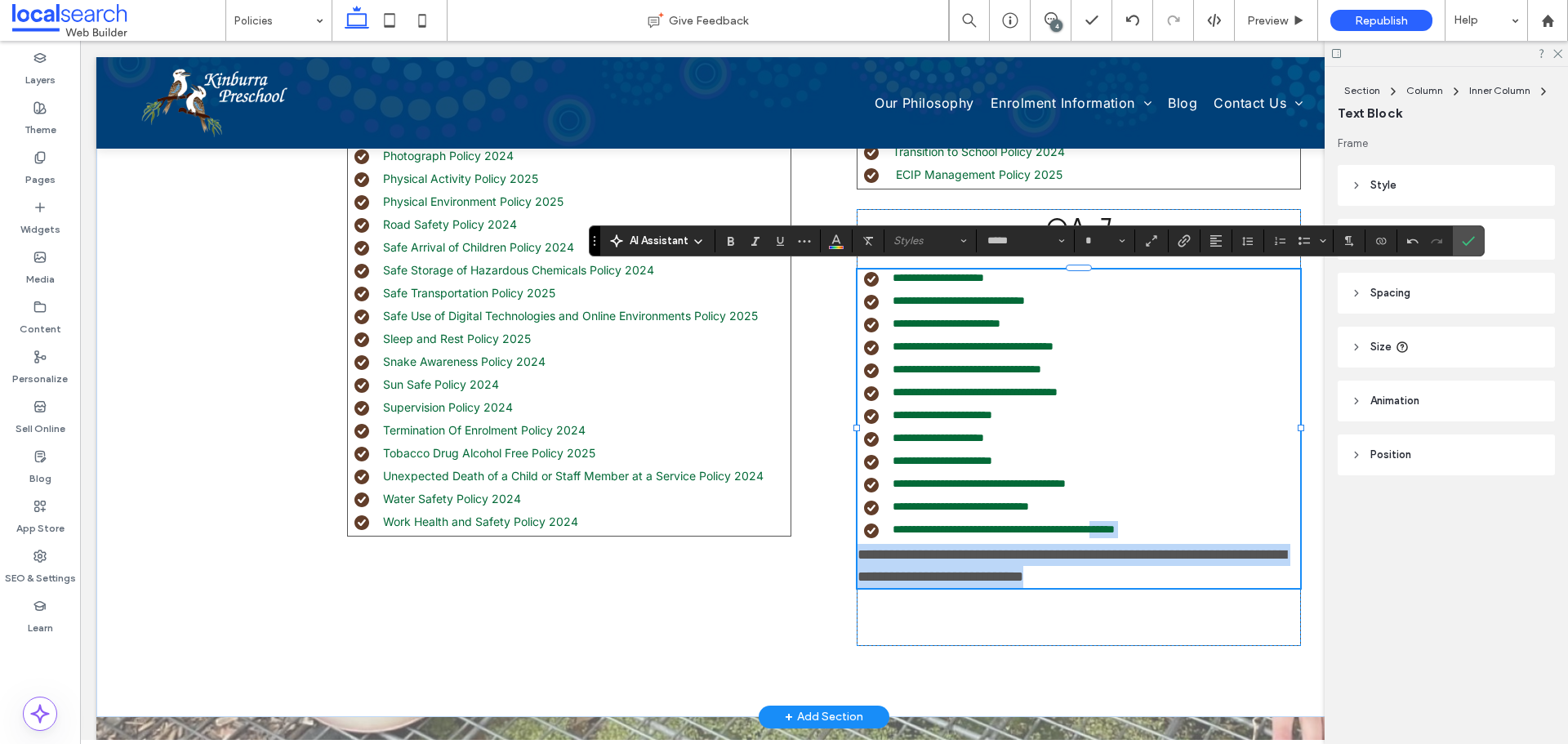
click at [1165, 487] on li "**********" at bounding box center [1082, 484] width 436 height 17
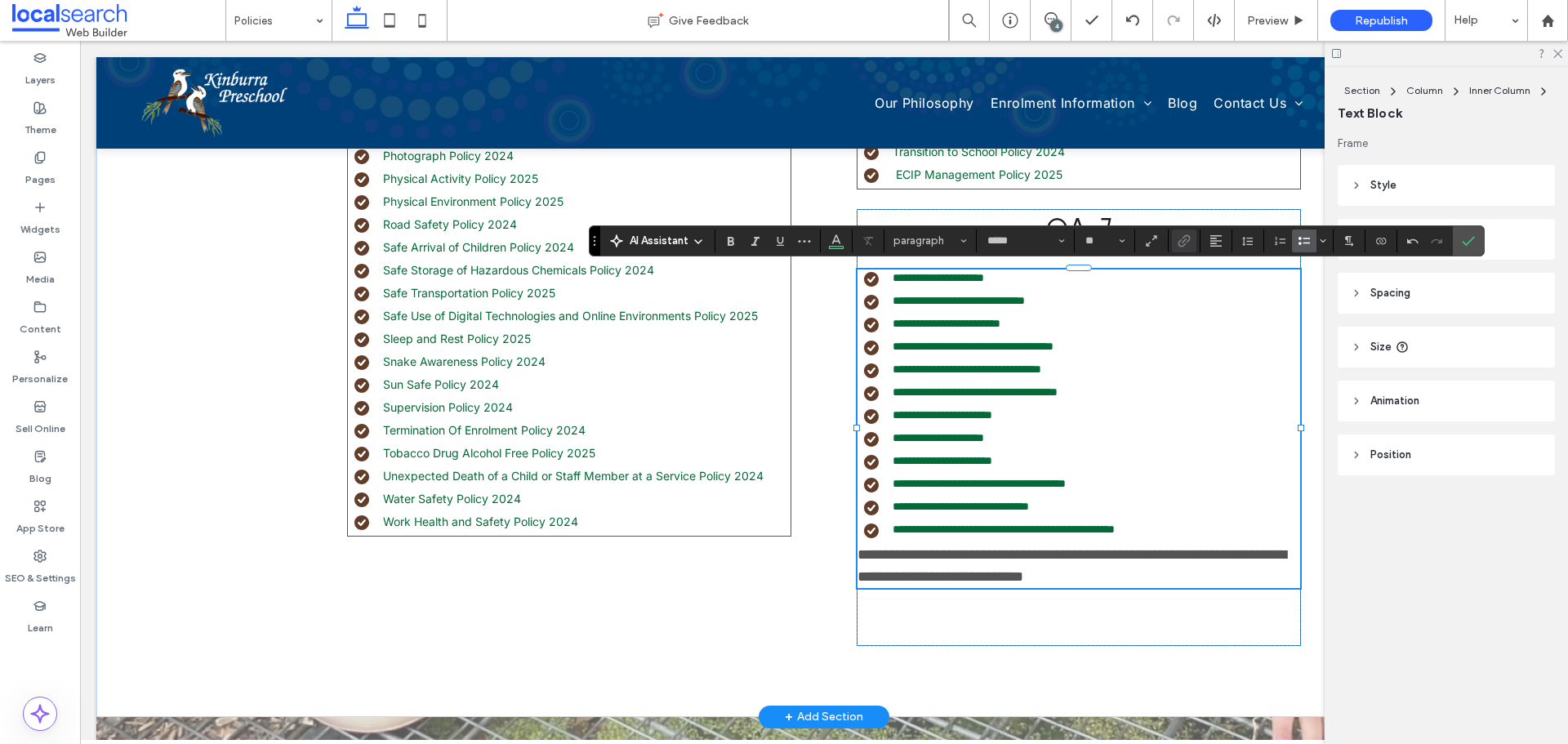
click at [1147, 585] on p "**********" at bounding box center [1078, 565] width 442 height 44
type input "**"
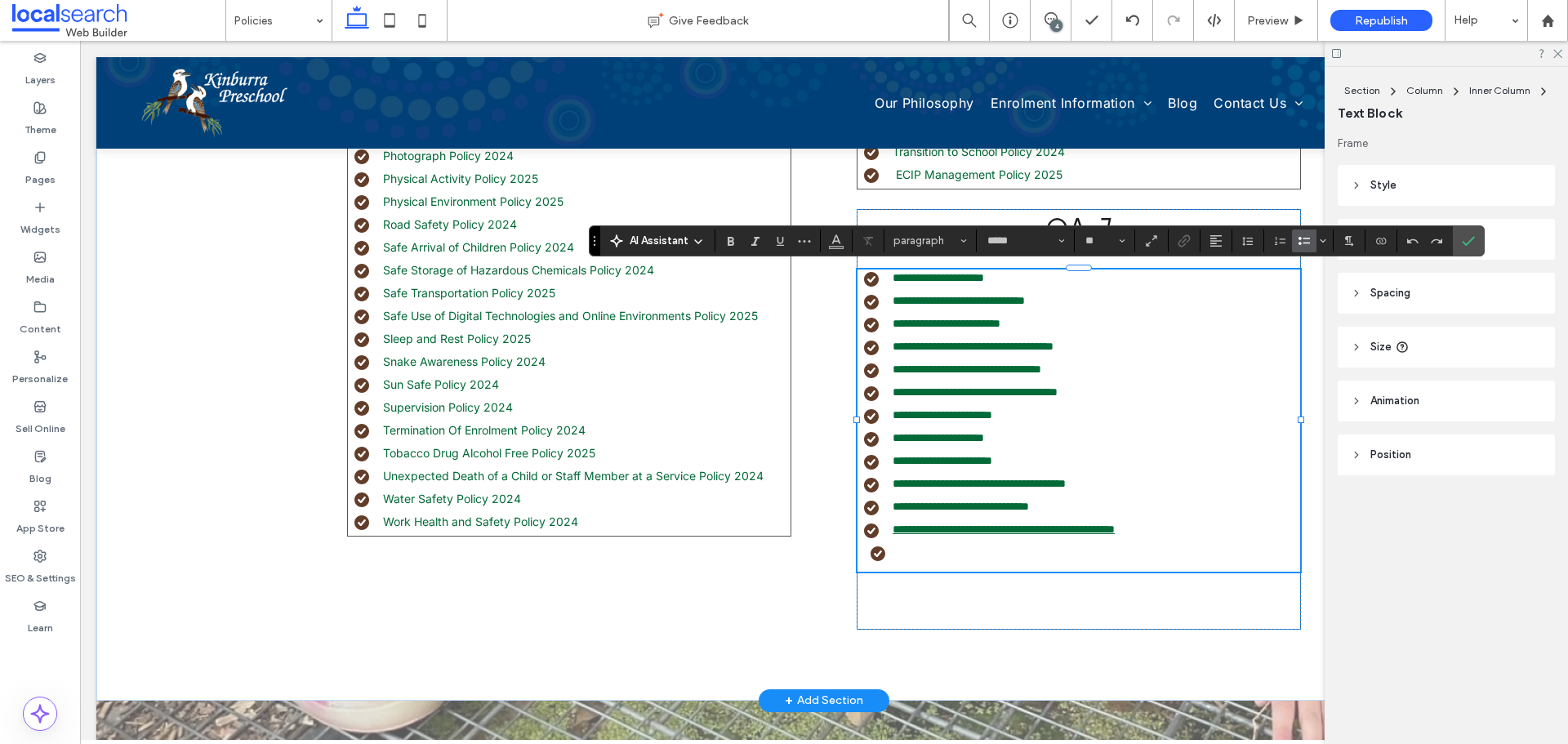
click at [1115, 529] on link "**********" at bounding box center [1003, 529] width 222 height 11
copy link "**********"
click at [1064, 542] on ul "**********" at bounding box center [1070, 417] width 459 height 296
click at [1003, 509] on link "**********" at bounding box center [961, 505] width 137 height 11
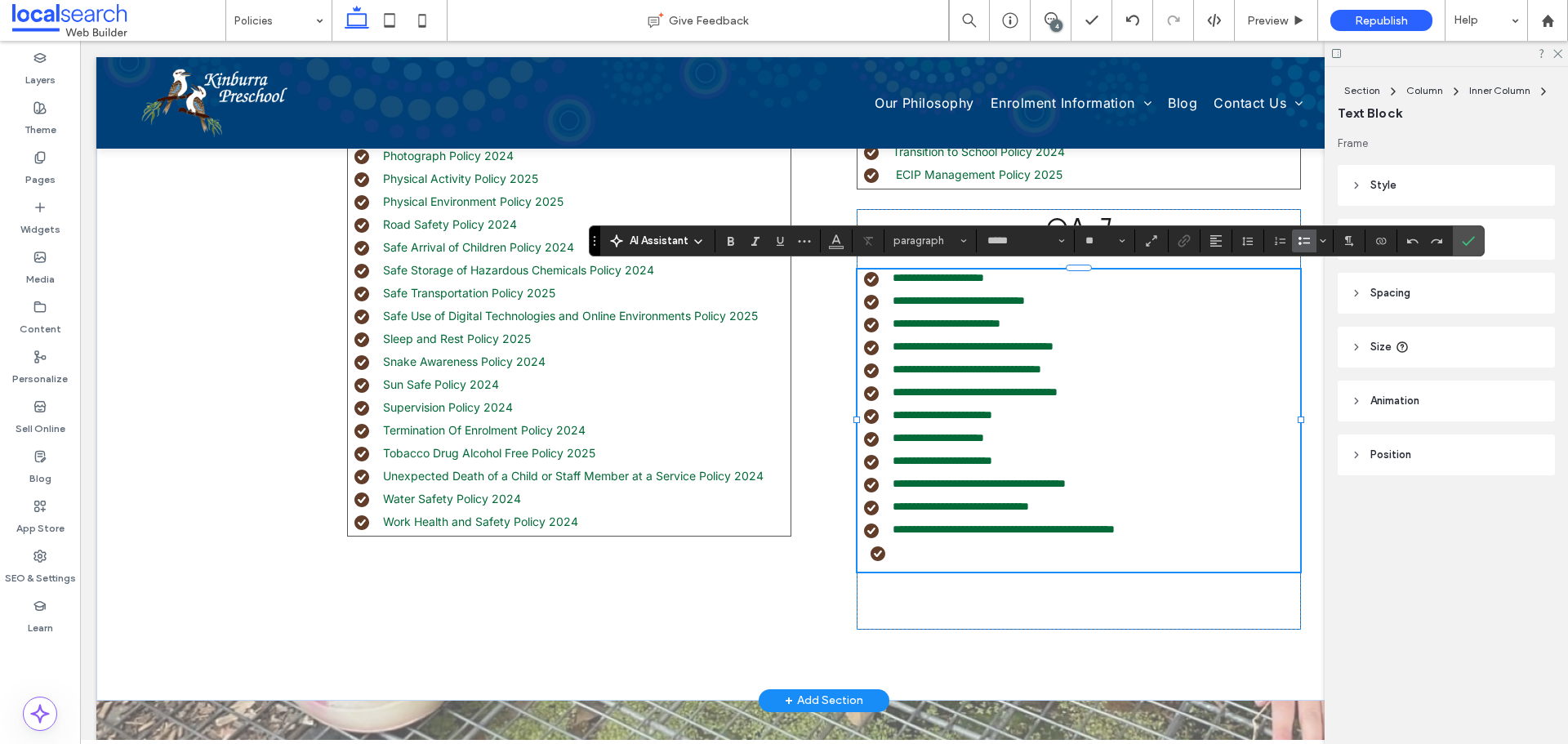
click at [910, 556] on li "﻿" at bounding box center [1085, 554] width 429 height 22
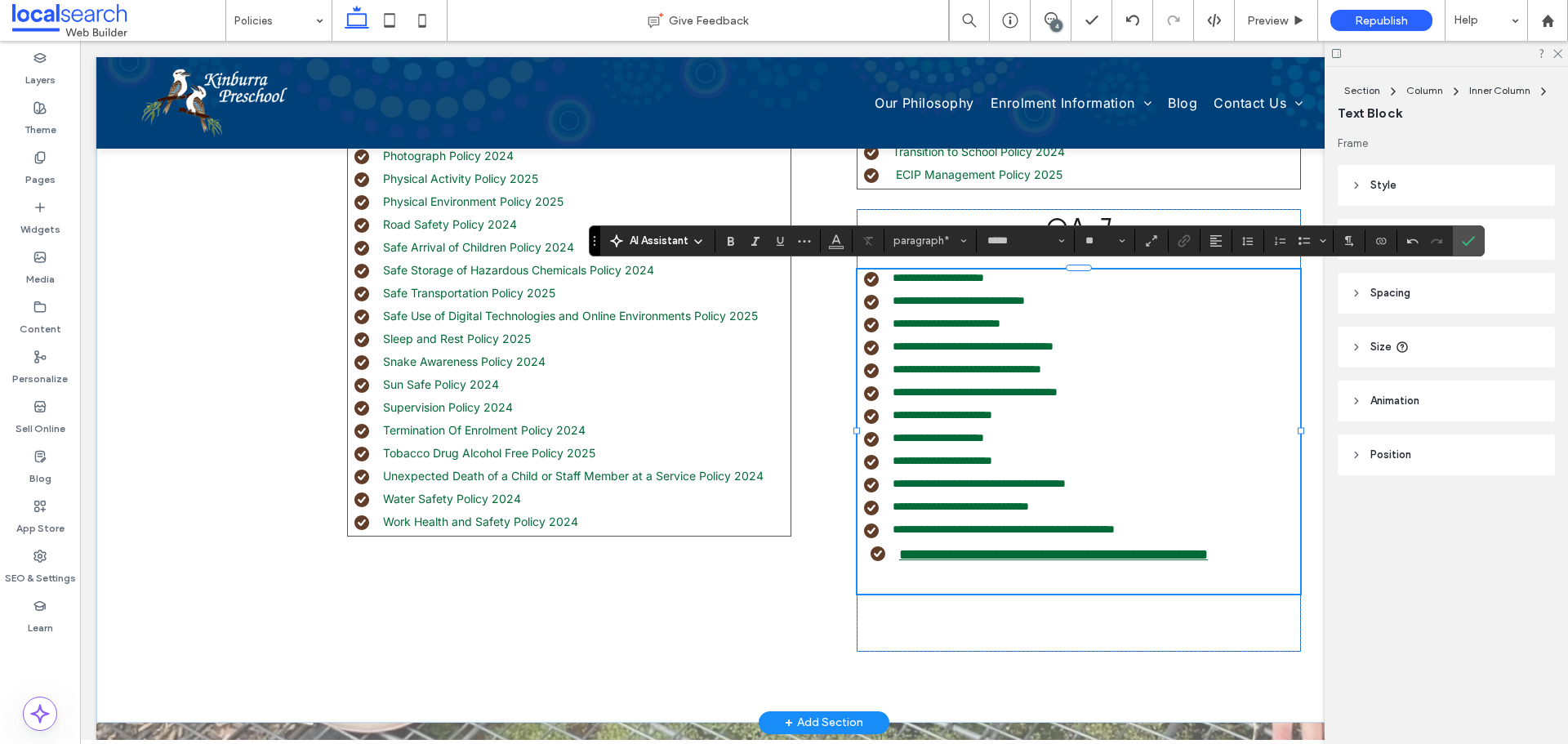
drag, startPoint x: 918, startPoint y: 555, endPoint x: 907, endPoint y: 555, distance: 11.0
click at [918, 555] on link "**********" at bounding box center [1053, 554] width 309 height 15
click at [899, 555] on link "**********" at bounding box center [1053, 554] width 309 height 15
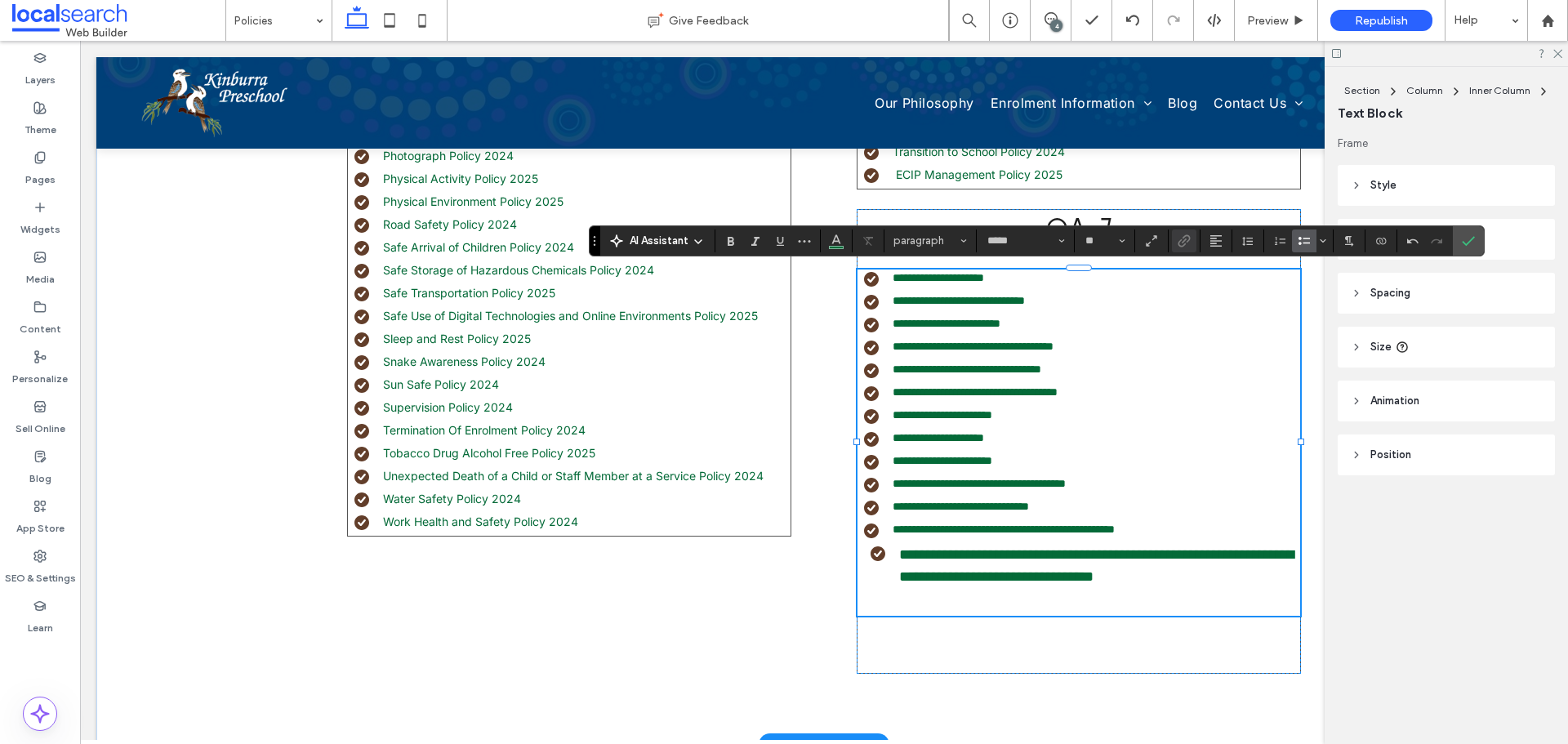
type input "**"
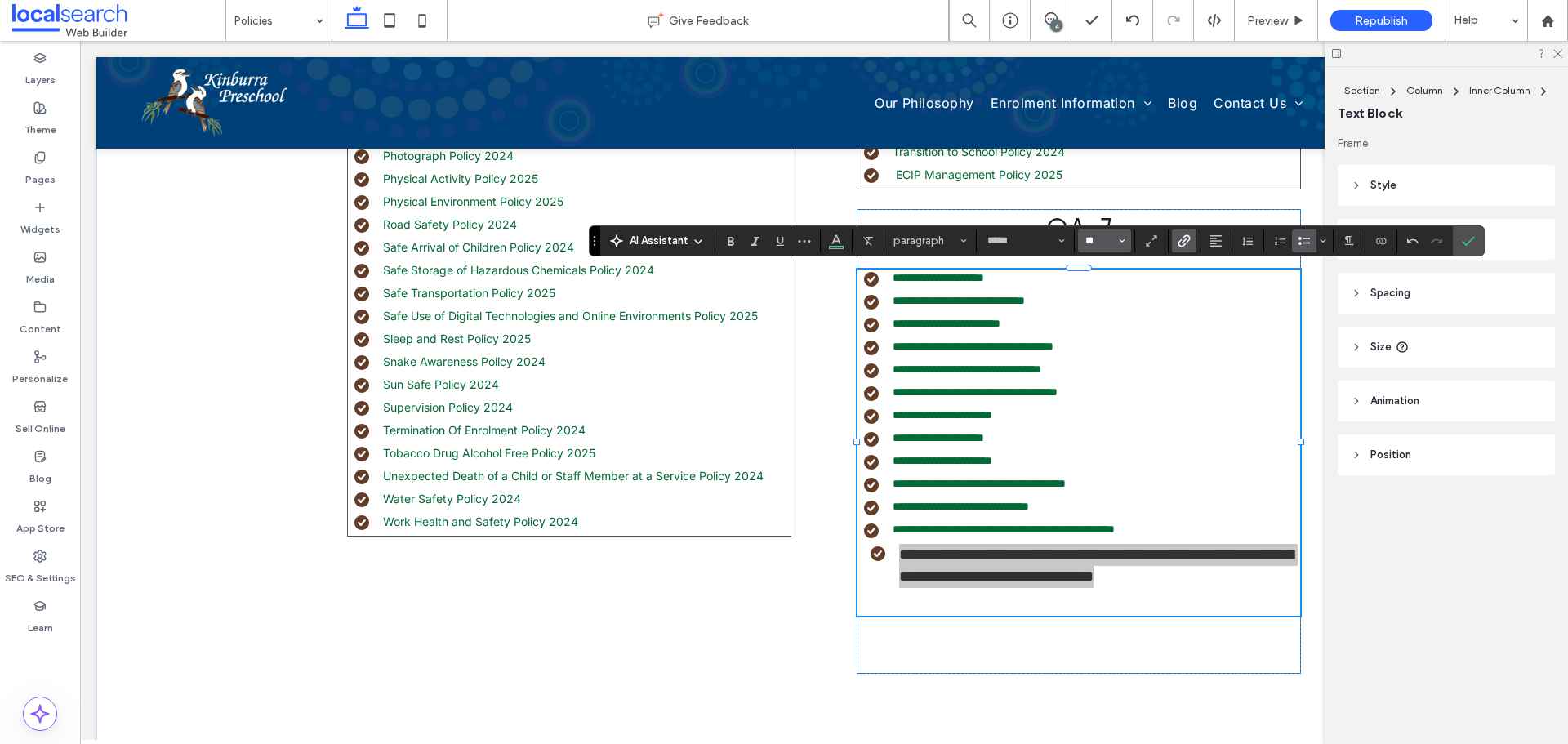
click at [1102, 243] on input "**" at bounding box center [1099, 241] width 32 height 13
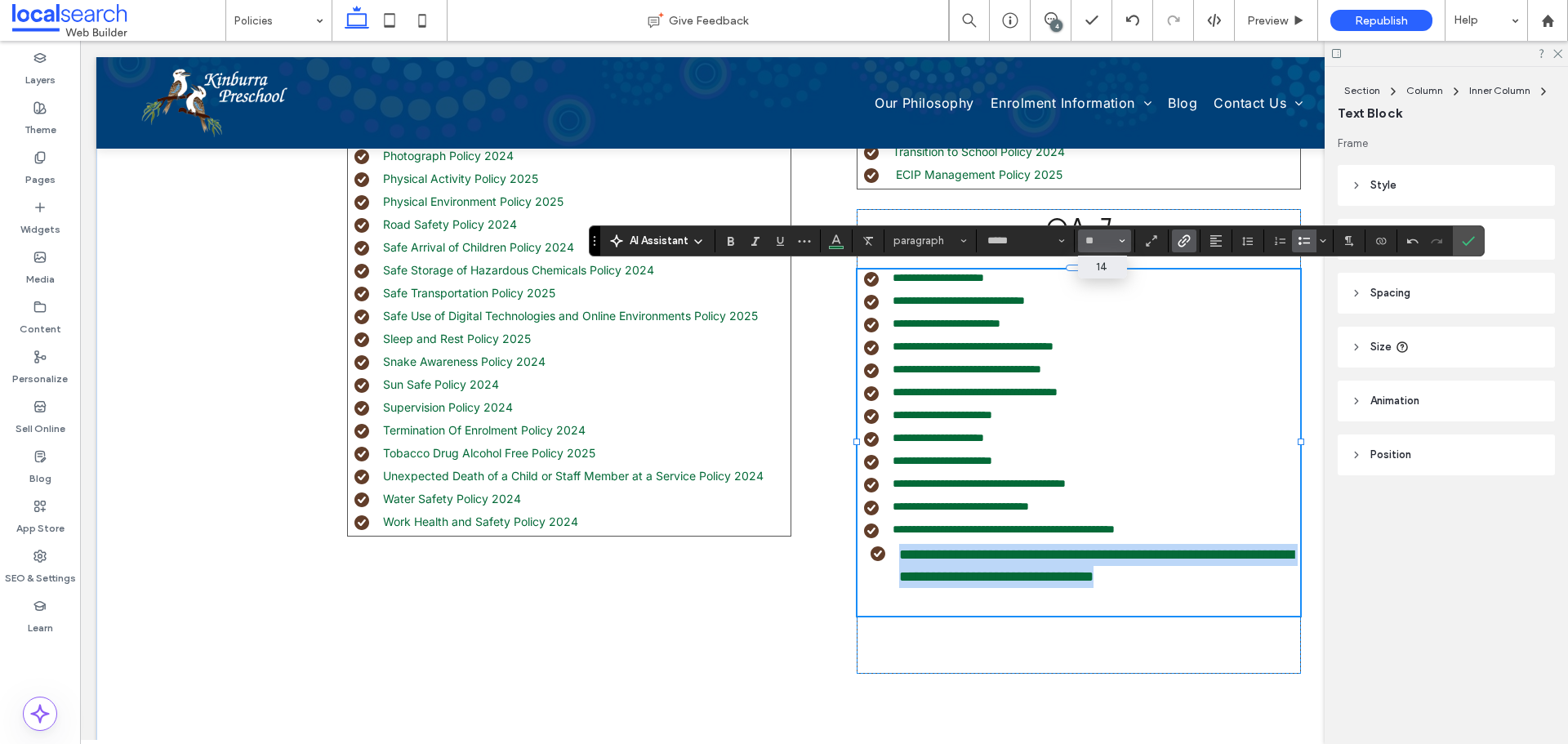
type input "**"
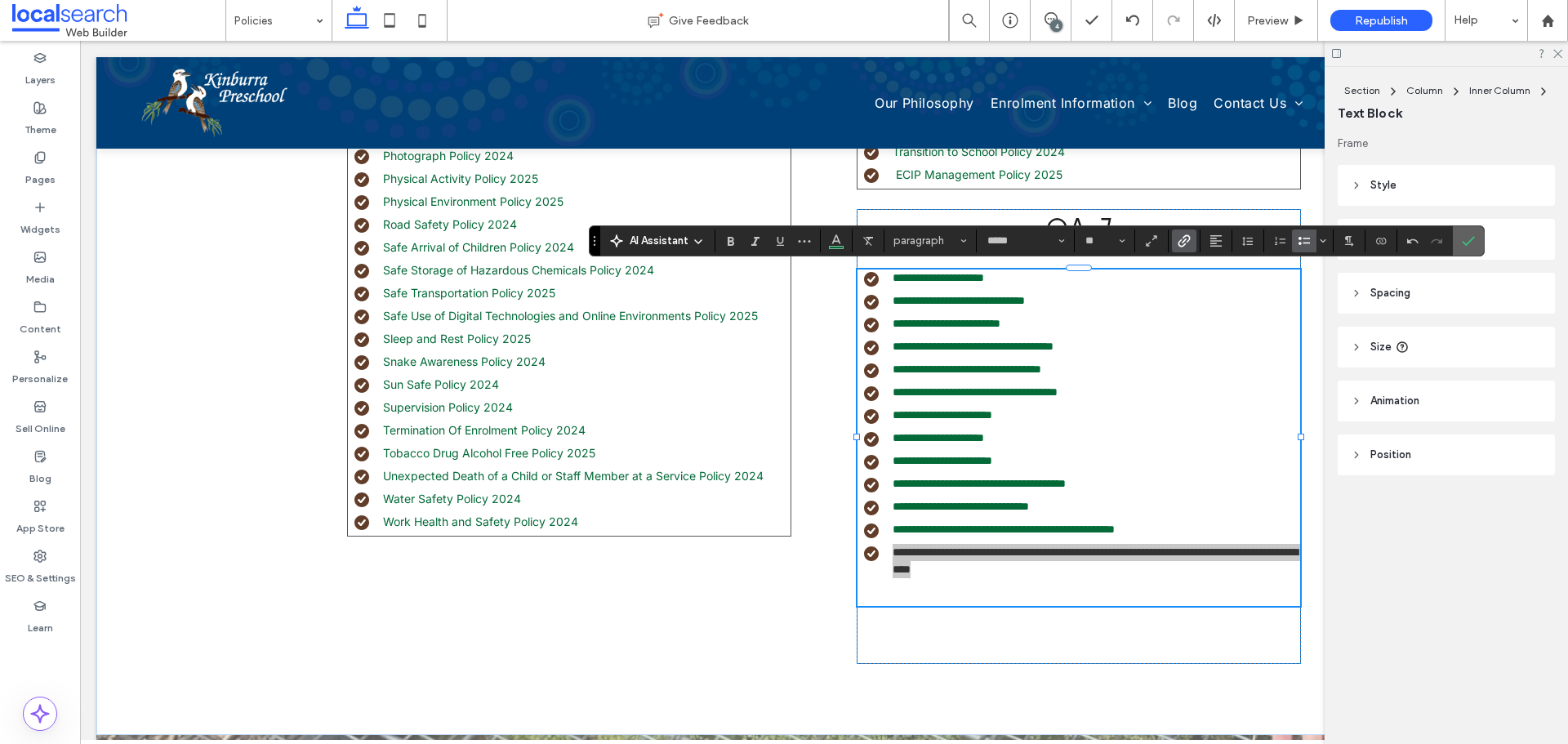
click at [1468, 244] on icon "Confirm" at bounding box center [1468, 241] width 13 height 13
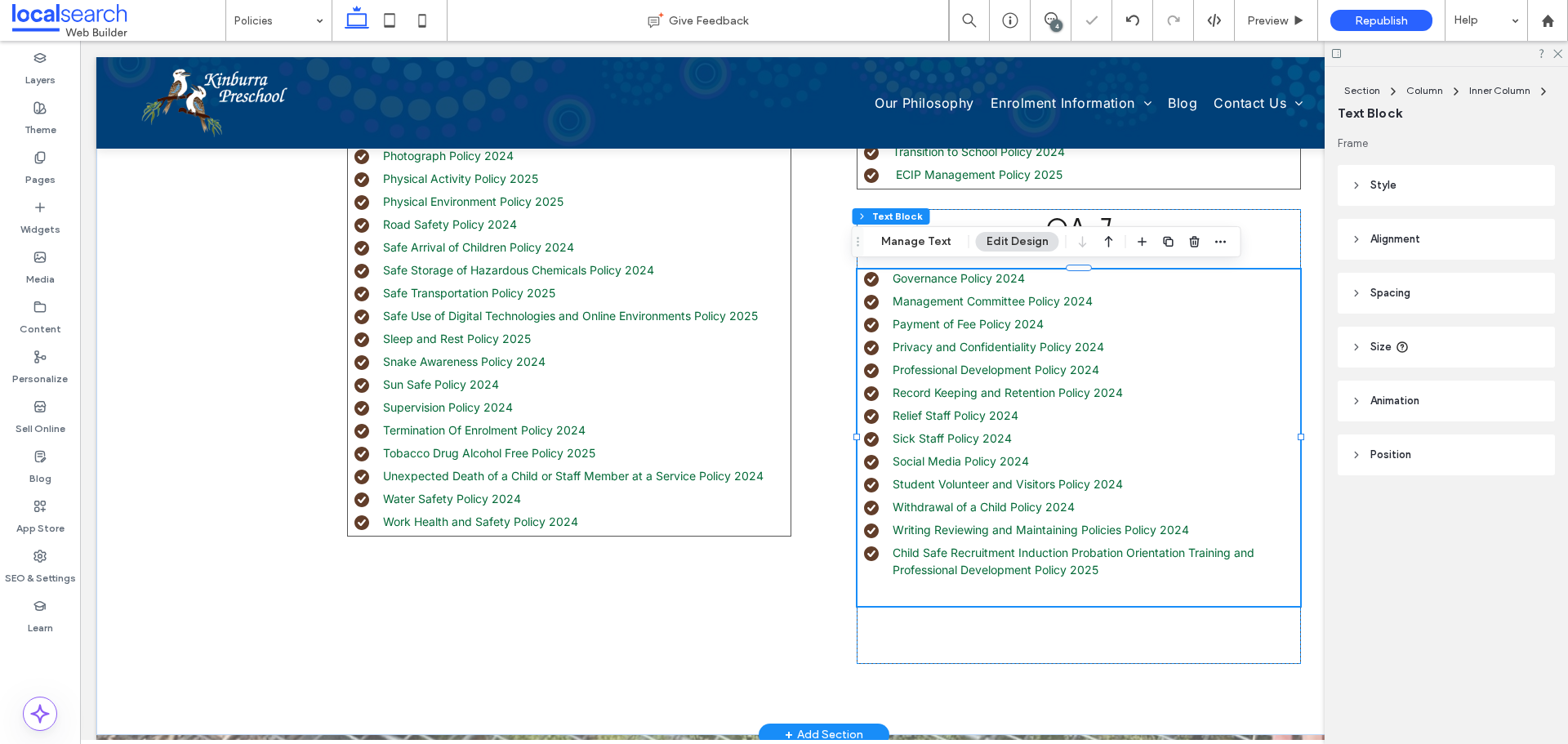
click at [1129, 573] on li "Child Safe Recruitment Induction Probation Orientation Training and Professiona…" at bounding box center [1082, 561] width 436 height 35
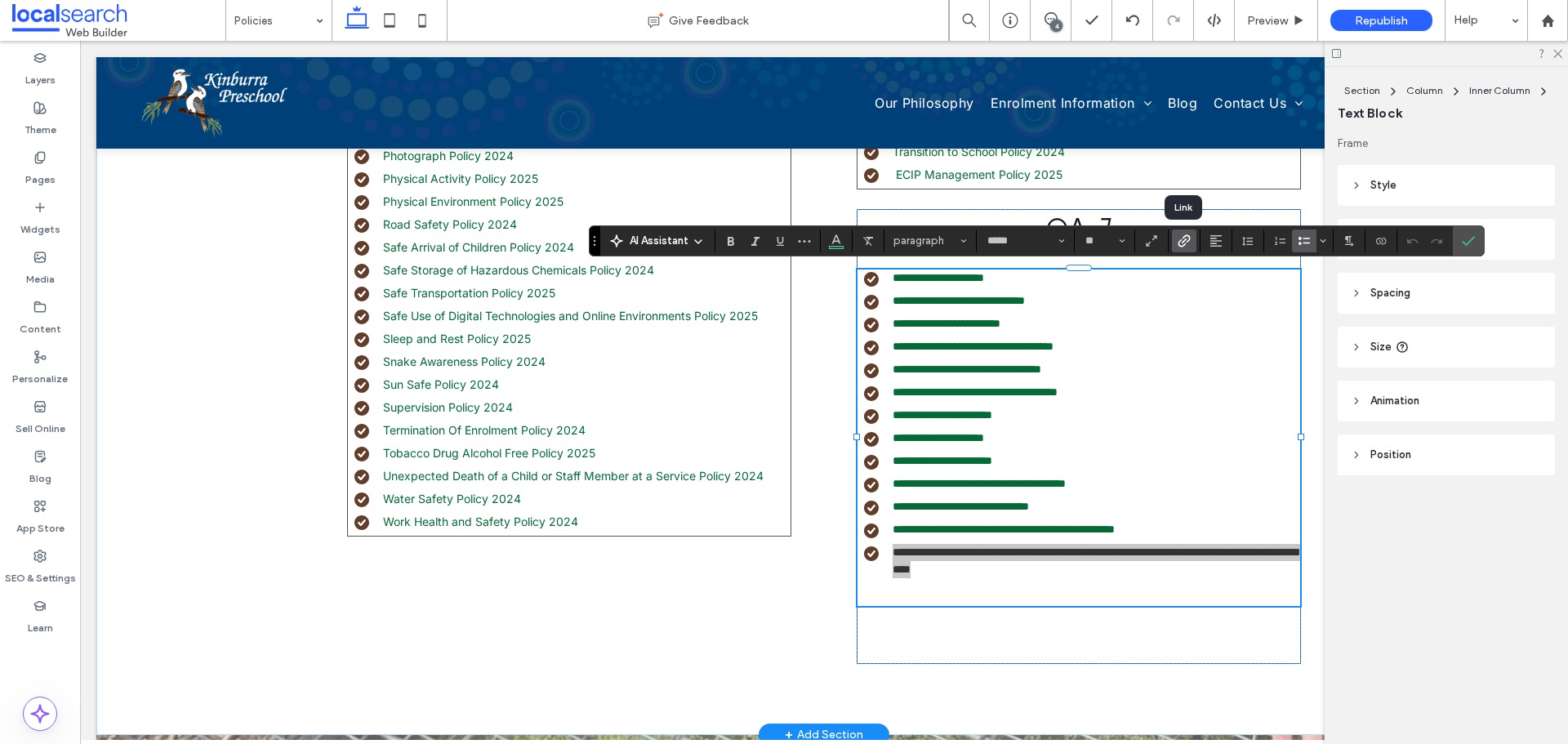
click at [1184, 237] on use "Link" at bounding box center [1184, 241] width 12 height 12
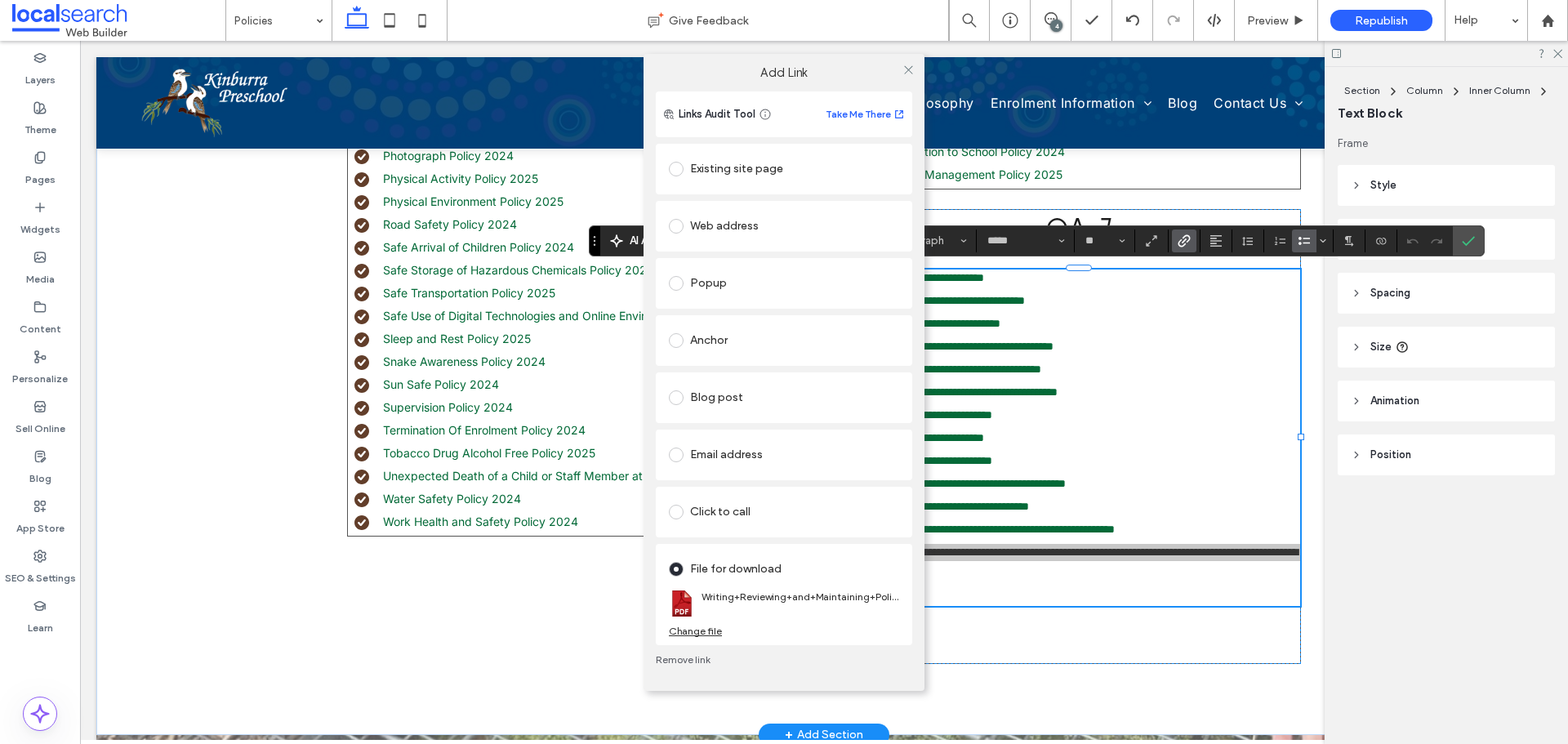
click at [712, 632] on div "Change file" at bounding box center [695, 631] width 53 height 12
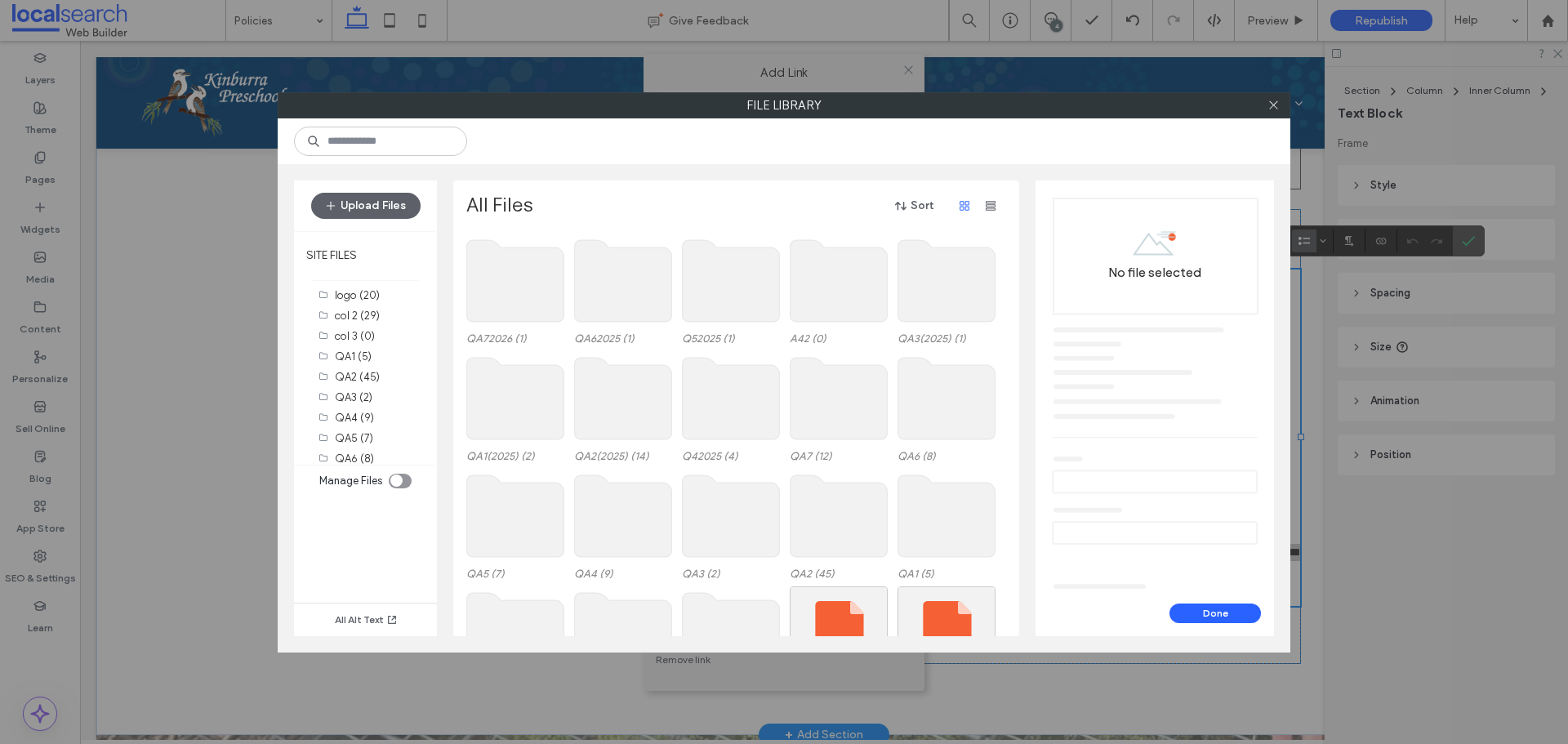
click at [520, 288] on use at bounding box center [516, 280] width 97 height 81
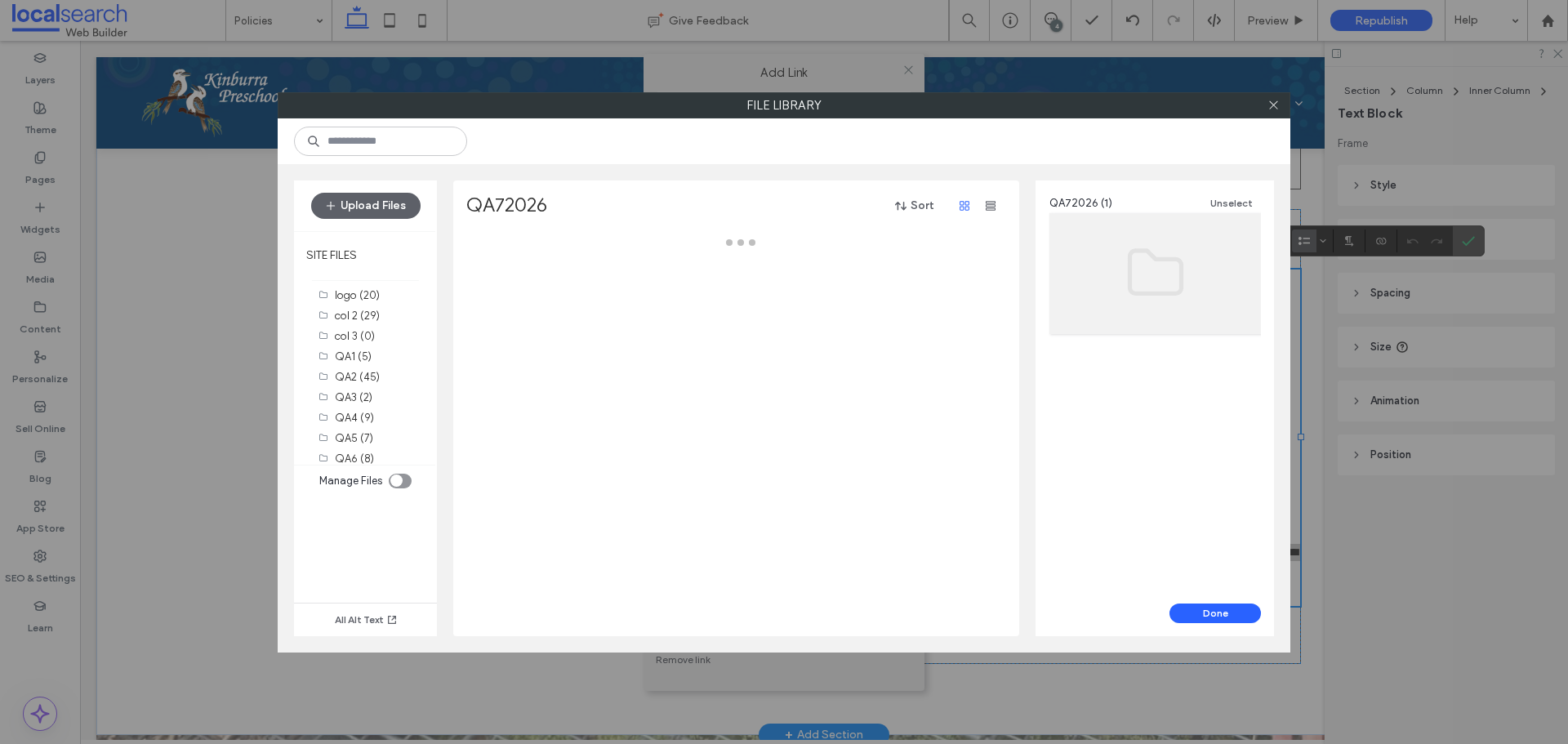
click at [520, 288] on div at bounding box center [741, 434] width 549 height 402
click at [547, 282] on div "Select" at bounding box center [515, 279] width 98 height 90
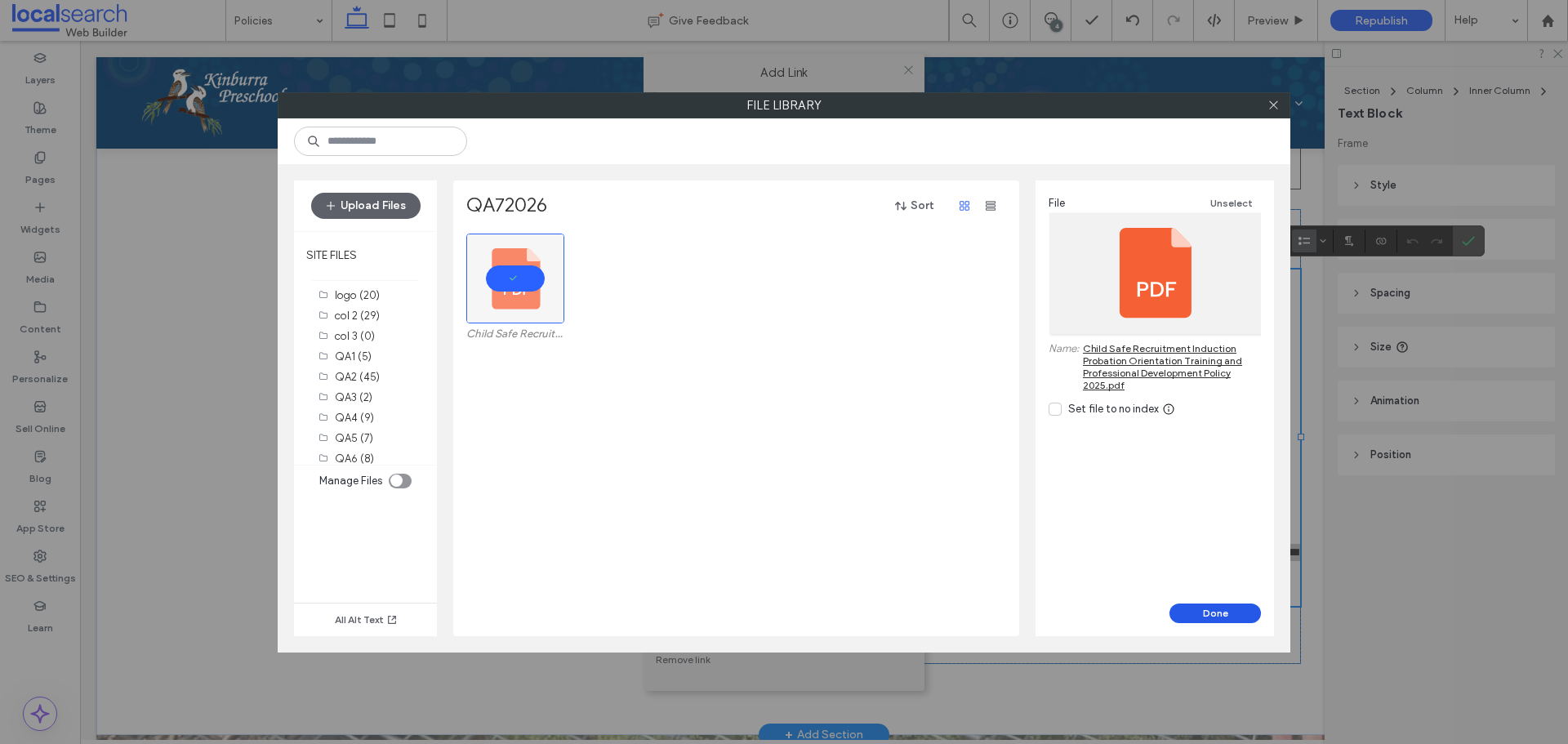
click at [1238, 616] on button "Done" at bounding box center [1215, 613] width 92 height 20
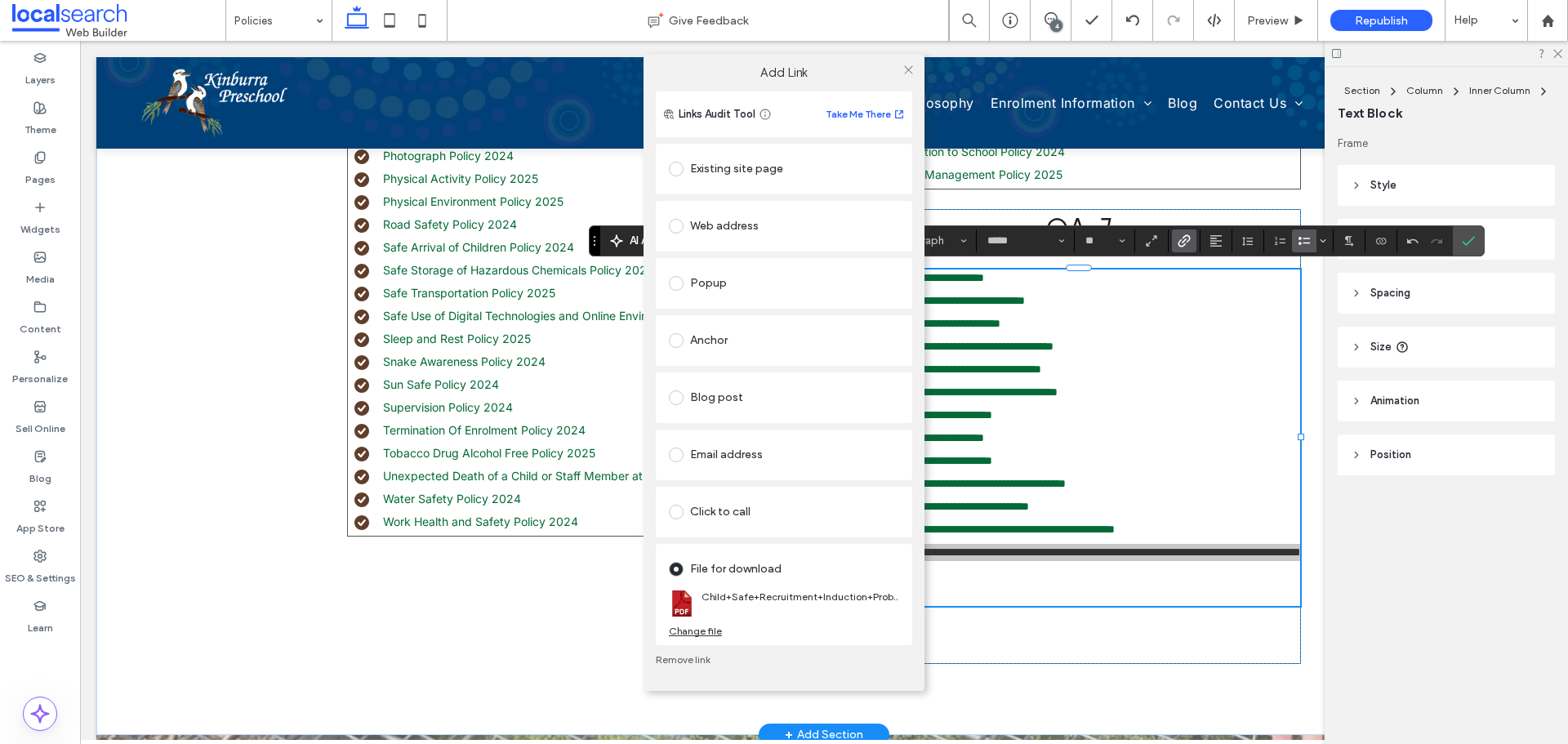
click at [915, 587] on div "Links Audit Tool Take Me There Existing site page Web address Popup Anchor Blog…" at bounding box center [783, 391] width 281 height 600
click at [906, 68] on use at bounding box center [907, 69] width 8 height 8
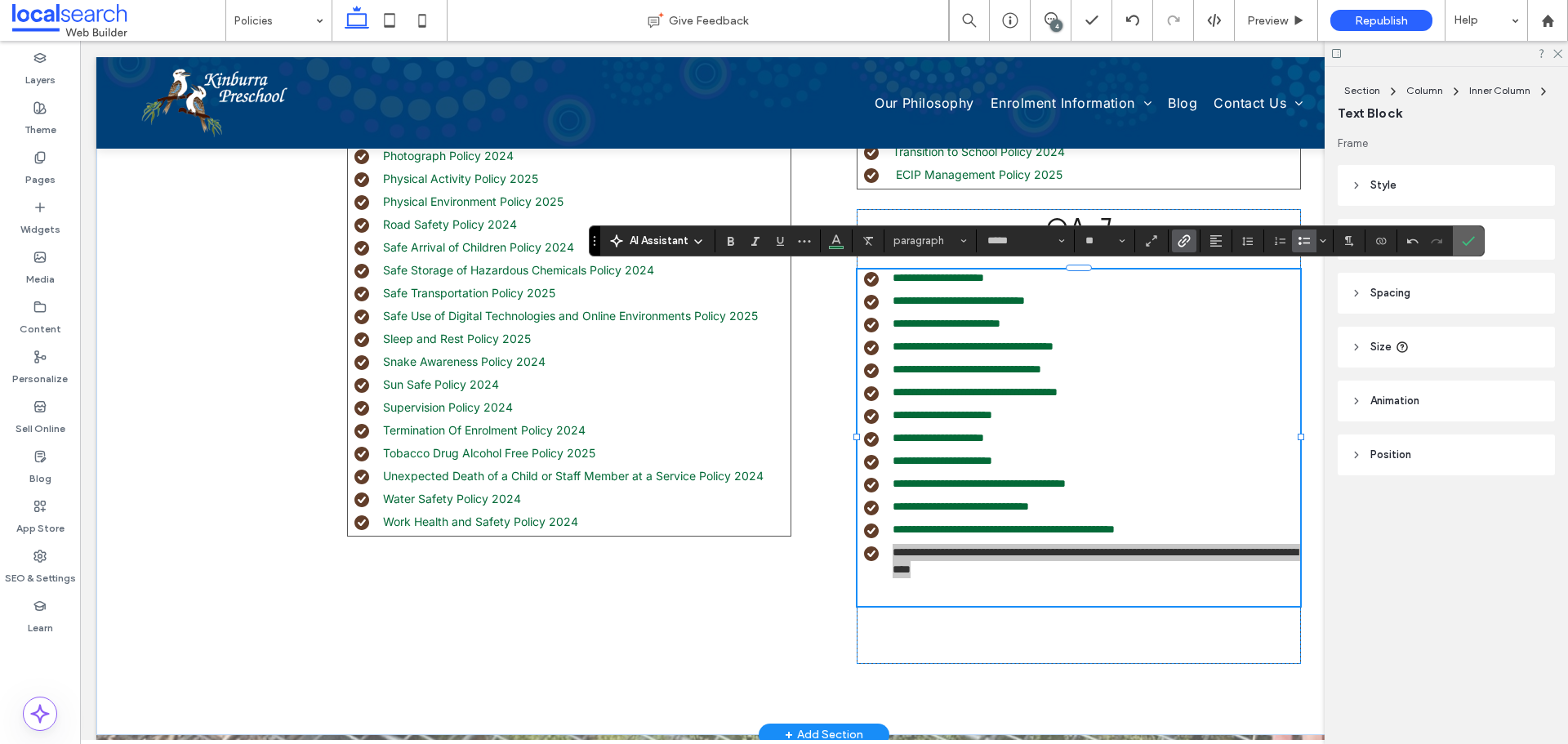
click at [1468, 244] on icon "Confirm" at bounding box center [1468, 241] width 13 height 13
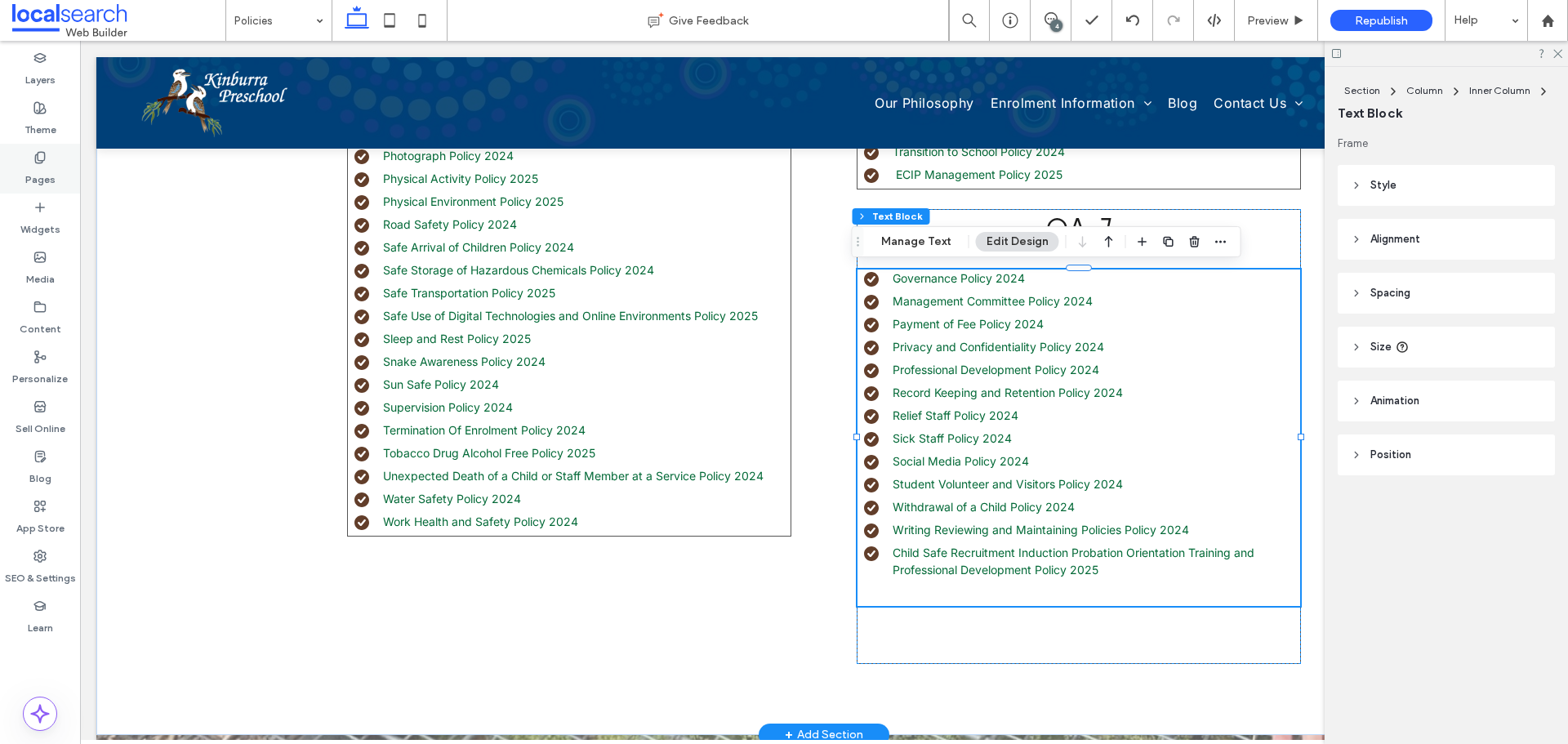
click at [39, 165] on label "Pages" at bounding box center [40, 176] width 30 height 22
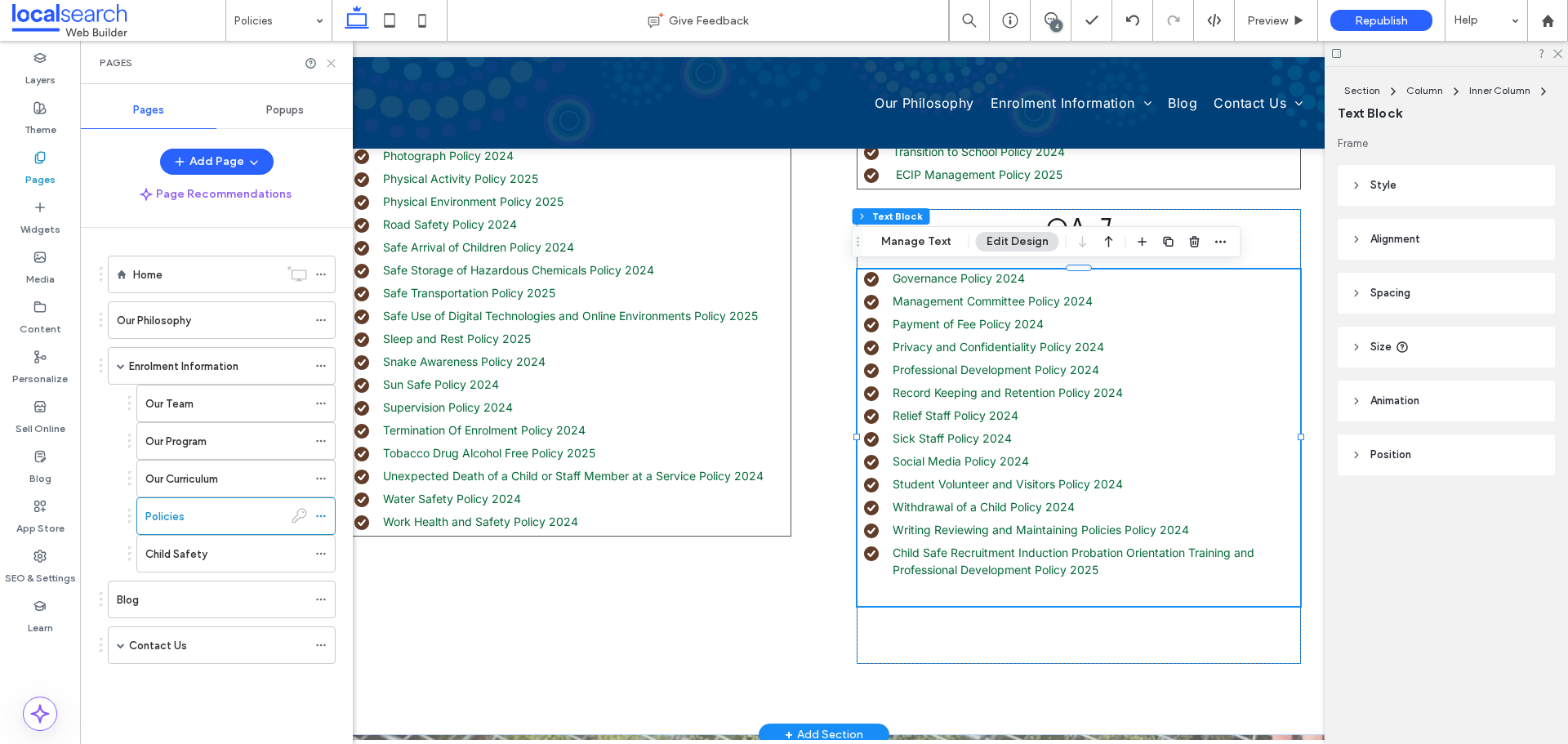
click at [330, 65] on icon at bounding box center [331, 63] width 12 height 12
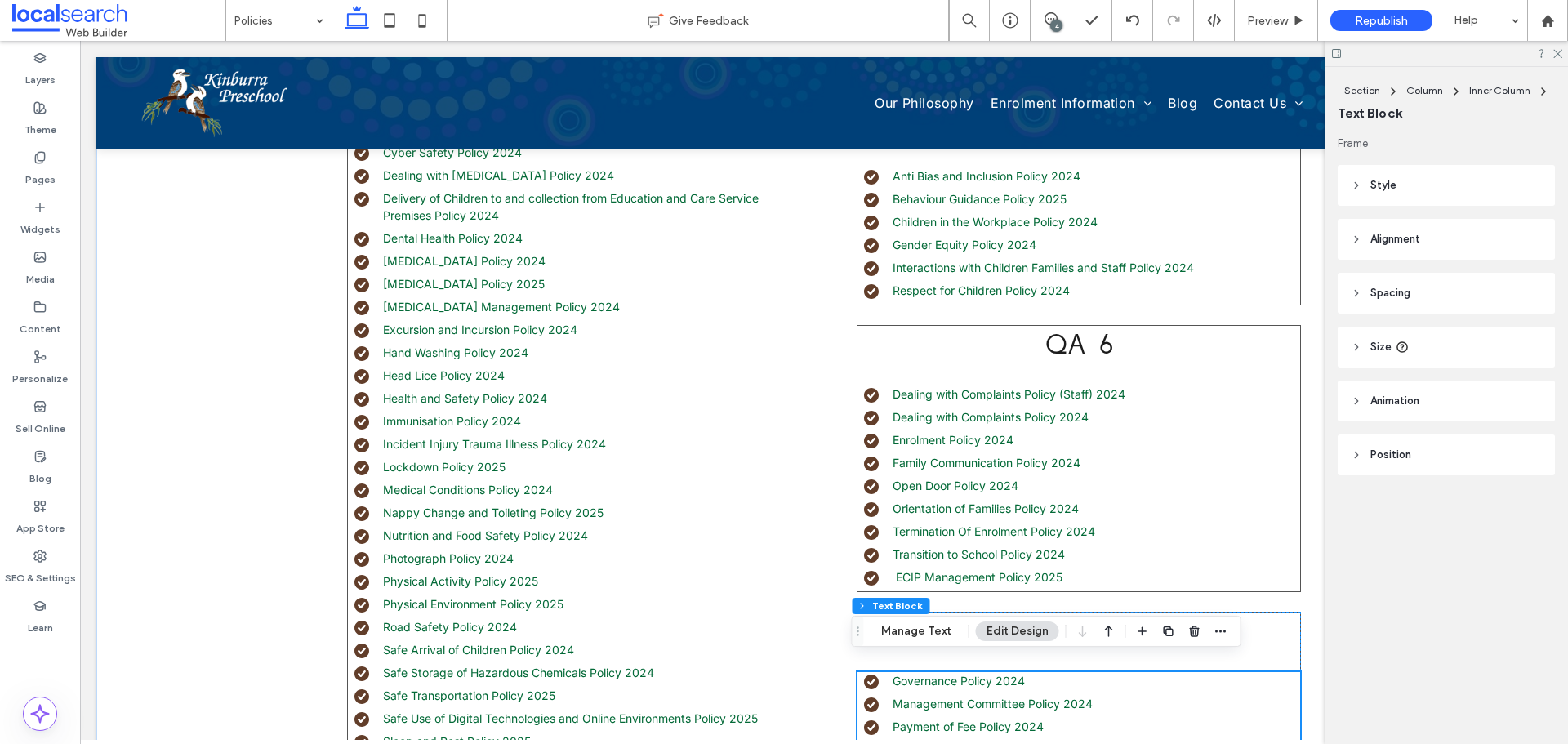
scroll to position [1061, 0]
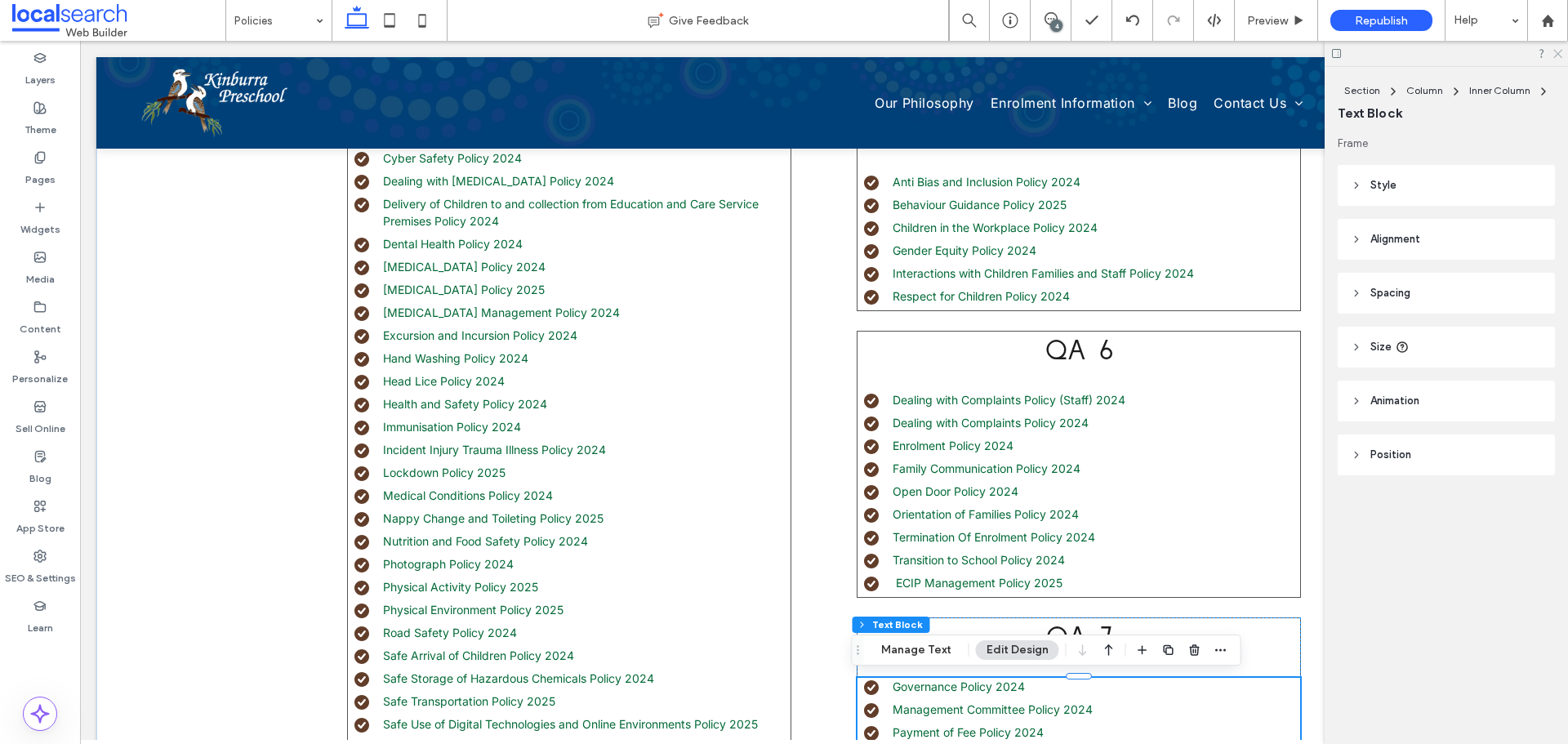
click at [1558, 56] on icon at bounding box center [1557, 53] width 10 height 10
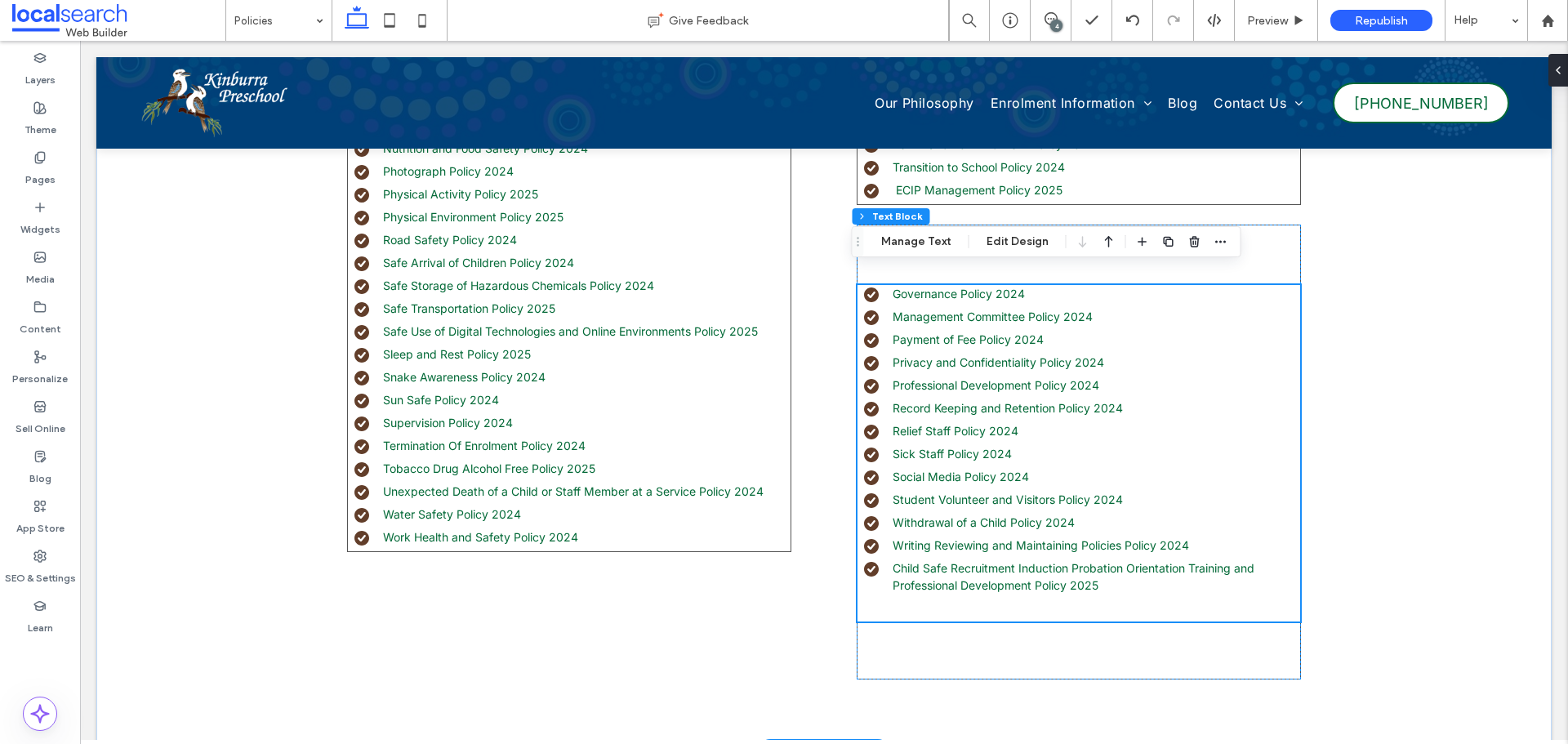
scroll to position [1469, 0]
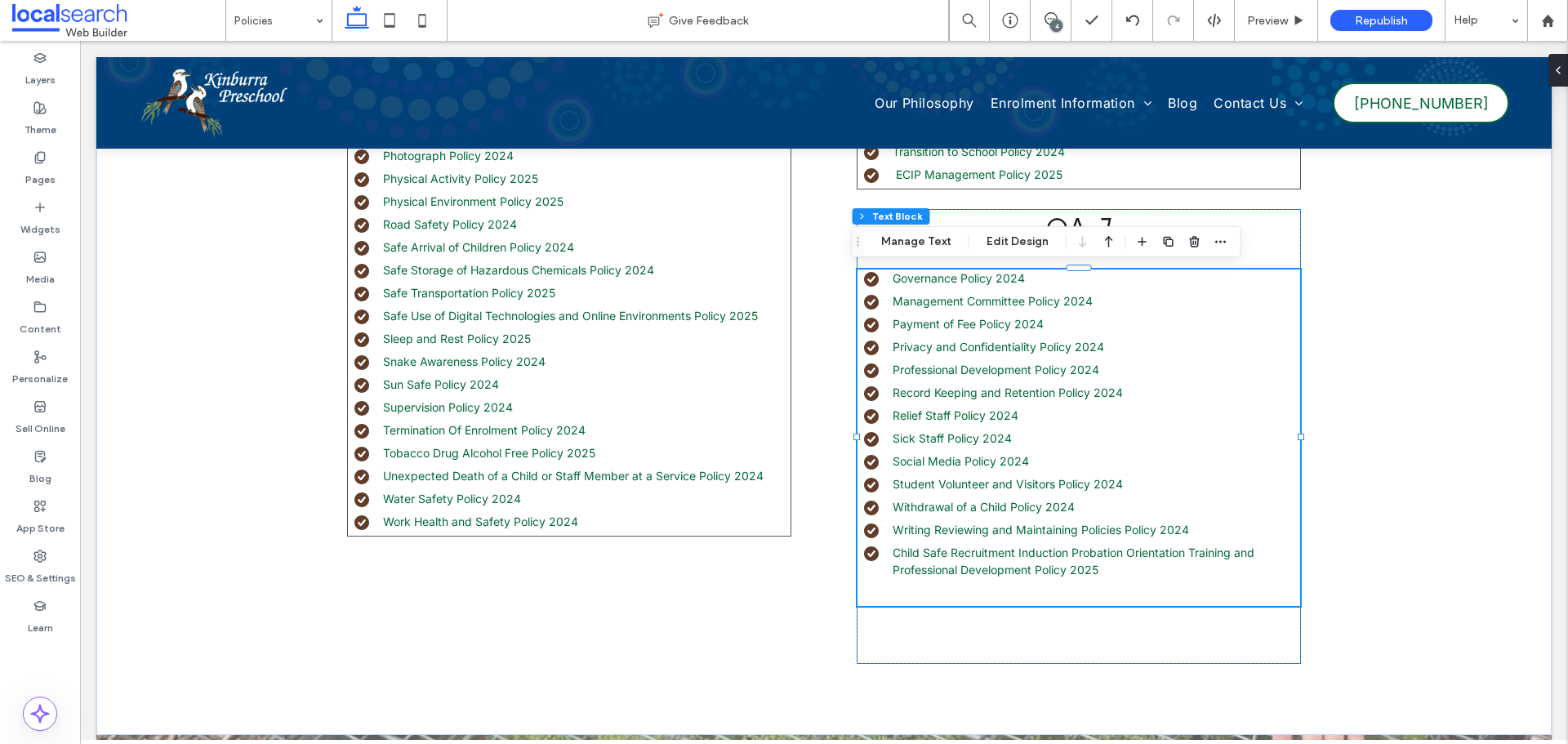
click at [1062, 10] on div "4" at bounding box center [1051, 20] width 41 height 41
click at [1059, 14] on span at bounding box center [1051, 18] width 40 height 13
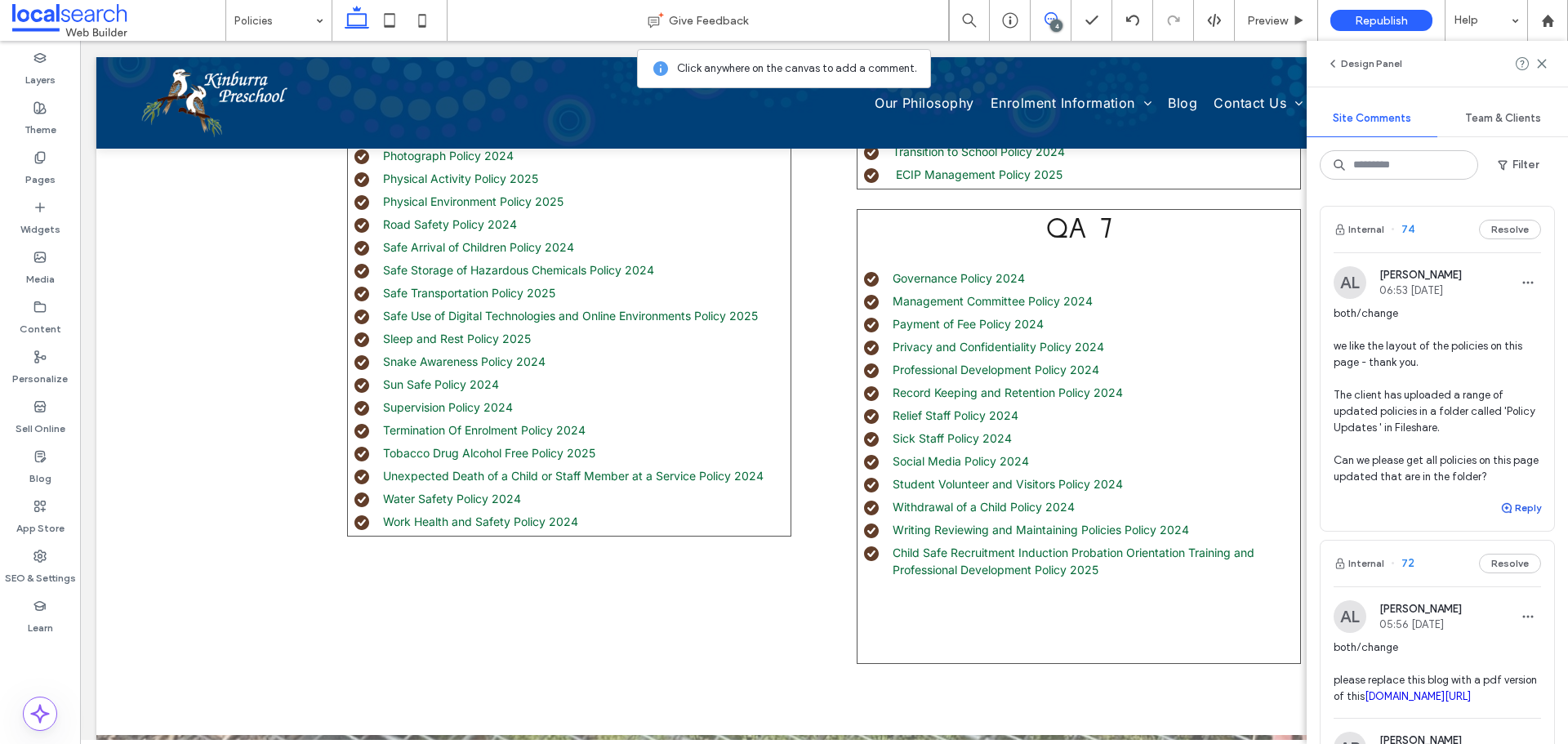
click at [1518, 508] on button "Reply" at bounding box center [1520, 508] width 41 height 20
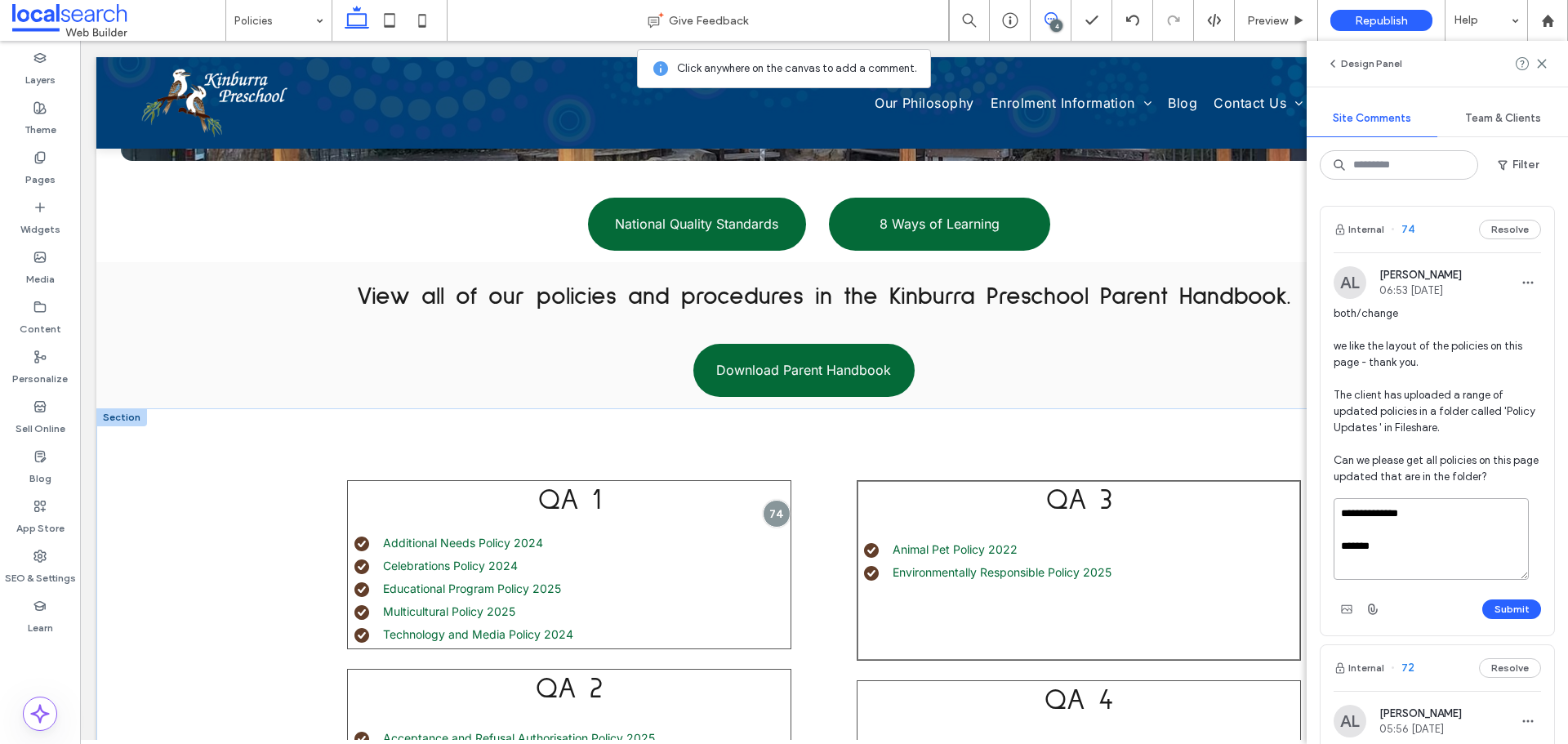
scroll to position [245, 0]
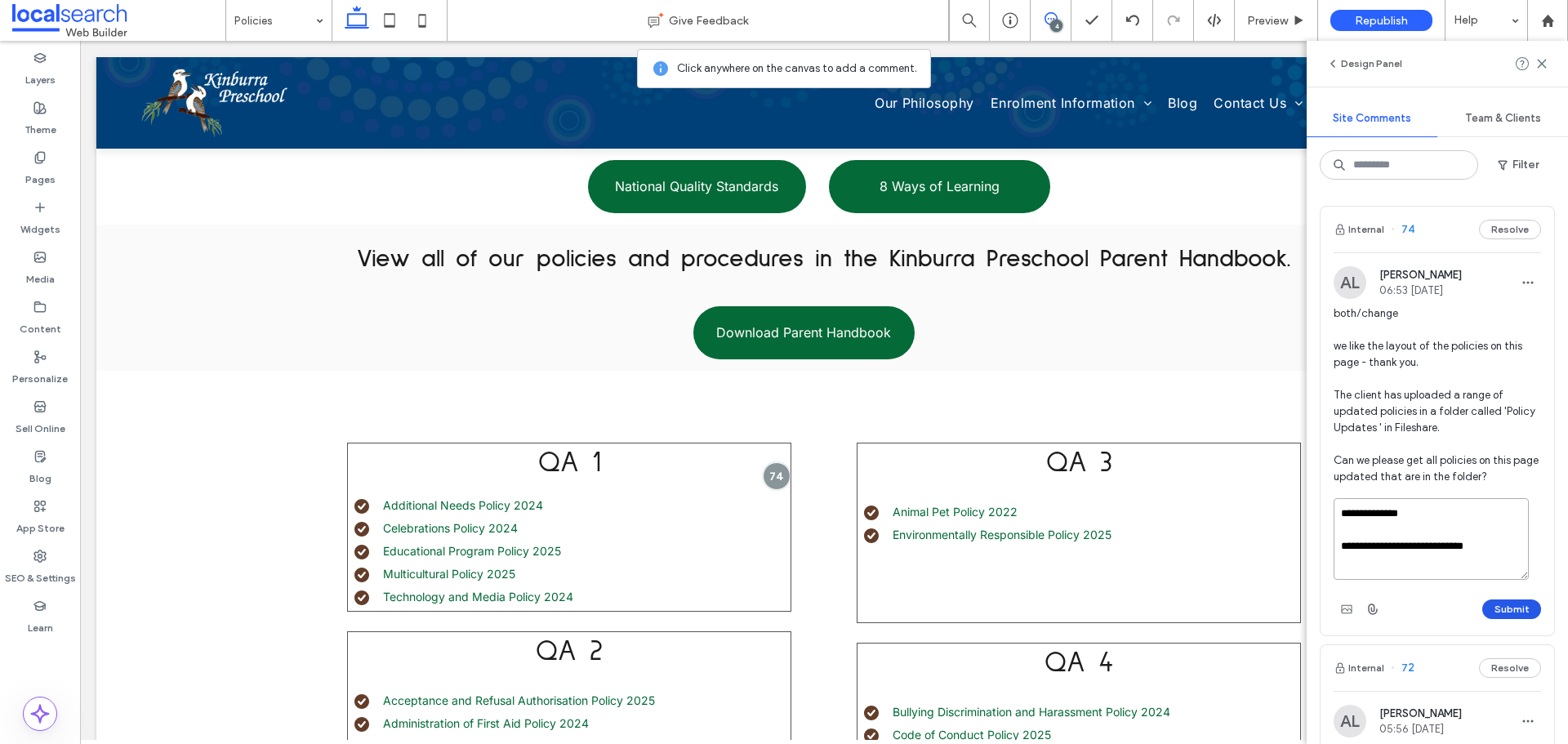
type textarea "**********"
click at [1481, 613] on button "Submit" at bounding box center [1511, 609] width 59 height 20
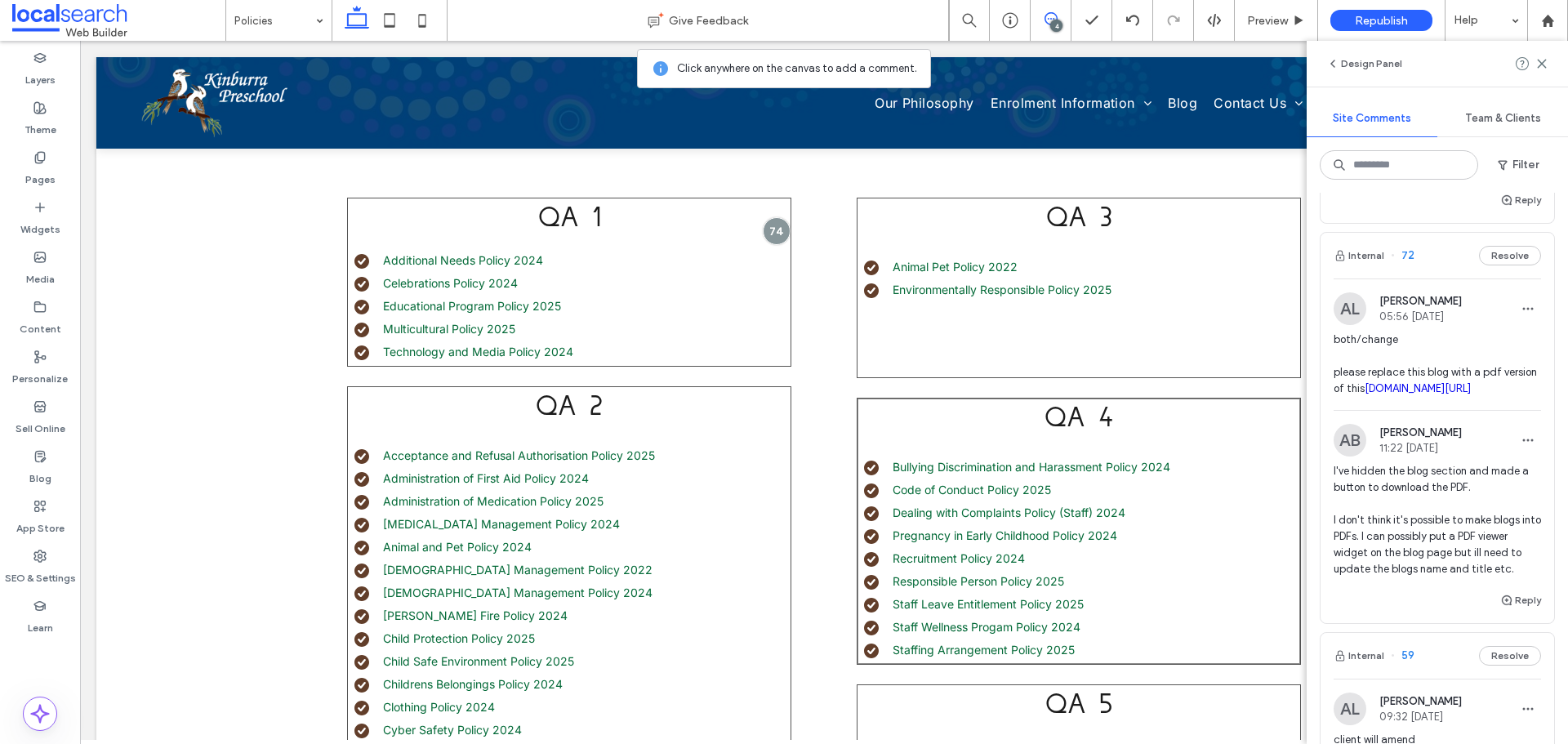
scroll to position [571, 0]
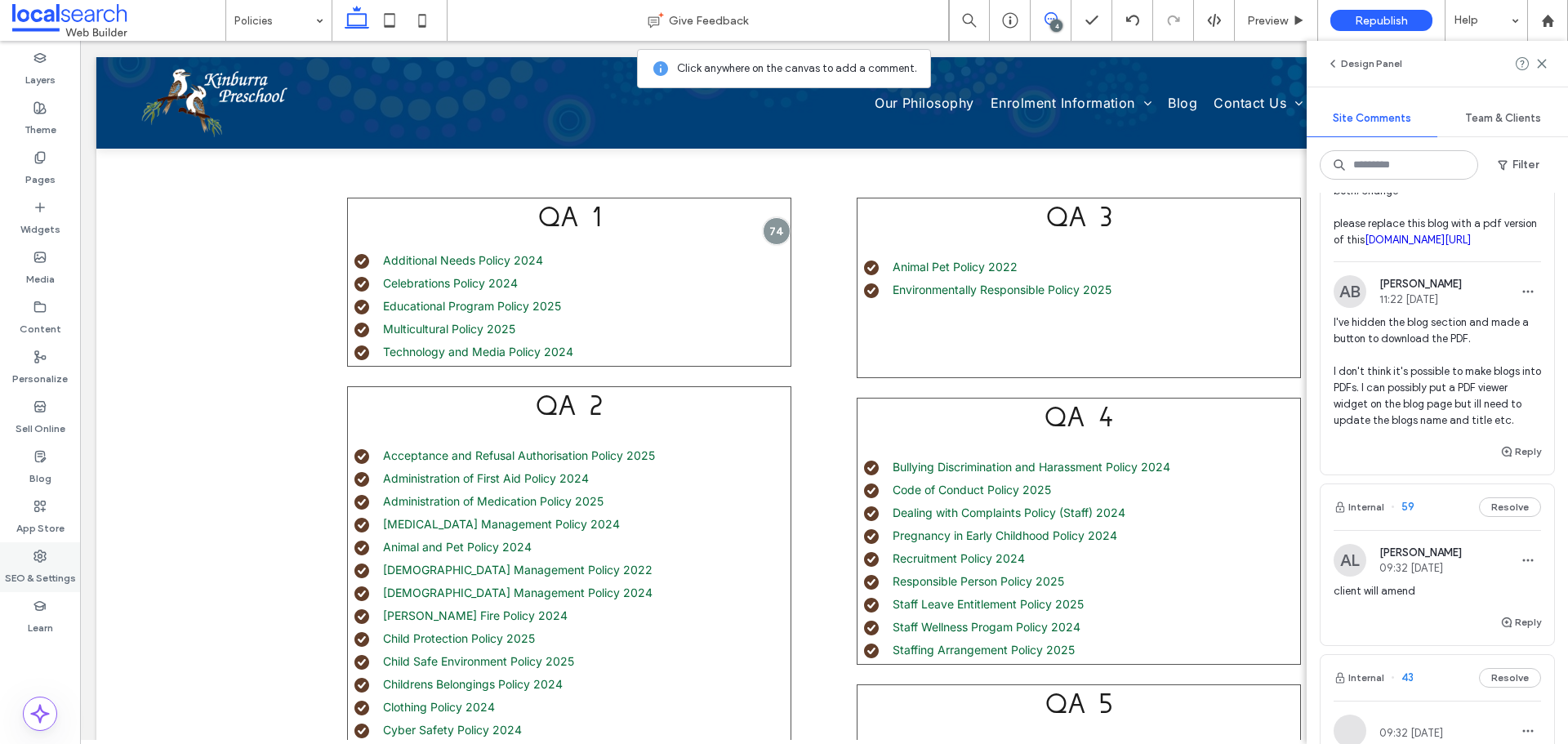
click at [45, 583] on label "SEO & Settings" at bounding box center [41, 574] width 71 height 22
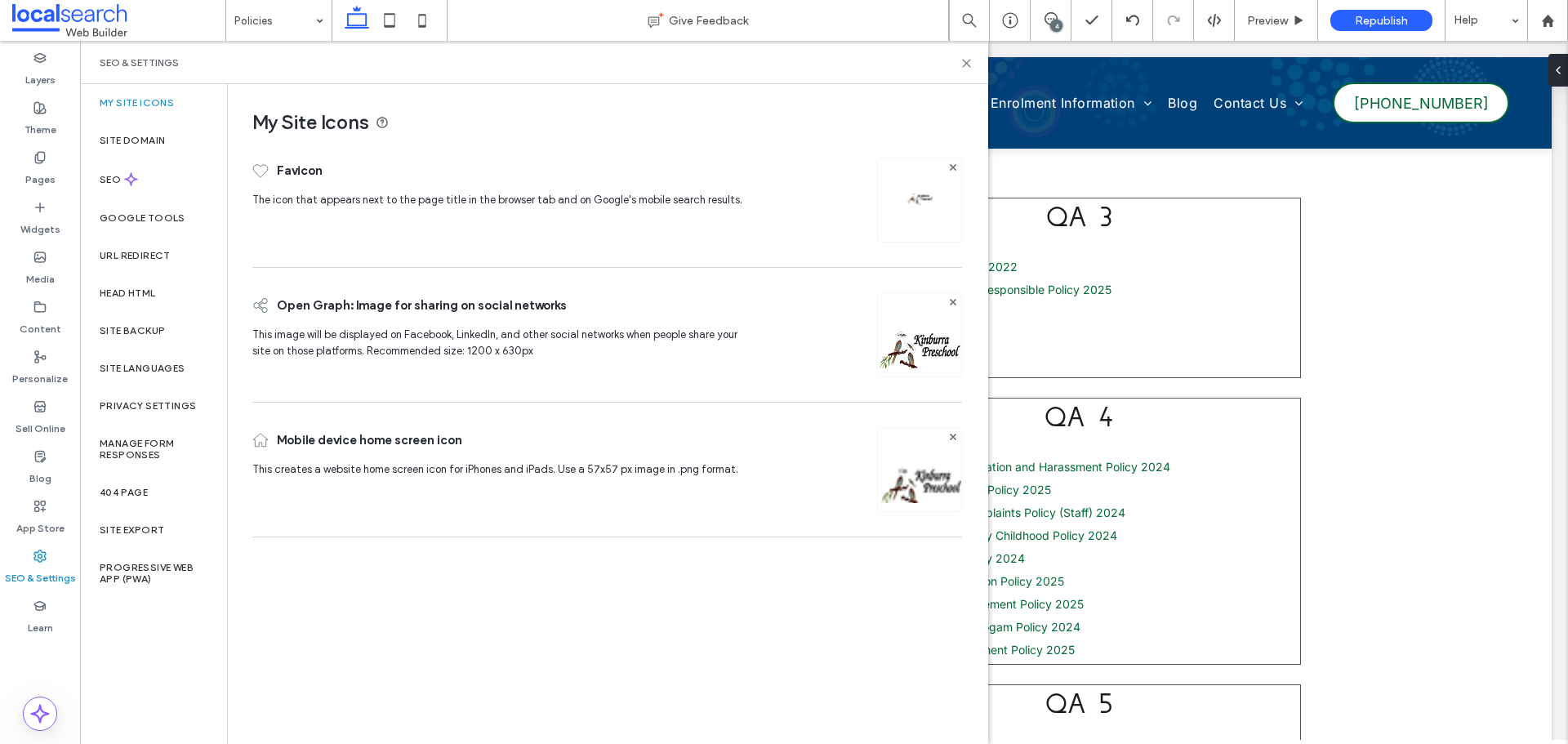
scroll to position [0, 0]
click at [178, 332] on div "Site Backup" at bounding box center [153, 330] width 147 height 37
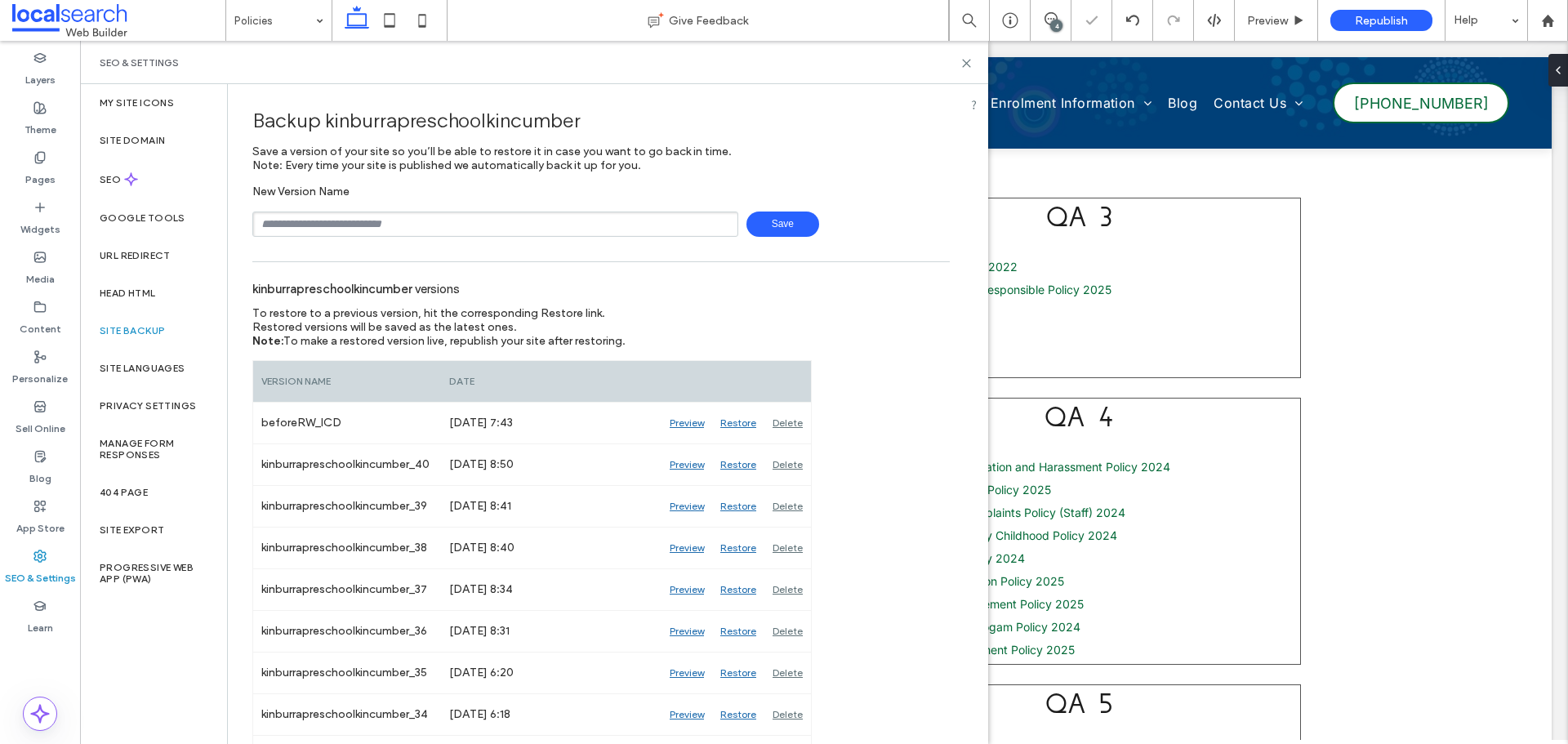
click at [465, 228] on input "text" at bounding box center [495, 223] width 485 height 25
type input "**********"
click at [792, 219] on span "Save" at bounding box center [782, 223] width 73 height 25
click at [1051, 28] on div "4" at bounding box center [1056, 26] width 12 height 12
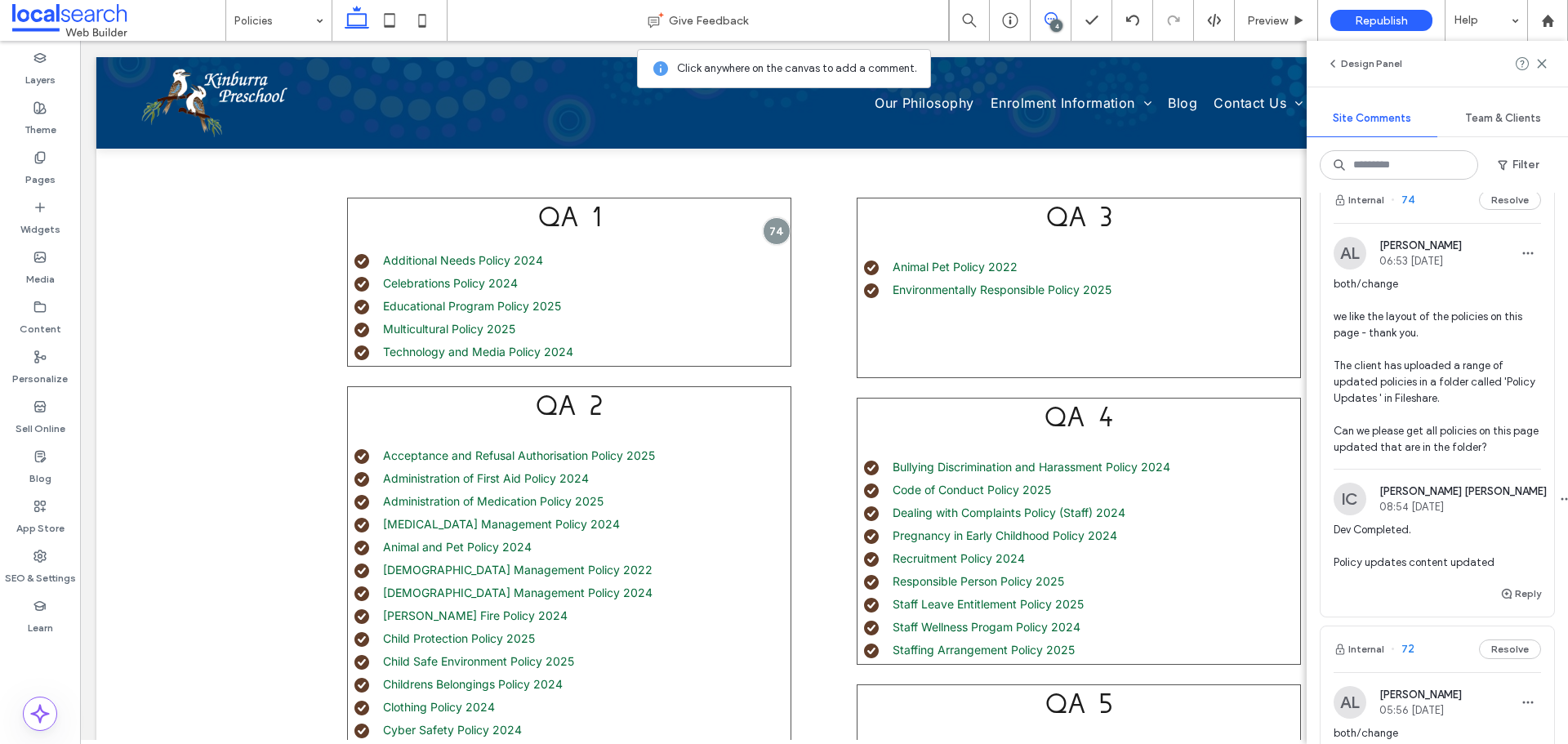
scroll to position [81, 0]
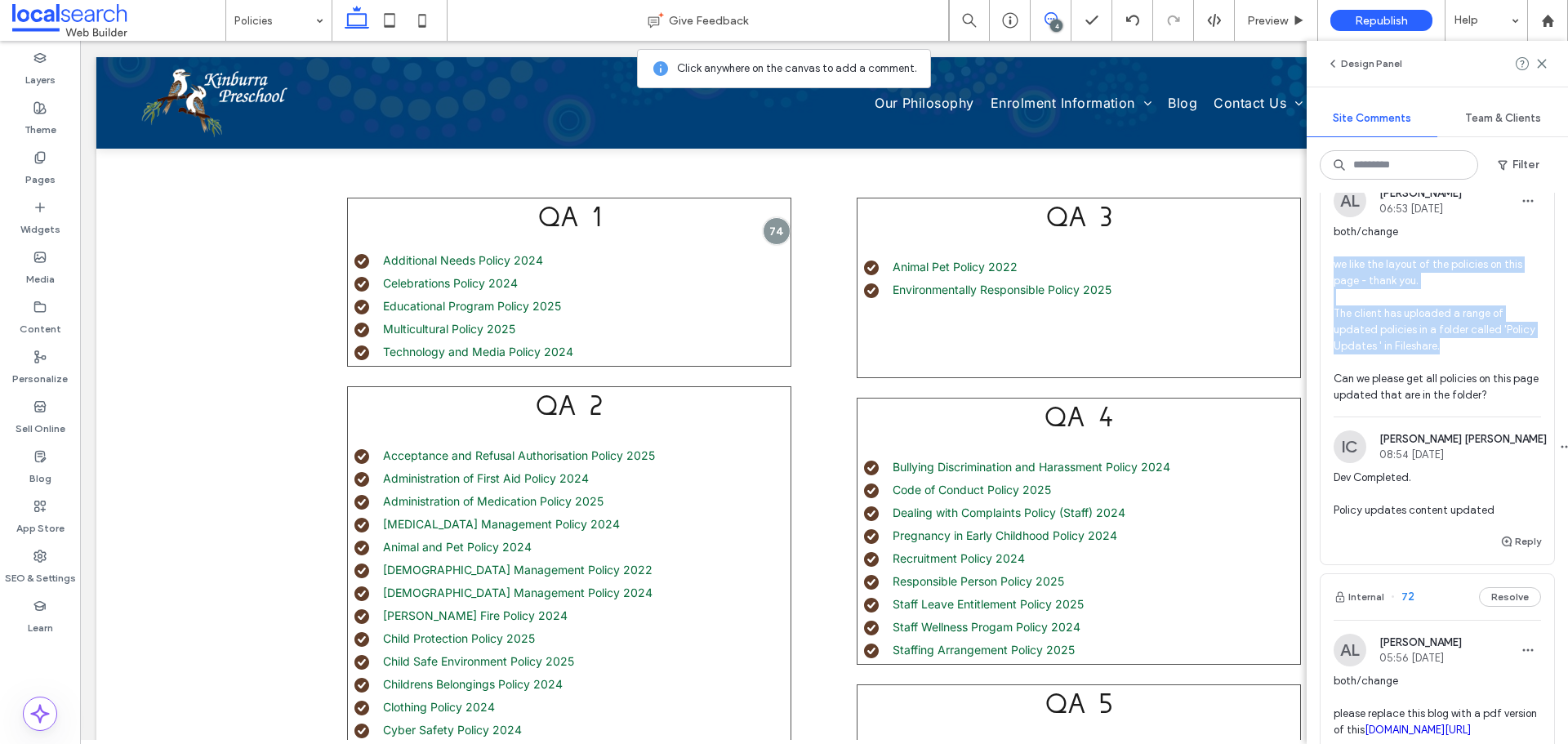
drag, startPoint x: 1331, startPoint y: 265, endPoint x: 1492, endPoint y: 354, distance: 184.0
click at [1492, 354] on div "AL Alicia Lumsden 06:53 Oct 15 2025 both/change we like the layout of the polic…" at bounding box center [1437, 300] width 234 height 232
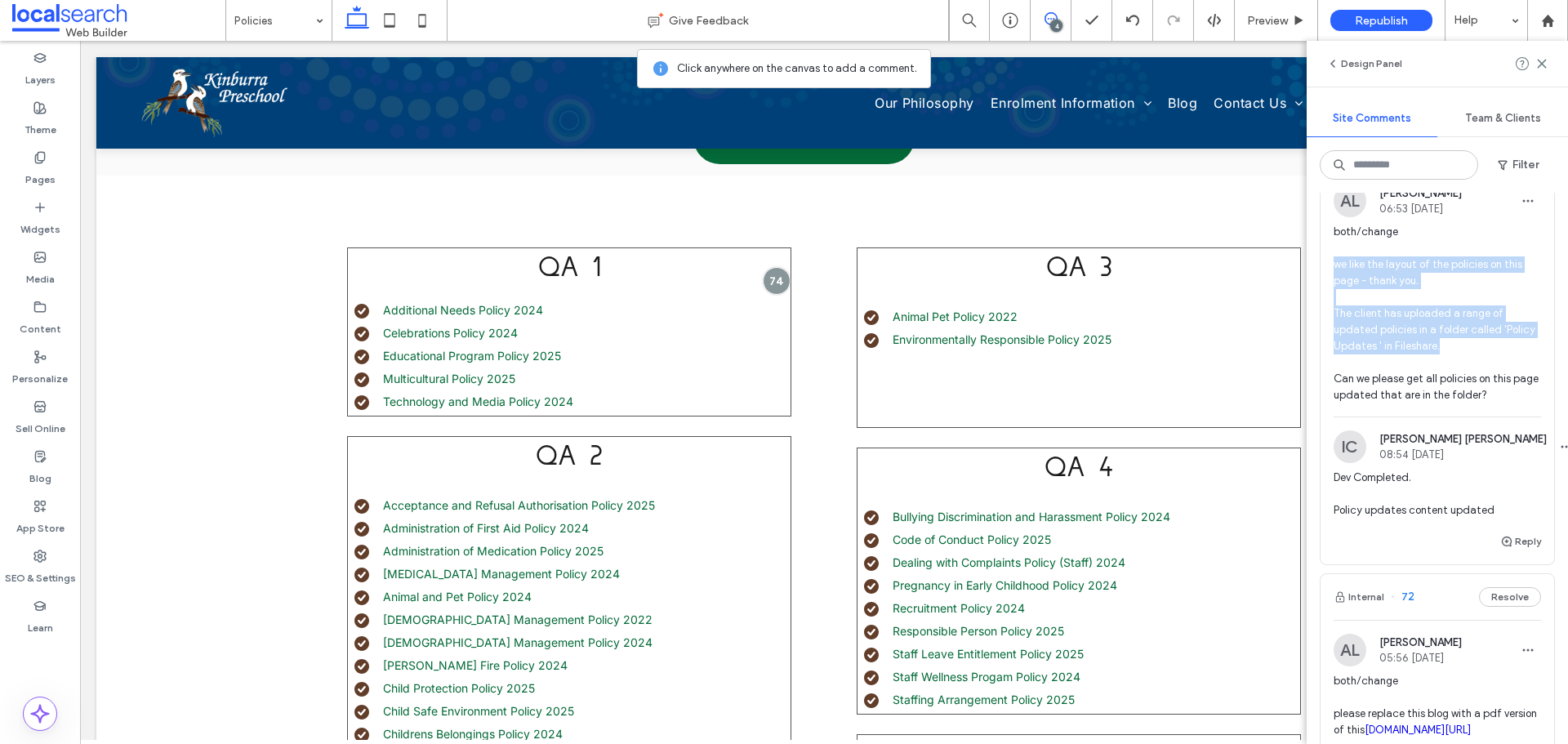
copy span "we like the layout of the policies on this page - thank you. The client has upl…"
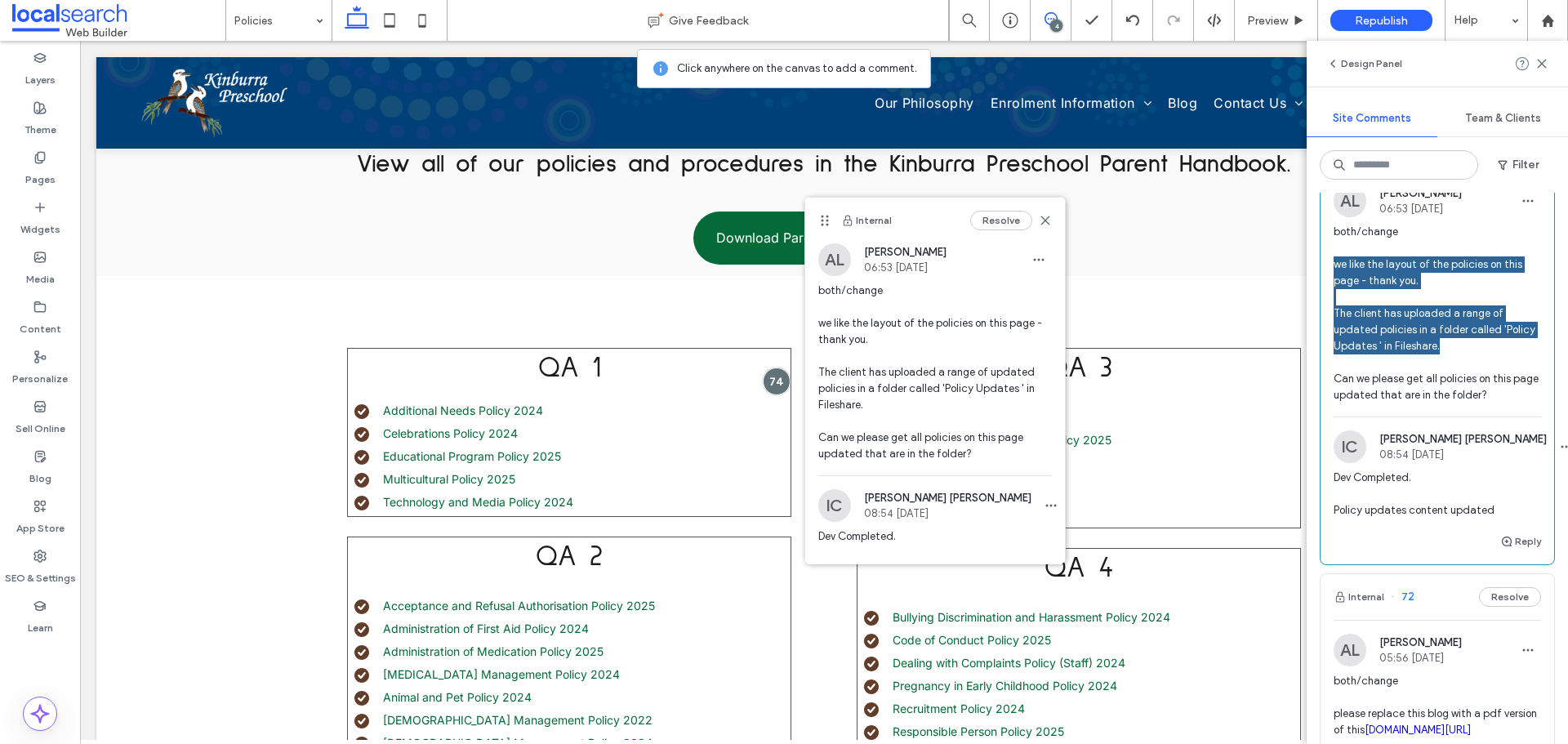
scroll to position [0, 0]
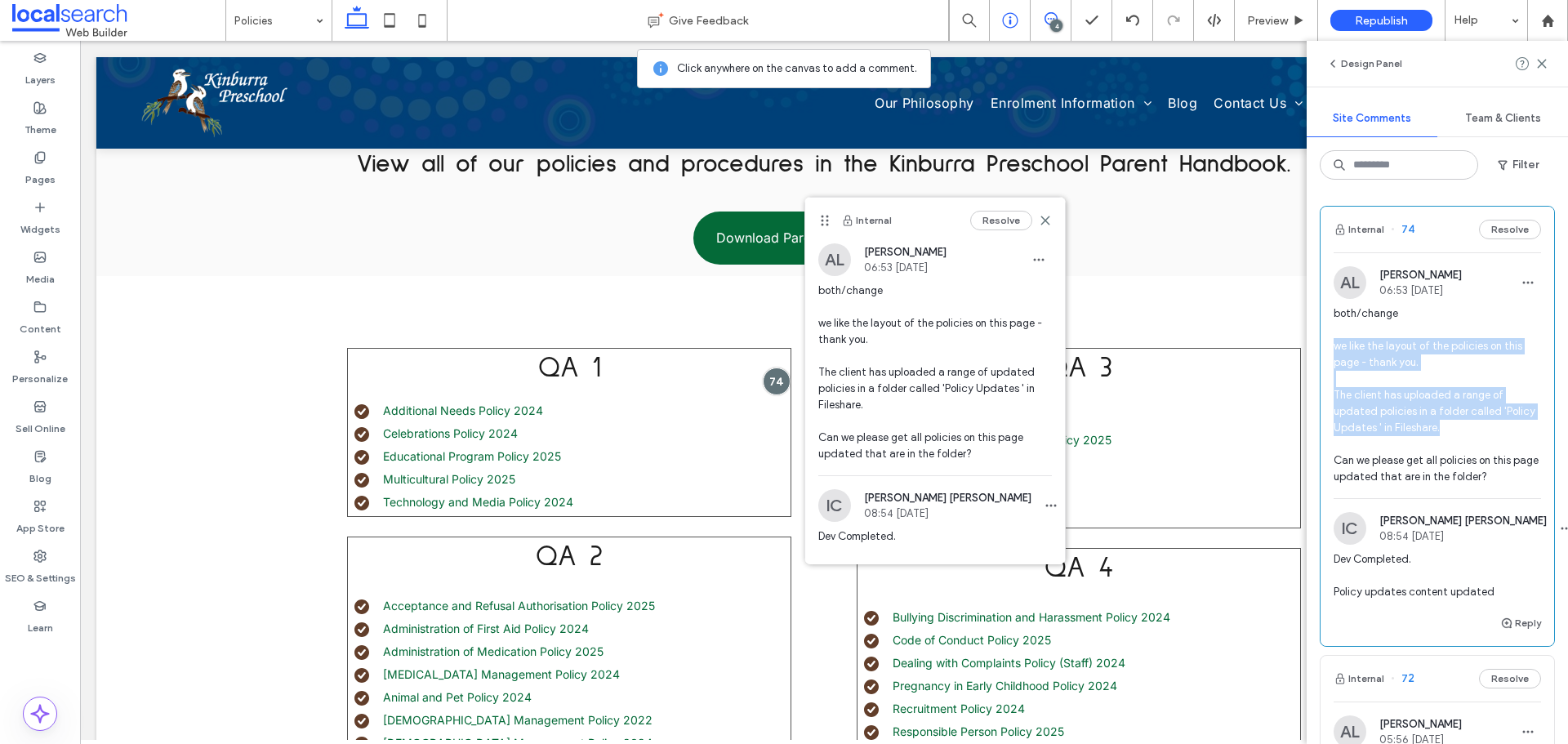
click at [1007, 14] on use at bounding box center [1010, 21] width 16 height 16
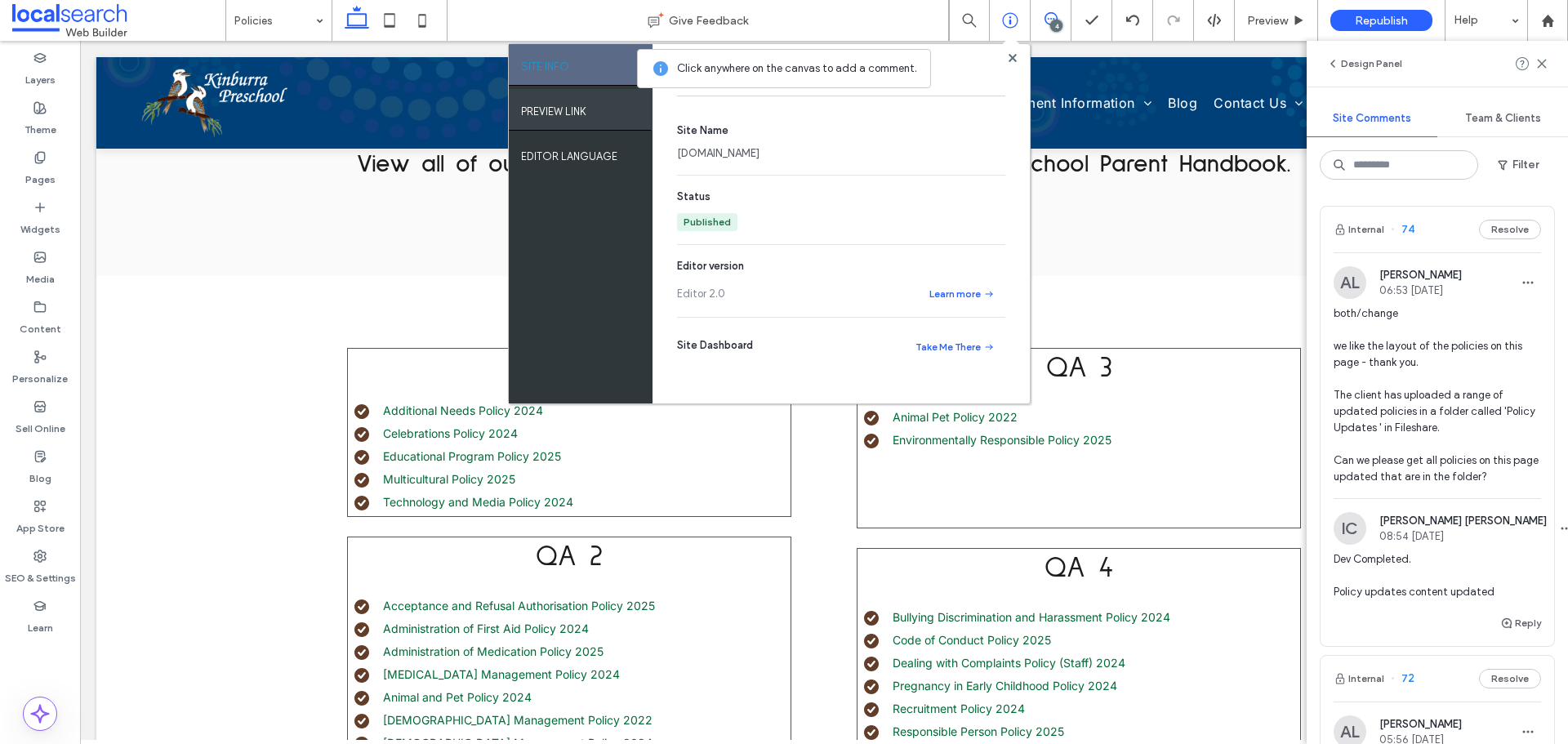
click at [588, 121] on div "PREVIEW LINK" at bounding box center [581, 109] width 144 height 41
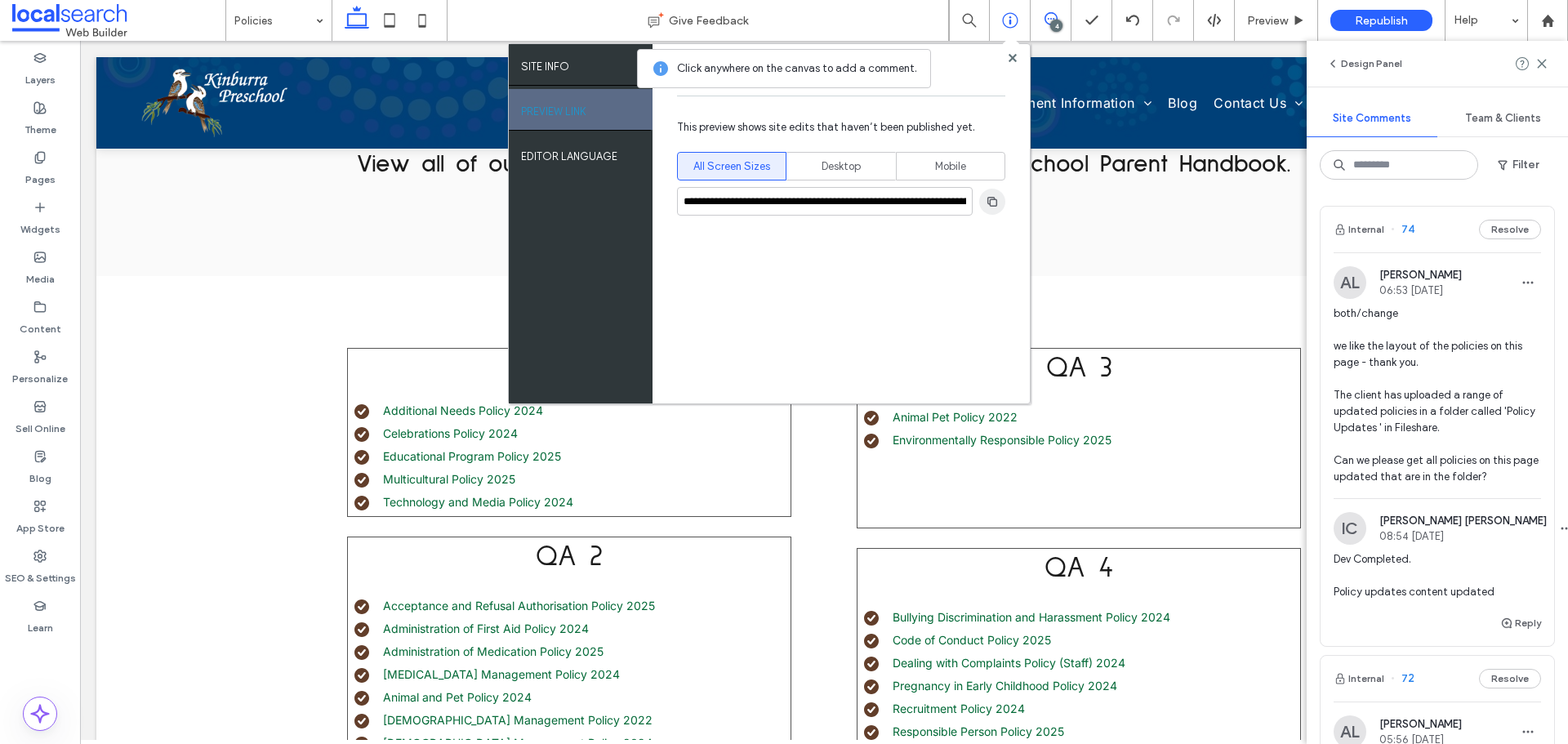
click at [991, 209] on span "button" at bounding box center [992, 202] width 26 height 26
click at [986, 203] on icon "button" at bounding box center [992, 201] width 13 height 13
click at [1010, 60] on div "Info & Tools" at bounding box center [1012, 62] width 57 height 15
click at [1016, 60] on div at bounding box center [1012, 57] width 12 height 12
click at [1016, 60] on use at bounding box center [1011, 56] width 8 height 8
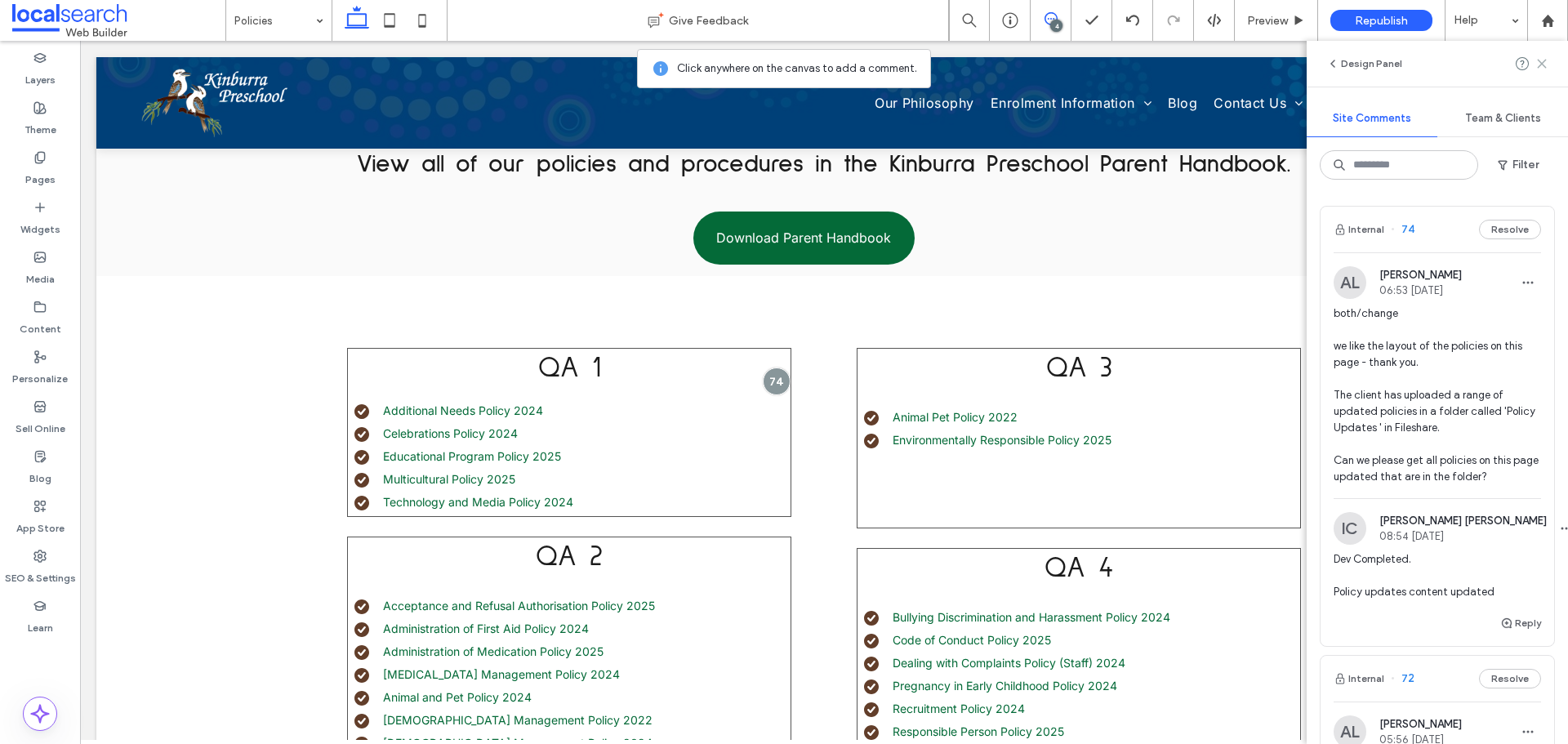
click at [1545, 60] on use at bounding box center [1541, 63] width 7 height 7
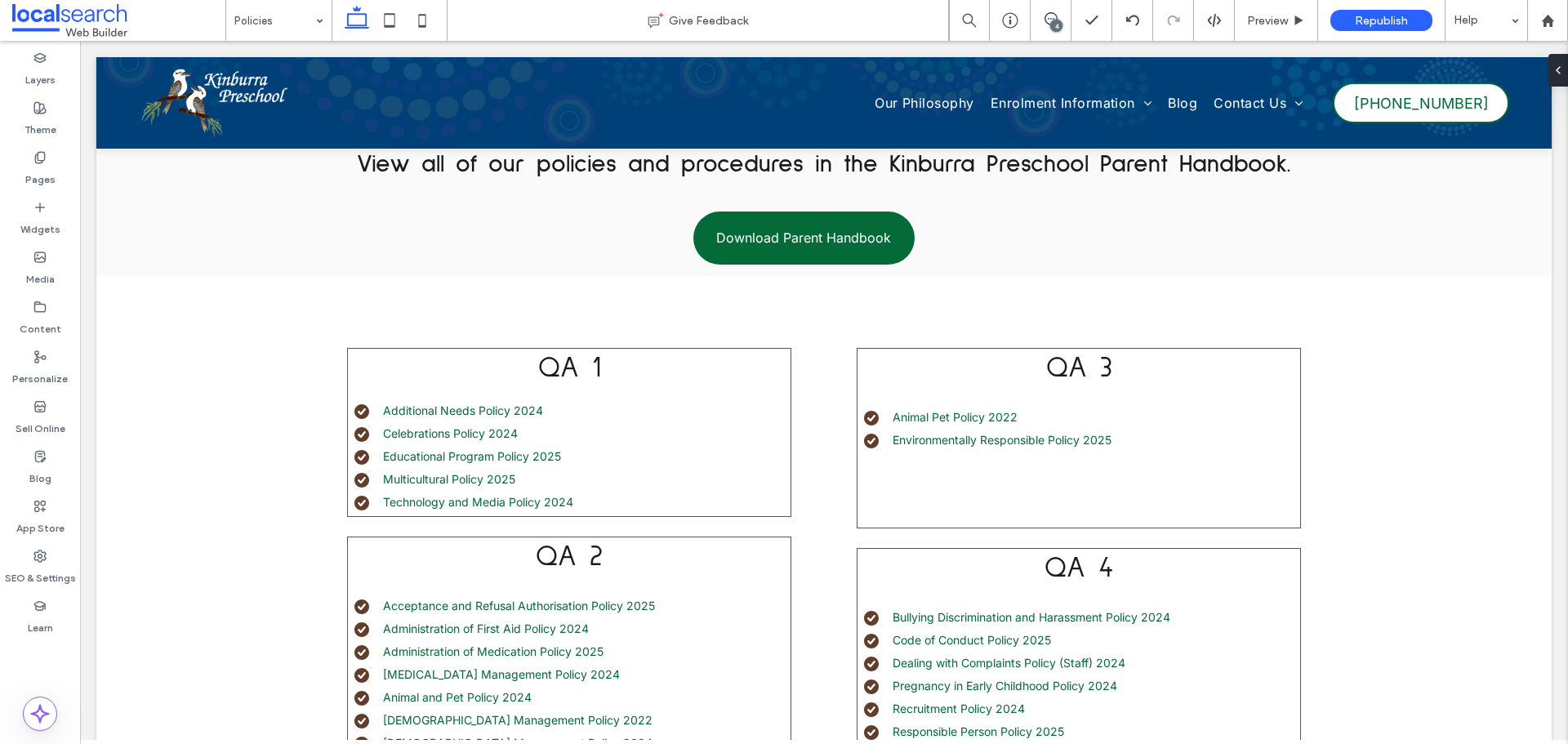
click at [1062, 25] on div "4" at bounding box center [1056, 26] width 12 height 12
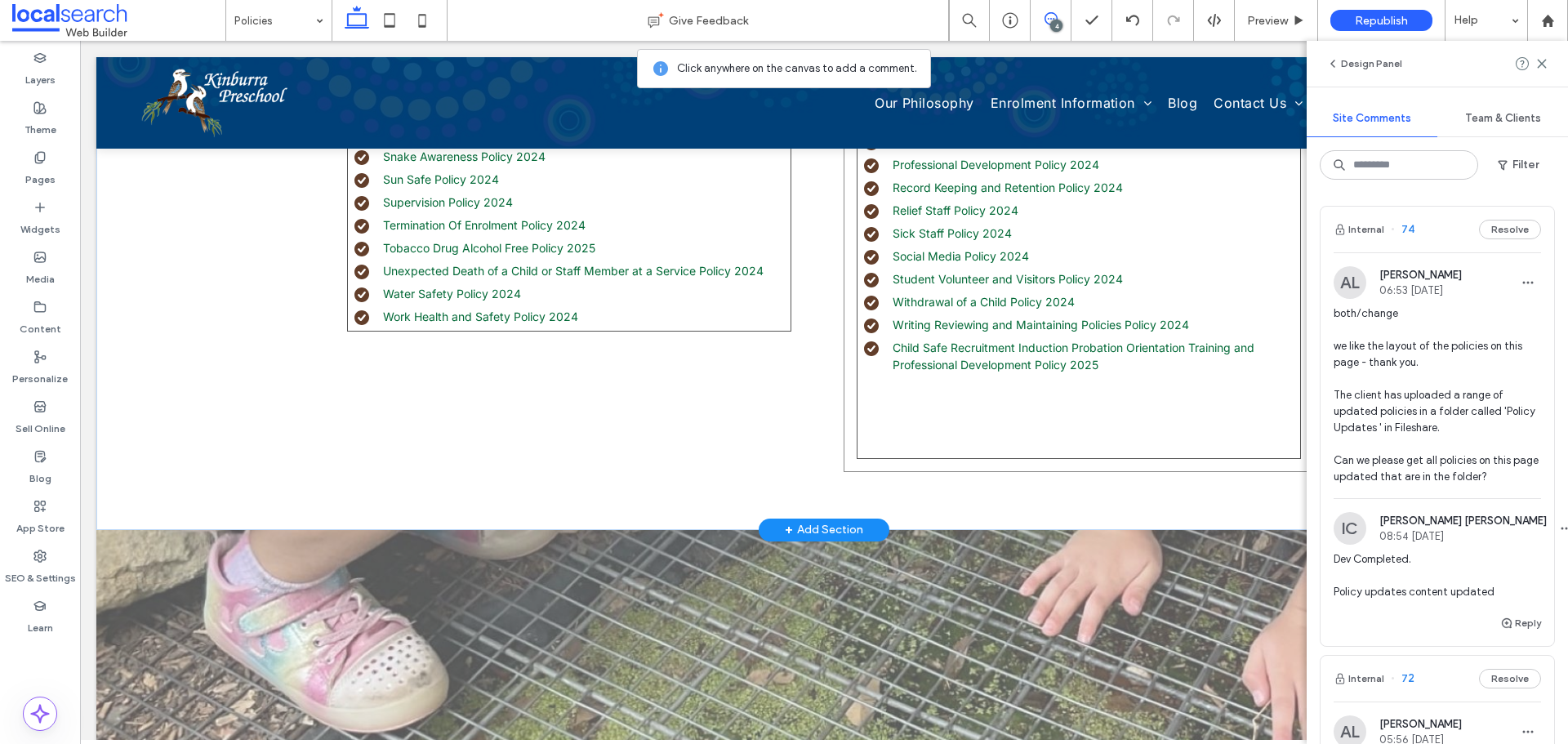
scroll to position [1645, 0]
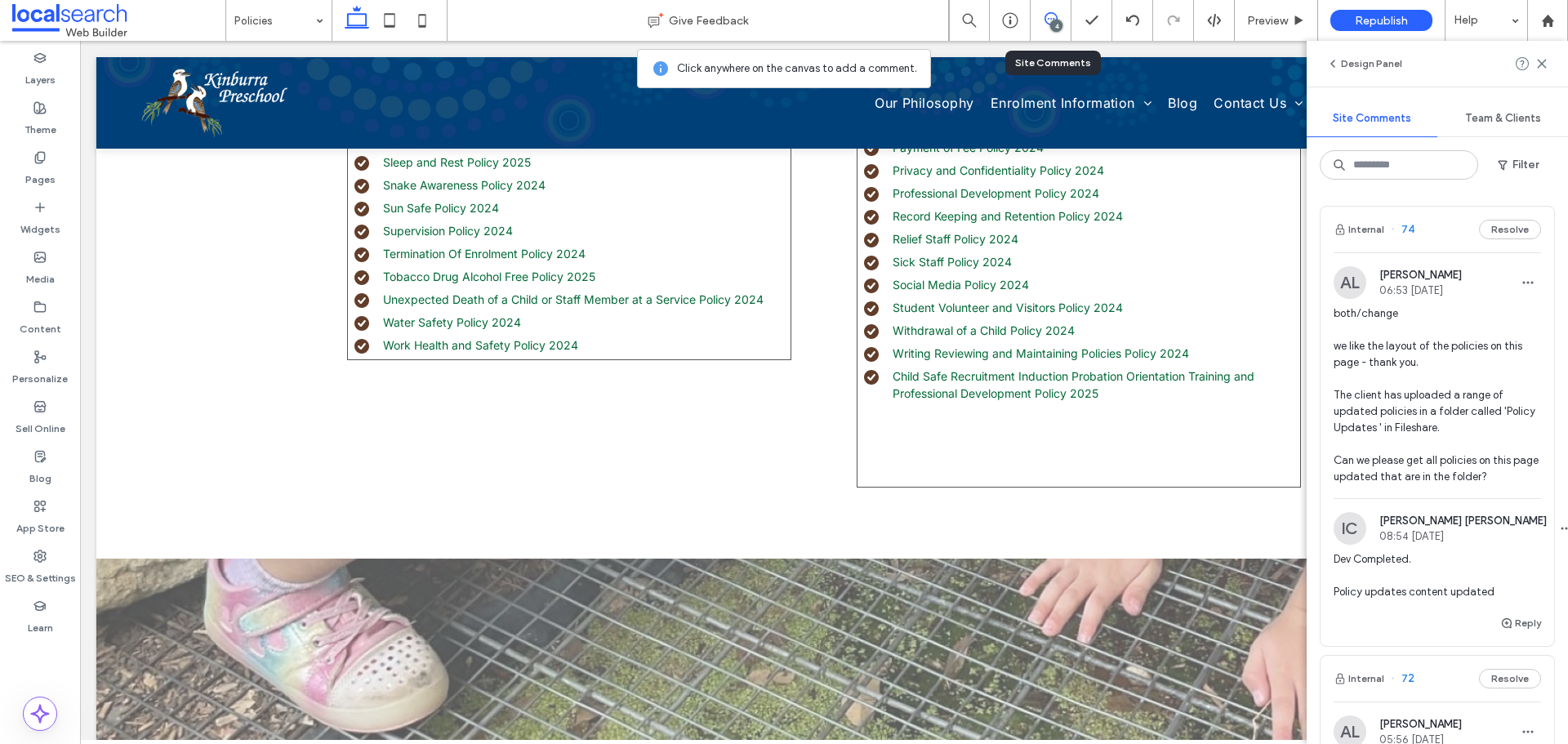
click at [1051, 22] on div "4" at bounding box center [1056, 26] width 12 height 12
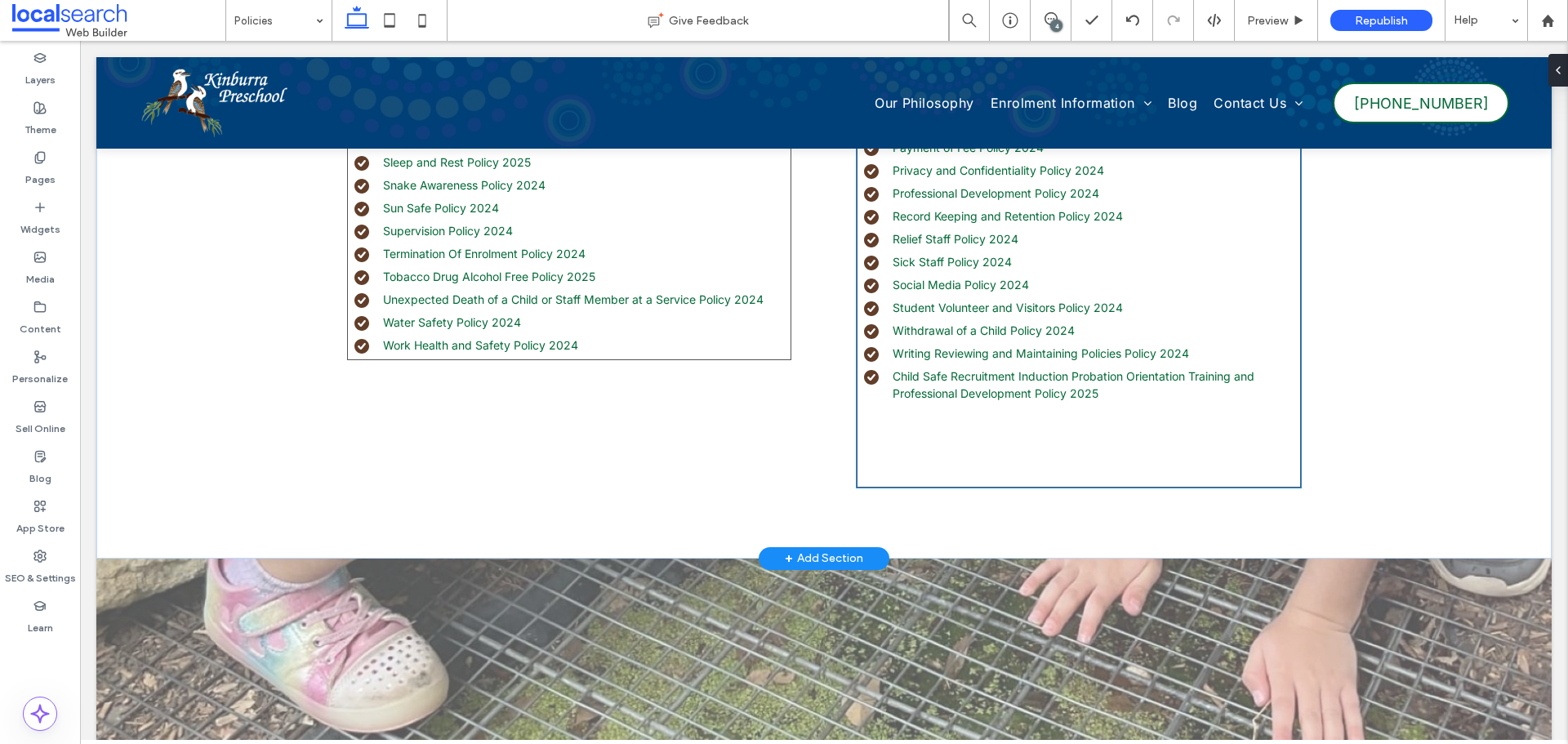
click at [1110, 388] on li "Child Safe Recruitment Induction Probation Orientation Training and Professiona…" at bounding box center [1082, 385] width 436 height 35
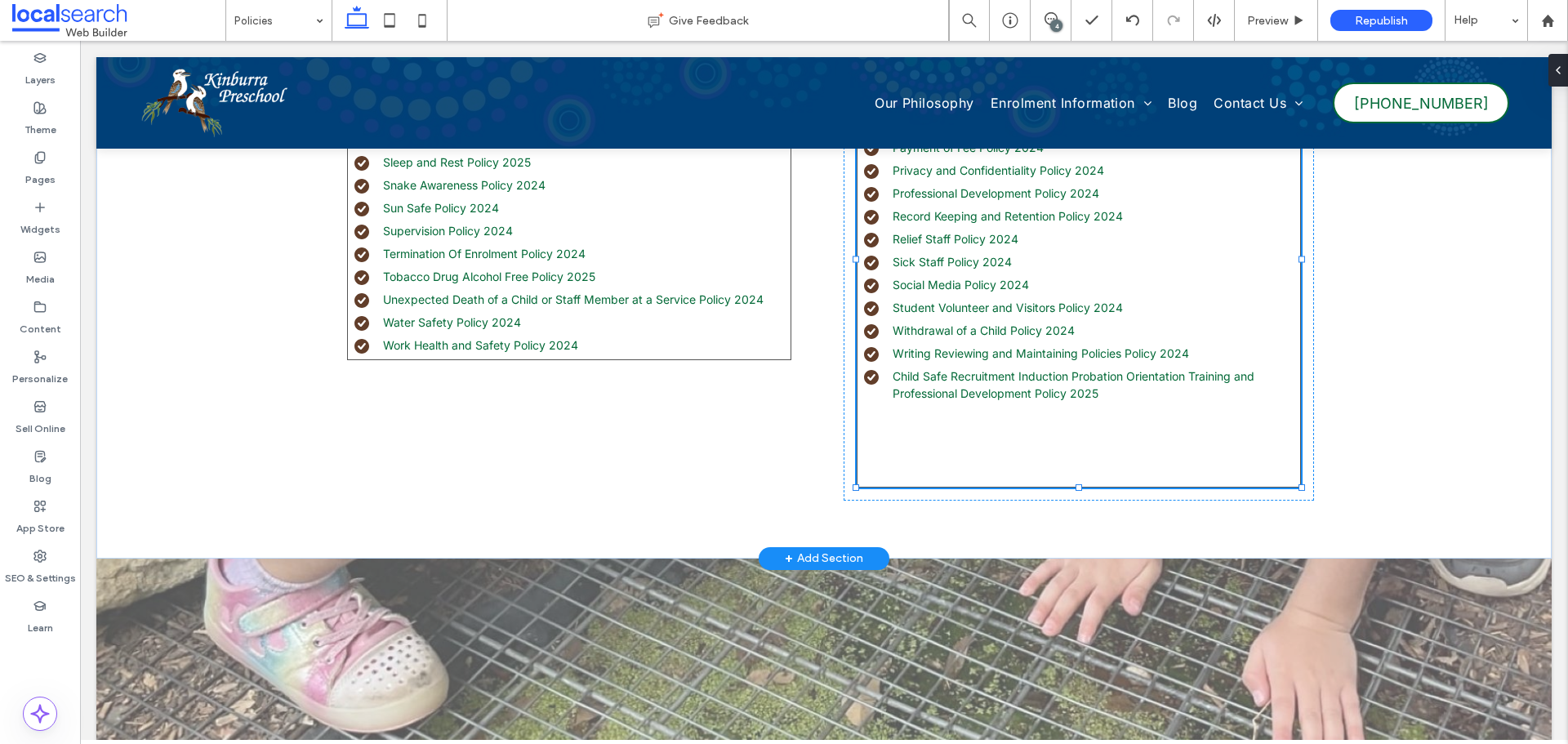
click at [1110, 388] on li "Child Safe Recruitment Induction Probation Orientation Training and Professiona…" at bounding box center [1082, 385] width 436 height 35
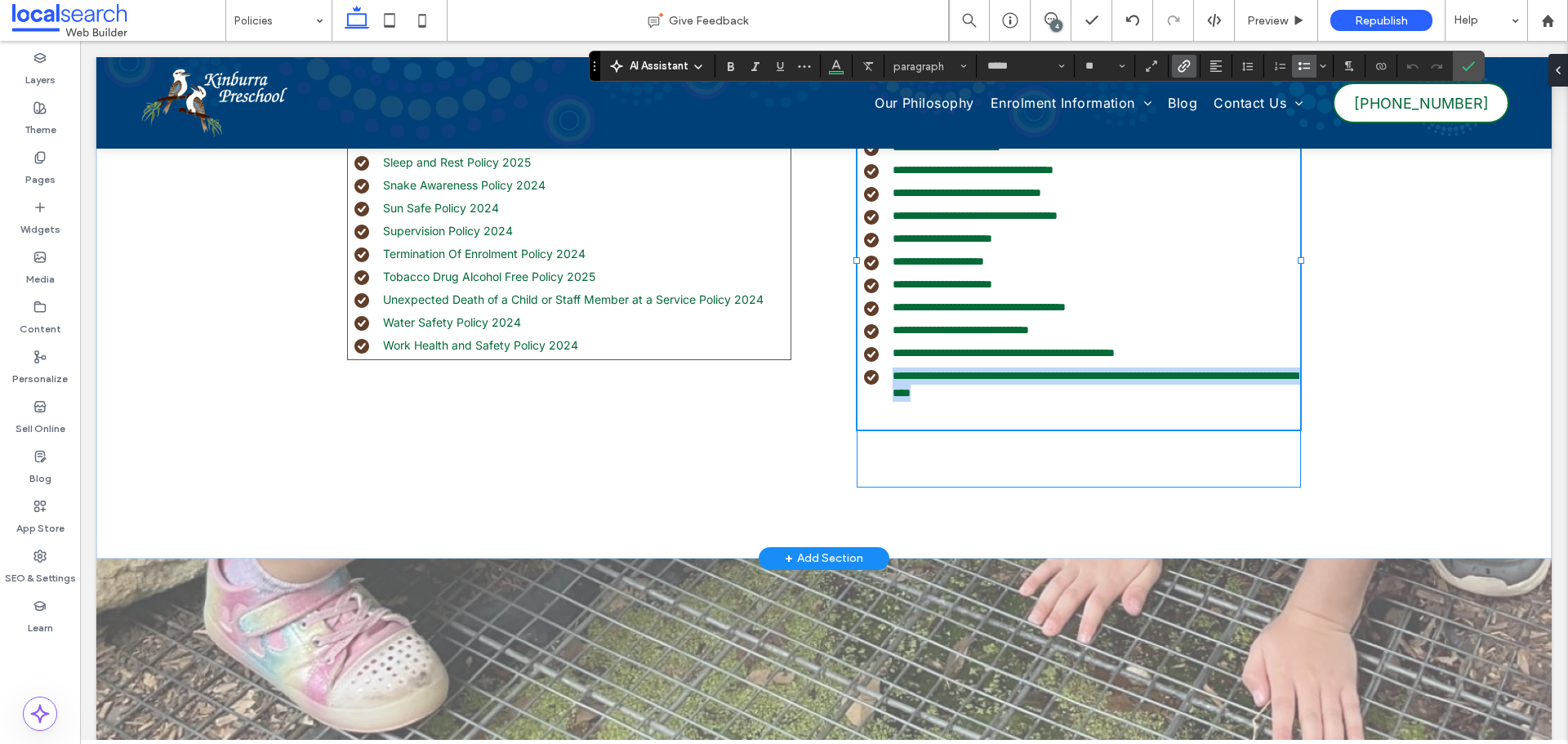
click at [1108, 396] on li "**********" at bounding box center [1082, 385] width 436 height 35
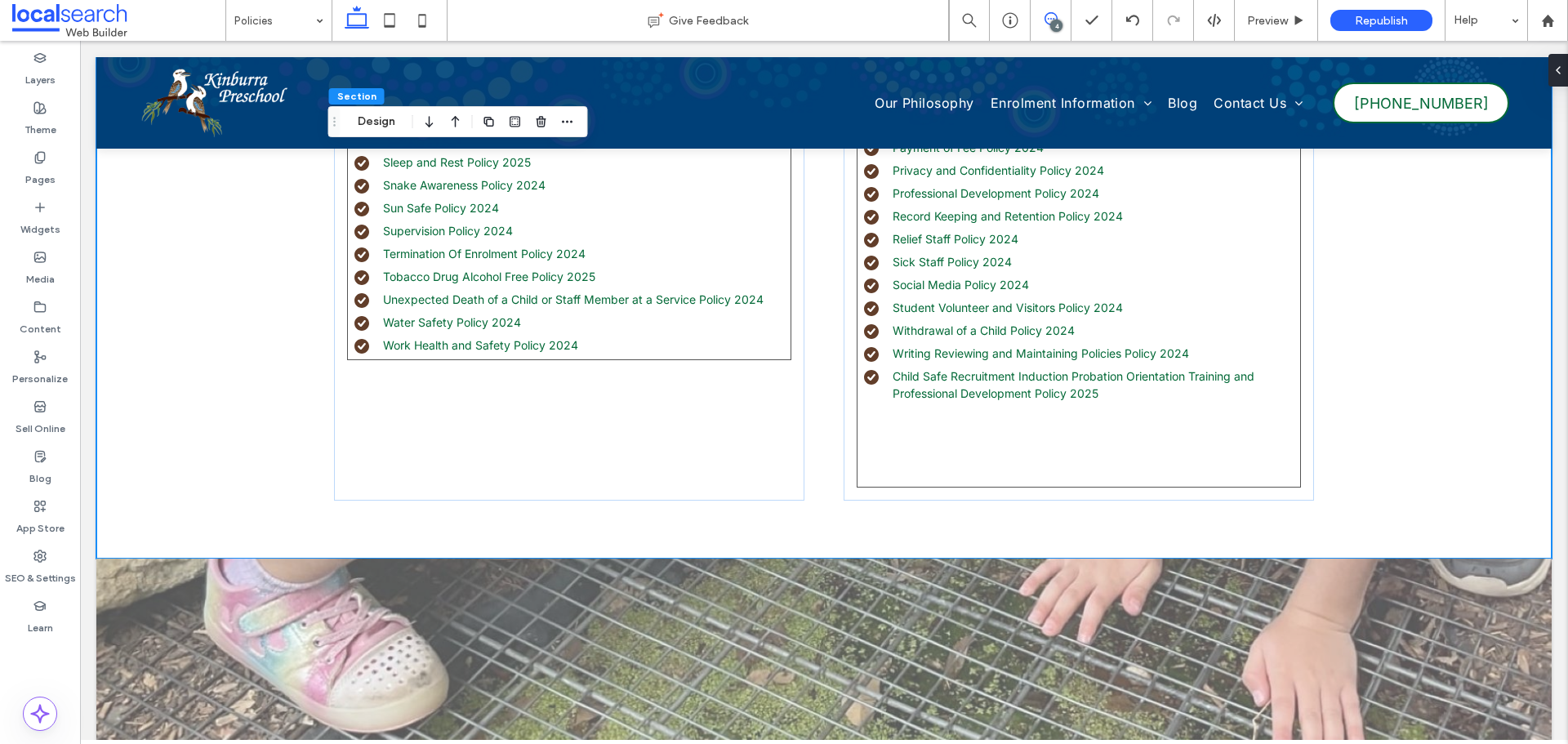
click at [1042, 14] on span at bounding box center [1051, 18] width 40 height 13
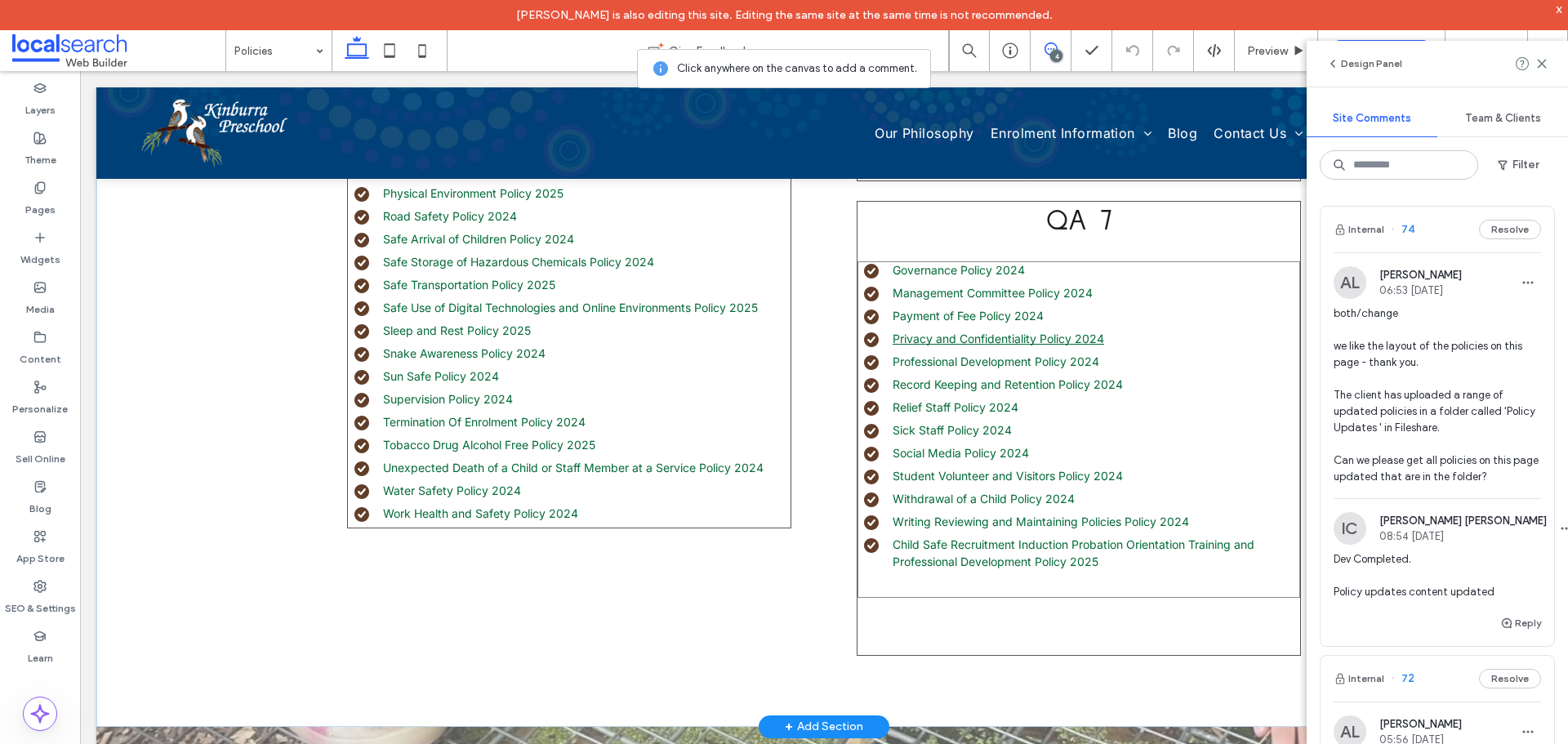
scroll to position [1482, 0]
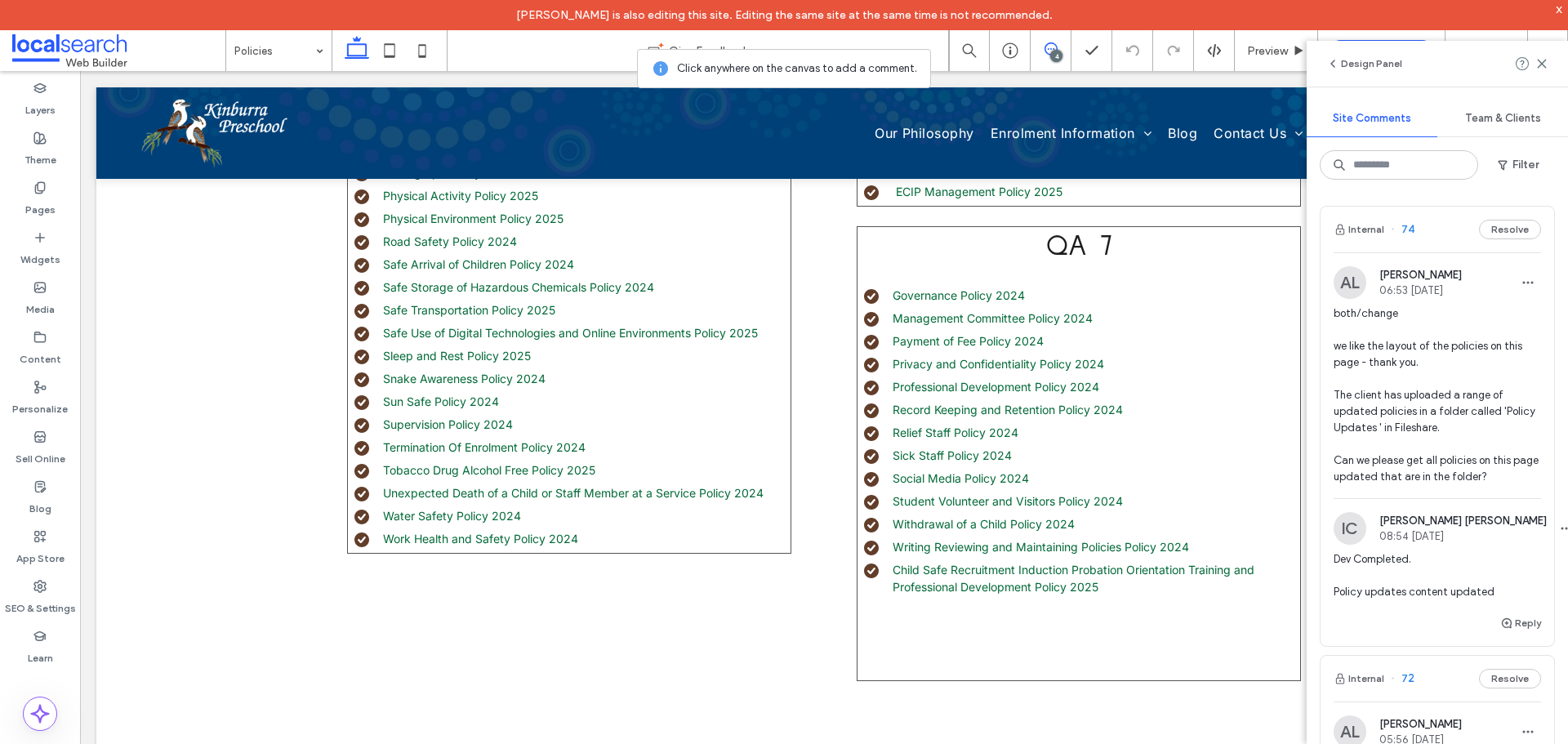
drag, startPoint x: 1544, startPoint y: 66, endPoint x: 1443, endPoint y: 183, distance: 154.6
click at [1544, 66] on use at bounding box center [1541, 63] width 7 height 7
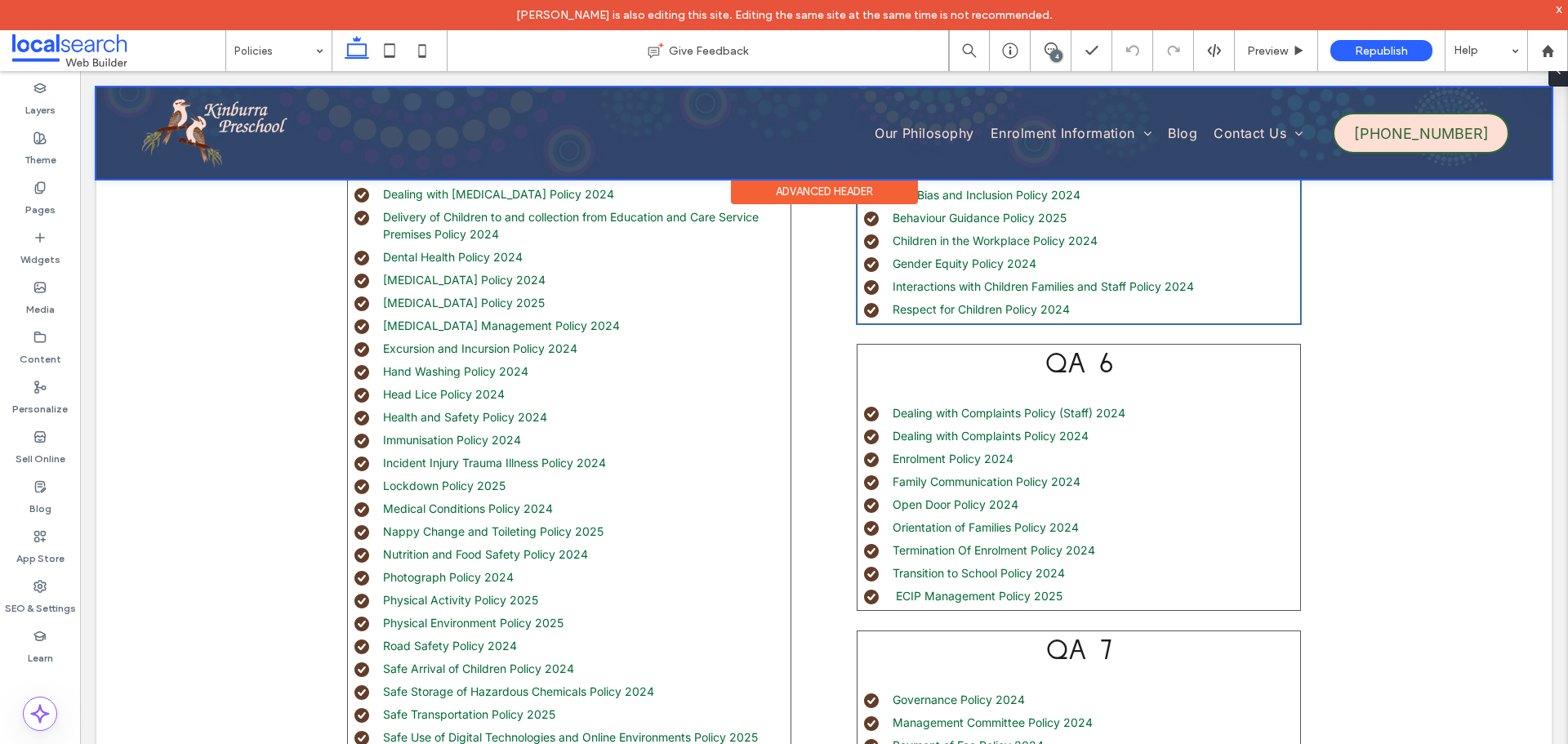
scroll to position [1074, 0]
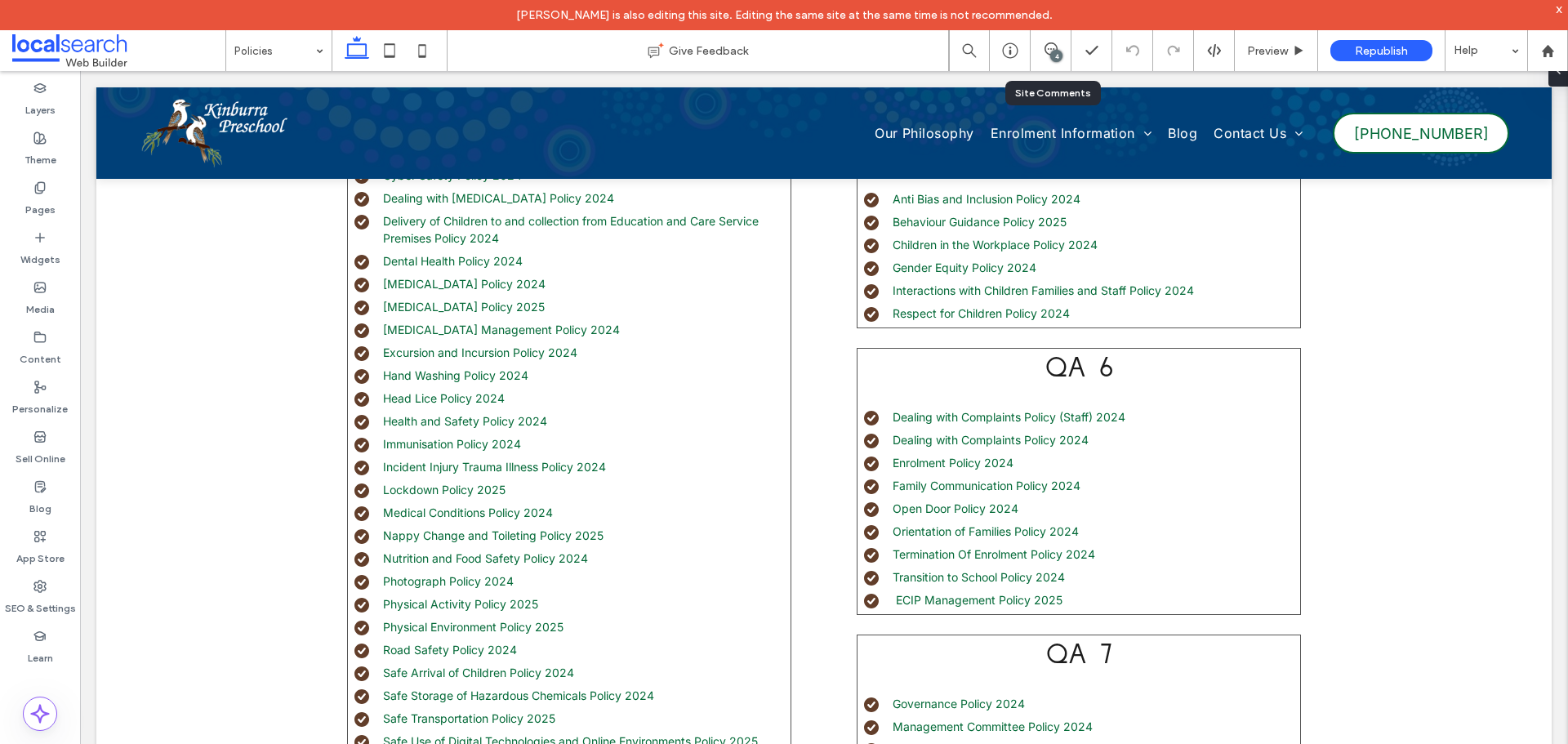
click at [1057, 51] on div "4" at bounding box center [1056, 56] width 12 height 12
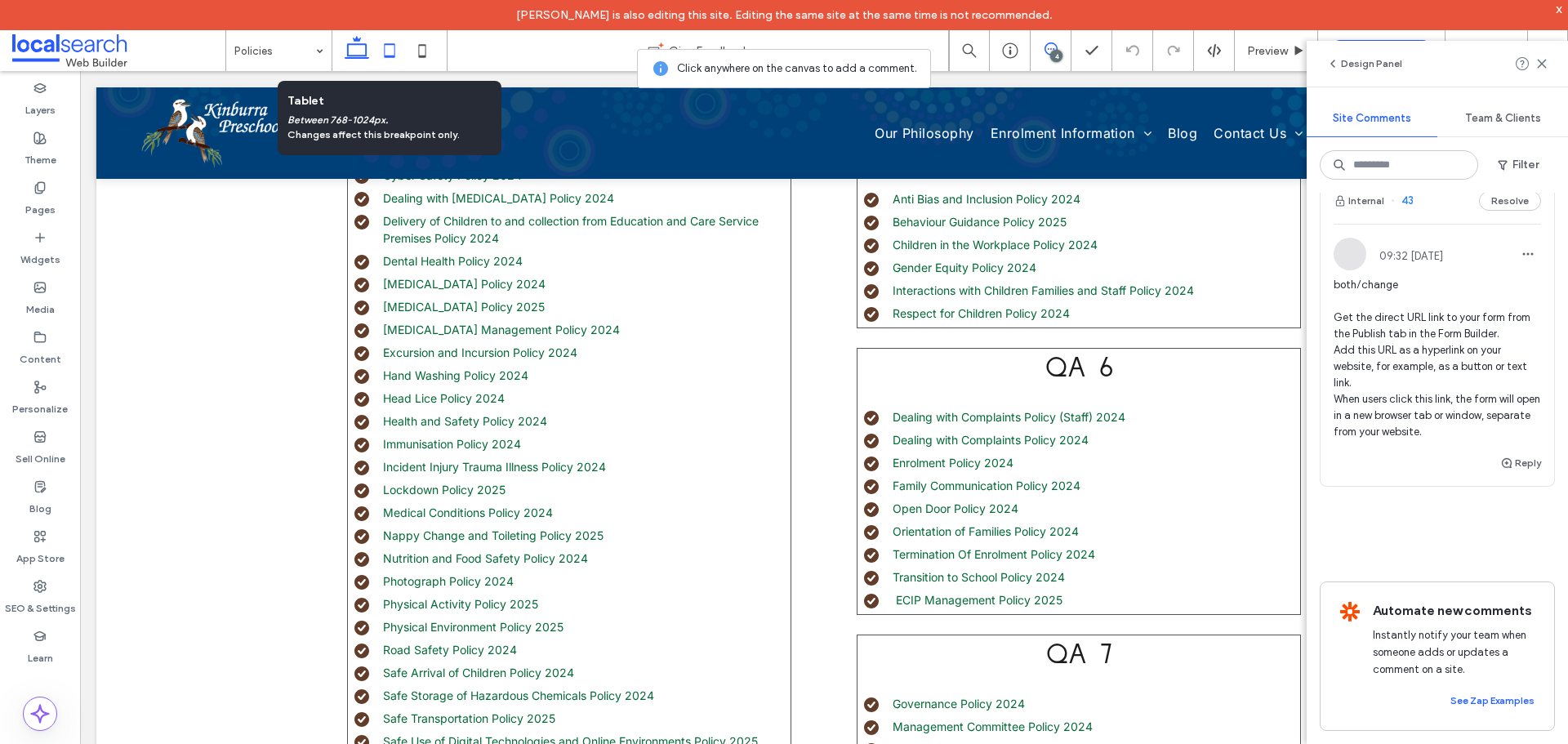
click at [394, 55] on use at bounding box center [389, 50] width 10 height 14
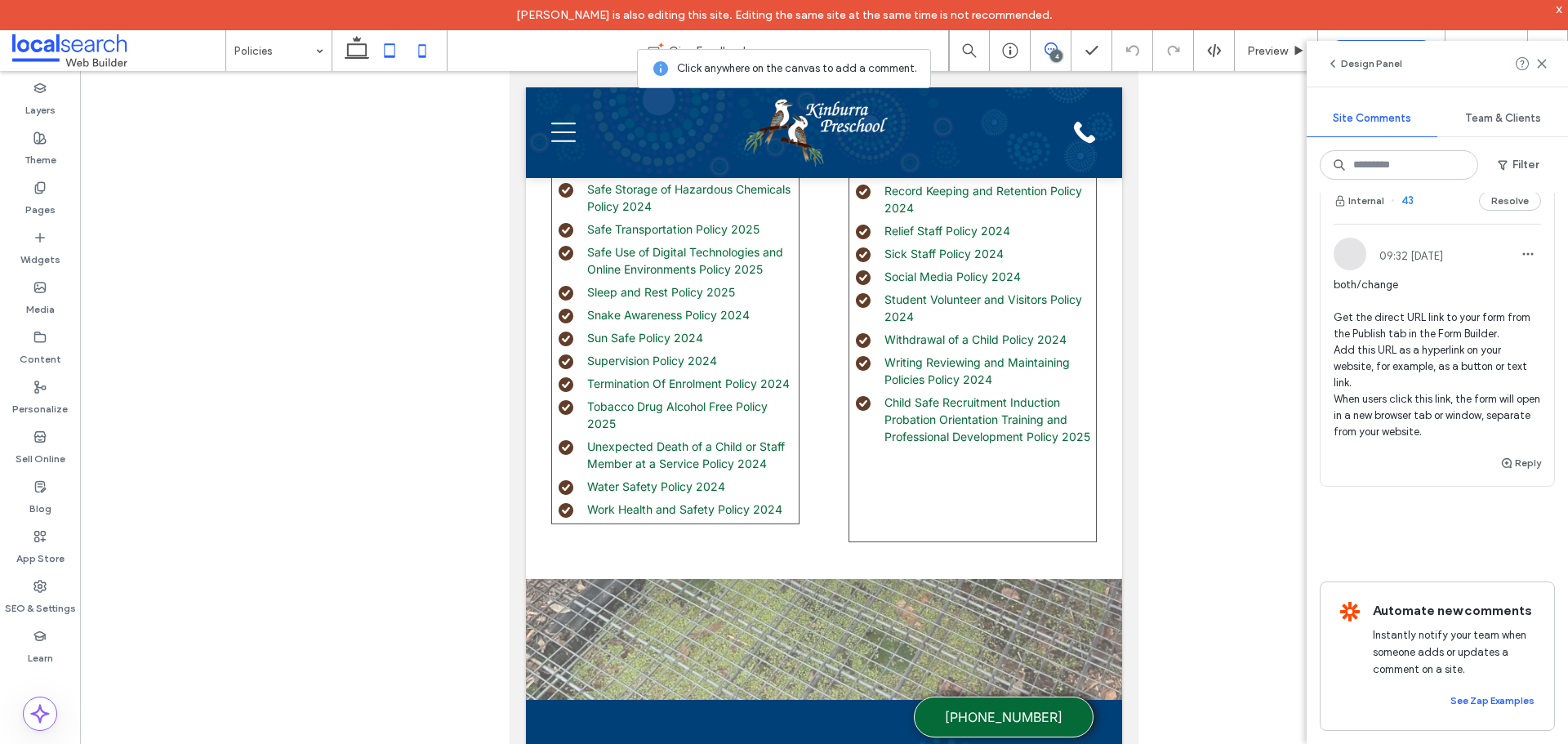
click at [423, 56] on use at bounding box center [422, 50] width 7 height 13
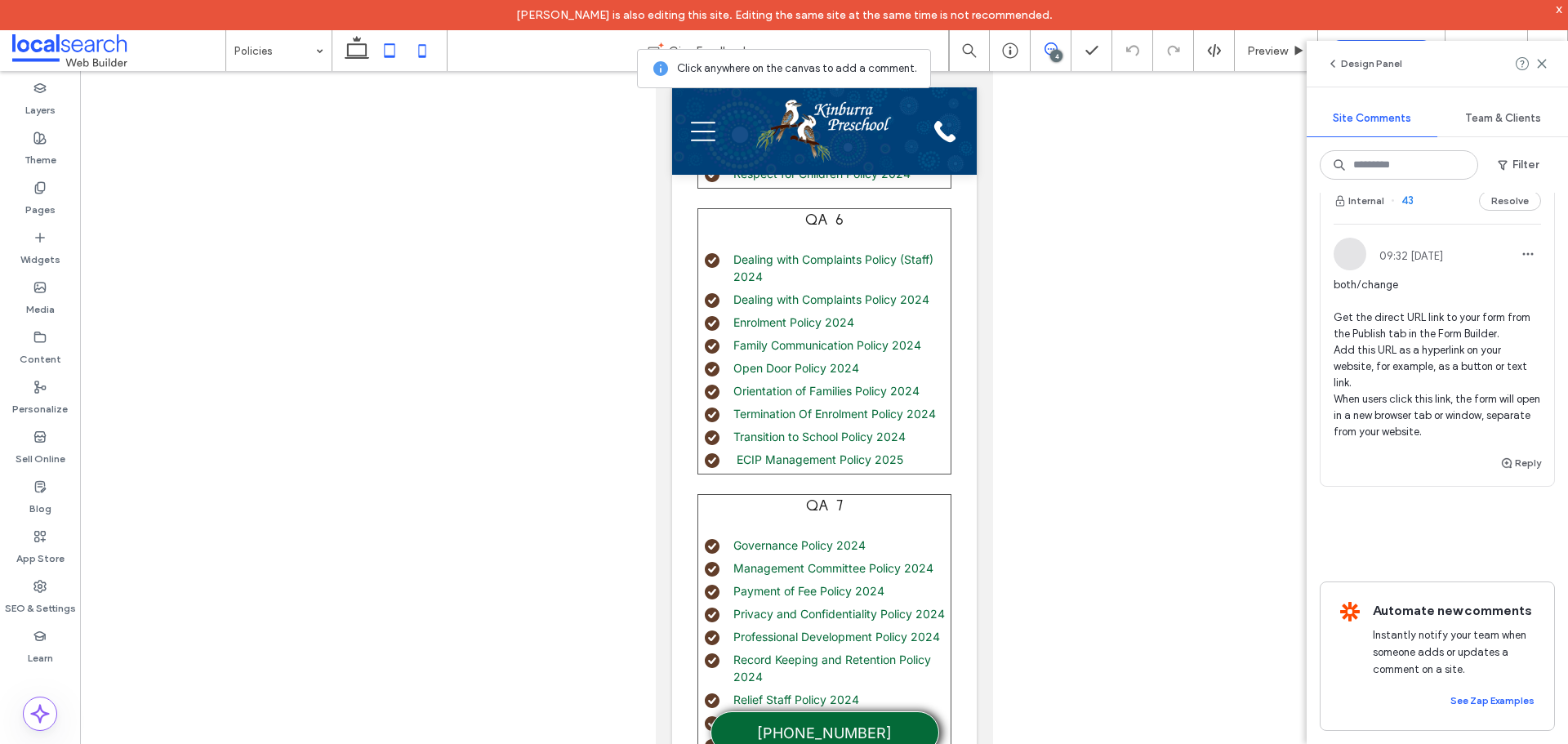
click at [397, 51] on icon at bounding box center [389, 51] width 33 height 33
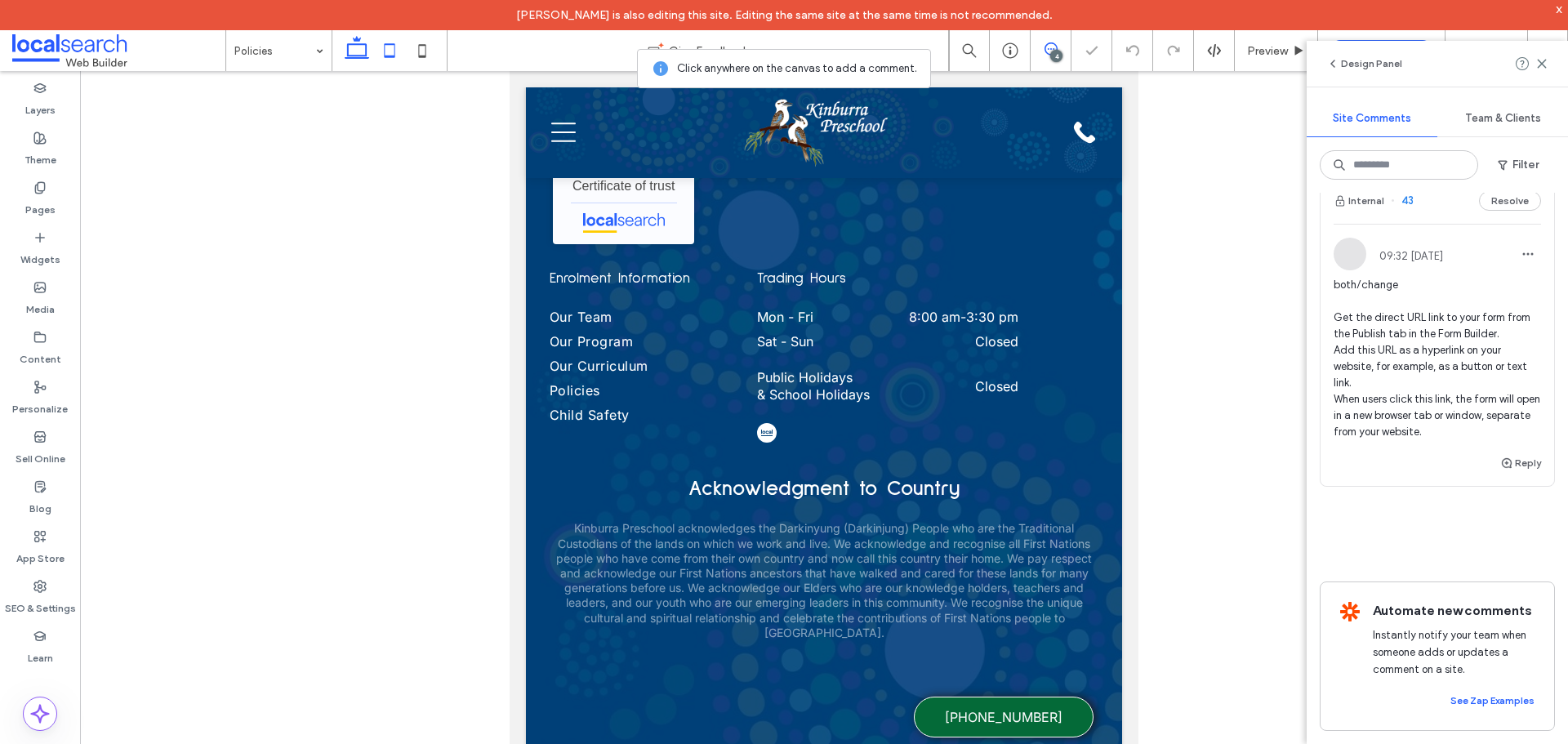
scroll to position [568, 0]
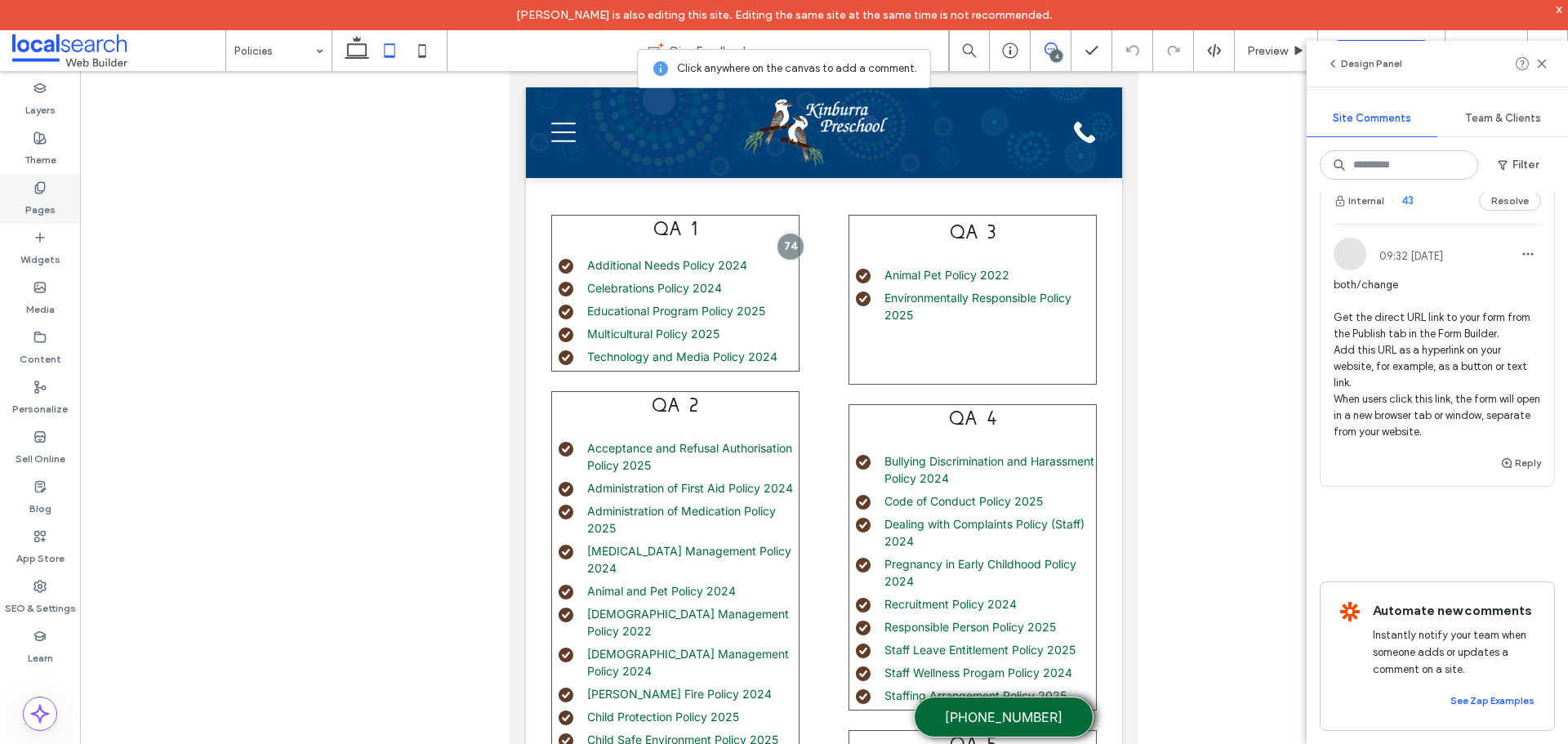
click at [73, 208] on div "Pages" at bounding box center [40, 199] width 80 height 50
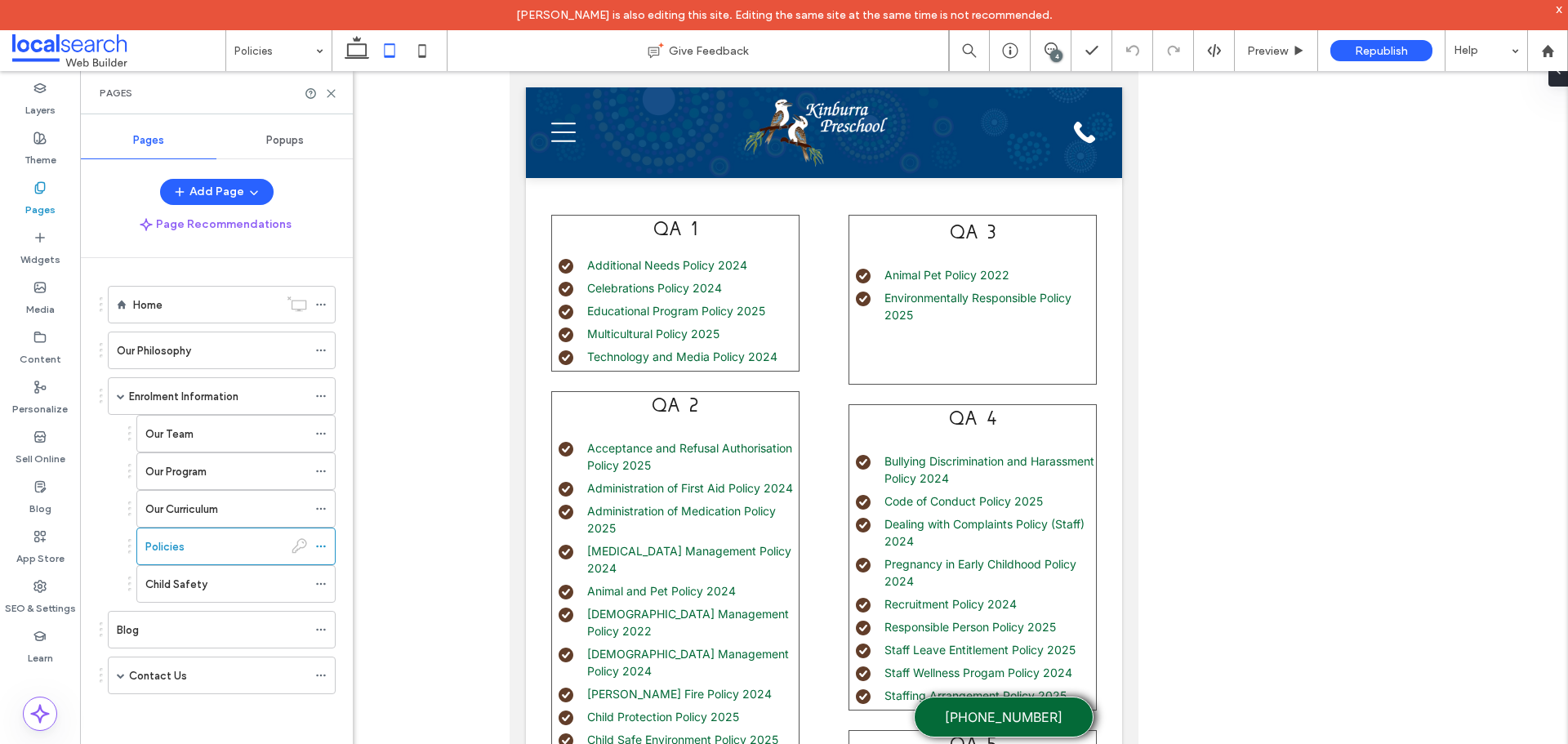
scroll to position [0, 0]
click at [320, 548] on icon at bounding box center [320, 546] width 11 height 11
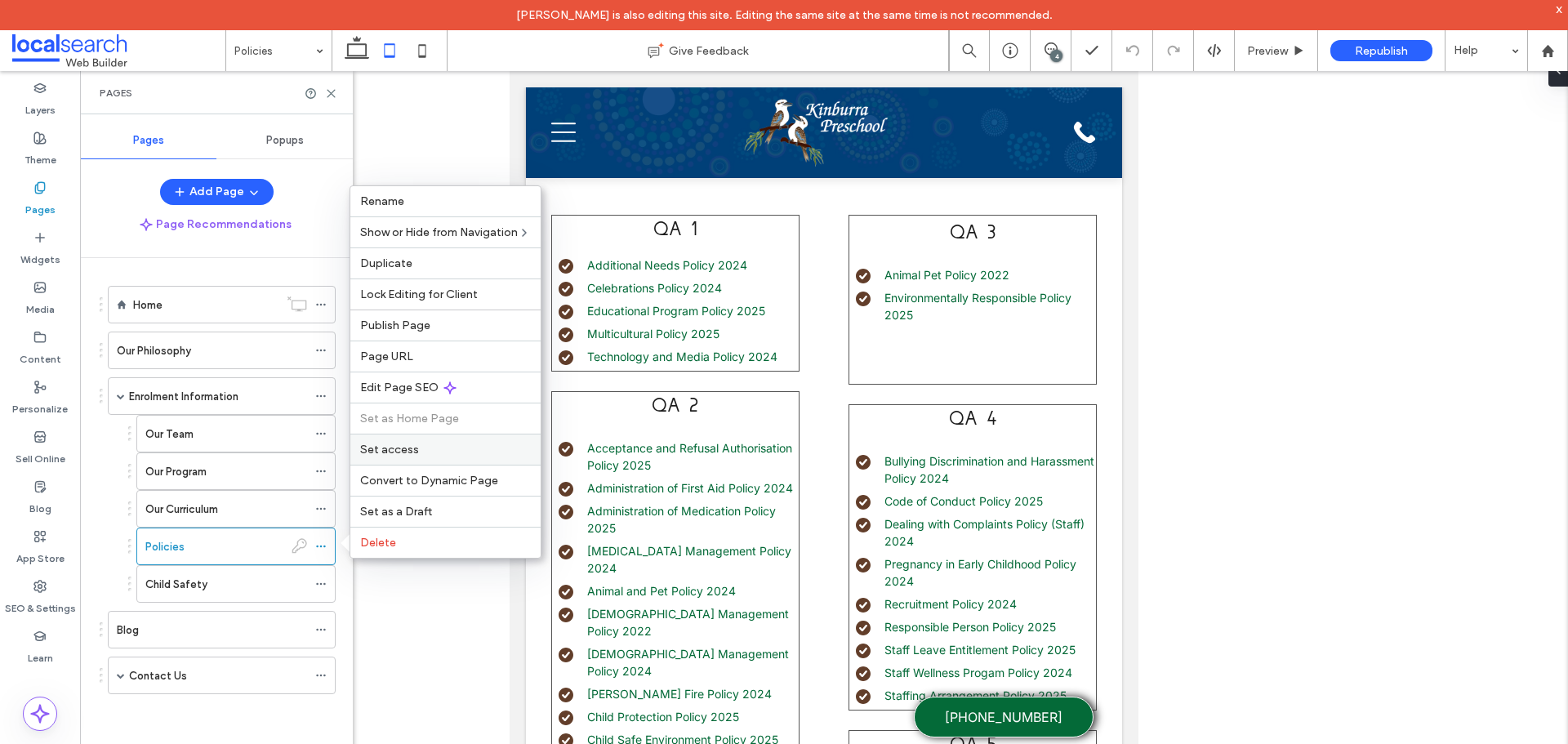
click at [427, 448] on label "Set access" at bounding box center [445, 449] width 170 height 14
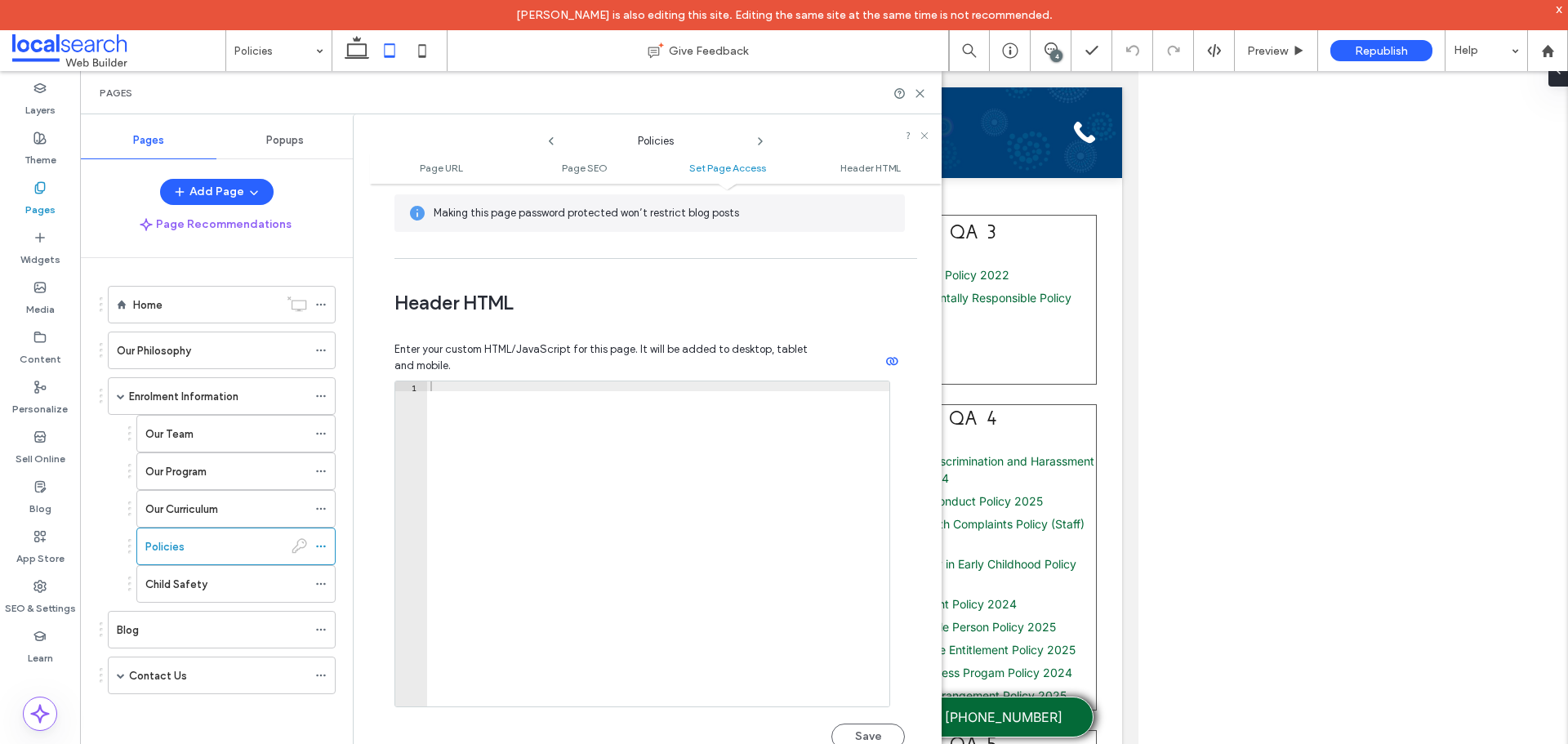
scroll to position [1469, 0]
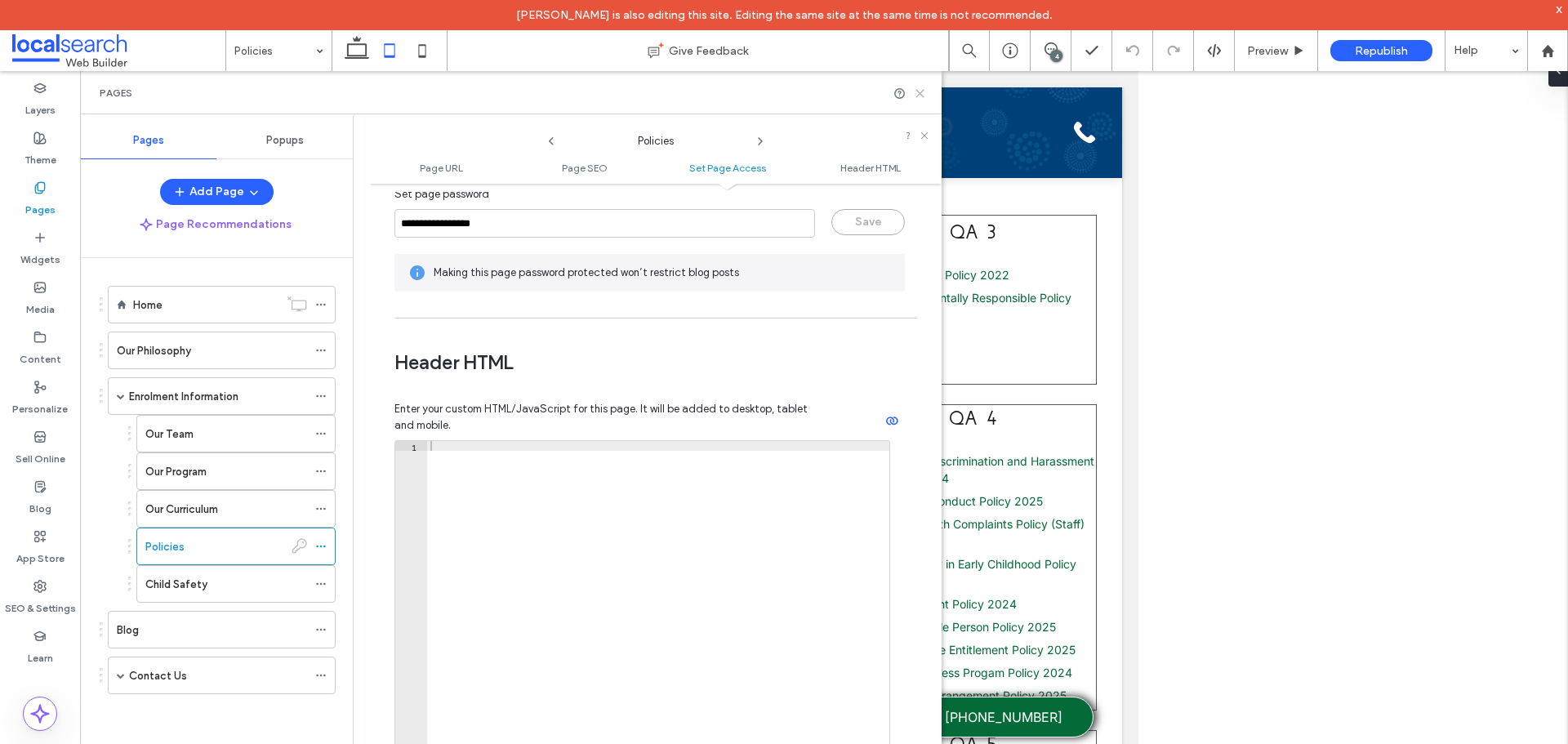
click at [921, 94] on use at bounding box center [920, 93] width 7 height 7
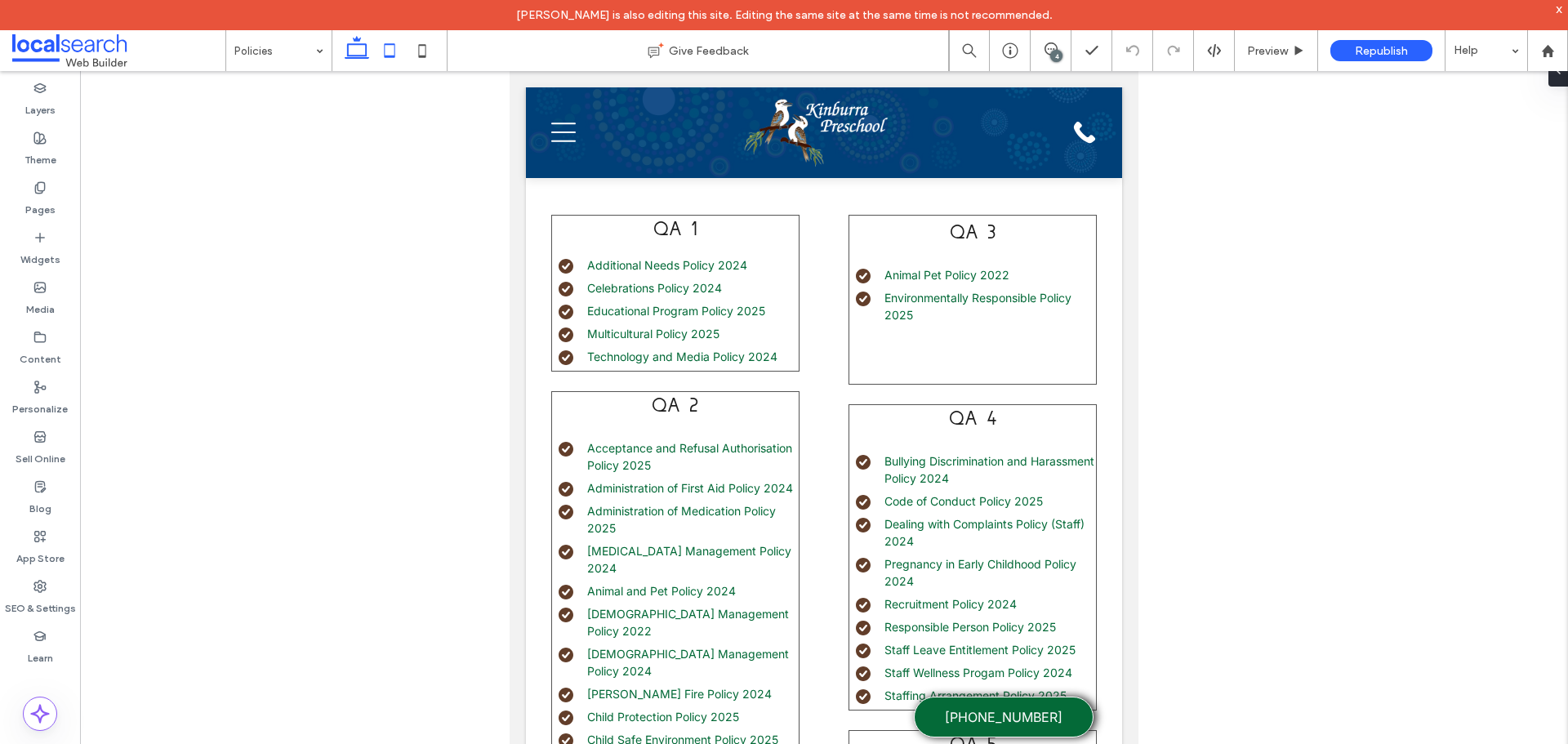
drag, startPoint x: 369, startPoint y: 65, endPoint x: 348, endPoint y: 70, distance: 21.6
click at [369, 65] on icon at bounding box center [357, 51] width 33 height 33
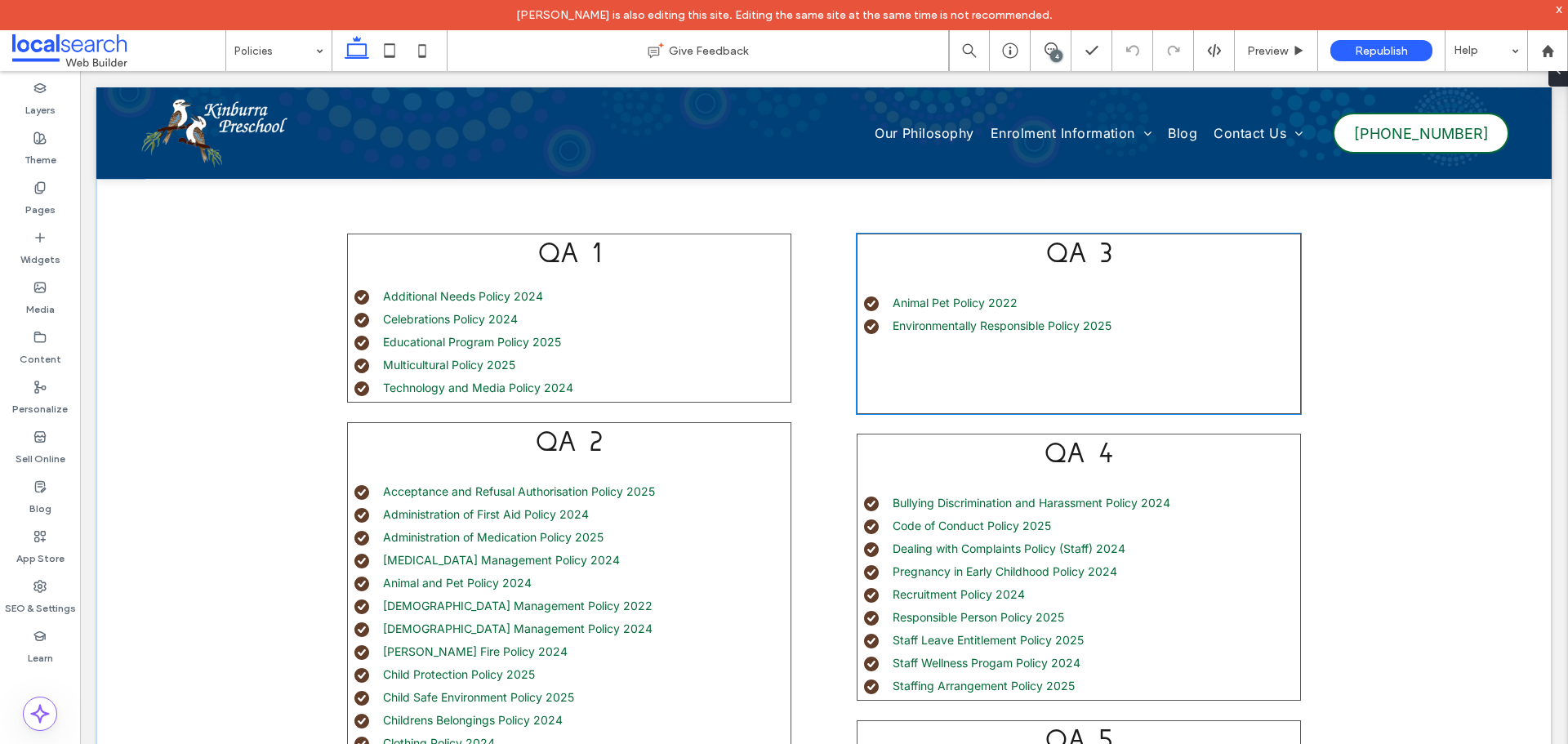
scroll to position [321, 0]
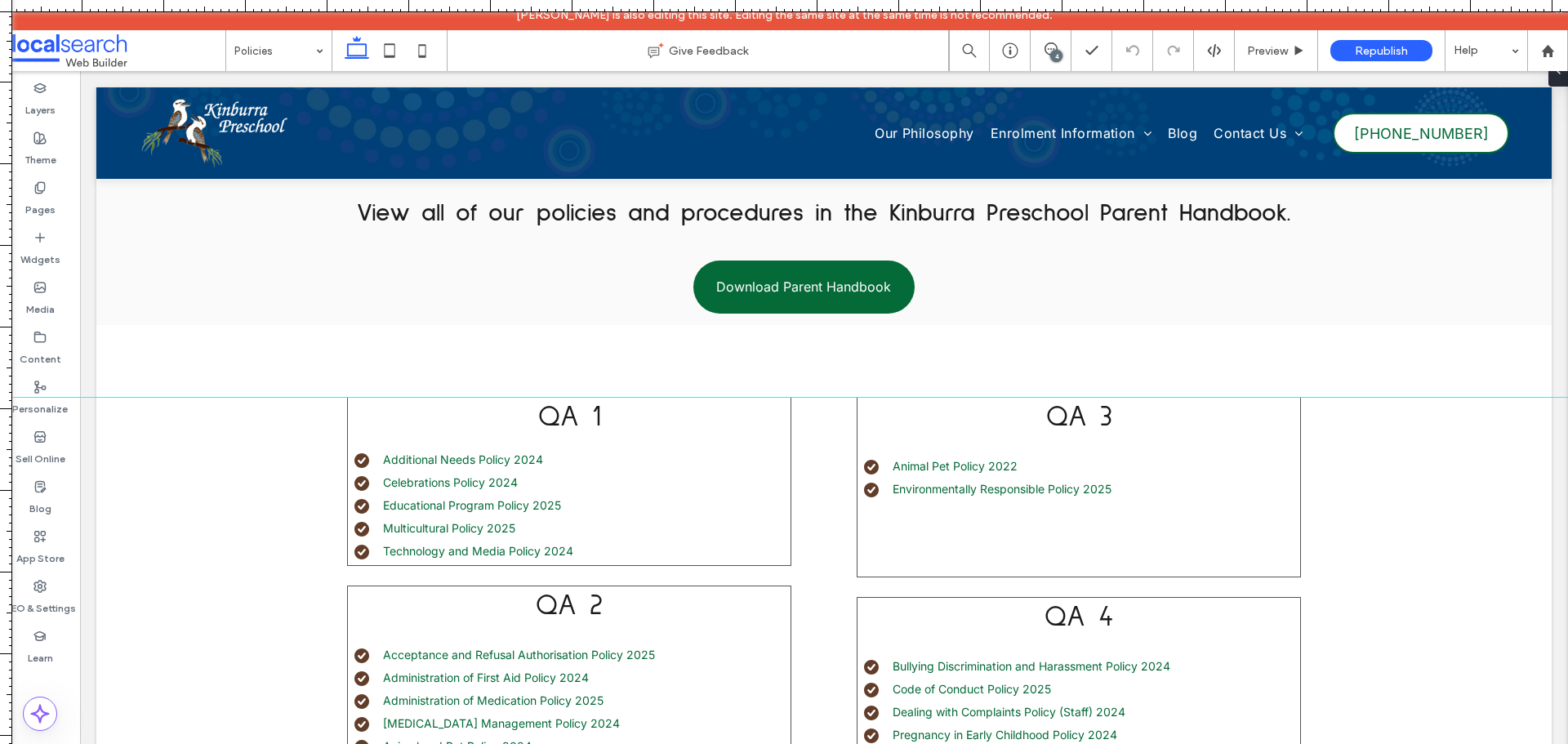
drag, startPoint x: 989, startPoint y: 10, endPoint x: 817, endPoint y: 397, distance: 423.5
click at [817, 743] on div at bounding box center [784, 744] width 1568 height 0
drag, startPoint x: 925, startPoint y: 6, endPoint x: 821, endPoint y: 564, distance: 567.6
click at [821, 743] on div at bounding box center [784, 744] width 1568 height 0
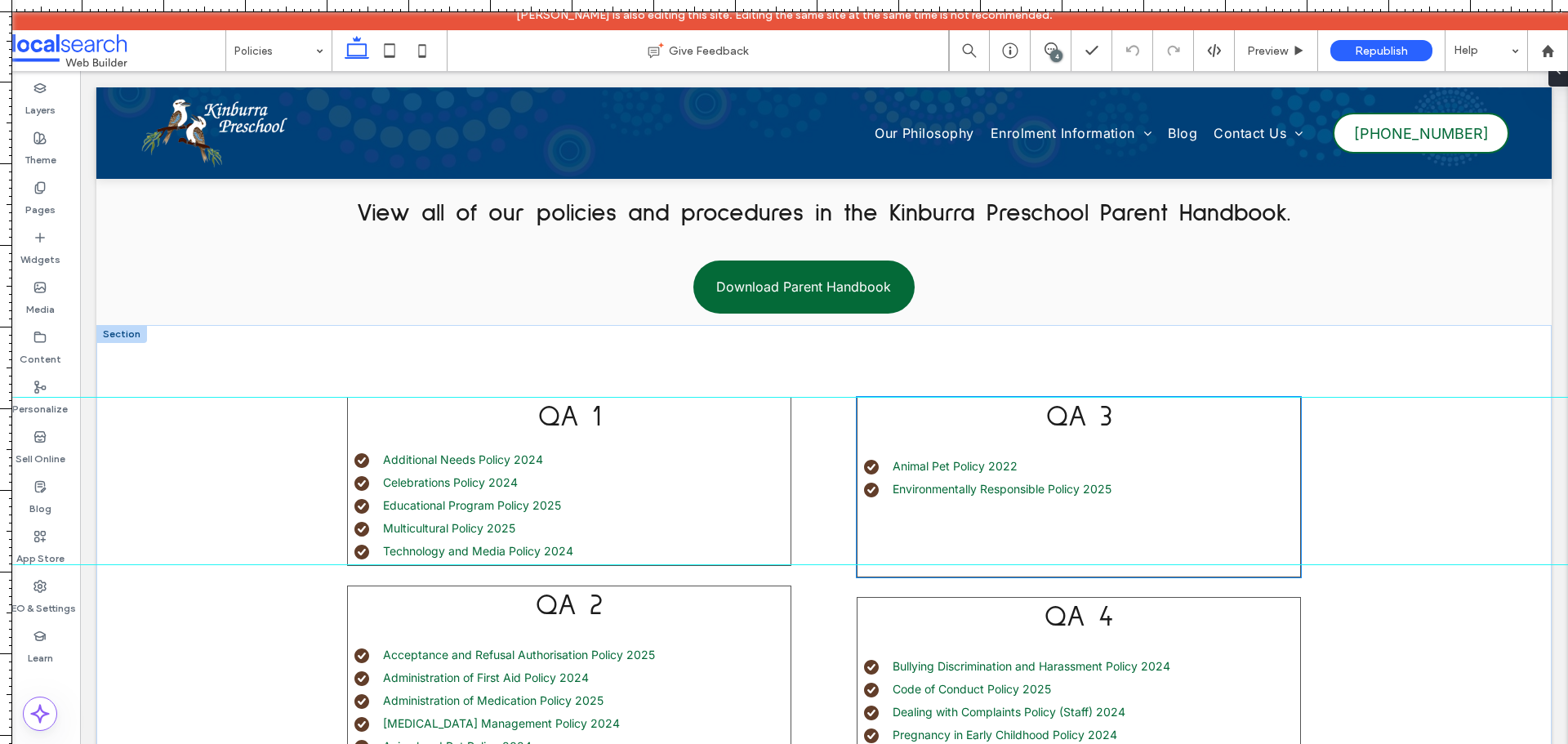
click at [1051, 524] on div "QA 3 Animal Pet Policy 2022 Environmentally Responsible Policy 2025" at bounding box center [1078, 487] width 444 height 181
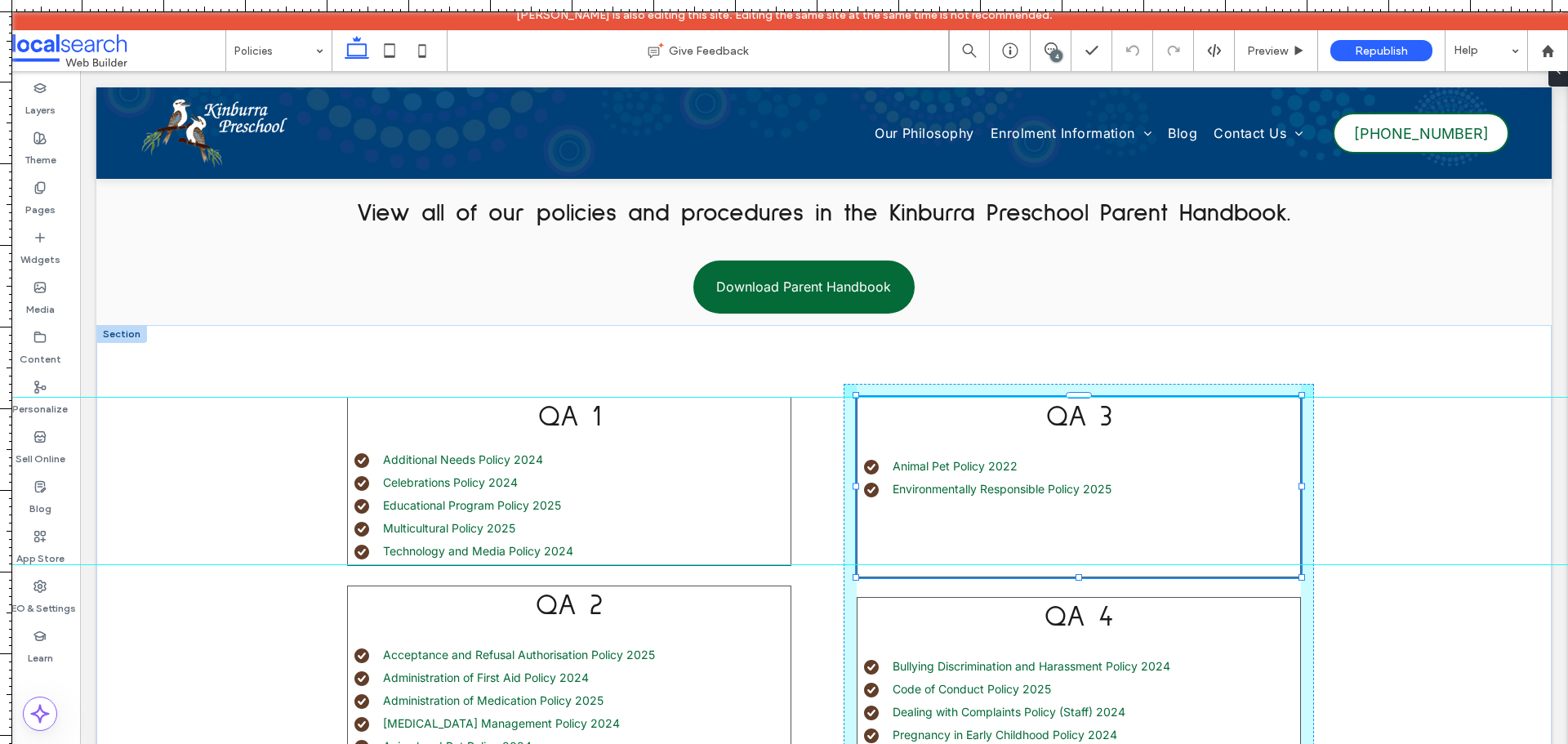
scroll to position [83, 0]
drag, startPoint x: 1072, startPoint y: 575, endPoint x: 1075, endPoint y: 542, distance: 33.1
type input "***"
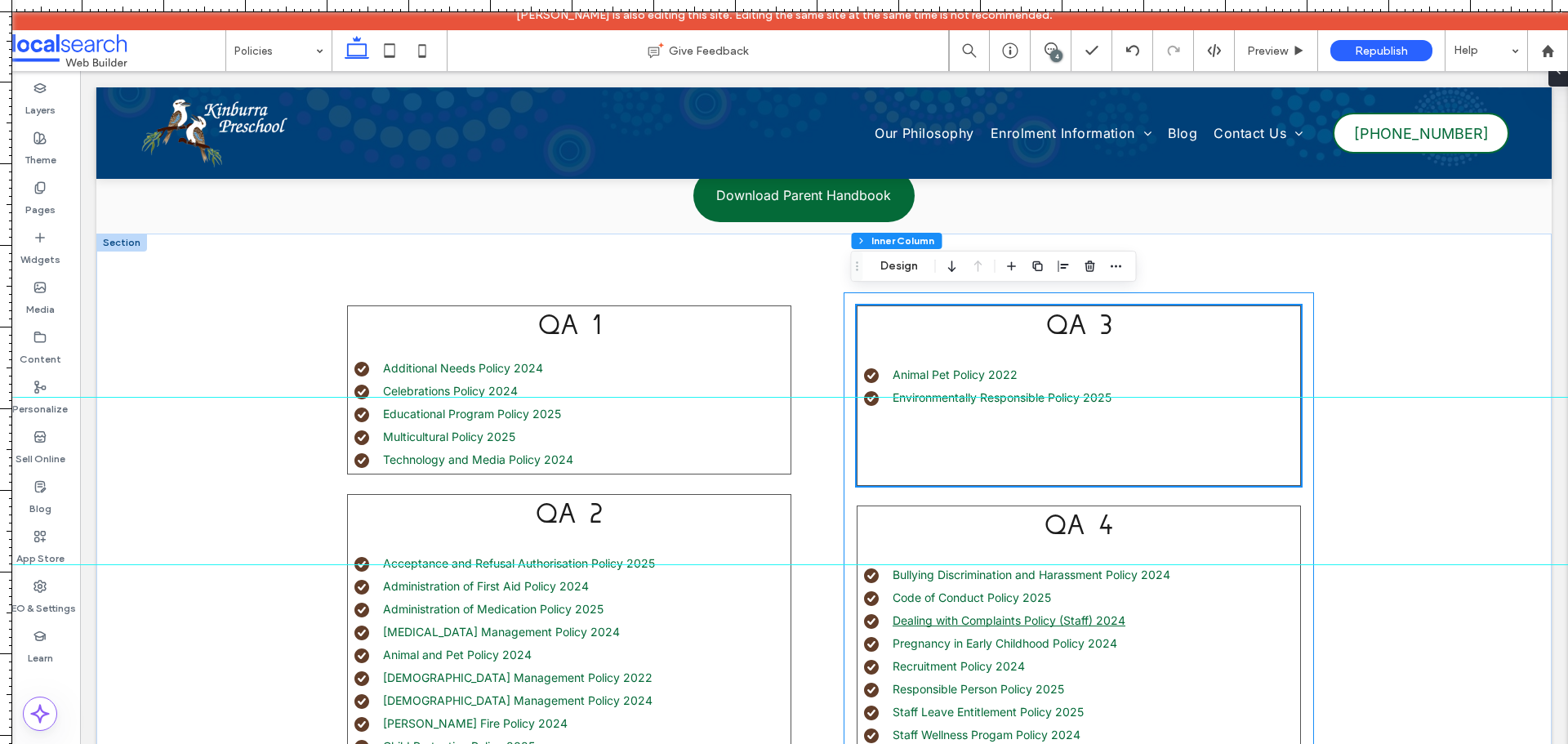
scroll to position [402, 0]
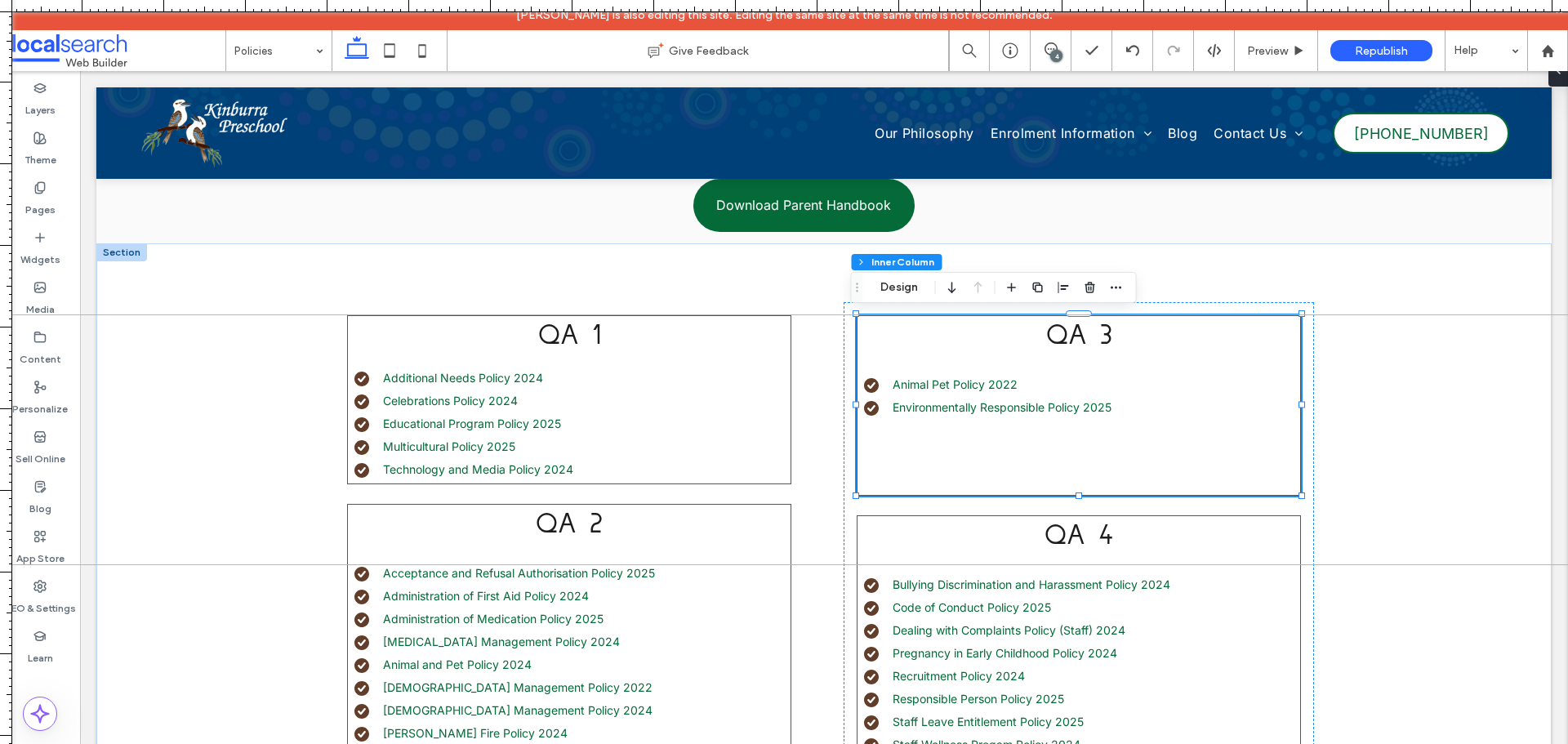
drag, startPoint x: 821, startPoint y: 396, endPoint x: 837, endPoint y: 314, distance: 83.5
click at [837, 314] on div at bounding box center [784, 315] width 1568 height 14
drag, startPoint x: 961, startPoint y: 6, endPoint x: 779, endPoint y: 484, distance: 511.5
click at [779, 743] on div at bounding box center [784, 744] width 1568 height 0
click at [750, 448] on li "Multicultural Policy 2025" at bounding box center [572, 446] width 436 height 17
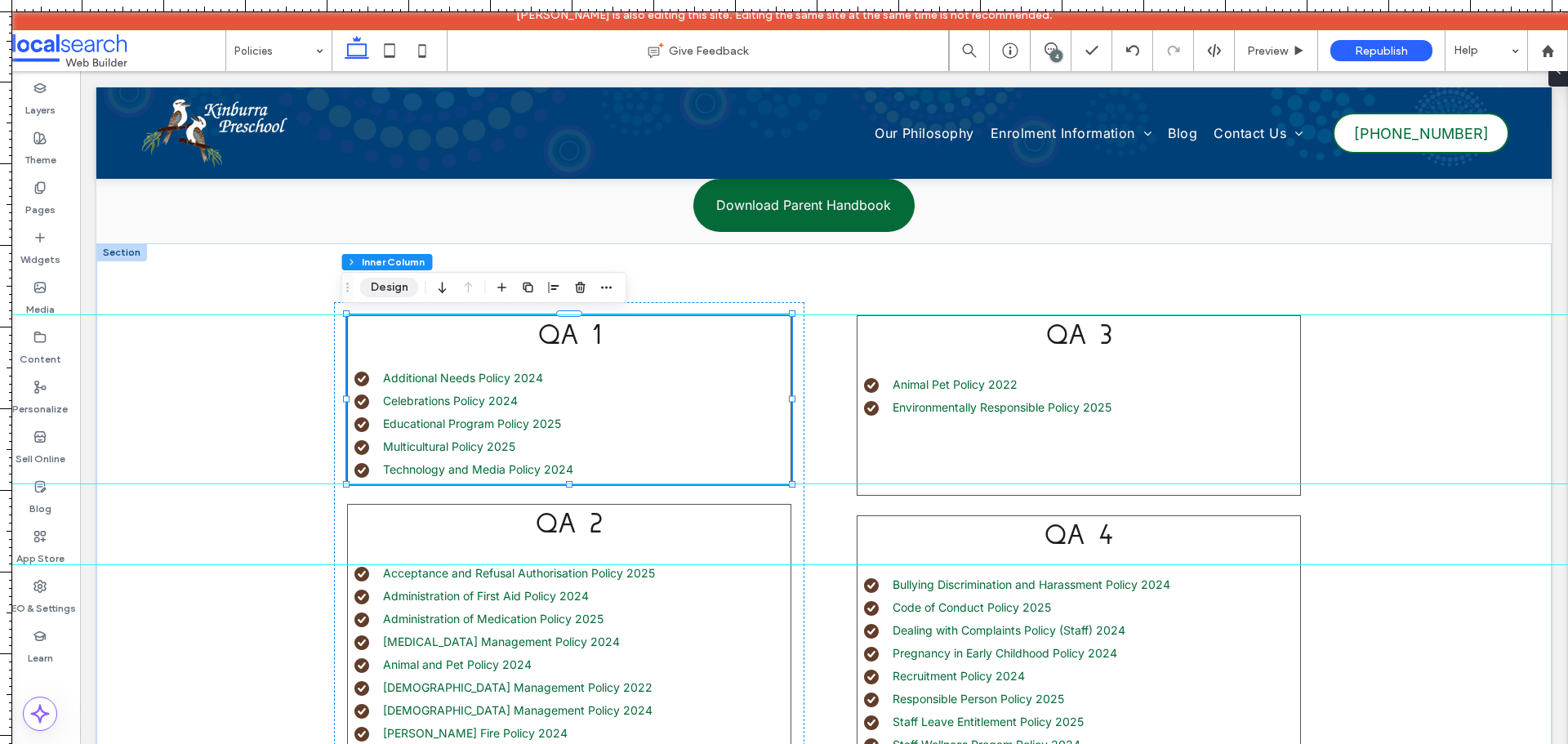
drag, startPoint x: 405, startPoint y: 292, endPoint x: 729, endPoint y: 382, distance: 336.3
click at [405, 292] on button "Design" at bounding box center [389, 287] width 59 height 20
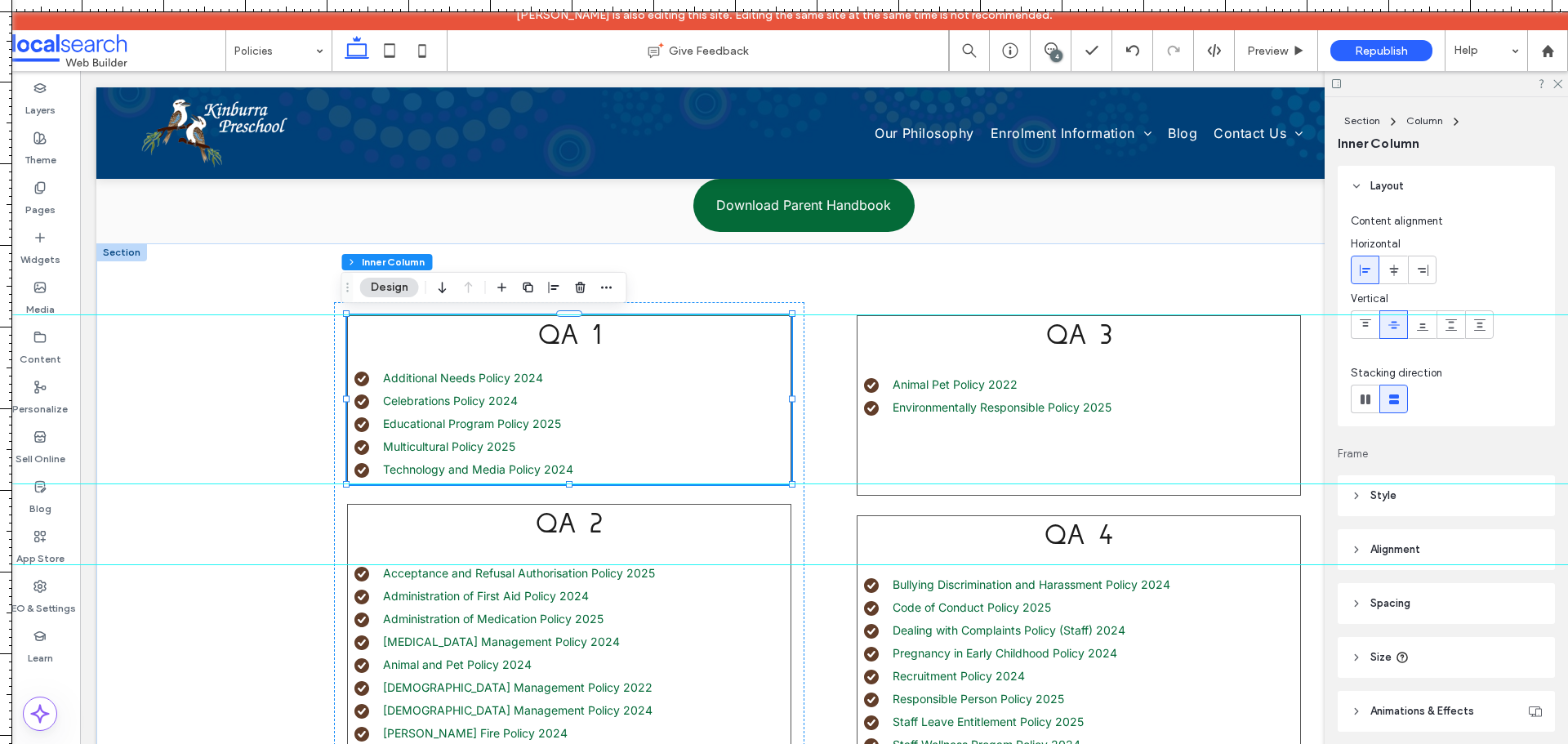
scroll to position [81, 0]
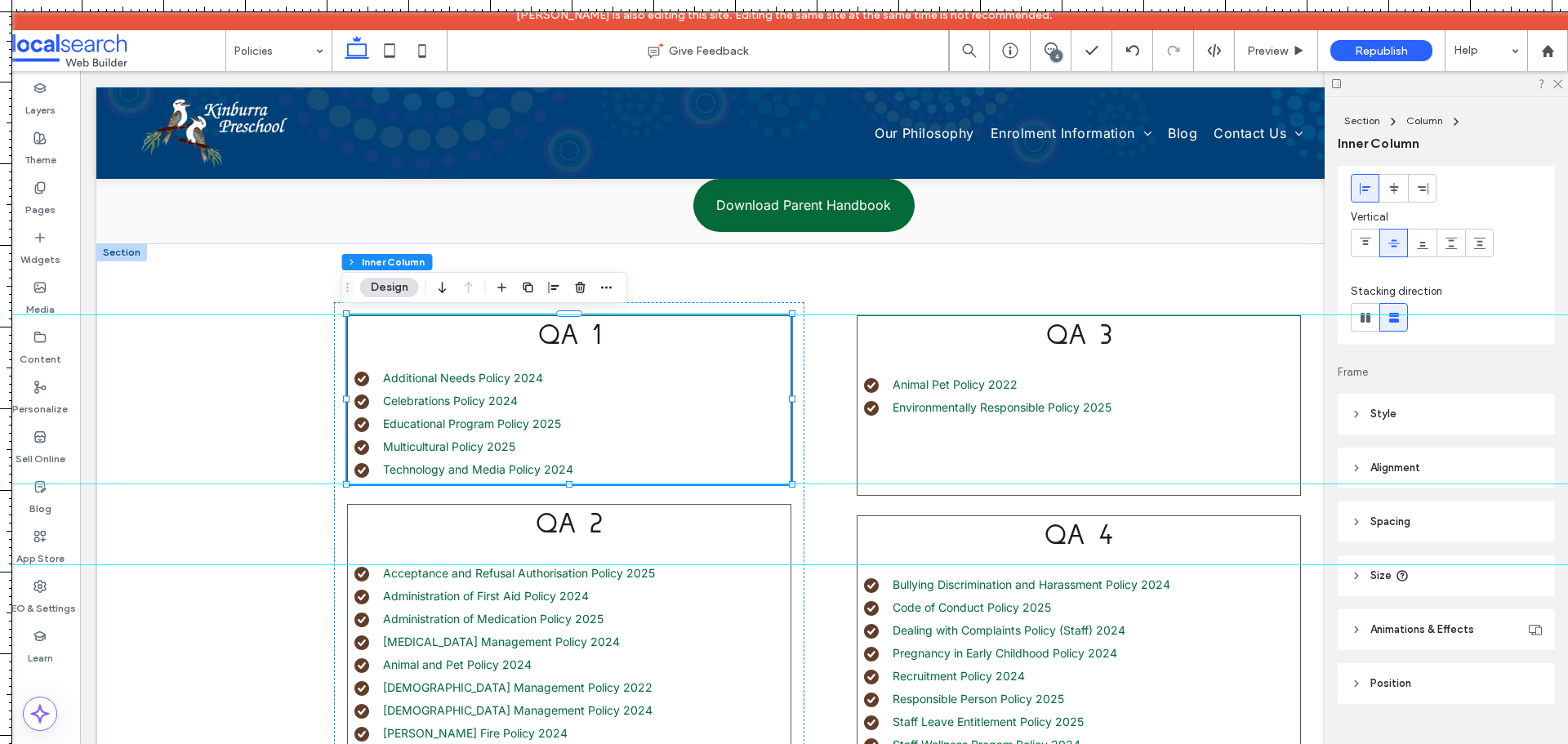
click at [1436, 579] on header "Size" at bounding box center [1445, 575] width 217 height 41
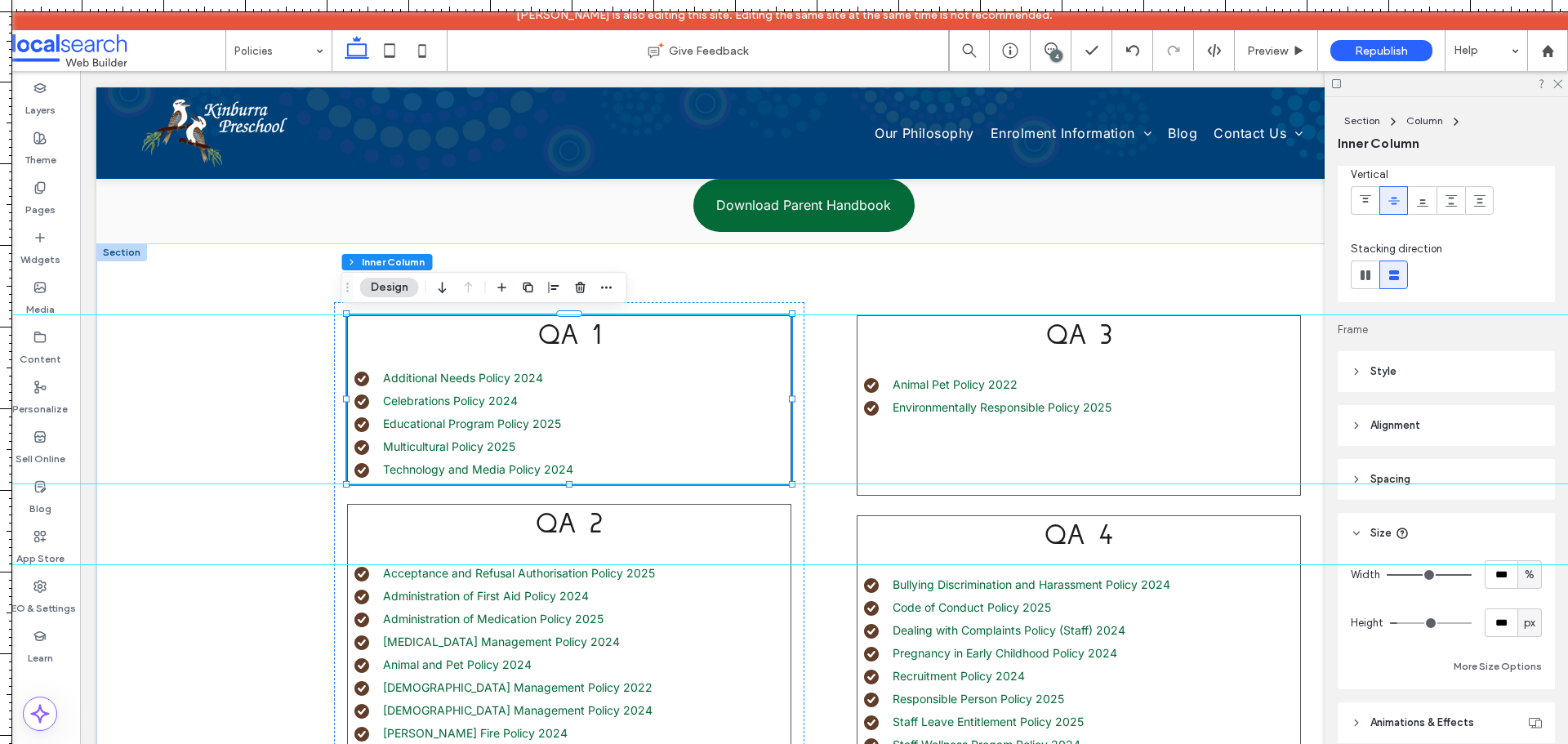
scroll to position [164, 0]
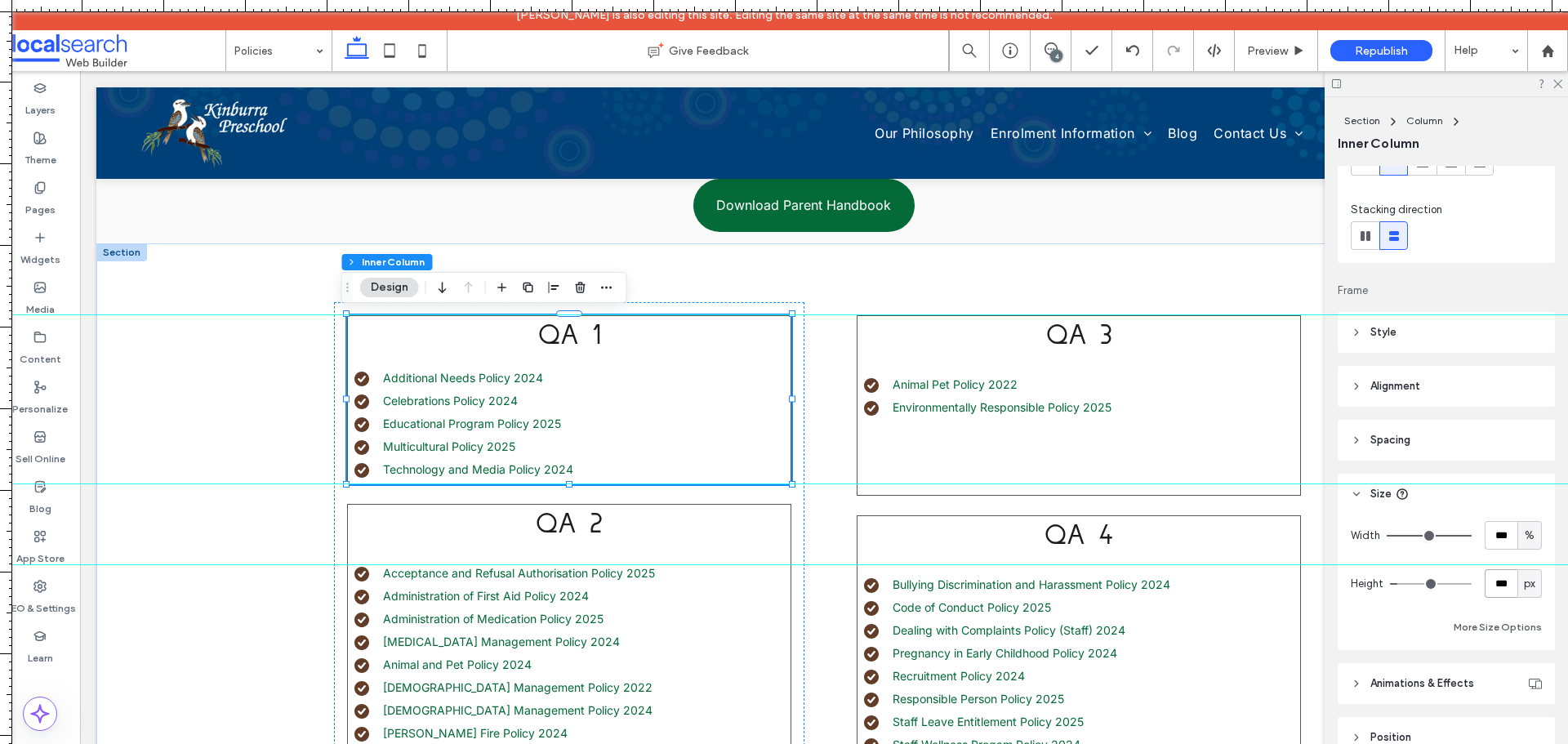
click at [1500, 577] on input "***" at bounding box center [1501, 583] width 33 height 29
click at [909, 446] on div "QA 3 Animal Pet Policy 2022 Environmentally Responsible Policy 2025" at bounding box center [1078, 405] width 444 height 181
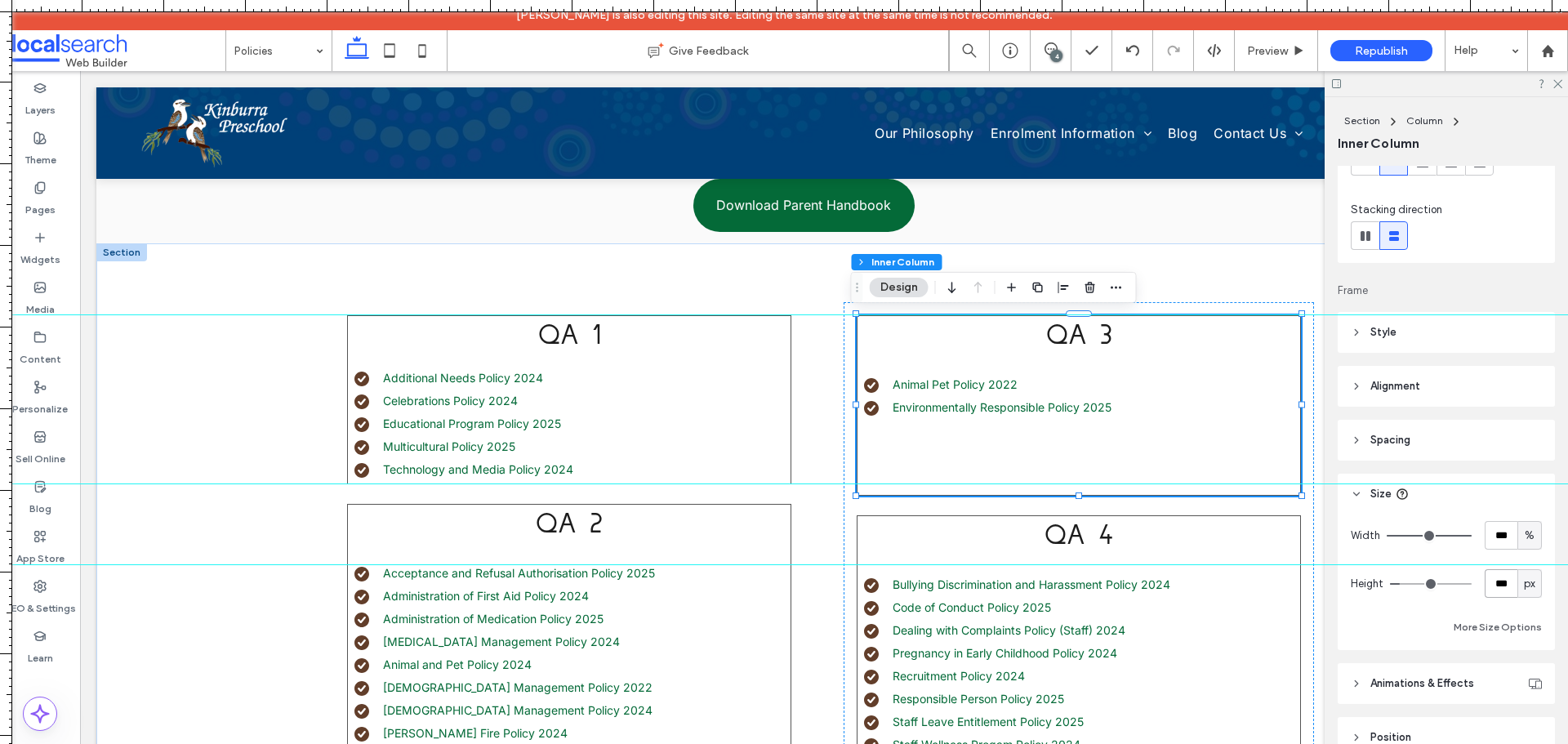
click at [1499, 584] on input "***" at bounding box center [1501, 583] width 33 height 29
paste input "number-input"
type input "***"
click at [1011, 444] on div "QA 3 Animal Pet Policy 2022 Environmentally Responsible Policy 2025" at bounding box center [1078, 405] width 444 height 181
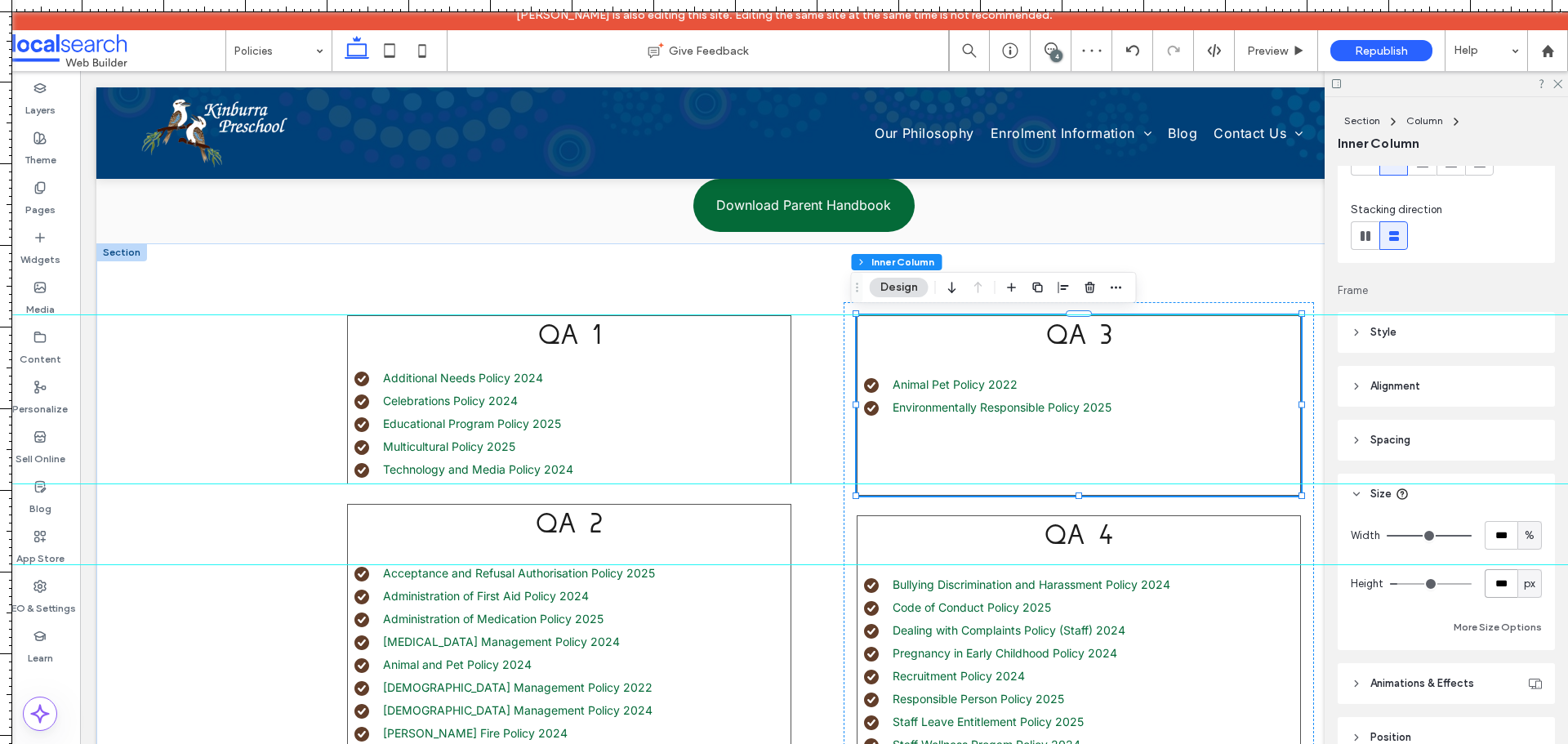
click at [932, 440] on div "QA 3 Animal Pet Policy 2022 Environmentally Responsible Policy 2025" at bounding box center [1078, 405] width 444 height 181
click at [716, 438] on li "Multicultural Policy 2025" at bounding box center [572, 446] width 436 height 17
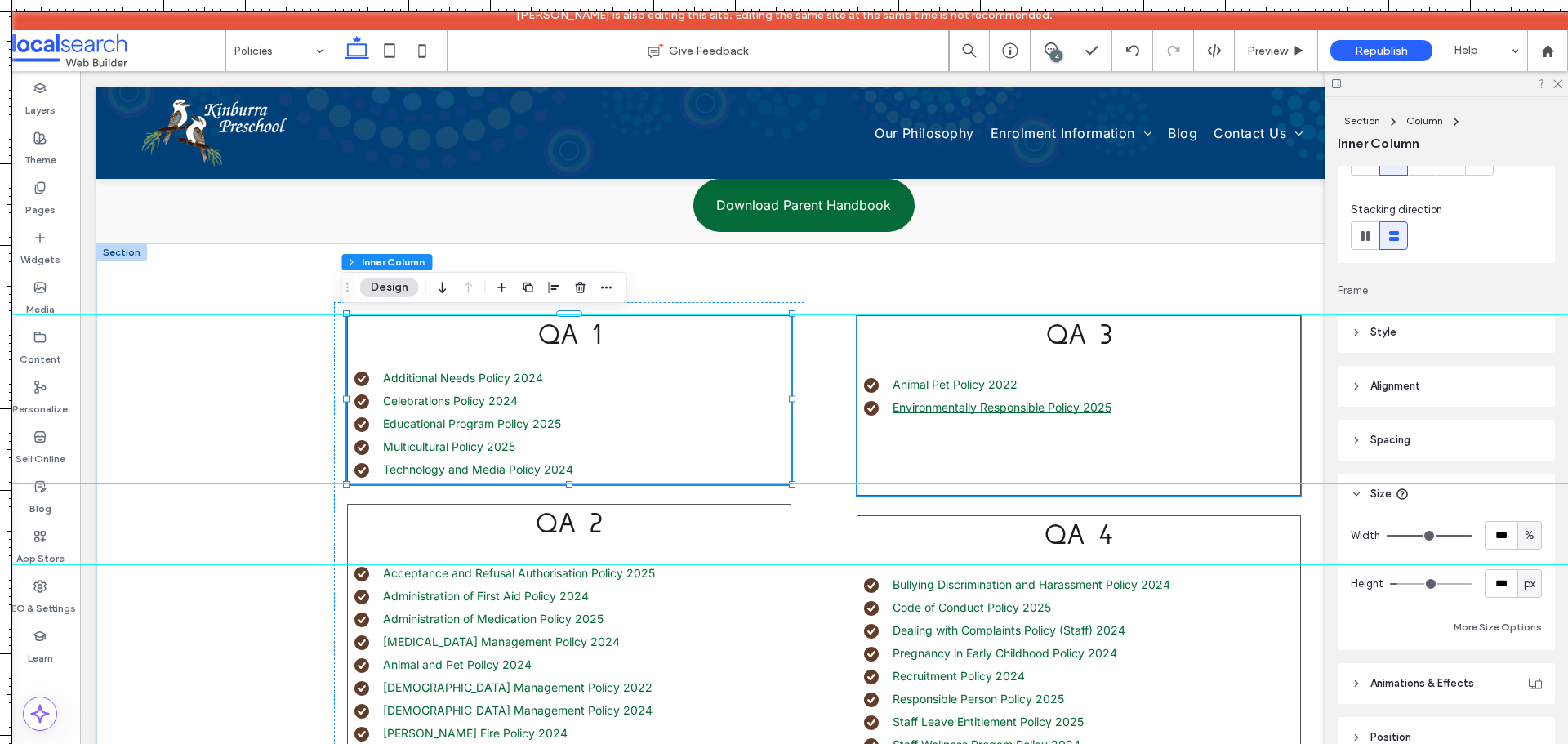
click at [1004, 401] on link "Environmentally Responsible Policy 2025" at bounding box center [1001, 407] width 219 height 14
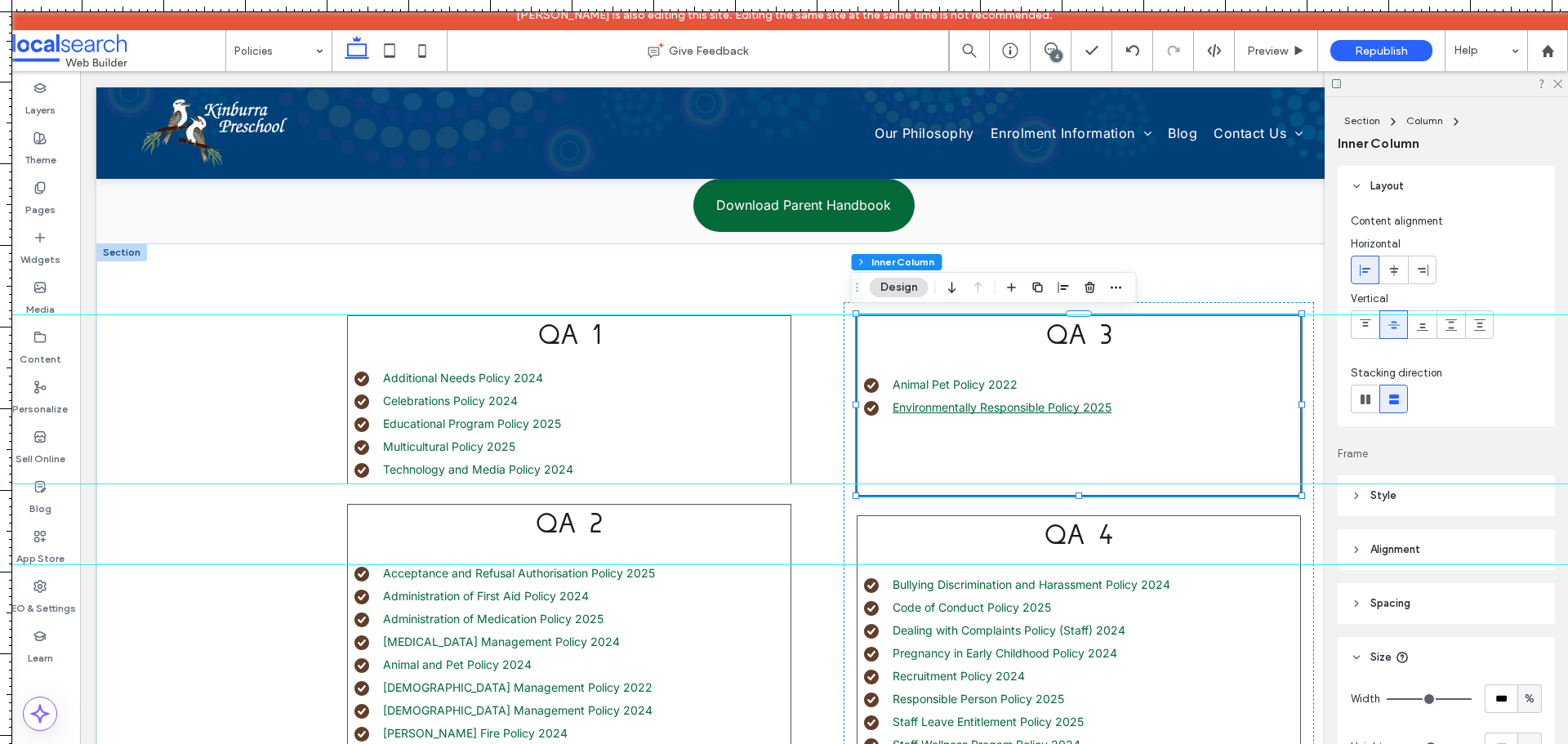
click at [1081, 406] on link "Environmentally Responsible Policy 2025" at bounding box center [1001, 407] width 219 height 14
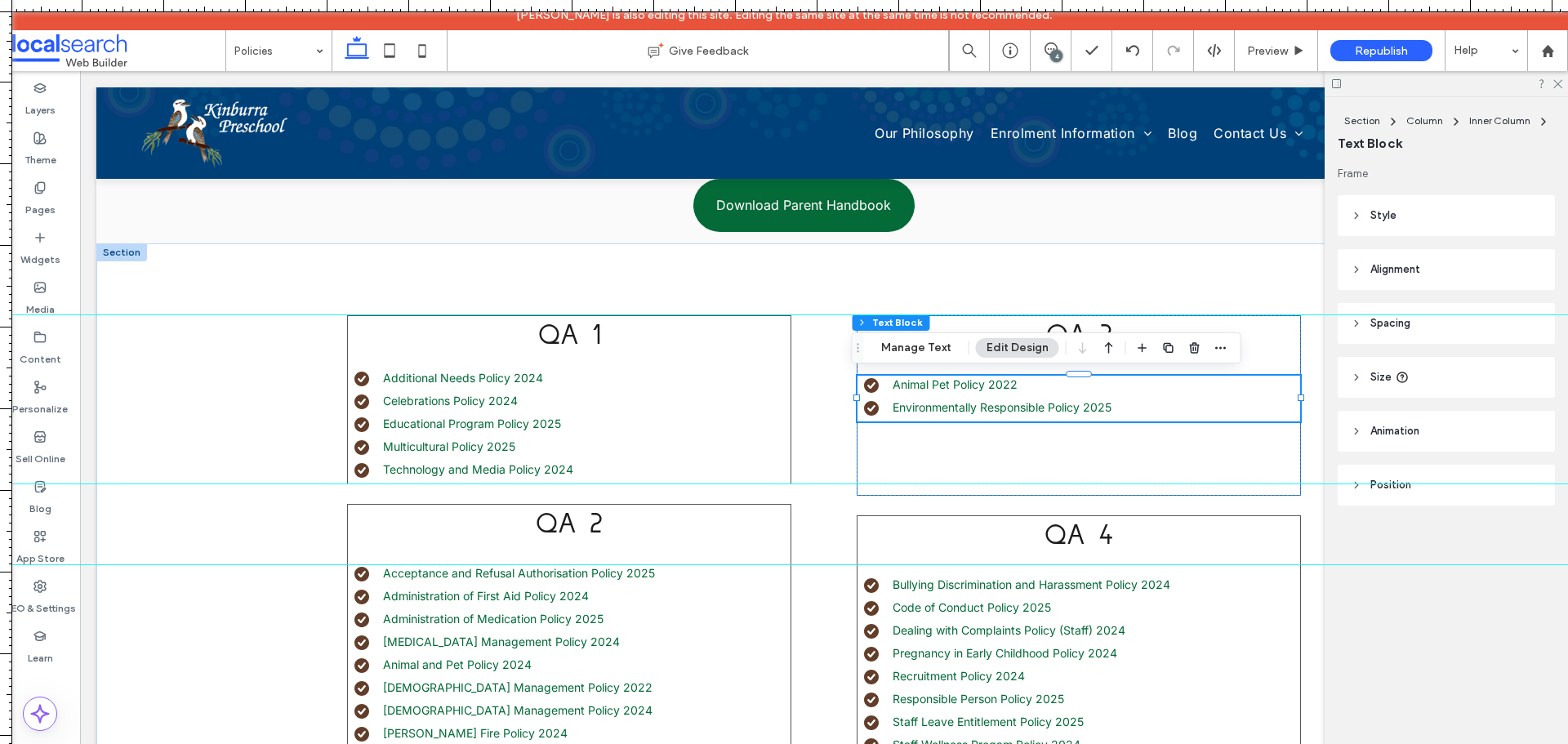
click at [1467, 363] on header "Size" at bounding box center [1445, 376] width 217 height 41
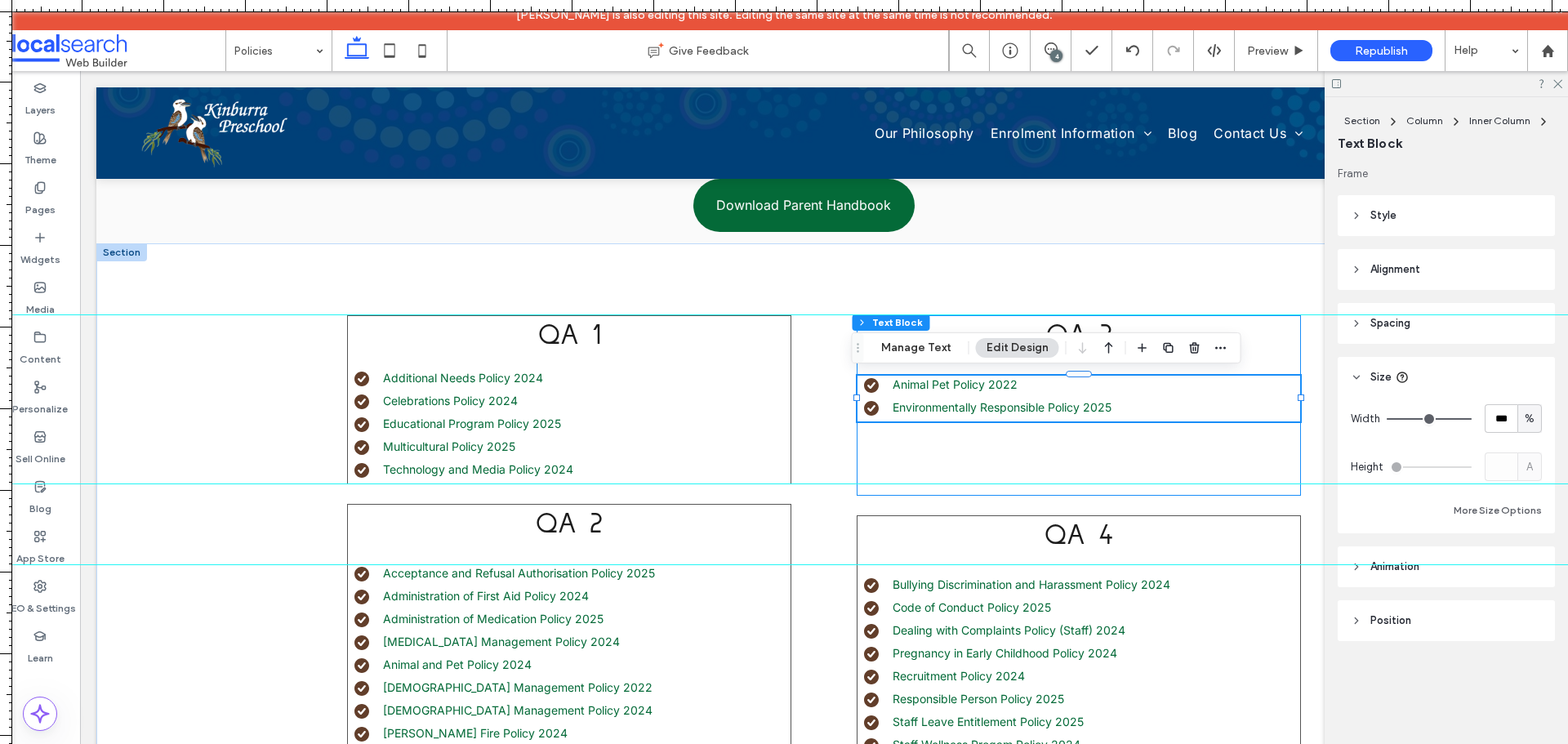
click at [1145, 449] on div "QA 3 Animal Pet Policy 2022 Environmentally Responsible Policy 2025" at bounding box center [1078, 405] width 444 height 181
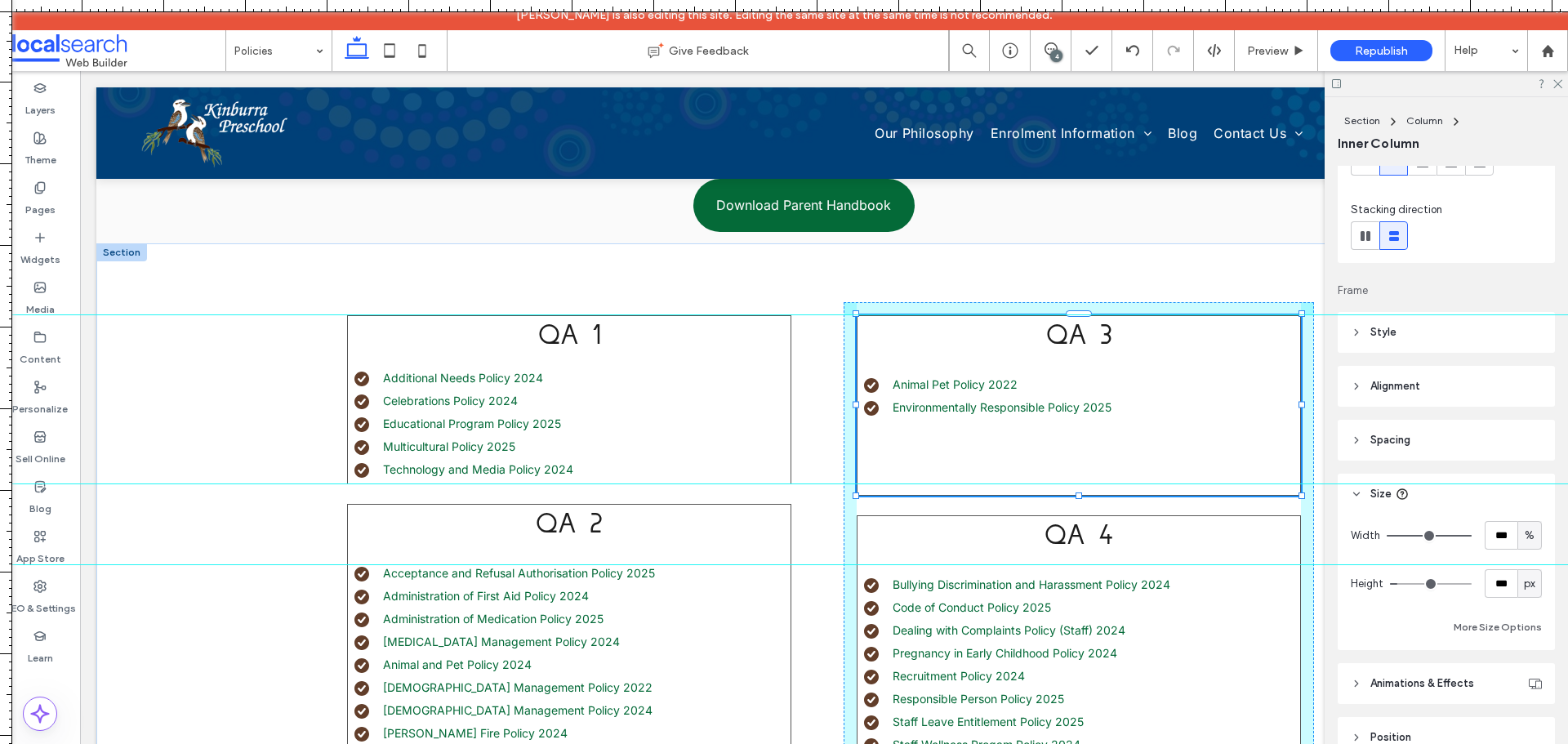
scroll to position [219, 0]
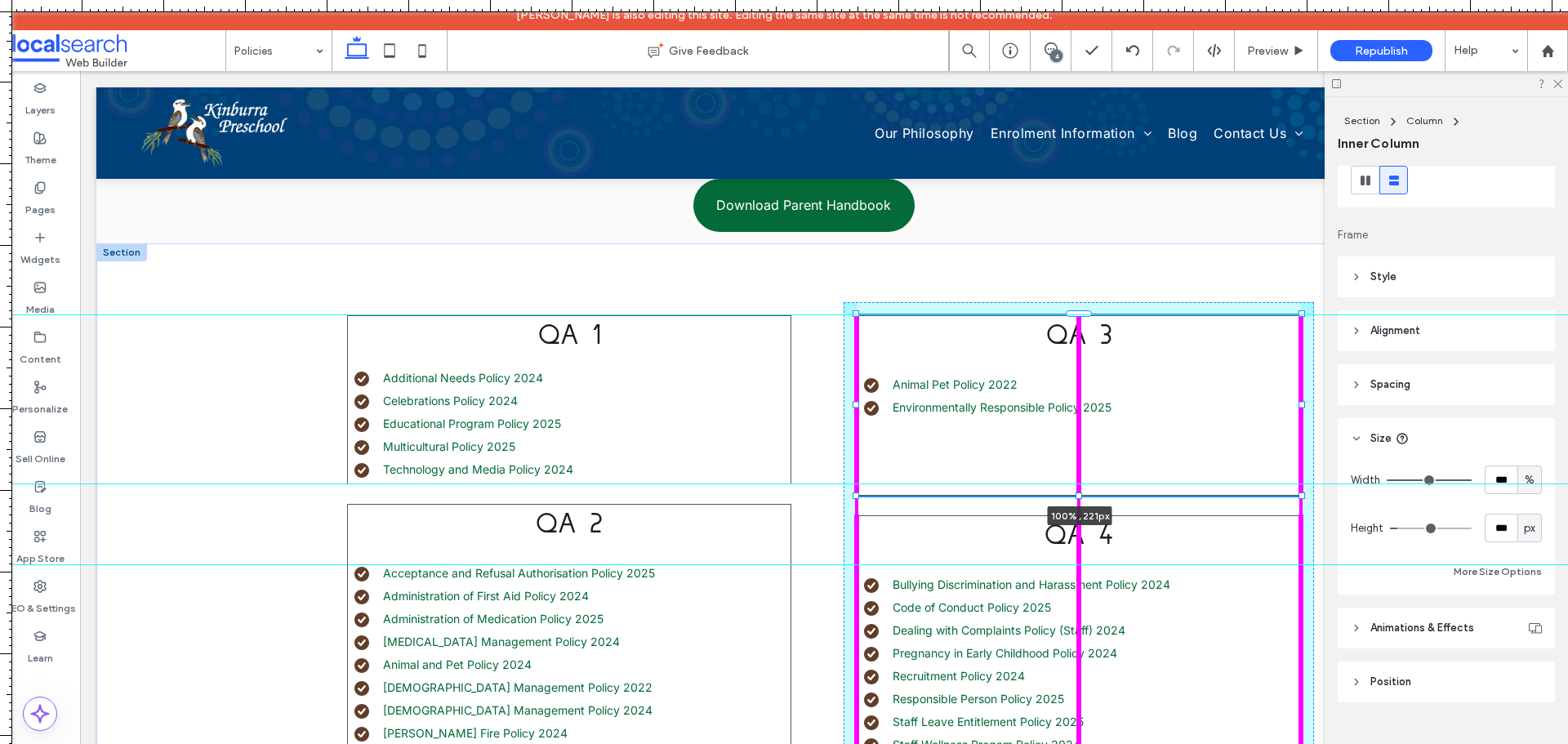
drag, startPoint x: 1071, startPoint y: 495, endPoint x: 1110, endPoint y: 382, distance: 119.5
type input "***"
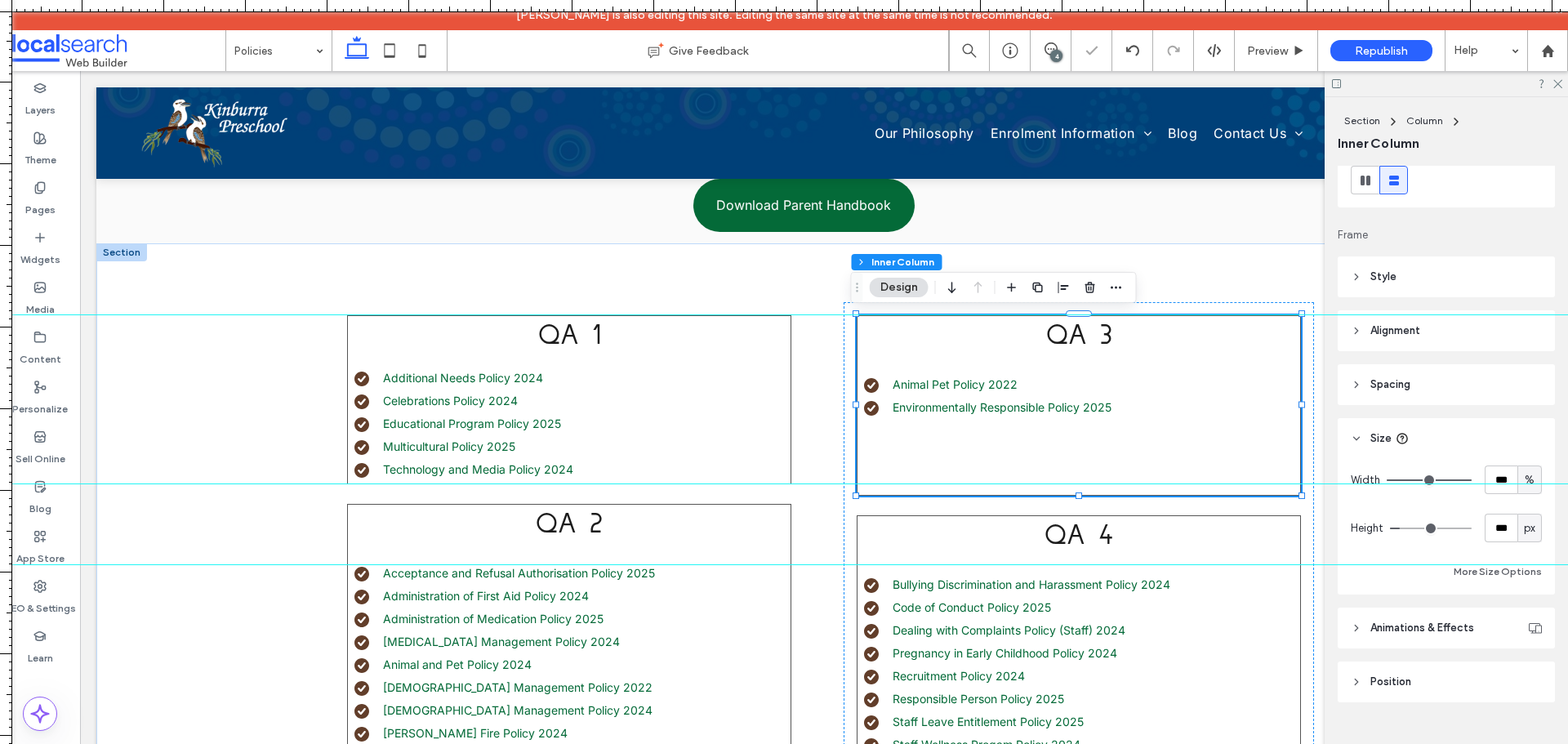
type input "***"
click at [1400, 528] on input "range" at bounding box center [1430, 529] width 81 height 2
drag, startPoint x: 1478, startPoint y: 523, endPoint x: 1500, endPoint y: 525, distance: 22.1
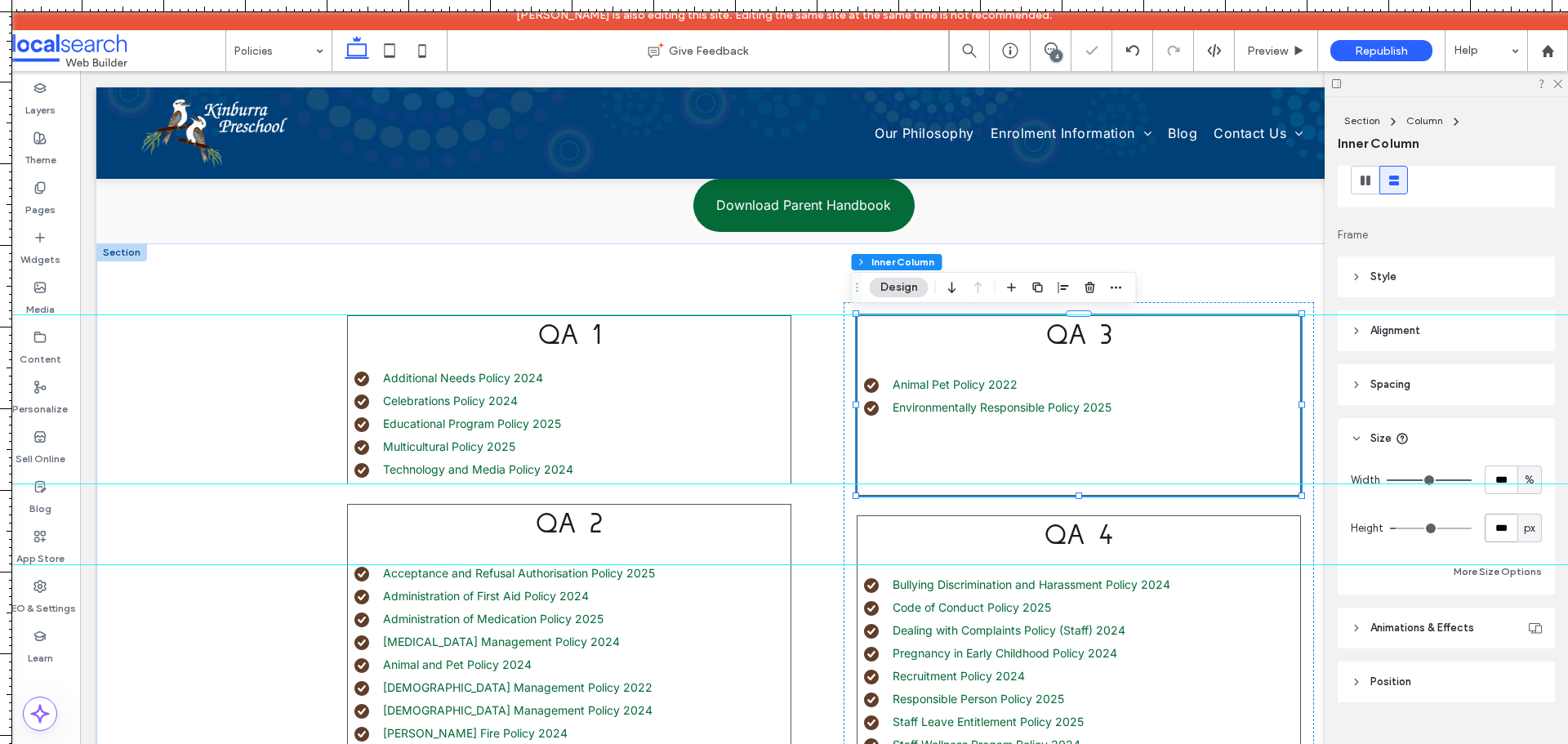
click at [1484, 522] on input "***" at bounding box center [1501, 527] width 33 height 29
paste input "number-input"
type input "***"
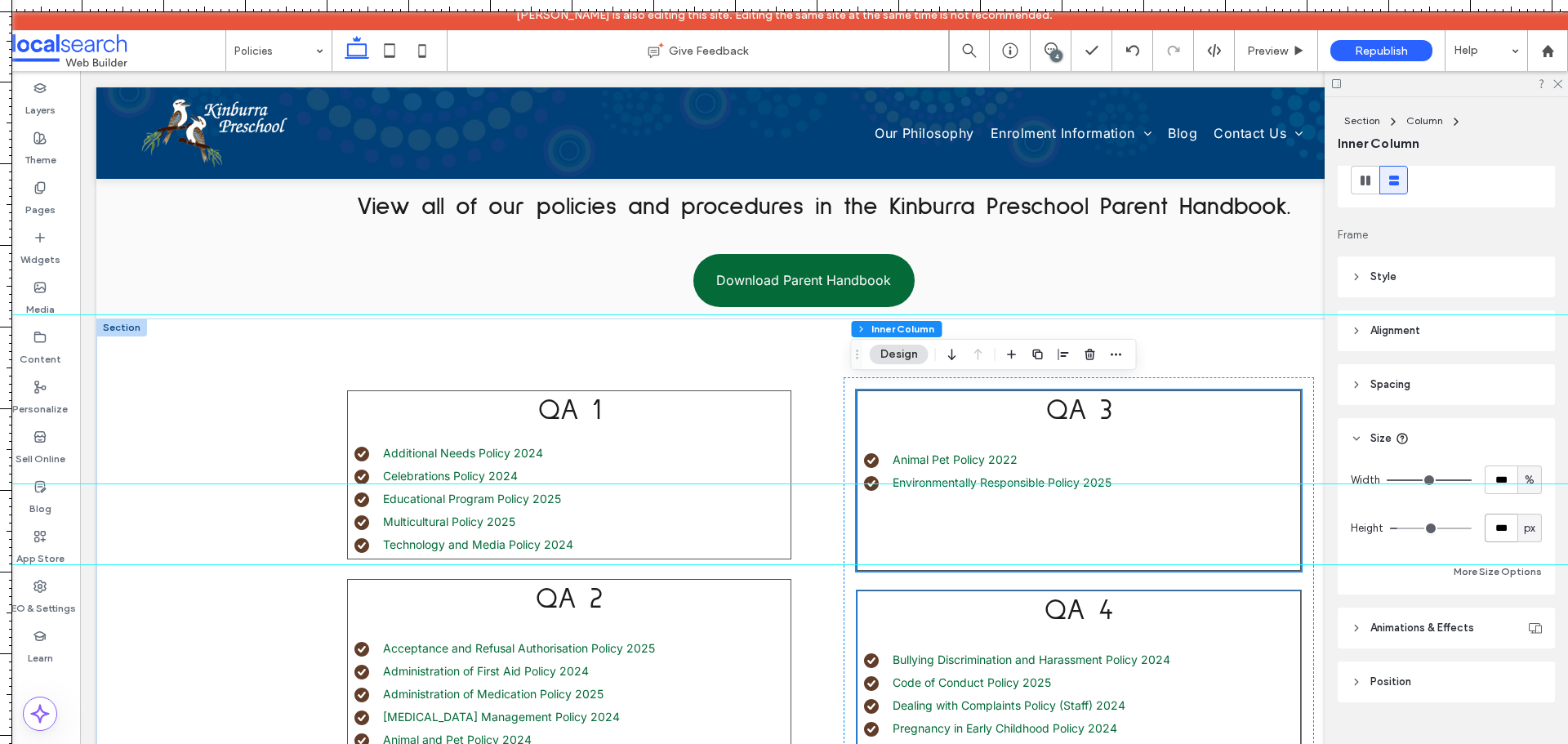
scroll to position [321, 0]
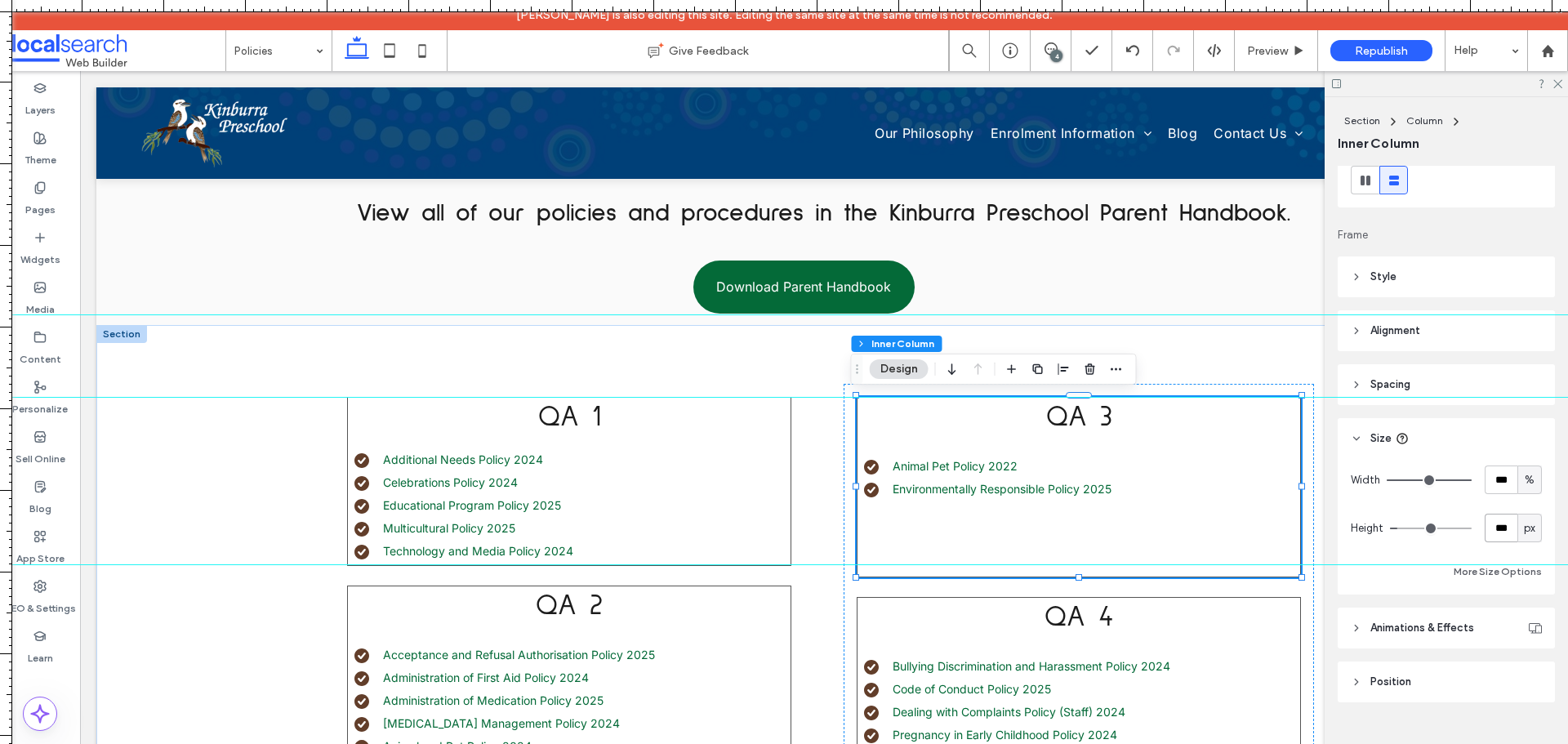
drag, startPoint x: 802, startPoint y: 485, endPoint x: 830, endPoint y: 397, distance: 92.3
click at [830, 397] on div at bounding box center [784, 397] width 1568 height 14
click at [1505, 576] on button "More Size Options" at bounding box center [1497, 571] width 88 height 20
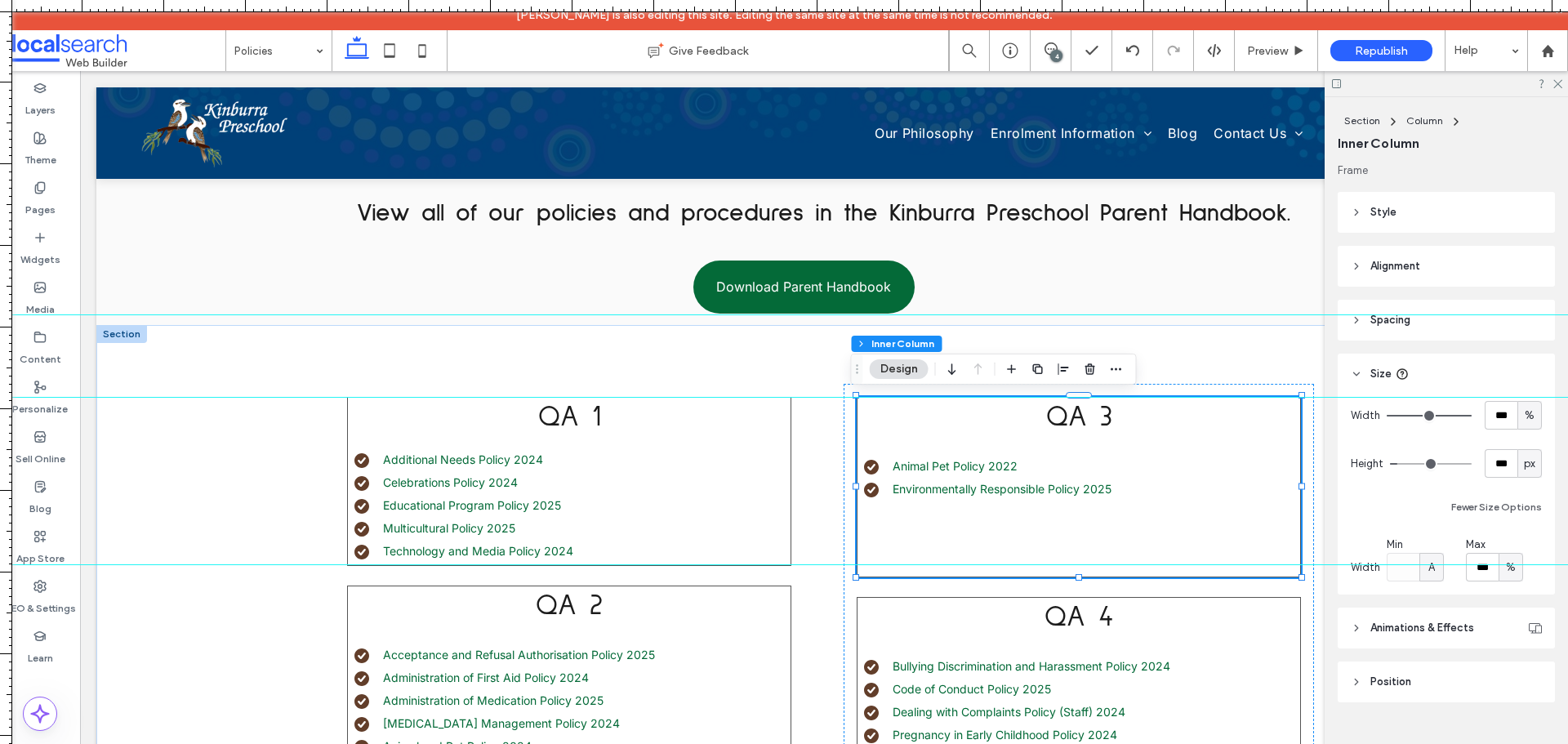
click at [1167, 542] on div "QA 3 Animal Pet Policy 2022 Environmentally Responsible Policy 2025 100% , 221px" at bounding box center [1078, 487] width 444 height 181
click at [1408, 330] on header "Spacing" at bounding box center [1445, 319] width 217 height 41
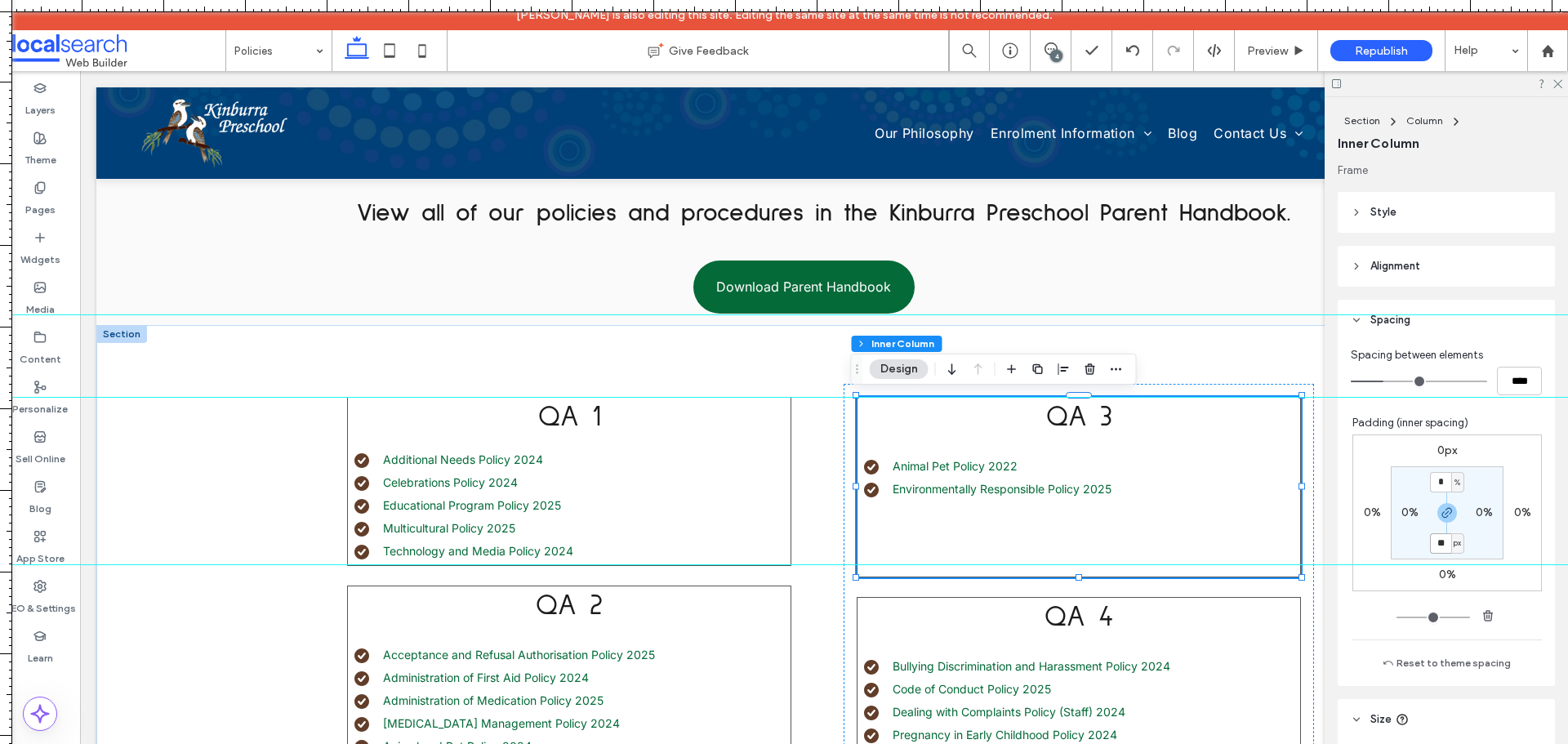
click at [1430, 540] on input "**" at bounding box center [1440, 543] width 22 height 21
type input "**"
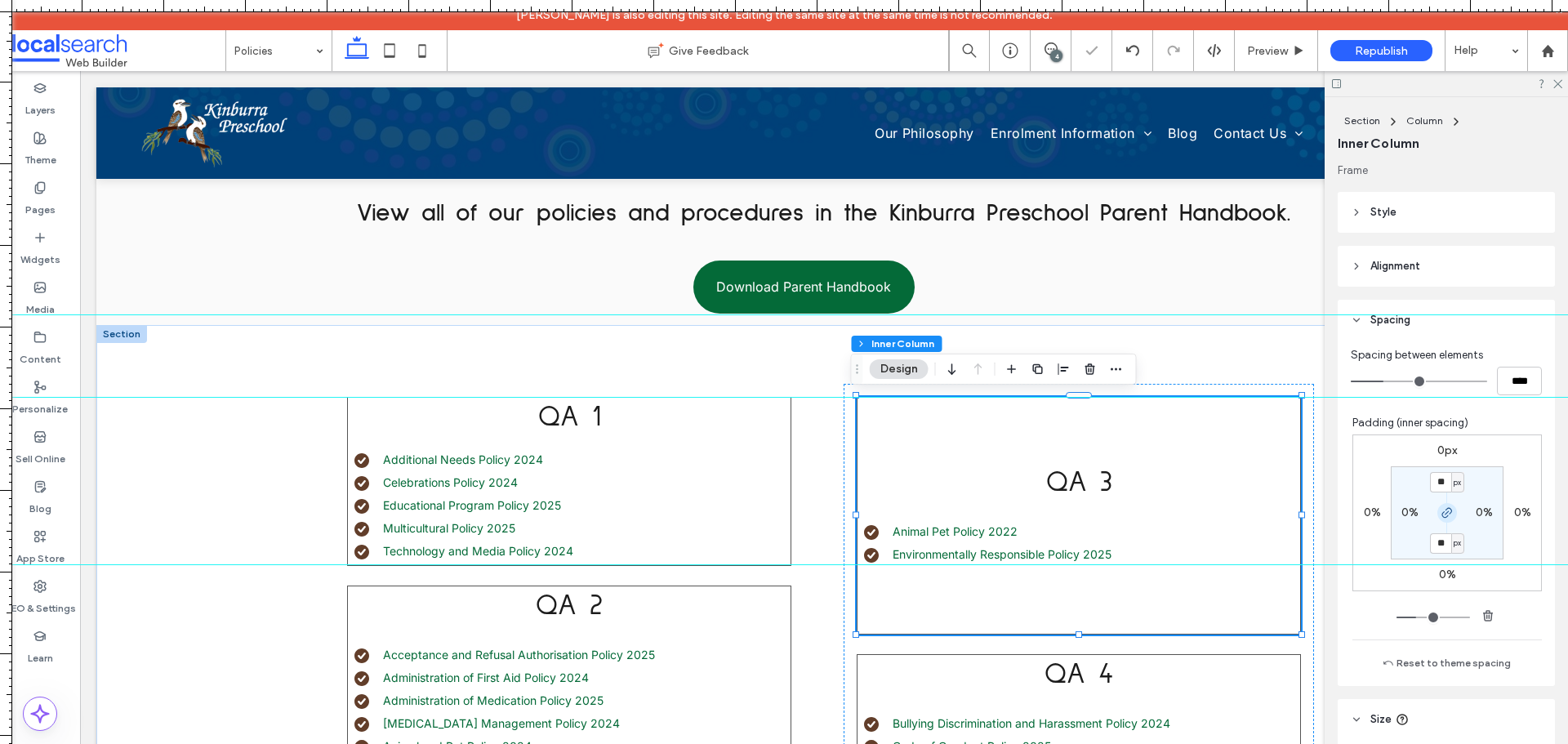
click at [1440, 512] on icon "button" at bounding box center [1446, 512] width 13 height 13
click at [1432, 482] on input "**" at bounding box center [1440, 482] width 22 height 21
type input "*"
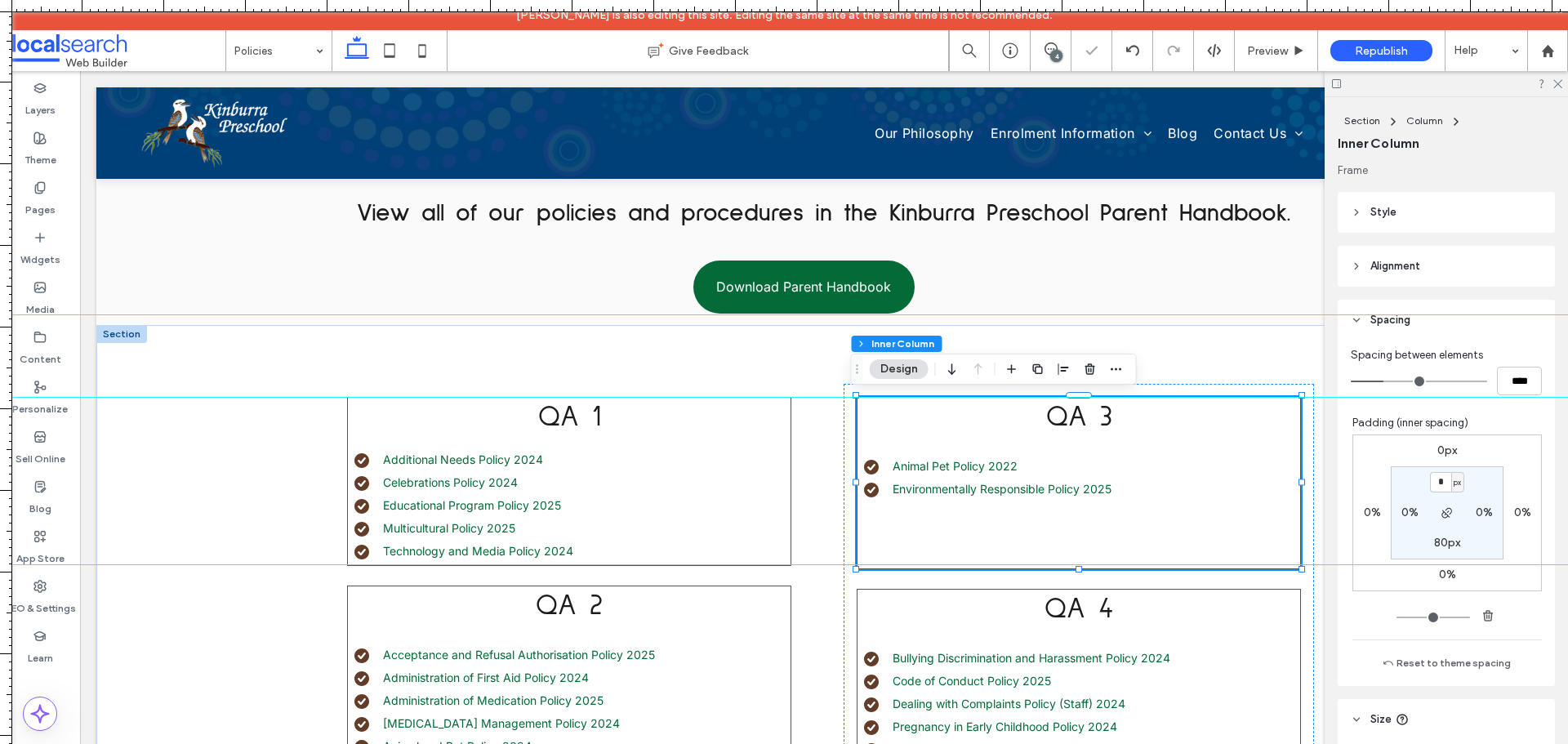
click at [1434, 545] on label "80px" at bounding box center [1447, 542] width 26 height 14
type input "**"
click at [1432, 549] on input "**" at bounding box center [1440, 543] width 22 height 21
type input "**"
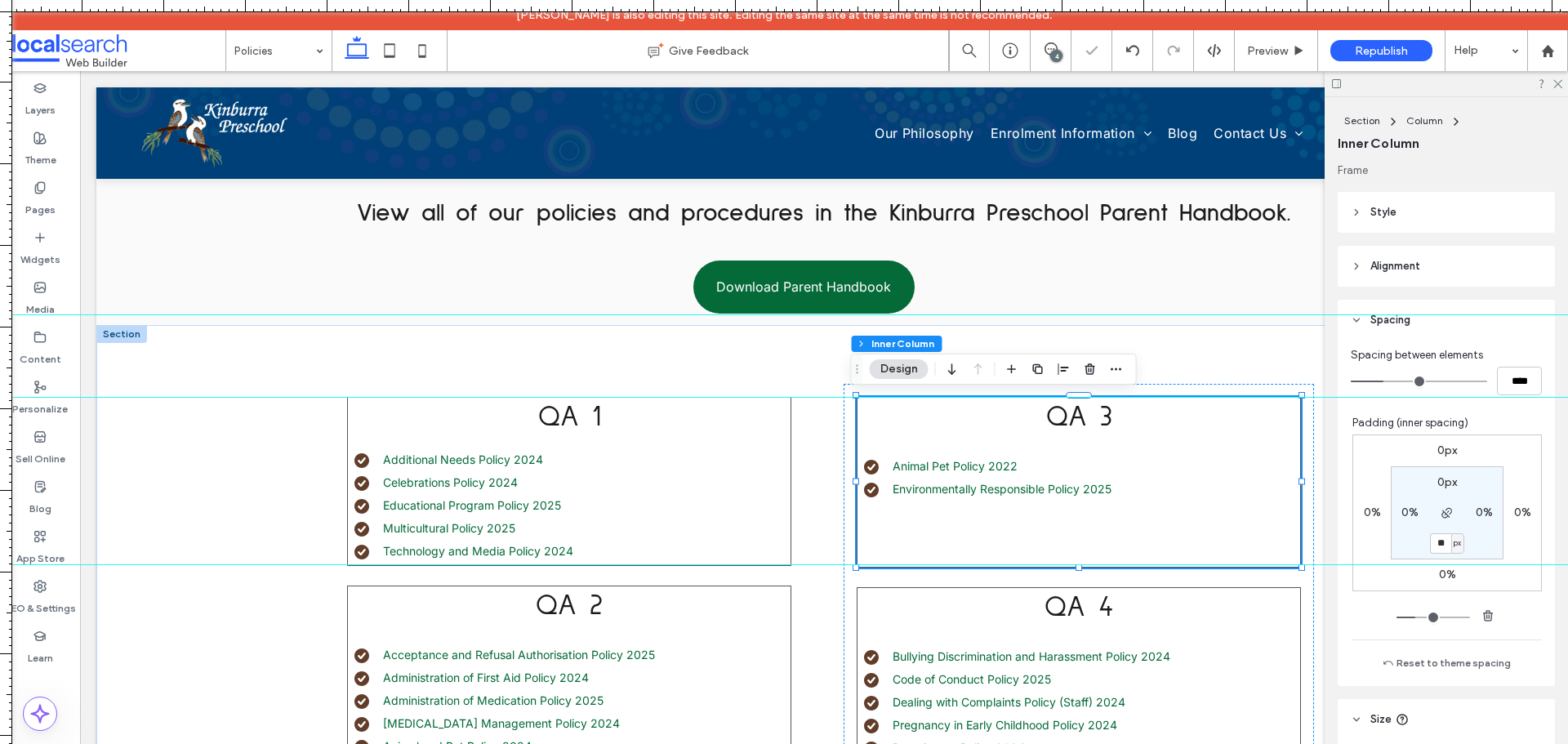
type input "**"
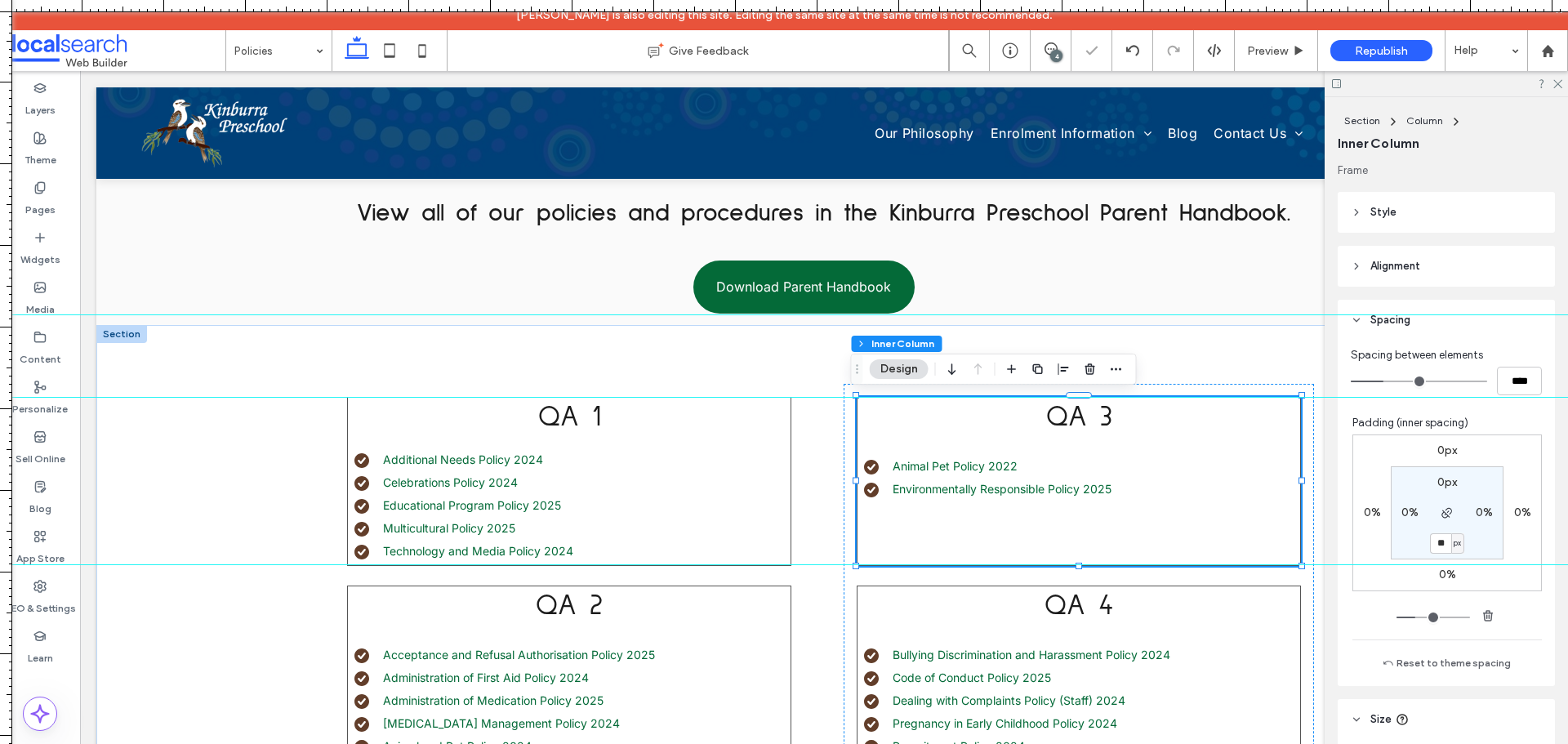
type input "**"
drag, startPoint x: 804, startPoint y: 563, endPoint x: 815, endPoint y: 564, distance: 11.0
click at [815, 564] on div at bounding box center [784, 564] width 1568 height 14
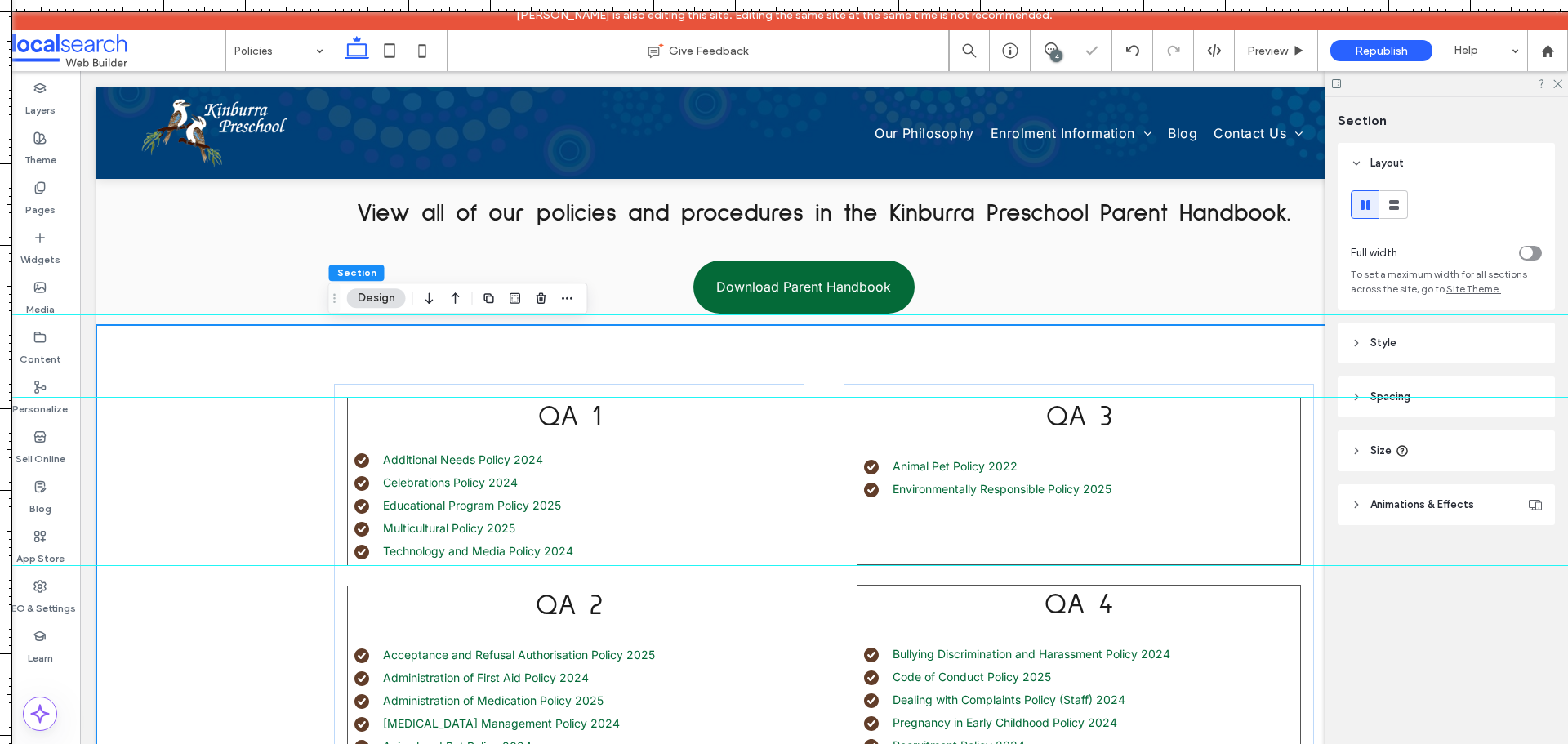
click at [819, 565] on div at bounding box center [784, 565] width 1568 height 14
click at [1113, 530] on div "QA 3 Animal Pet Policy 2022 Environmentally Responsible Policy 2025" at bounding box center [1078, 481] width 444 height 168
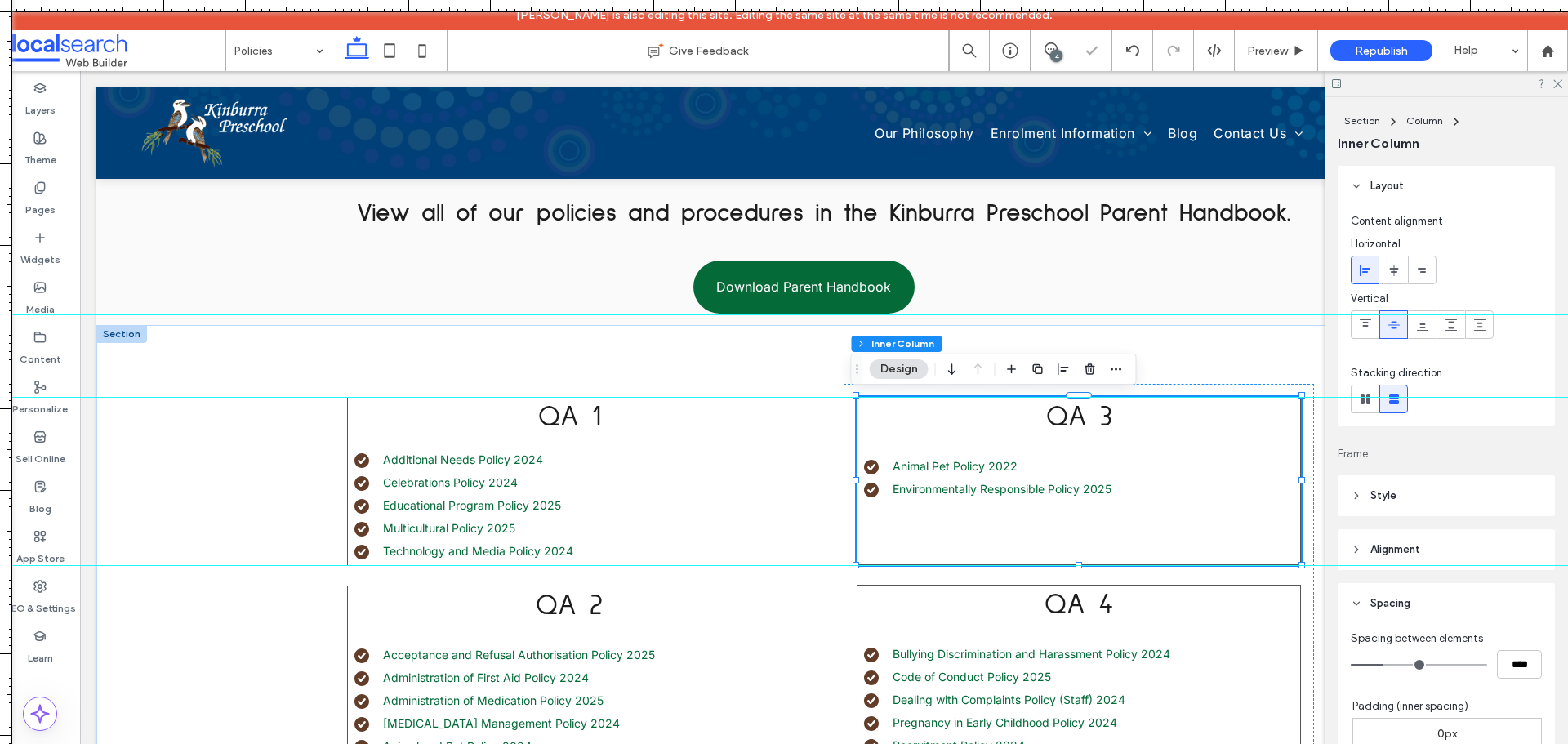
scroll to position [164, 0]
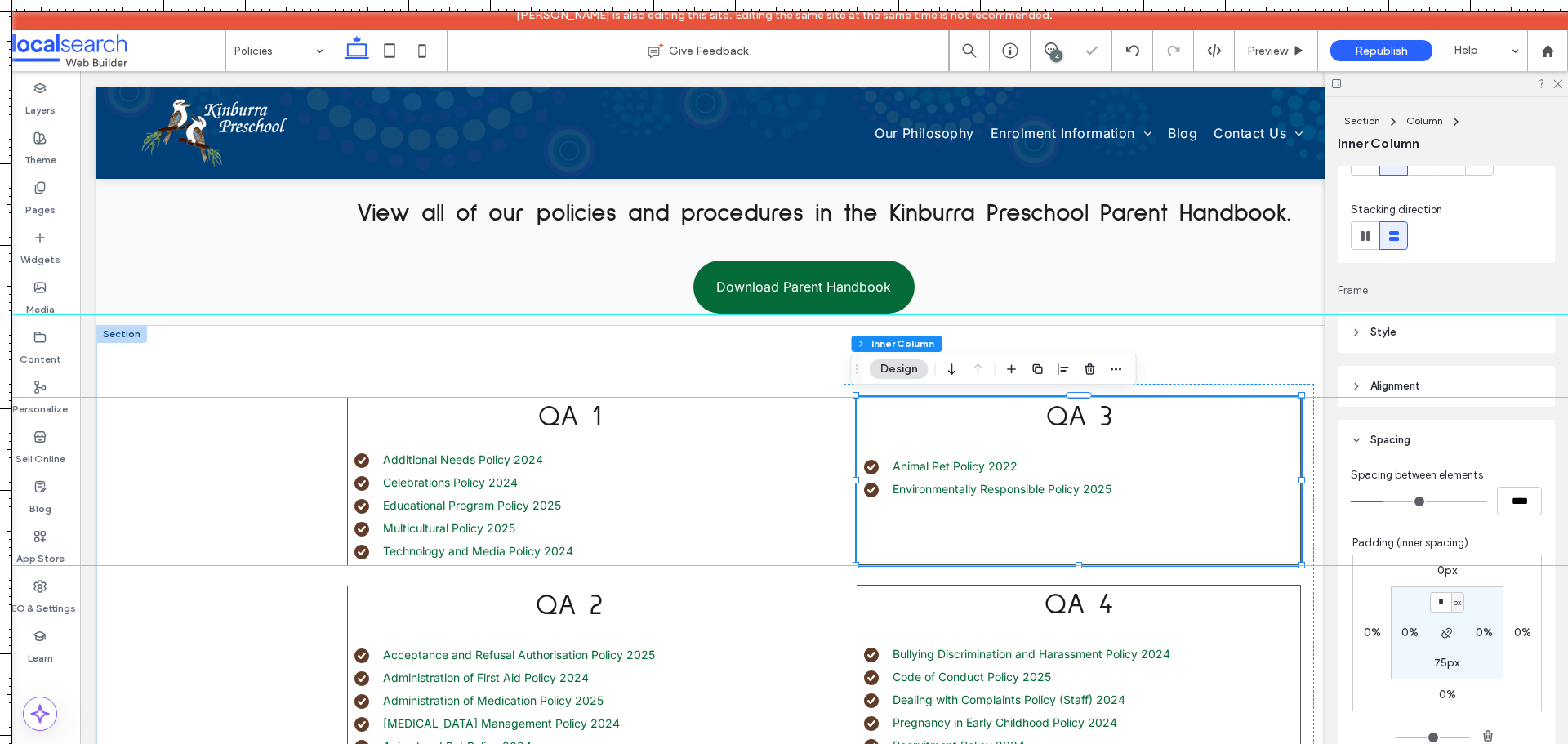
click at [1434, 663] on label "75px" at bounding box center [1446, 663] width 25 height 14
type input "**"
click at [1432, 663] on input "**" at bounding box center [1440, 664] width 22 height 21
click at [1438, 667] on input "**" at bounding box center [1440, 664] width 22 height 21
type input "**"
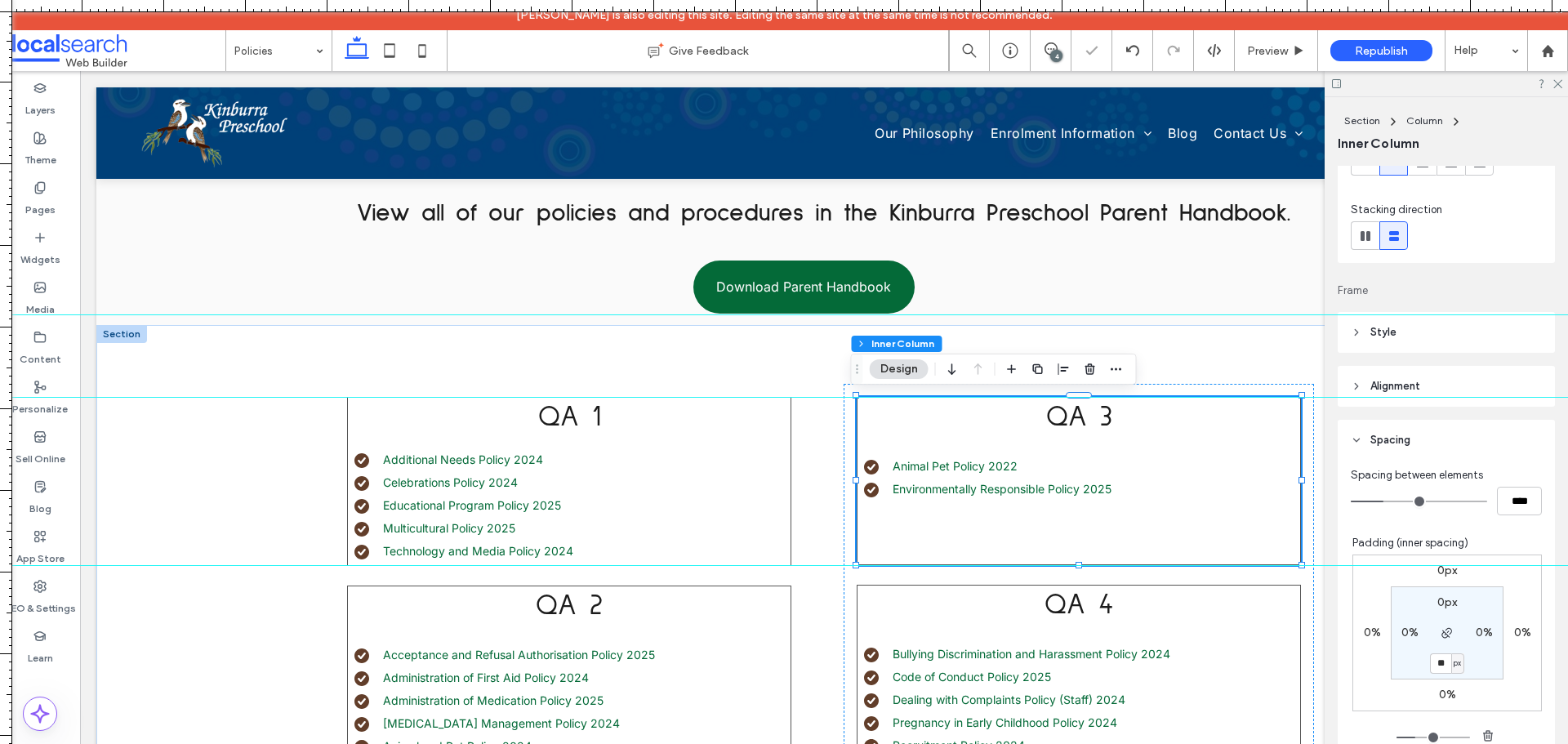
type input "**"
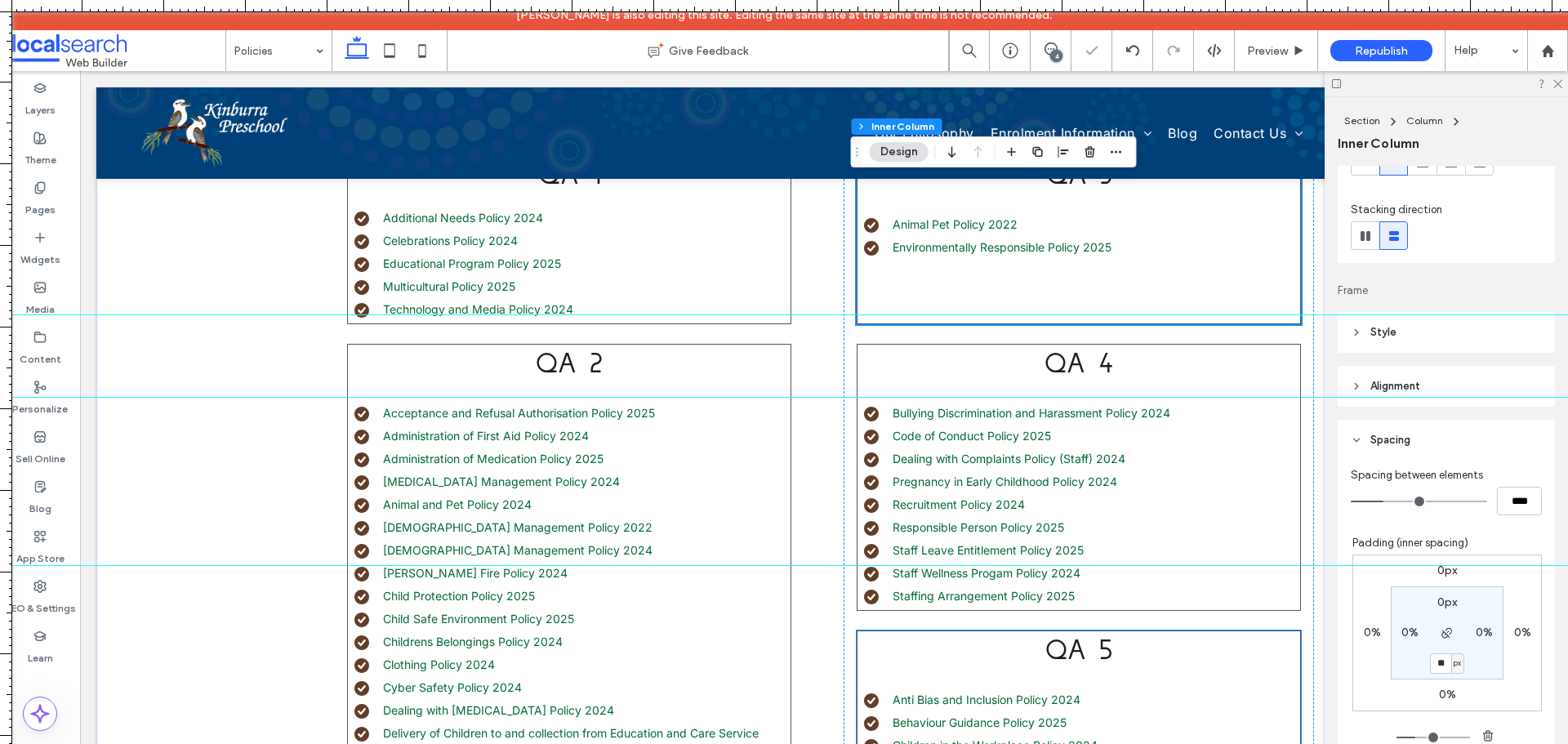
scroll to position [484, 0]
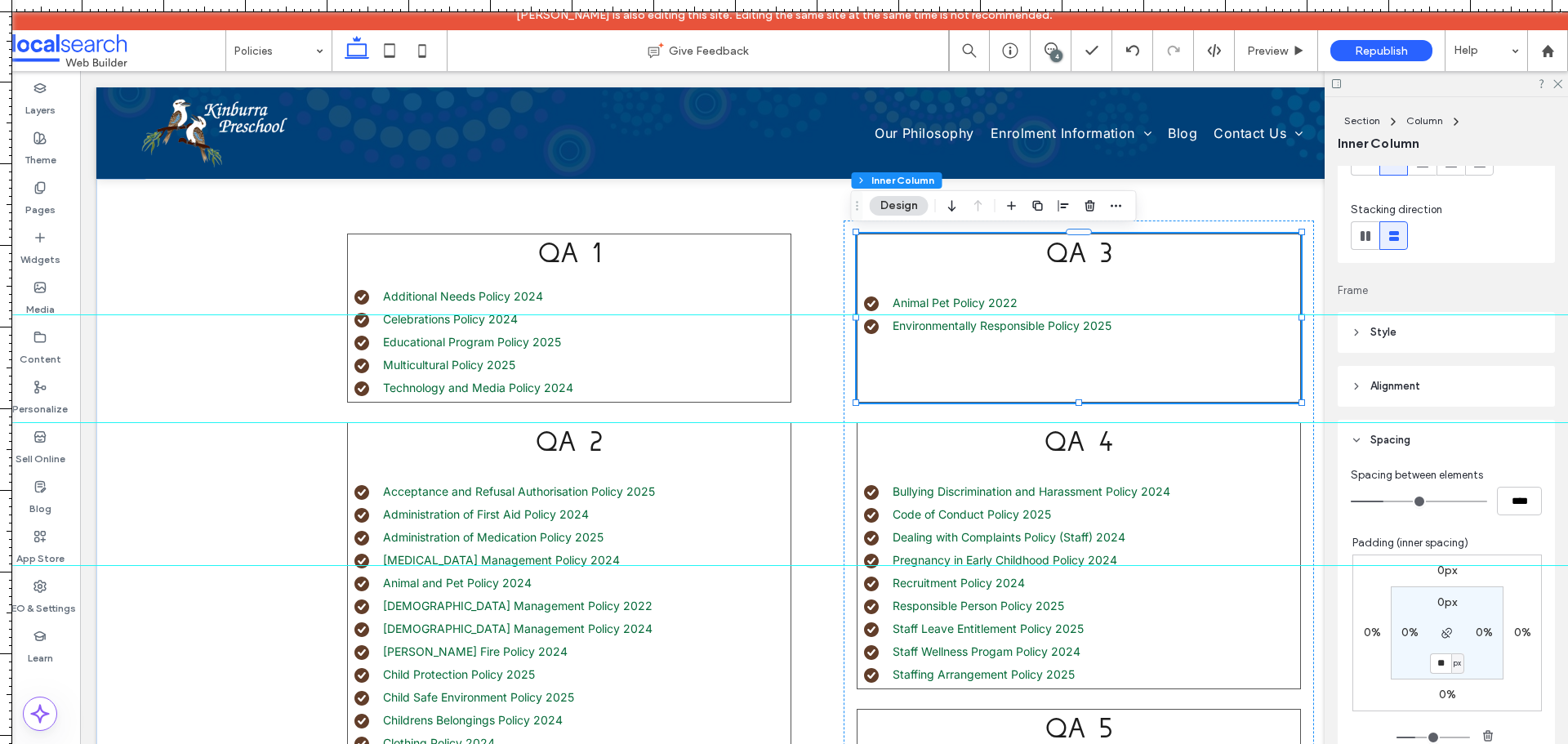
drag, startPoint x: 823, startPoint y: 396, endPoint x: 831, endPoint y: 422, distance: 27.2
click at [831, 422] on div at bounding box center [784, 422] width 1568 height 14
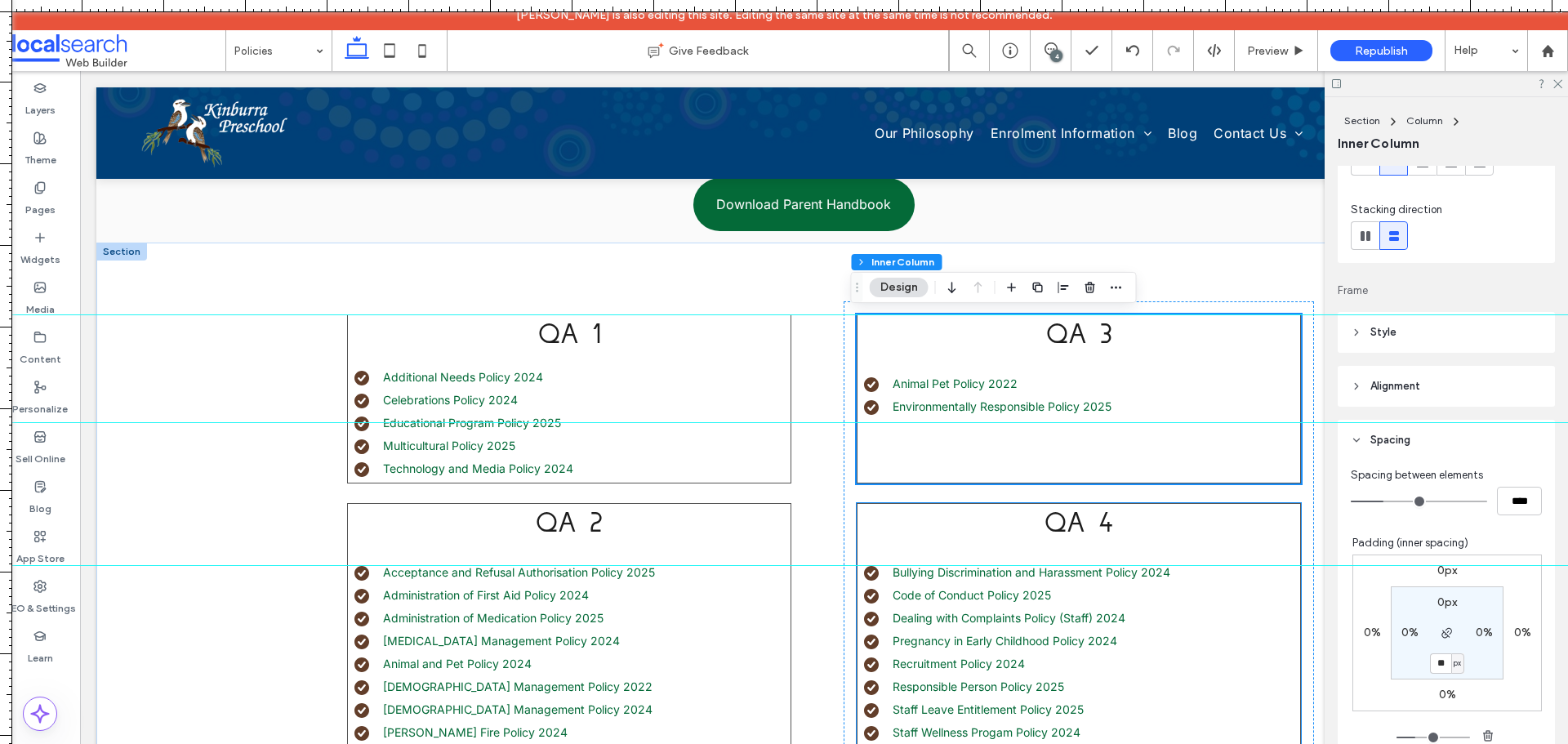
scroll to position [402, 0]
click at [1558, 87] on icon at bounding box center [1557, 83] width 10 height 10
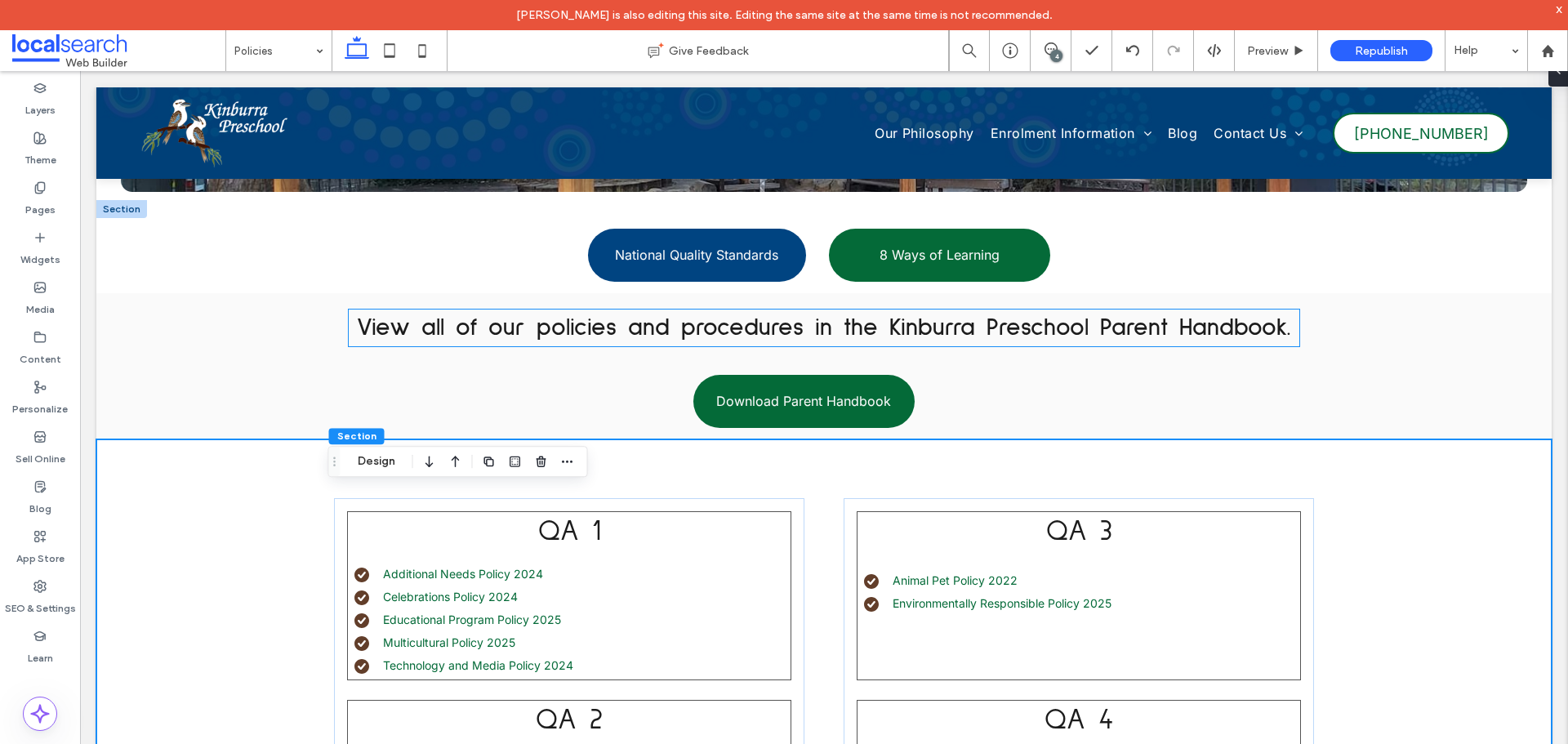
scroll to position [157, 0]
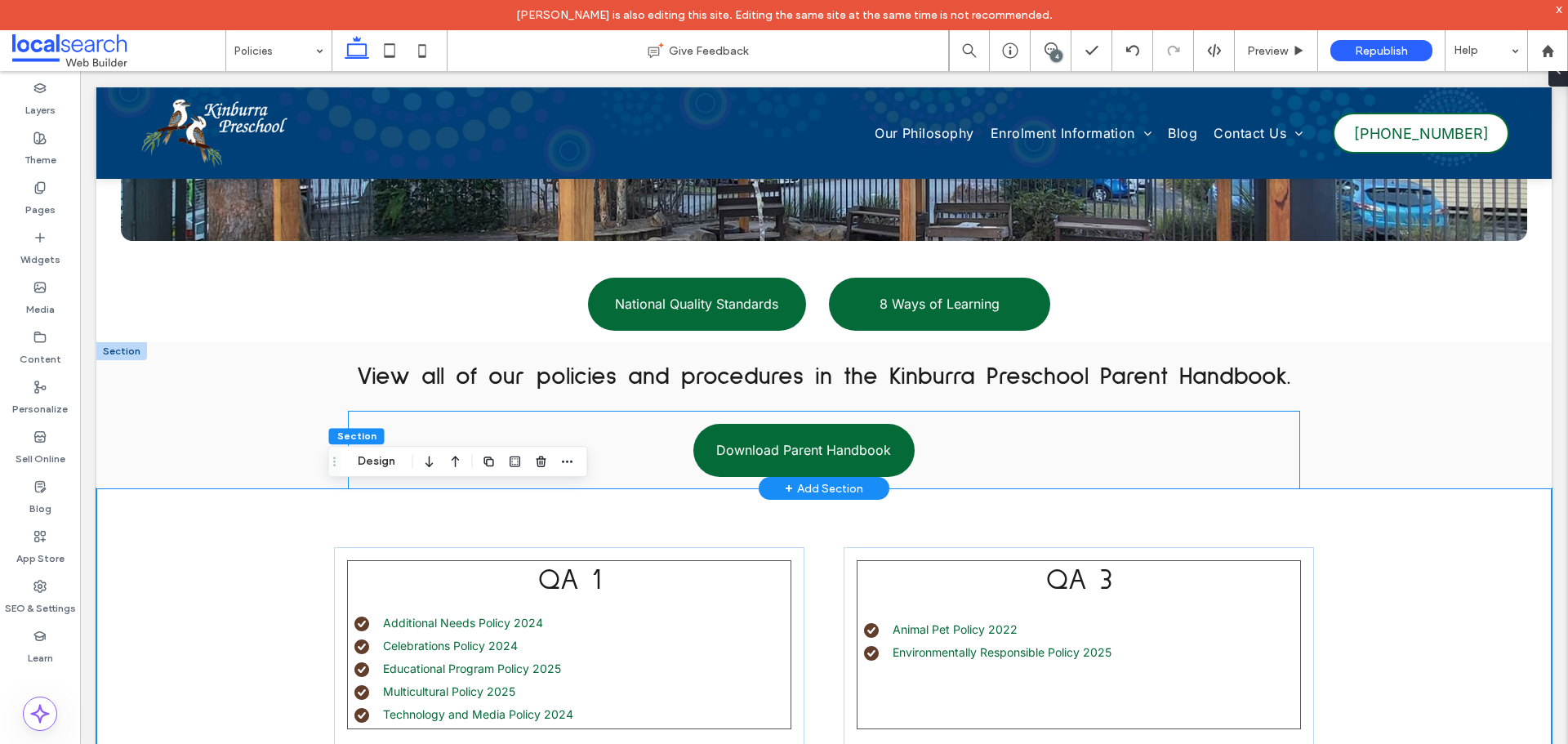
click at [559, 412] on div "Download Parent Handbook" at bounding box center [824, 450] width 950 height 77
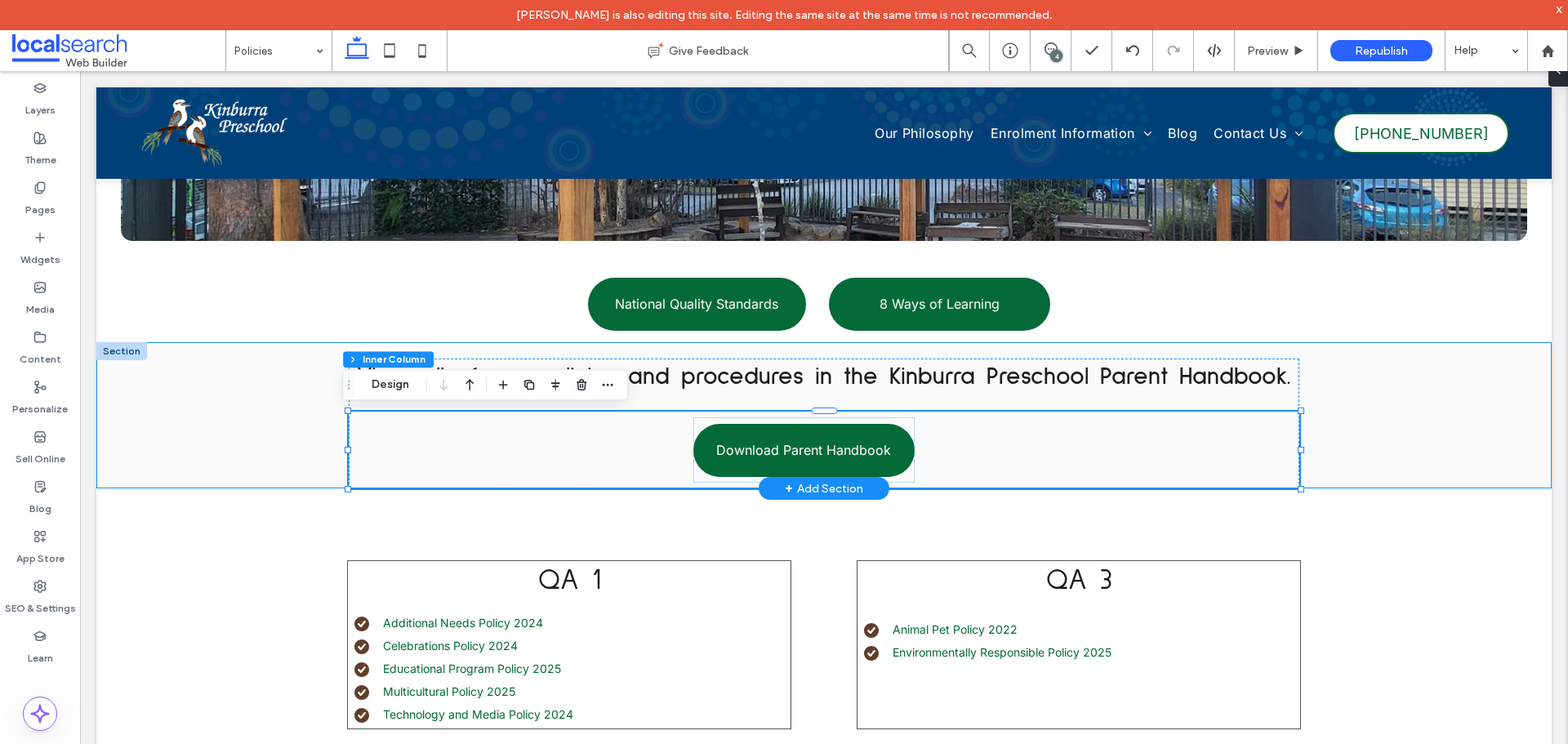
click at [211, 394] on div "View all of our policies and procedures in the Kinburra Preschool Parent Handbo…" at bounding box center [823, 414] width 1455 height 146
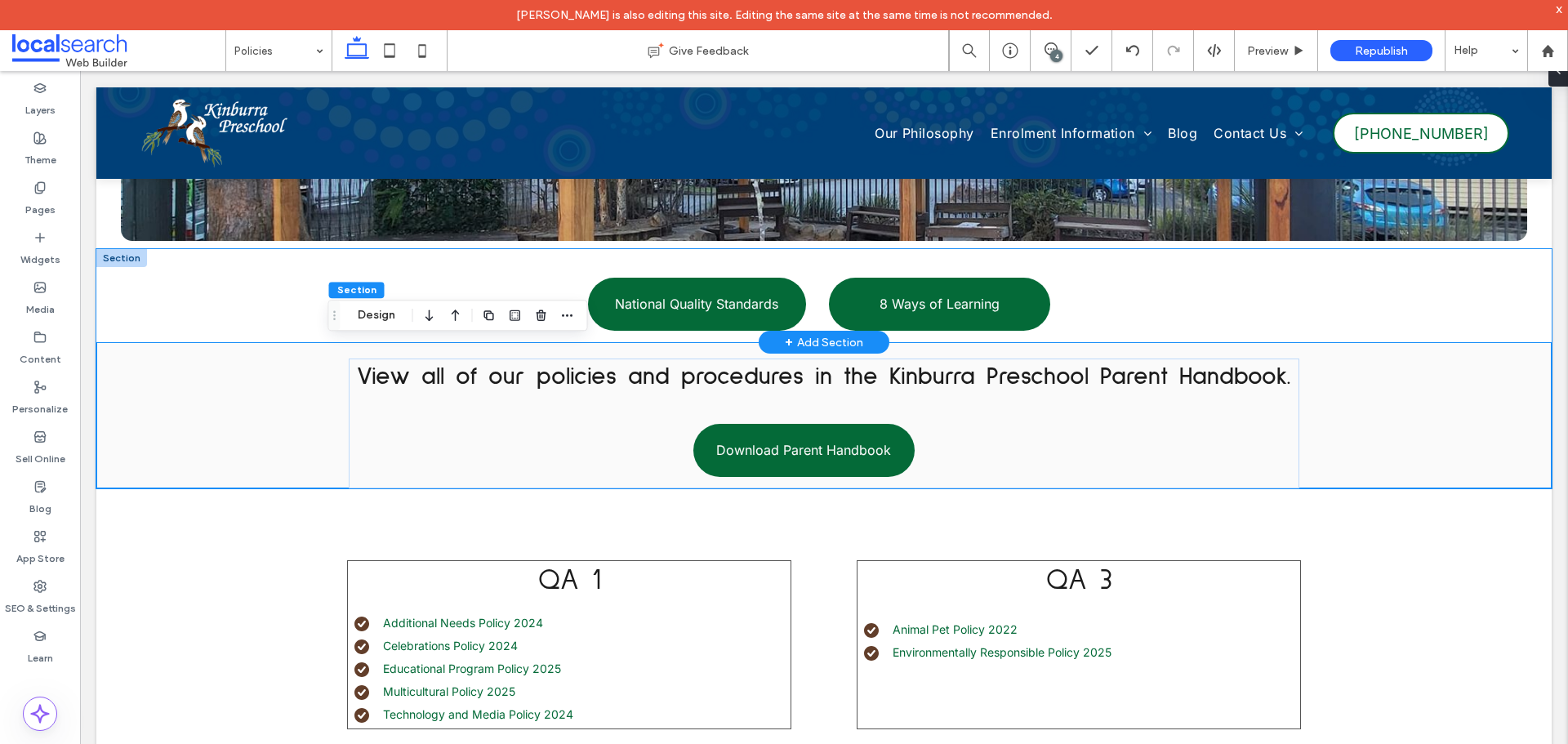
click at [268, 285] on div "National Quality Standards 8 Ways of Learning" at bounding box center [823, 296] width 1455 height 93
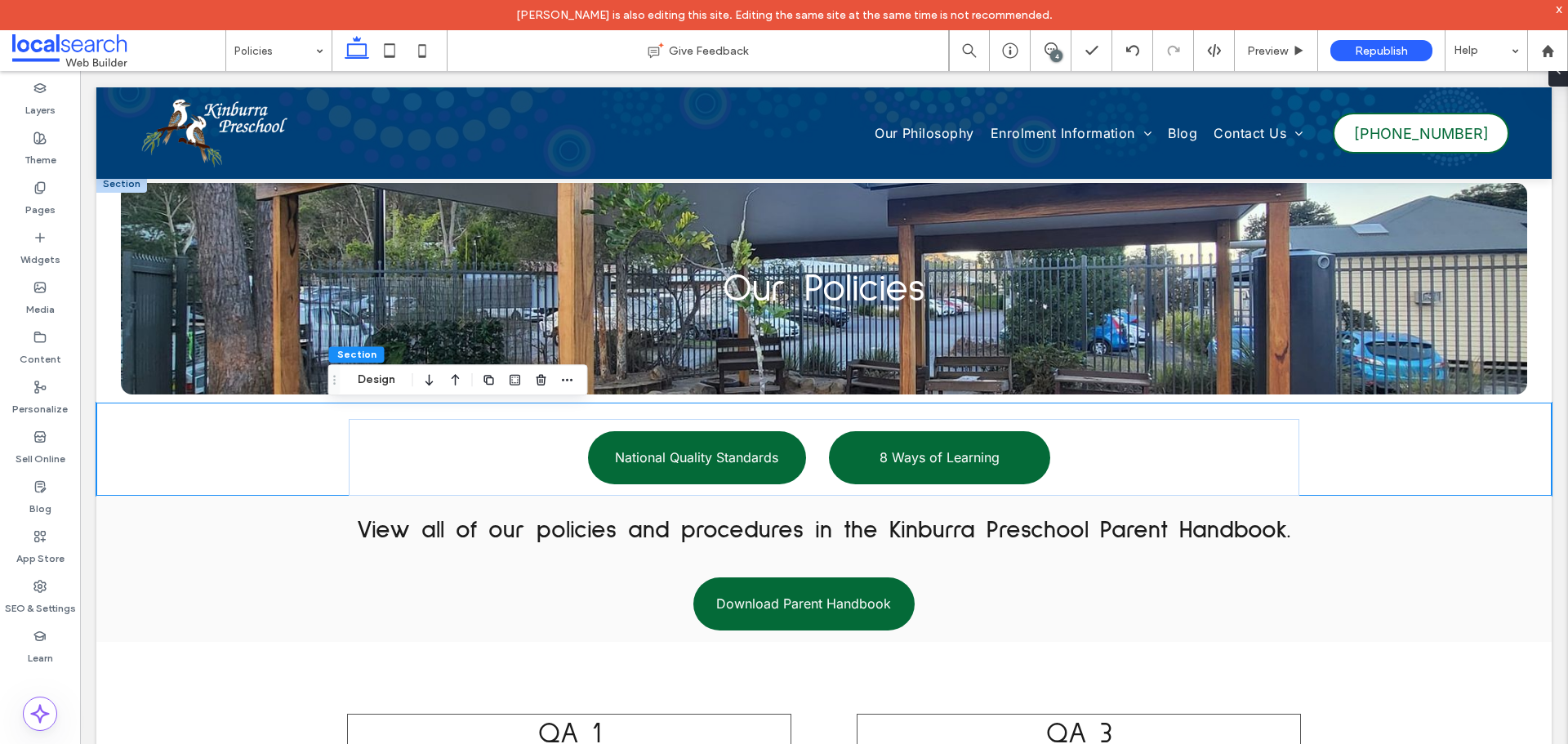
scroll to position [0, 0]
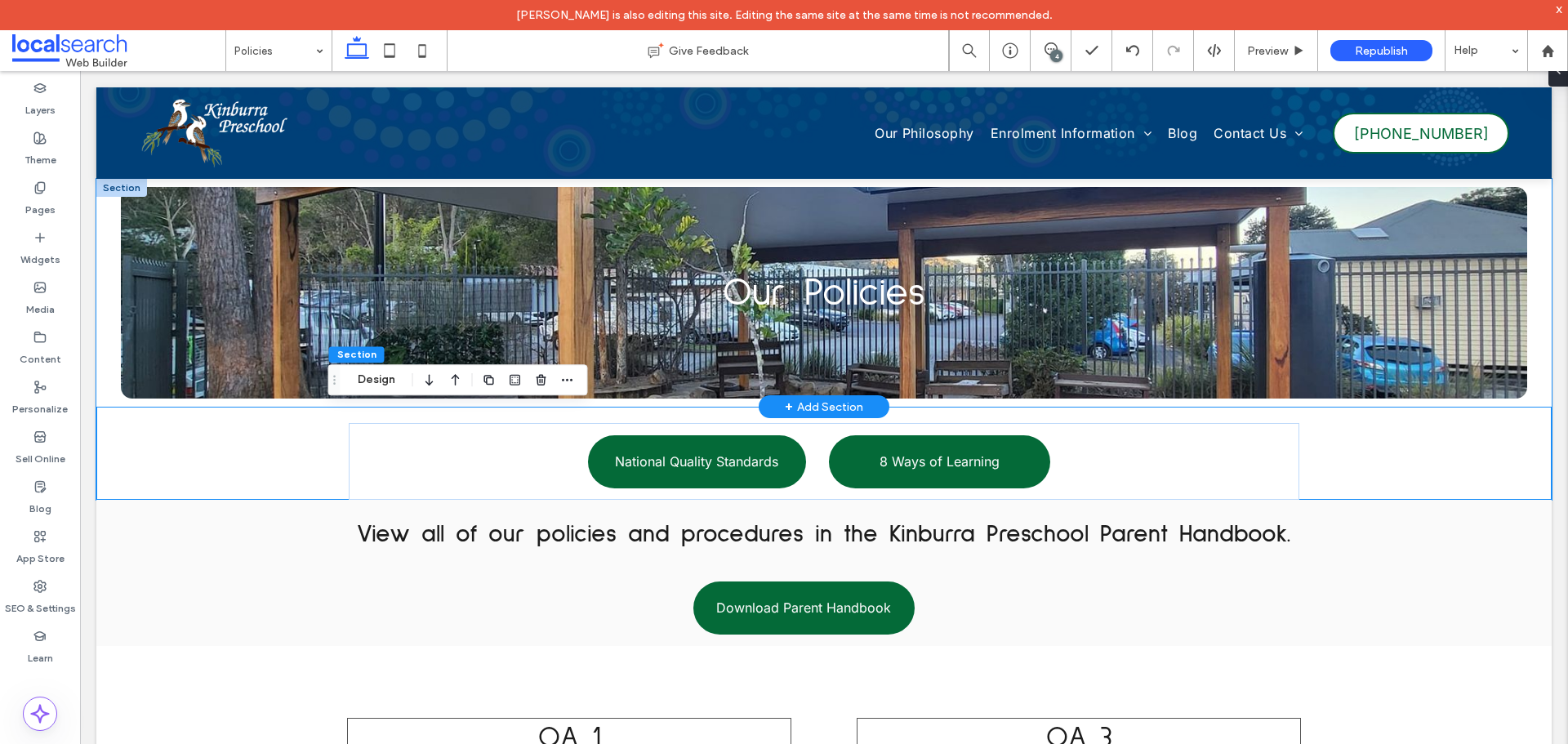
click at [97, 296] on div "Our Policies" at bounding box center [823, 292] width 1455 height 228
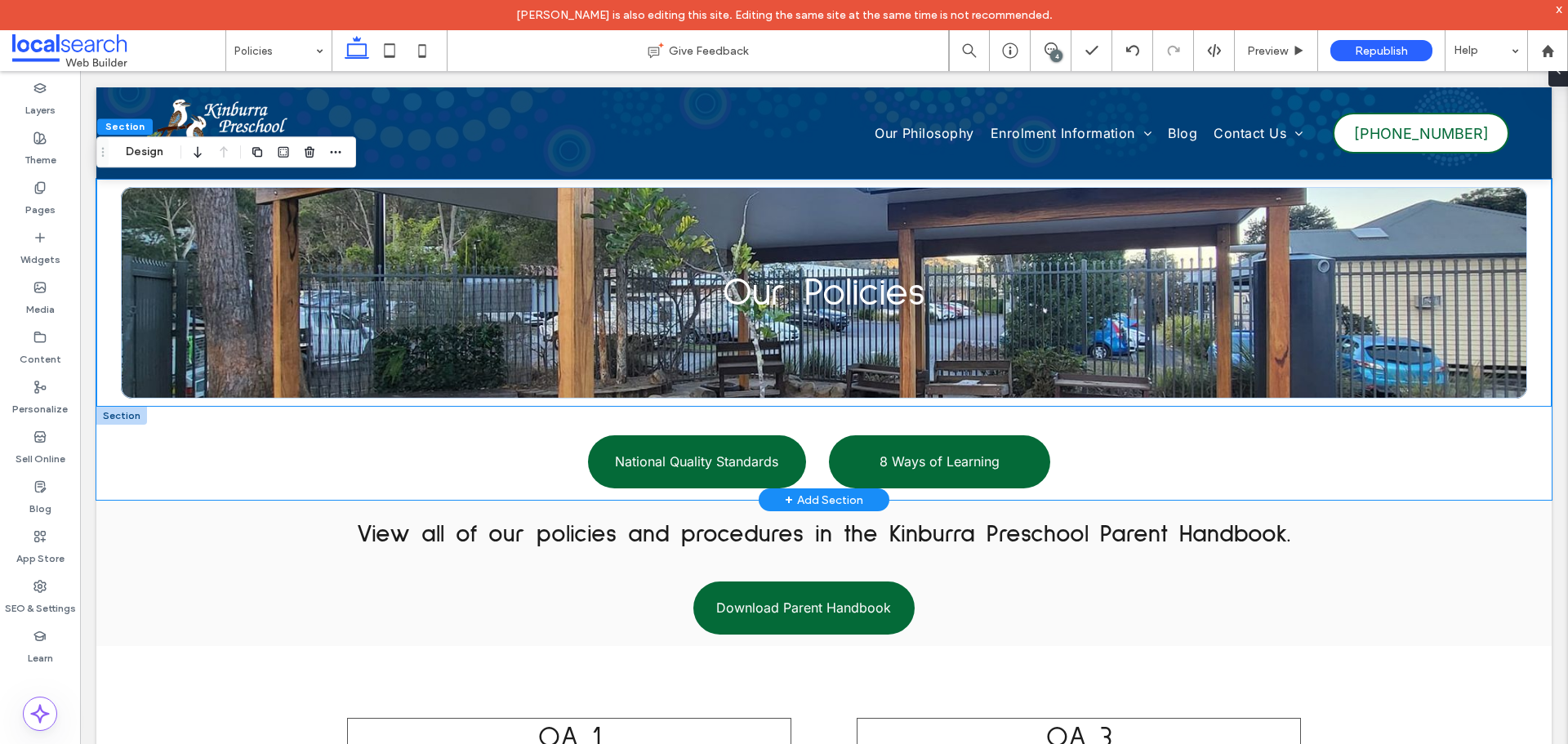
click at [190, 464] on div "National Quality Standards 8 Ways of Learning" at bounding box center [823, 453] width 1455 height 93
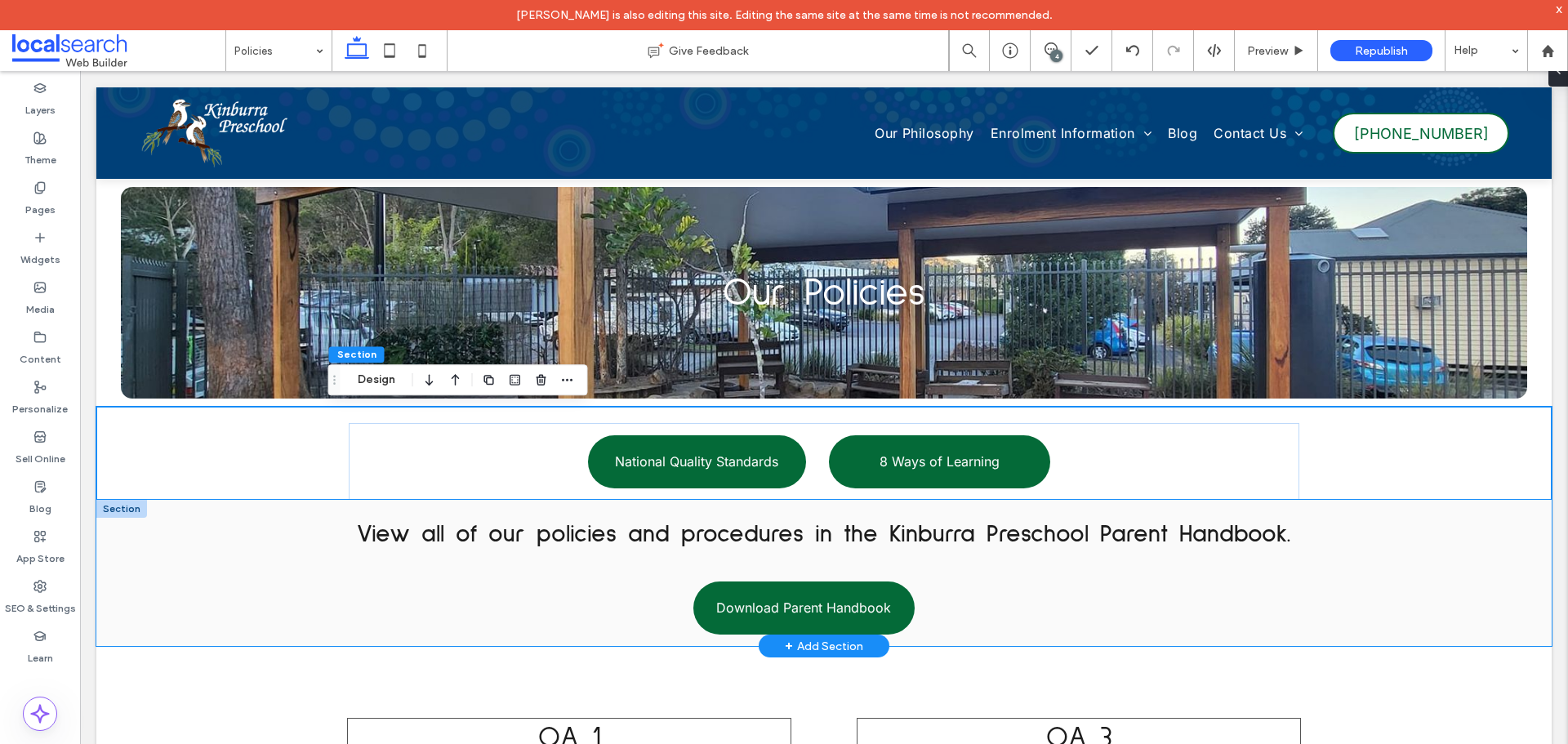
click at [197, 568] on div "View all of our policies and procedures in the Kinburra Preschool Parent Handbo…" at bounding box center [823, 572] width 1455 height 146
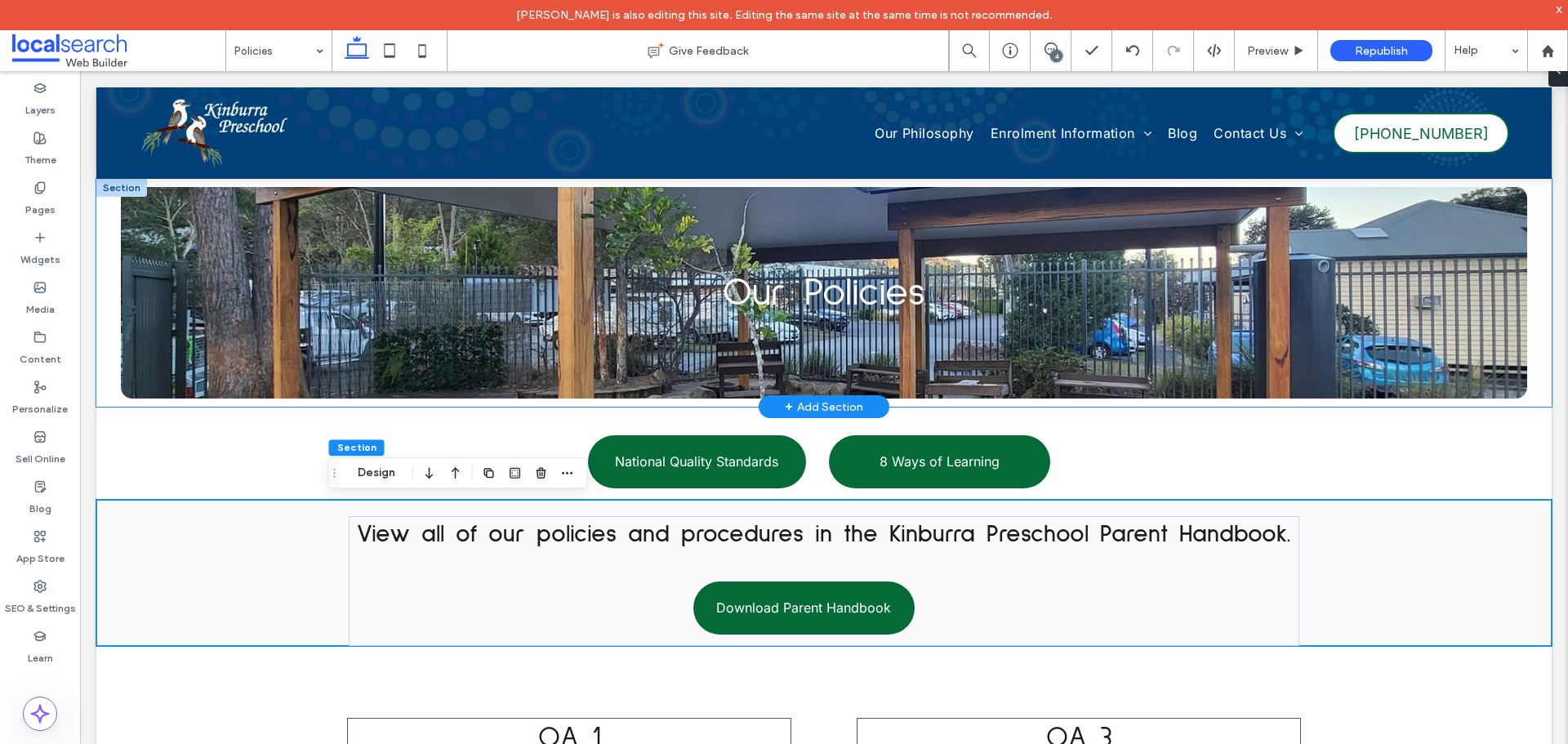
click at [104, 299] on div "Our Policies" at bounding box center [823, 292] width 1455 height 228
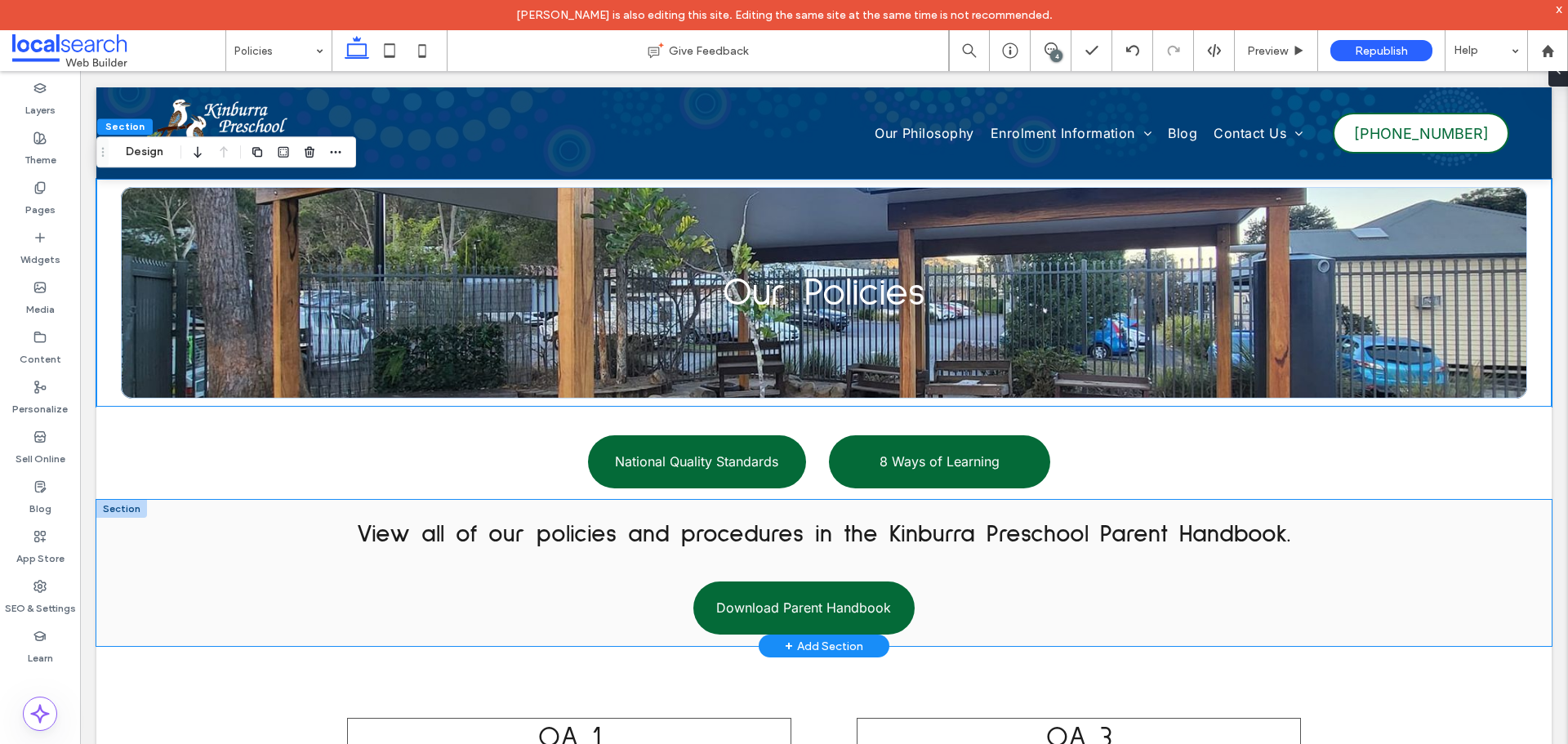
click at [1417, 504] on div "View all of our policies and procedures in the Kinburra Preschool Parent Handbo…" at bounding box center [823, 572] width 1455 height 146
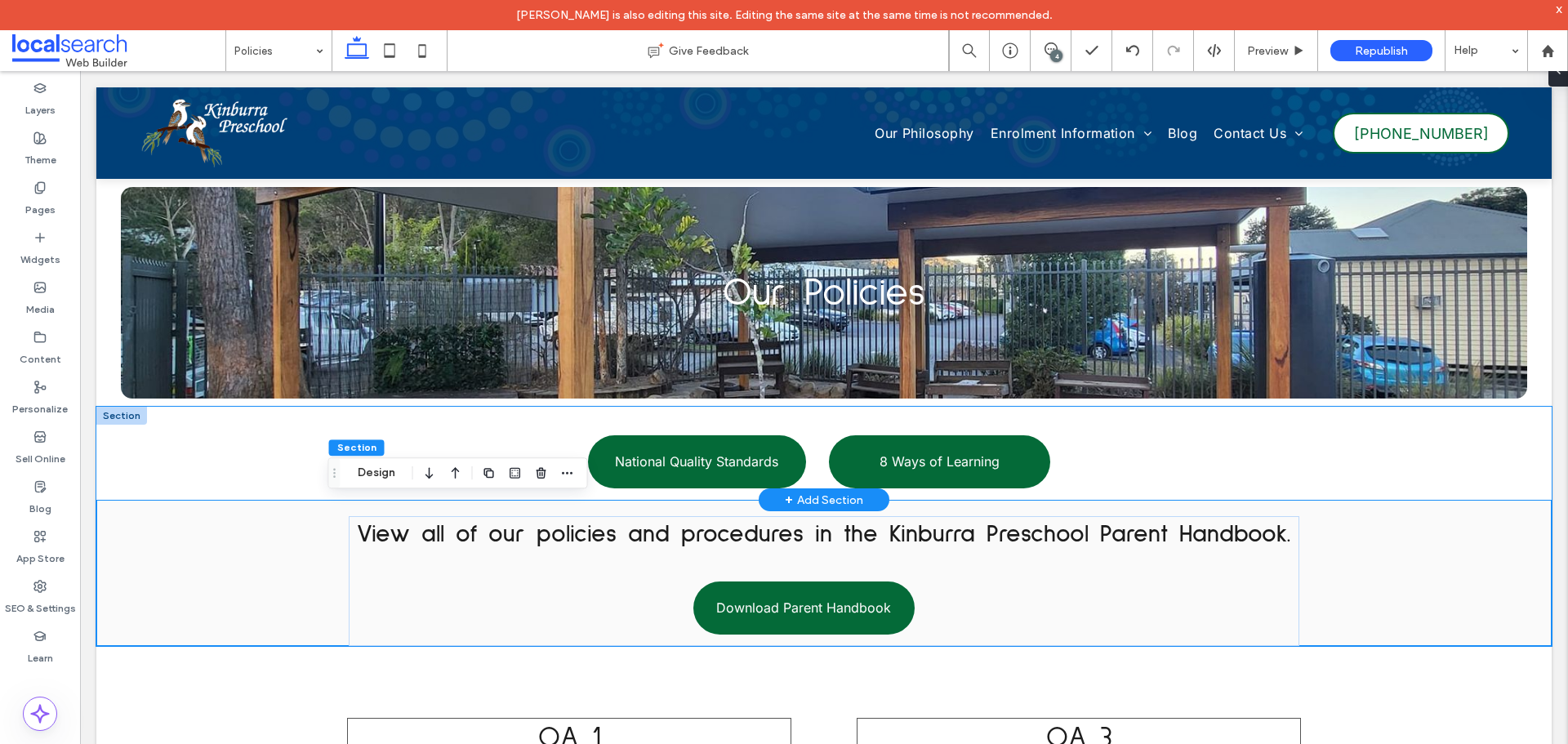
click at [1466, 457] on div "National Quality Standards 8 Ways of Learning" at bounding box center [823, 453] width 1455 height 93
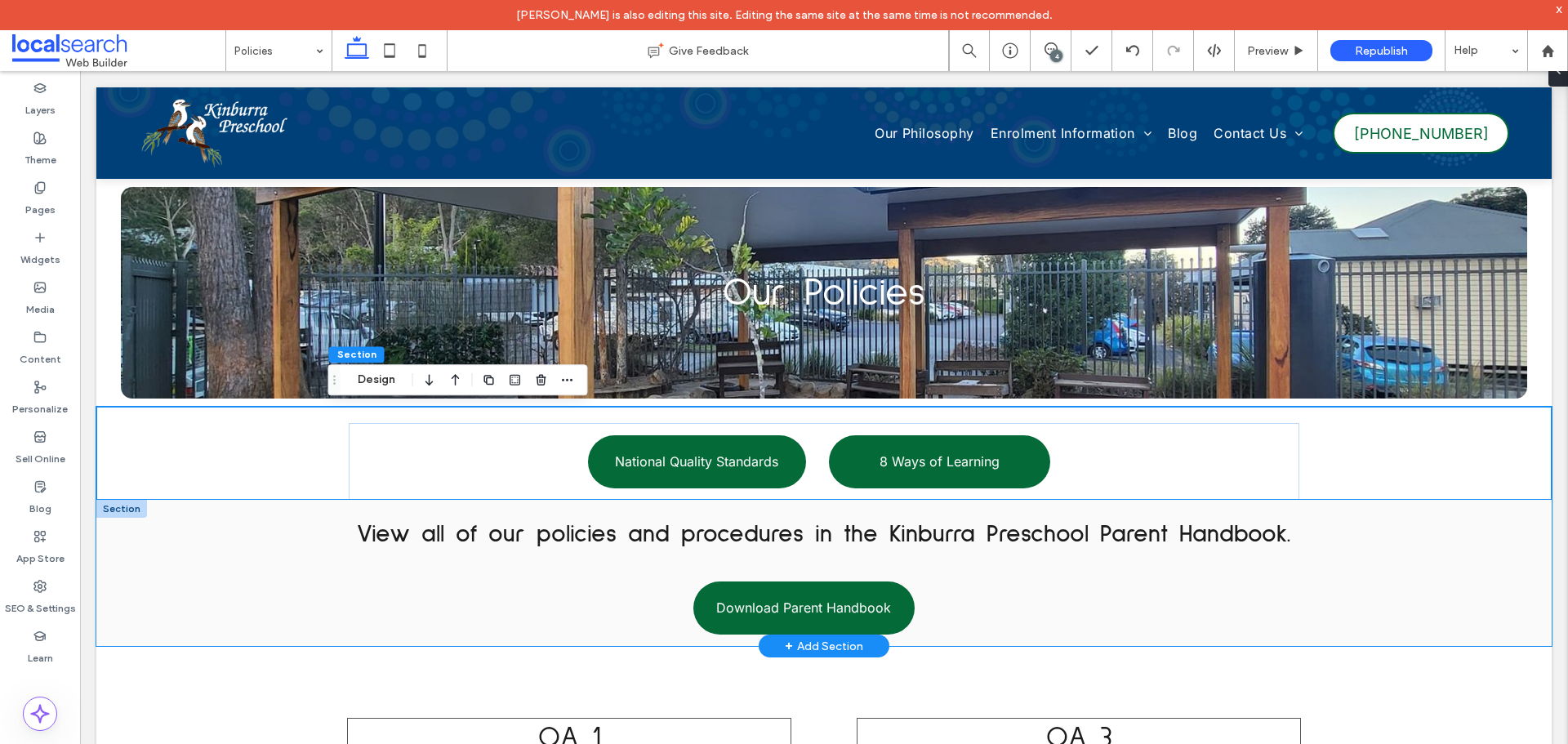
click at [1396, 558] on div "View all of our policies and procedures in the Kinburra Preschool Parent Handbo…" at bounding box center [823, 572] width 1455 height 146
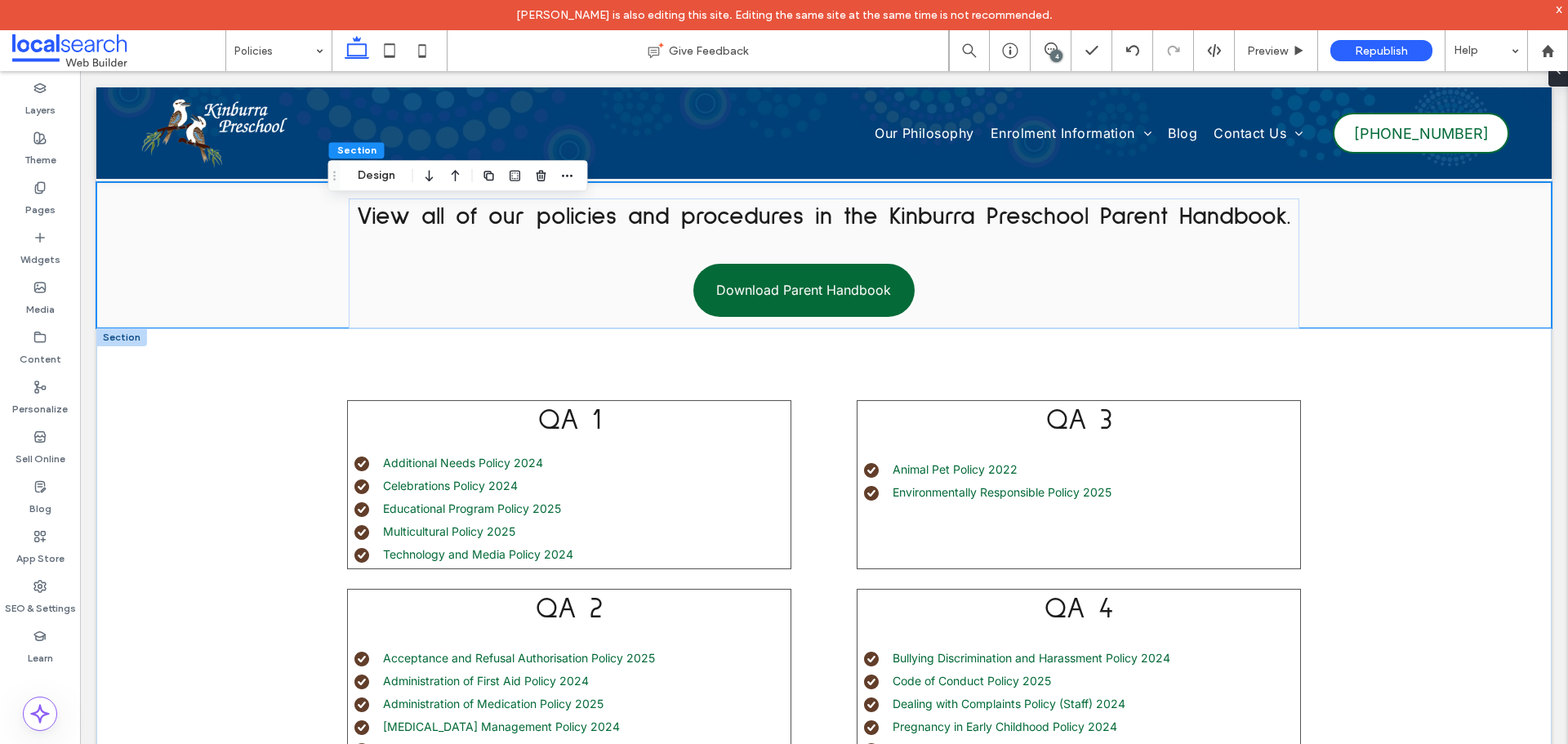
scroll to position [326, 0]
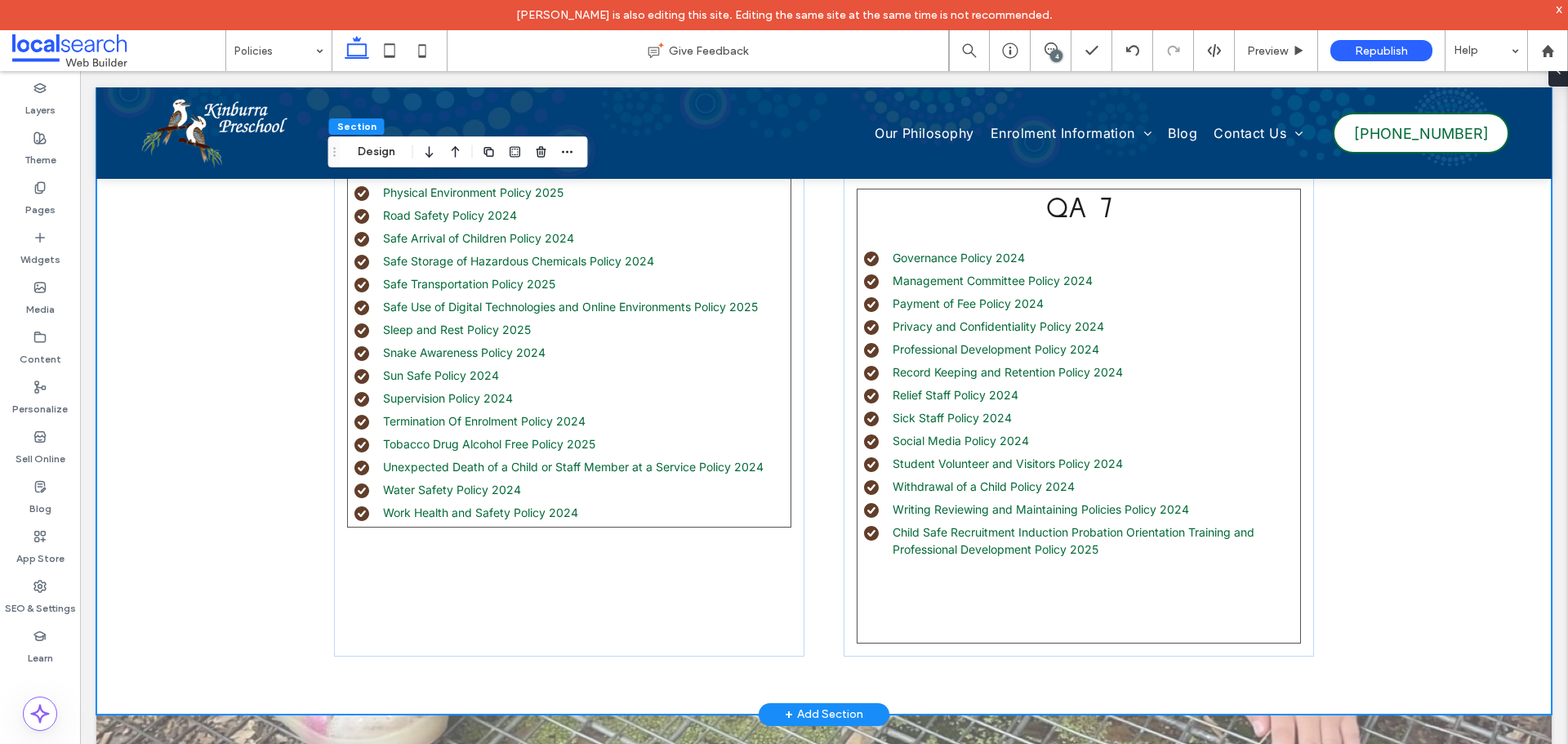
scroll to position [1714, 0]
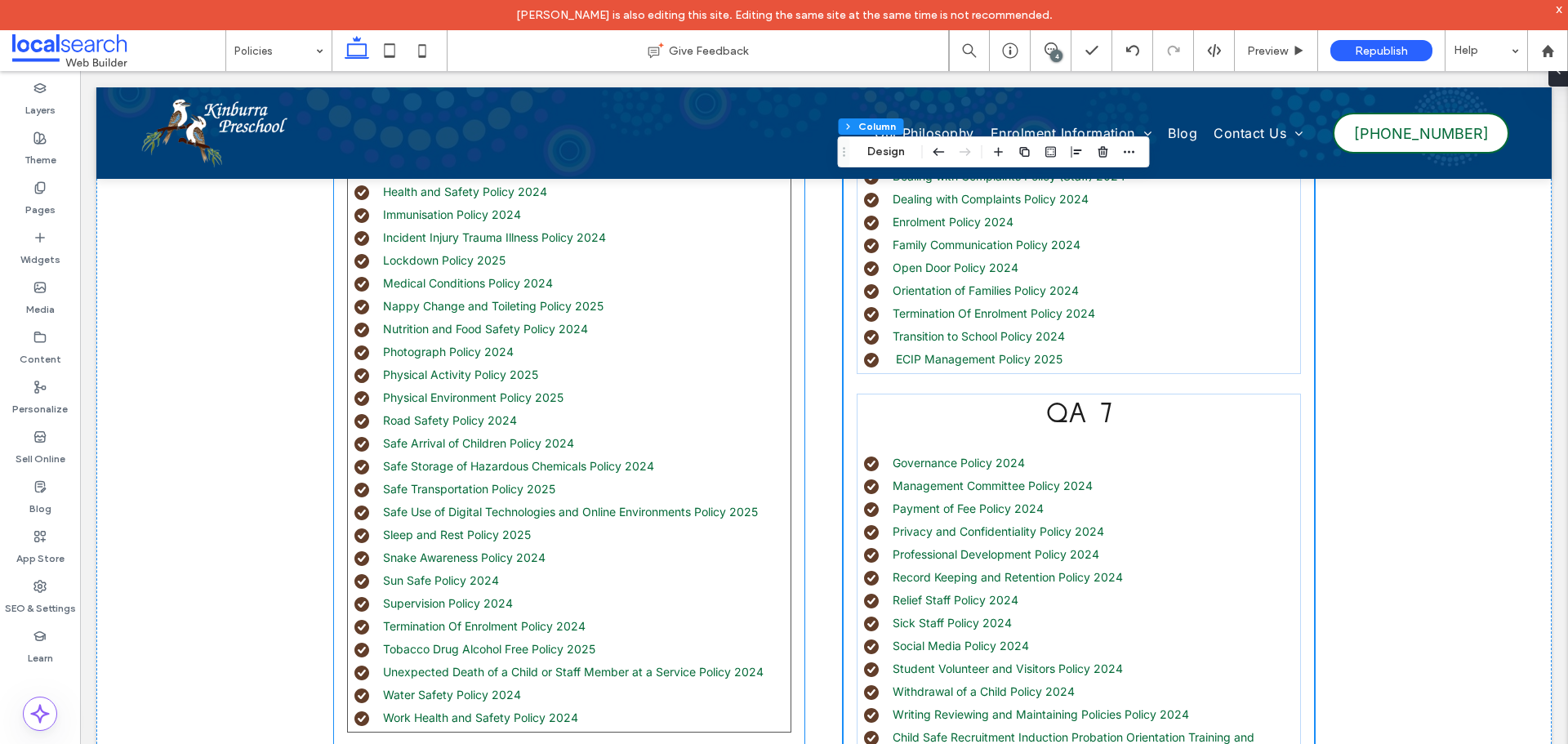
scroll to position [1224, 0]
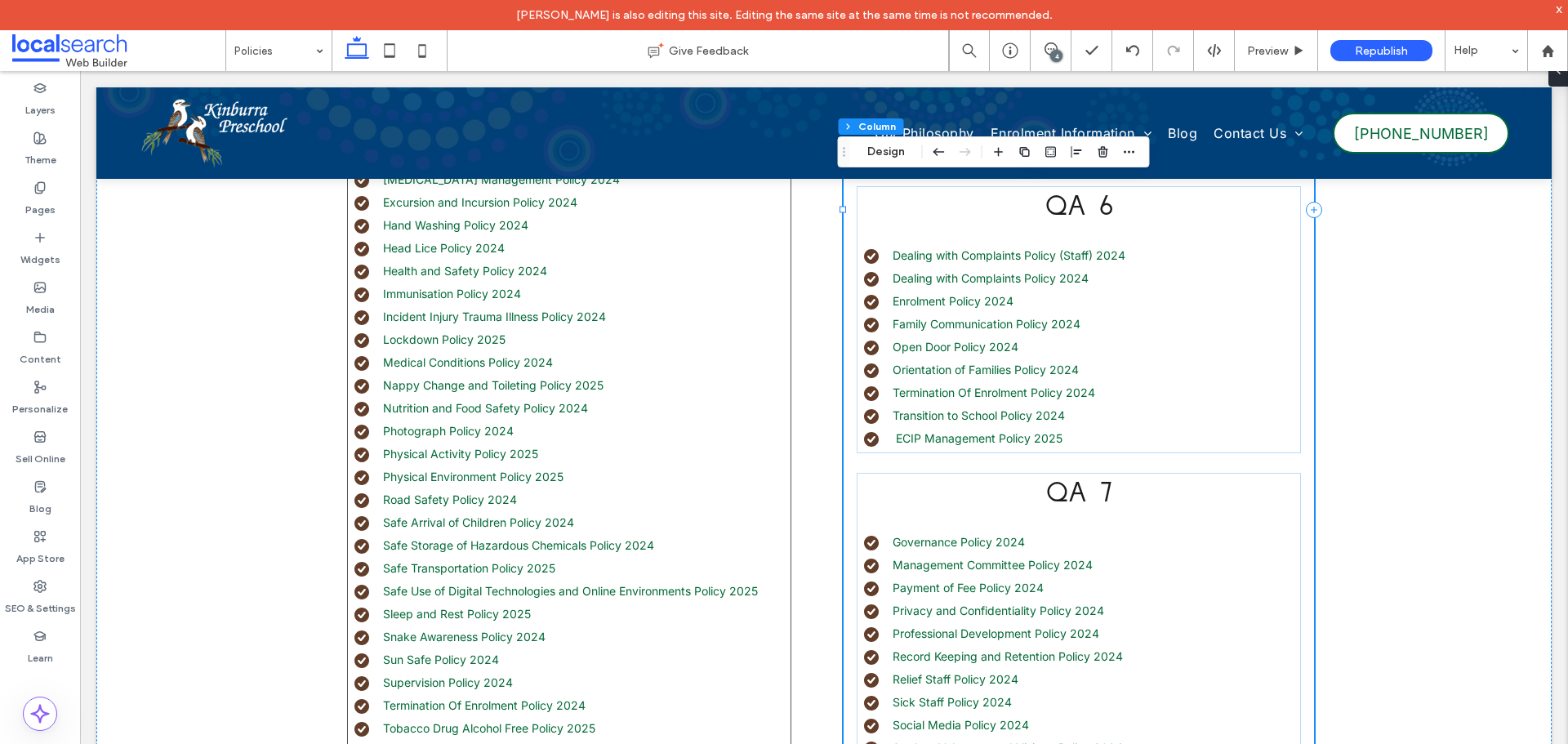
click at [860, 467] on div "QA 3 Animal Pet Policy 2022 Environmentally Responsible Policy 2025 QA 4 Bullyi…" at bounding box center [1078, 210] width 470 height 1460
click at [667, 427] on li "Photograph Policy 2024" at bounding box center [572, 431] width 436 height 17
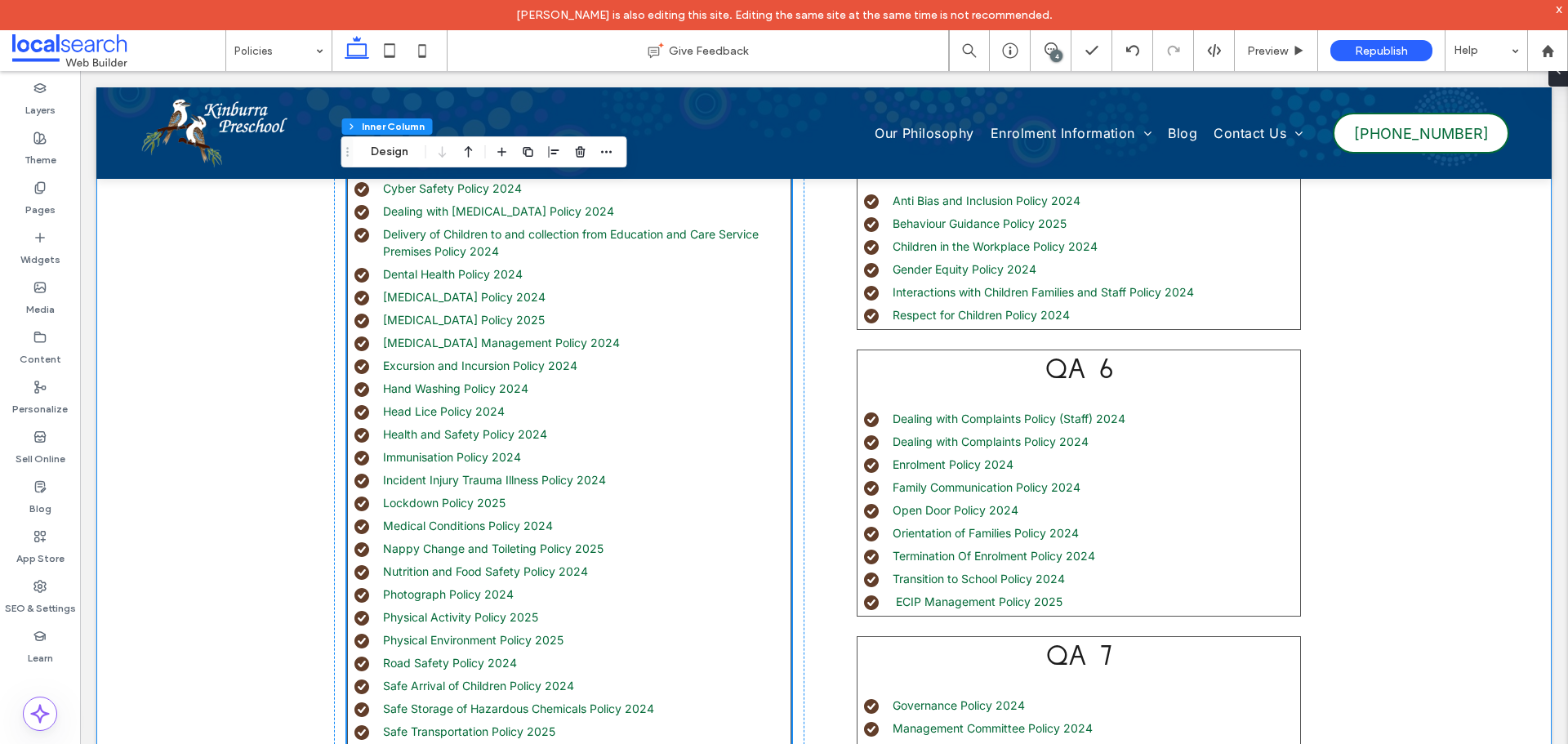
scroll to position [817, 0]
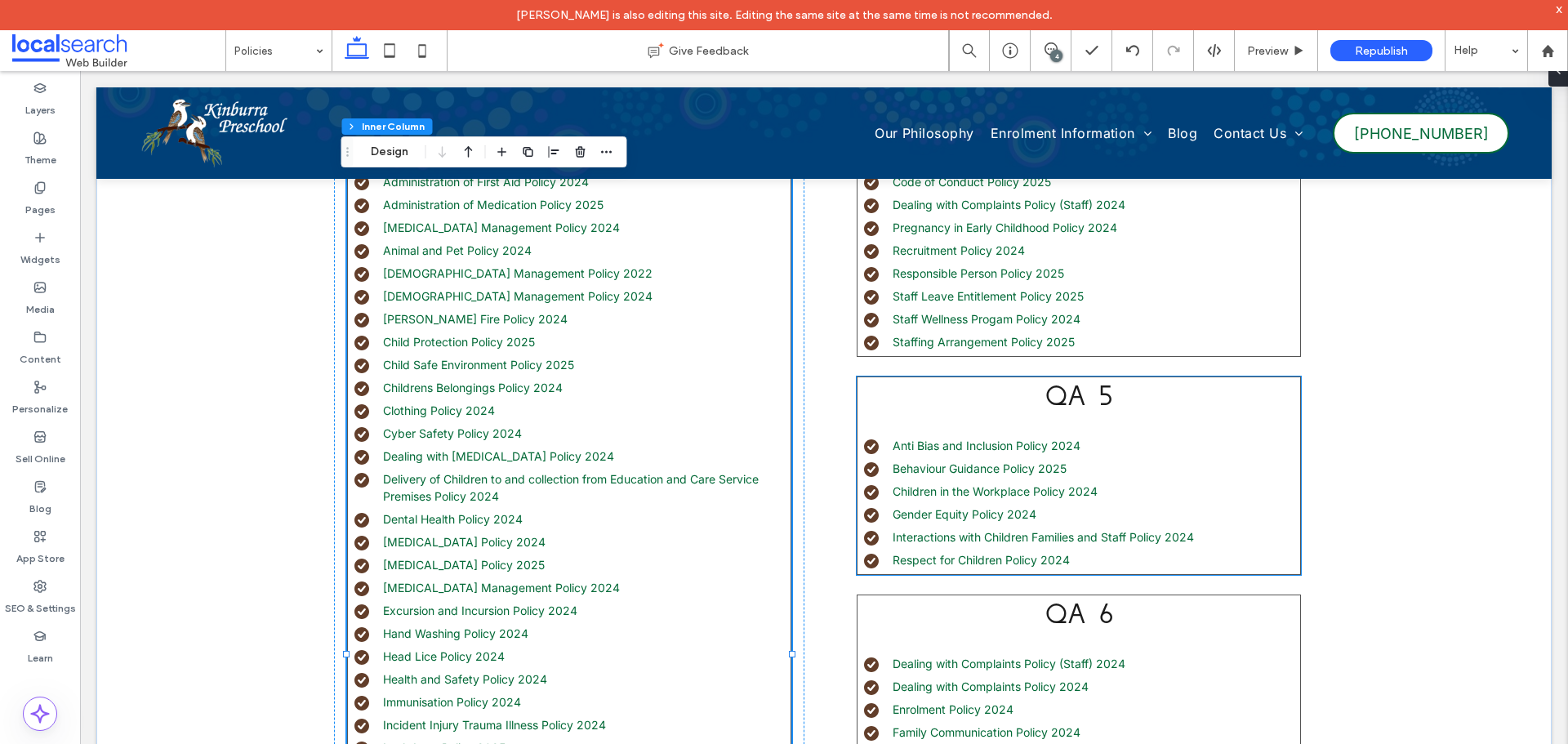
click at [918, 388] on h3 "QA 5" at bounding box center [1078, 397] width 442 height 40
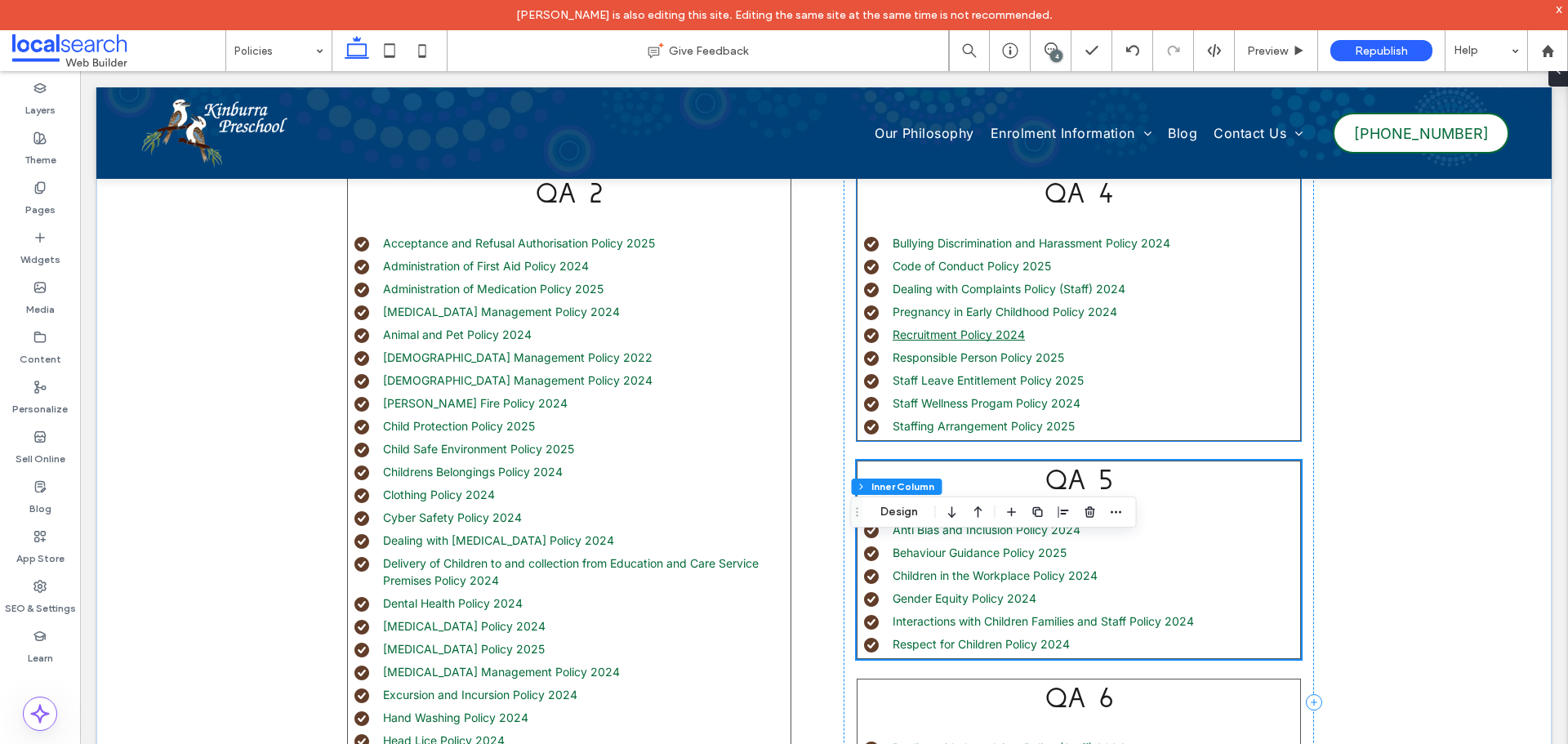
scroll to position [653, 0]
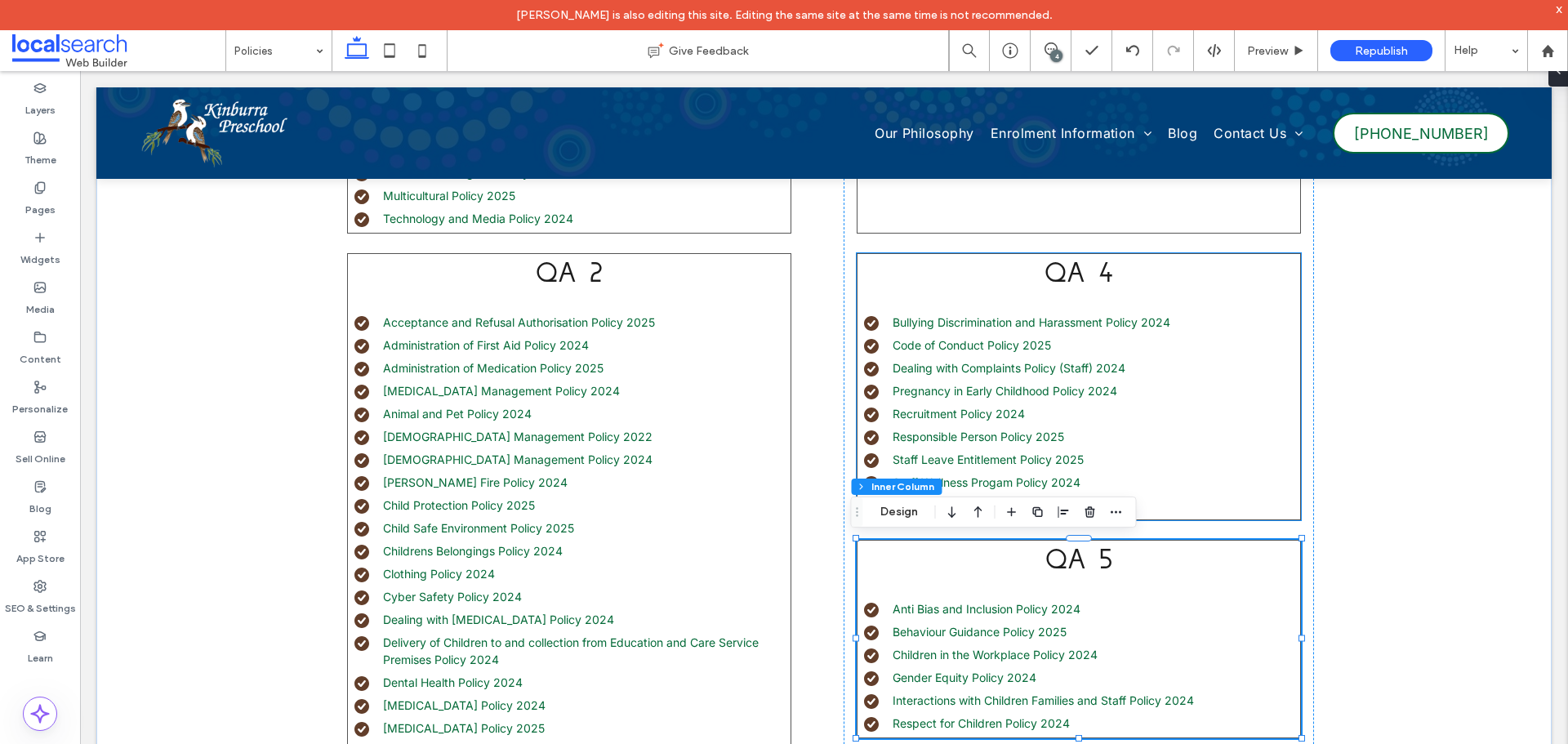
click at [922, 294] on div "QA 4 Bullying Discrimination and Harassment Policy 2024 Code of Conduct Policy …" at bounding box center [1078, 386] width 444 height 267
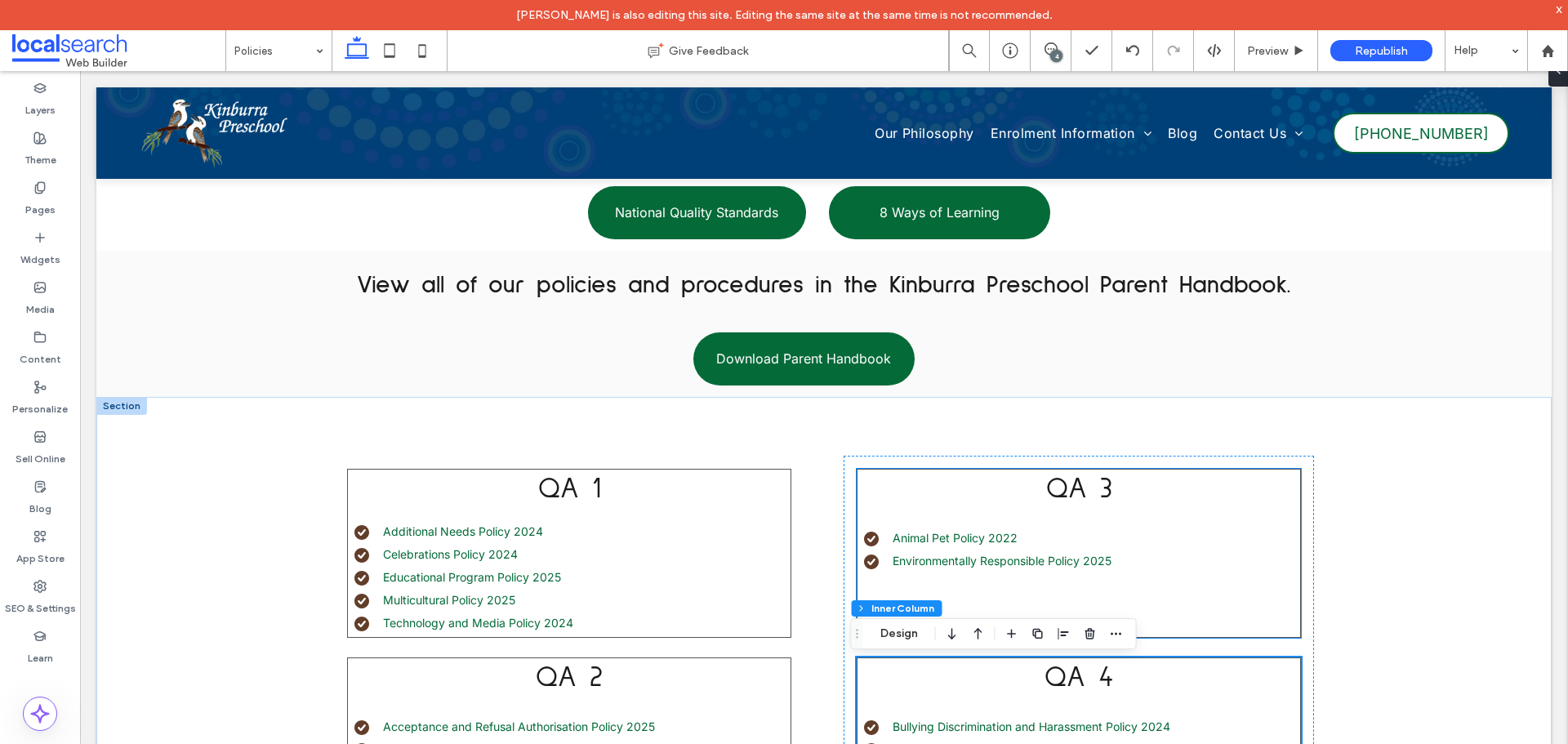
scroll to position [245, 0]
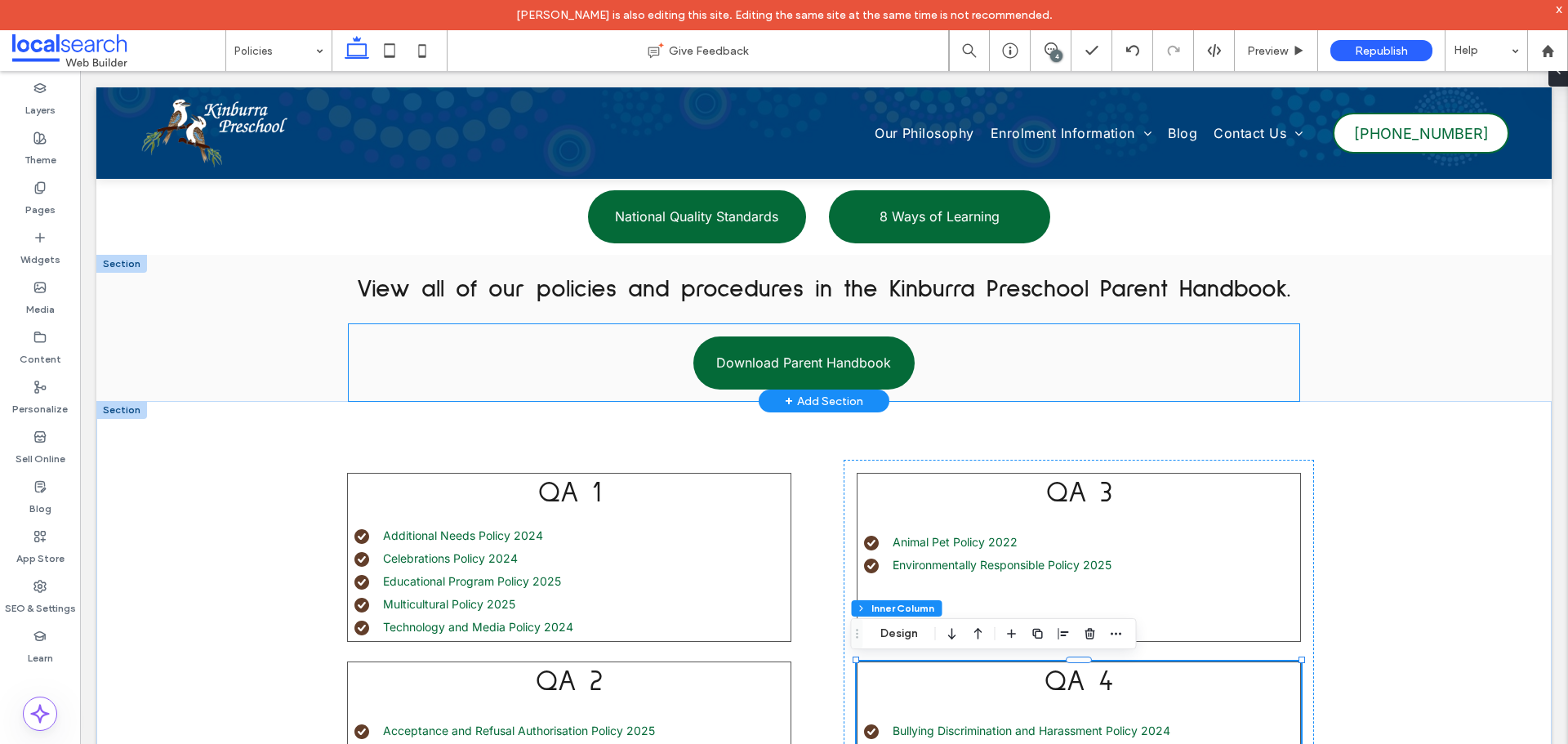
click at [1056, 345] on div "Download Parent Handbook" at bounding box center [824, 362] width 950 height 77
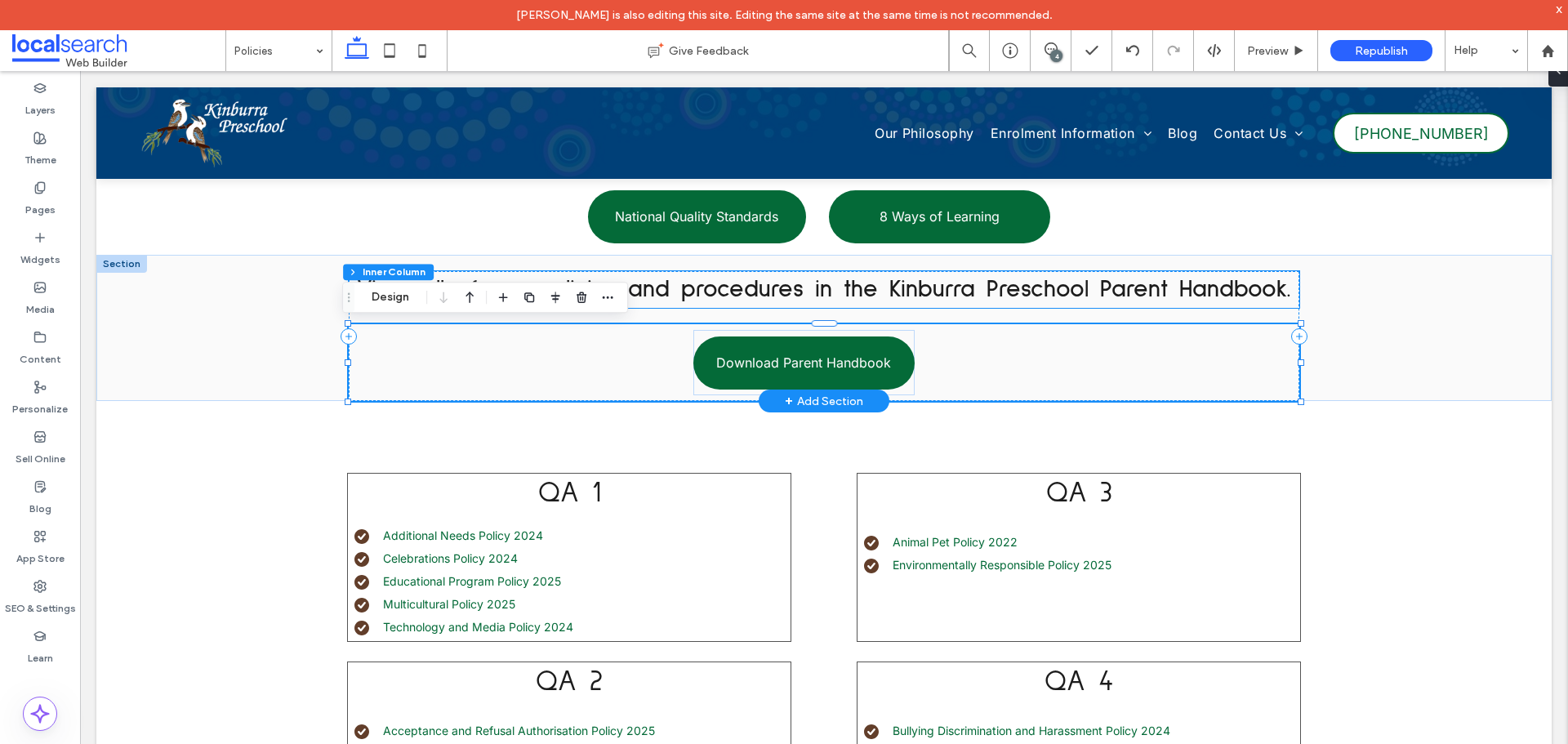
click at [775, 295] on strong "View all of our policies and procedures in the Kinburra Preschool Parent Handbo…" at bounding box center [823, 289] width 934 height 24
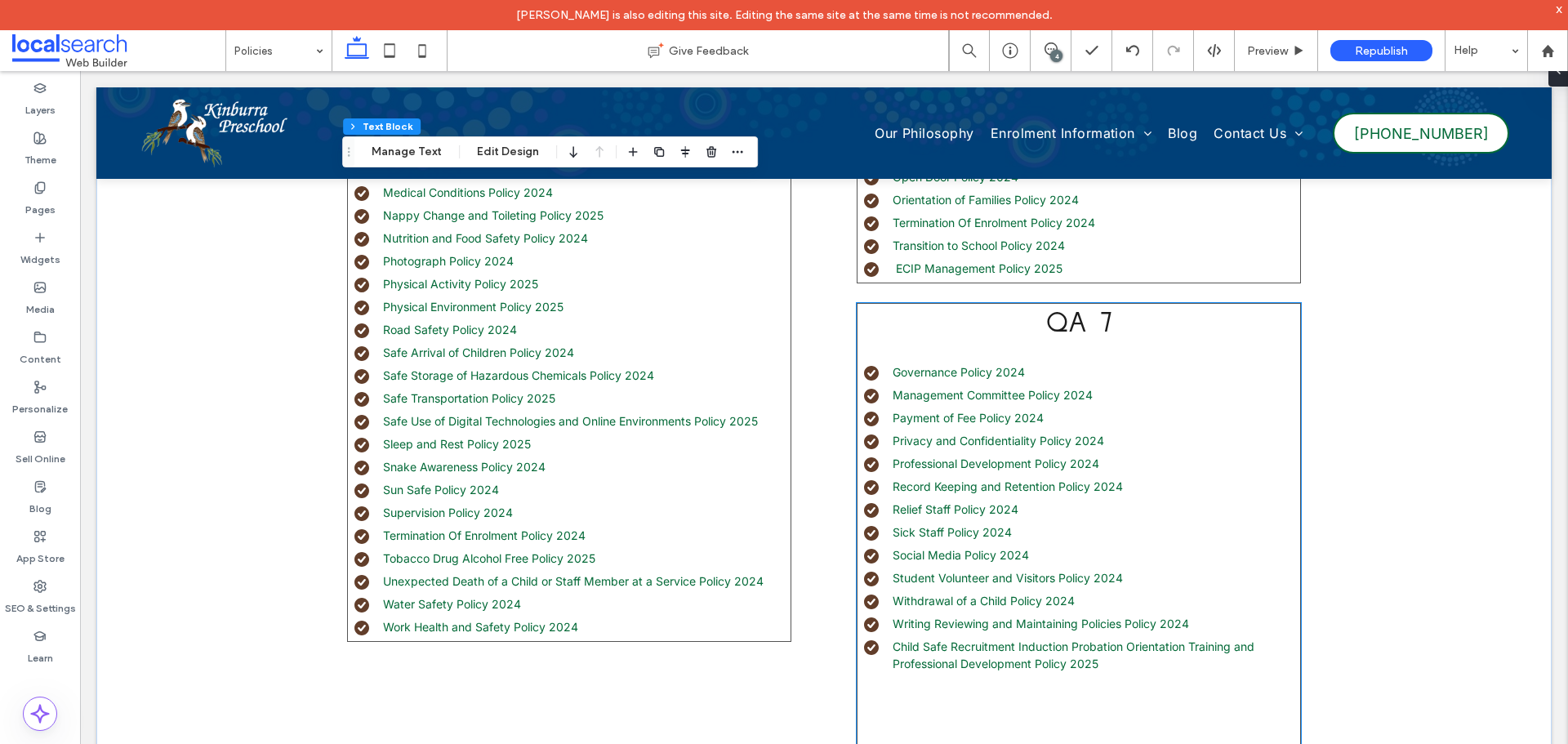
scroll to position [1306, 0]
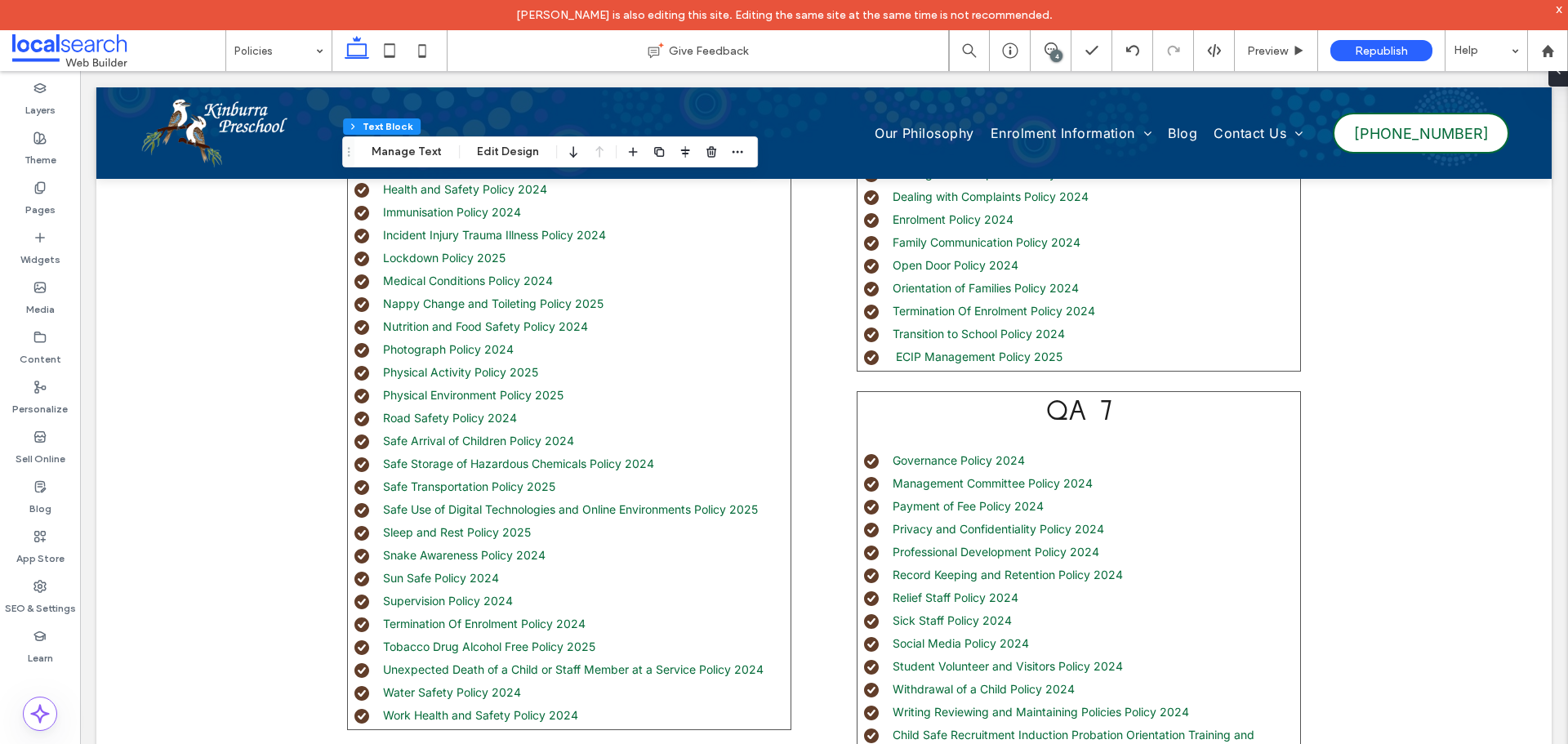
click at [90, 42] on span at bounding box center [119, 51] width 213 height 33
